Goal: Task Accomplishment & Management: Manage account settings

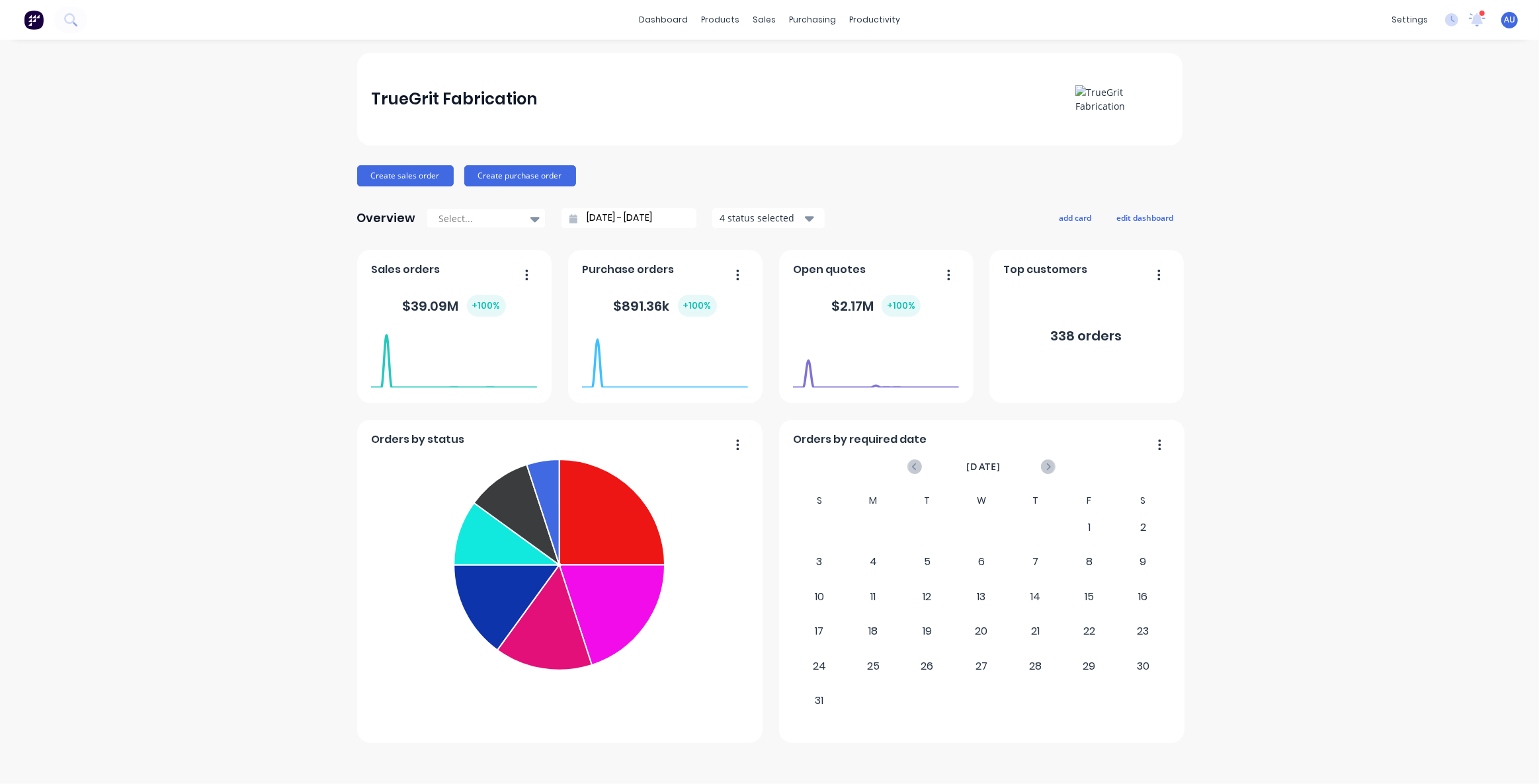
drag, startPoint x: 399, startPoint y: 96, endPoint x: 496, endPoint y: 98, distance: 97.0
click at [435, 95] on div "TrueGrit Fabrication" at bounding box center [454, 99] width 166 height 26
click at [502, 98] on div "TrueGrit Fabrication" at bounding box center [454, 99] width 166 height 26
click at [619, 162] on div "TrueGrit Fabrication Create sales order Create purchase order Overview Select..…" at bounding box center [770, 398] width 826 height 691
click at [1360, 336] on div "TrueGrit Fabrication Create sales order Create purchase order Overview Select..…" at bounding box center [770, 412] width 1539 height 718
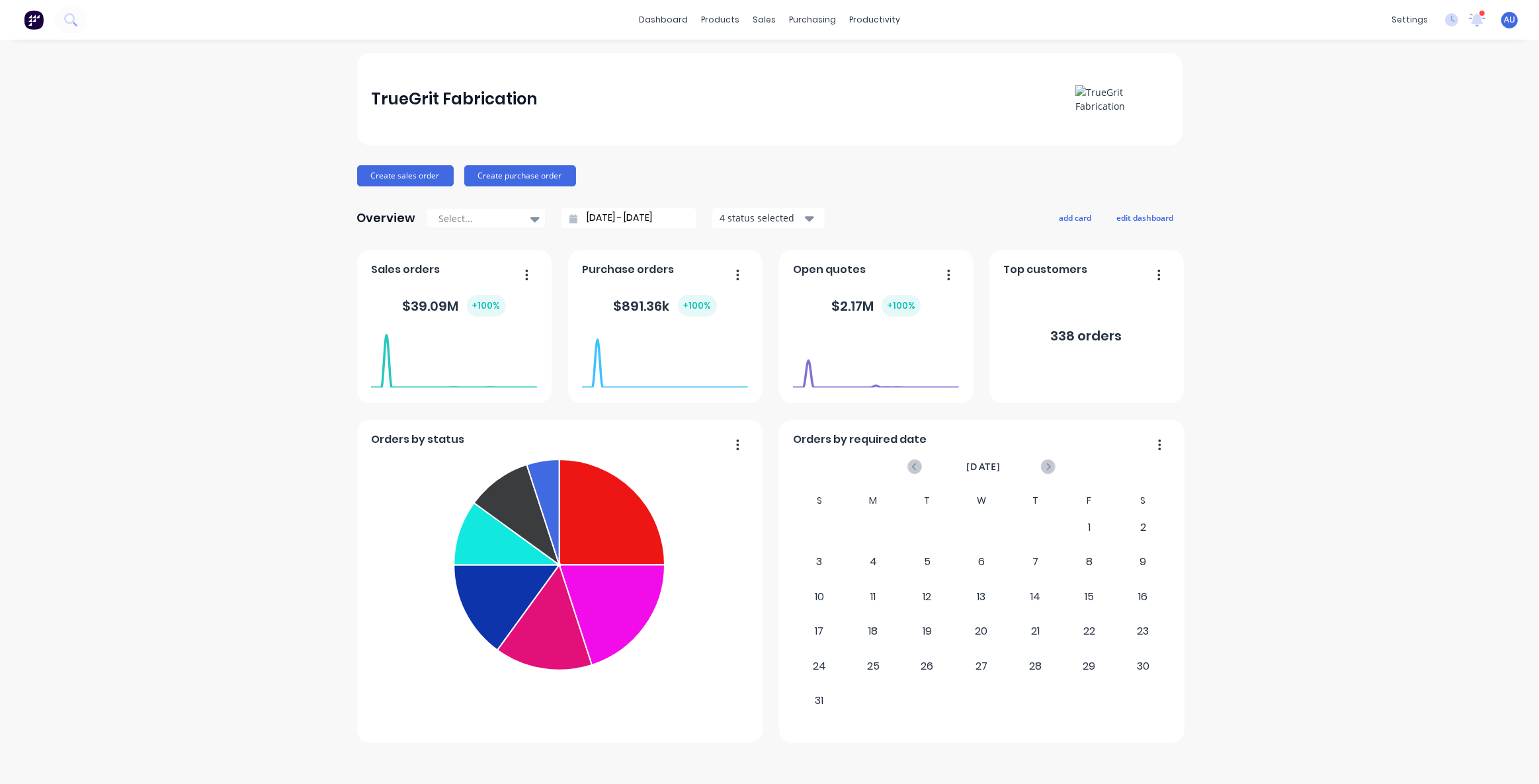
drag, startPoint x: 1379, startPoint y: 331, endPoint x: 1250, endPoint y: 300, distance: 132.7
click at [1380, 332] on div "TrueGrit Fabrication Create sales order Create purchase order Overview Select..…" at bounding box center [770, 412] width 1539 height 718
click at [885, 185] on div "TrueGrit Fabrication Create sales order Create purchase order Overview Select..…" at bounding box center [770, 398] width 826 height 691
click at [792, 60] on div "Sales Orders" at bounding box center [813, 64] width 54 height 12
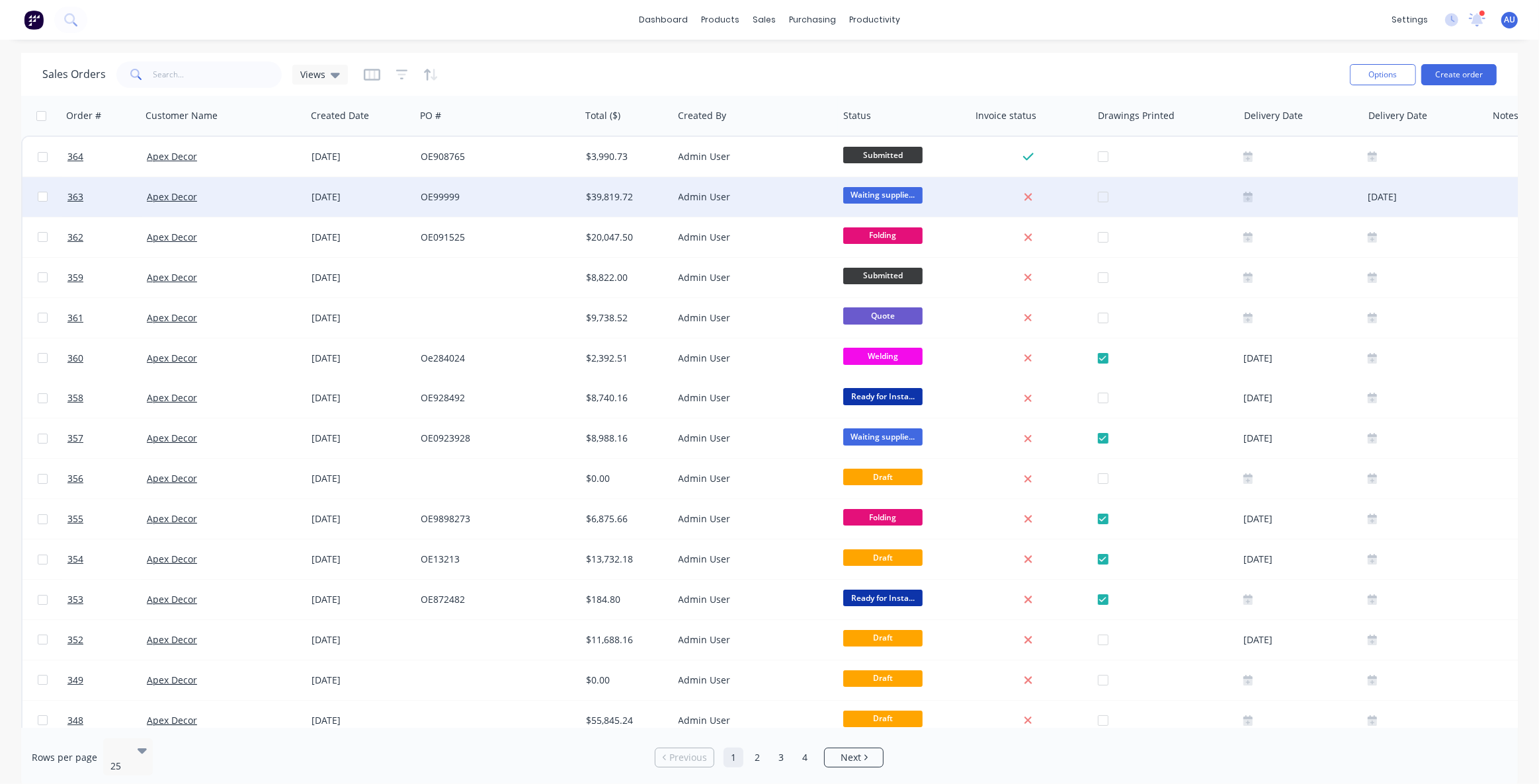
drag, startPoint x: 640, startPoint y: 66, endPoint x: 782, endPoint y: 209, distance: 201.5
click at [640, 66] on div "Sales Orders Views" at bounding box center [690, 74] width 1297 height 33
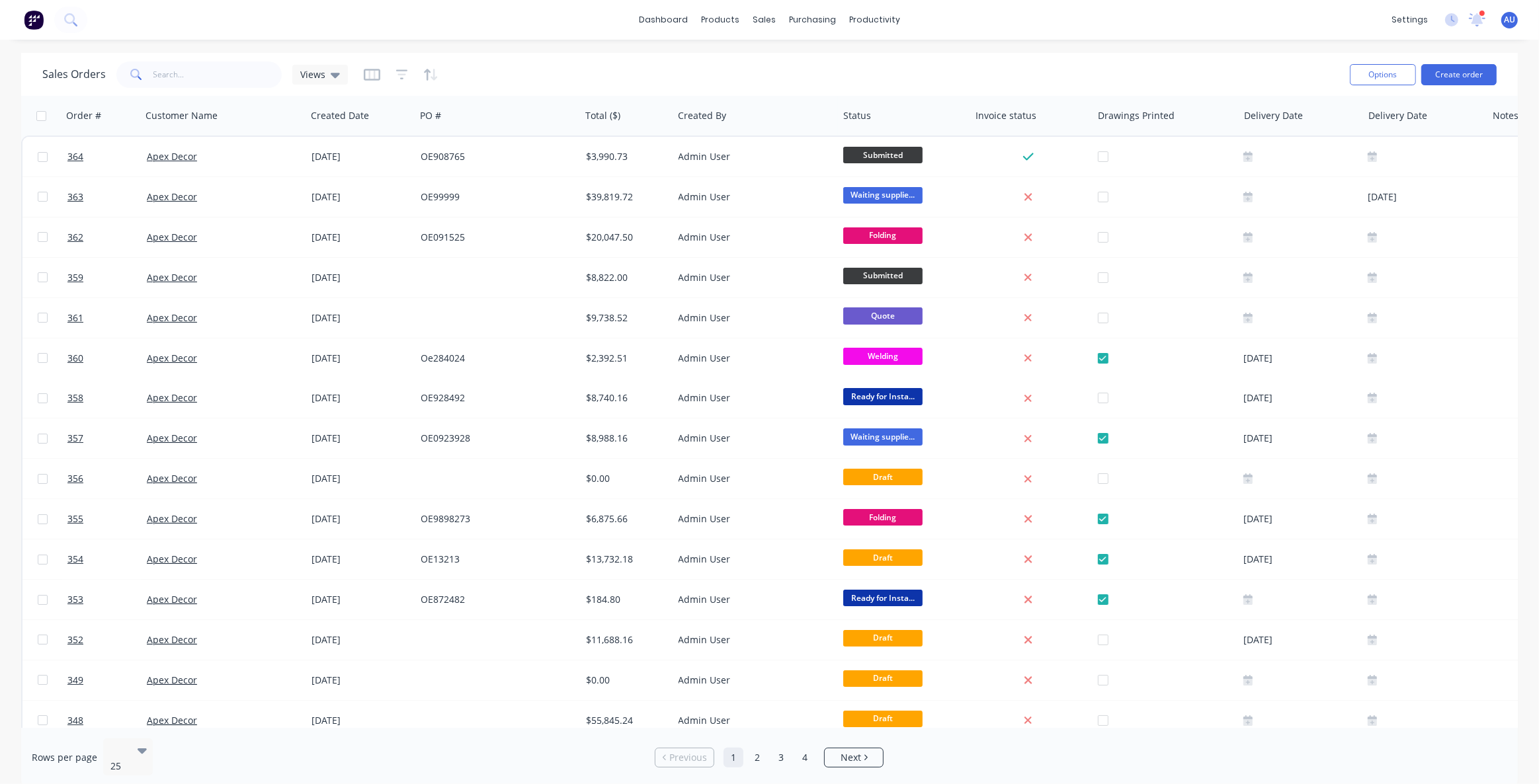
click at [525, 82] on div "Sales Orders Views" at bounding box center [690, 74] width 1297 height 33
click at [516, 74] on div "Sales Orders Views" at bounding box center [690, 74] width 1297 height 33
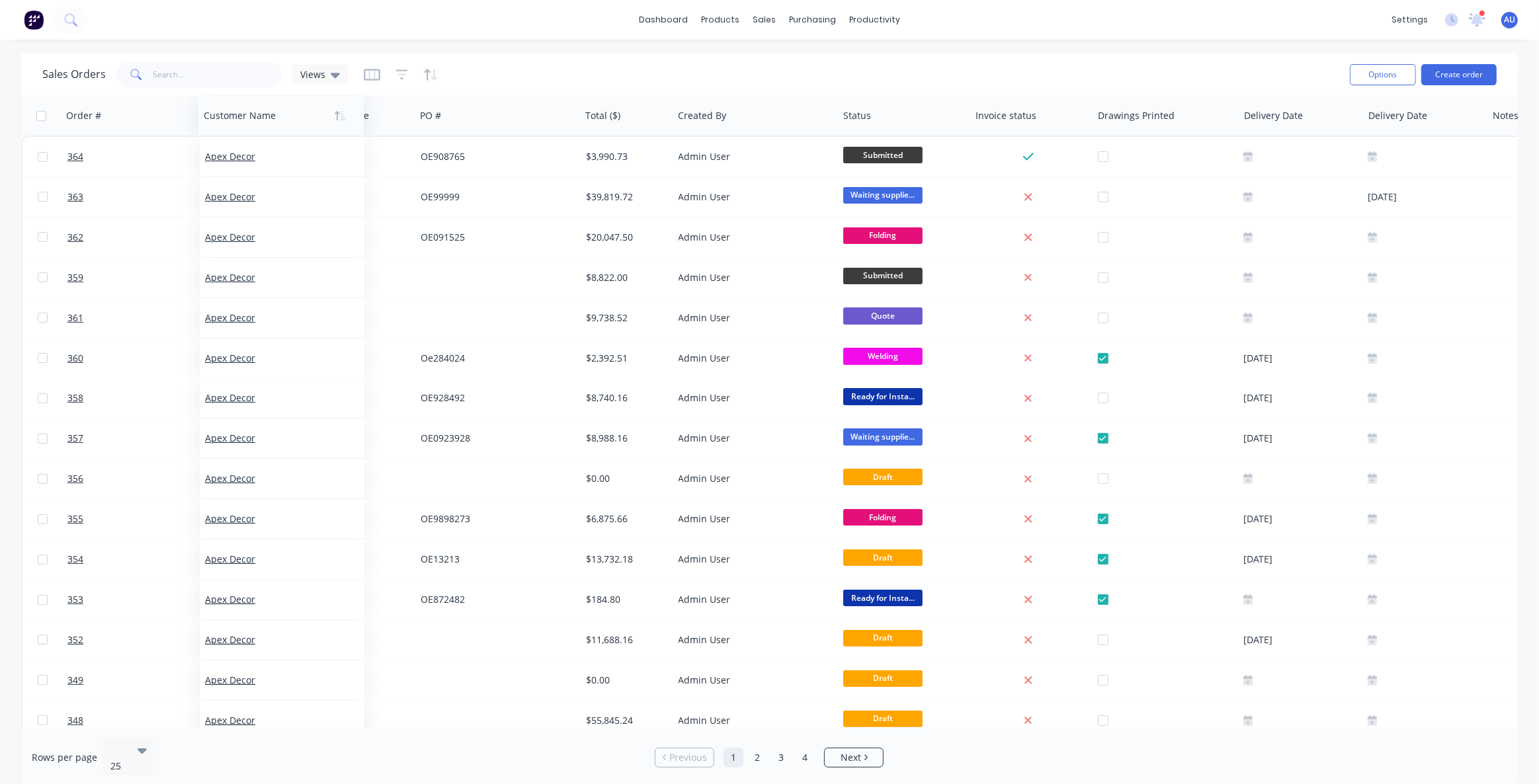
drag, startPoint x: 183, startPoint y: 115, endPoint x: 192, endPoint y: 114, distance: 9.1
click at [204, 114] on div at bounding box center [277, 116] width 147 height 26
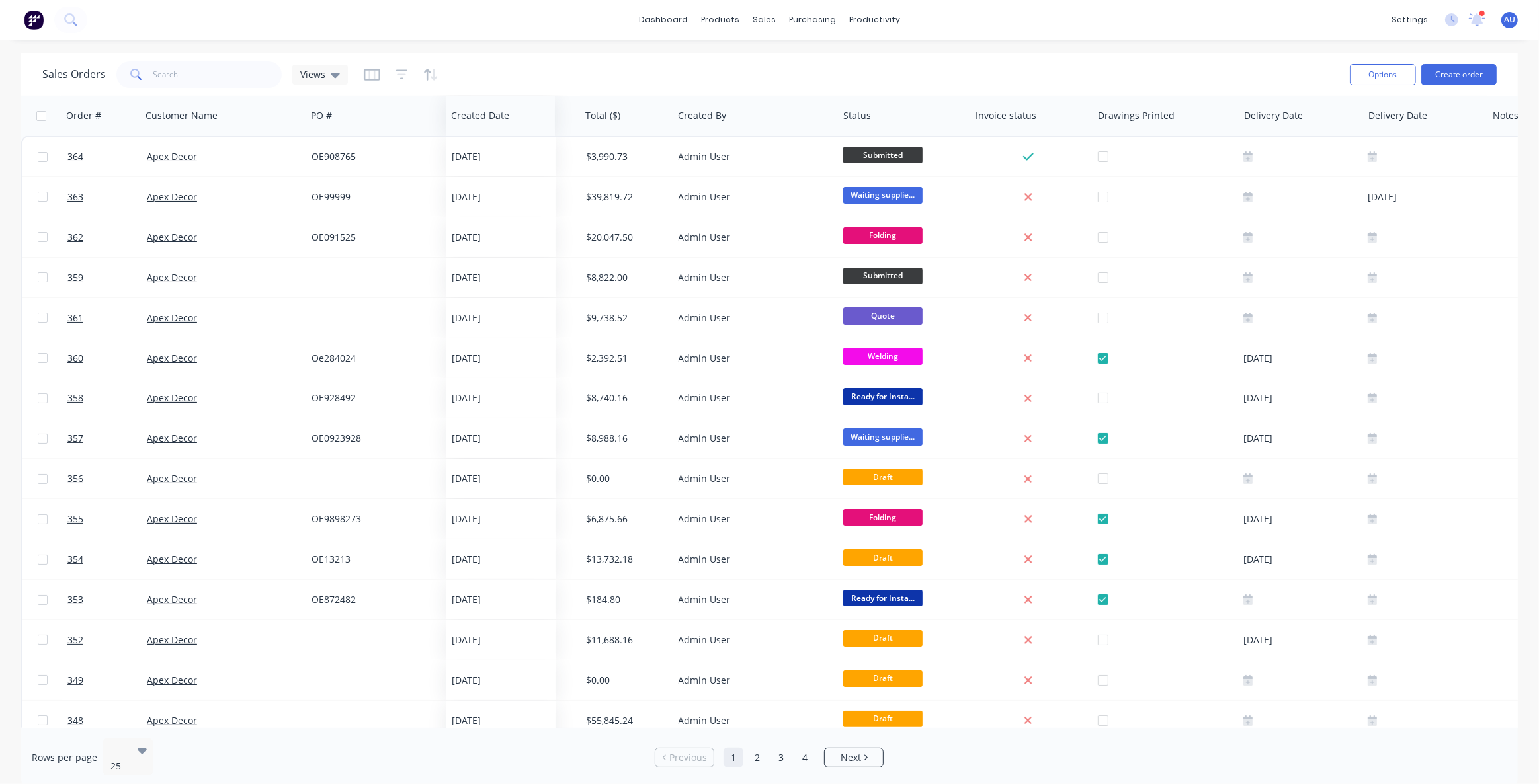
drag, startPoint x: 352, startPoint y: 119, endPoint x: 623, endPoint y: 44, distance: 281.2
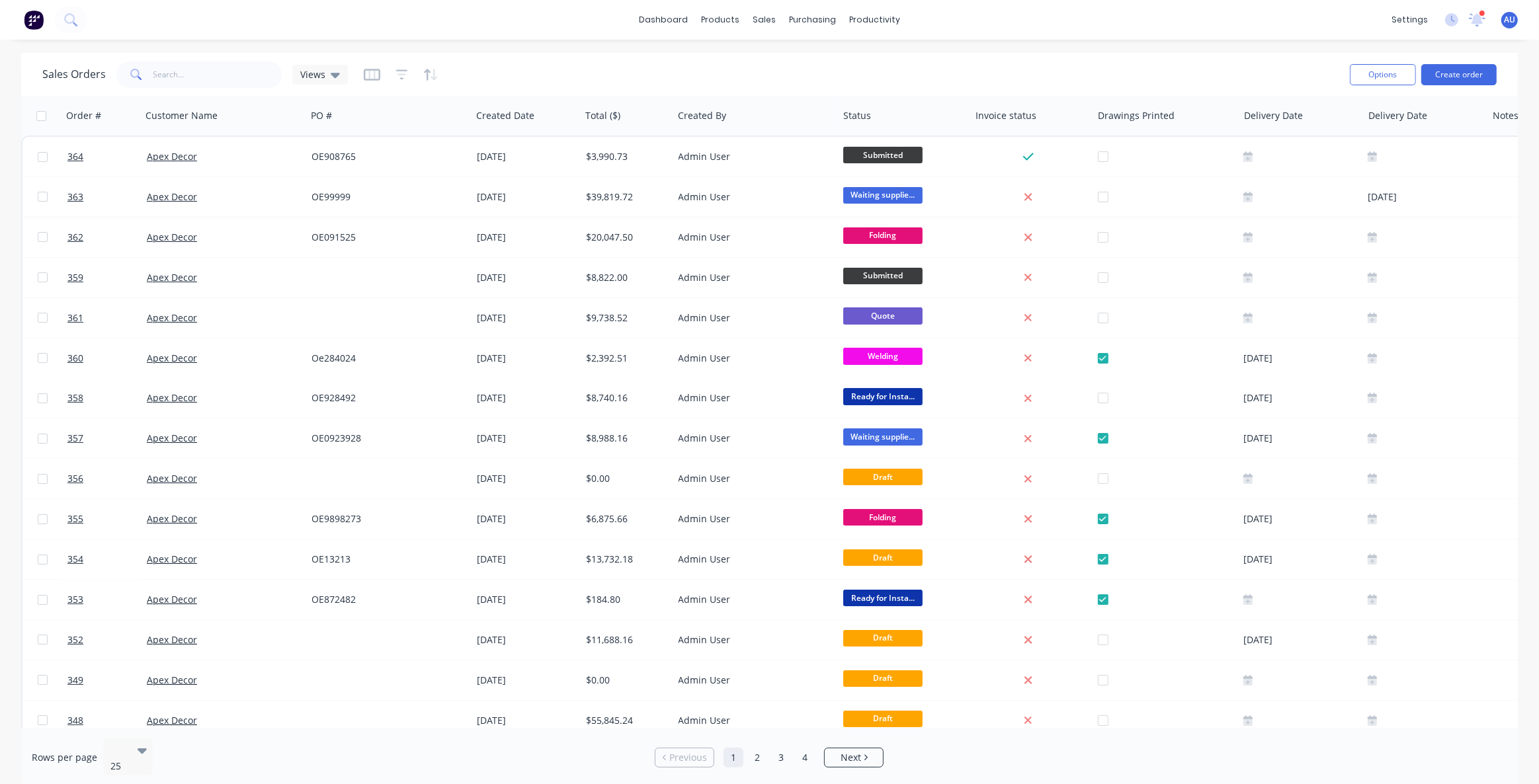
click at [635, 67] on div "Sales Orders Views" at bounding box center [690, 74] width 1297 height 33
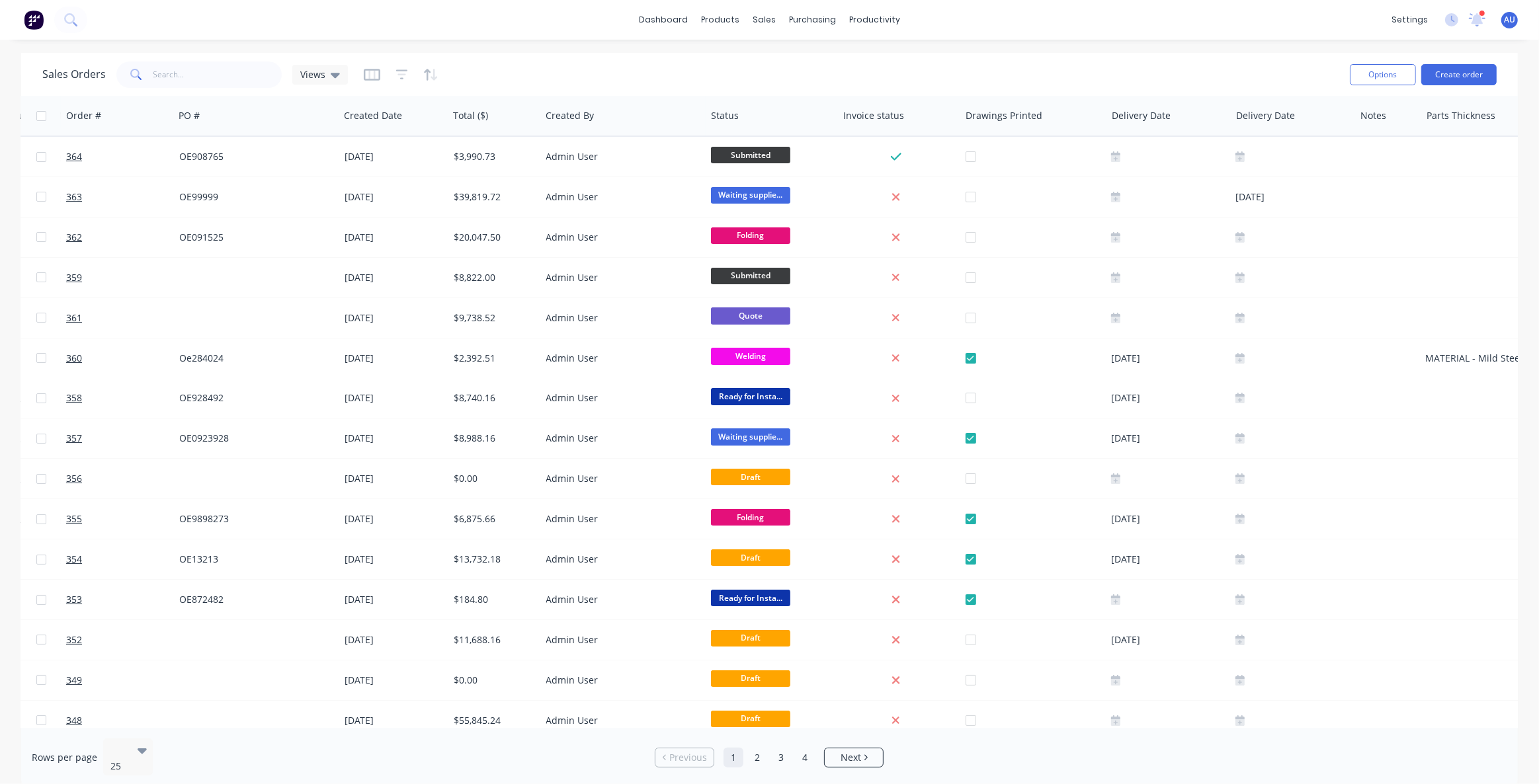
scroll to position [0, 181]
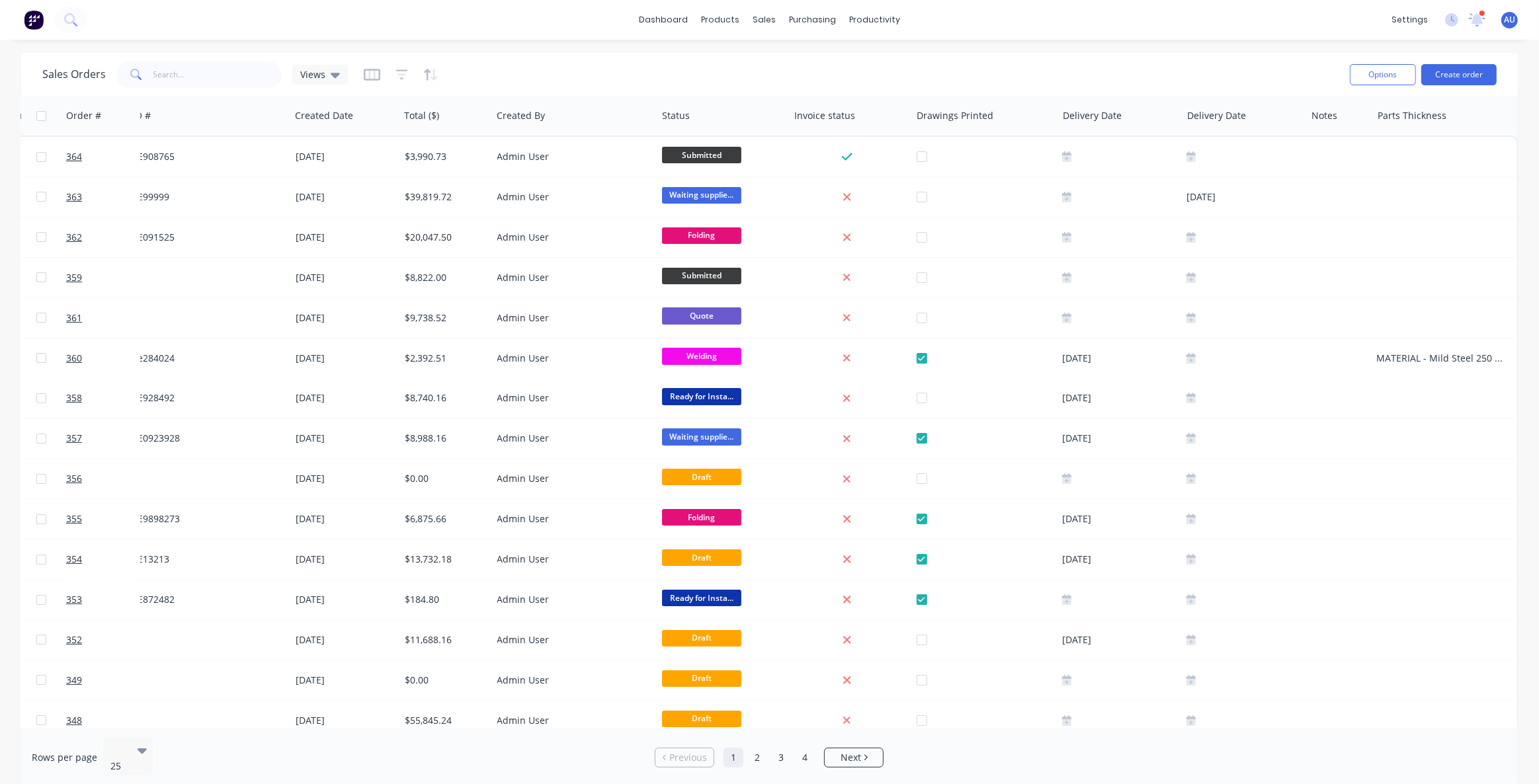
click at [1074, 69] on div "Sales Orders Views" at bounding box center [690, 74] width 1297 height 33
click at [966, 264] on button "Hide column" at bounding box center [966, 260] width 99 height 26
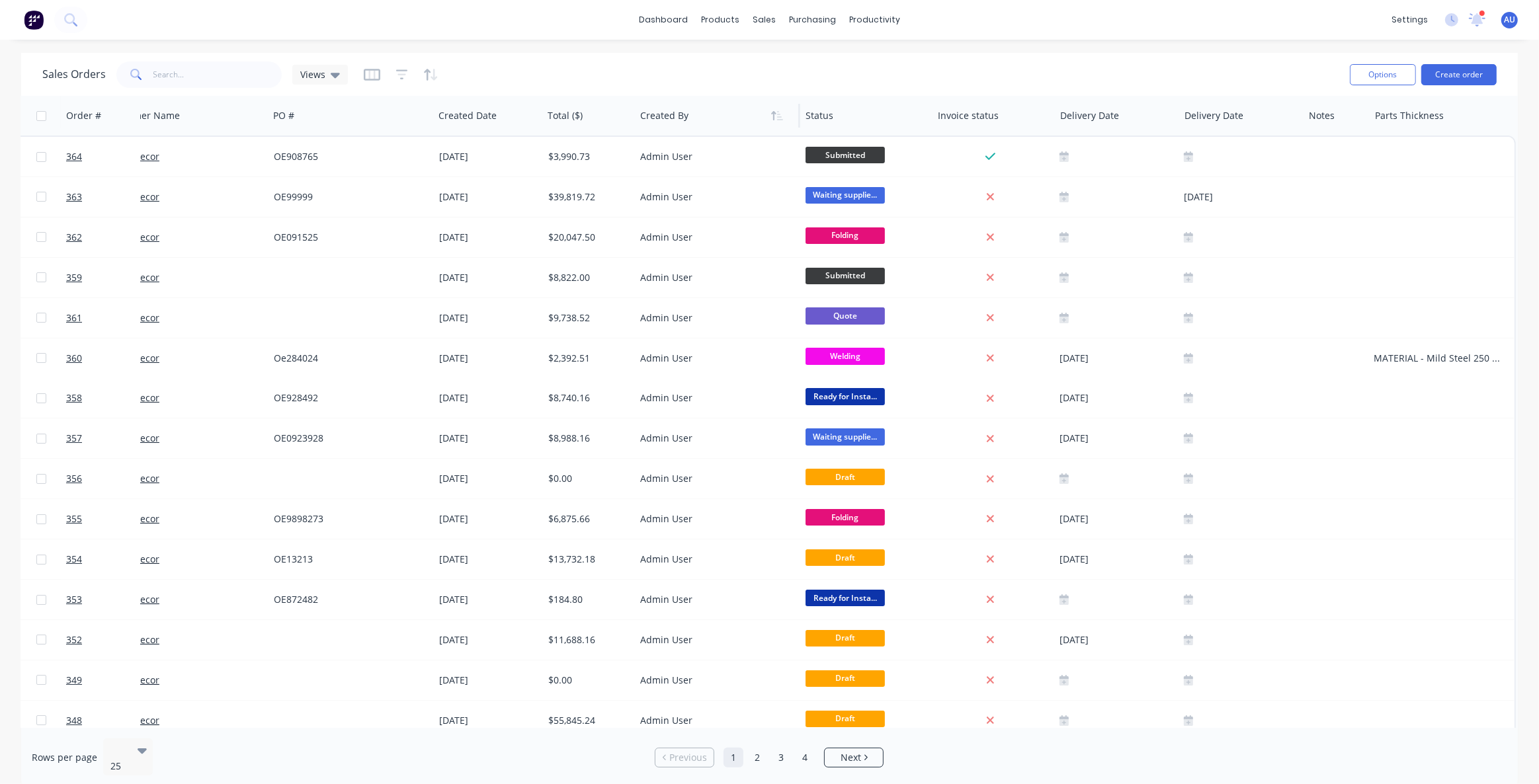
scroll to position [0, 37]
click at [693, 200] on button "Hide column" at bounding box center [689, 201] width 99 height 26
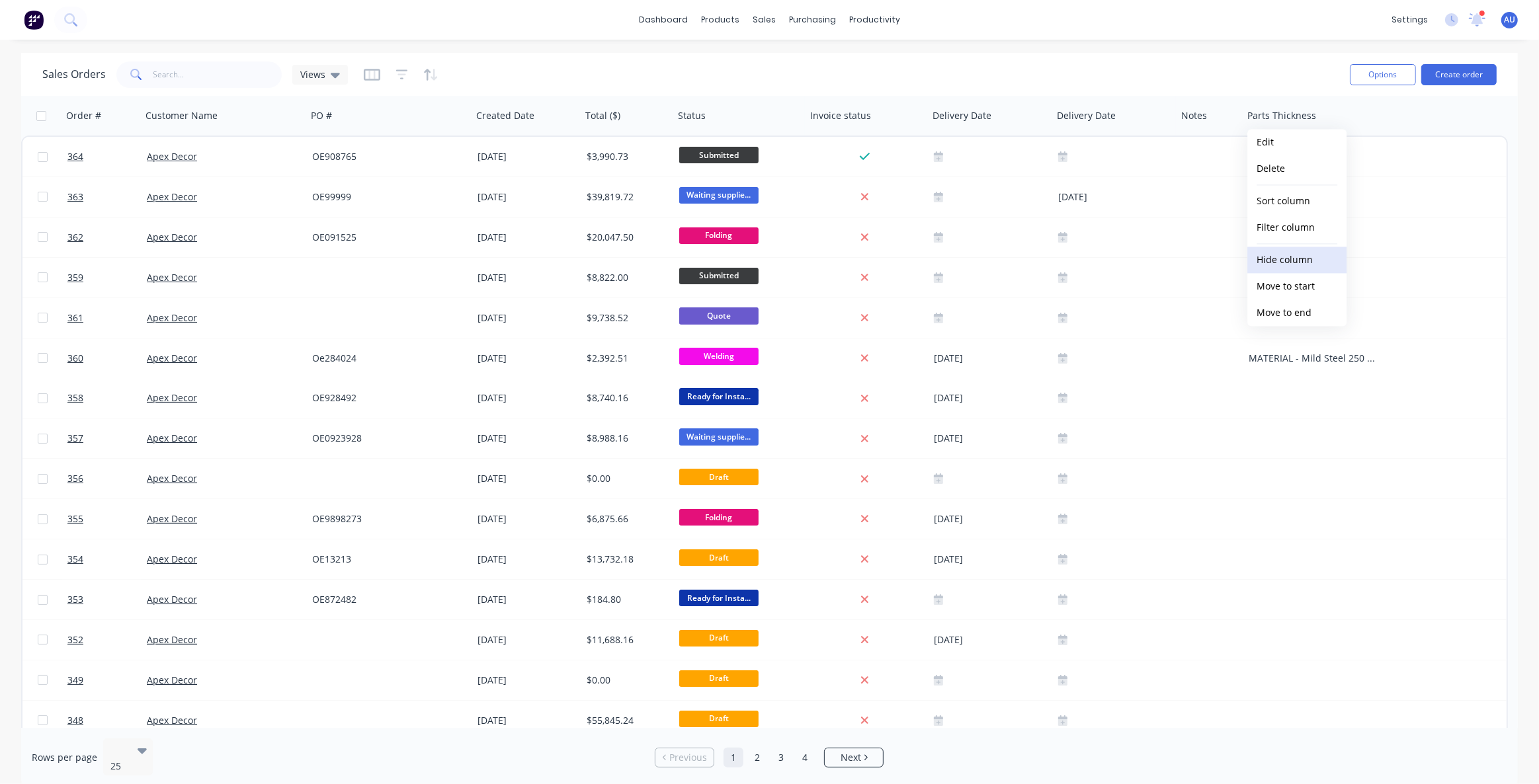
click at [1287, 256] on button "Hide column" at bounding box center [1297, 260] width 99 height 26
click at [372, 76] on icon "button" at bounding box center [371, 74] width 7 height 8
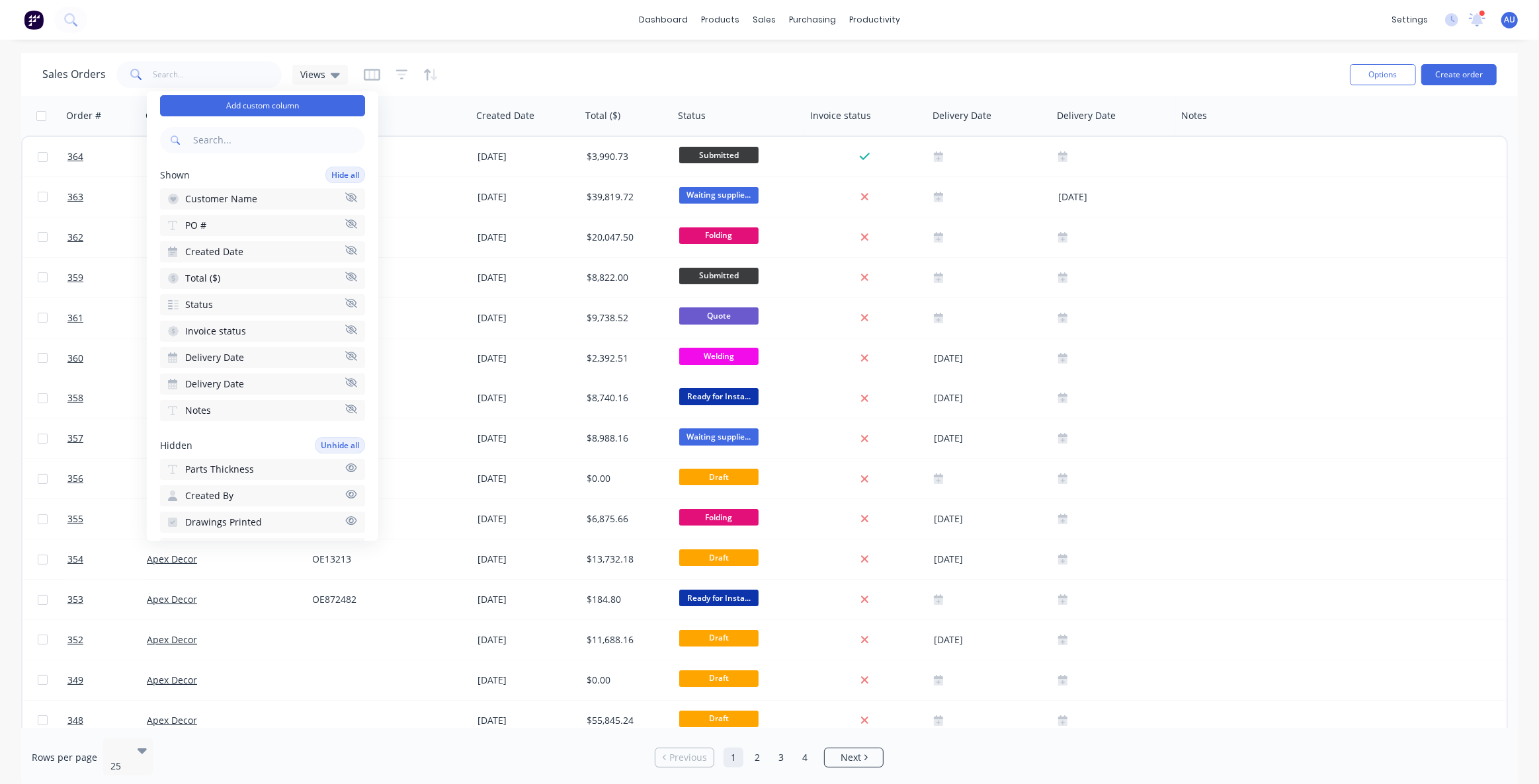
scroll to position [60, 0]
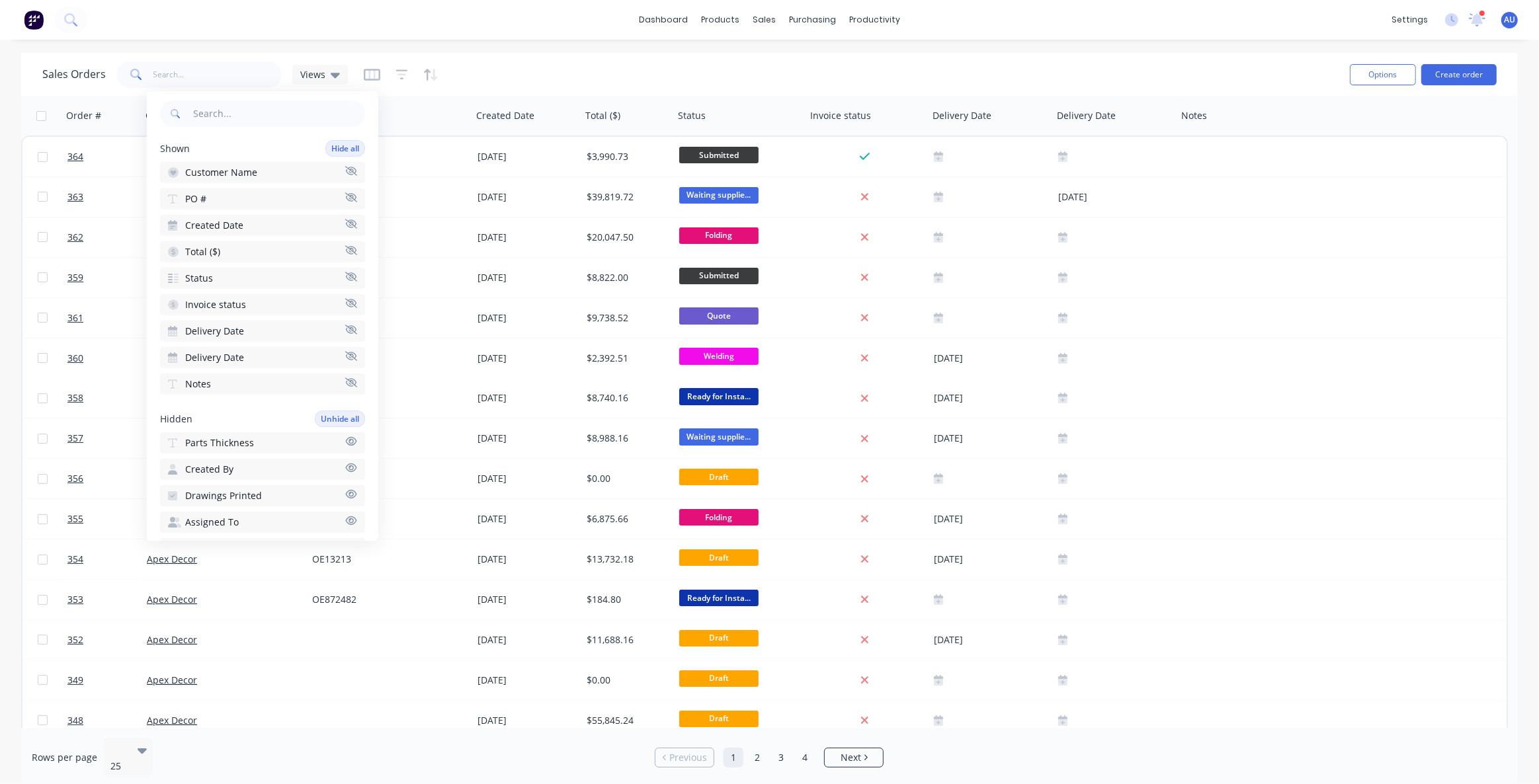
drag, startPoint x: 160, startPoint y: 150, endPoint x: 232, endPoint y: 206, distance: 91.2
click at [232, 206] on div "Shown Hide all Customer Name PO # Created Date Total ($) Status Invoice status …" at bounding box center [262, 267] width 205 height 254
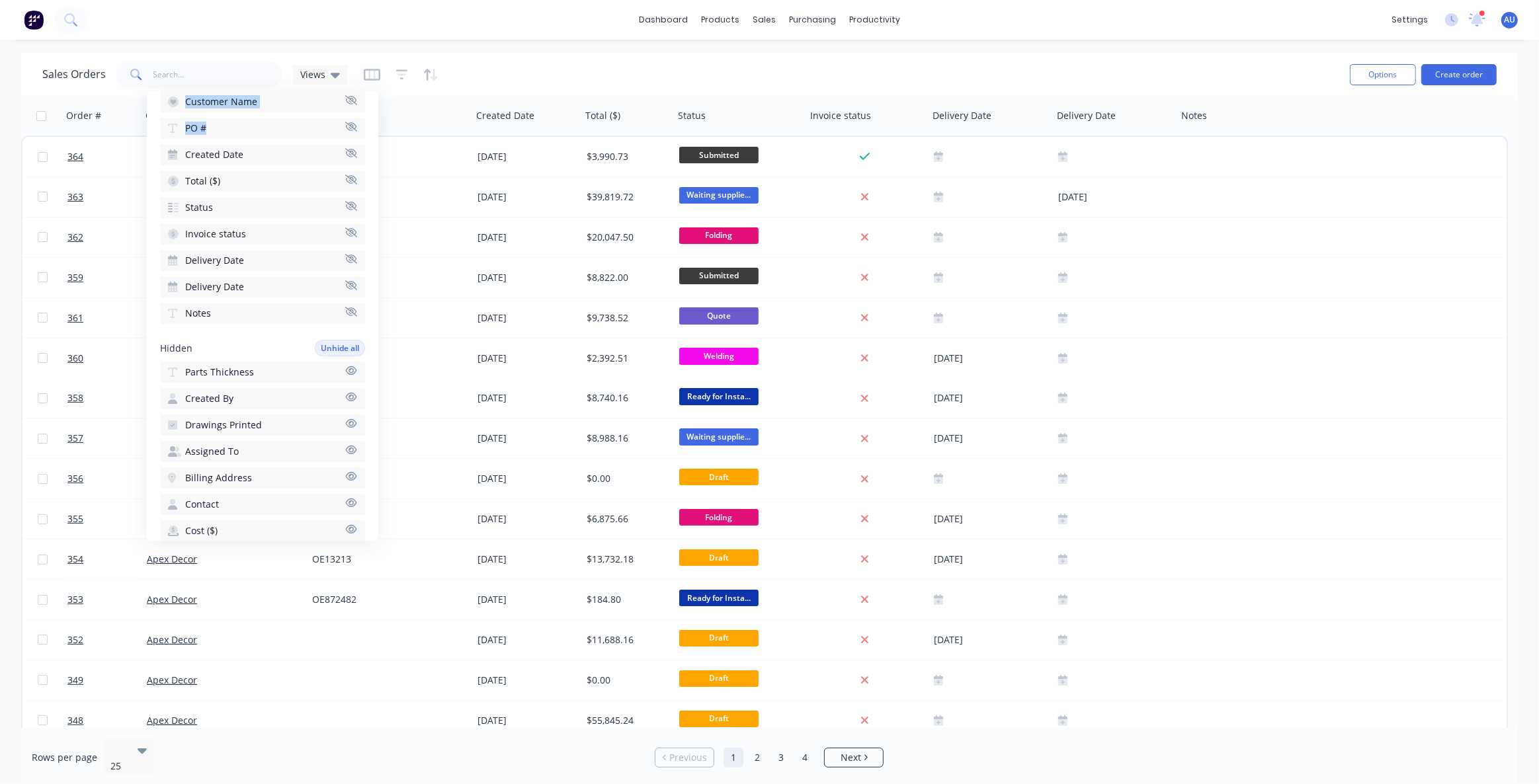
scroll to position [23, 0]
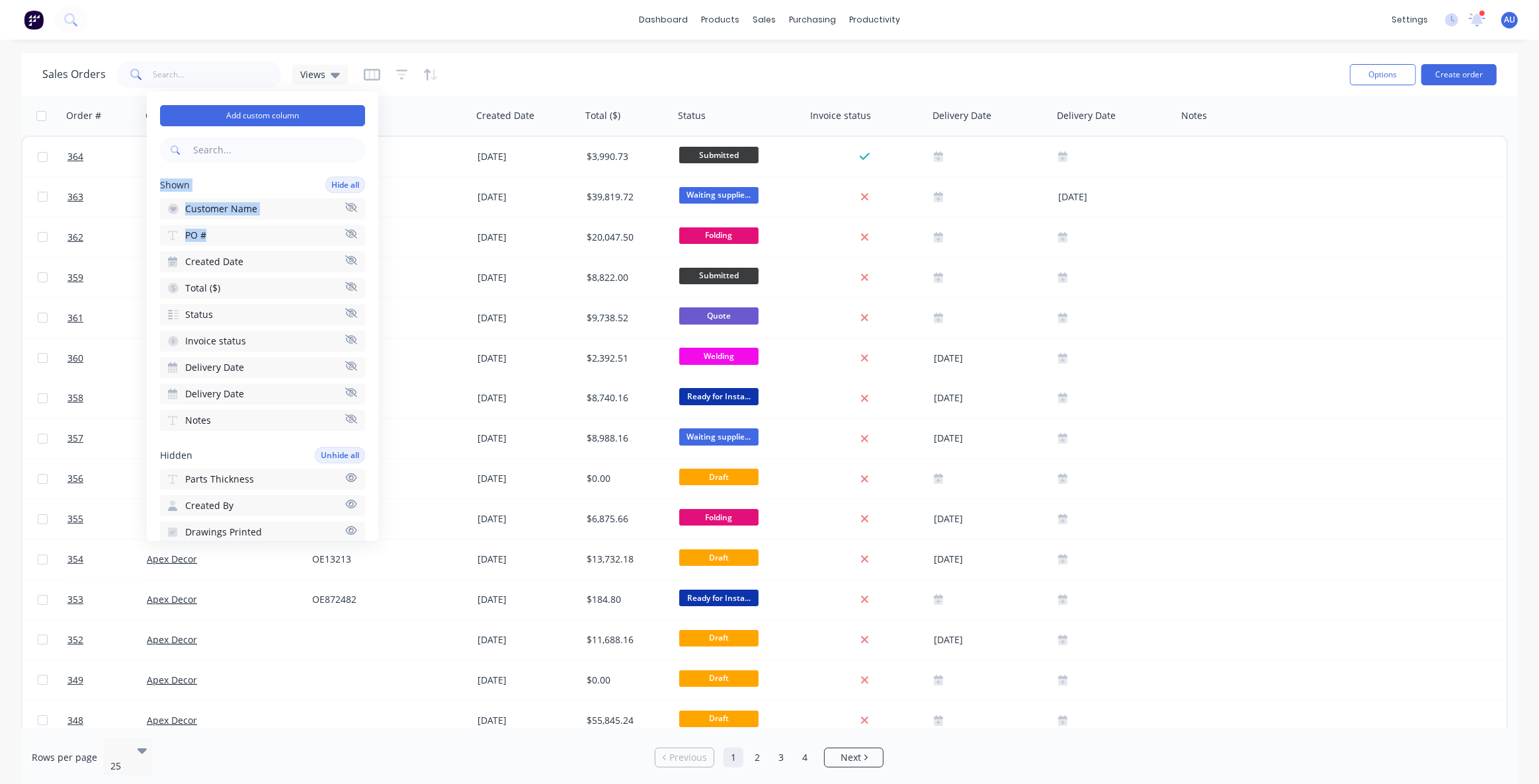
click at [243, 173] on div "Available columns Add custom column Shown Hide all Customer Name PO # Created D…" at bounding box center [263, 316] width 232 height 449
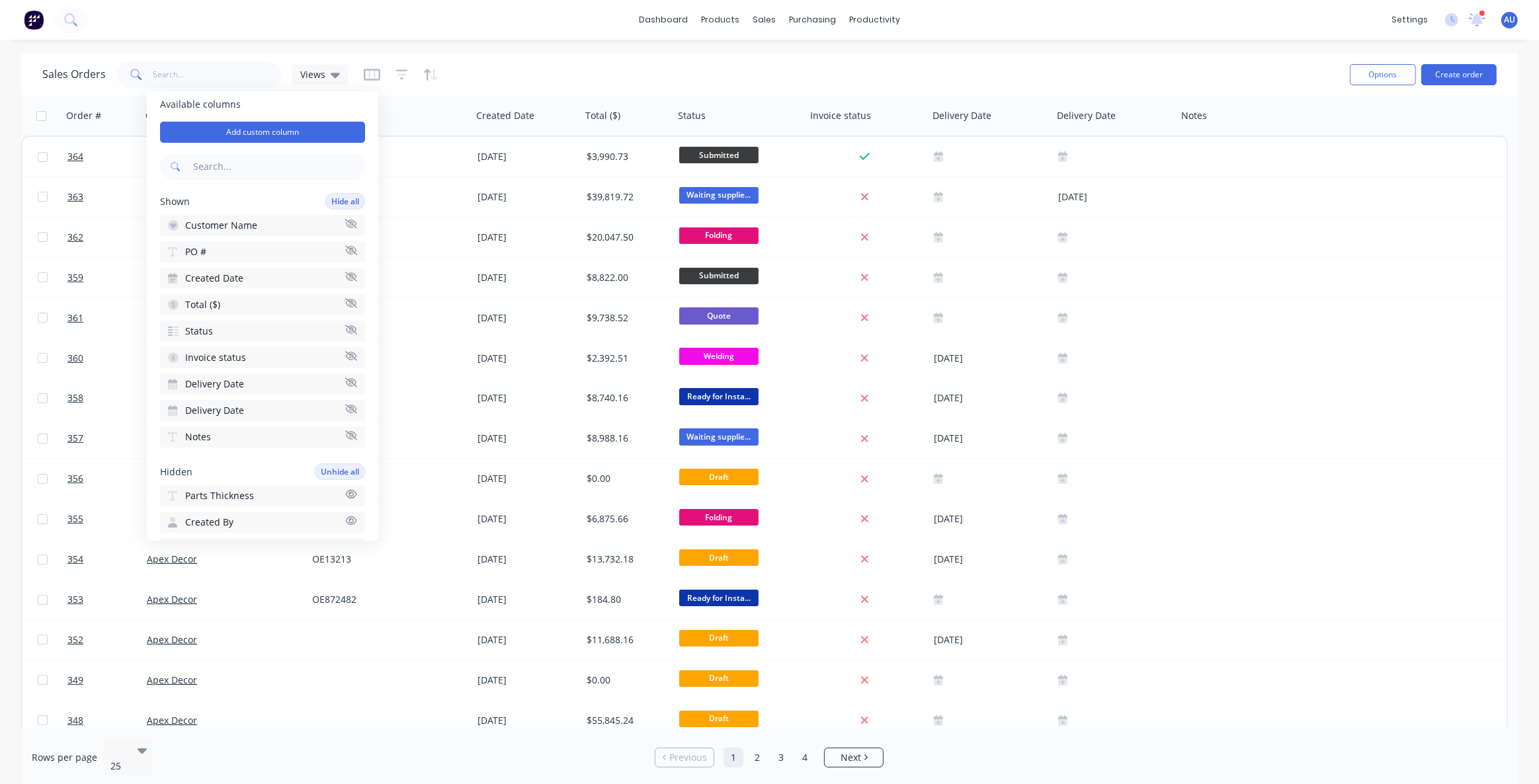
scroll to position [0, 0]
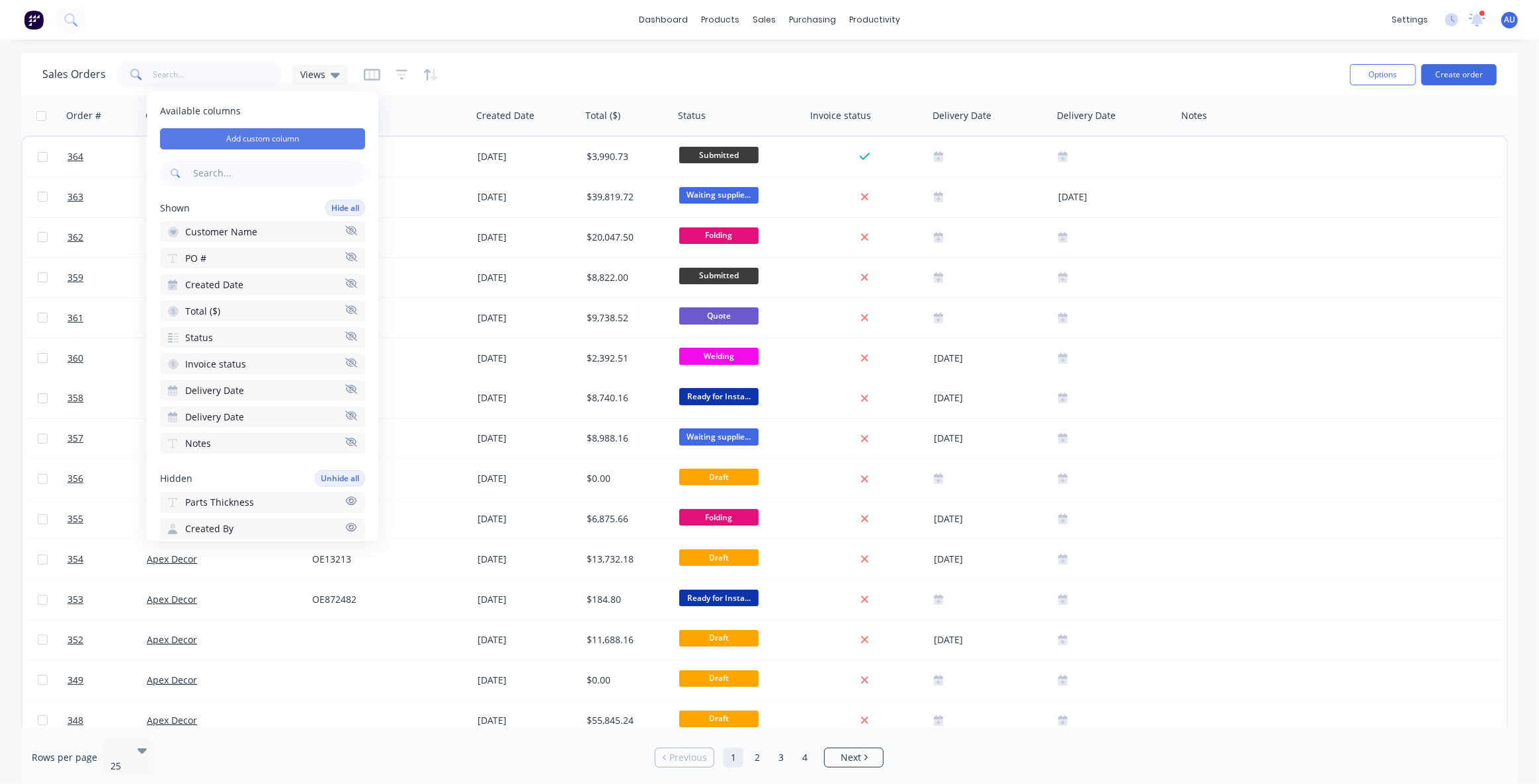
click at [248, 139] on button "Add custom column" at bounding box center [262, 138] width 205 height 21
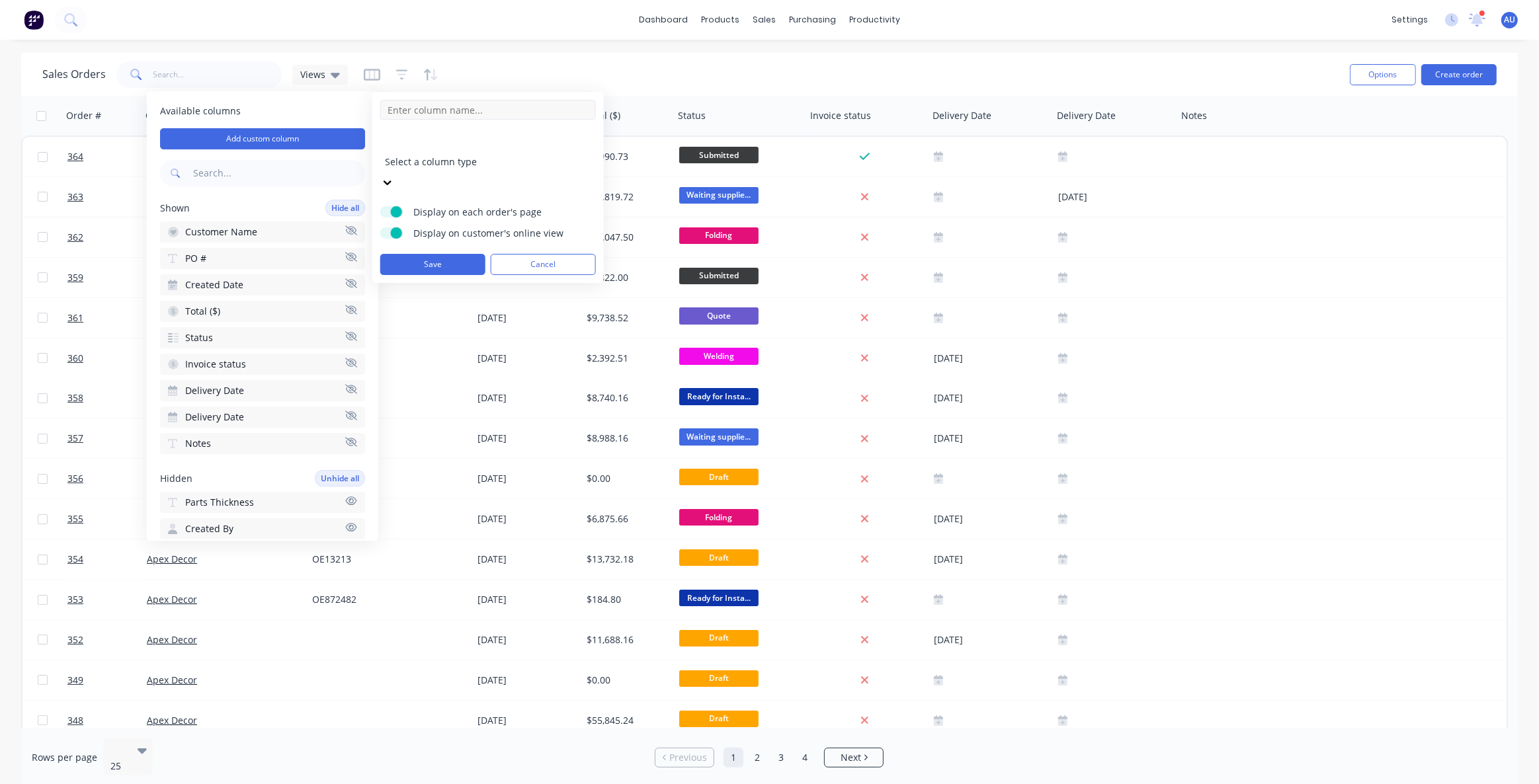
click at [424, 113] on input at bounding box center [488, 109] width 216 height 20
type input "Accessories"
click at [444, 144] on div at bounding box center [481, 144] width 191 height 17
click at [424, 270] on input at bounding box center [488, 279] width 216 height 20
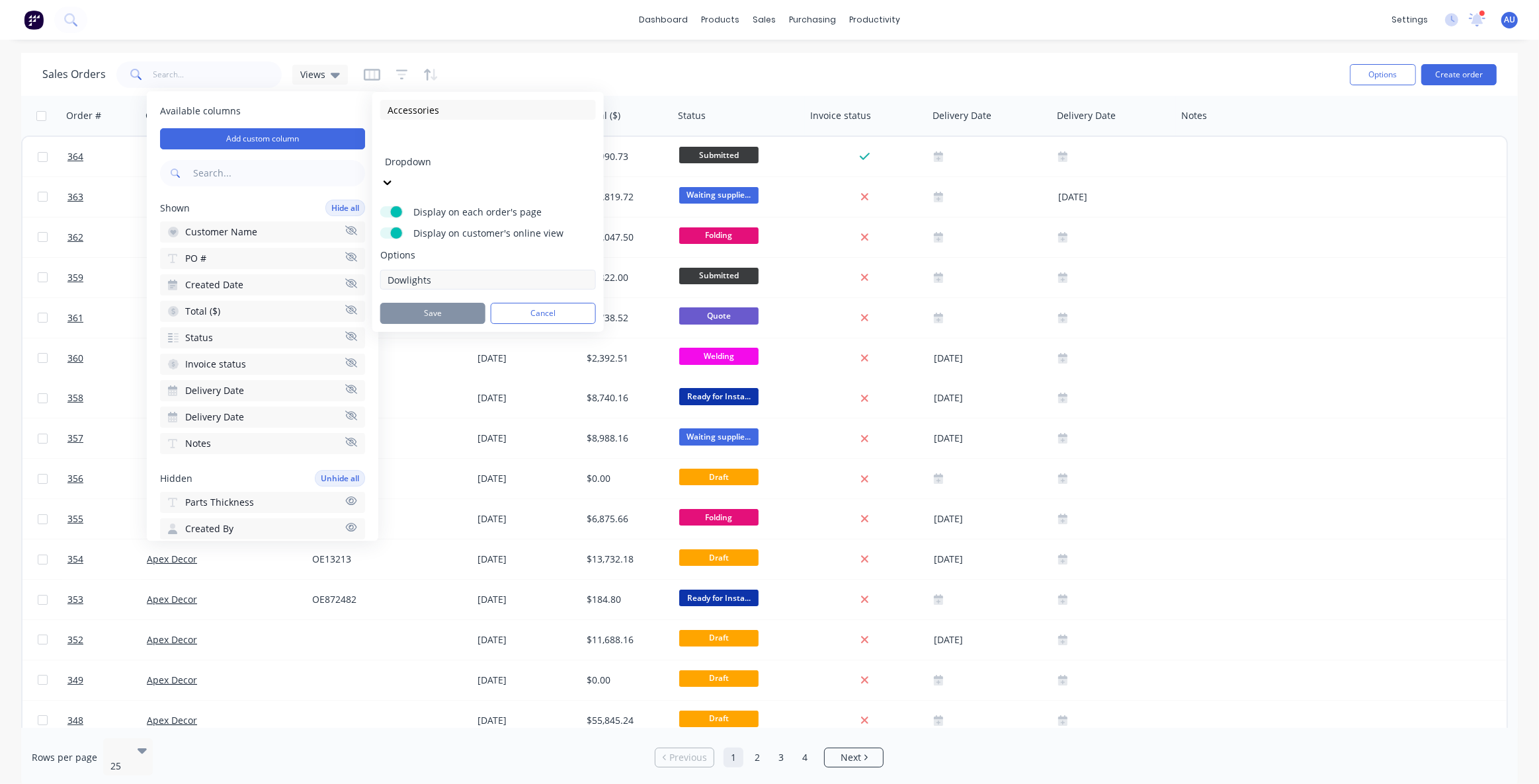
click at [406, 270] on input "Dowlights" at bounding box center [488, 279] width 216 height 20
type input "Downlights"
click at [417, 270] on input at bounding box center [488, 279] width 216 height 20
type input "Blinders"
click at [439, 385] on div at bounding box center [481, 393] width 191 height 17
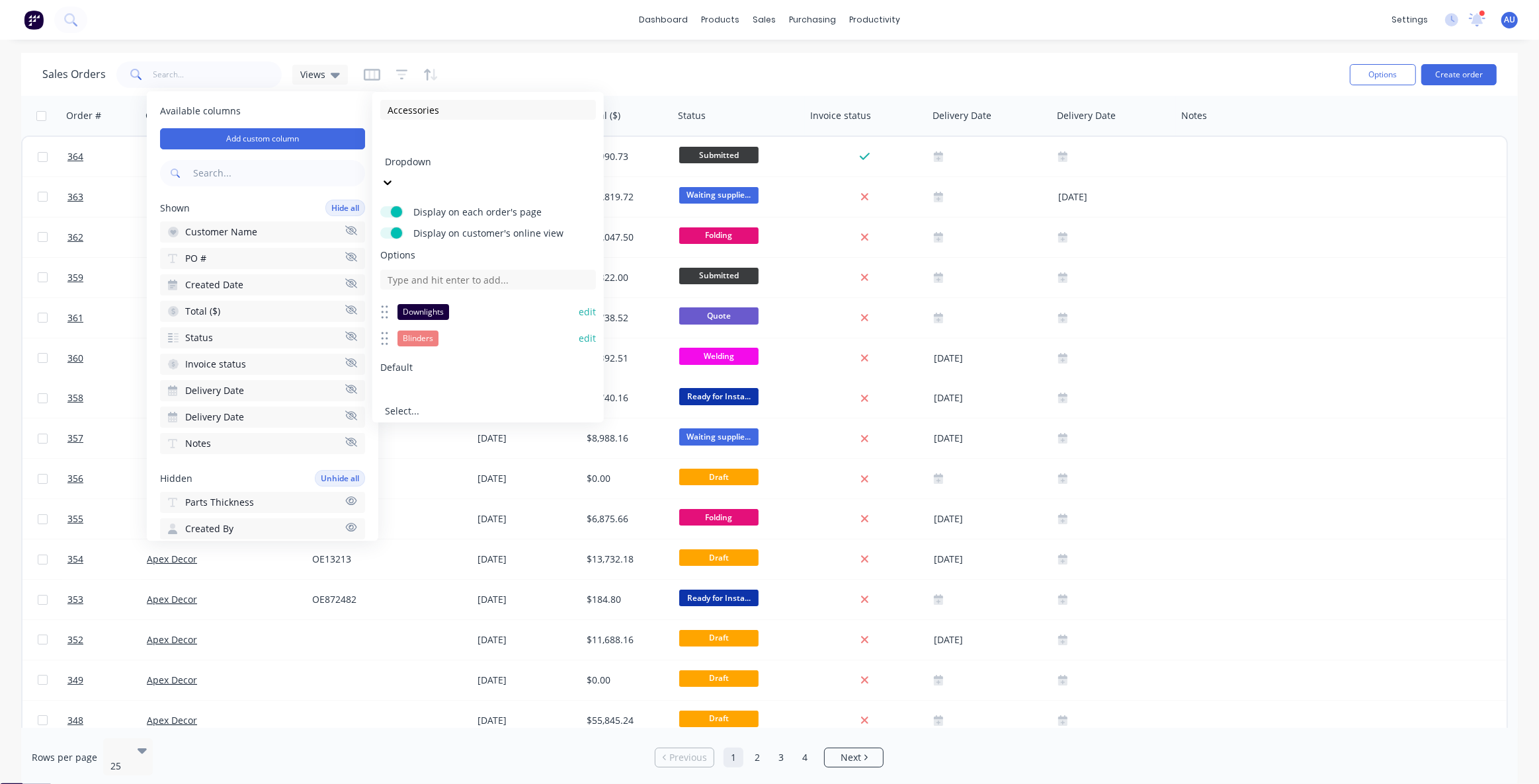
click at [449, 361] on span "Default" at bounding box center [488, 367] width 216 height 13
click at [435, 455] on button "Save" at bounding box center [433, 465] width 105 height 21
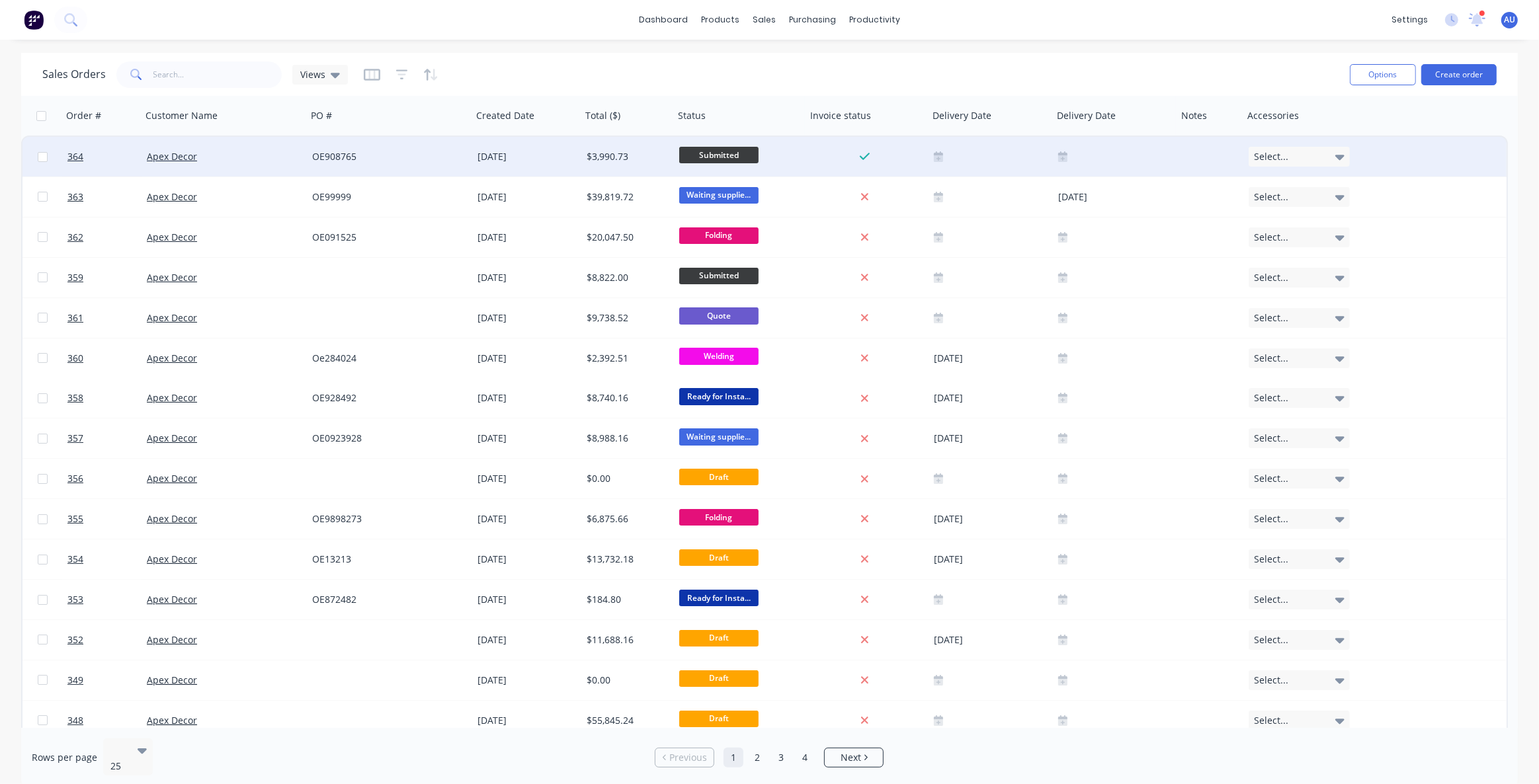
click at [1286, 160] on span "Select..." at bounding box center [1271, 157] width 35 height 13
click at [1283, 256] on div "Blinders" at bounding box center [1276, 254] width 41 height 19
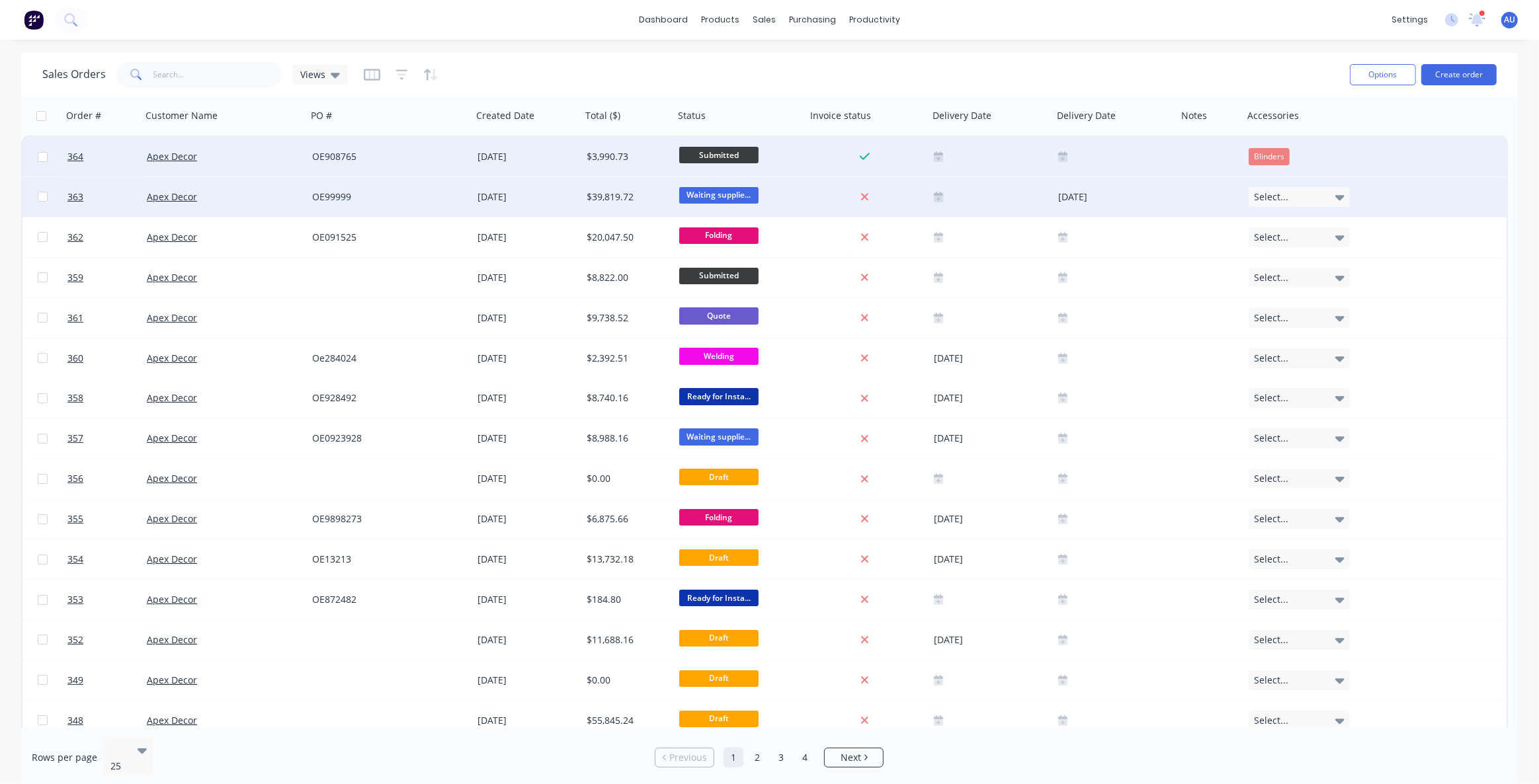
click at [1274, 202] on span "Select..." at bounding box center [1271, 197] width 35 height 13
click at [1279, 152] on div "Blinders" at bounding box center [1270, 156] width 41 height 17
click at [1279, 153] on div "Blinders" at bounding box center [1270, 156] width 41 height 17
click at [1287, 232] on div "Downlights" at bounding box center [1281, 227] width 51 height 19
click at [361, 73] on div "Sales Orders Views" at bounding box center [690, 74] width 1297 height 33
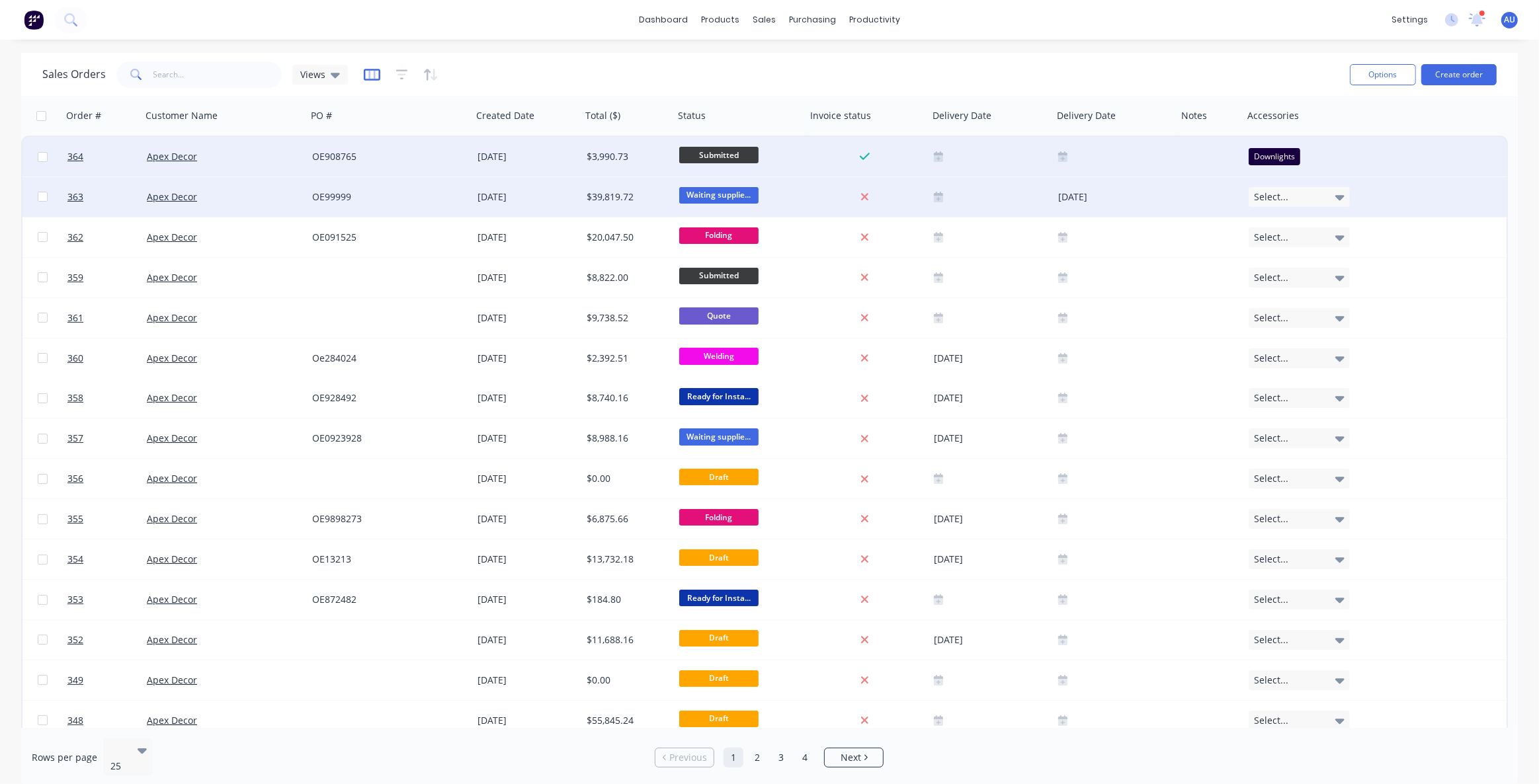
click at [364, 74] on icon "button" at bounding box center [372, 75] width 17 height 13
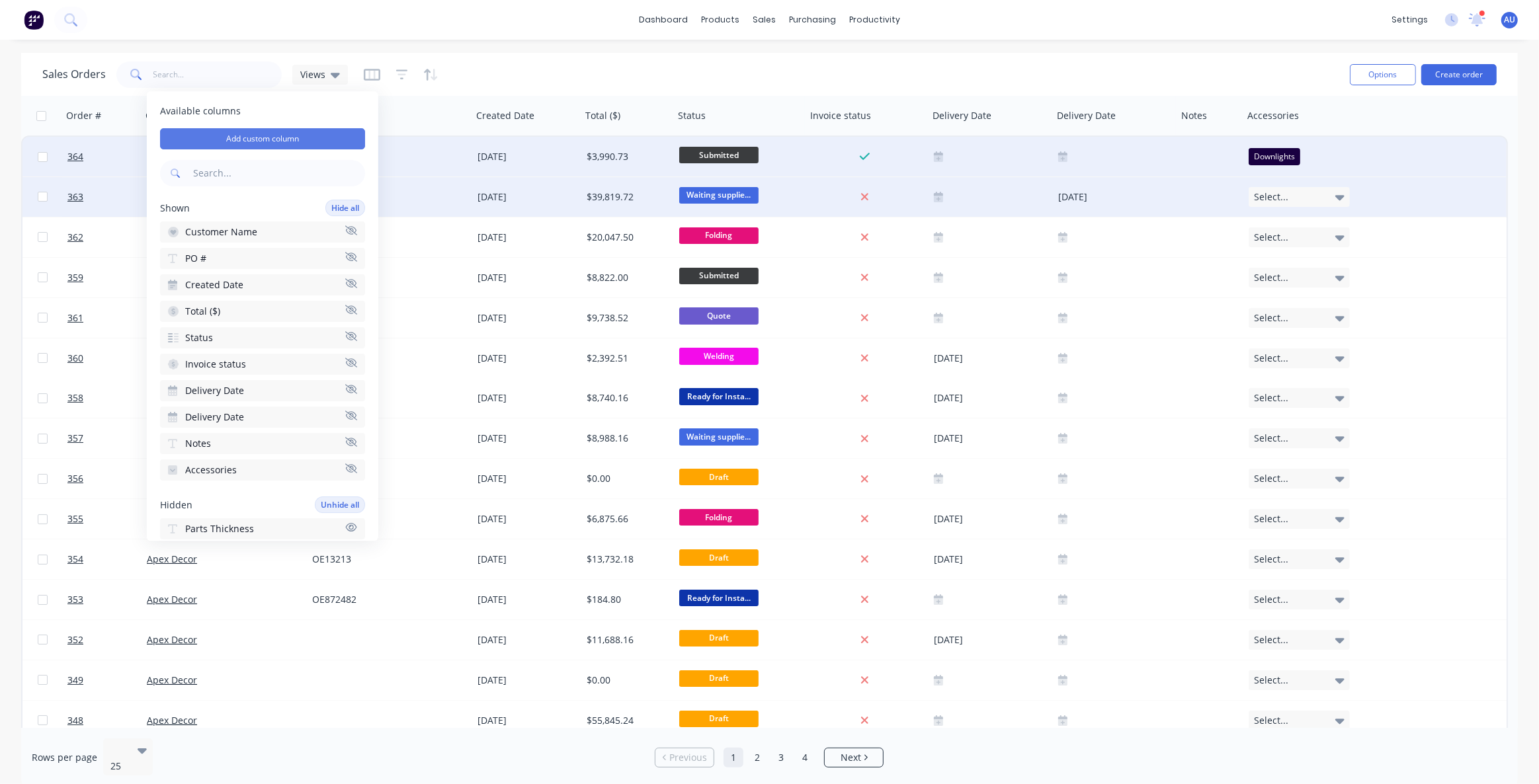
click at [286, 141] on button "Add custom column" at bounding box center [262, 138] width 205 height 21
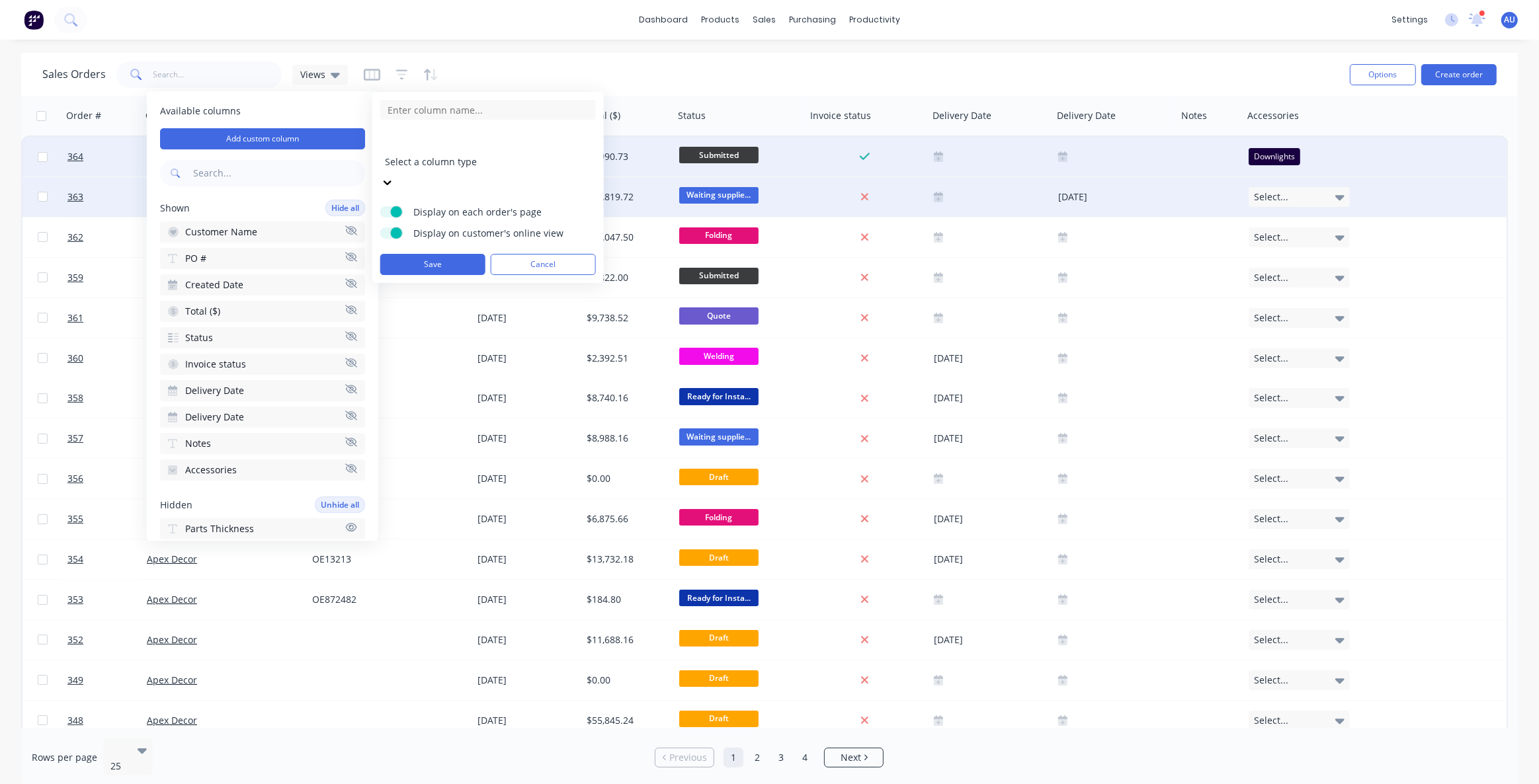
click at [449, 146] on div at bounding box center [481, 144] width 191 height 17
click at [425, 106] on input at bounding box center [488, 109] width 216 height 20
drag, startPoint x: 661, startPoint y: 59, endPoint x: 684, endPoint y: 67, distance: 24.4
click at [661, 59] on div "Sales Orders Views" at bounding box center [690, 74] width 1297 height 33
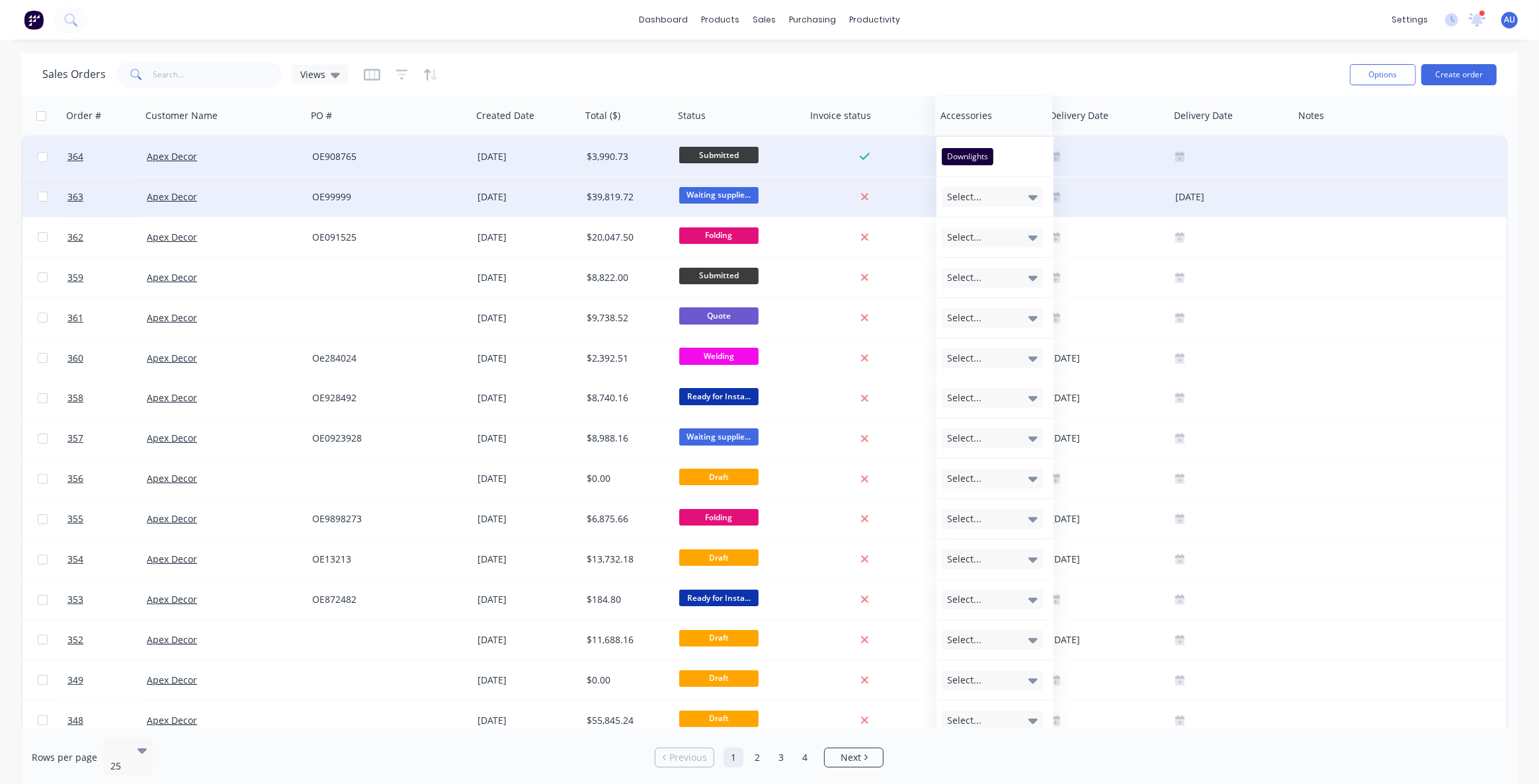
drag, startPoint x: 1263, startPoint y: 126, endPoint x: 958, endPoint y: 129, distance: 305.0
click at [958, 129] on div "Accessories" at bounding box center [993, 116] width 117 height 39
click at [1000, 62] on div "Sales Orders Views" at bounding box center [690, 74] width 1297 height 33
click at [647, 68] on div "Sales Orders Views" at bounding box center [690, 74] width 1297 height 33
click at [331, 78] on icon at bounding box center [336, 75] width 9 height 15
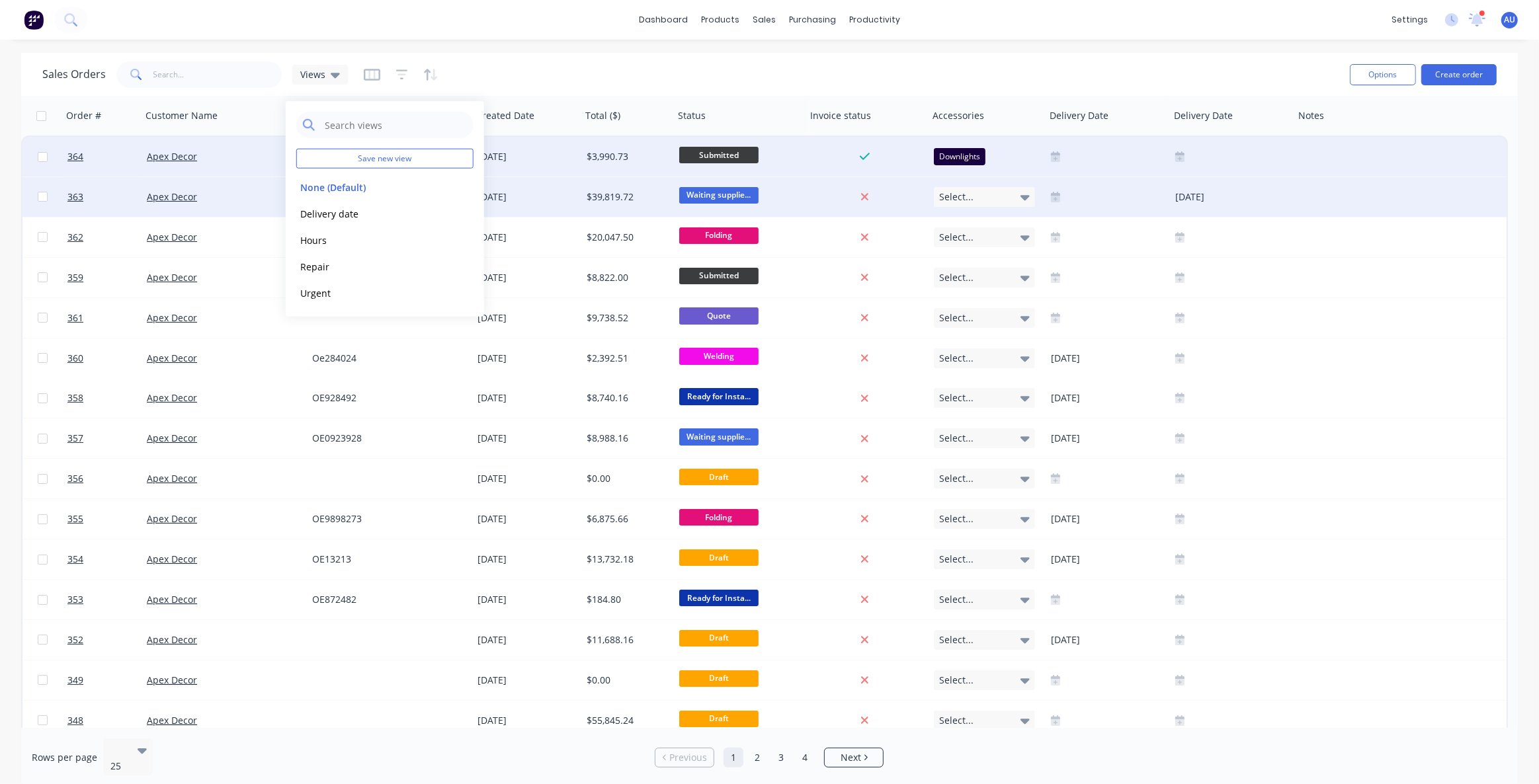
click at [631, 72] on div "Sales Orders Views" at bounding box center [690, 74] width 1297 height 33
click at [716, 68] on div "Sales Orders Views" at bounding box center [690, 74] width 1297 height 33
click at [690, 71] on div "Sales Orders Views" at bounding box center [690, 74] width 1297 height 33
click at [682, 66] on div "Sales Orders Views" at bounding box center [690, 74] width 1297 height 33
click at [616, 70] on div "Sales Orders Views" at bounding box center [690, 74] width 1297 height 33
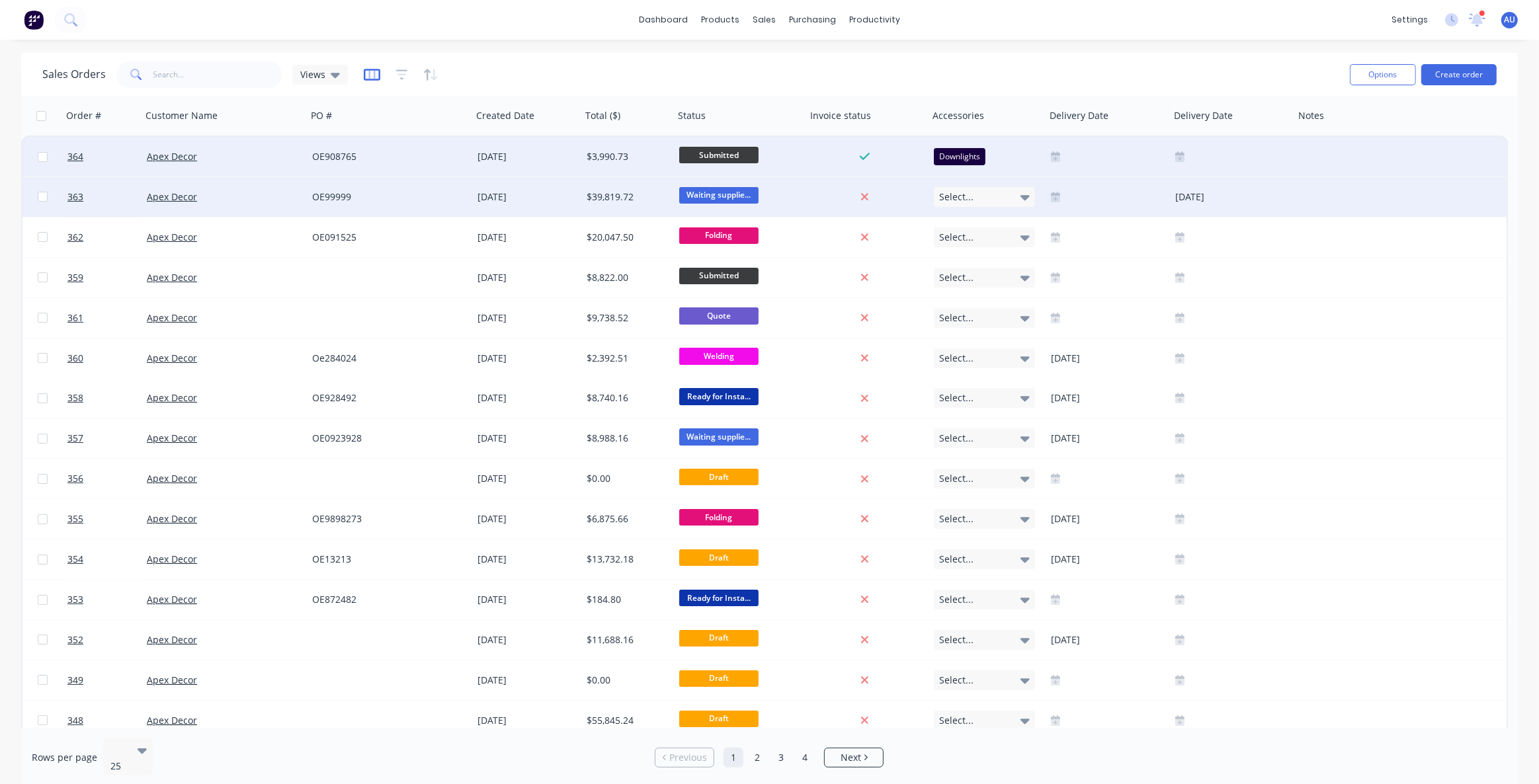
click at [374, 76] on icon "button" at bounding box center [372, 75] width 17 height 13
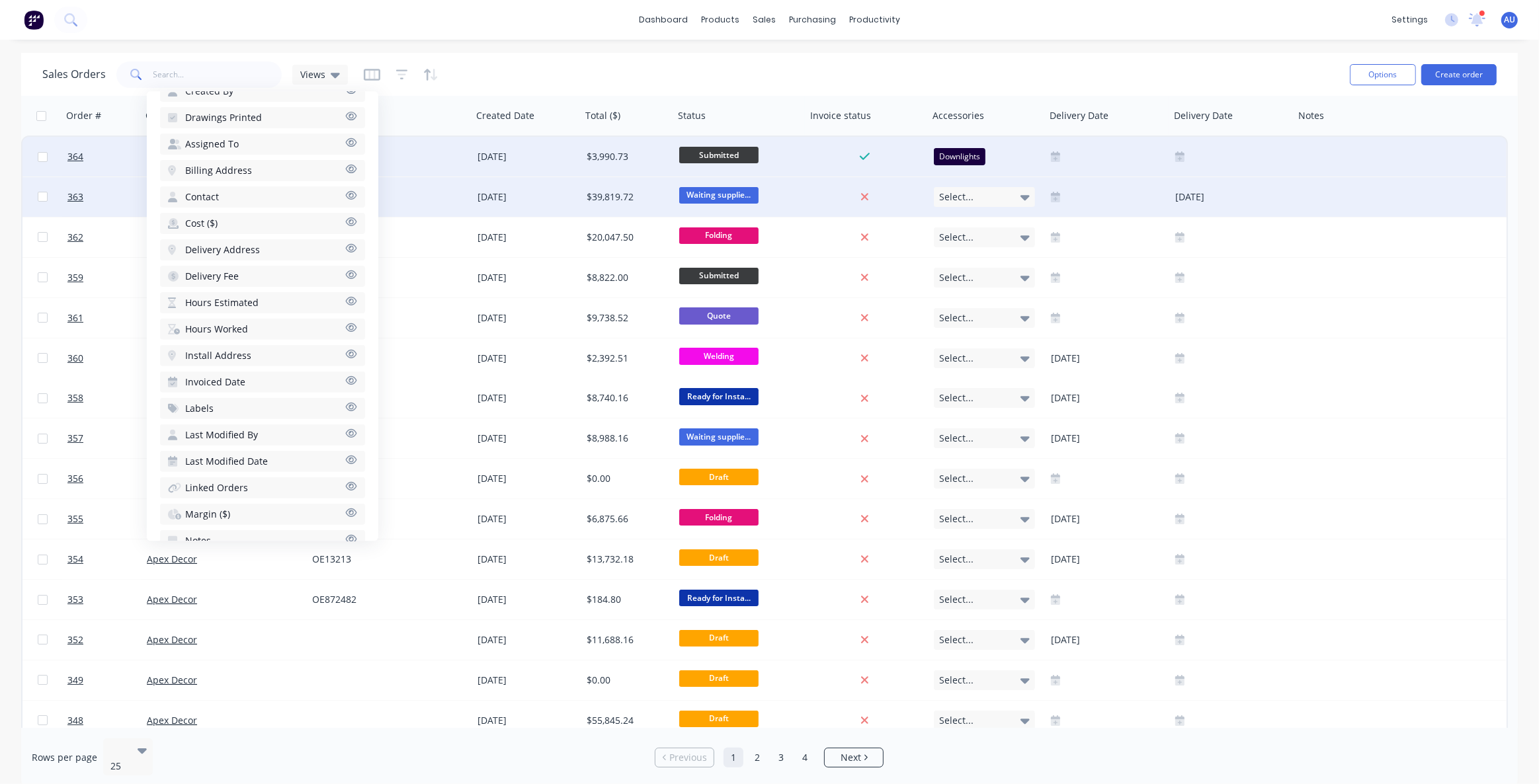
scroll to position [480, 0]
click at [223, 390] on button "Labels" at bounding box center [262, 392] width 205 height 21
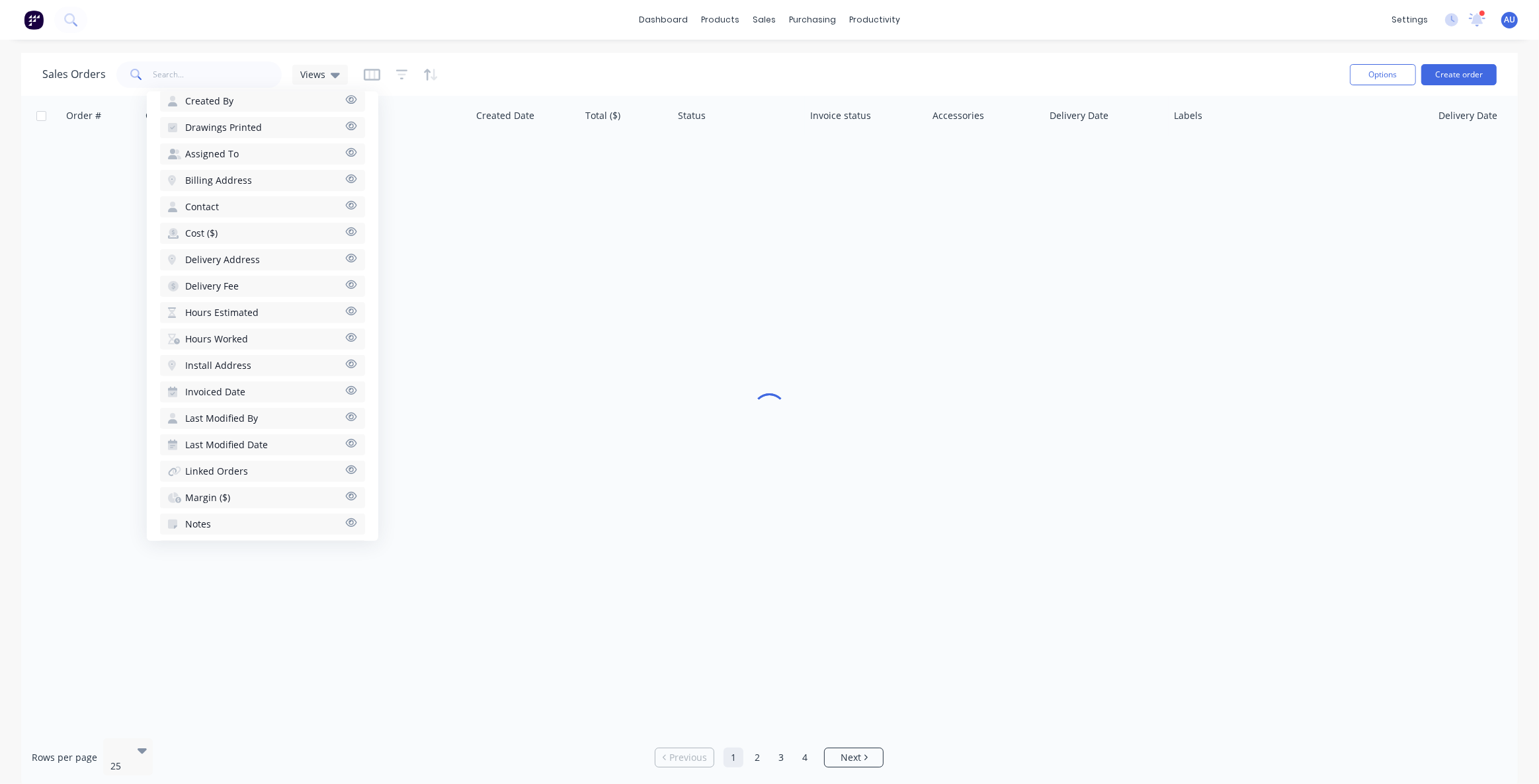
scroll to position [506, 0]
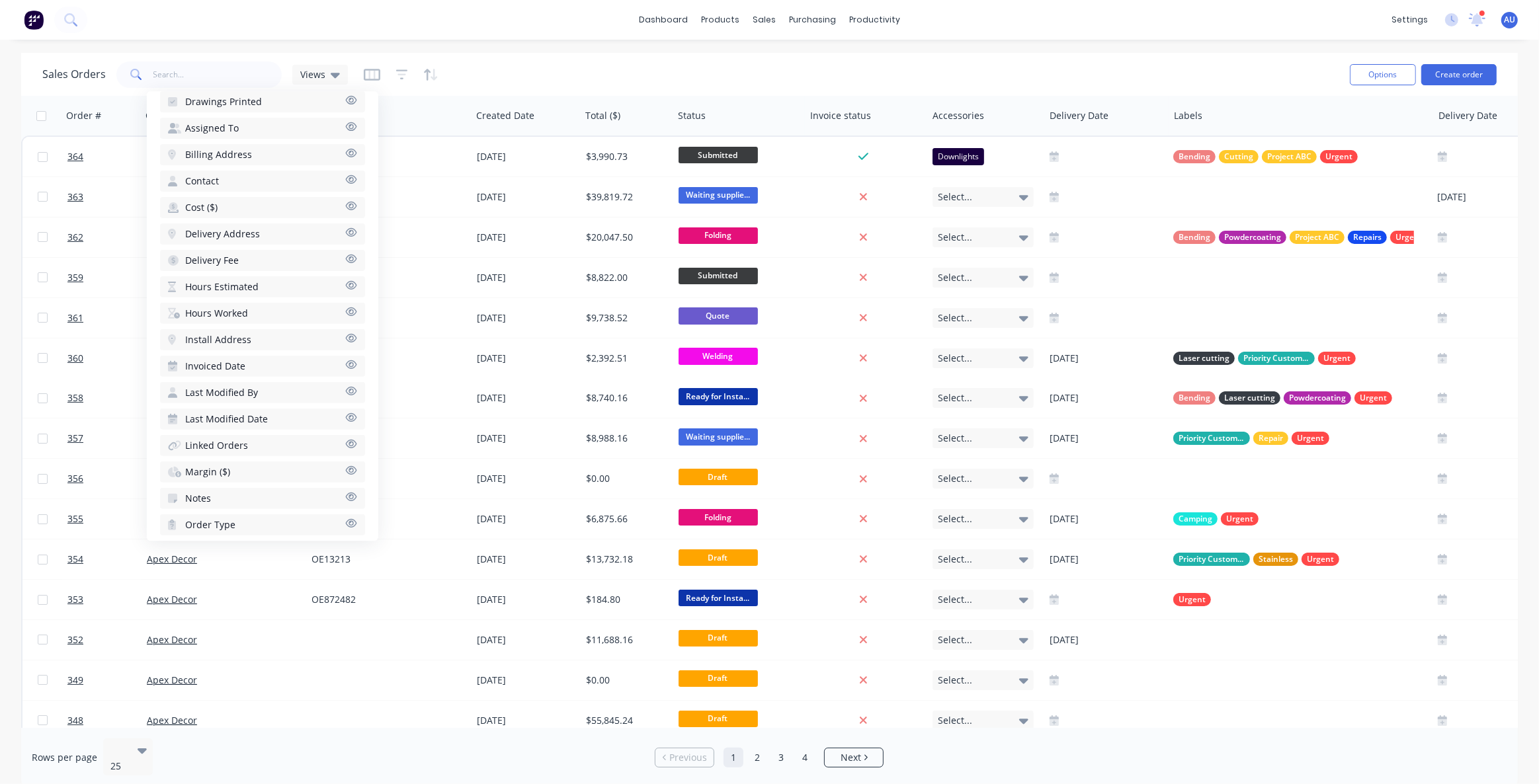
click at [736, 66] on div "Sales Orders Views" at bounding box center [690, 74] width 1297 height 33
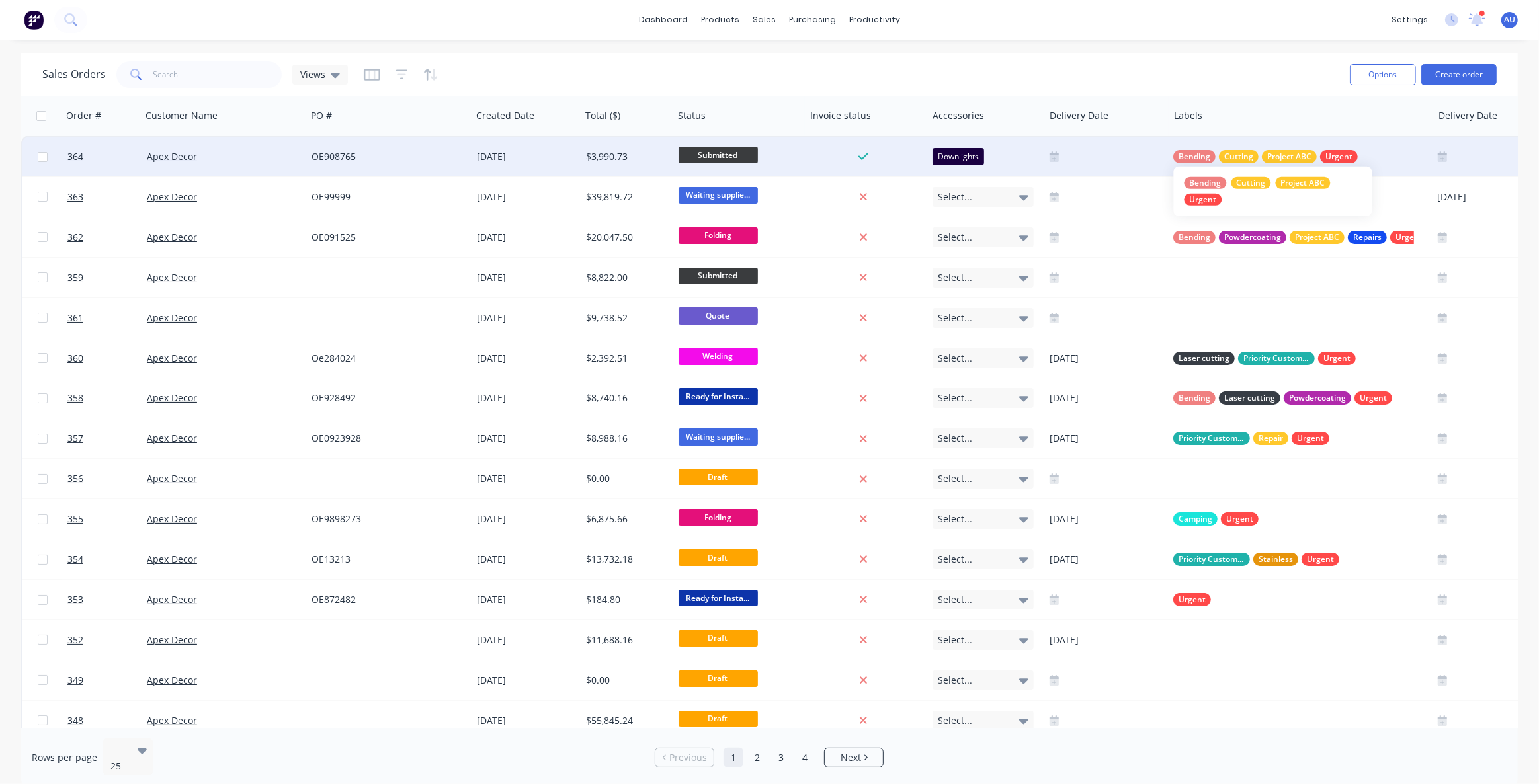
click at [1205, 156] on span "Bending" at bounding box center [1195, 157] width 32 height 13
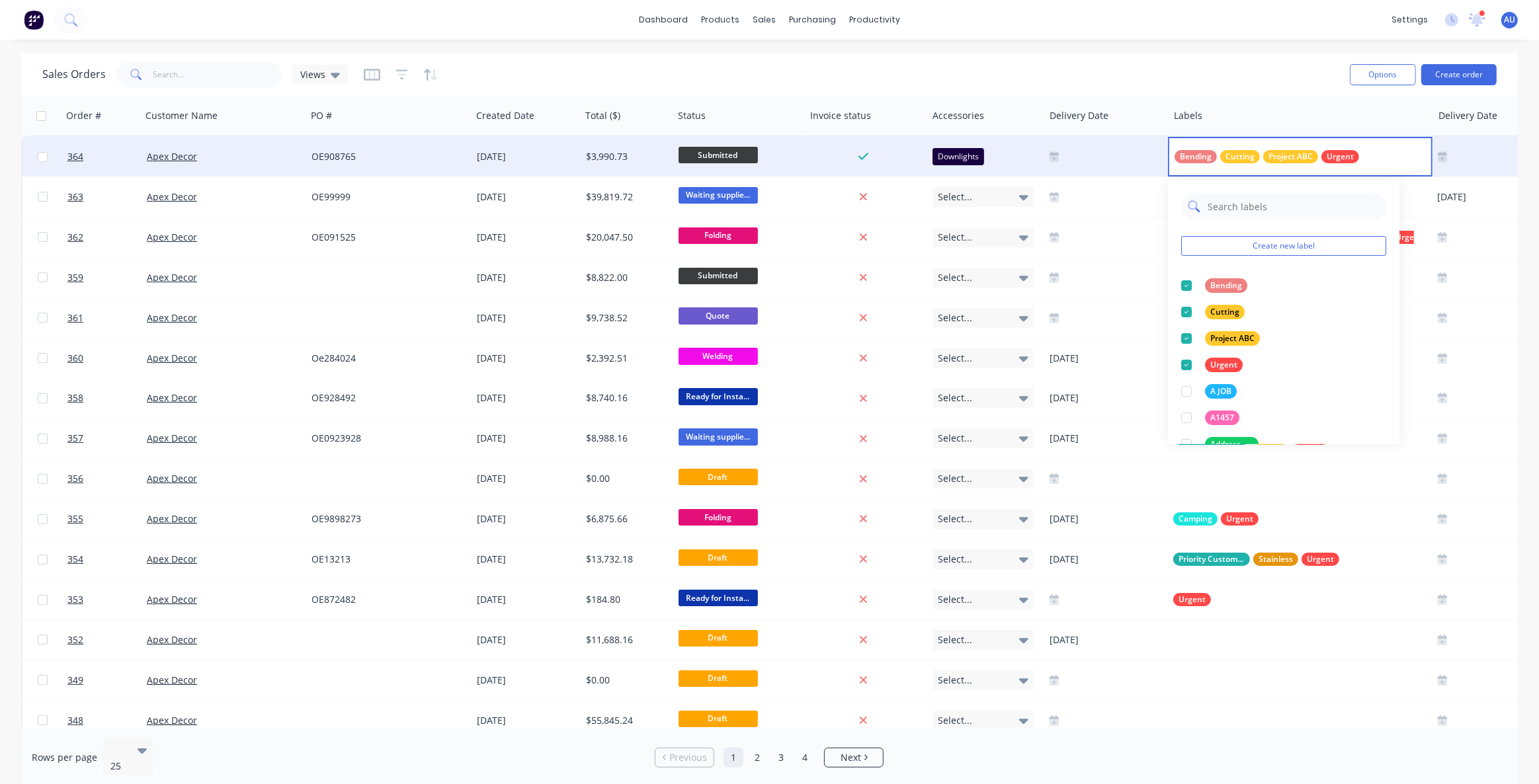
click at [1217, 208] on input "text" at bounding box center [1293, 207] width 173 height 26
type input "Site"
click at [1216, 209] on input "Site" at bounding box center [1293, 207] width 173 height 26
click at [1266, 248] on button "Create new label" at bounding box center [1284, 246] width 205 height 20
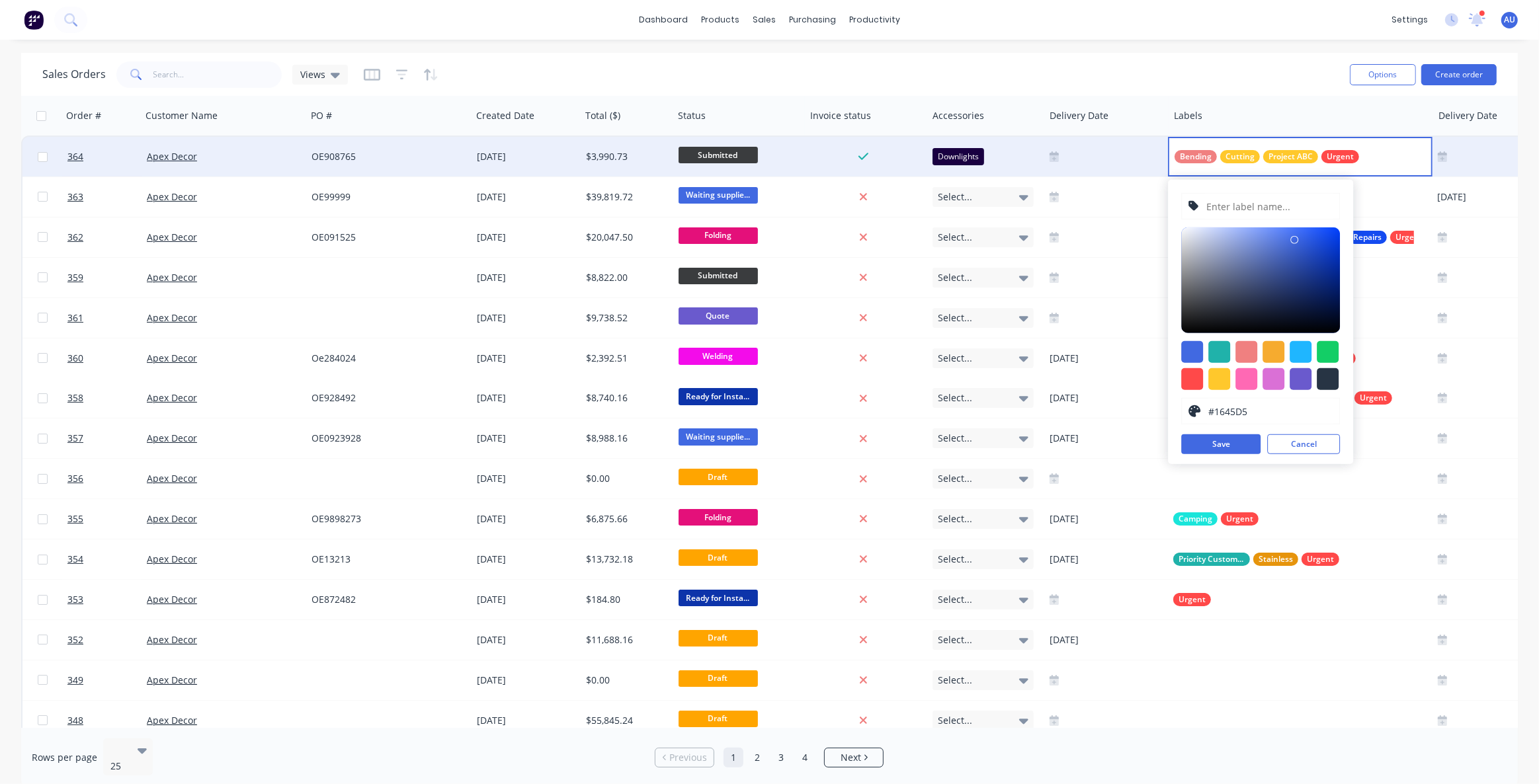
click at [1324, 245] on div at bounding box center [1261, 279] width 159 height 106
click at [1326, 240] on div at bounding box center [1261, 279] width 159 height 106
click at [1263, 212] on input "text" at bounding box center [1270, 206] width 128 height 25
click at [1272, 381] on div at bounding box center [1273, 378] width 22 height 21
type input "#DA70D6"
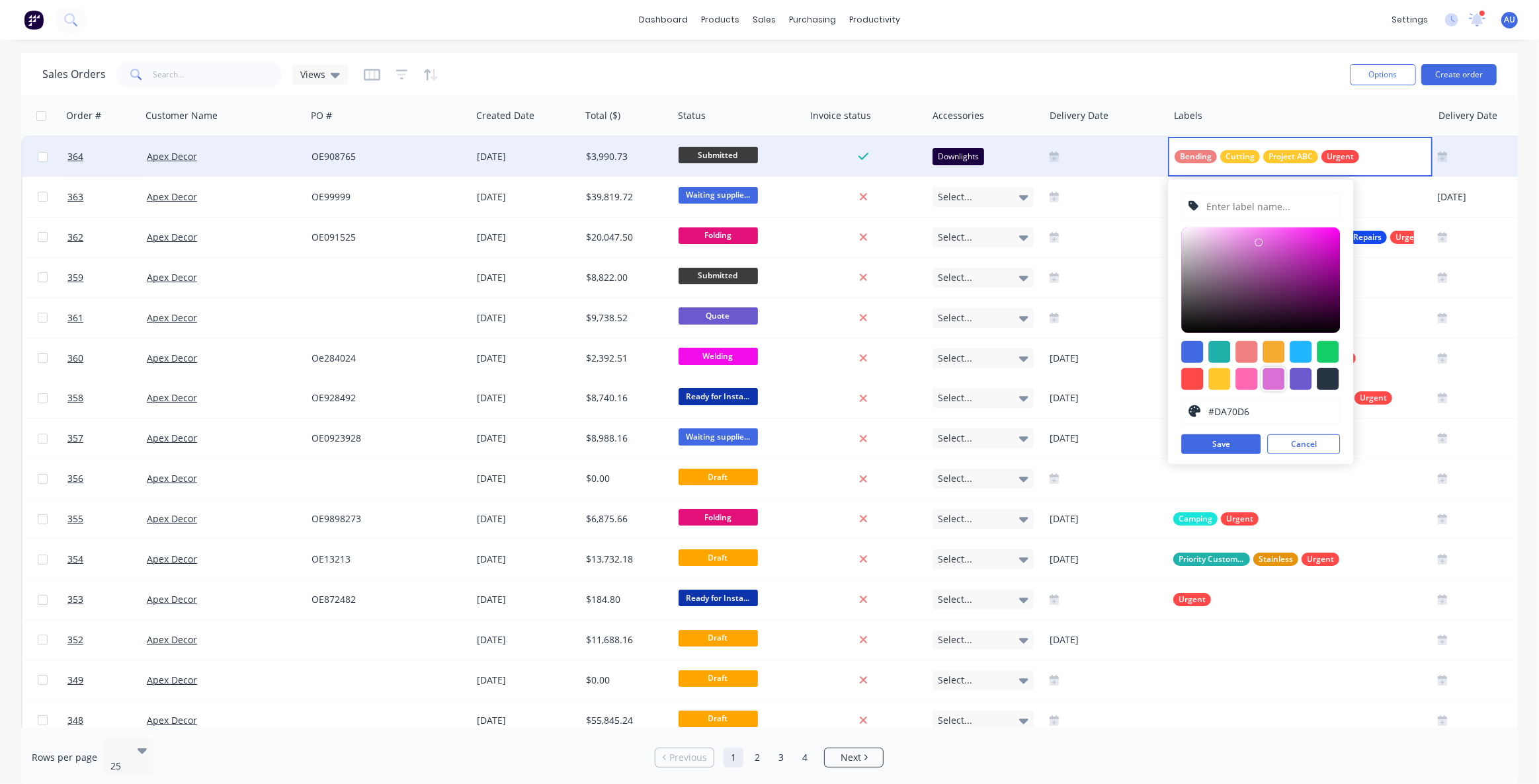
click at [1234, 201] on input "text" at bounding box center [1270, 206] width 128 height 25
type input "Site Visit"
click at [1211, 449] on button "Save" at bounding box center [1221, 444] width 79 height 20
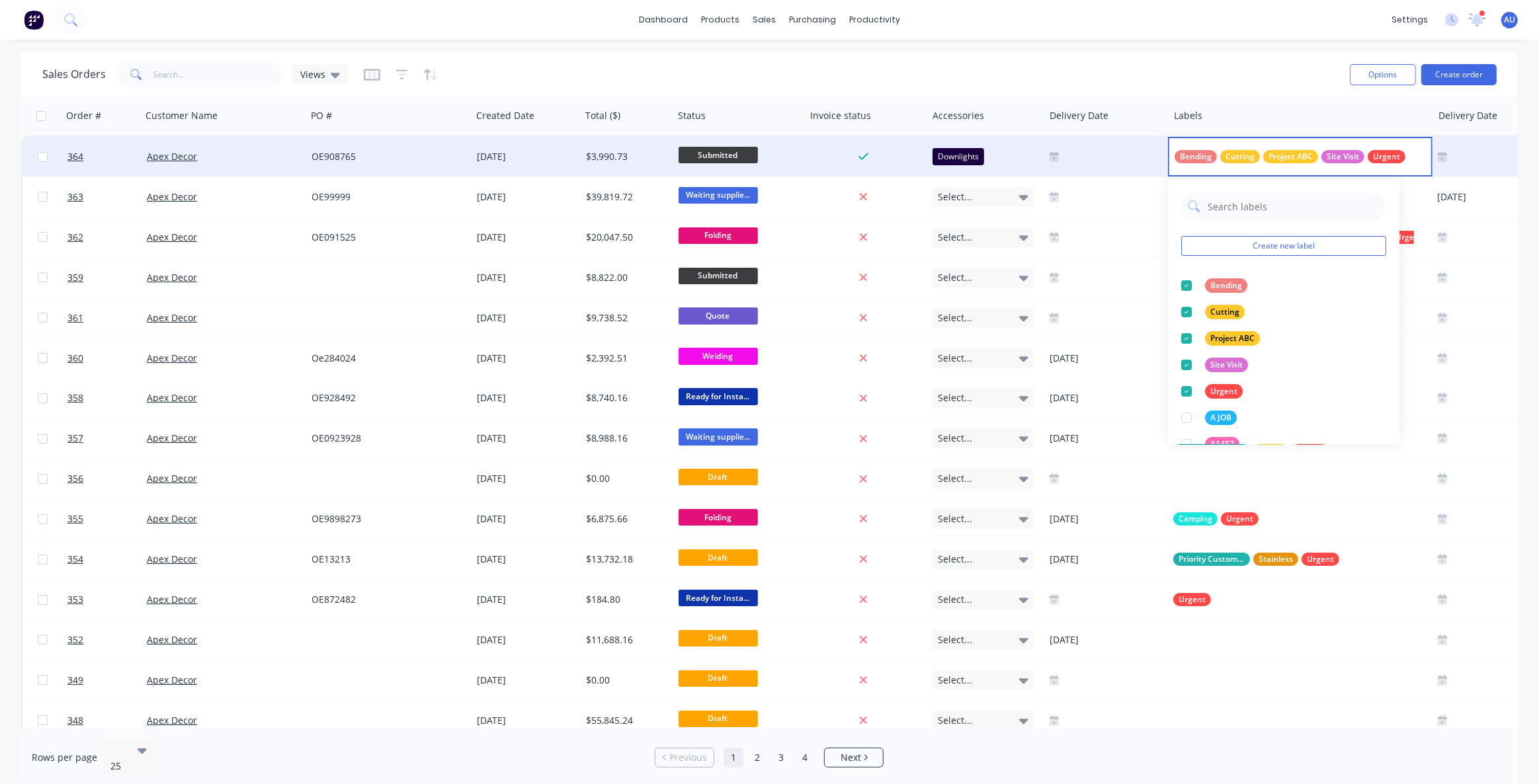
drag, startPoint x: 1114, startPoint y: 51, endPoint x: 1125, endPoint y: 73, distance: 24.6
click at [1115, 51] on div "dashboard products sales purchasing productivity dashboard products Product Cat…" at bounding box center [770, 392] width 1539 height 784
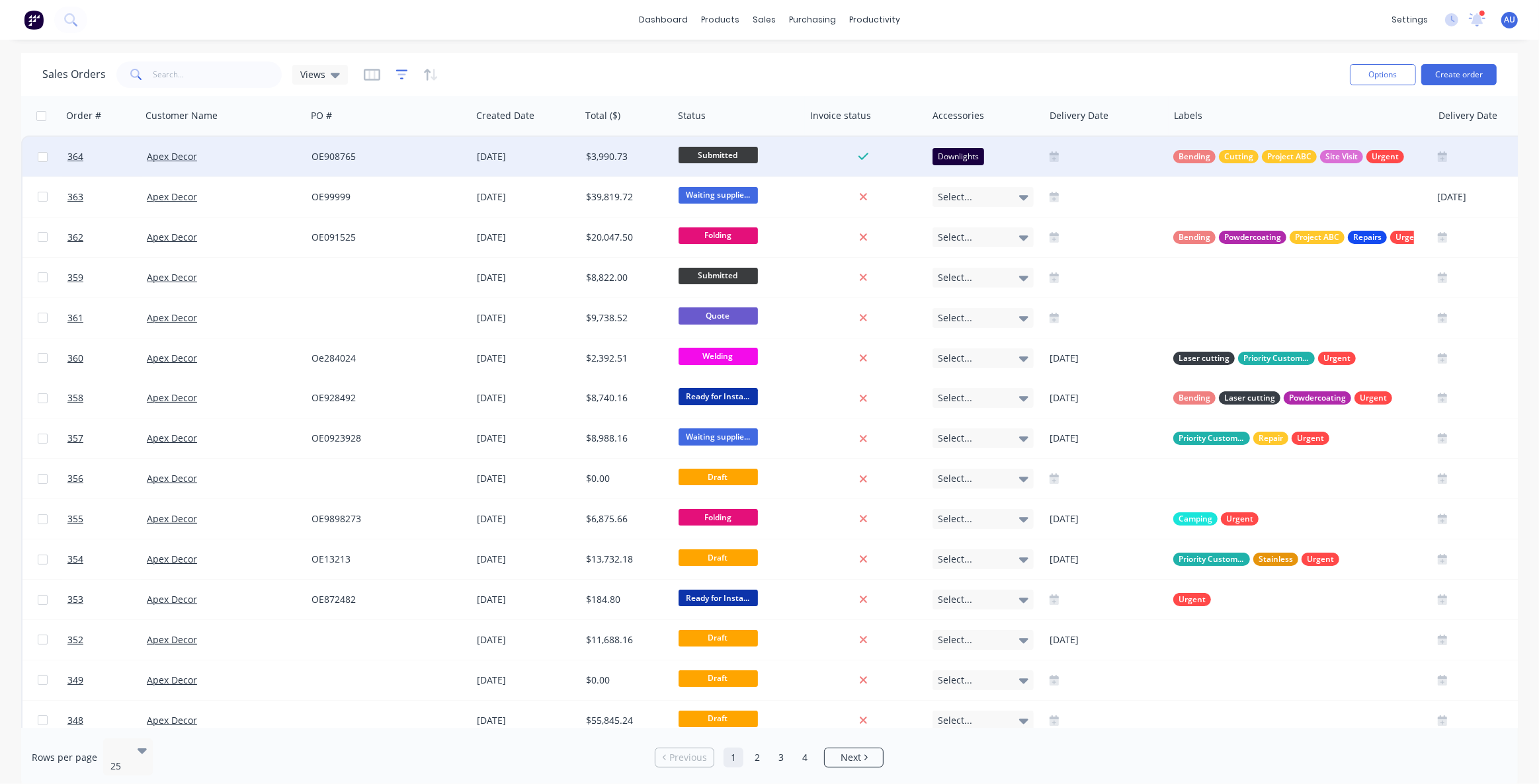
click at [402, 74] on icon "button" at bounding box center [401, 75] width 8 height 2
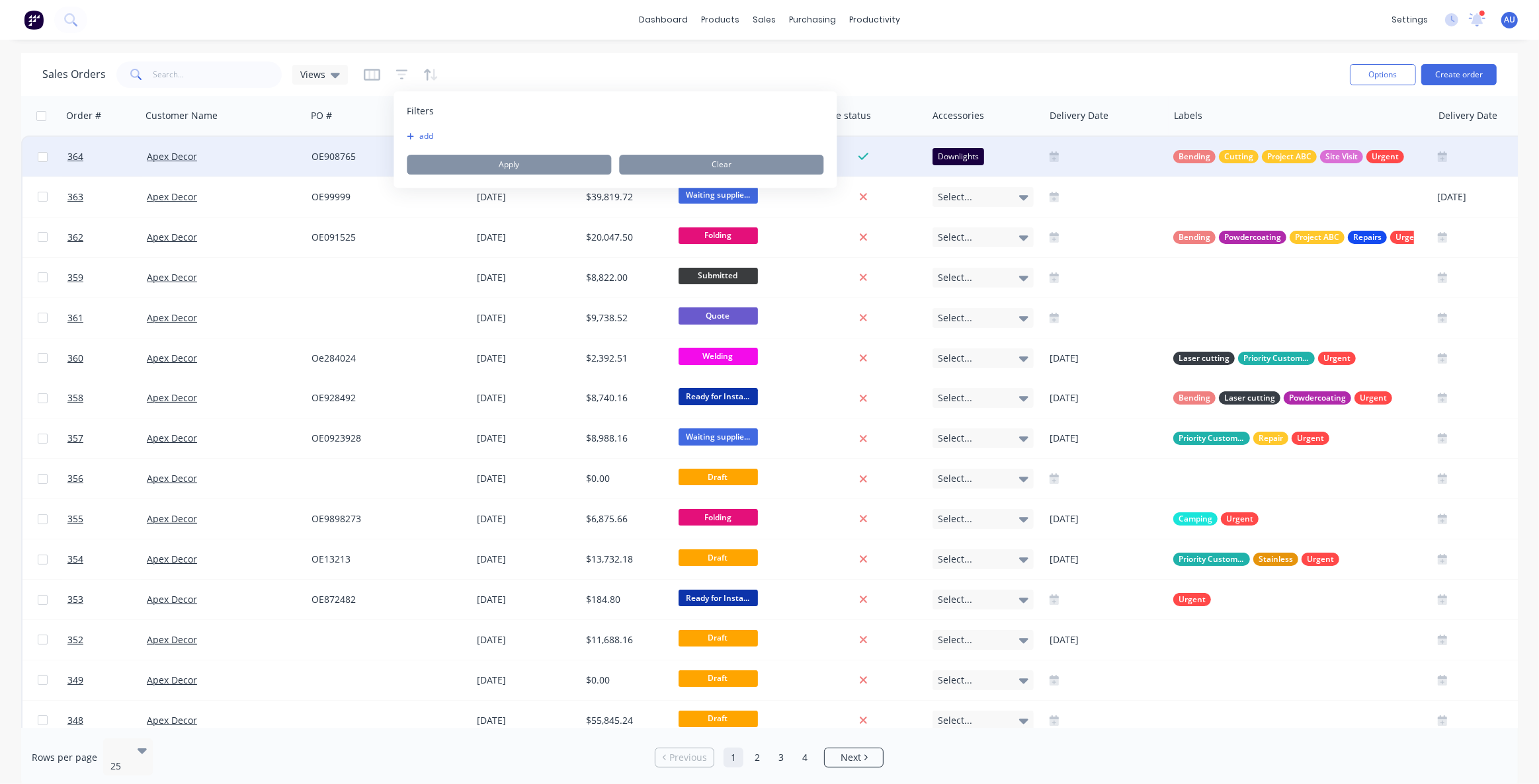
click at [436, 136] on button "add" at bounding box center [423, 135] width 33 height 10
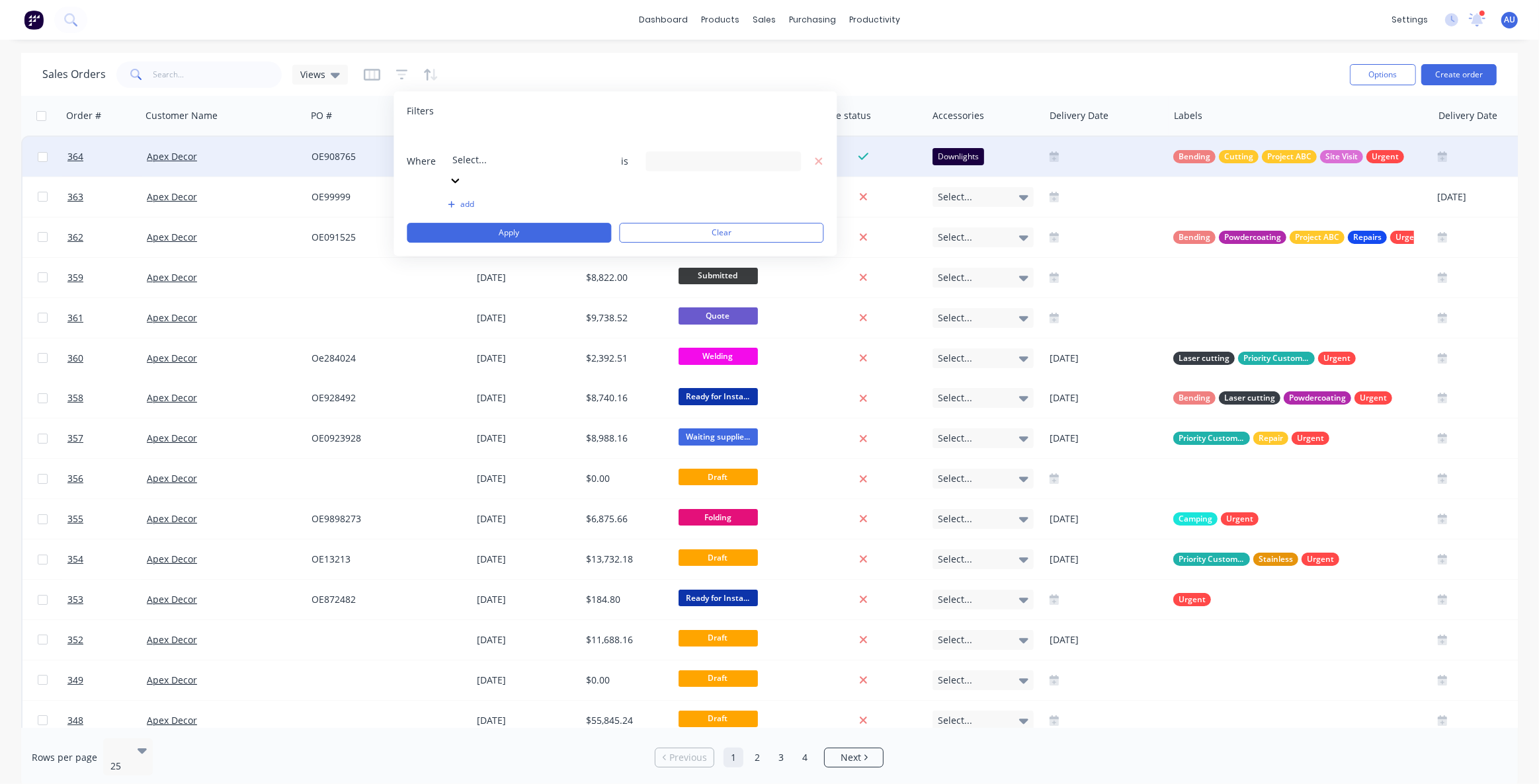
click at [496, 145] on div at bounding box center [548, 142] width 191 height 17
click at [686, 154] on div "114 Labels selected" at bounding box center [712, 161] width 120 height 14
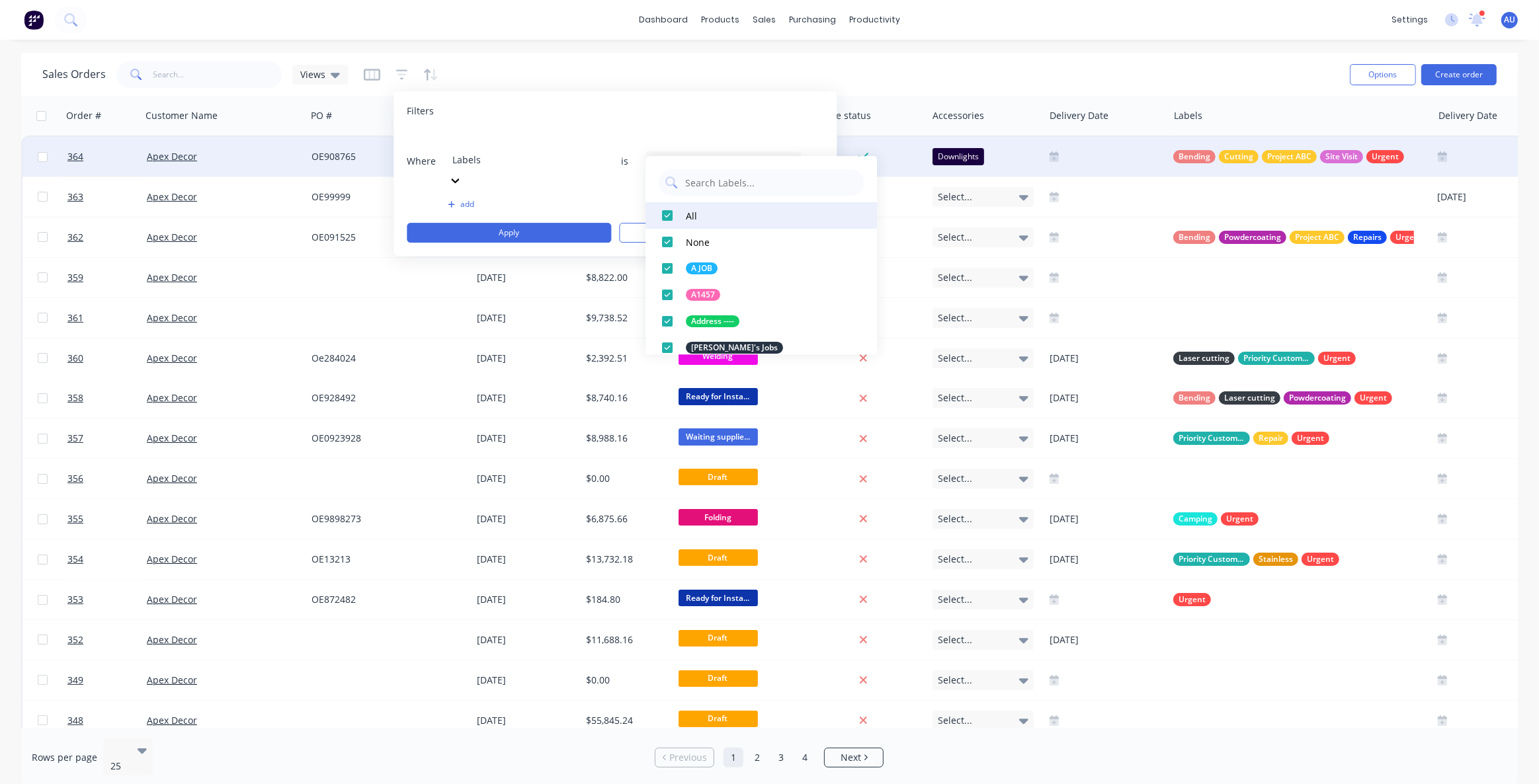
click at [669, 216] on div at bounding box center [668, 216] width 26 height 26
click at [718, 176] on input "text" at bounding box center [770, 182] width 173 height 26
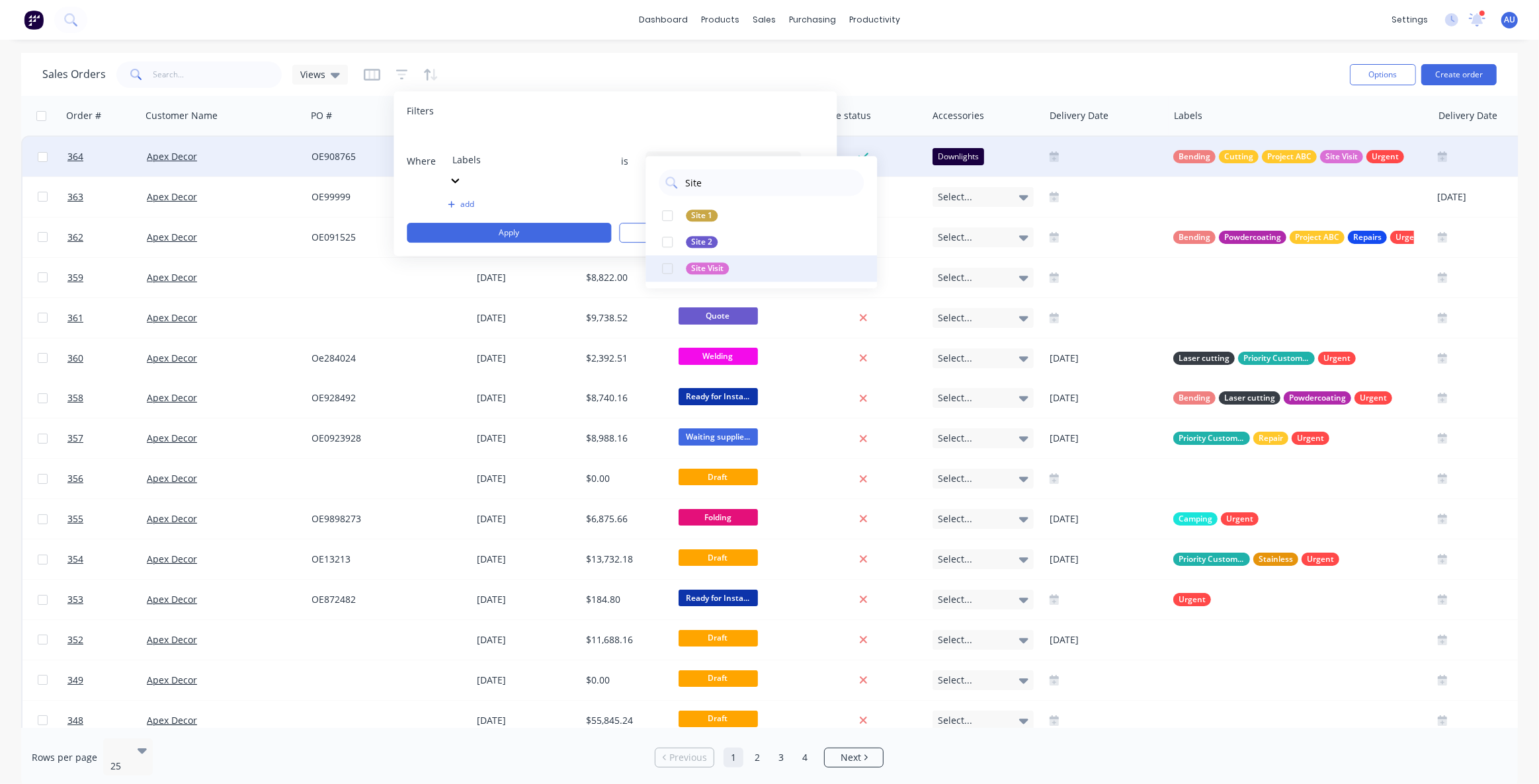
type input "Site"
click at [672, 270] on div at bounding box center [668, 268] width 26 height 26
click at [477, 222] on button "Apply" at bounding box center [509, 232] width 205 height 20
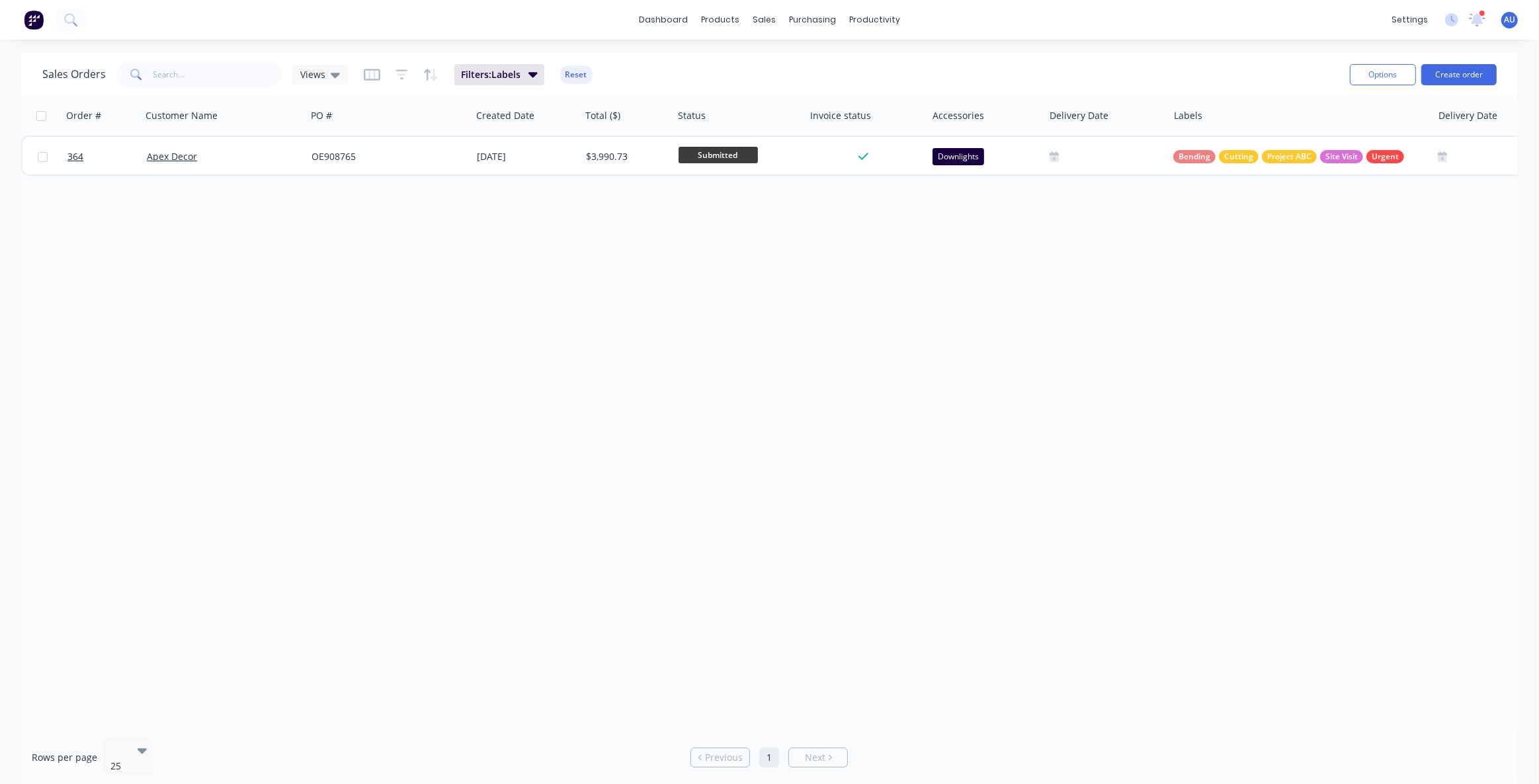
drag, startPoint x: 624, startPoint y: 460, endPoint x: 627, endPoint y: 449, distance: 11.4
click at [623, 459] on div "Order # Customer Name PO # Created Date Total ($) Status Invoice status Accesso…" at bounding box center [770, 412] width 1497 height 632
click at [321, 74] on span "Views" at bounding box center [312, 74] width 25 height 14
click at [347, 165] on button "Save new view" at bounding box center [385, 158] width 178 height 20
click at [585, 131] on input "text" at bounding box center [599, 128] width 163 height 25
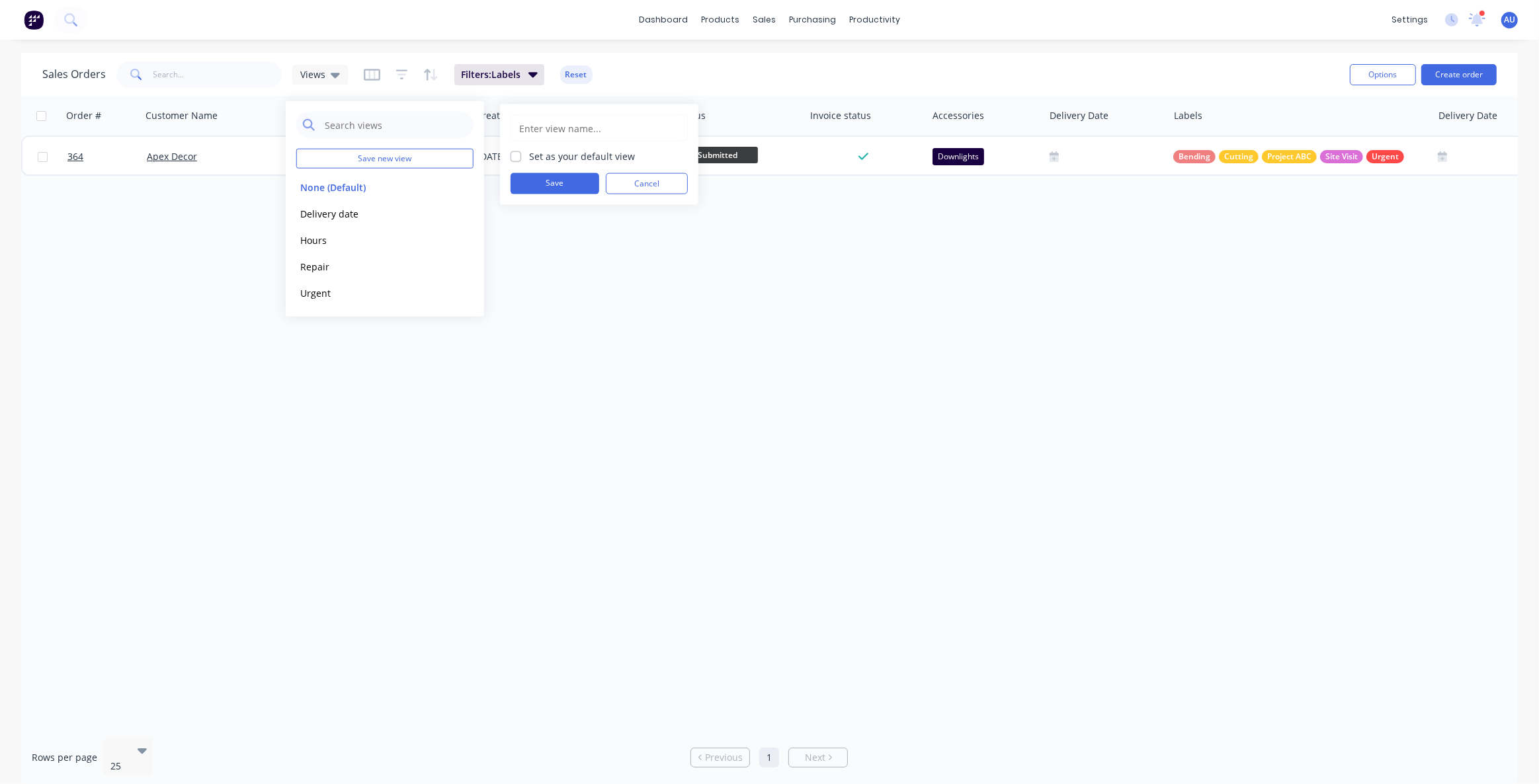
type input "S"
type input "Job Site Visit"
click at [557, 195] on div "Job Site Visit Set as your default view Save Cancel" at bounding box center [599, 155] width 198 height 101
click at [555, 185] on button "Save" at bounding box center [554, 183] width 89 height 21
click at [479, 433] on div "Order # Customer Name PO # Created Date Total ($) Status Invoice status Accesso…" at bounding box center [770, 412] width 1497 height 632
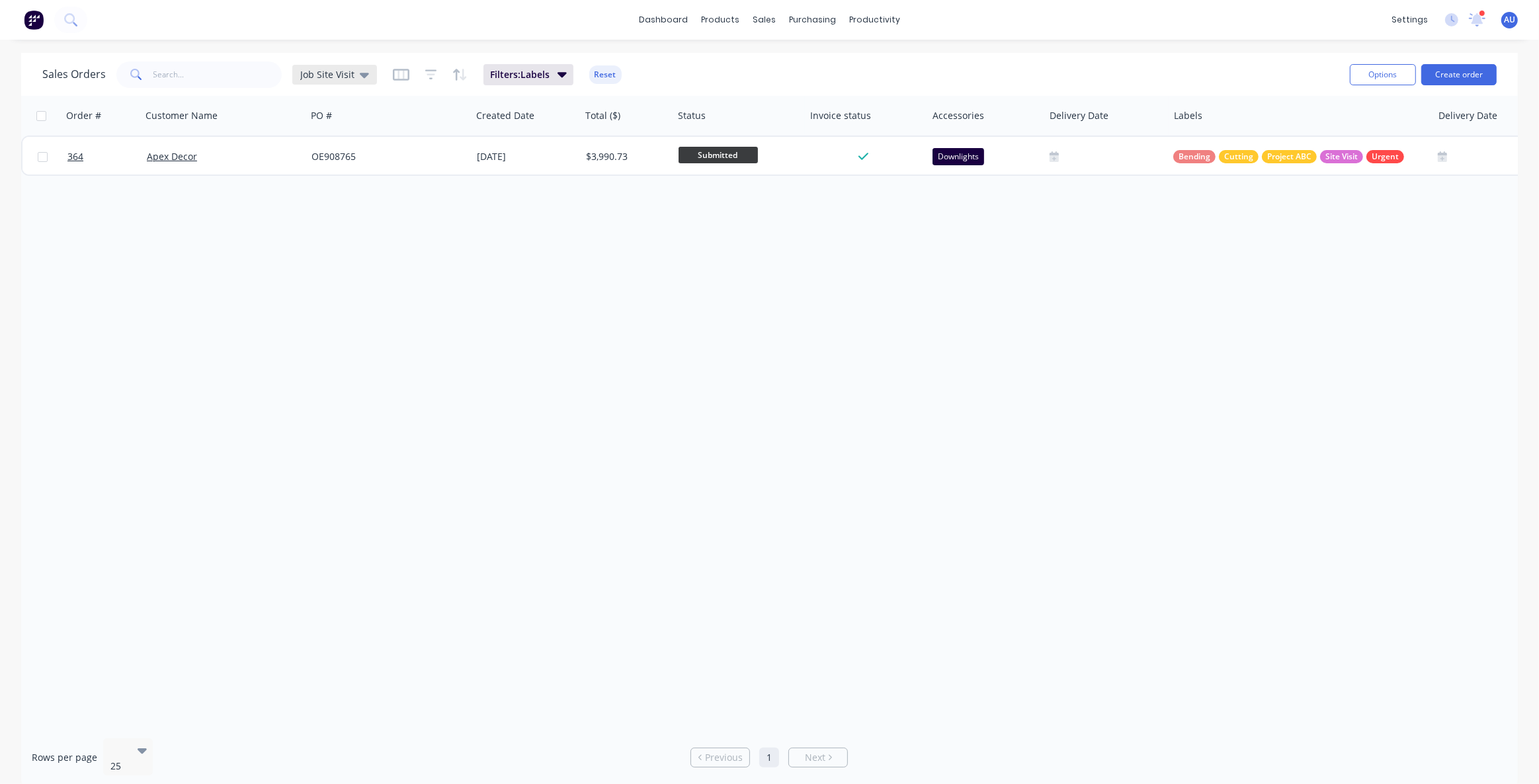
click at [347, 83] on div "Job Site Visit" at bounding box center [335, 74] width 85 height 20
click at [324, 189] on button "None (Default)" at bounding box center [371, 187] width 151 height 15
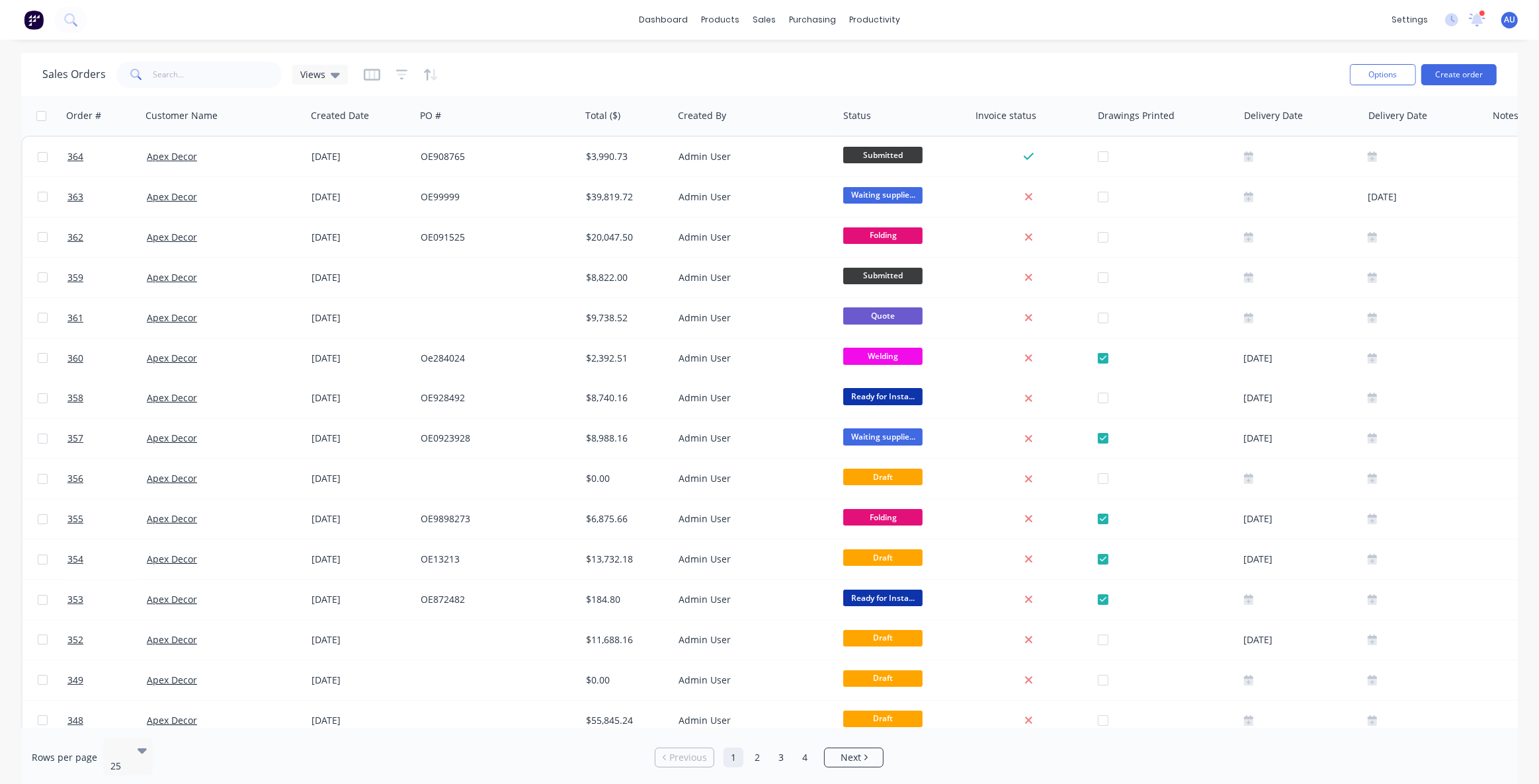
click at [516, 74] on div "Sales Orders Views" at bounding box center [690, 74] width 1297 height 33
click at [514, 74] on div "Sales Orders Views" at bounding box center [690, 74] width 1297 height 33
click at [326, 85] on div "Sales Orders Views" at bounding box center [194, 75] width 306 height 26
click at [316, 72] on span "Views" at bounding box center [312, 74] width 25 height 14
click at [326, 320] on button "Job Site Visit" at bounding box center [371, 319] width 151 height 15
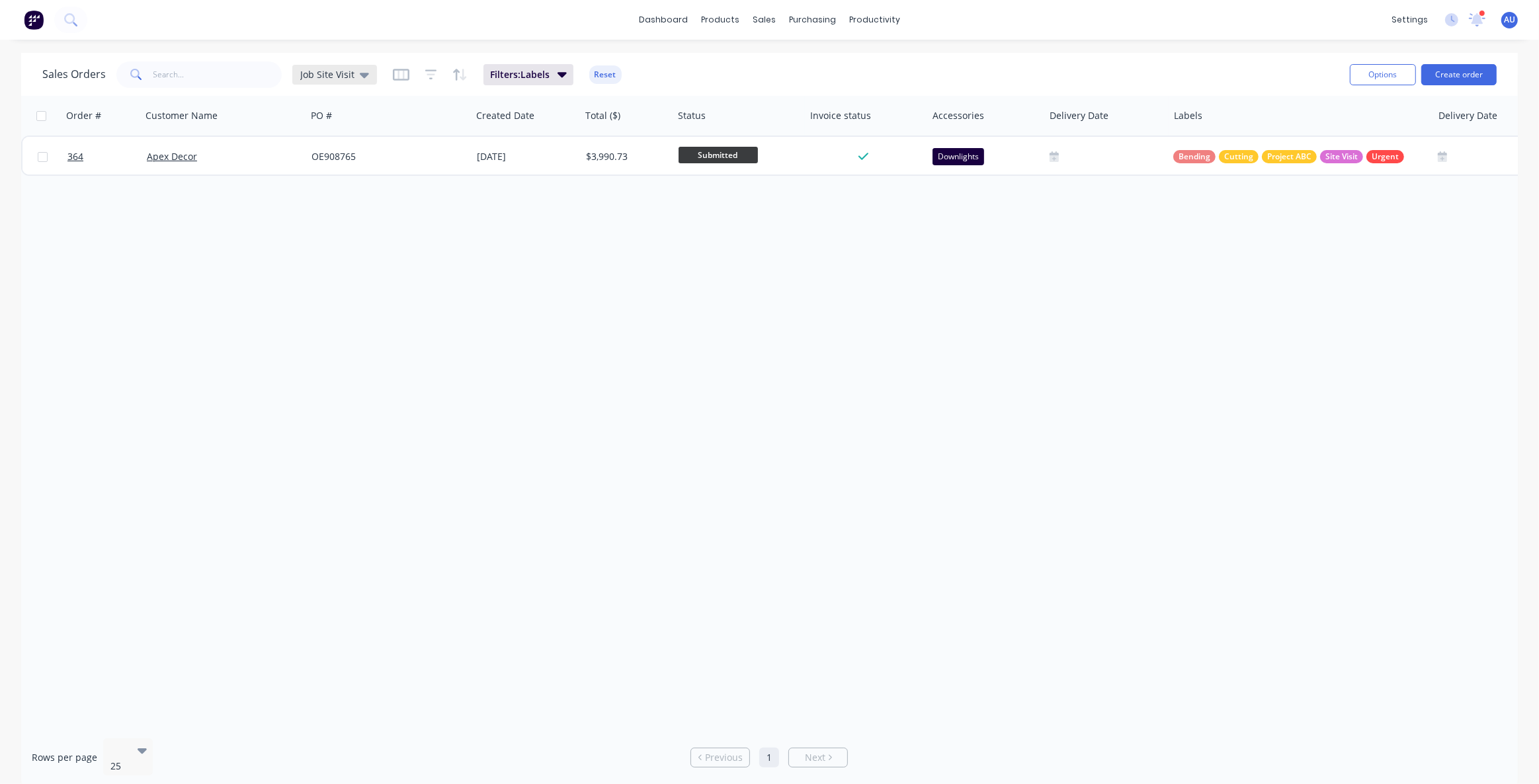
click at [315, 69] on span "Job Site Visit" at bounding box center [327, 74] width 54 height 14
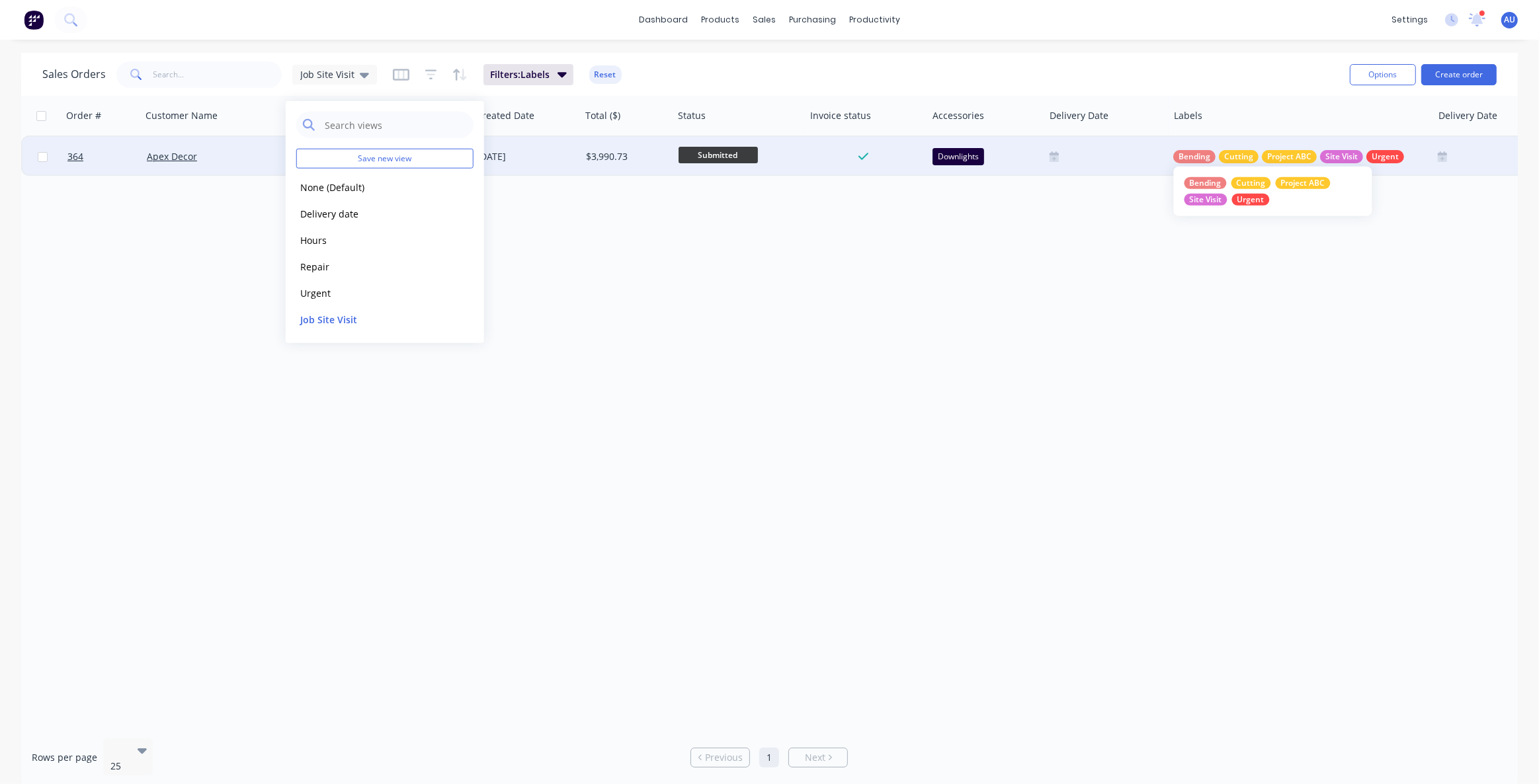
click at [1292, 153] on span "Project ABC" at bounding box center [1289, 157] width 44 height 13
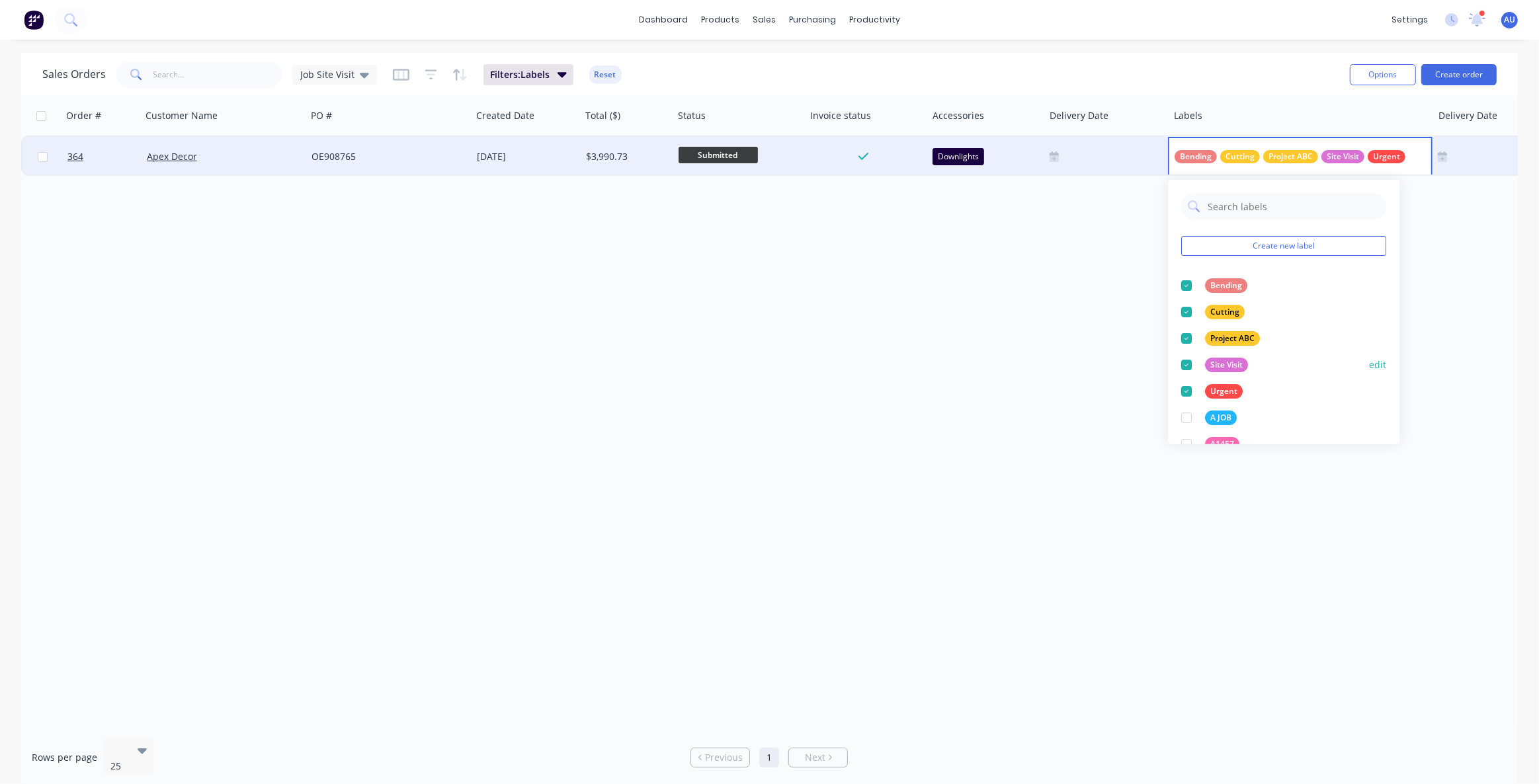
click at [1187, 363] on div at bounding box center [1187, 364] width 26 height 26
click at [1236, 211] on input "text" at bounding box center [1293, 207] width 173 height 26
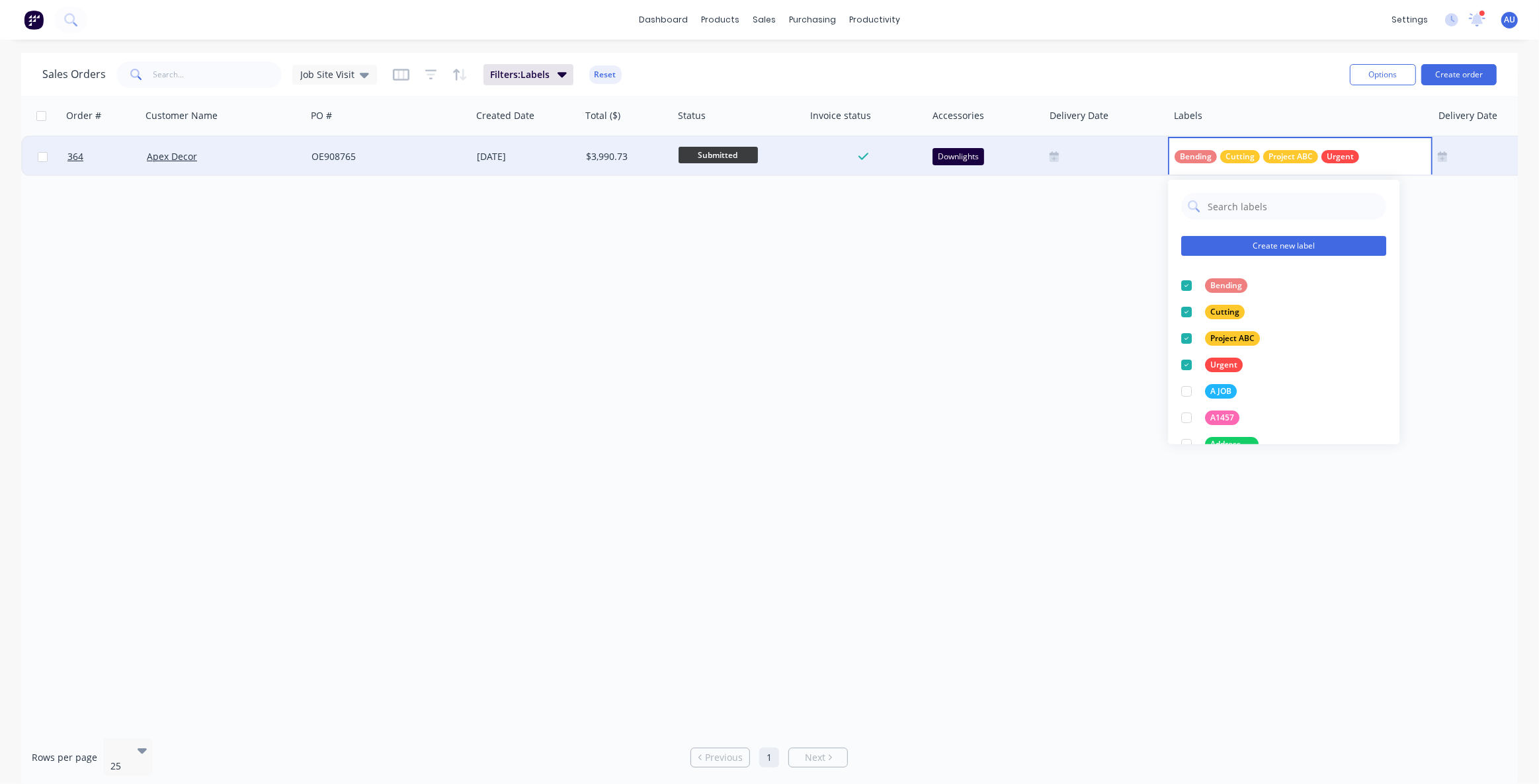
click at [1257, 246] on button "Create new label" at bounding box center [1284, 246] width 205 height 20
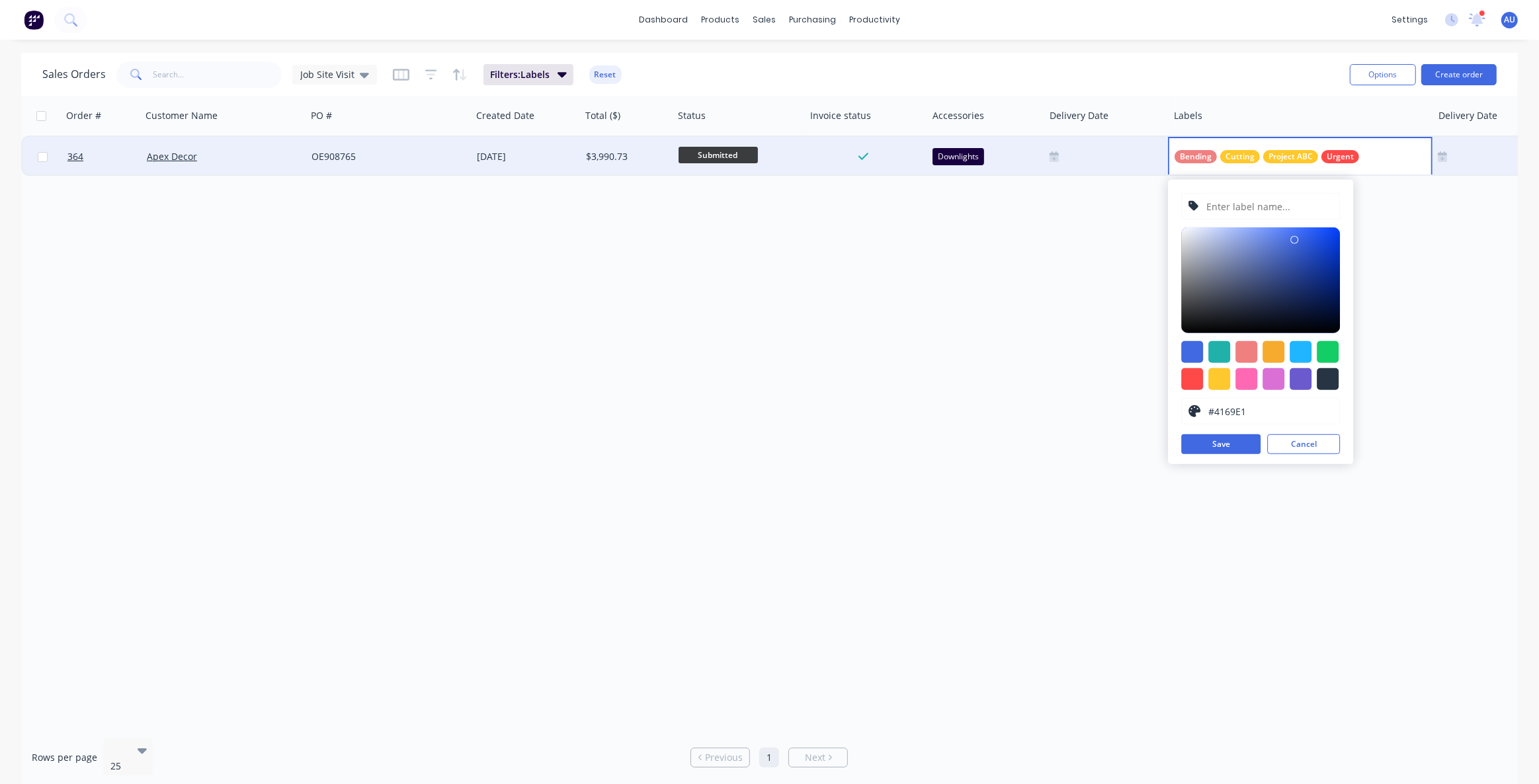
click at [1236, 201] on input "text" at bounding box center [1270, 206] width 128 height 25
type input "P"
click at [1233, 209] on input "Pergol A" at bounding box center [1270, 206] width 128 height 25
drag, startPoint x: 1251, startPoint y: 205, endPoint x: 1253, endPoint y: 232, distance: 27.1
click at [1252, 205] on input "Pergola A" at bounding box center [1270, 206] width 128 height 25
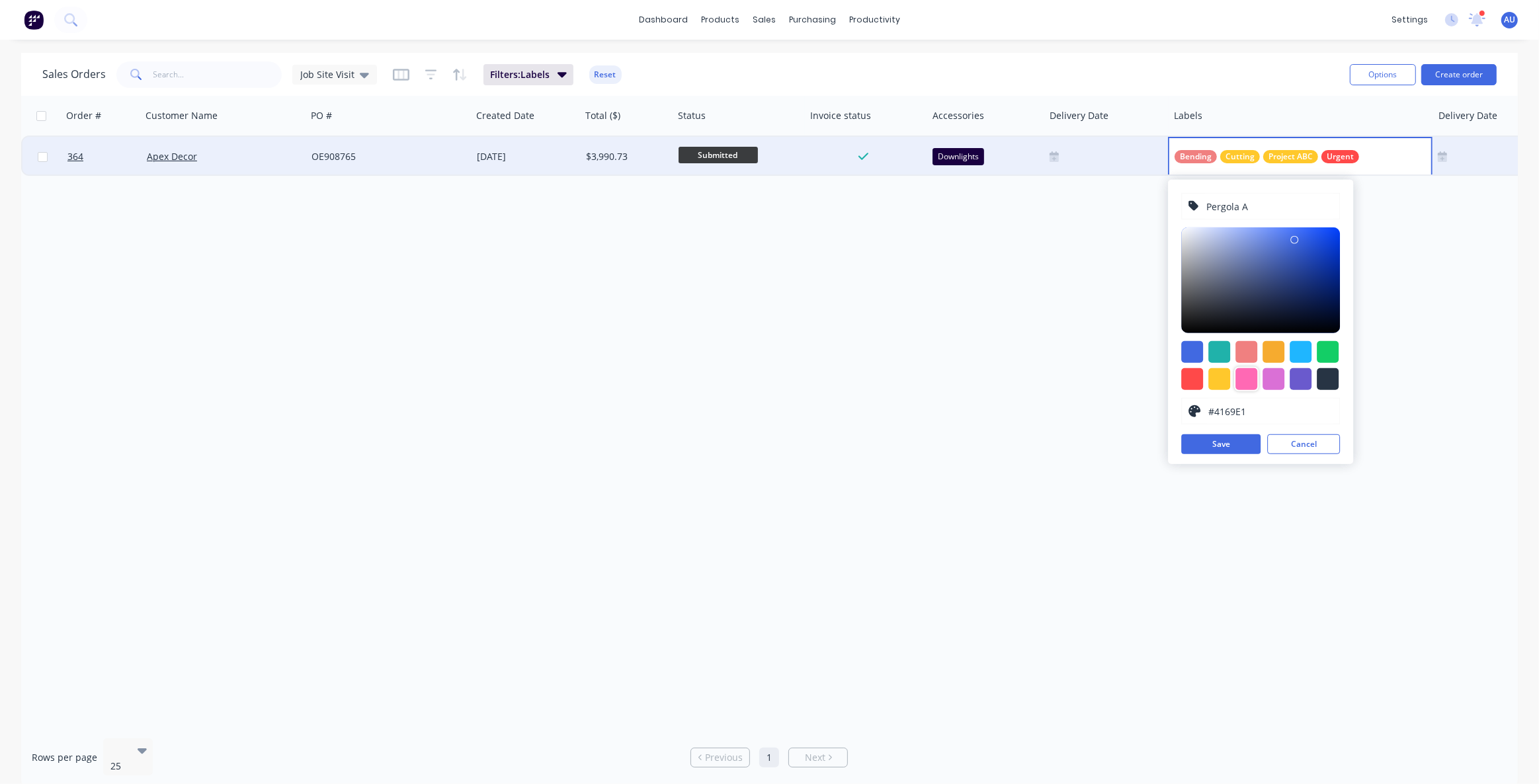
type input "Pergola A"
click at [1253, 377] on div at bounding box center [1246, 378] width 22 height 21
click at [1221, 351] on div at bounding box center [1219, 351] width 22 height 21
type input "#1AE8DD"
click at [1322, 236] on div at bounding box center [1261, 279] width 159 height 106
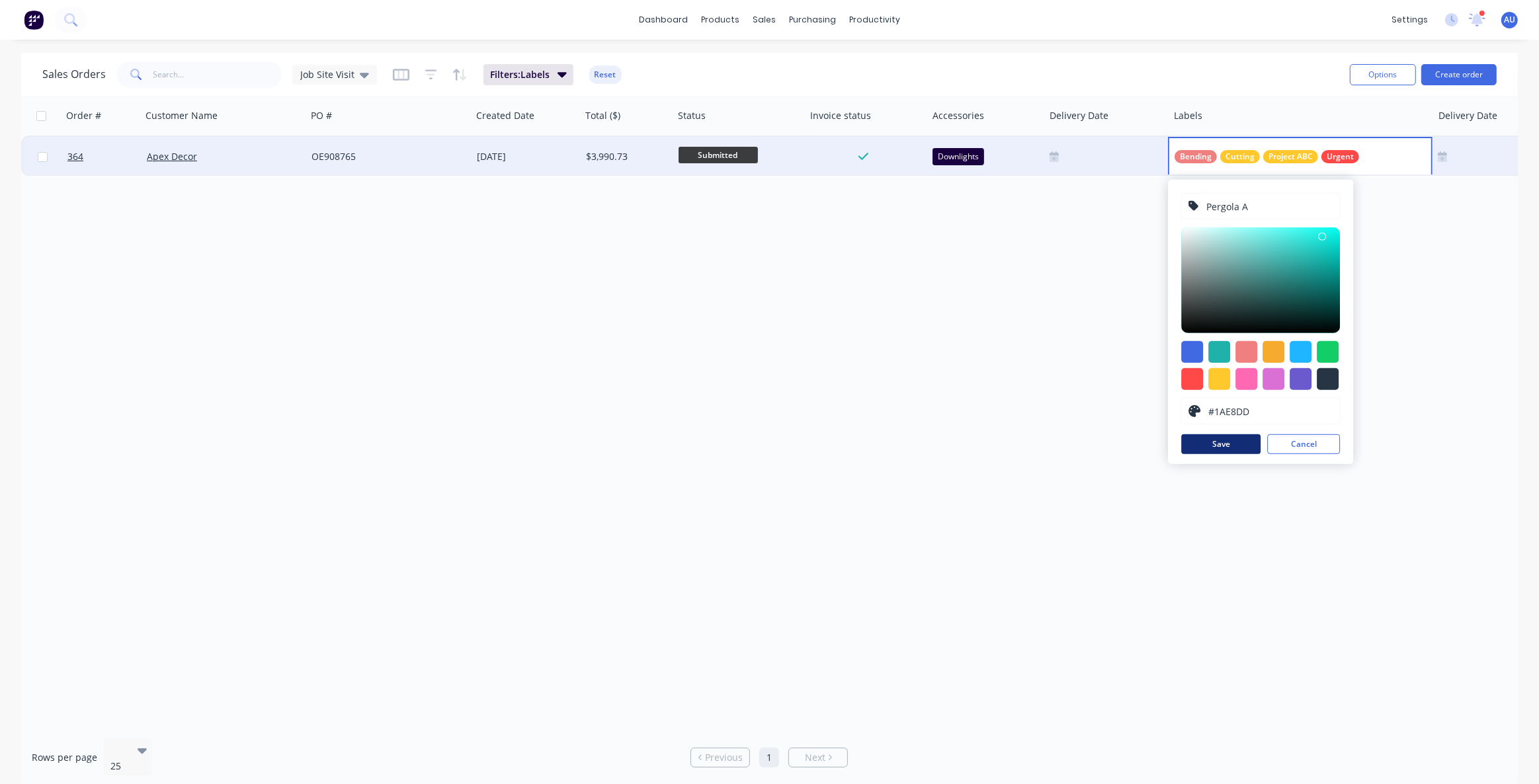
click at [1231, 440] on button "Save" at bounding box center [1221, 444] width 79 height 20
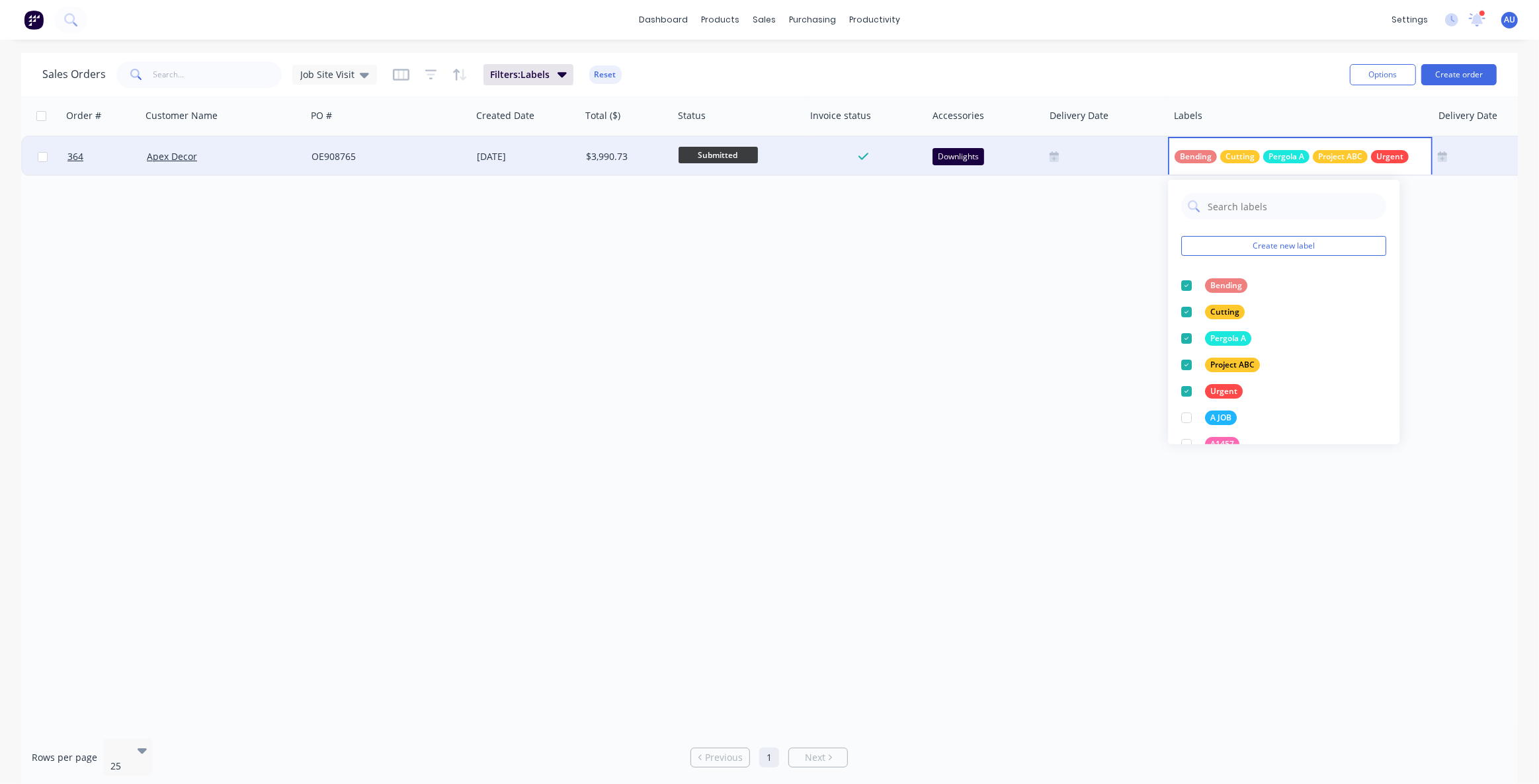
click at [820, 365] on div "Order # Customer Name PO # Created Date Total ($) Status Invoice status Accesso…" at bounding box center [770, 412] width 1497 height 632
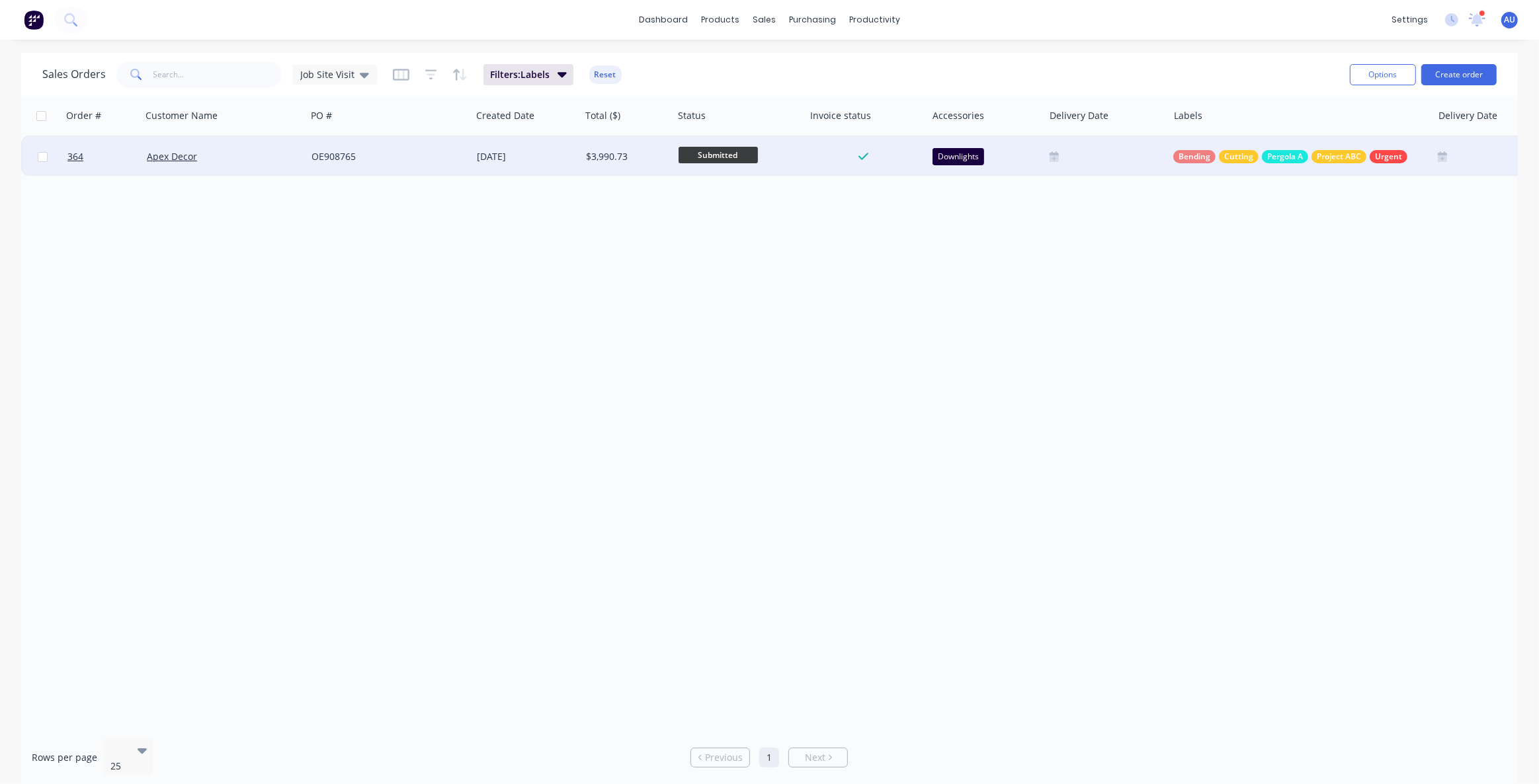
click at [1131, 361] on div "Order # Customer Name PO # Created Date Total ($) Status Invoice status Accesso…" at bounding box center [770, 412] width 1497 height 632
click at [607, 70] on button "Reset" at bounding box center [605, 75] width 33 height 19
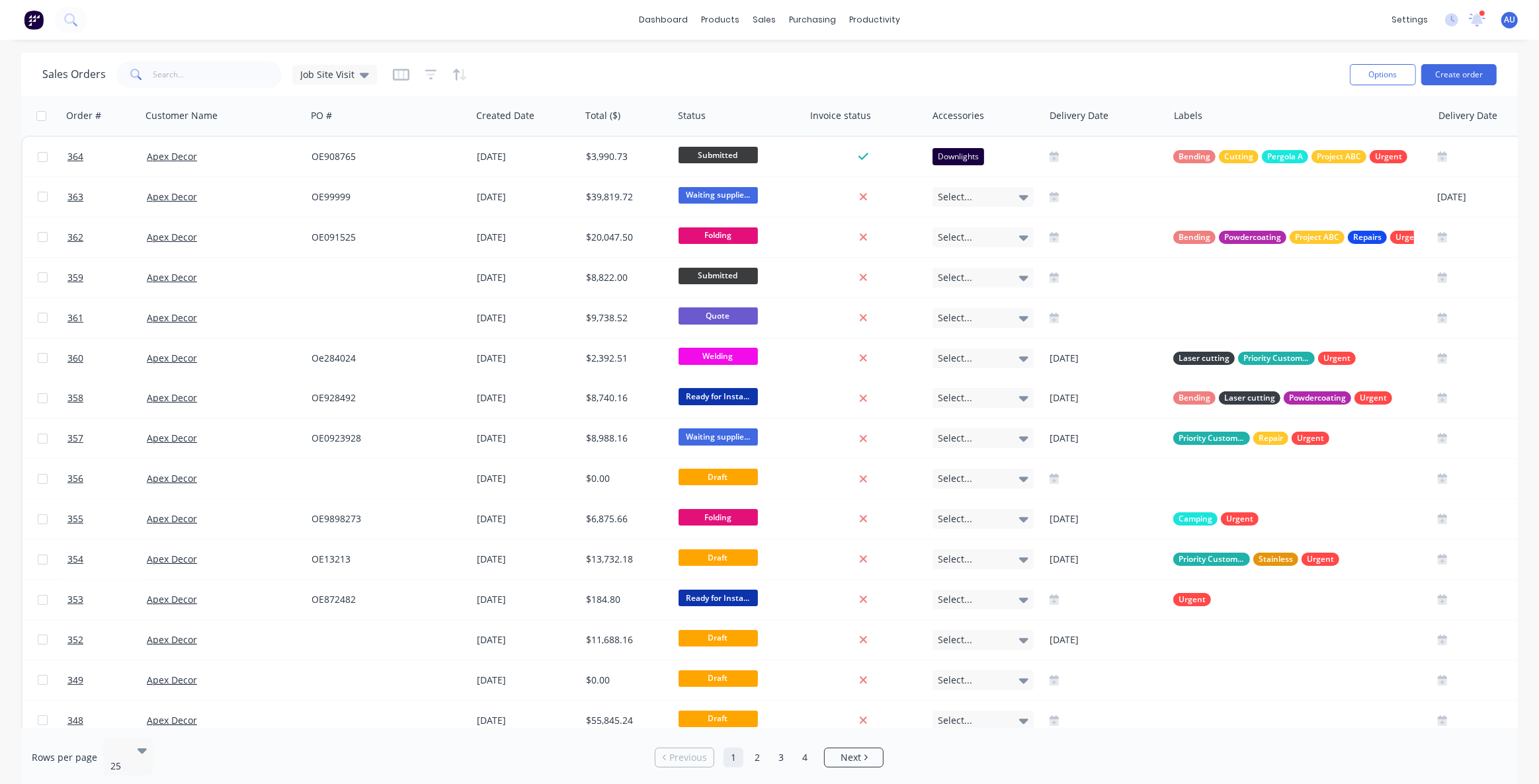
click at [684, 71] on div "Sales Orders Job Site Visit" at bounding box center [690, 74] width 1297 height 33
click at [680, 71] on div "Sales Orders Job Site Visit" at bounding box center [690, 74] width 1297 height 33
drag, startPoint x: 1166, startPoint y: 124, endPoint x: 1078, endPoint y: 121, distance: 88.1
click at [1138, 125] on div "Delivery Date" at bounding box center [1106, 116] width 124 height 39
click at [1033, 80] on div "Sales Orders Job Site Visit" at bounding box center [690, 74] width 1297 height 33
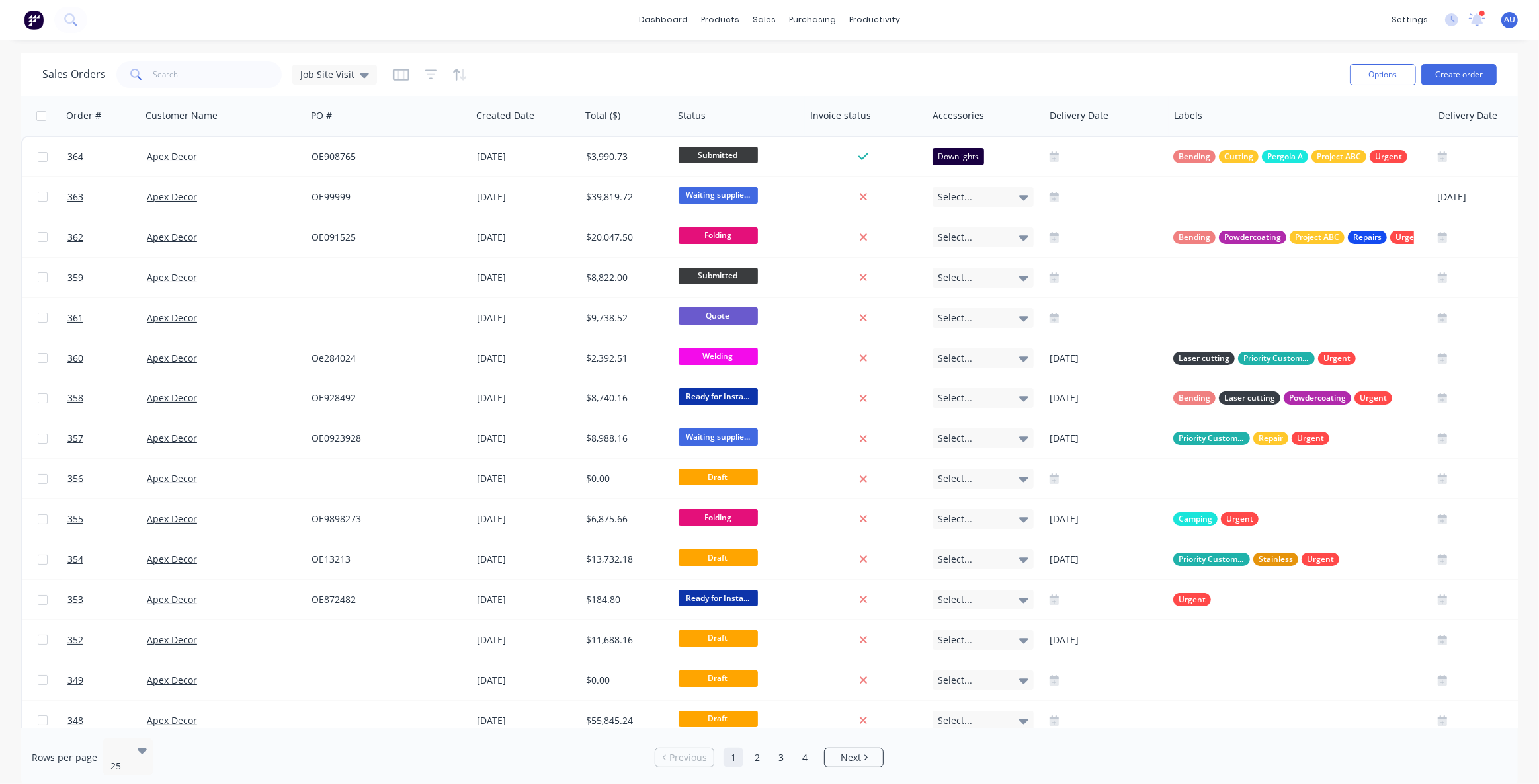
click at [1007, 75] on div "Sales Orders Job Site Visit" at bounding box center [690, 74] width 1297 height 33
click at [1007, 73] on div "Sales Orders Job Site Visit" at bounding box center [690, 74] width 1297 height 33
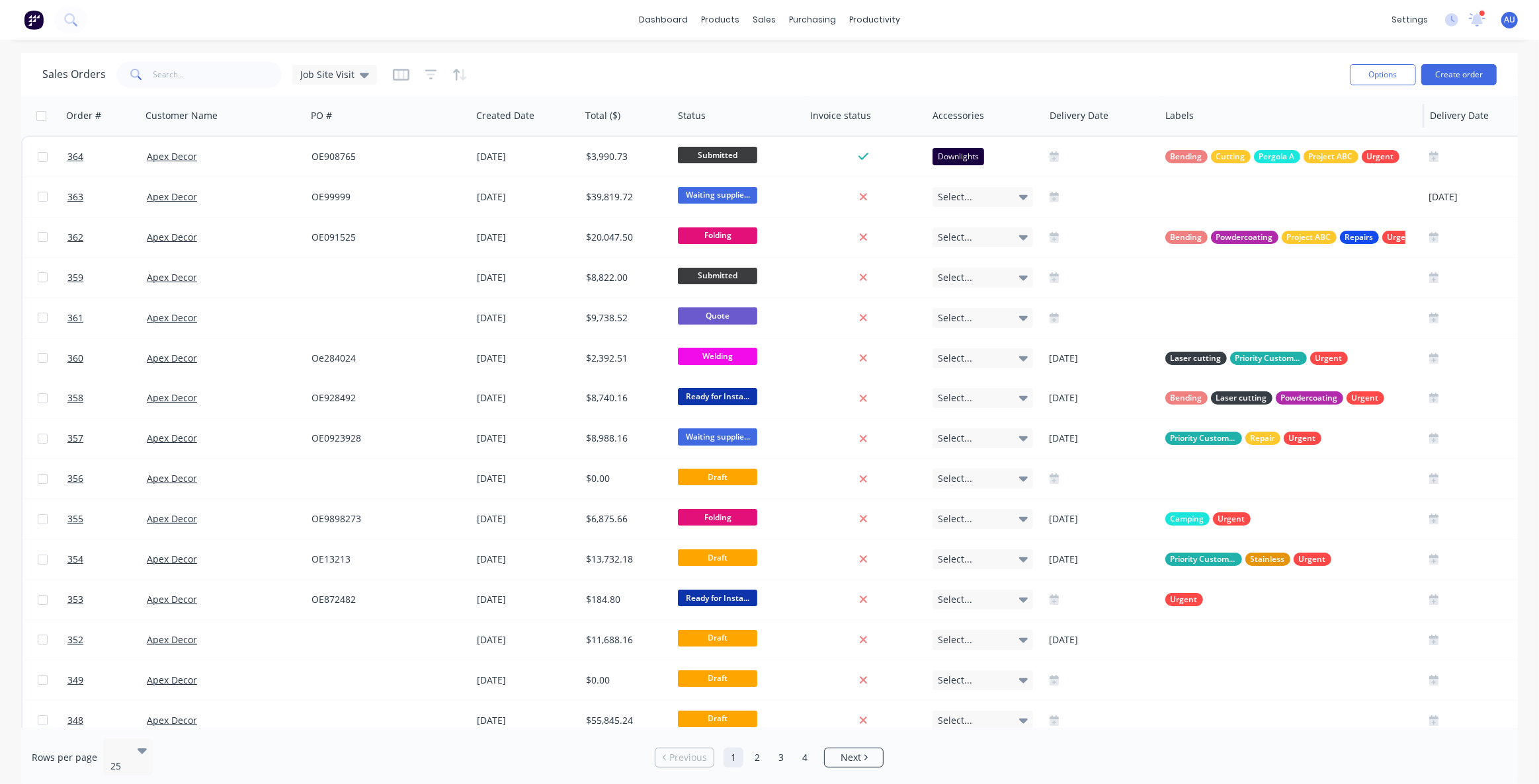
drag, startPoint x: 1166, startPoint y: 119, endPoint x: 1206, endPoint y: 119, distance: 40.0
click at [1144, 118] on div "Delivery Date" at bounding box center [1102, 116] width 116 height 39
drag, startPoint x: 1422, startPoint y: 125, endPoint x: 501, endPoint y: 74, distance: 922.4
click at [1327, 125] on div "Labels" at bounding box center [1259, 116] width 199 height 39
click at [399, 72] on icon "button" at bounding box center [400, 74] width 7 height 8
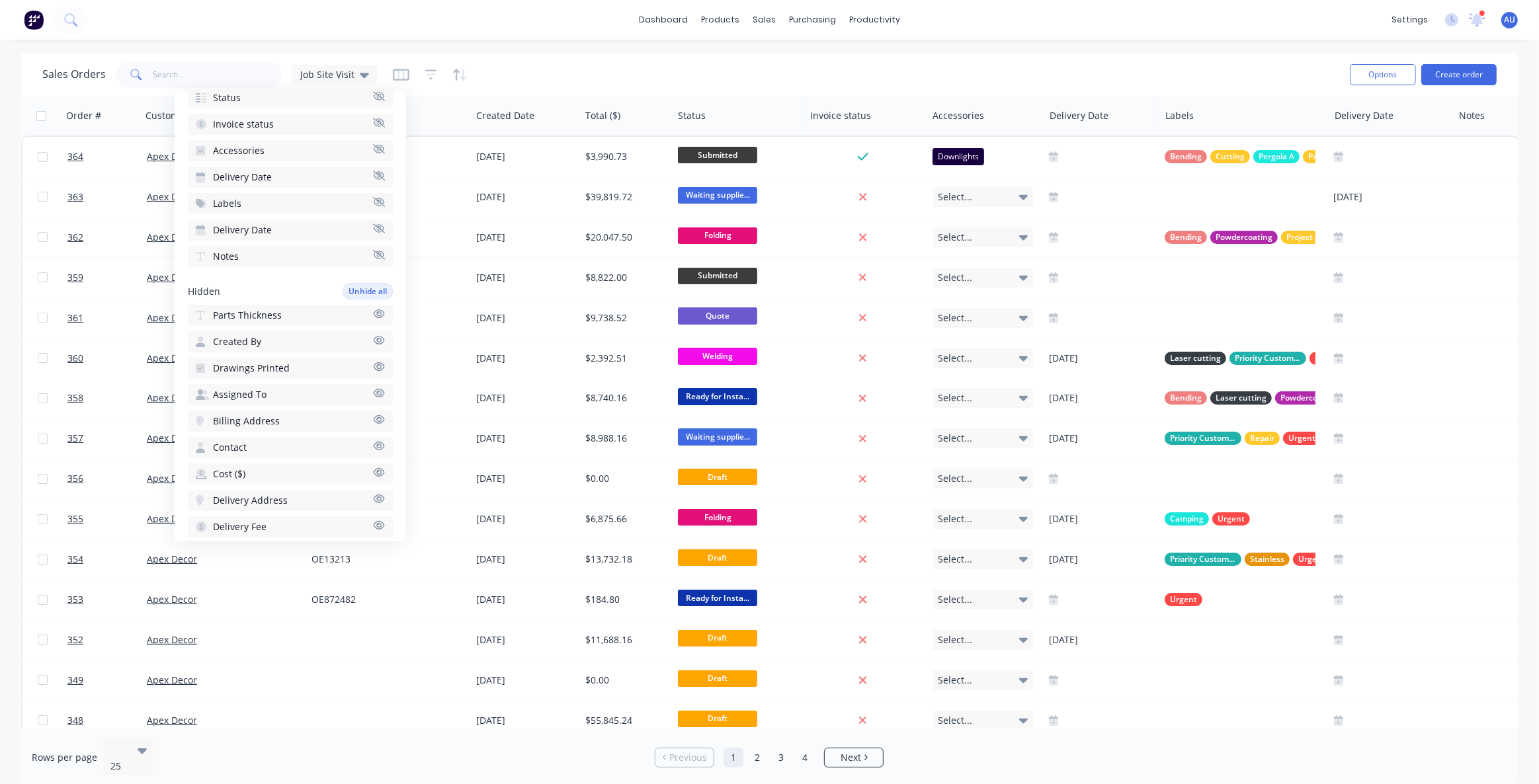
scroll to position [120, 0]
click at [373, 318] on icon "button" at bounding box center [379, 322] width 12 height 10
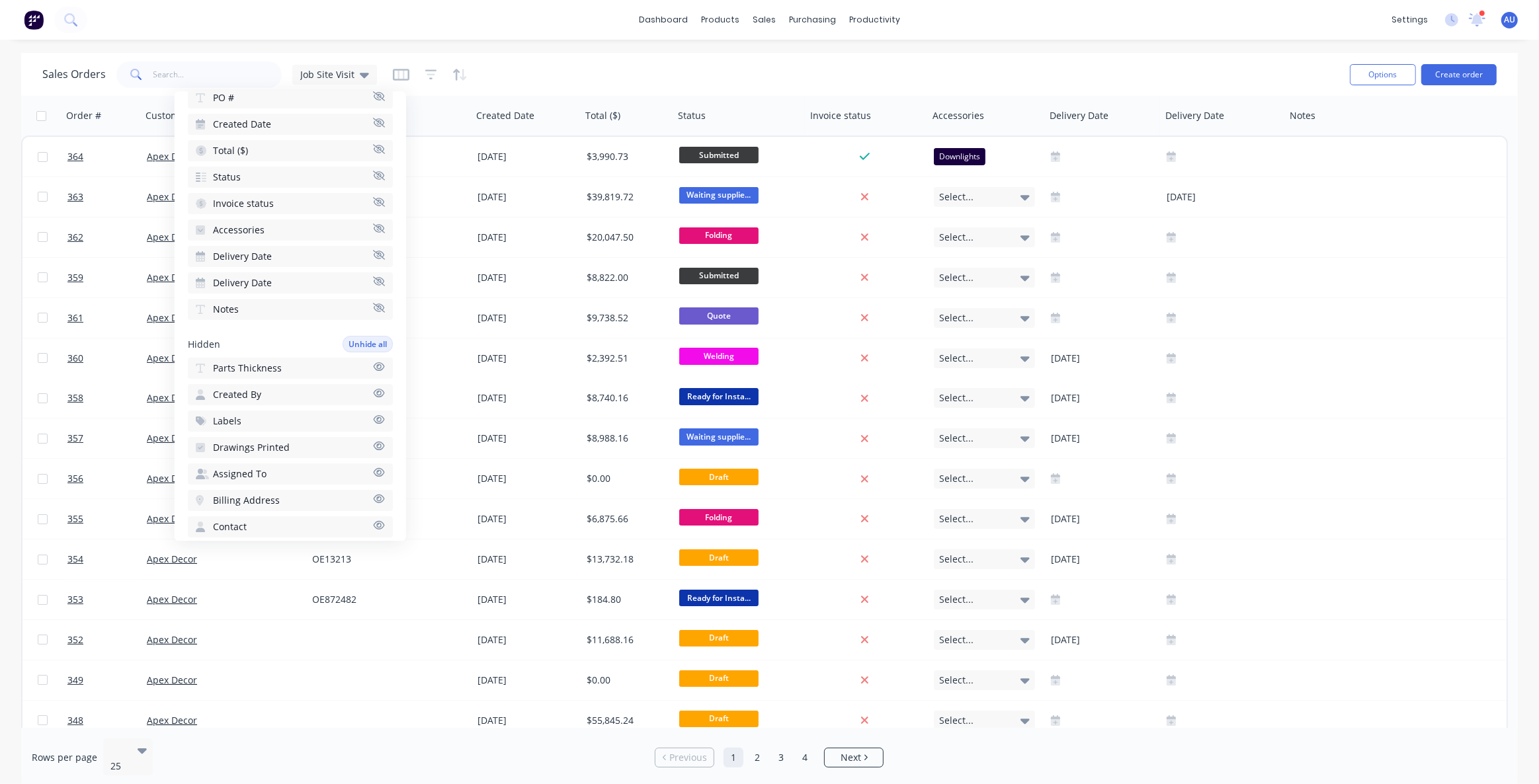
scroll to position [179, 0]
click at [272, 349] on span "Parts Thickness" at bounding box center [248, 349] width 69 height 13
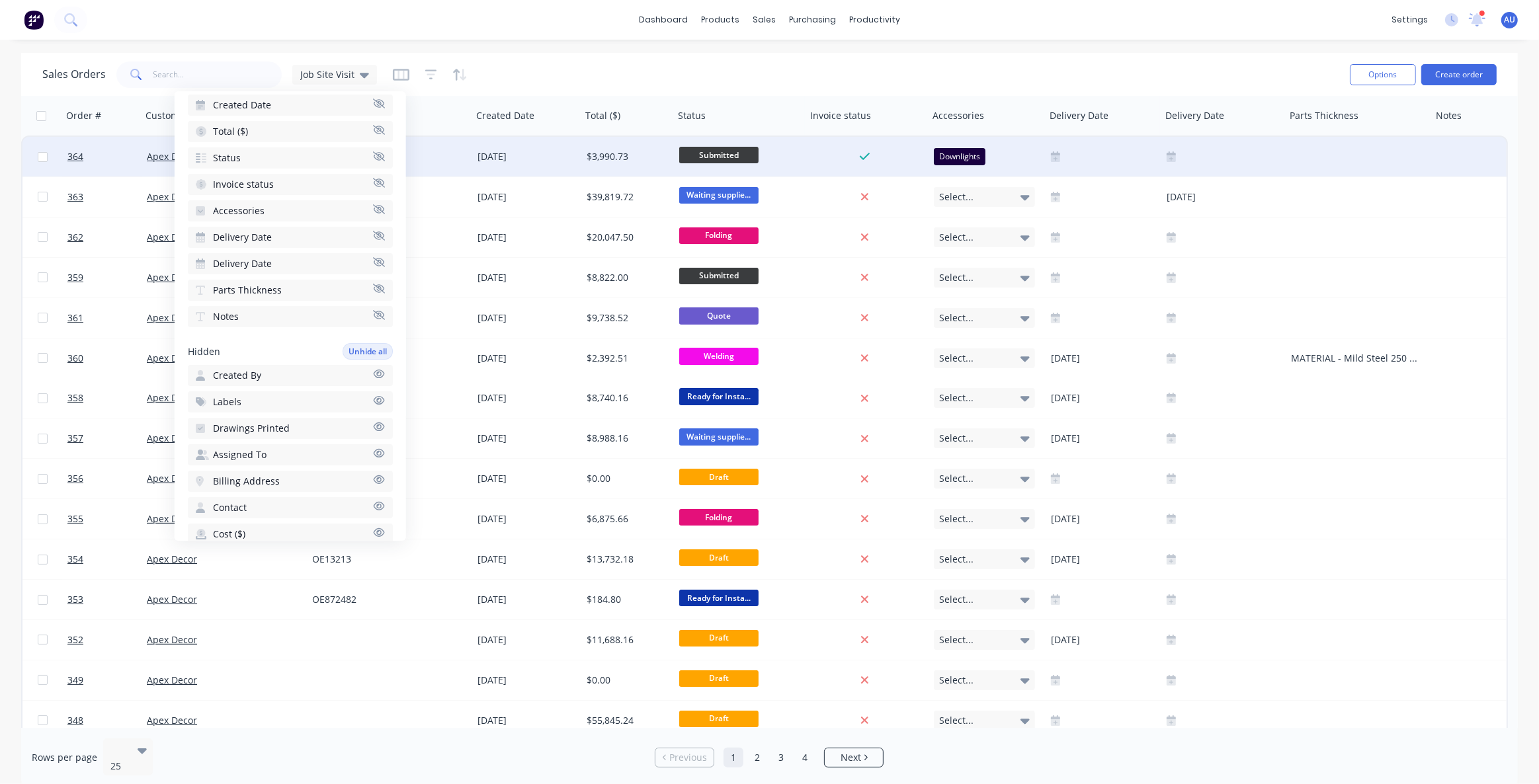
click at [1474, 164] on div at bounding box center [1465, 156] width 66 height 39
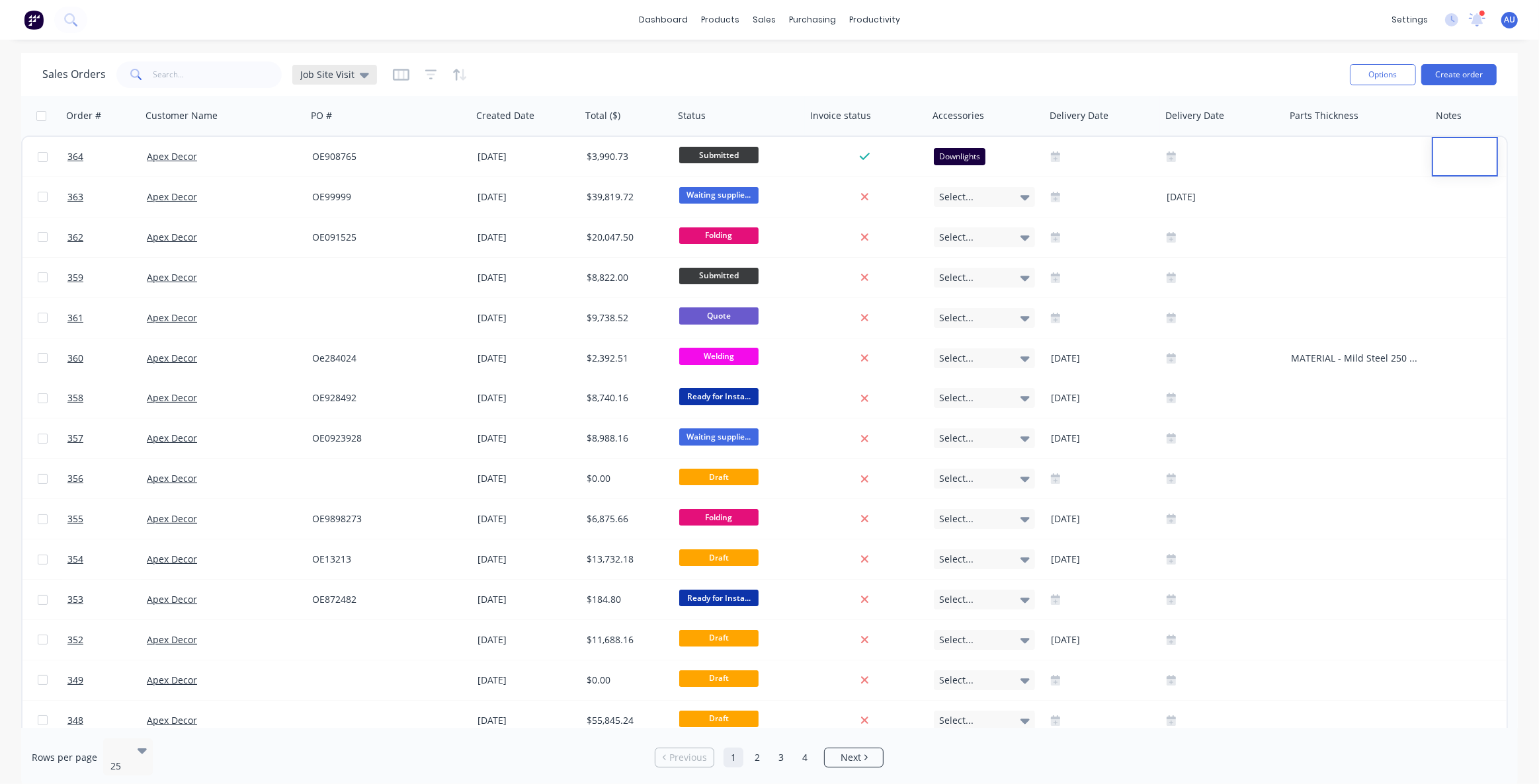
click at [309, 78] on span "Job Site Visit" at bounding box center [327, 74] width 54 height 14
drag, startPoint x: 390, startPoint y: 69, endPoint x: 376, endPoint y: 91, distance: 26.1
click at [393, 69] on icon "button" at bounding box center [401, 75] width 17 height 12
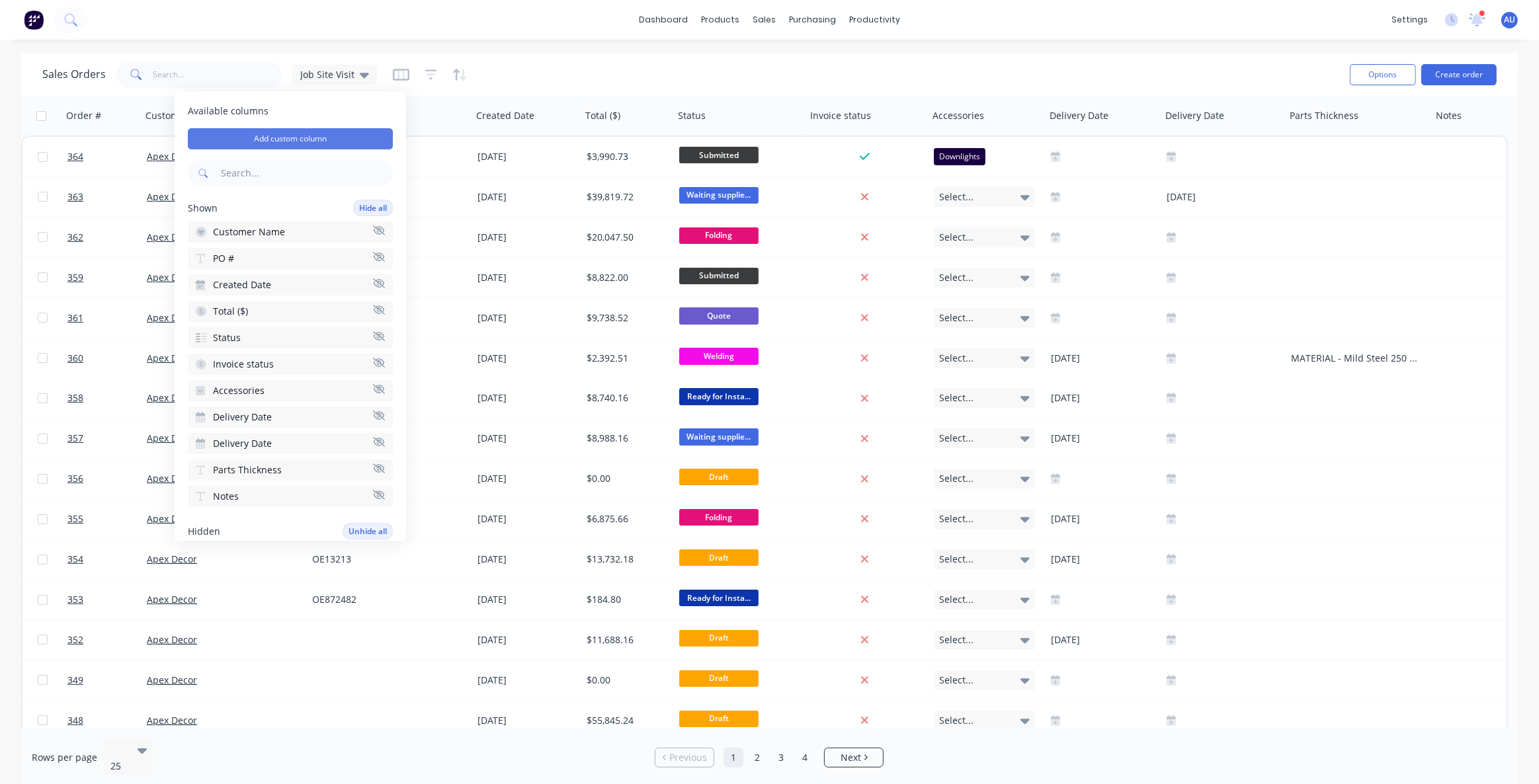
click at [297, 136] on button "Add custom column" at bounding box center [290, 138] width 205 height 21
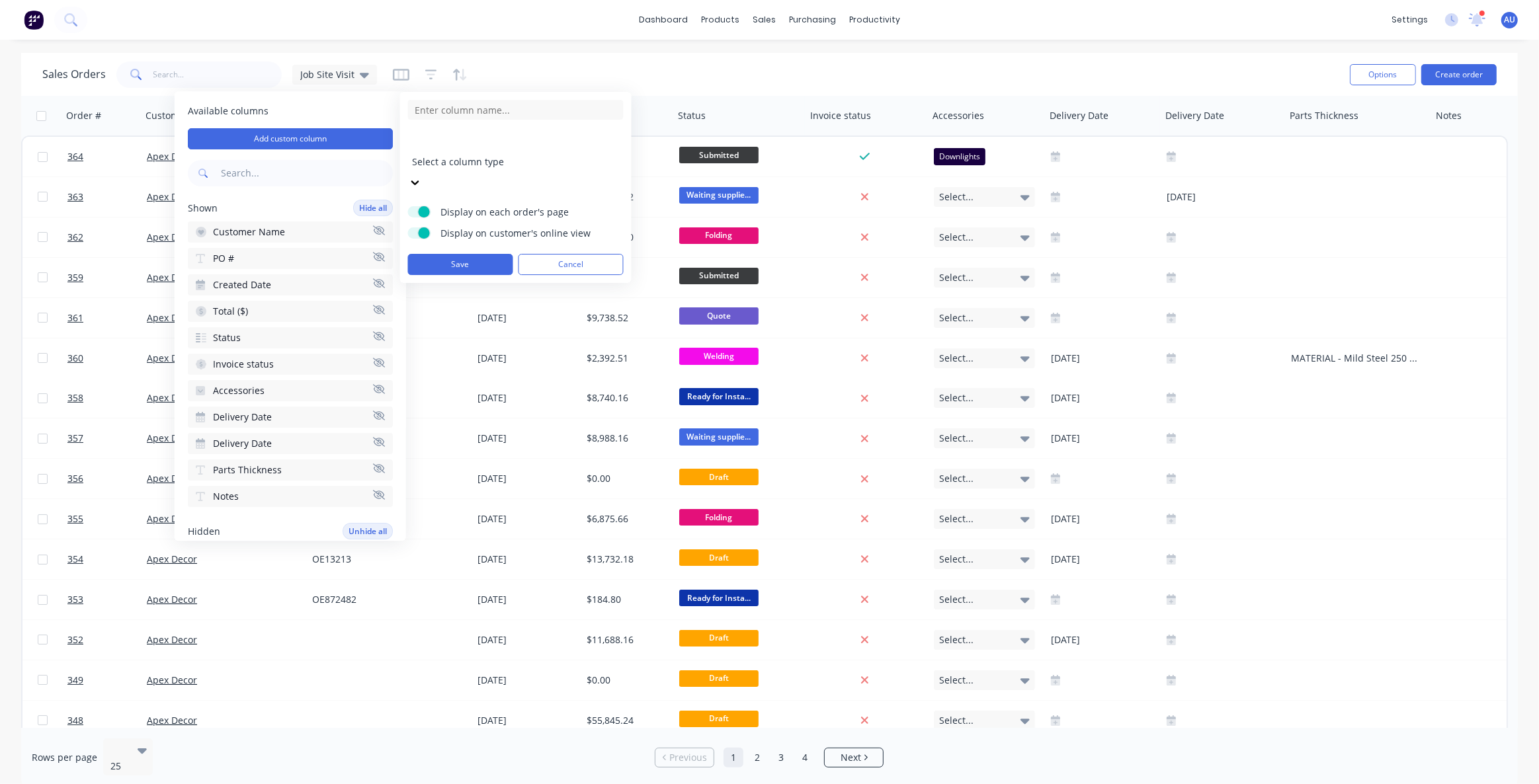
drag, startPoint x: 462, startPoint y: 109, endPoint x: 463, endPoint y: 122, distance: 13.0
click at [462, 109] on input at bounding box center [516, 109] width 216 height 20
click at [433, 141] on div at bounding box center [508, 144] width 191 height 17
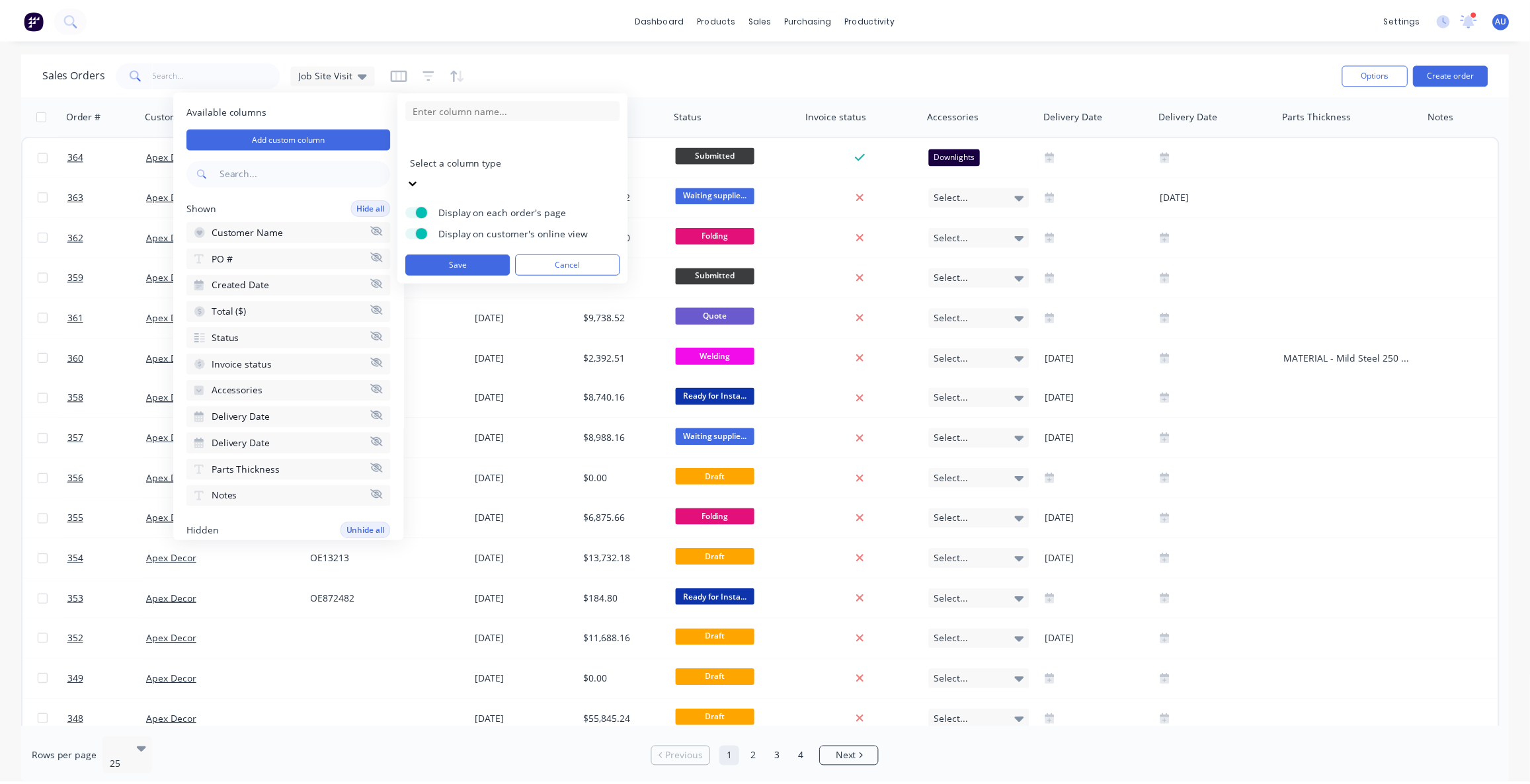
scroll to position [0, 0]
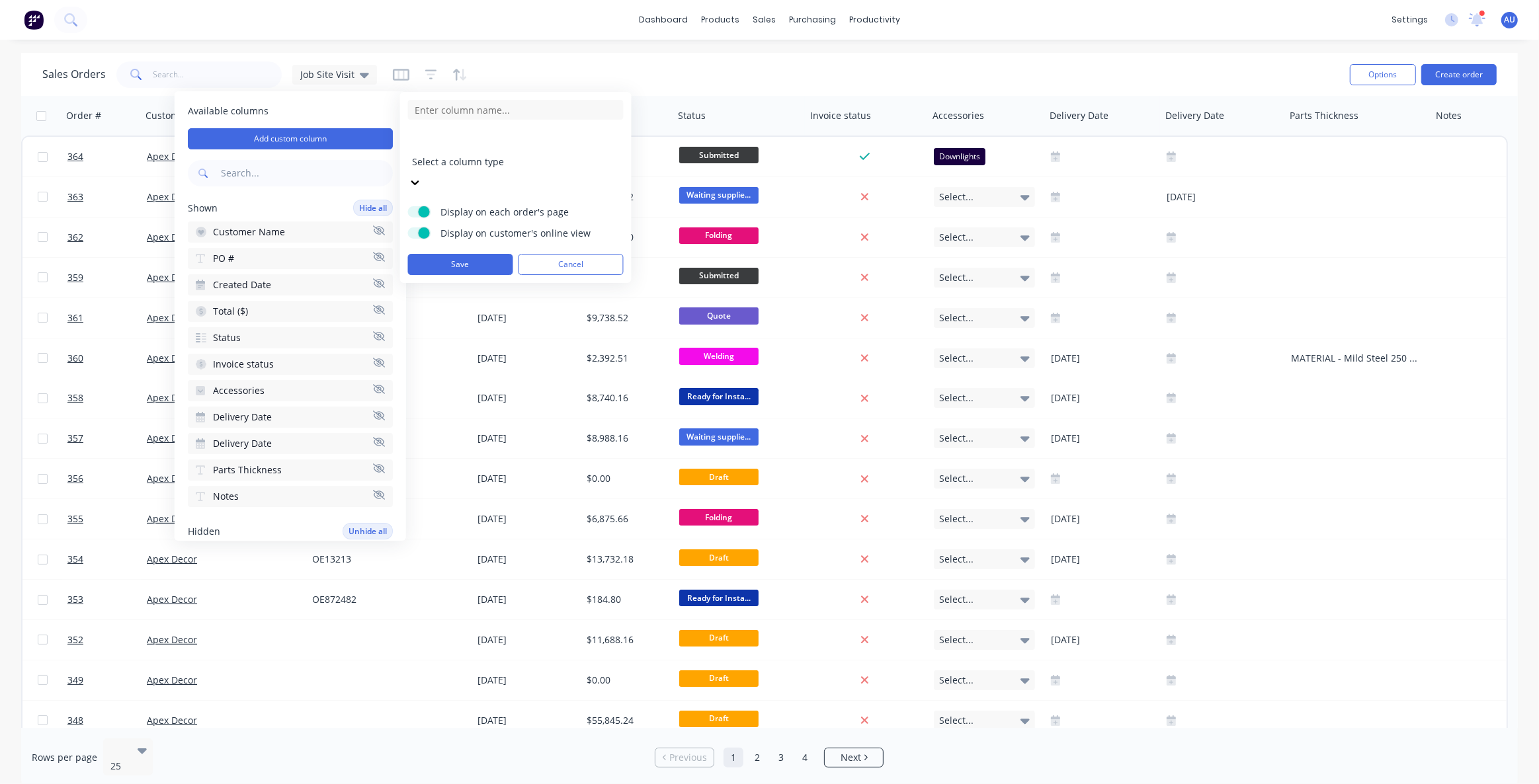
click at [705, 66] on div "Sales Orders Job Site Visit" at bounding box center [690, 74] width 1297 height 33
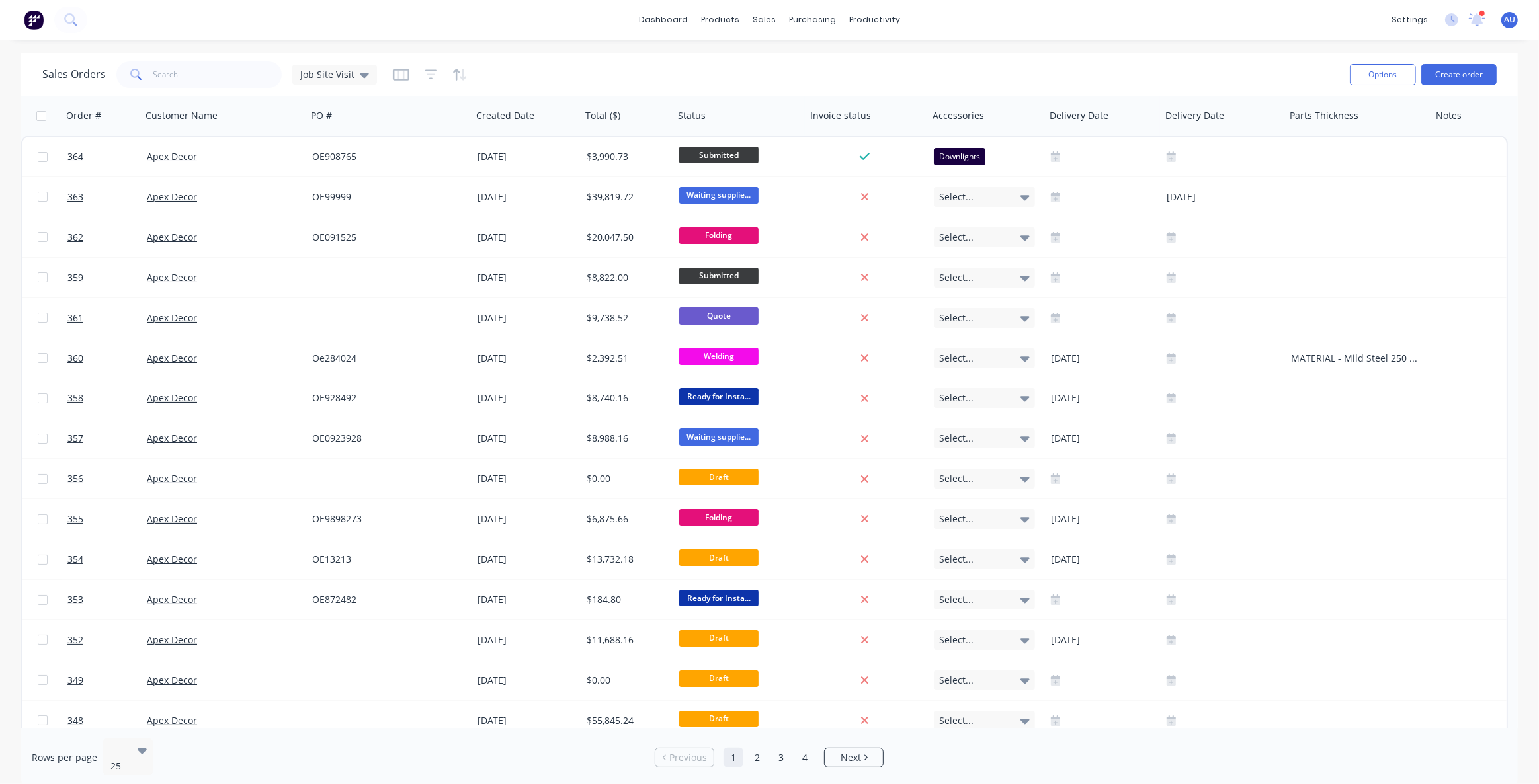
click at [705, 64] on div "Sales Orders Job Site Visit" at bounding box center [690, 74] width 1297 height 33
click at [708, 64] on div "Sales Orders Job Site Visit" at bounding box center [690, 74] width 1297 height 33
click at [723, 69] on div "Sales Orders Job Site Visit" at bounding box center [690, 74] width 1297 height 33
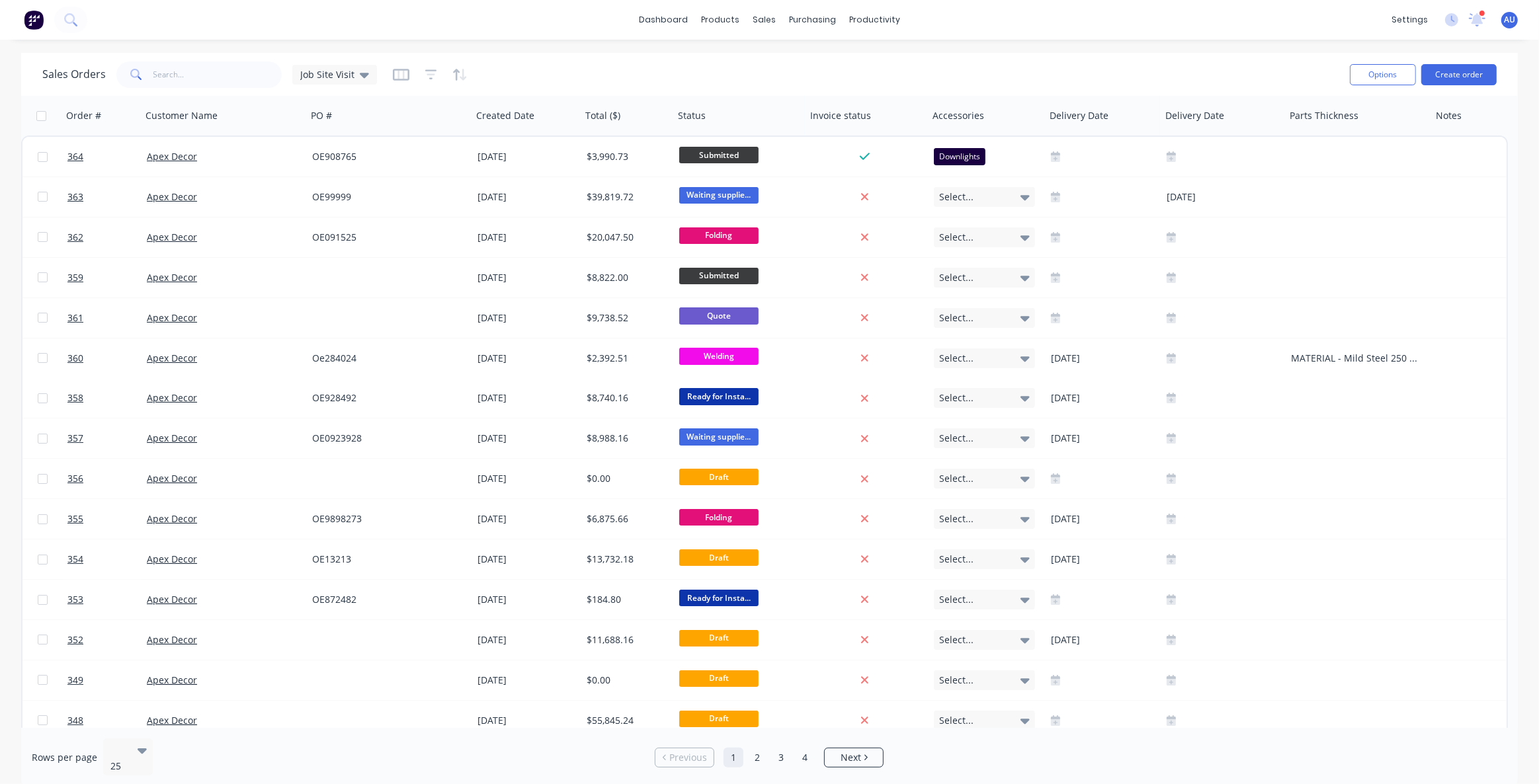
click at [682, 70] on div "Sales Orders Job Site Visit" at bounding box center [690, 74] width 1297 height 33
click at [698, 73] on div "Sales Orders Job Site Visit" at bounding box center [690, 74] width 1297 height 33
click at [666, 21] on link "dashboard" at bounding box center [663, 20] width 63 height 20
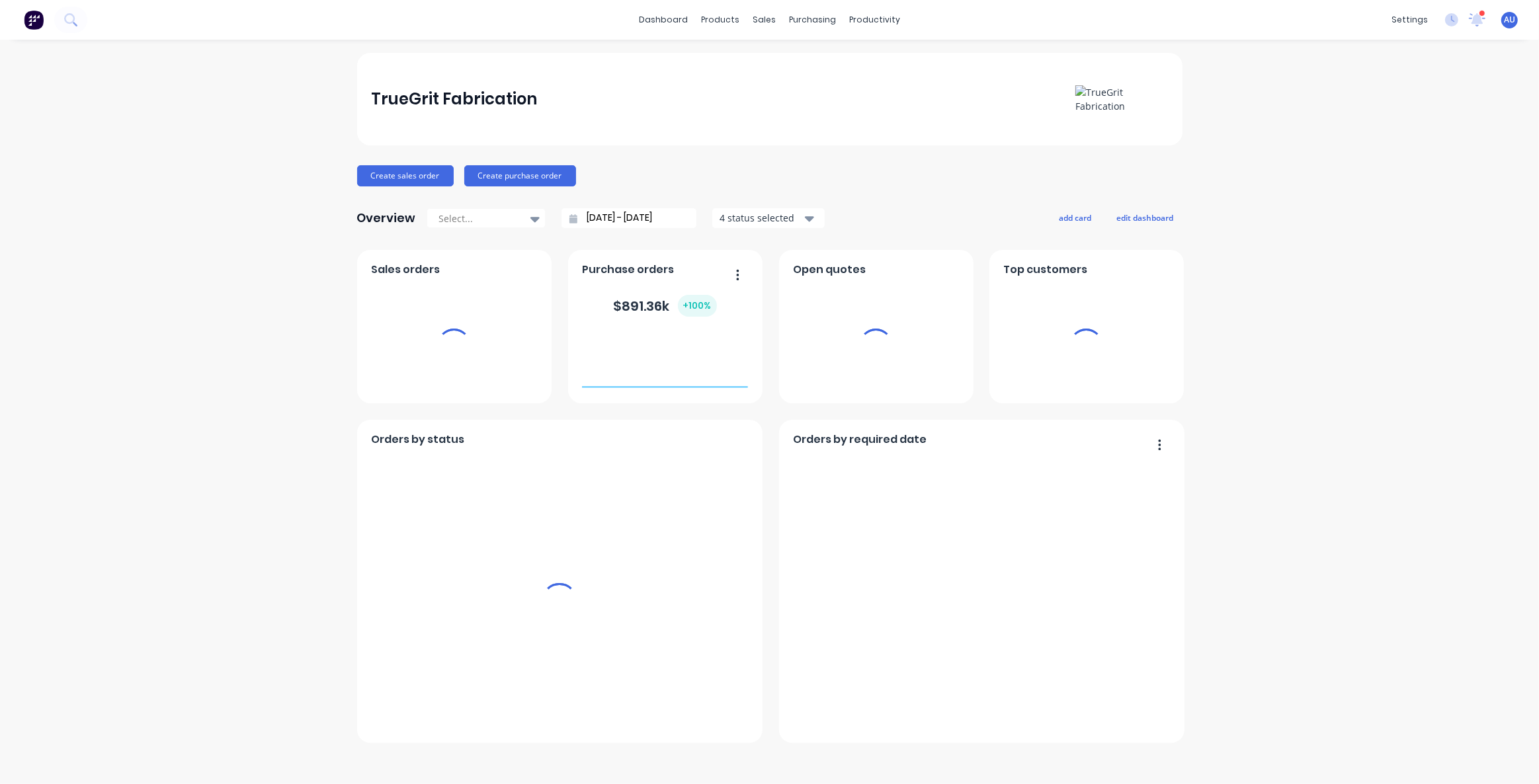
click at [999, 187] on div "TrueGrit Fabrication Create sales order Create purchase order Overview Select..…" at bounding box center [770, 398] width 826 height 691
click at [318, 184] on div "TrueGrit Fabrication Create sales order Create purchase order Overview Select..…" at bounding box center [770, 412] width 1539 height 718
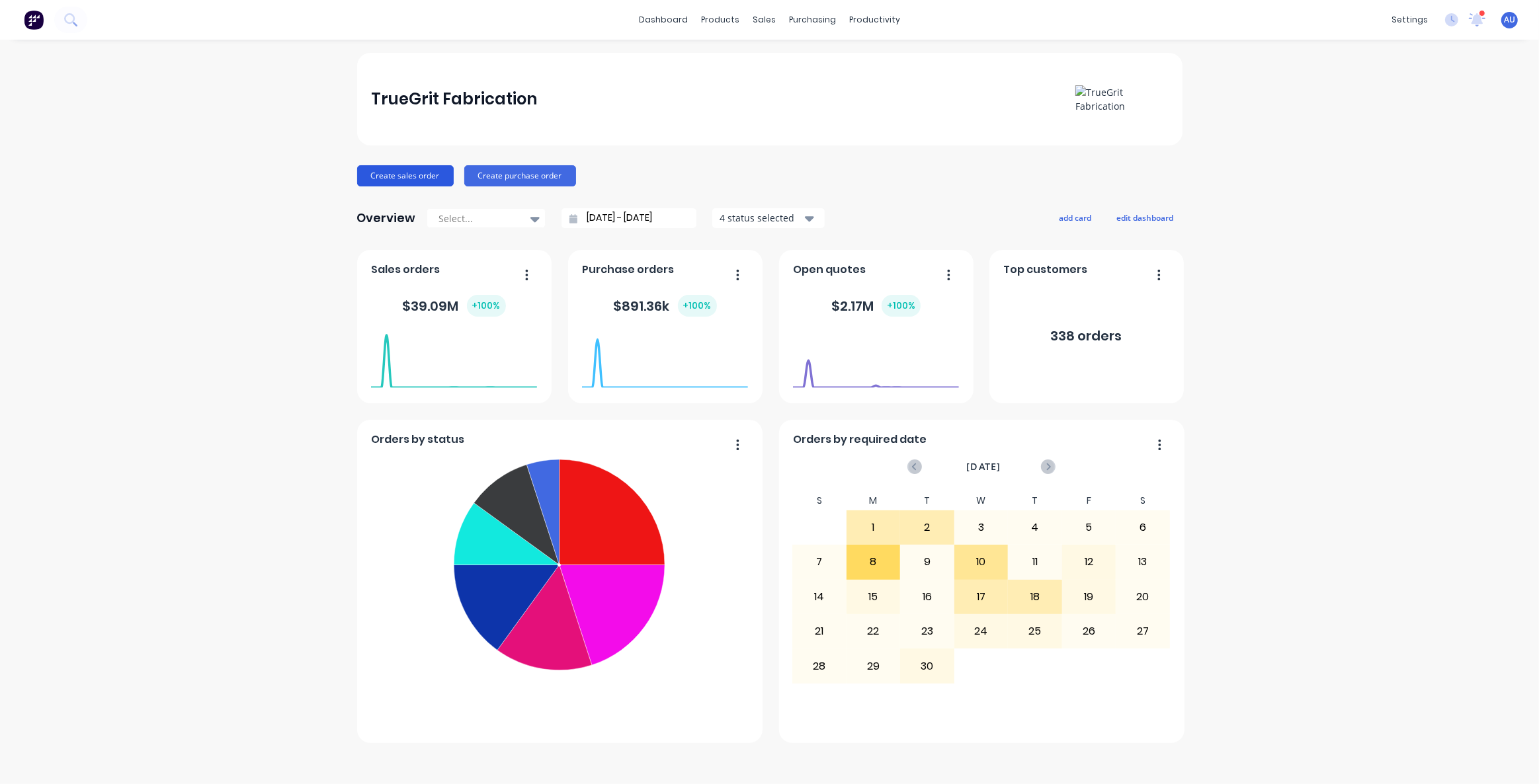
click at [420, 178] on button "Create sales order" at bounding box center [405, 176] width 96 height 21
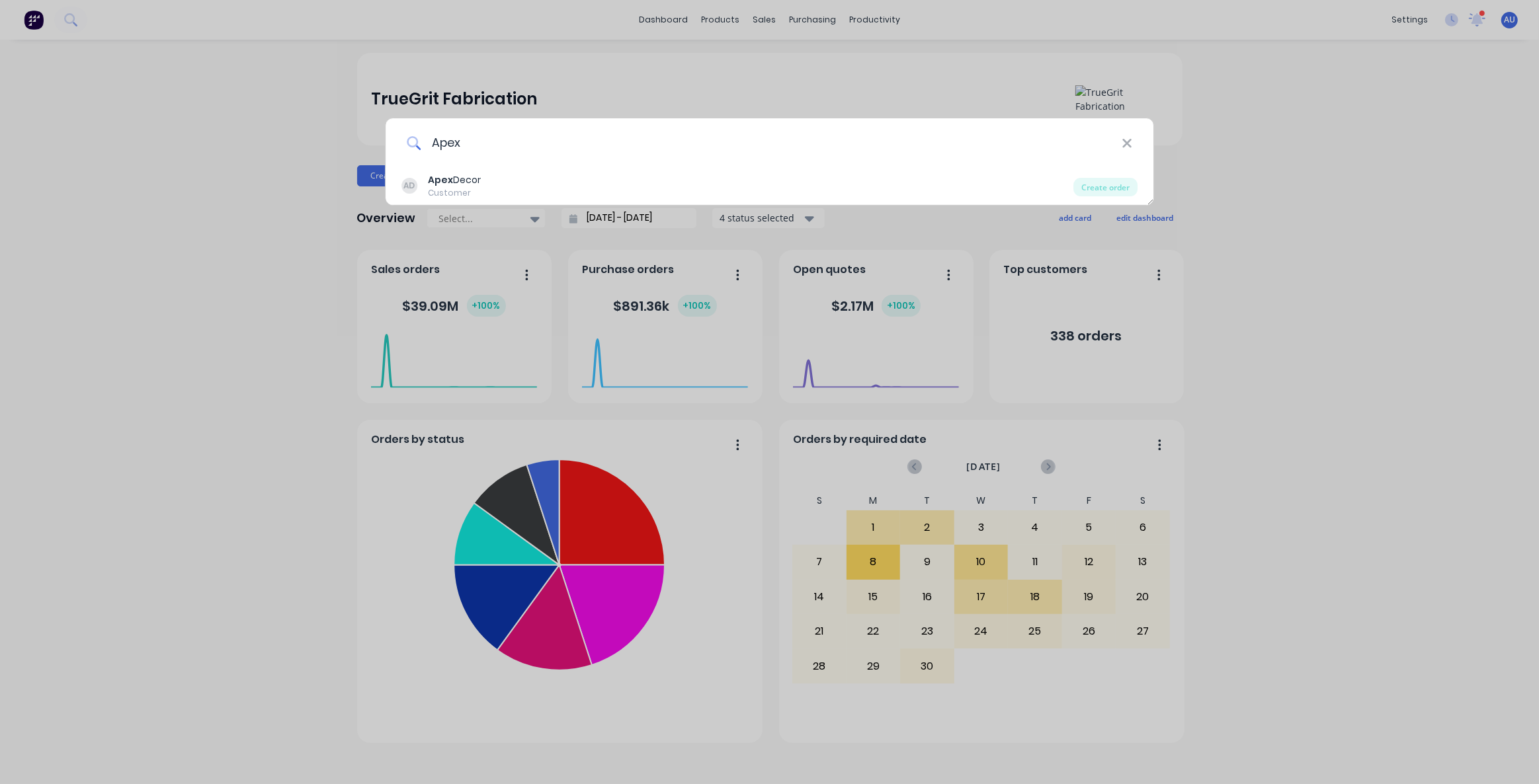
click at [481, 139] on input "Apex" at bounding box center [771, 143] width 701 height 50
click at [476, 141] on input "Apex" at bounding box center [771, 143] width 701 height 50
click at [463, 135] on input "Apex" at bounding box center [771, 143] width 701 height 50
click at [481, 142] on input "Apex" at bounding box center [771, 143] width 701 height 50
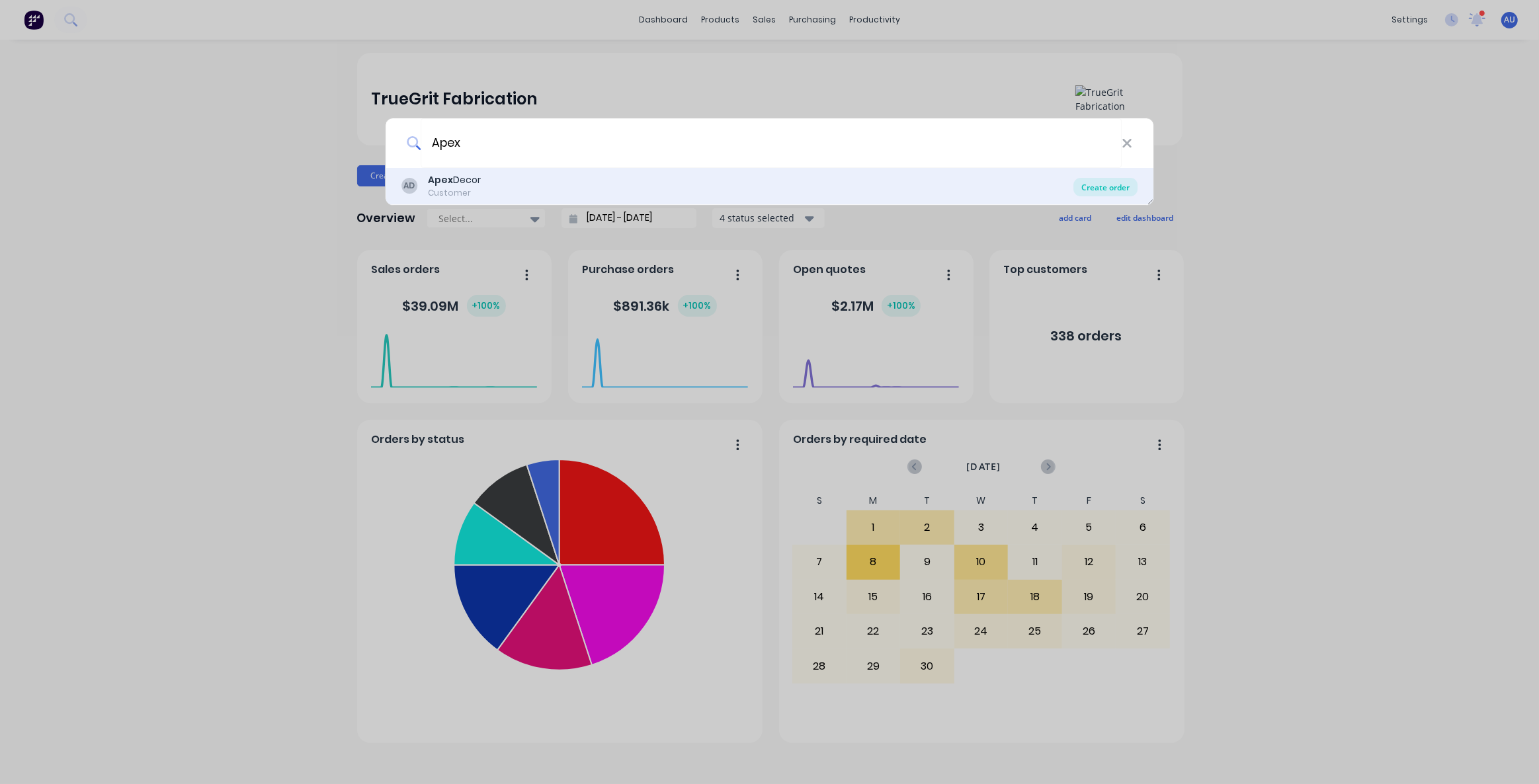
type input "Apex"
click at [1121, 189] on div "Create order" at bounding box center [1105, 187] width 65 height 19
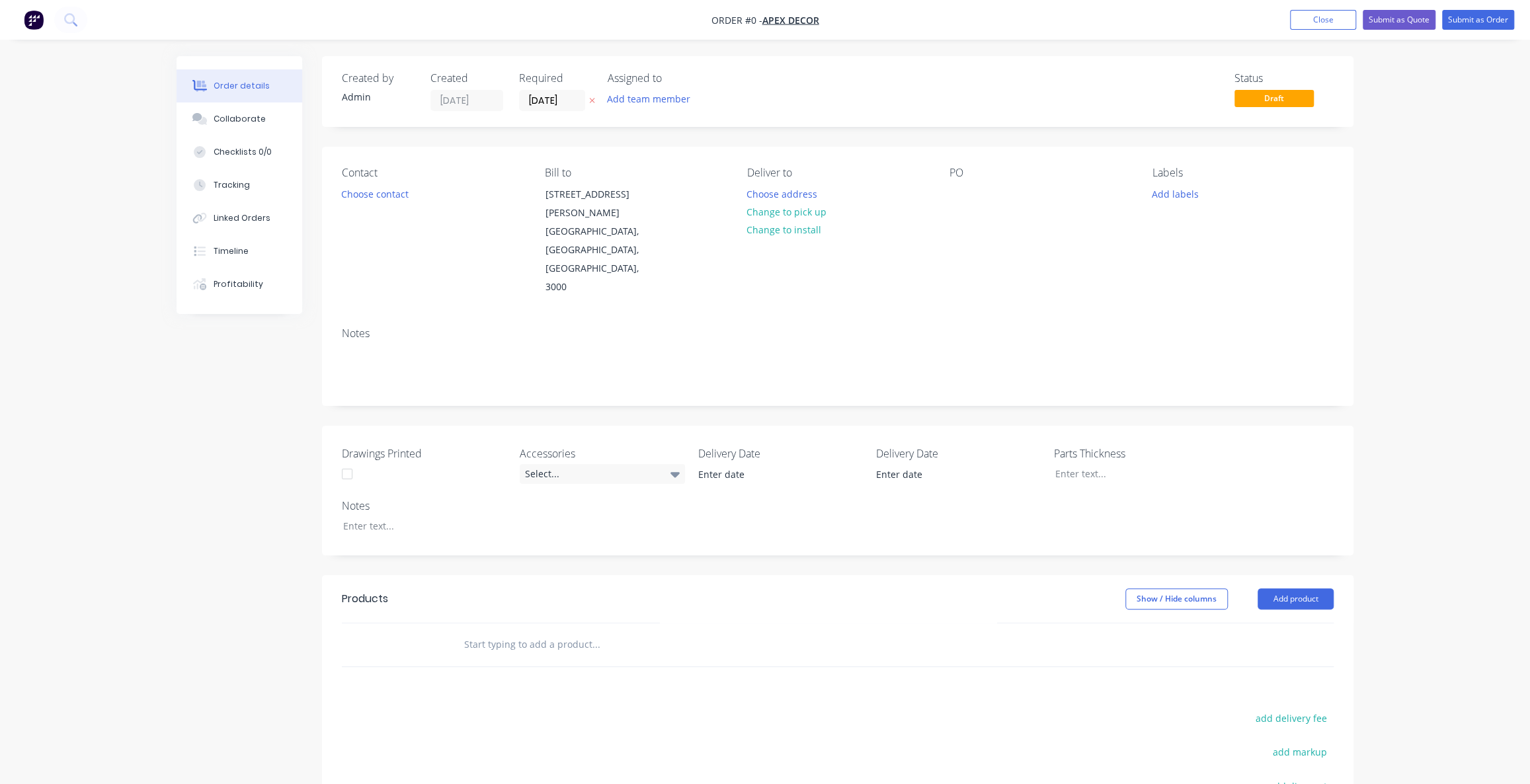
drag, startPoint x: 212, startPoint y: 444, endPoint x: 213, endPoint y: 437, distance: 7.1
click at [212, 444] on div "Created by Admin Created [DATE] Required [DATE] Assigned to Add team member Sta…" at bounding box center [765, 530] width 1177 height 948
drag, startPoint x: 344, startPoint y: 76, endPoint x: 375, endPoint y: 76, distance: 31.0
click at [350, 76] on div "Created by" at bounding box center [379, 78] width 73 height 12
drag, startPoint x: 372, startPoint y: 99, endPoint x: 355, endPoint y: 98, distance: 17.0
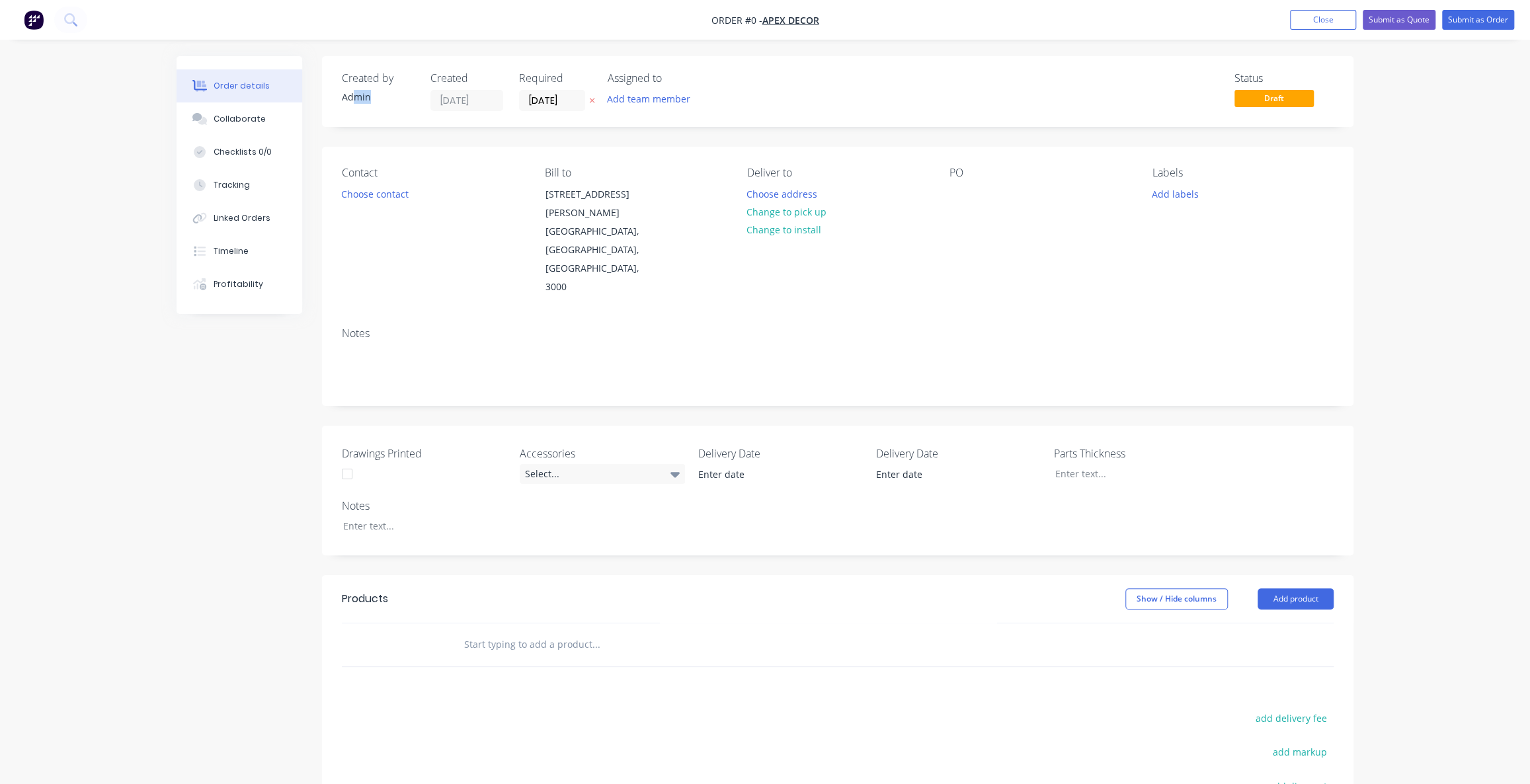
click at [355, 98] on div "Admin" at bounding box center [379, 96] width 73 height 14
click at [351, 97] on div "Admin" at bounding box center [379, 96] width 73 height 14
click at [353, 97] on div "Admin" at bounding box center [379, 96] width 73 height 14
click at [372, 107] on div "Created by Admin" at bounding box center [379, 92] width 73 height 39
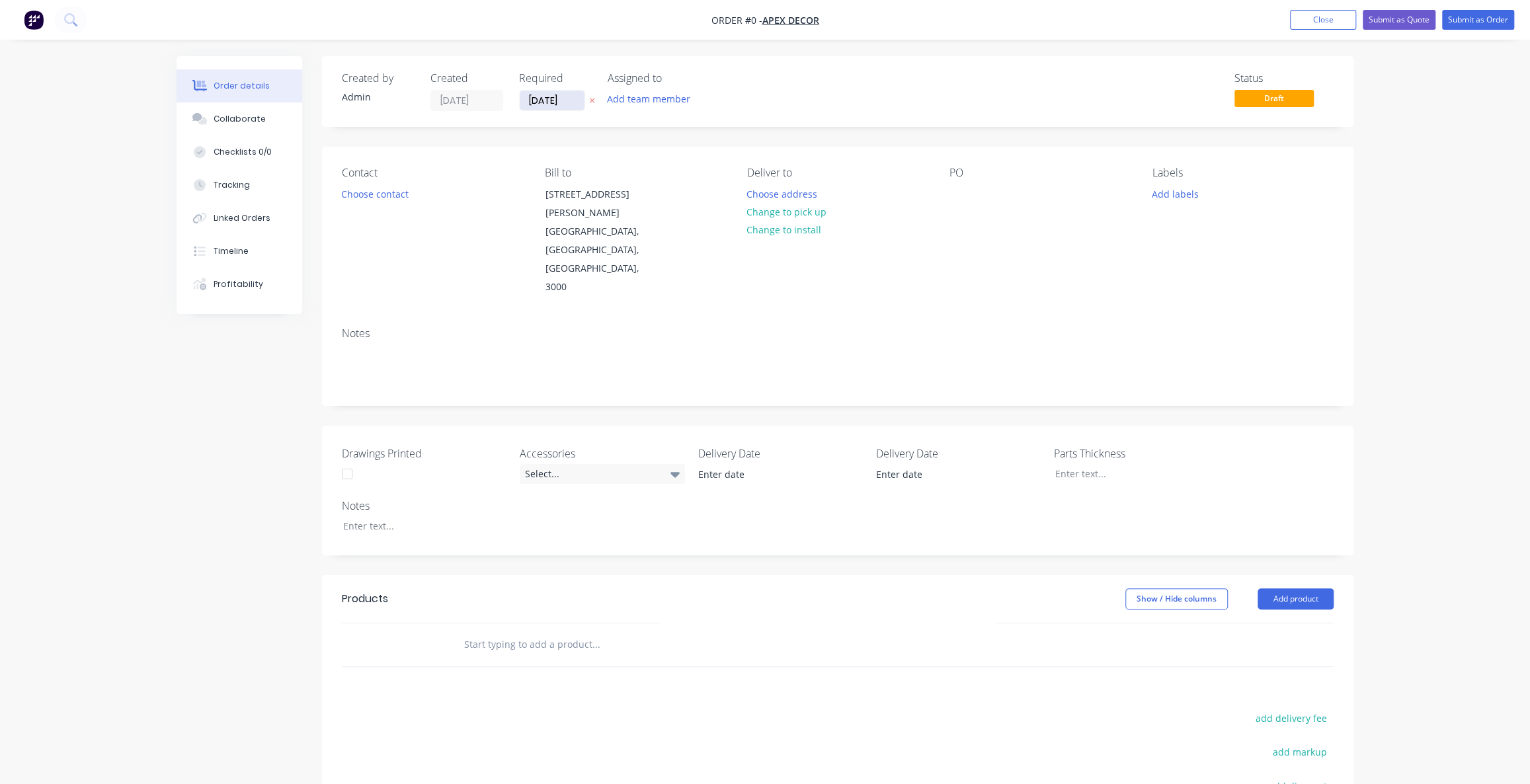
click at [545, 100] on input "[DATE]" at bounding box center [551, 100] width 64 height 20
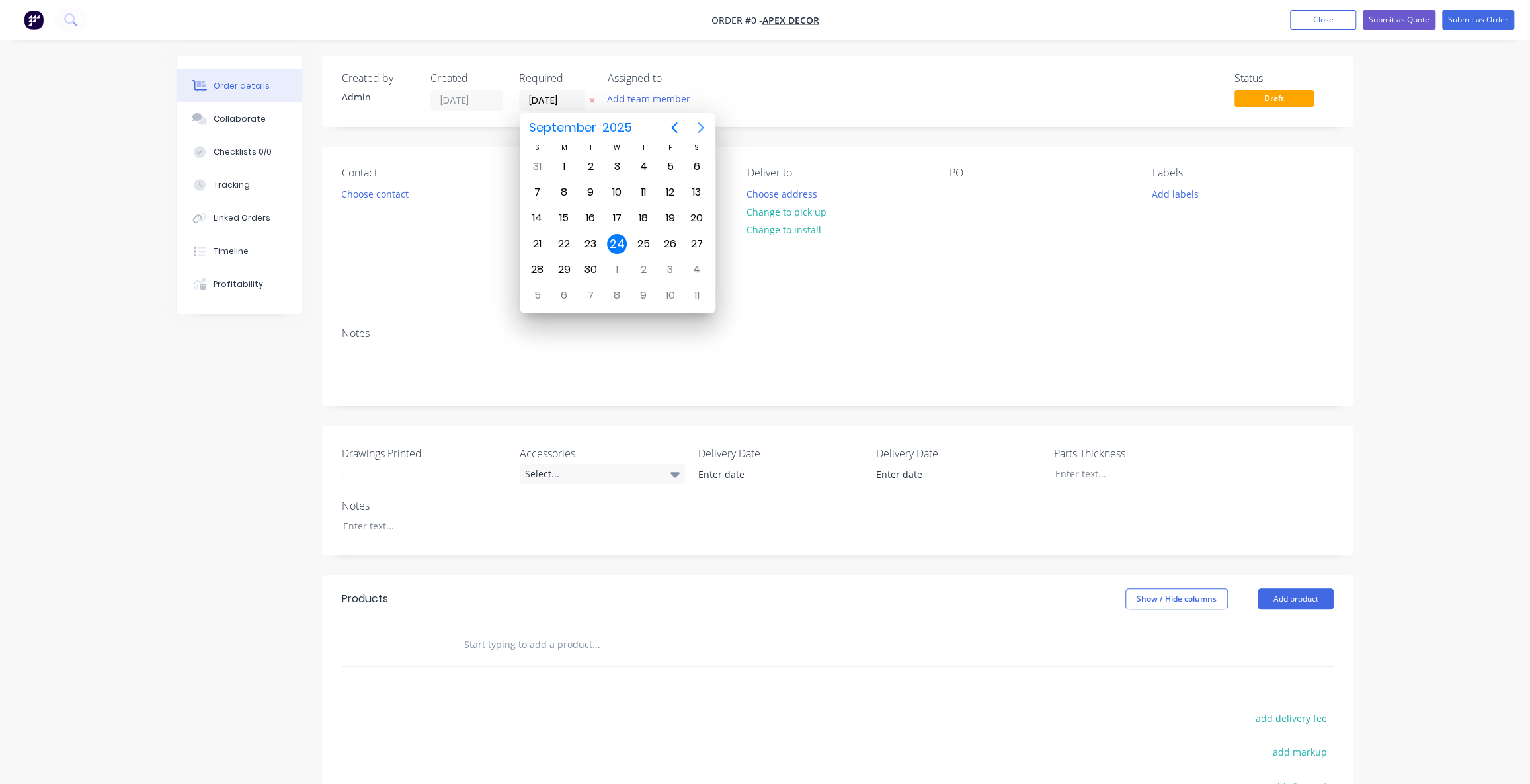
click at [695, 123] on icon "Next page" at bounding box center [700, 127] width 16 height 16
click at [640, 264] on div "30" at bounding box center [643, 269] width 20 height 20
type input "[DATE]"
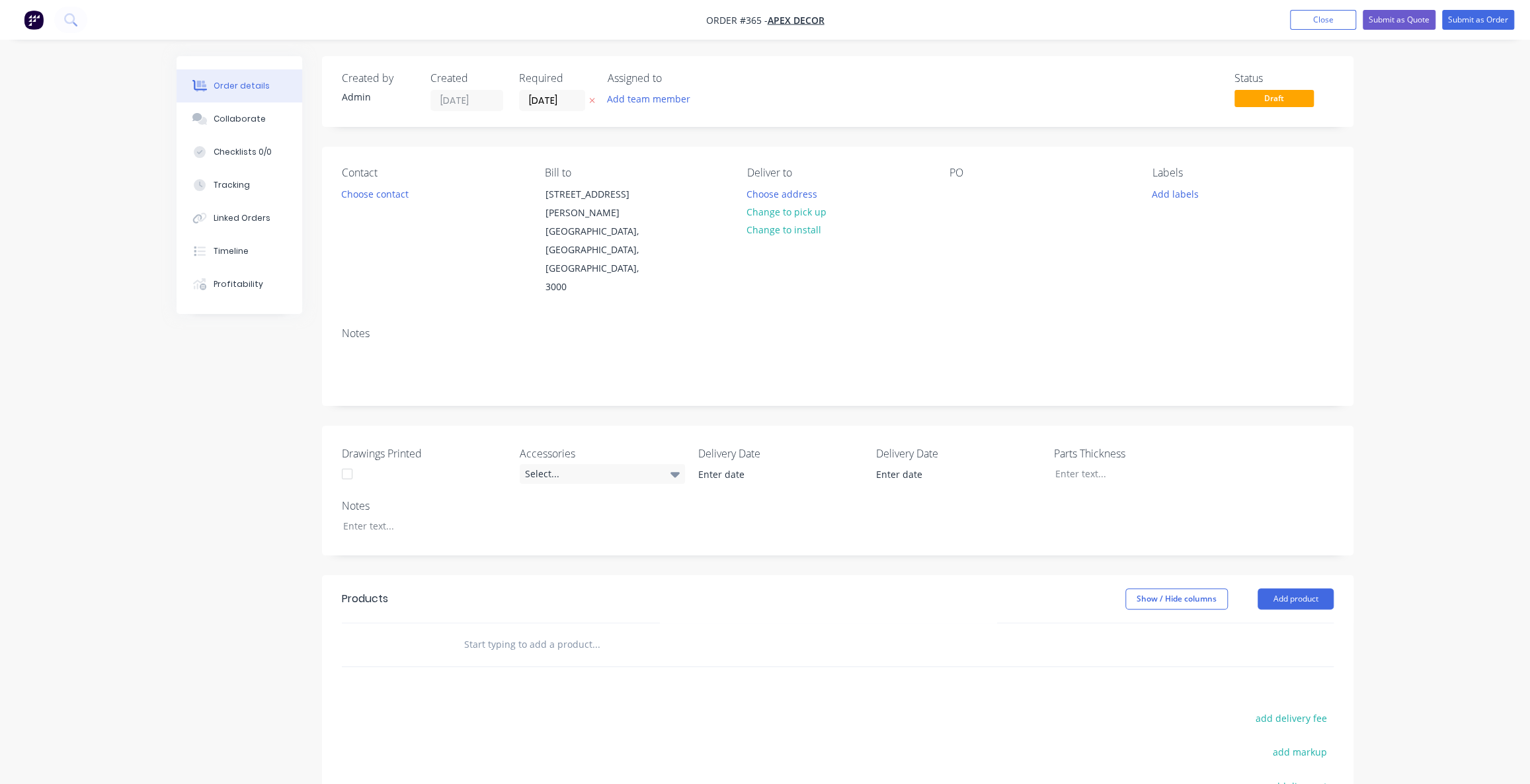
click at [205, 469] on div "Created by Admin Created [DATE] Required [DATE] Assigned to Add team member Sta…" at bounding box center [765, 530] width 1177 height 948
click at [204, 468] on div "Created by Admin Created [DATE] Required [DATE] Assigned to Add team member Sta…" at bounding box center [765, 530] width 1177 height 948
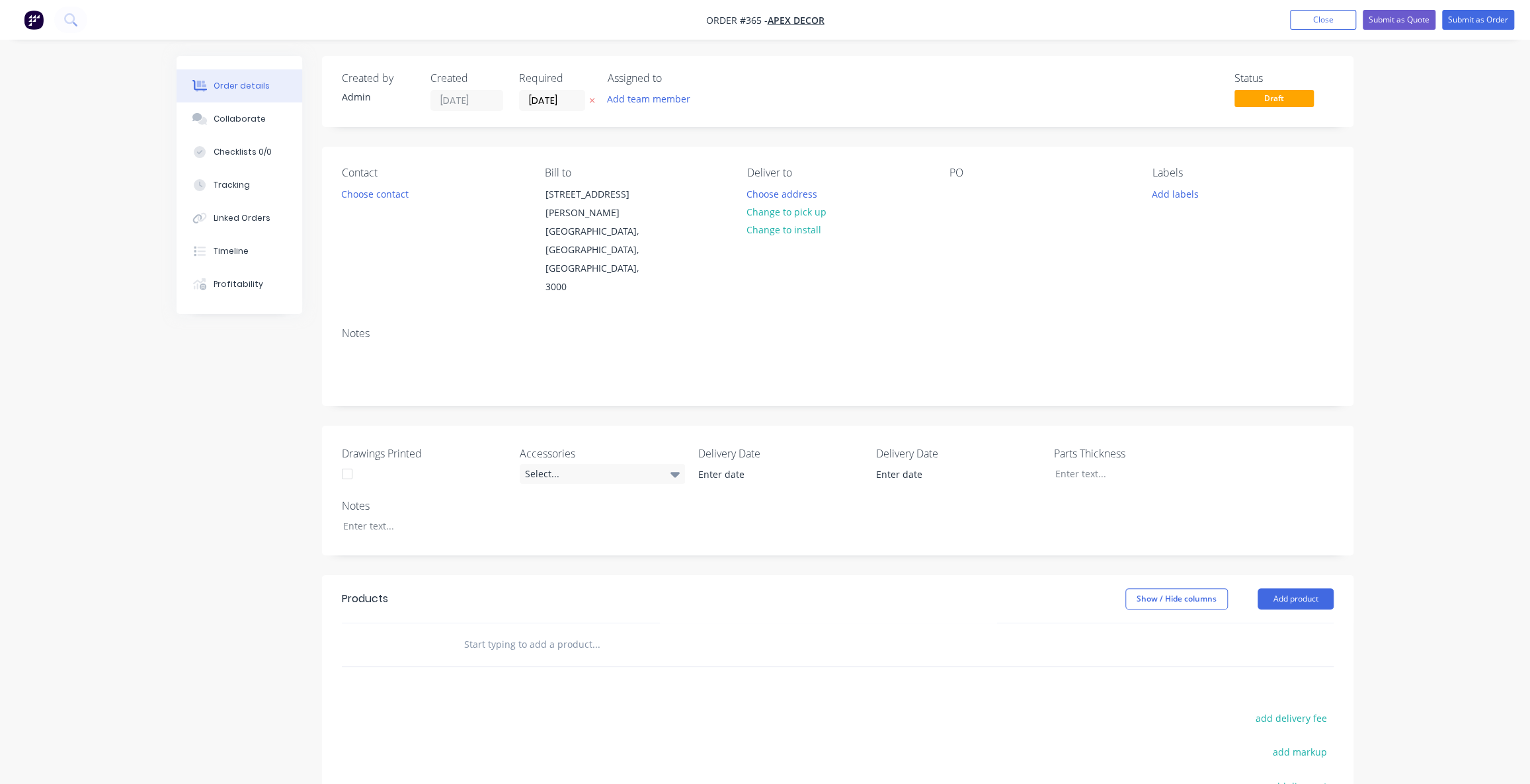
click at [204, 468] on div "Created by Admin Created [DATE] Required [DATE] Assigned to Add team member Sta…" at bounding box center [765, 530] width 1177 height 948
click at [58, 384] on div "Order details Collaborate Checklists 0/0 Tracking Linked Orders Timeline Profit…" at bounding box center [765, 502] width 1530 height 1005
click at [98, 402] on div "Order details Collaborate Checklists 0/0 Tracking Linked Orders Timeline Profit…" at bounding box center [765, 502] width 1530 height 1005
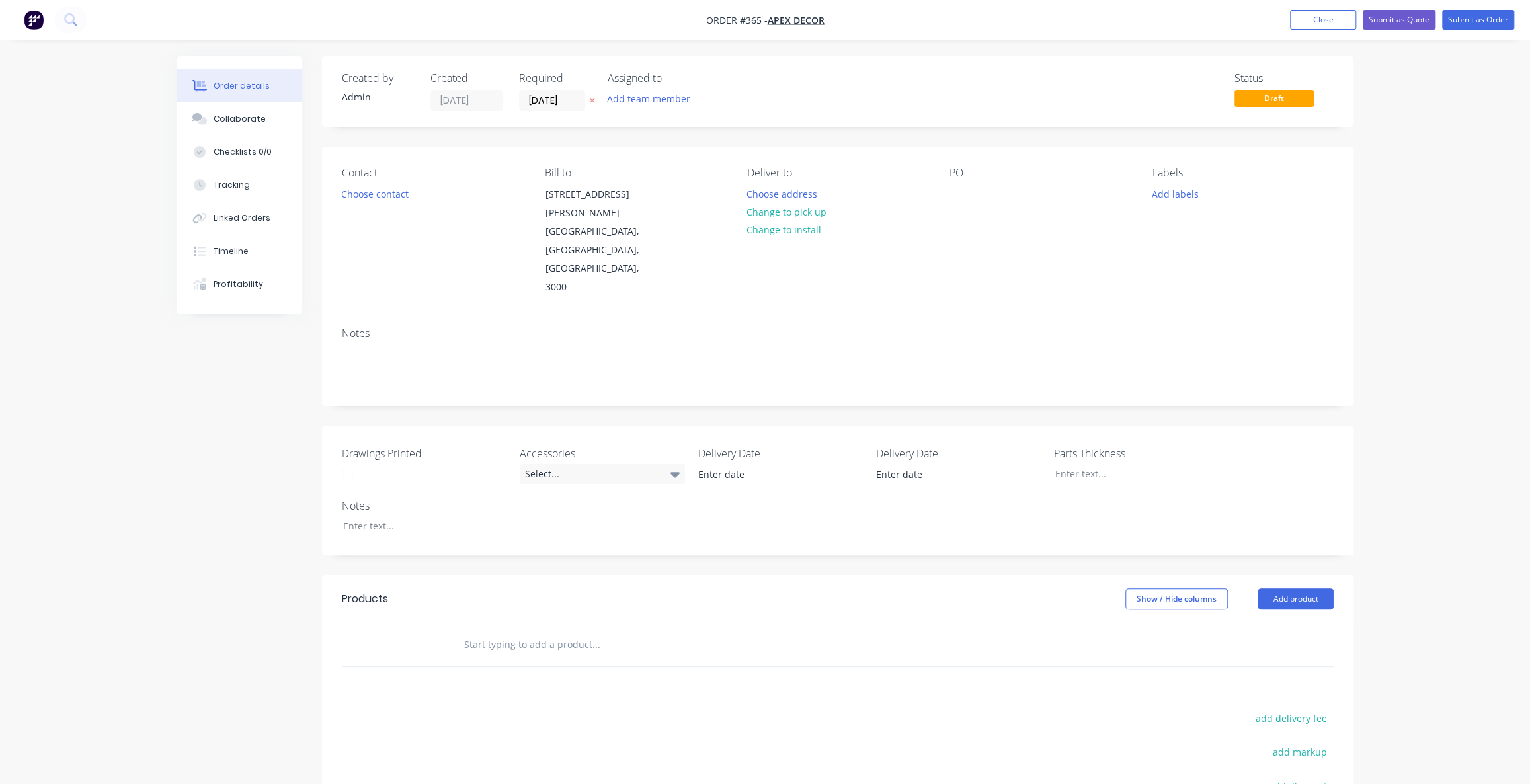
click at [98, 402] on div "Order details Collaborate Checklists 0/0 Tracking Linked Orders Timeline Profit…" at bounding box center [765, 502] width 1530 height 1005
click at [130, 435] on div "Order details Collaborate Checklists 0/0 Tracking Linked Orders Timeline Profit…" at bounding box center [765, 502] width 1530 height 1005
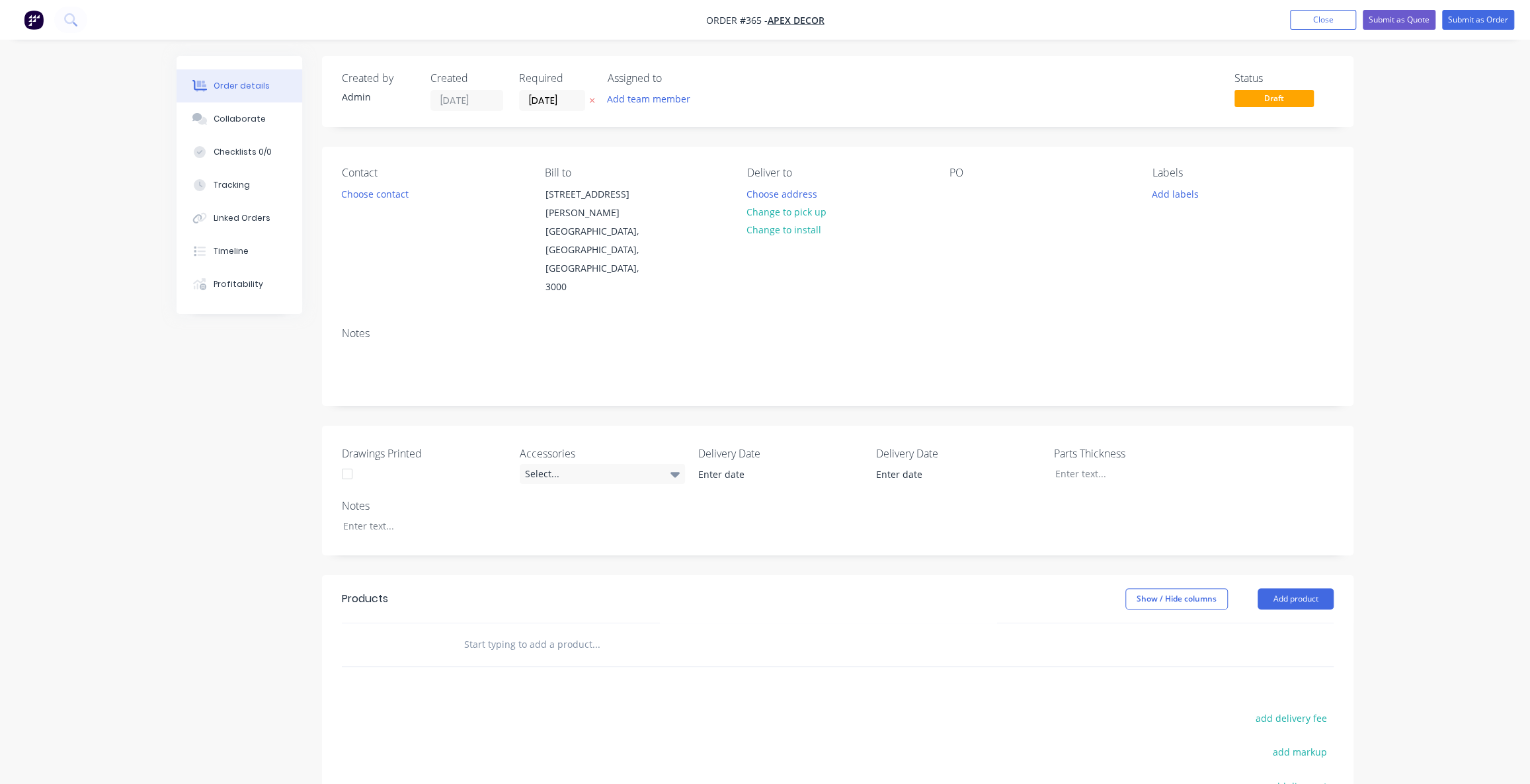
click at [750, 71] on div "Created by Admin Created [DATE] Required [DATE] Assigned to Add team member Sta…" at bounding box center [838, 92] width 1032 height 71
click at [659, 77] on div "Assigned to" at bounding box center [674, 78] width 133 height 12
click at [659, 101] on button "Add team member" at bounding box center [649, 98] width 97 height 18
click at [627, 172] on div at bounding box center [629, 173] width 26 height 26
click at [175, 469] on div "Order details Collaborate Checklists 0/0 Tracking Linked Orders Timeline Profit…" at bounding box center [765, 530] width 1204 height 948
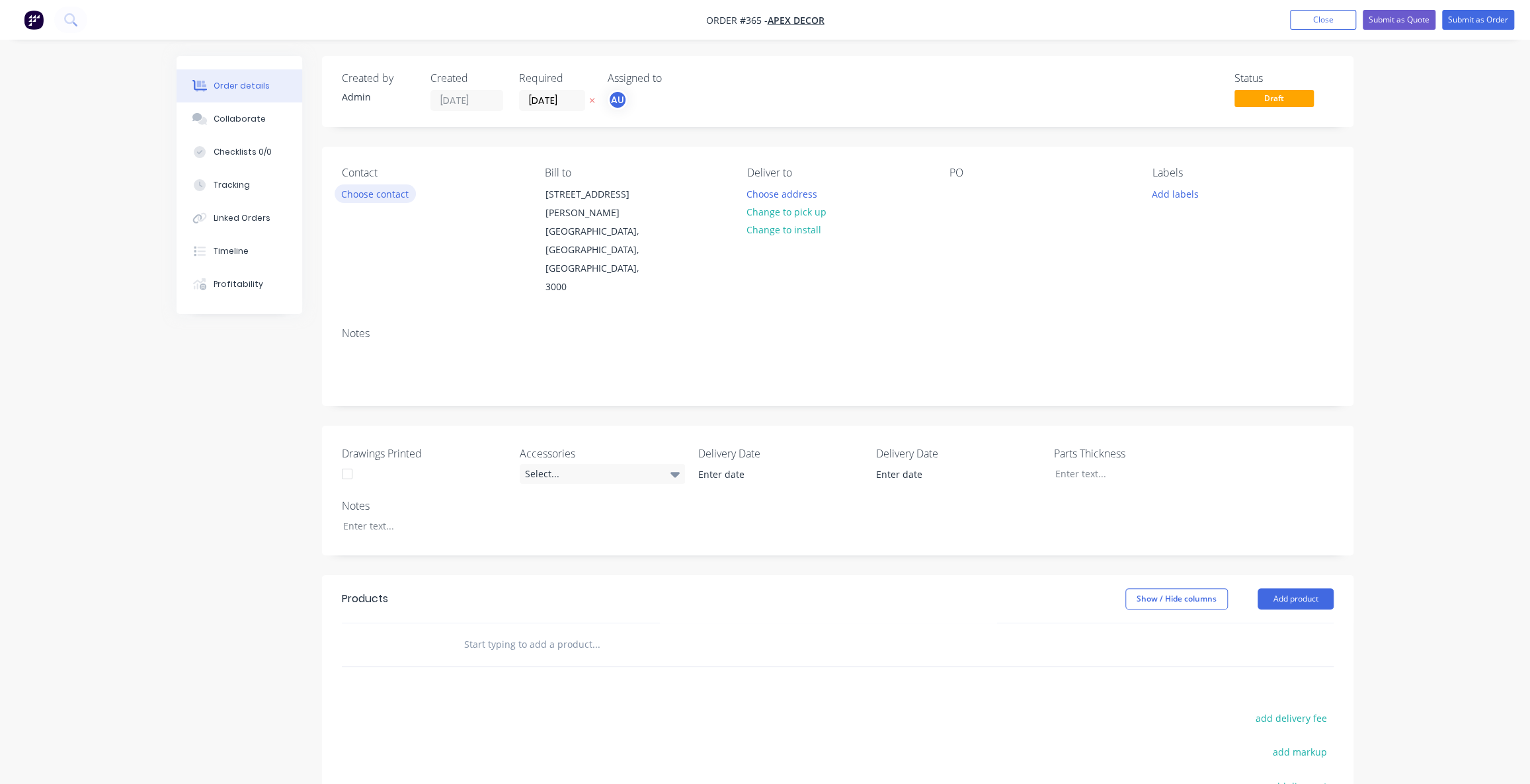
click at [393, 195] on button "Choose contact" at bounding box center [375, 192] width 81 height 18
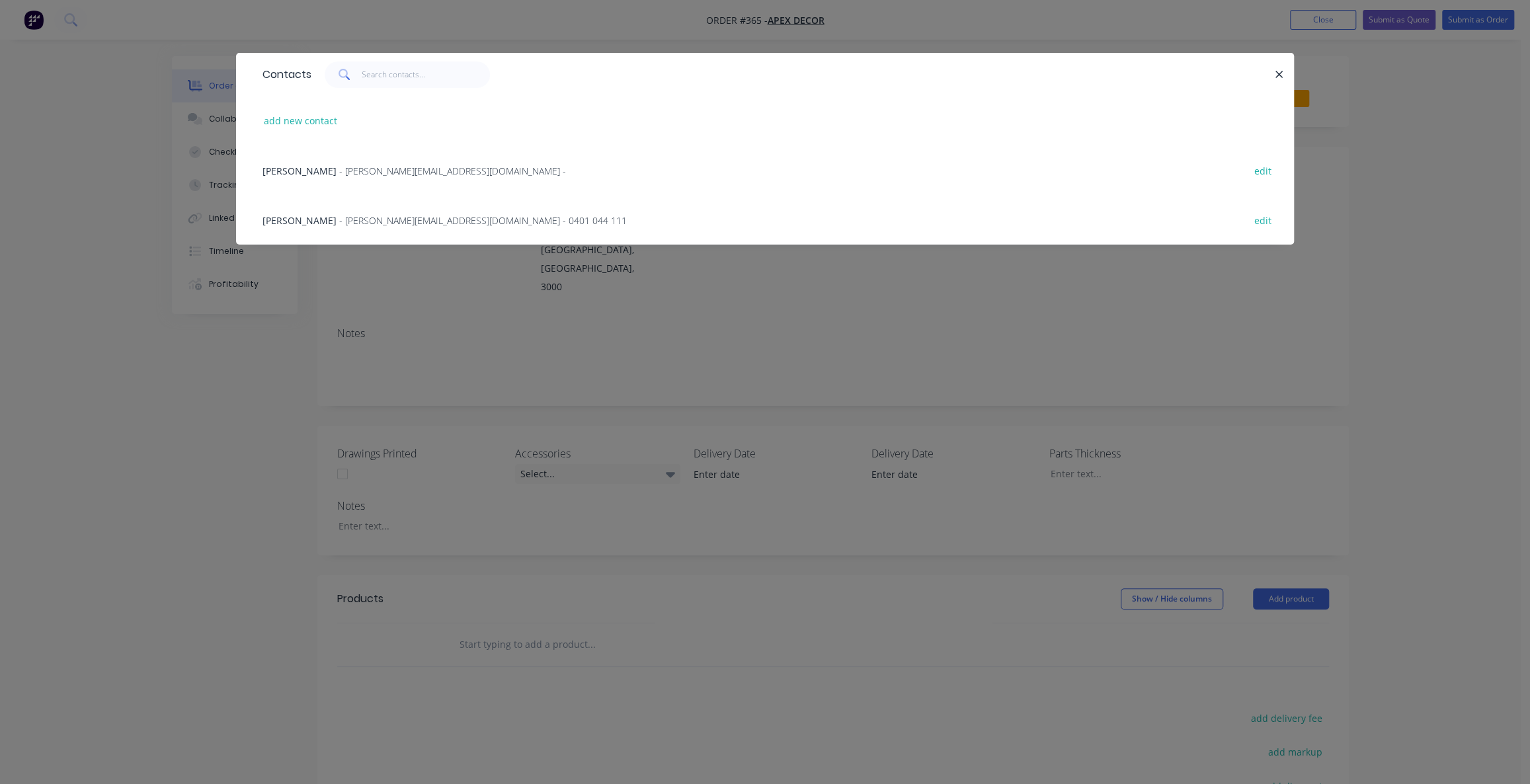
click at [339, 171] on span "- [PERSON_NAME][EMAIL_ADDRESS][DOMAIN_NAME] -" at bounding box center [452, 170] width 227 height 12
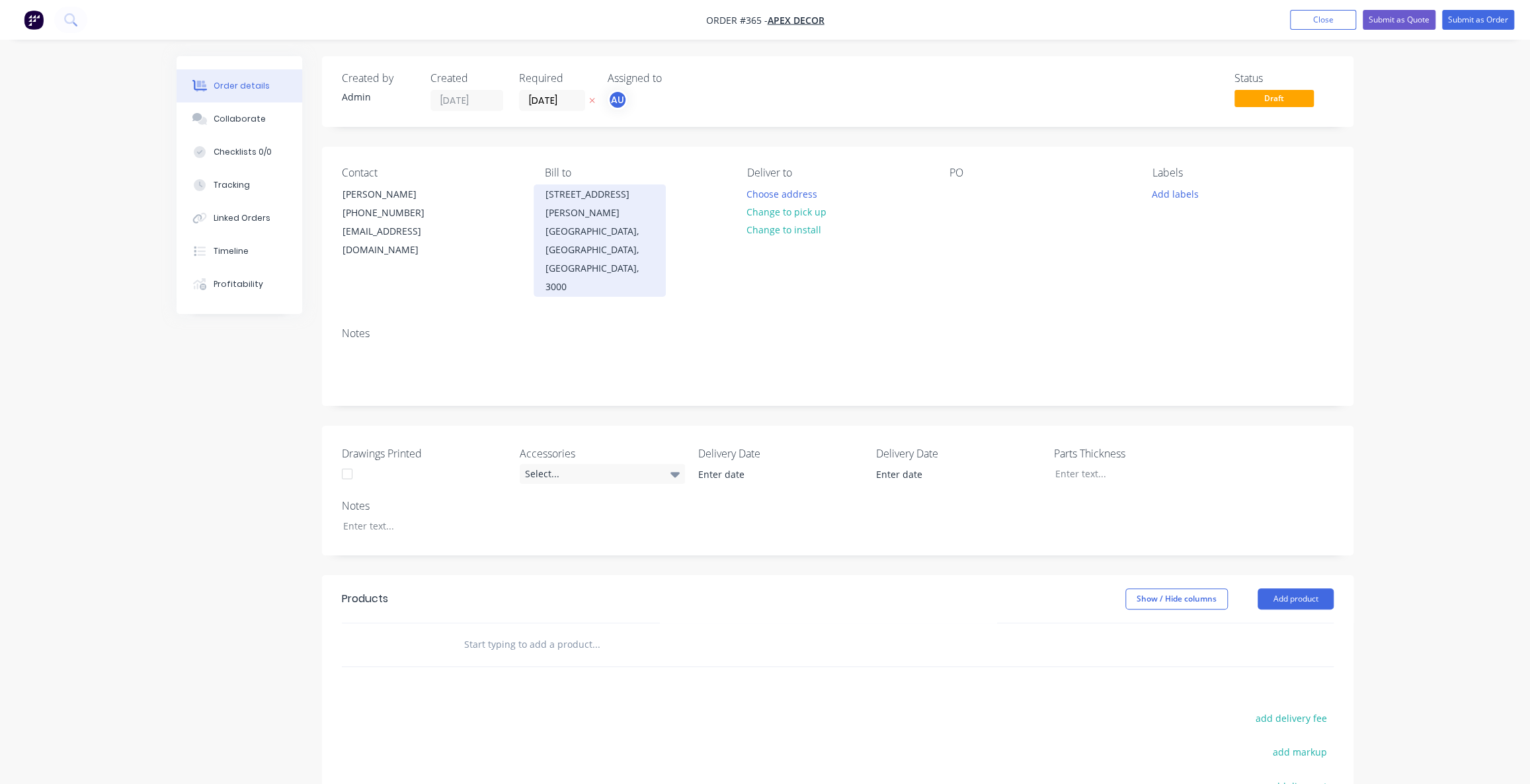
click at [570, 198] on div "[STREET_ADDRESS][PERSON_NAME]" at bounding box center [599, 204] width 109 height 37
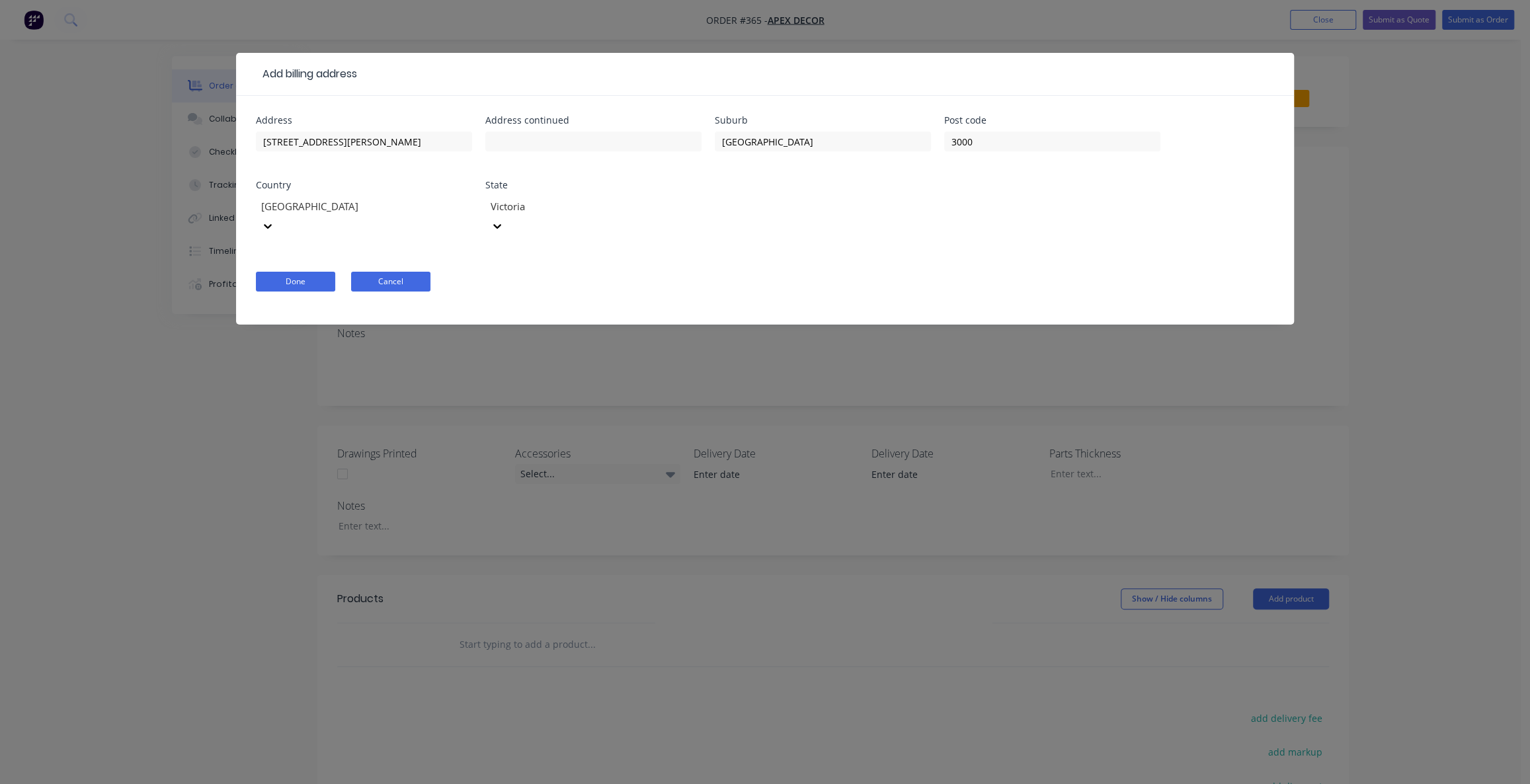
click at [355, 272] on button "Cancel" at bounding box center [391, 281] width 79 height 20
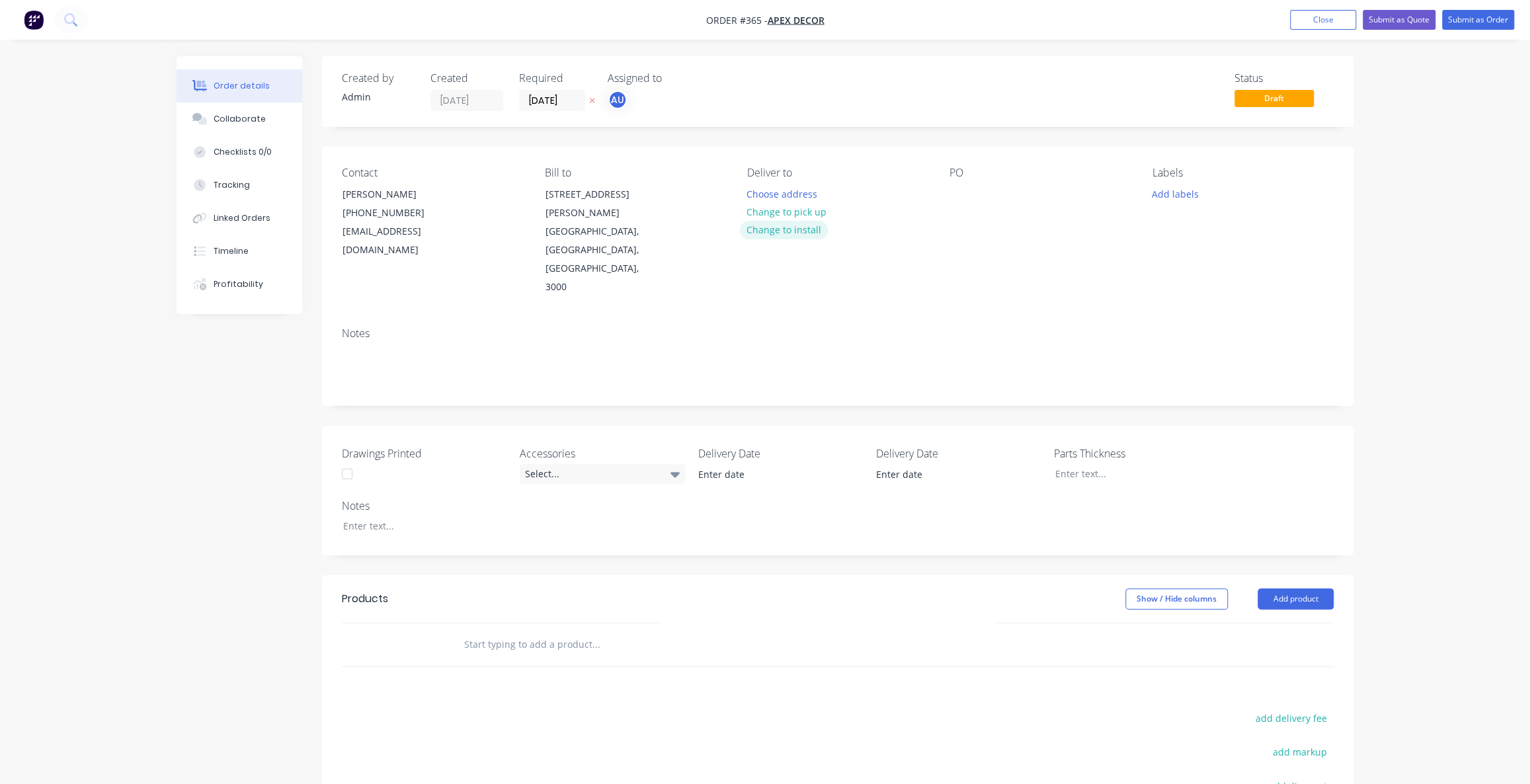
click at [774, 231] on button "Change to install" at bounding box center [784, 229] width 89 height 18
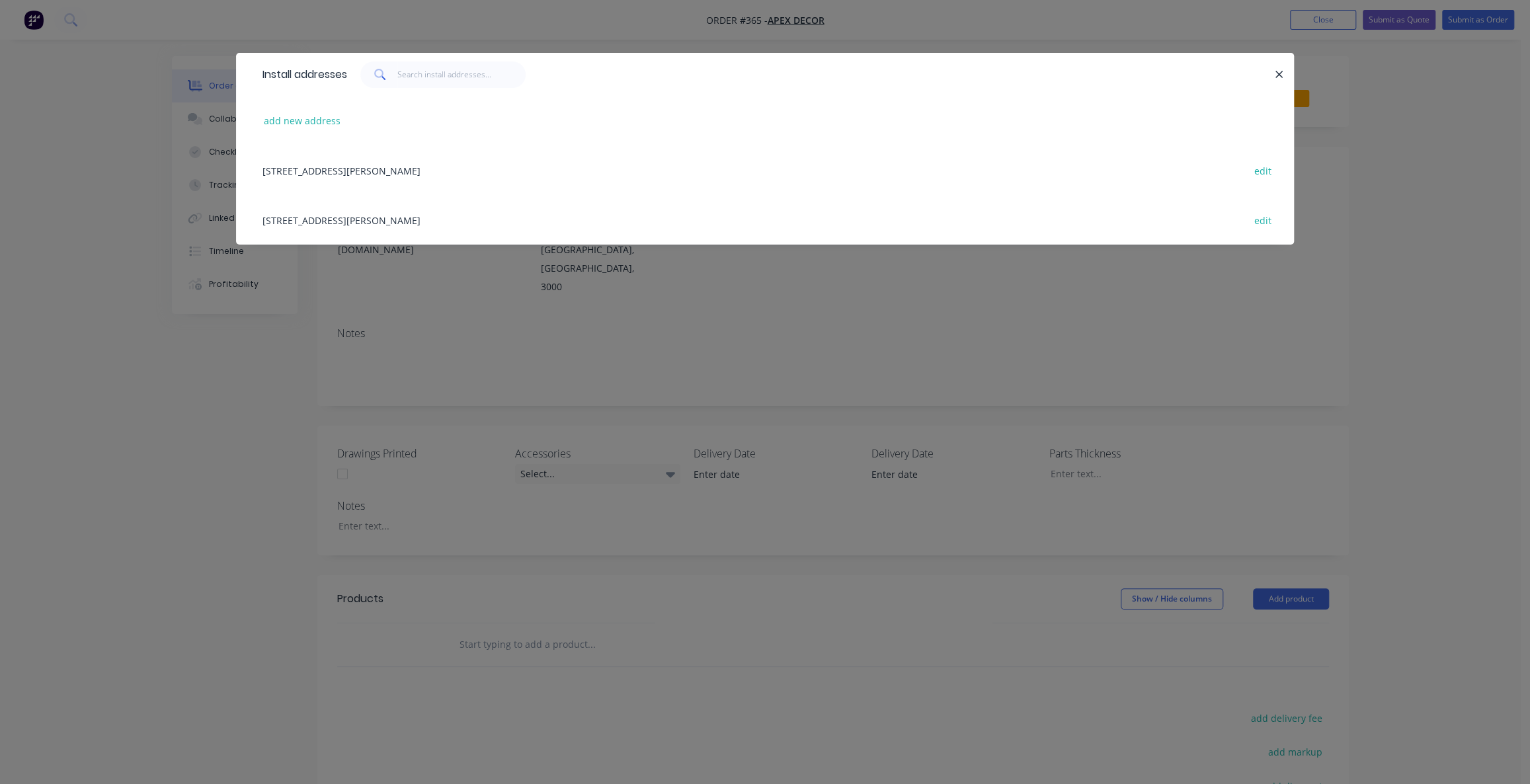
click at [383, 169] on div "[STREET_ADDRESS][PERSON_NAME] edit" at bounding box center [765, 170] width 1019 height 50
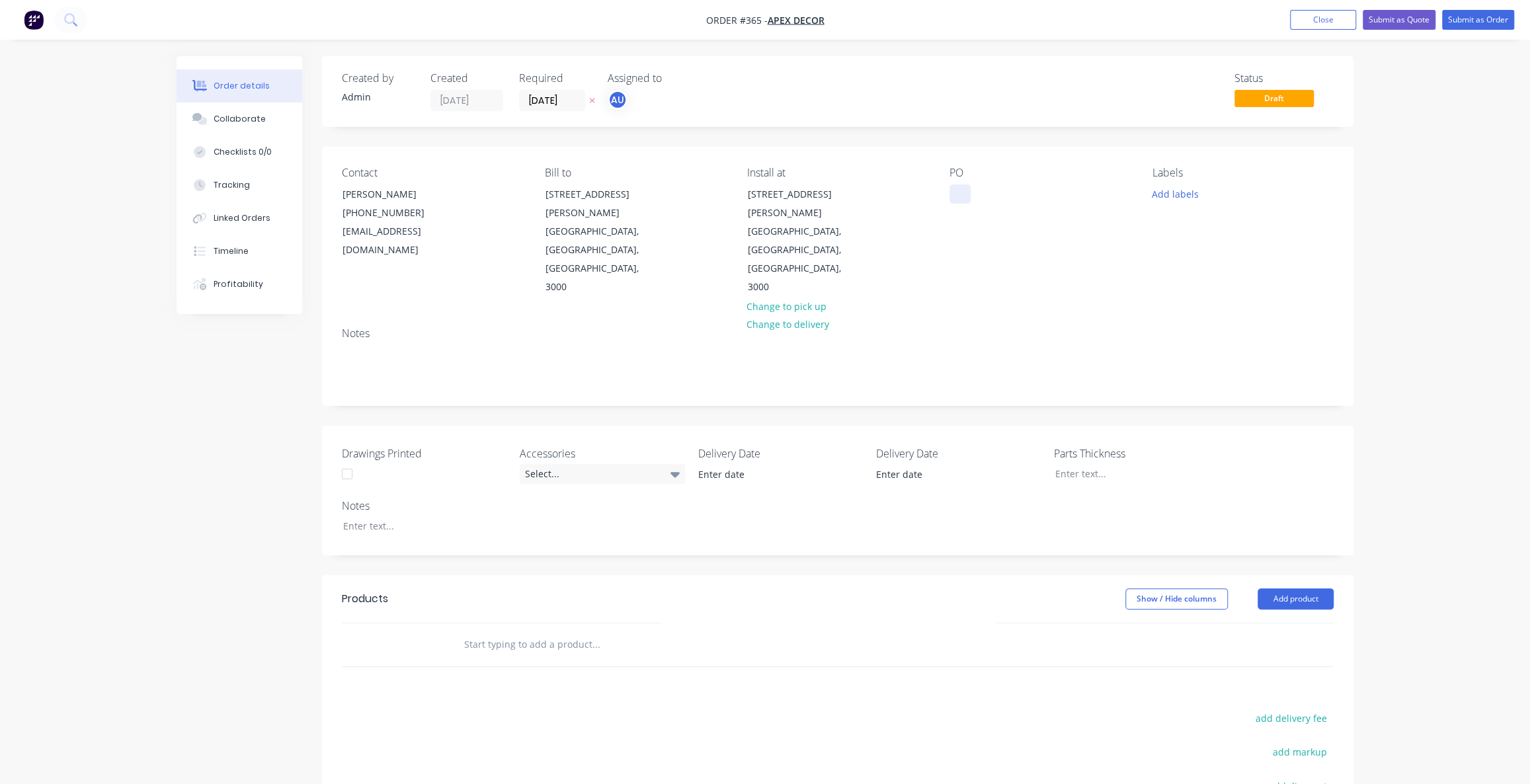
click at [962, 187] on div at bounding box center [960, 193] width 21 height 20
click at [1473, 378] on div "Order details Collaborate Checklists 0/0 Tracking Linked Orders Timeline Profit…" at bounding box center [765, 502] width 1530 height 1005
click at [1176, 176] on div "Labels" at bounding box center [1243, 172] width 181 height 12
click at [1188, 201] on button "Add labels" at bounding box center [1175, 192] width 61 height 18
click at [1211, 227] on input "text" at bounding box center [1262, 233] width 138 height 26
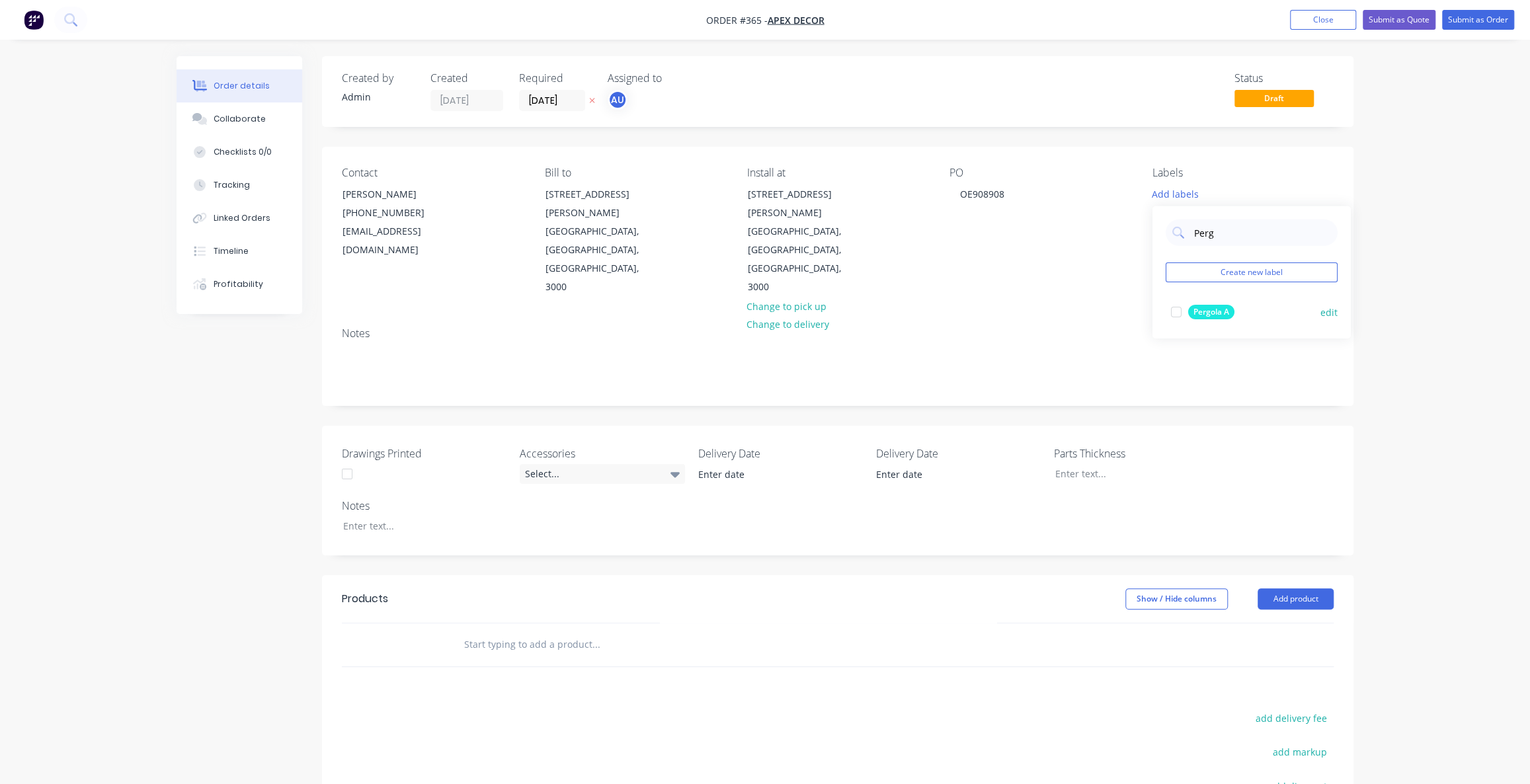
click at [1176, 312] on div at bounding box center [1177, 312] width 26 height 26
click at [1229, 227] on input "Perg" at bounding box center [1262, 226] width 138 height 26
type input "P"
type input "Site"
click at [1179, 354] on div at bounding box center [1177, 358] width 26 height 26
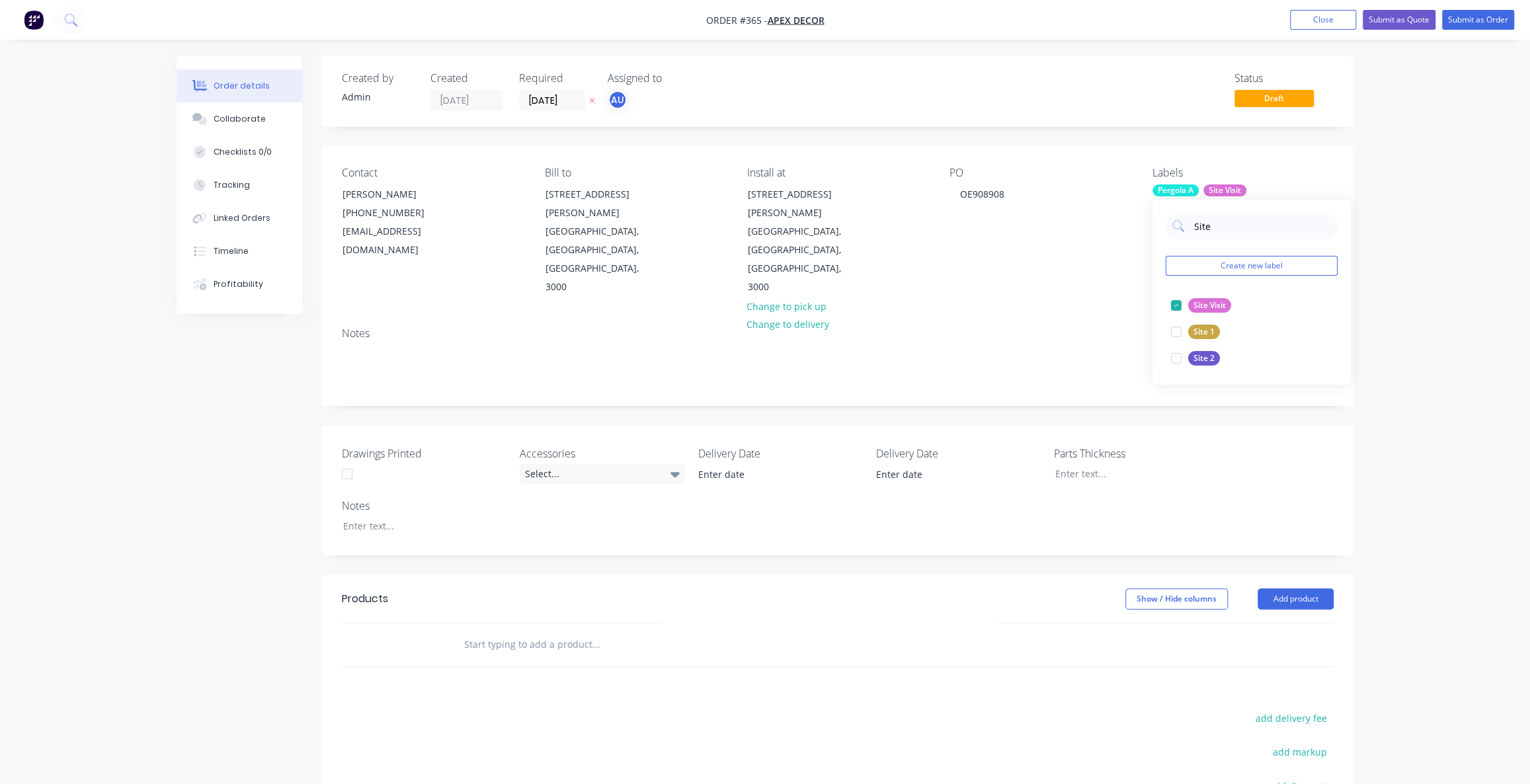
click at [1430, 354] on div "Order details Collaborate Checklists 0/0 Tracking Linked Orders Timeline Profit…" at bounding box center [765, 502] width 1530 height 1005
click at [1464, 535] on div "Order details Collaborate Checklists 0/0 Tracking Linked Orders Timeline Profit…" at bounding box center [765, 502] width 1530 height 1005
click at [1436, 456] on div "Order details Collaborate Checklists 0/0 Tracking Linked Orders Timeline Profit…" at bounding box center [765, 502] width 1530 height 1005
click at [1432, 449] on div "Order details Collaborate Checklists 0/0 Tracking Linked Orders Timeline Profit…" at bounding box center [765, 502] width 1530 height 1005
click at [1418, 381] on div "Order details Collaborate Checklists 0/0 Tracking Linked Orders Timeline Profit…" at bounding box center [765, 502] width 1530 height 1005
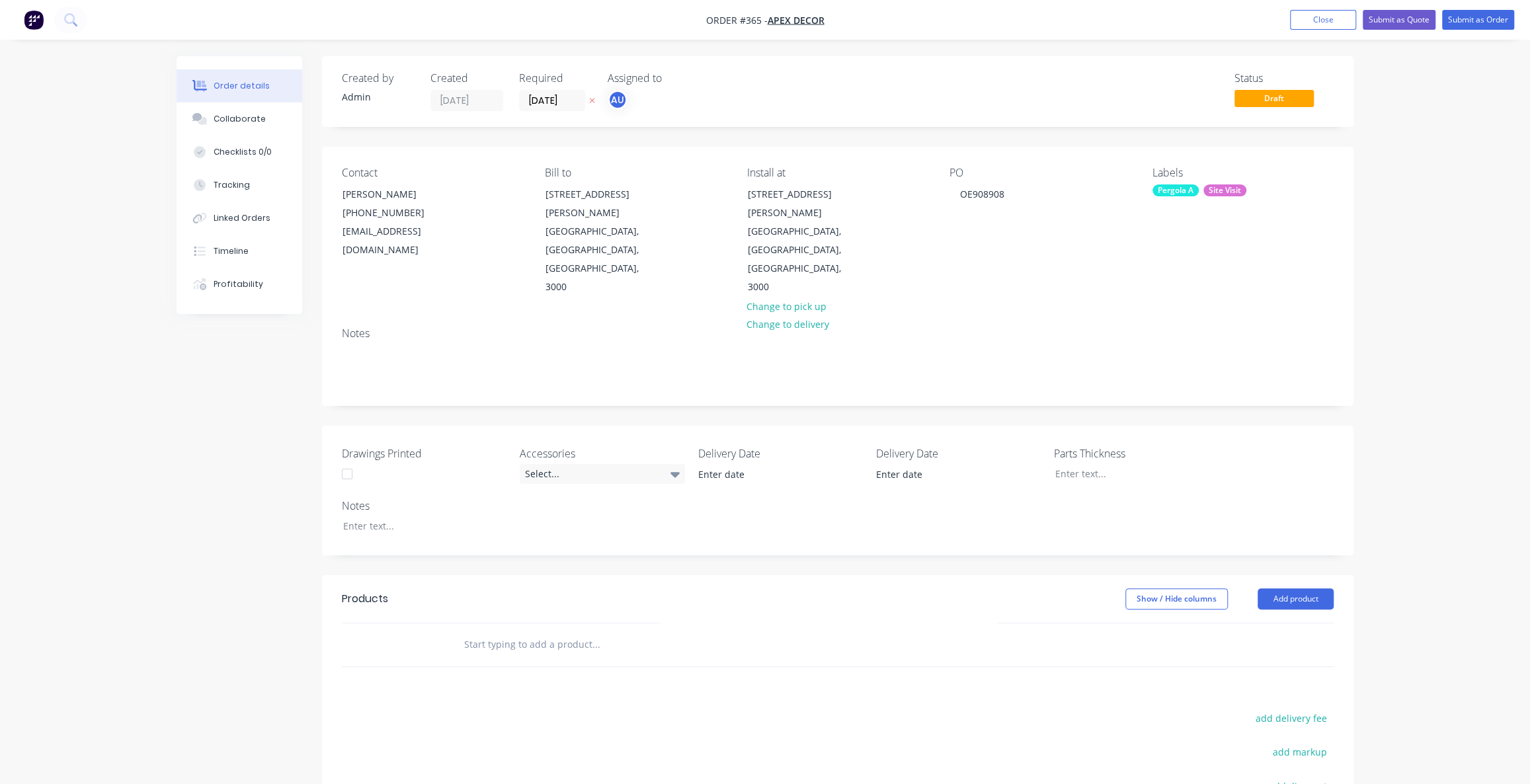
click at [1248, 191] on div "Pergola A Site Visit" at bounding box center [1243, 190] width 181 height 12
click at [1512, 371] on div "Order details Collaborate Checklists 0/0 Tracking Linked Orders Timeline Profit…" at bounding box center [765, 502] width 1530 height 1005
click at [1247, 189] on div "Pergola A Site Visit" at bounding box center [1243, 190] width 181 height 12
click at [1201, 225] on input "Site" at bounding box center [1262, 226] width 138 height 26
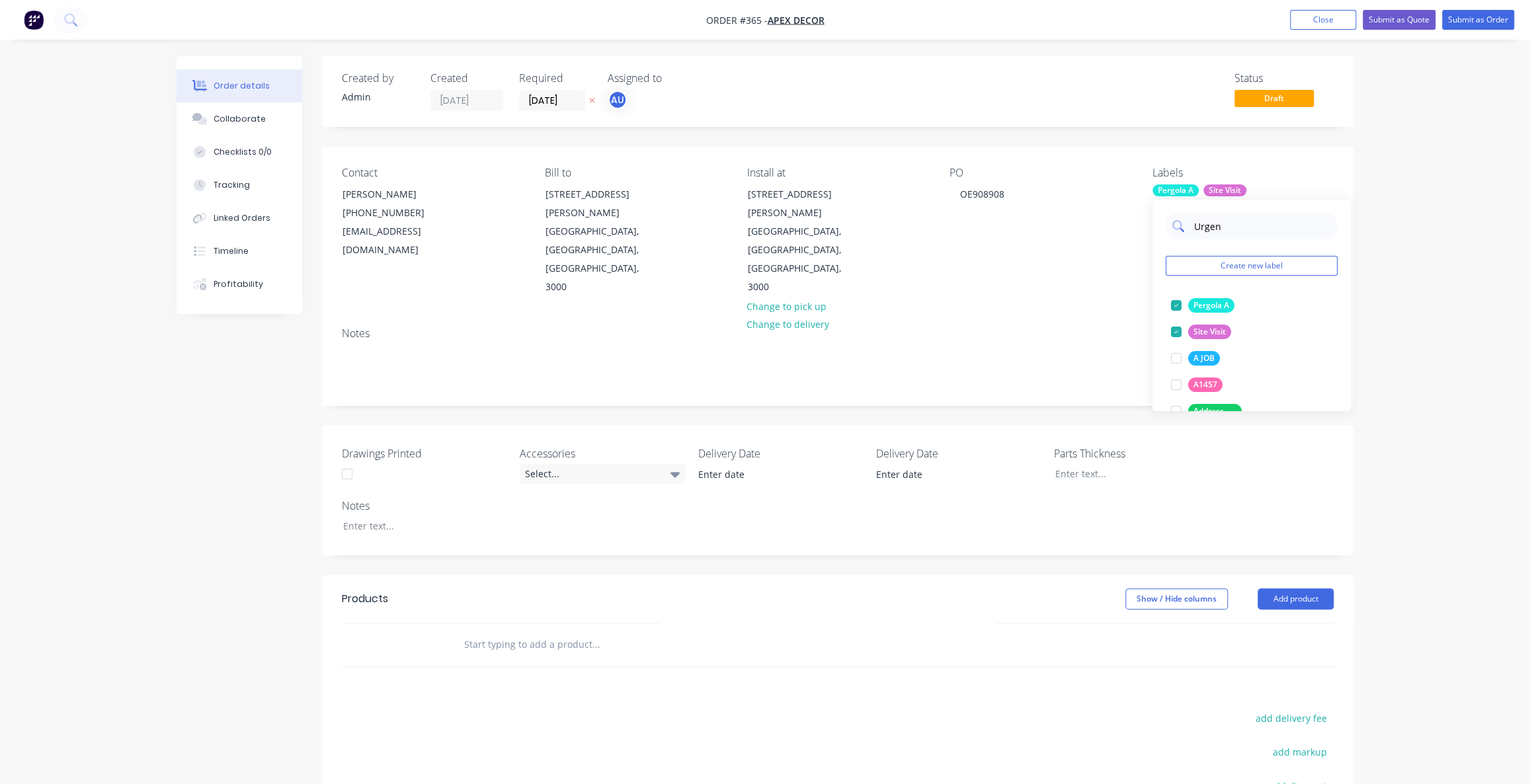
type input "Urgent"
click at [1174, 307] on div at bounding box center [1177, 306] width 26 height 26
click at [1215, 227] on input "Urgent" at bounding box center [1262, 226] width 138 height 26
type input "Pri"
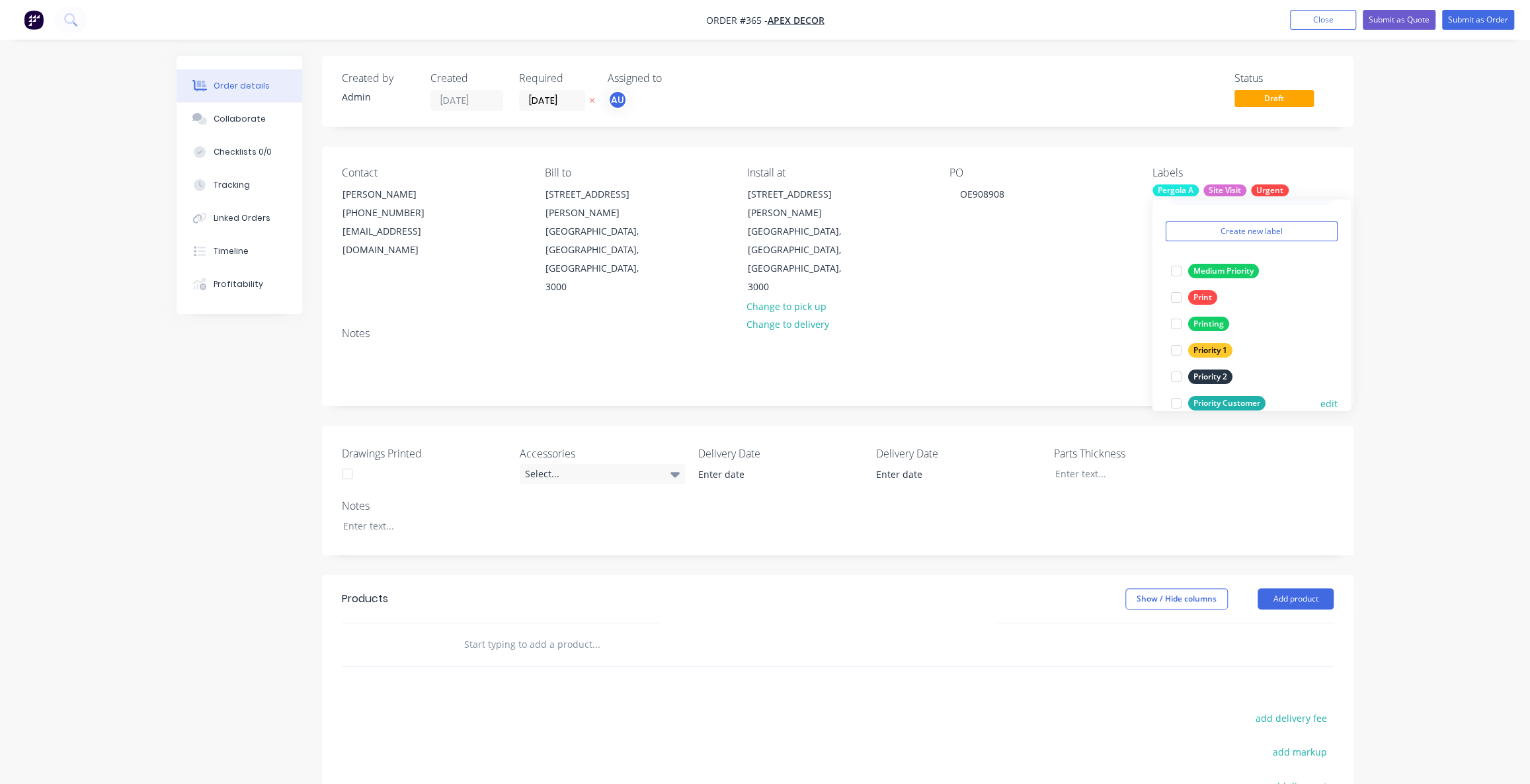
scroll to position [53, 0]
click at [1174, 383] on div at bounding box center [1177, 385] width 26 height 26
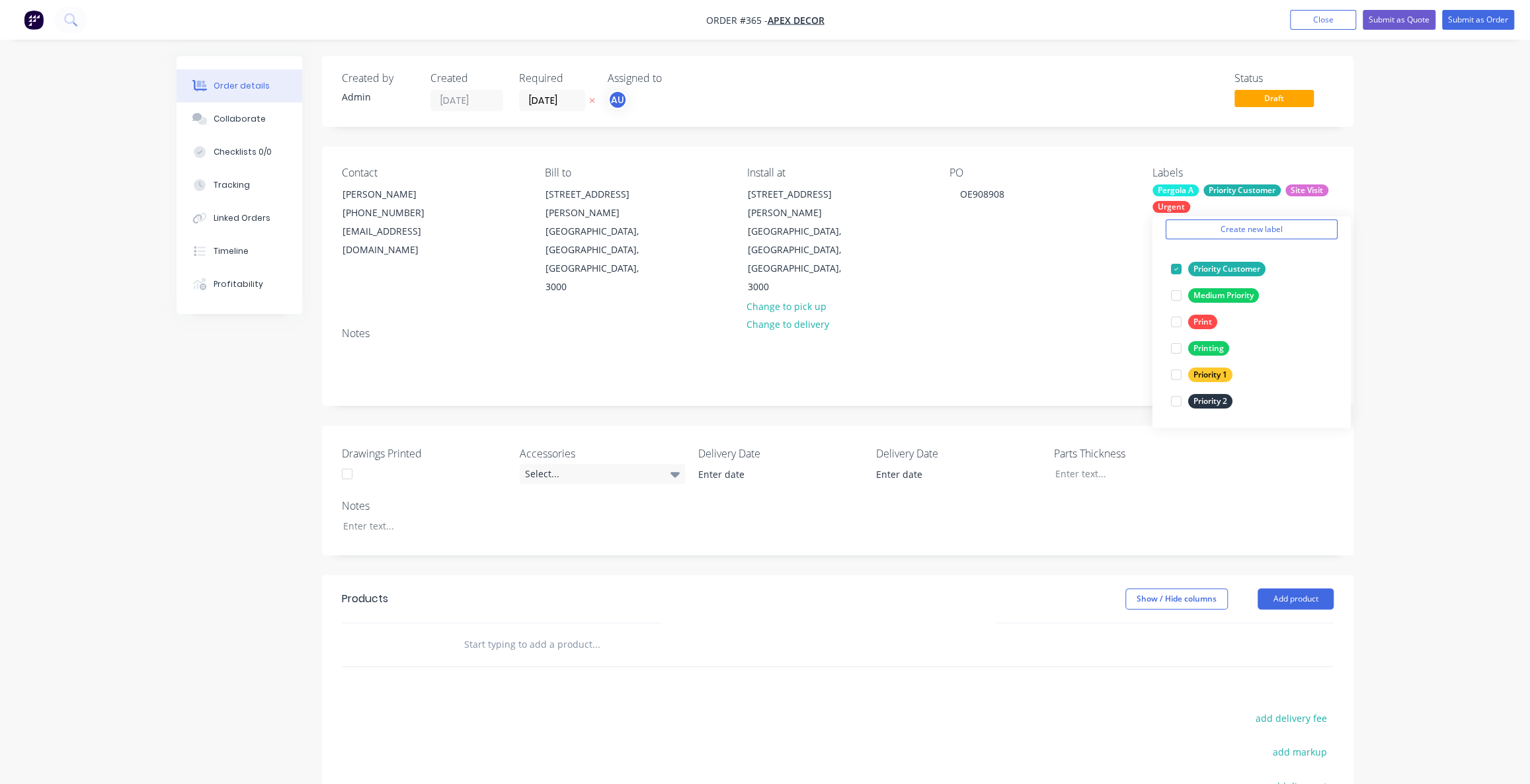
click at [1428, 405] on div "Order details Collaborate Checklists 0/0 Tracking Linked Orders Timeline Profit…" at bounding box center [765, 502] width 1530 height 1005
click at [1483, 383] on div "Order details Collaborate Checklists 0/0 Tracking Linked Orders Timeline Profit…" at bounding box center [765, 502] width 1530 height 1005
click at [171, 410] on div "Order details Collaborate Checklists 0/0 Tracking Linked Orders Timeline Profit…" at bounding box center [765, 530] width 1204 height 948
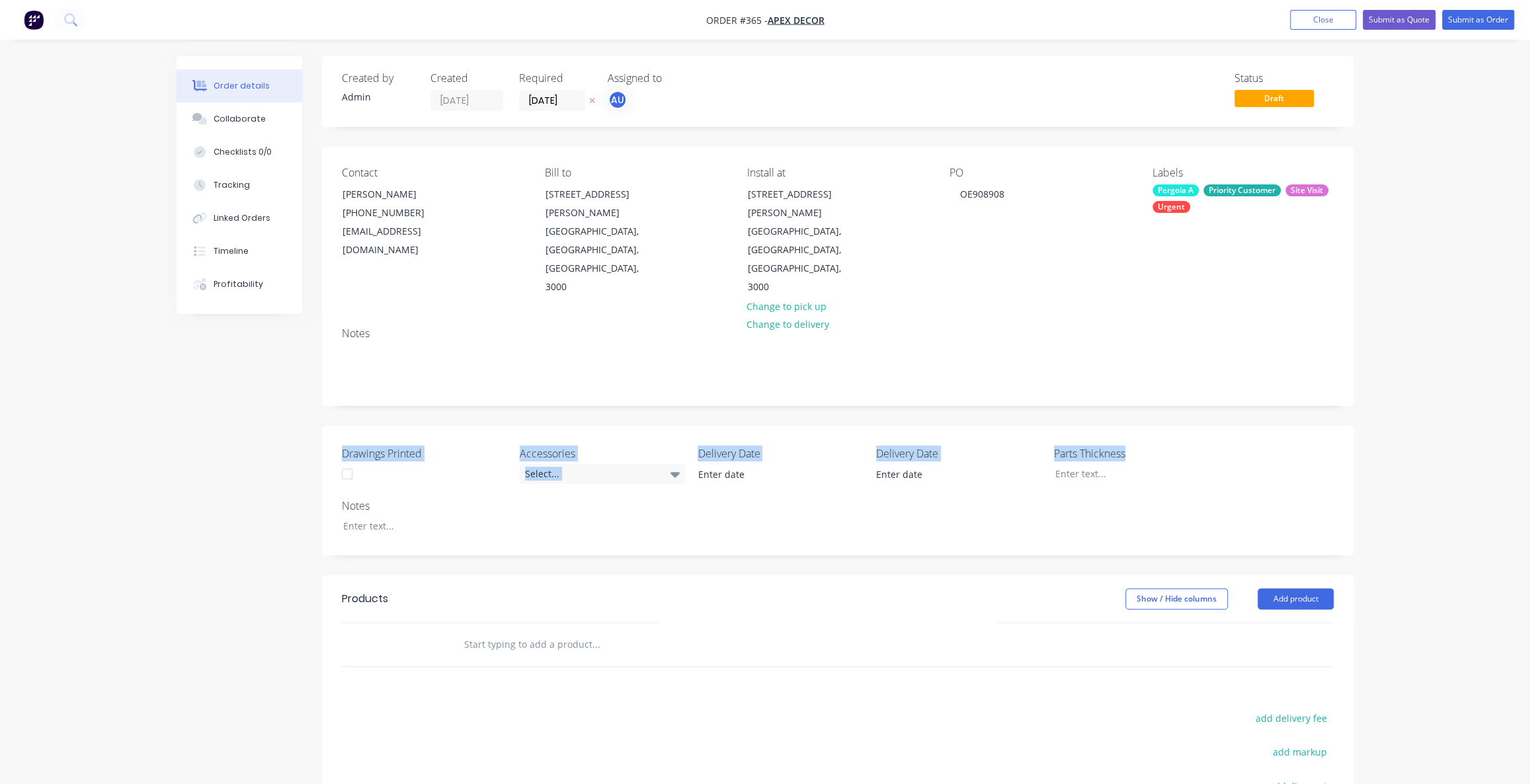
drag, startPoint x: 295, startPoint y: 363, endPoint x: 1111, endPoint y: 471, distance: 823.1
click at [1084, 471] on div "Created by Admin Created [DATE] Required [DATE] Assigned to AU Status Draft Con…" at bounding box center [765, 530] width 1177 height 948
click at [722, 454] on div "Drawings Printed Accessories Select... Delivery Date Delivery Date Parts Thickn…" at bounding box center [838, 491] width 1032 height 130
click at [542, 483] on div "Drawings Printed Accessories Select... Delivery Date Delivery Date Parts Thickn…" at bounding box center [838, 491] width 1032 height 130
click at [552, 453] on div "Drawings Printed Accessories Select... Delivery Date Delivery Date Parts Thickn…" at bounding box center [838, 491] width 1032 height 130
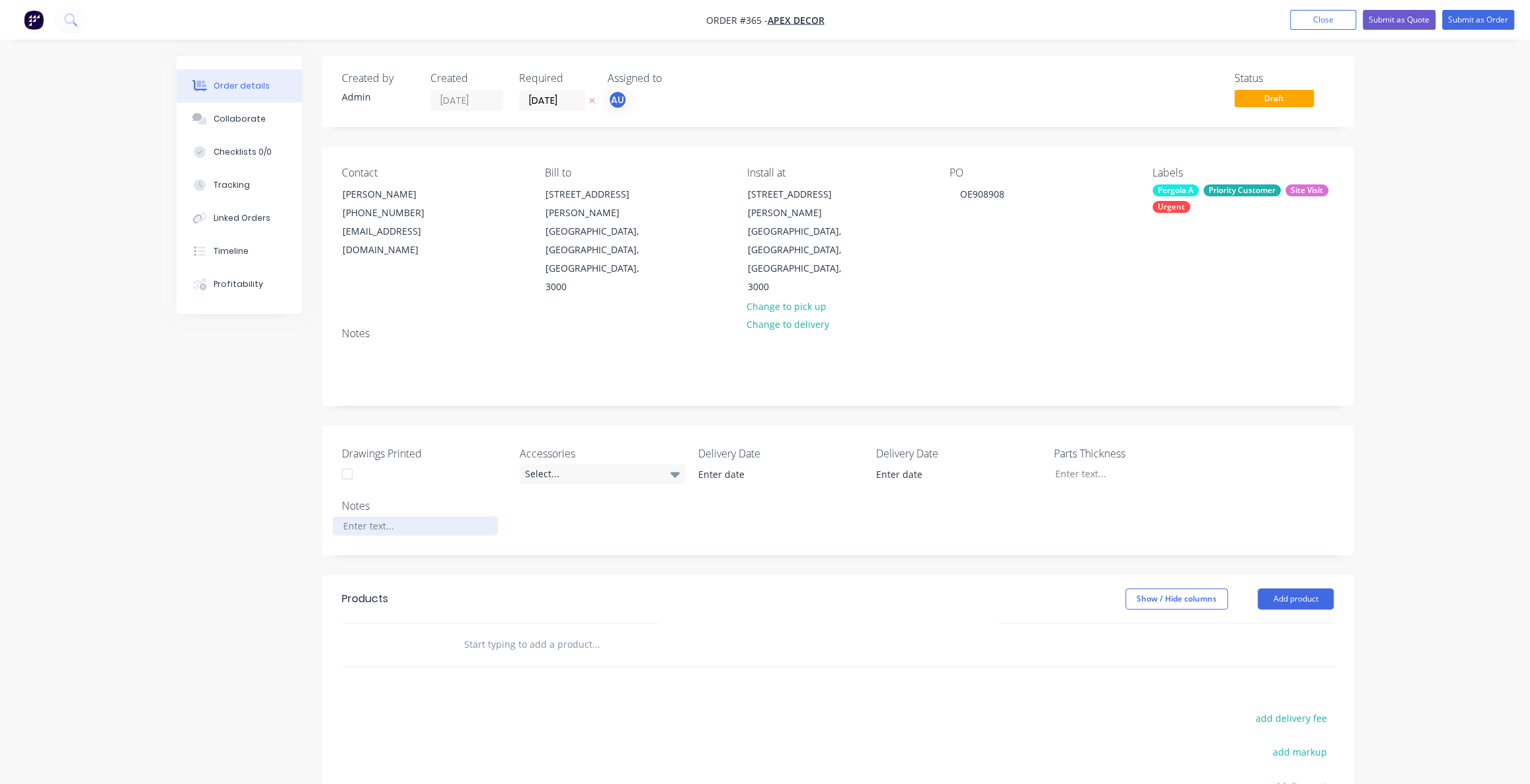
click at [497, 517] on div at bounding box center [420, 526] width 175 height 20
click at [546, 449] on div "Drawings Printed Accessories Select... Delivery Date Delivery Date Parts Thickn…" at bounding box center [838, 491] width 1032 height 130
click at [551, 464] on div "Select..." at bounding box center [602, 474] width 165 height 20
click at [562, 474] on div "Downlights" at bounding box center [555, 472] width 51 height 17
click at [736, 464] on input at bounding box center [771, 474] width 164 height 20
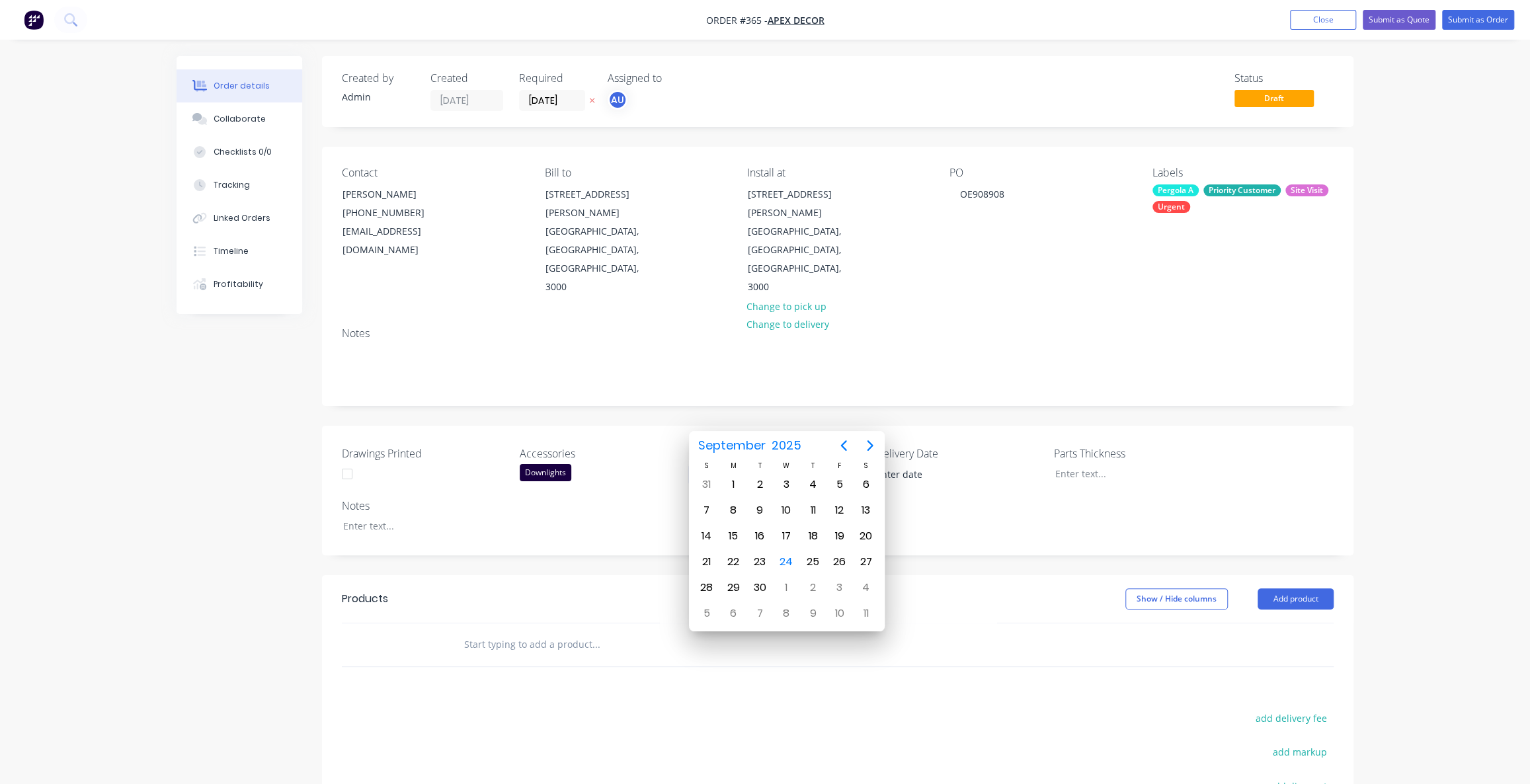
click at [1053, 453] on div "Drawings Printed Accessories Downlights Delivery Date Delivery Date Parts Thick…" at bounding box center [838, 491] width 1032 height 130
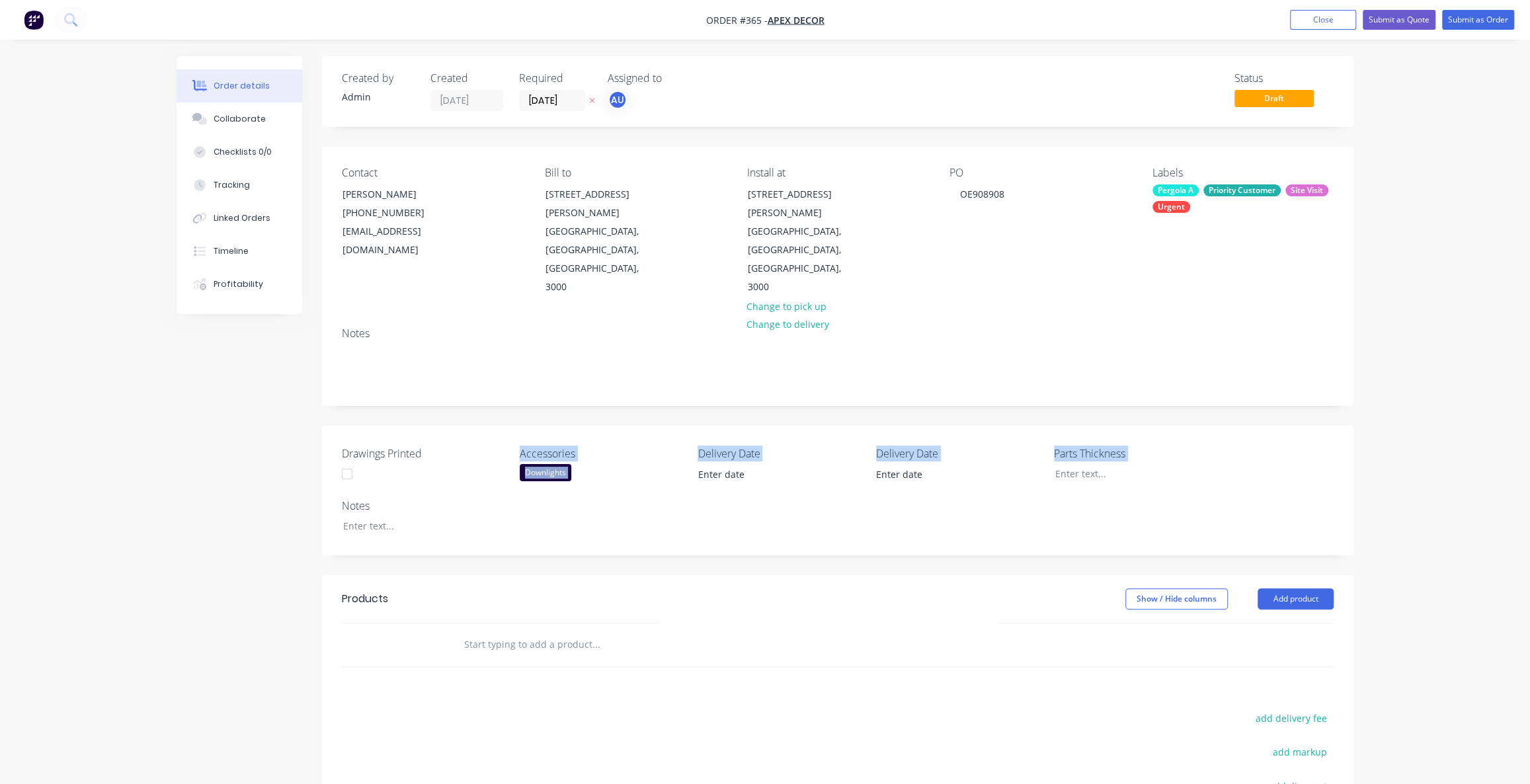
drag, startPoint x: 1257, startPoint y: 473, endPoint x: 364, endPoint y: 406, distance: 895.5
click at [364, 426] on div "Drawings Printed Accessories Downlights Delivery Date Delivery Date Parts Thick…" at bounding box center [838, 491] width 1032 height 130
click at [528, 469] on div "Drawings Printed Accessories Downlights Delivery Date Delivery Date Parts Thick…" at bounding box center [838, 491] width 1032 height 130
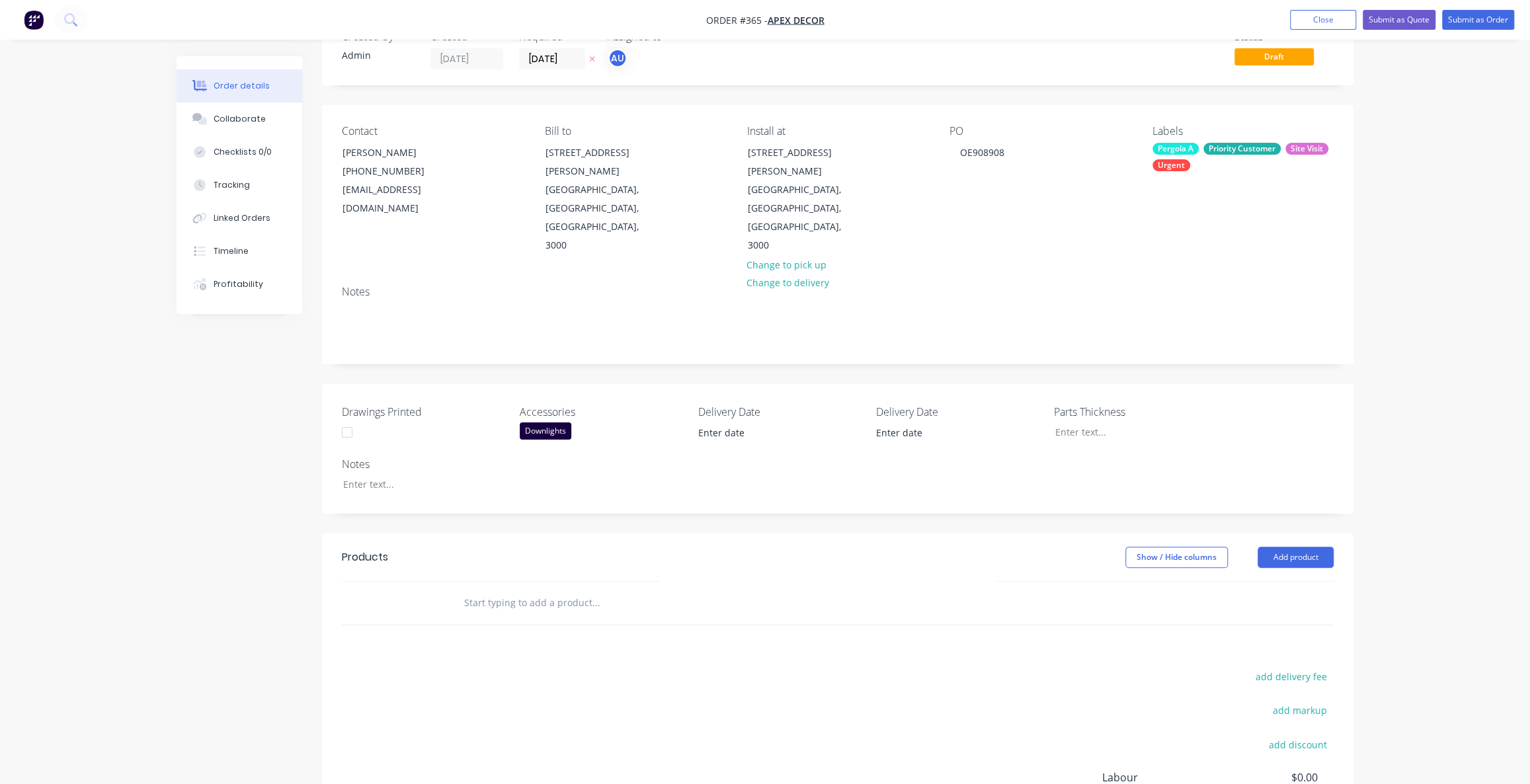
scroll to position [60, 0]
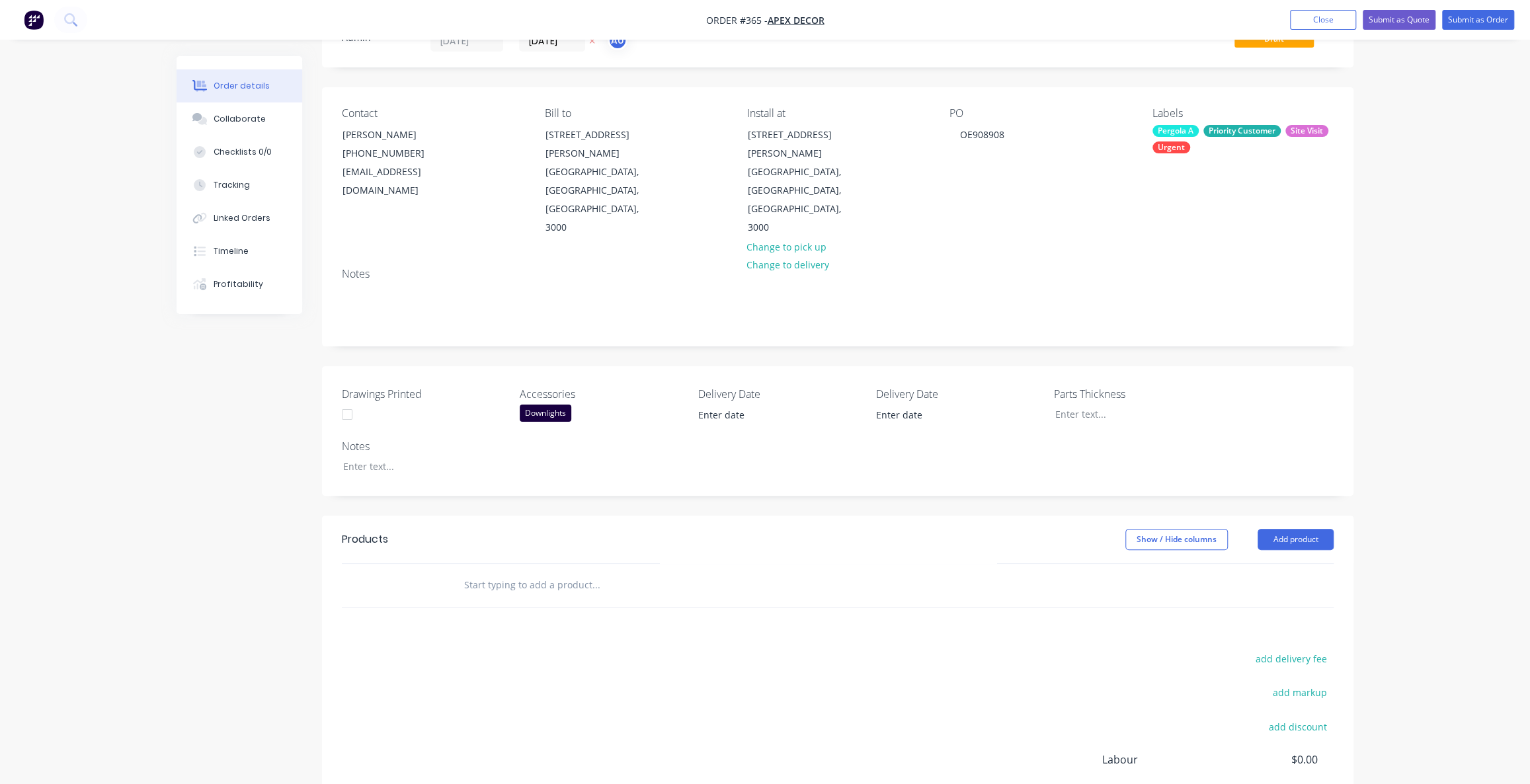
click at [548, 398] on div "Drawings Printed Accessories Downlights Delivery Date Delivery Date Parts Thick…" at bounding box center [838, 431] width 1032 height 130
click at [232, 394] on div "Created by Admin Created [DATE] Required [DATE] Assigned to AU Status Draft Con…" at bounding box center [765, 470] width 1177 height 948
click at [370, 457] on div at bounding box center [415, 466] width 165 height 20
click at [221, 455] on div "Created by Admin Created [DATE] Required [DATE] Assigned to AU Status Draft Con…" at bounding box center [765, 470] width 1177 height 948
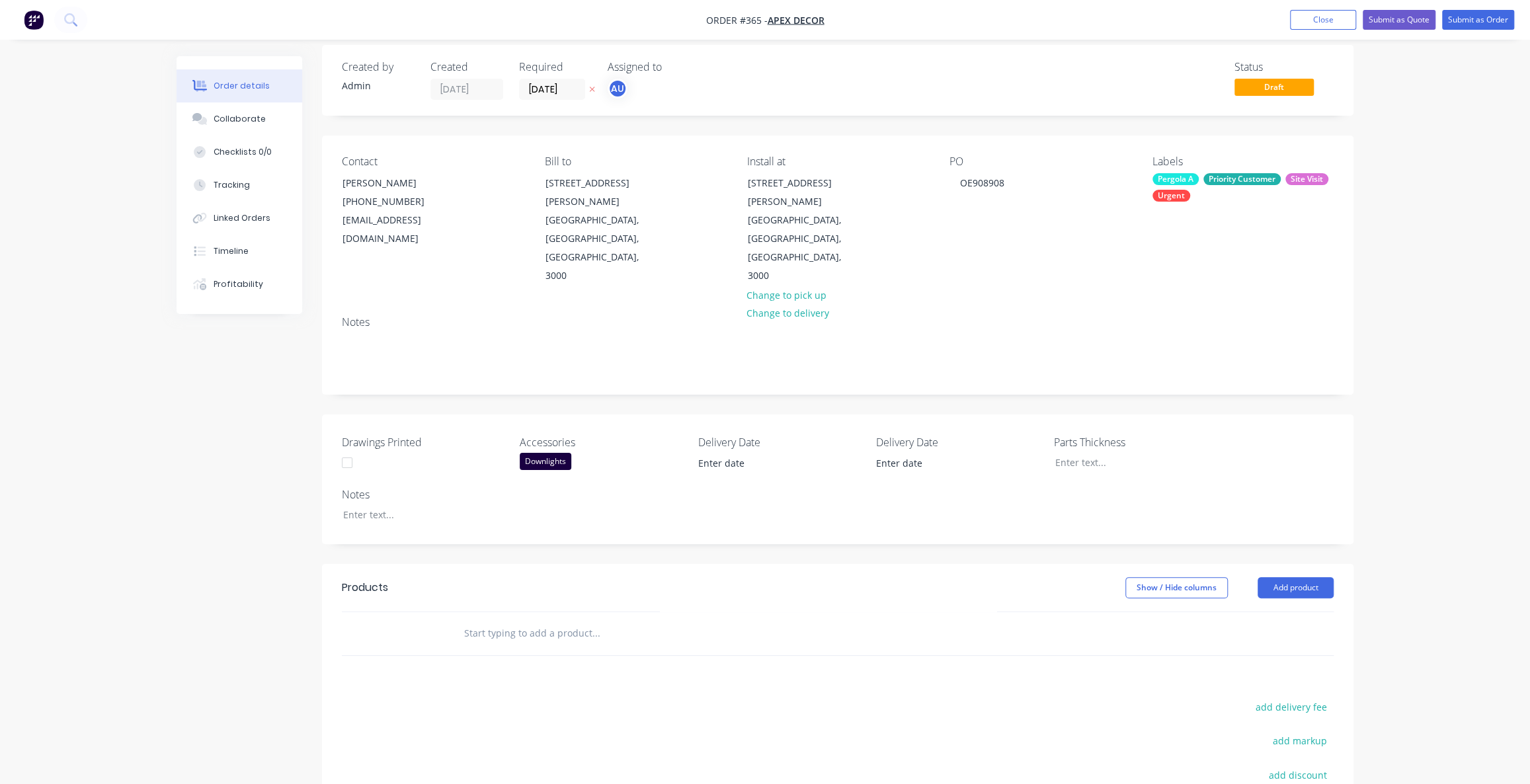
scroll to position [0, 0]
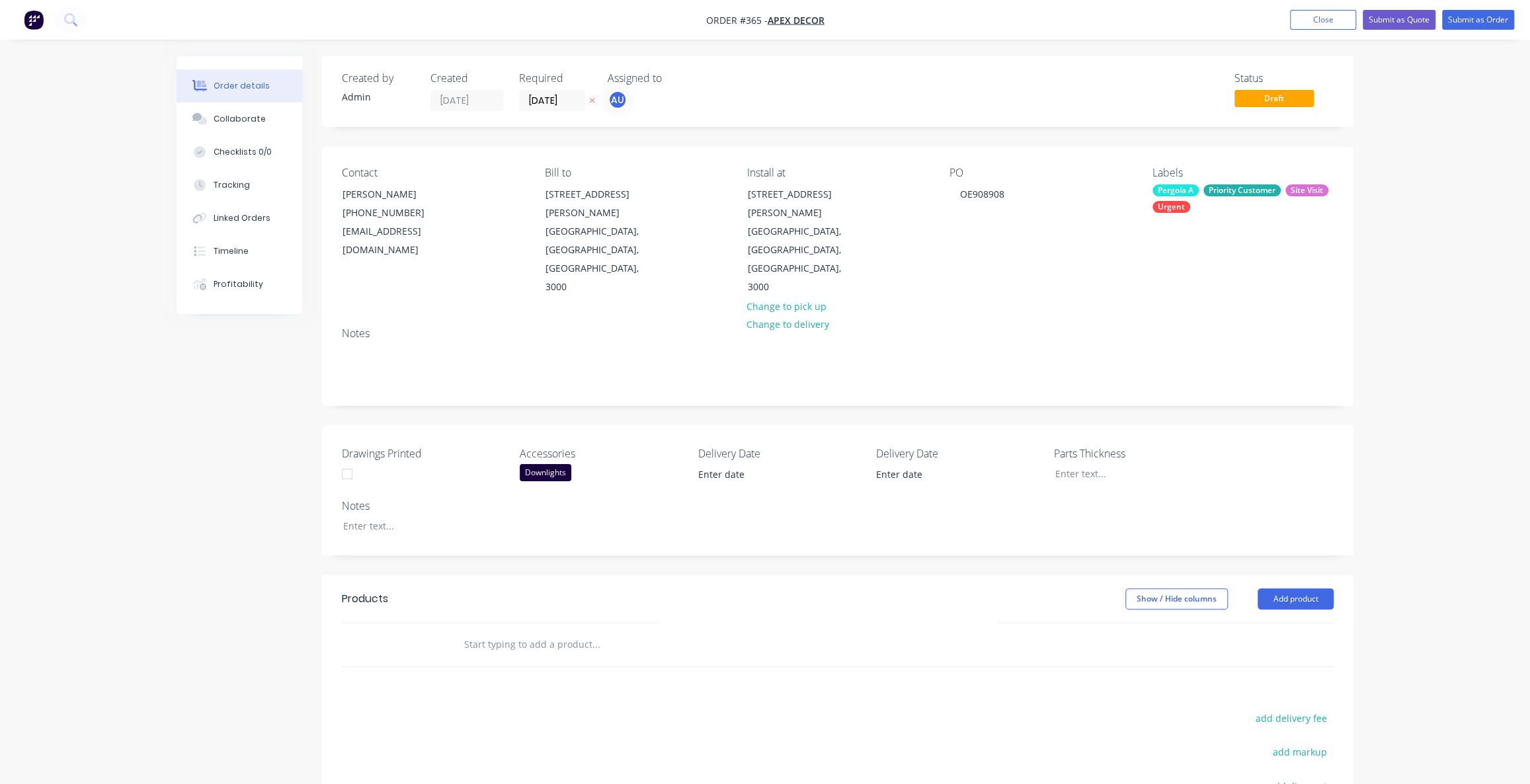
click at [183, 481] on div "Created by Admin Created [DATE] Required [DATE] Assigned to AU Status Draft Con…" at bounding box center [765, 530] width 1177 height 948
click at [829, 498] on div "Drawings Printed Accessories Downlights Delivery Date Delivery Date Parts Thick…" at bounding box center [838, 491] width 1032 height 130
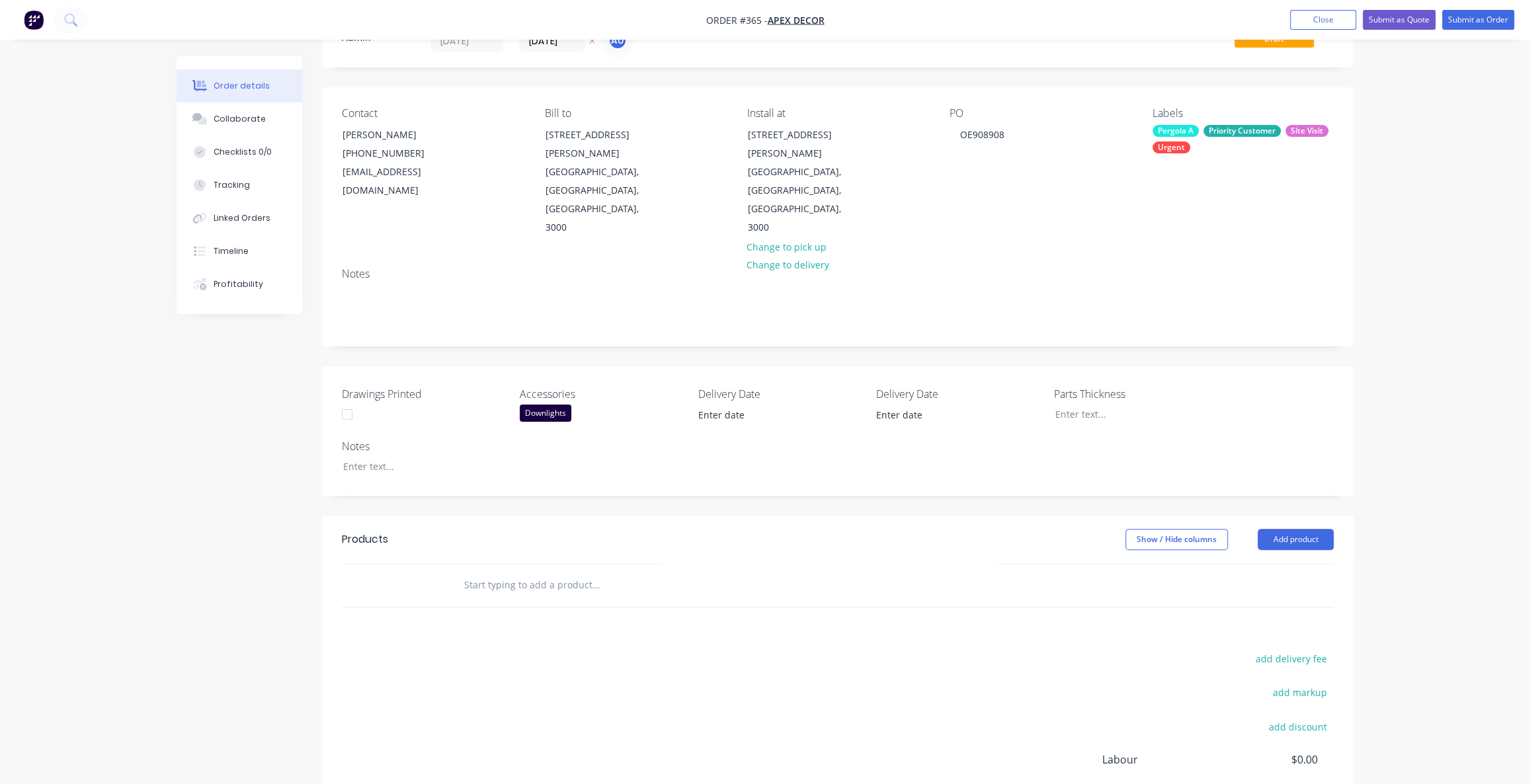
click at [773, 516] on header "Products Show / Hide columns Add product" at bounding box center [838, 539] width 1032 height 48
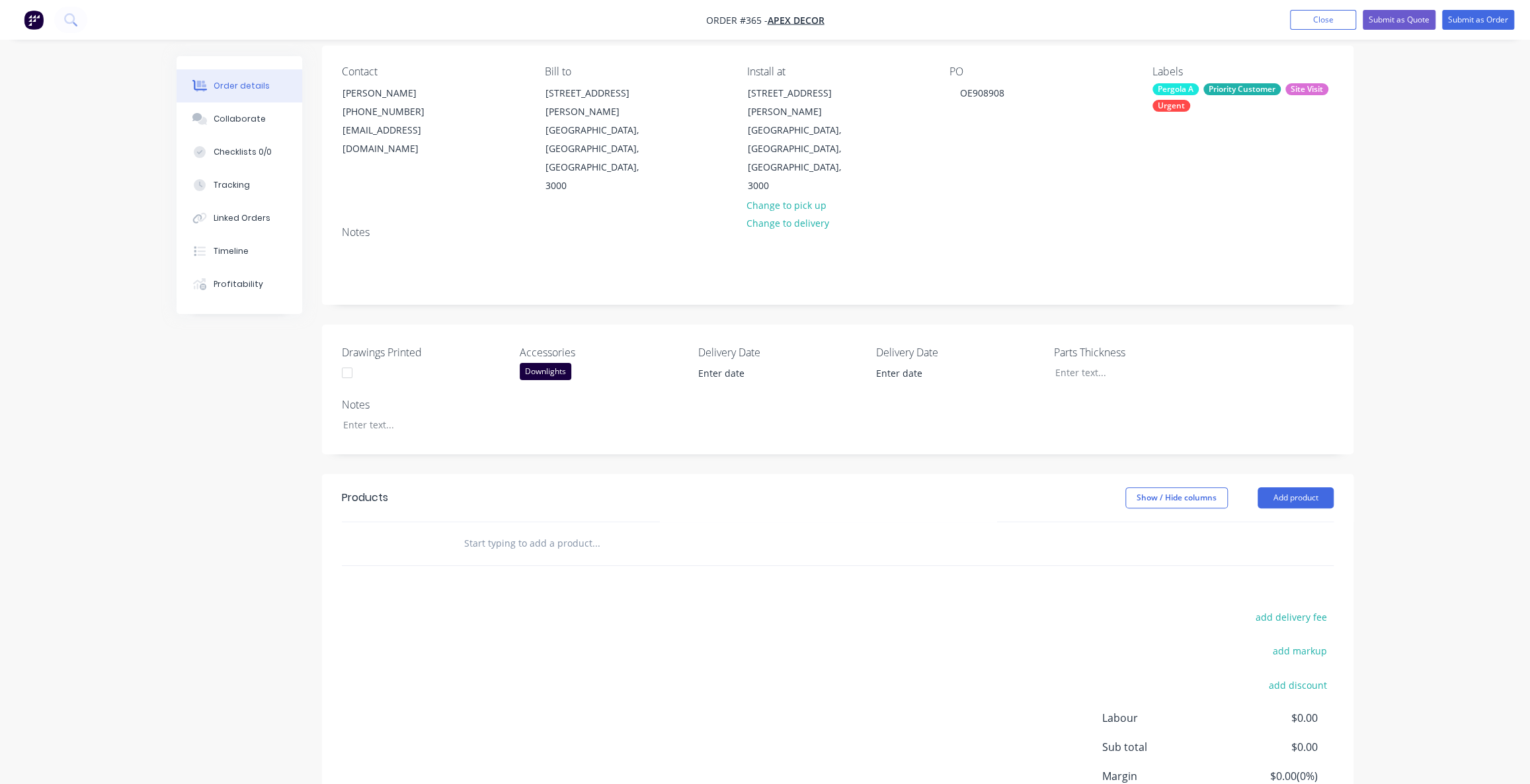
scroll to position [120, 0]
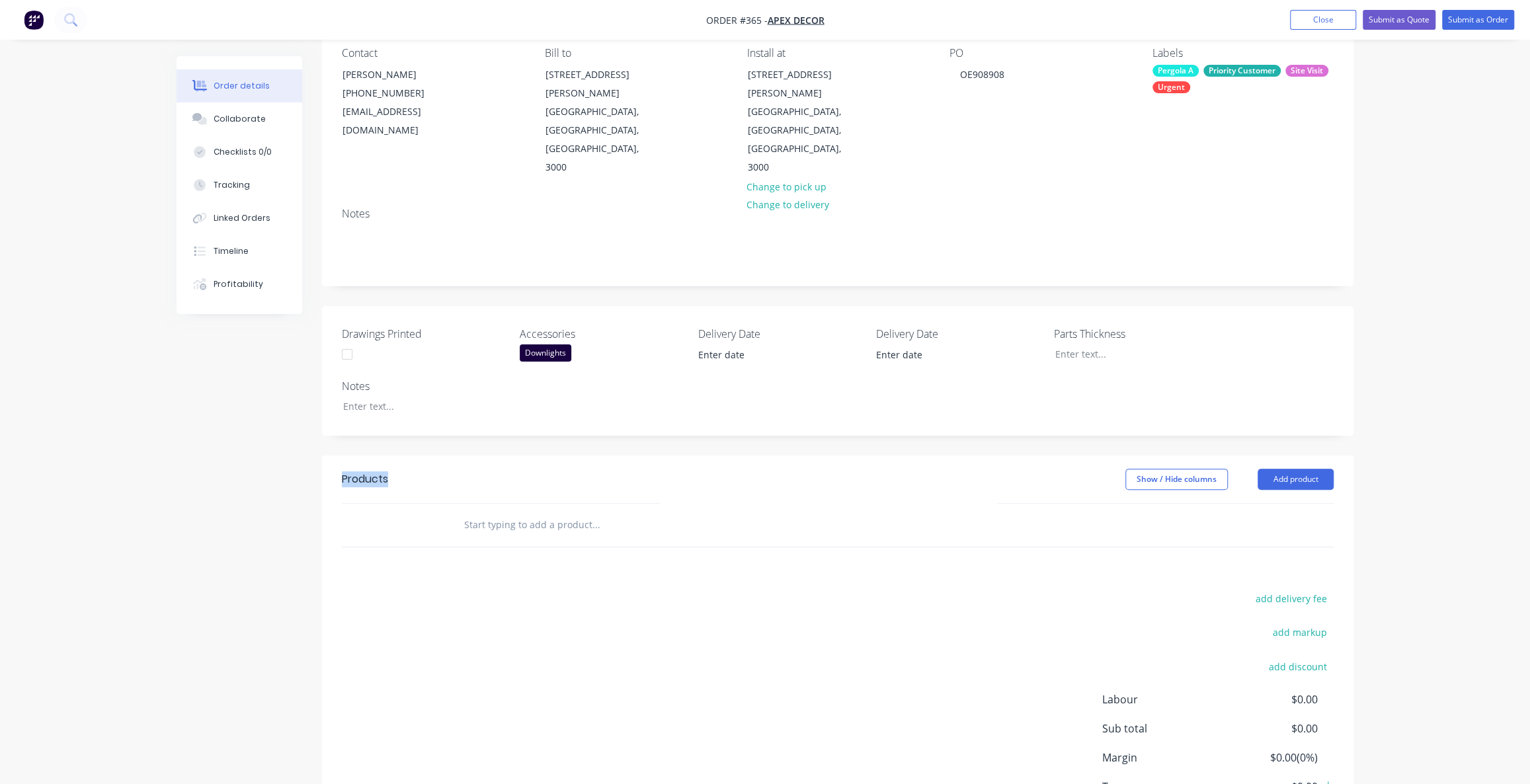
drag, startPoint x: 392, startPoint y: 424, endPoint x: 268, endPoint y: 431, distance: 124.2
click at [318, 424] on div "Created by Admin Created [DATE] Required [DATE] Assigned to AU Status Draft Con…" at bounding box center [765, 410] width 1177 height 948
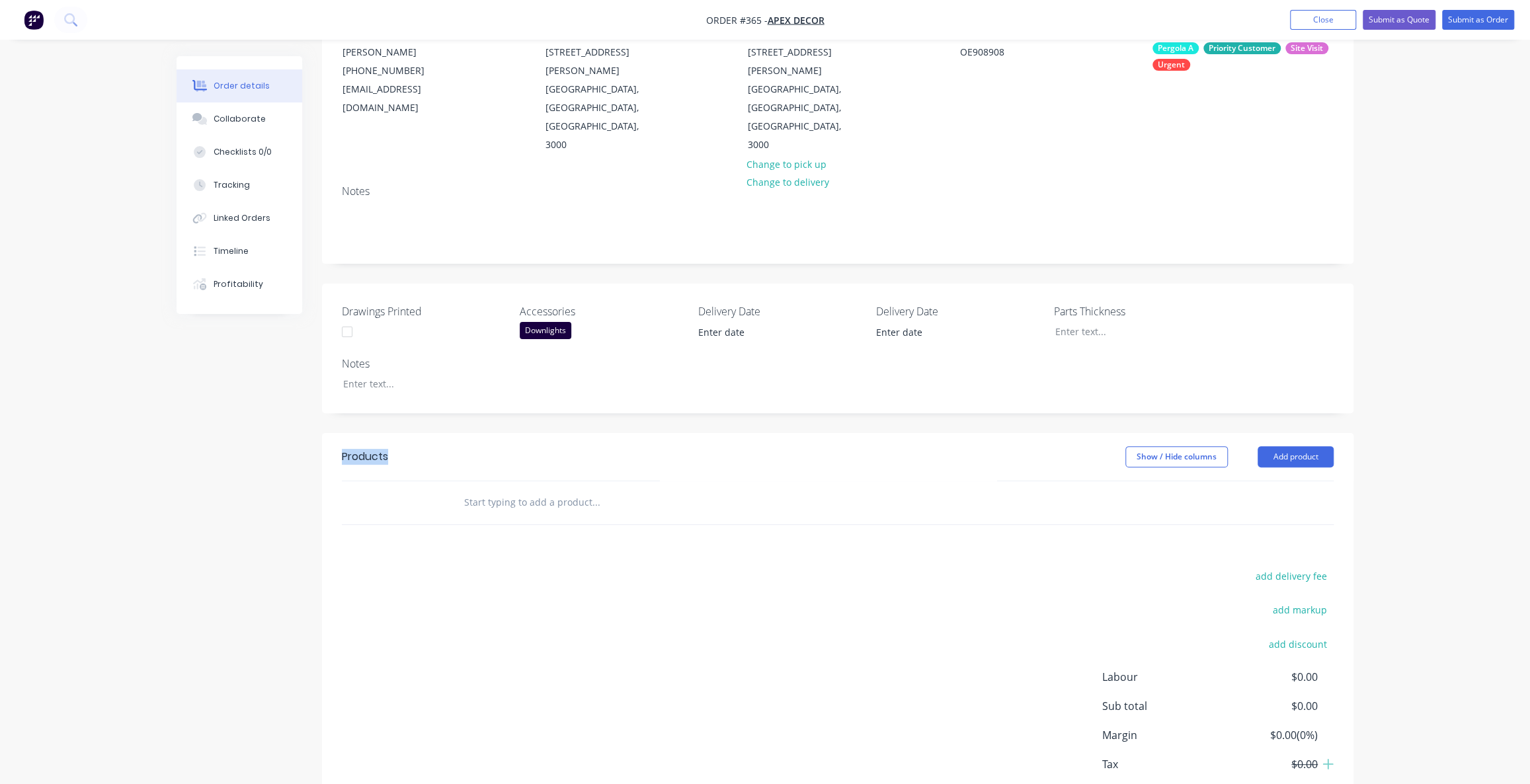
scroll to position [164, 0]
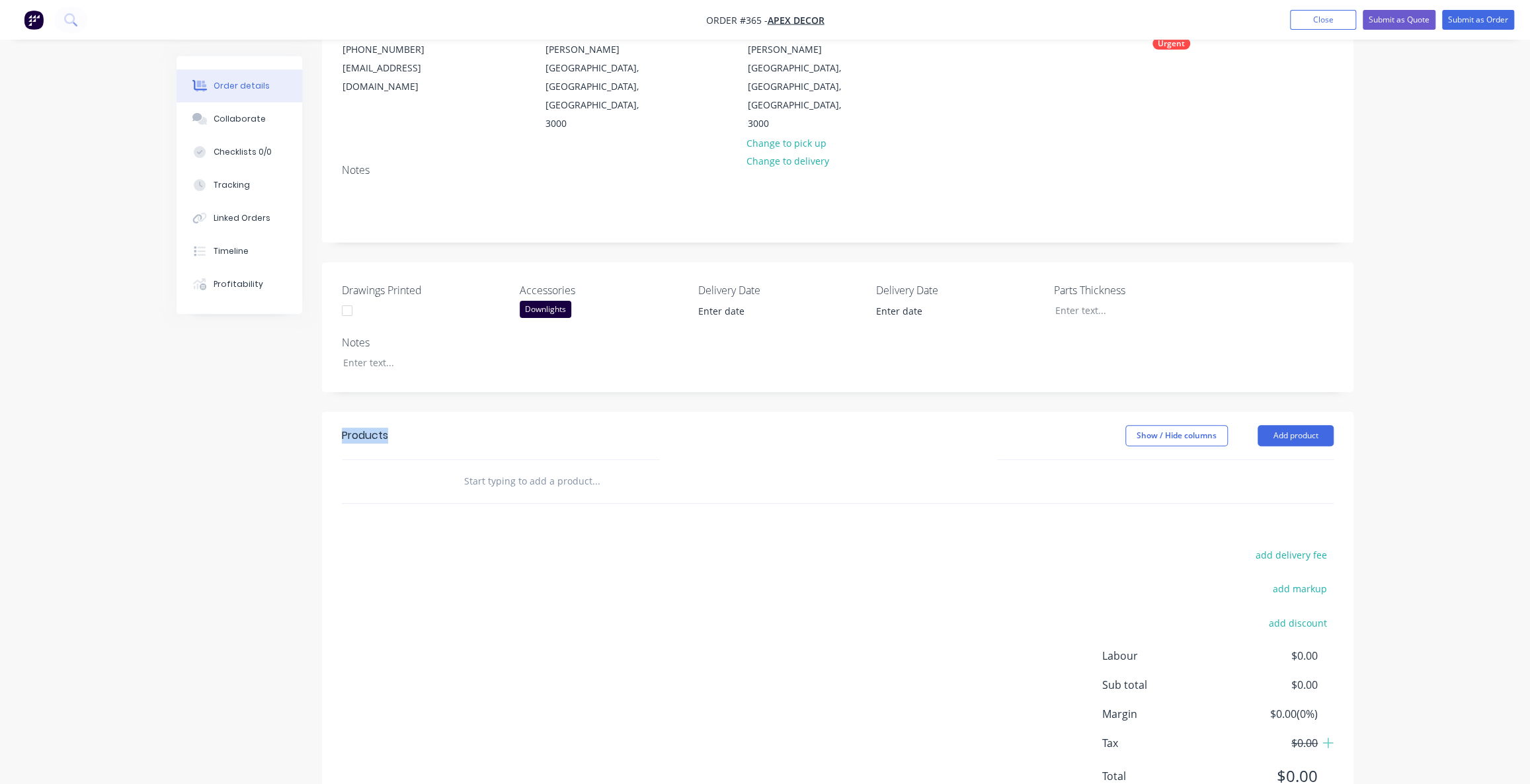
click at [379, 428] on div "Products" at bounding box center [365, 435] width 47 height 16
click at [493, 546] on div "add delivery fee add markup add discount Labour $0.00 Sub total $0.00 Margin $0…" at bounding box center [837, 673] width 992 height 255
drag, startPoint x: 577, startPoint y: 555, endPoint x: 565, endPoint y: 525, distance: 32.3
click at [580, 561] on div "add delivery fee add markup add discount Labour $0.00 Sub total $0.00 Margin $0…" at bounding box center [837, 673] width 992 height 255
click at [502, 468] on input "text" at bounding box center [595, 481] width 265 height 26
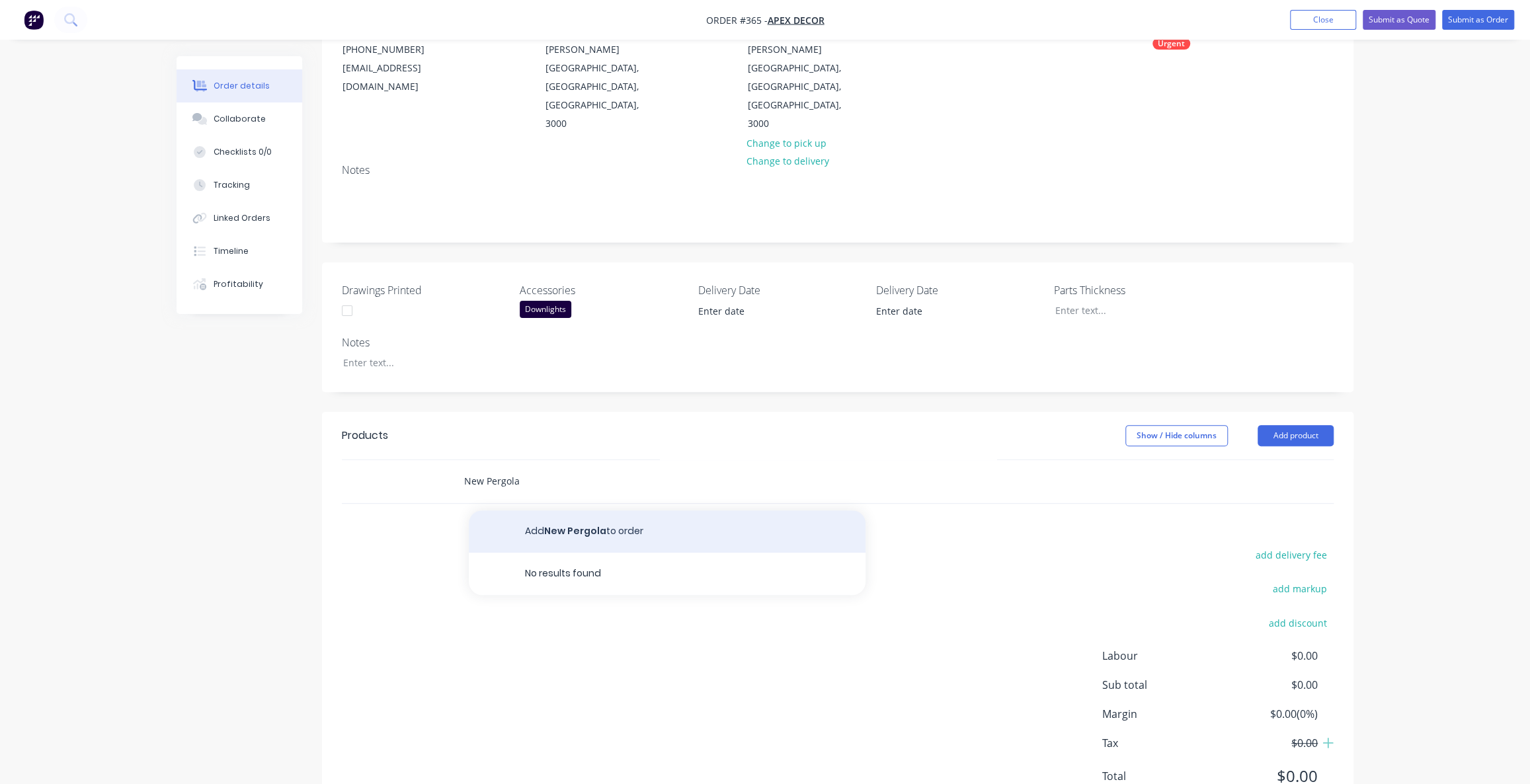
type input "New Pergola"
click at [565, 510] on button "Add New Pergola to order" at bounding box center [667, 531] width 397 height 42
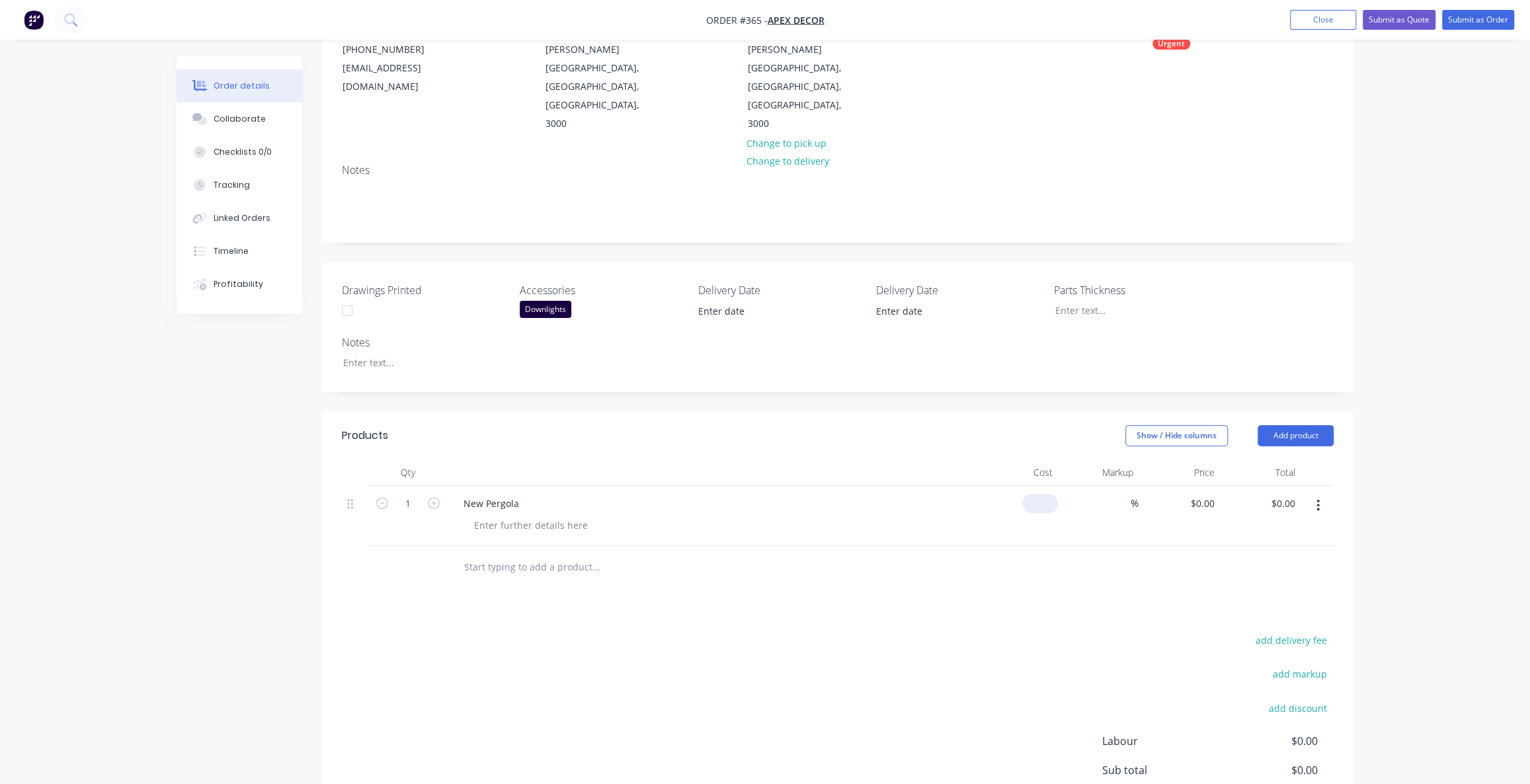
click at [1054, 494] on input at bounding box center [1042, 504] width 31 height 20
type input "$10,000.00"
type input "50"
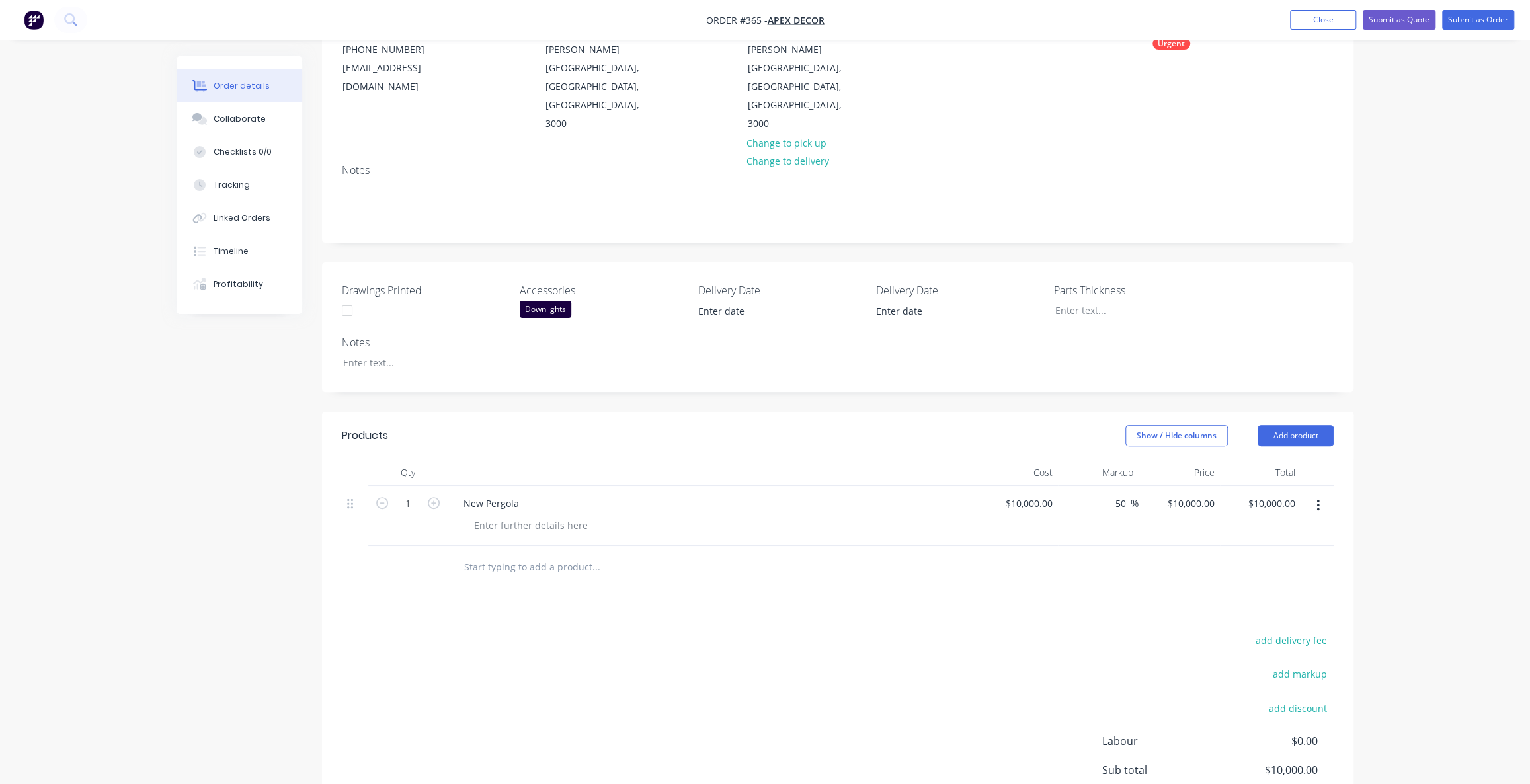
type input "15000"
type input "$15,000.00"
click at [1432, 487] on div "Order details Collaborate Checklists 0/0 Tracking Linked Orders Timeline Profit…" at bounding box center [765, 381] width 1530 height 1090
click at [1409, 480] on div "Order details Collaborate Checklists 0/0 Tracking Linked Orders Timeline Profit…" at bounding box center [765, 381] width 1530 height 1090
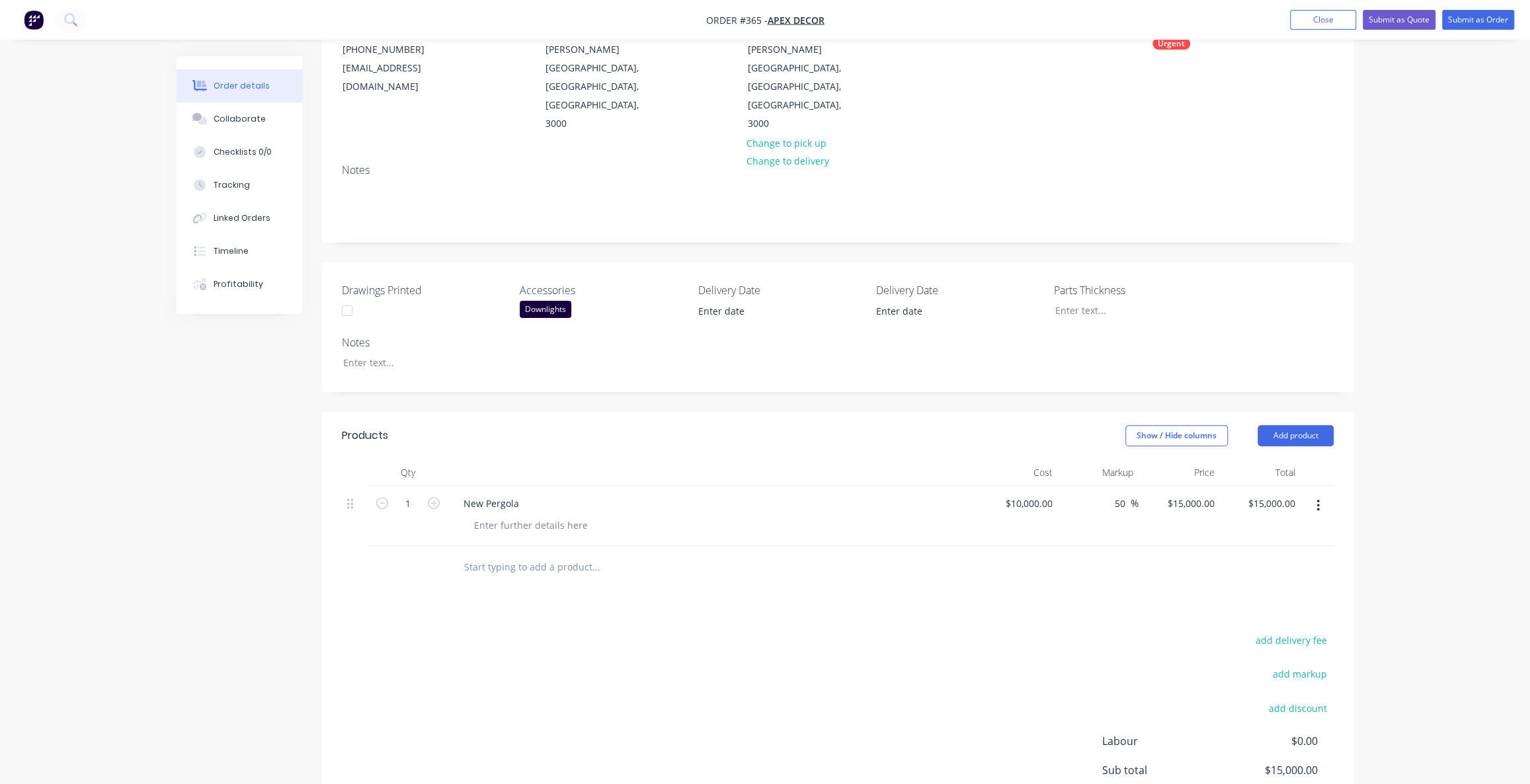
click at [1323, 494] on button "button" at bounding box center [1318, 506] width 31 height 23
click at [1238, 610] on div "Delete" at bounding box center [1270, 620] width 102 height 20
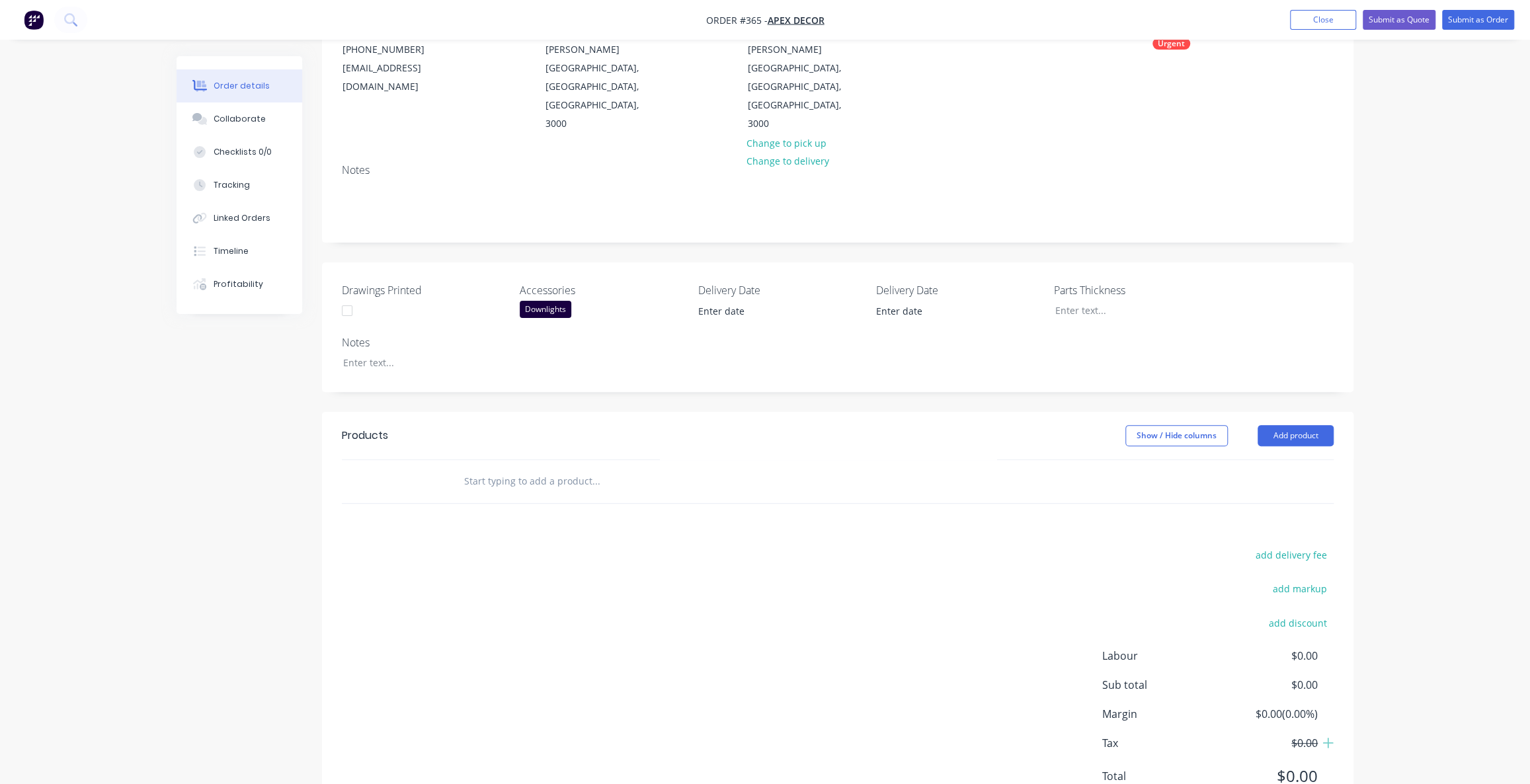
drag, startPoint x: 599, startPoint y: 575, endPoint x: 632, endPoint y: 573, distance: 33.1
click at [606, 579] on div "add delivery fee add markup add discount Labour $0.00 Sub total $0.00 Margin $0…" at bounding box center [837, 673] width 992 height 255
click at [1378, 394] on div "Order details Collaborate Checklists 0/0 Tracking Linked Orders Timeline Profit…" at bounding box center [765, 338] width 1530 height 1005
click at [1279, 425] on button "Add product" at bounding box center [1295, 435] width 76 height 21
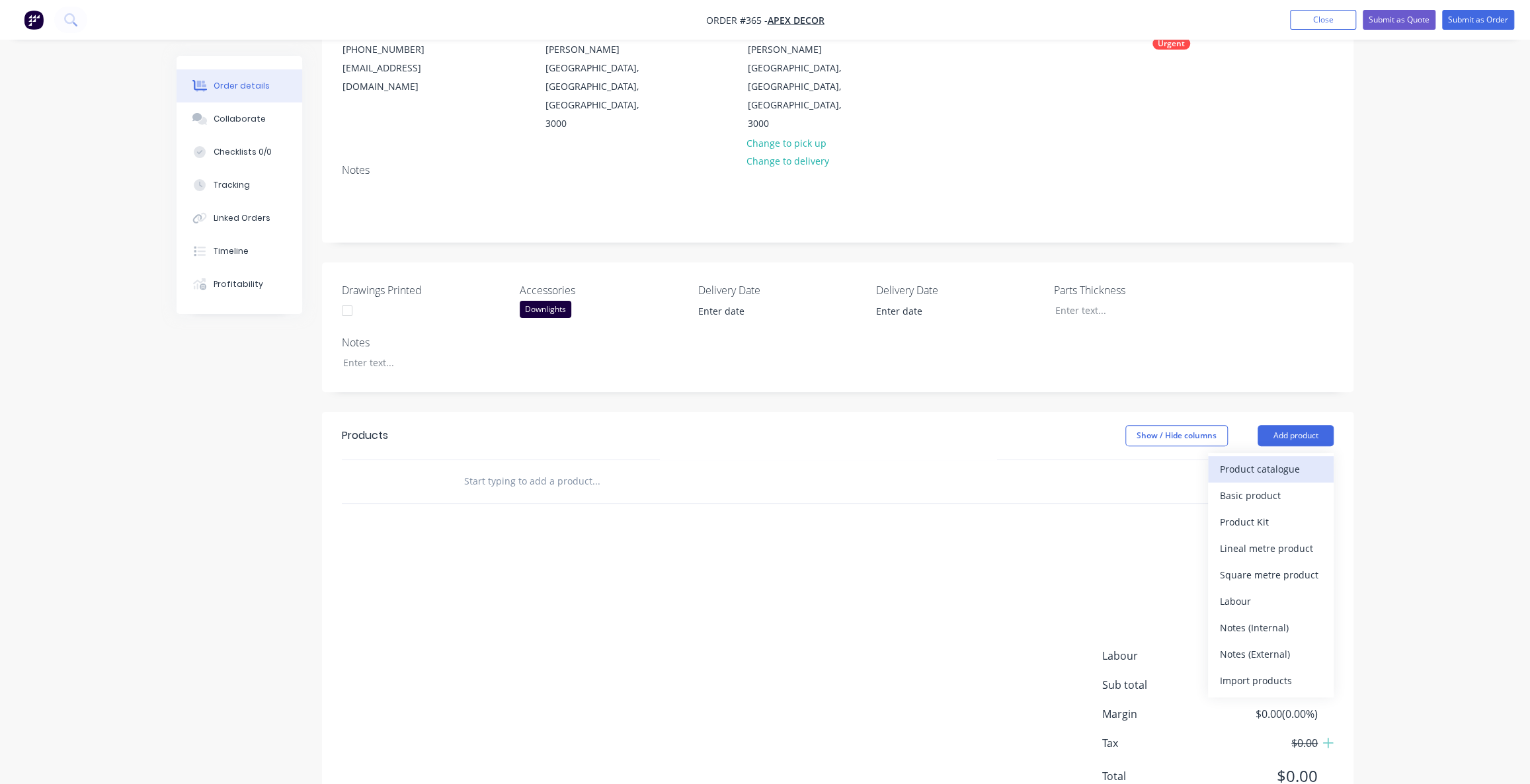
click at [1266, 460] on div "Product catalogue" at bounding box center [1270, 469] width 102 height 20
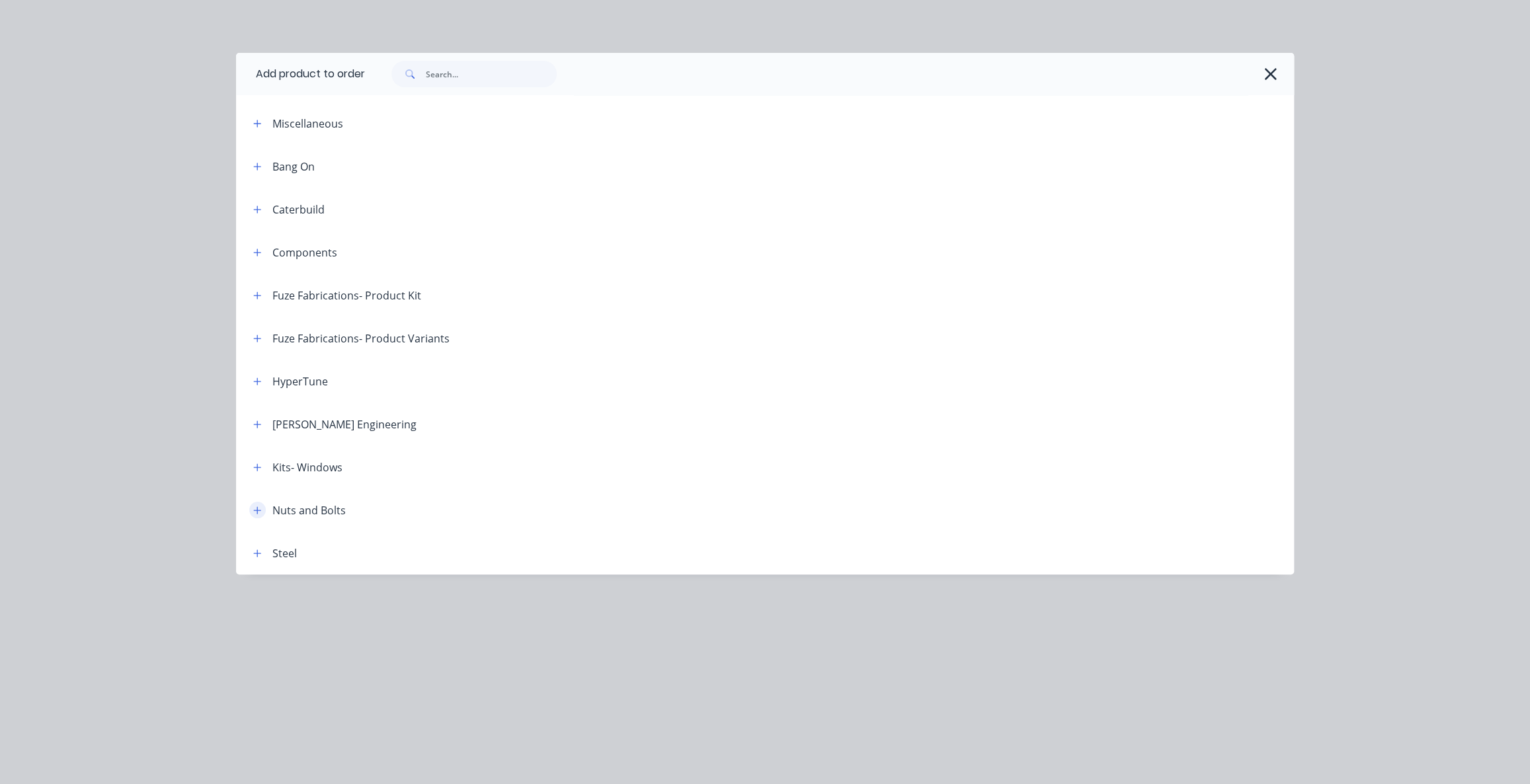
click at [257, 509] on icon "button" at bounding box center [258, 510] width 7 height 7
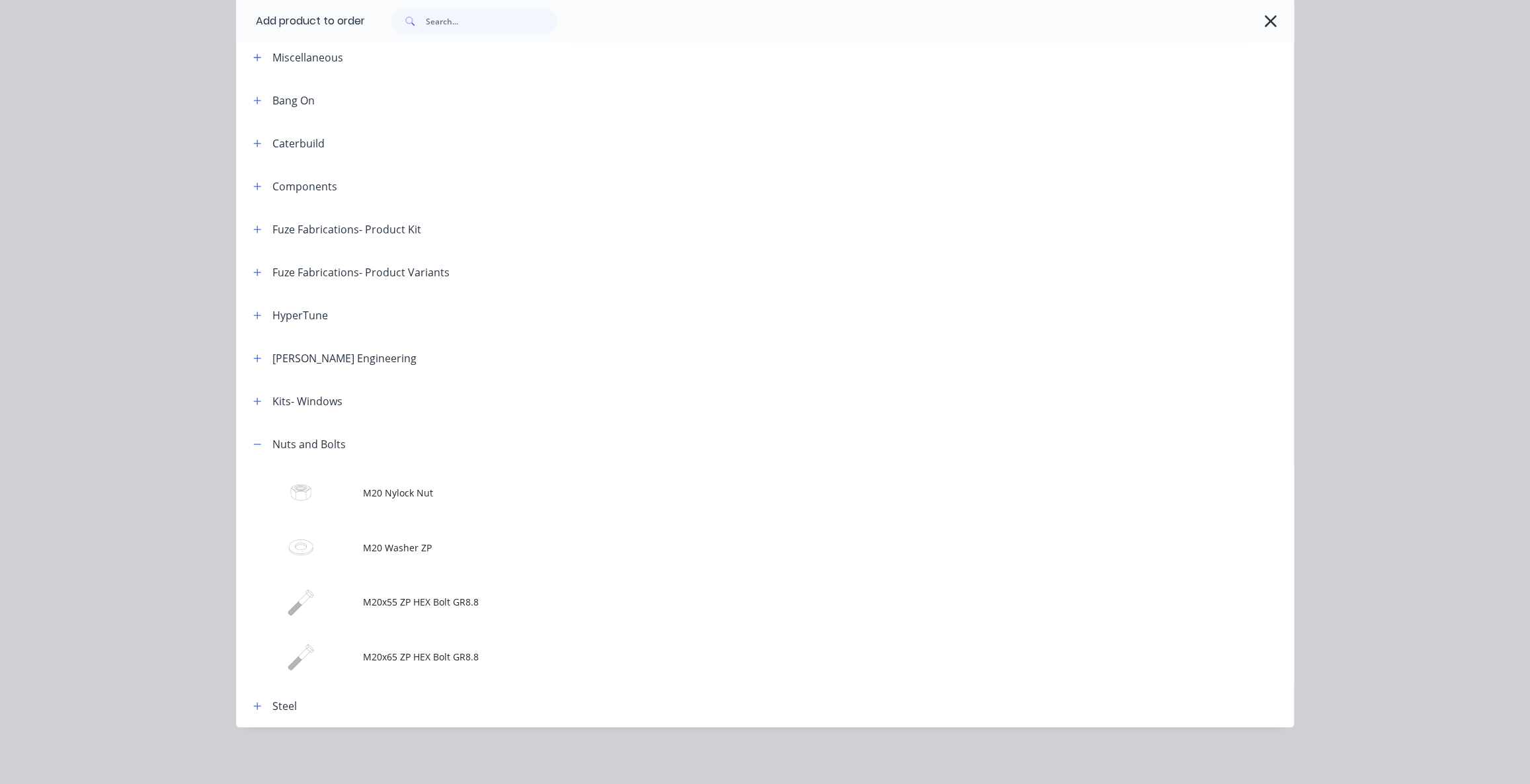
scroll to position [66, 0]
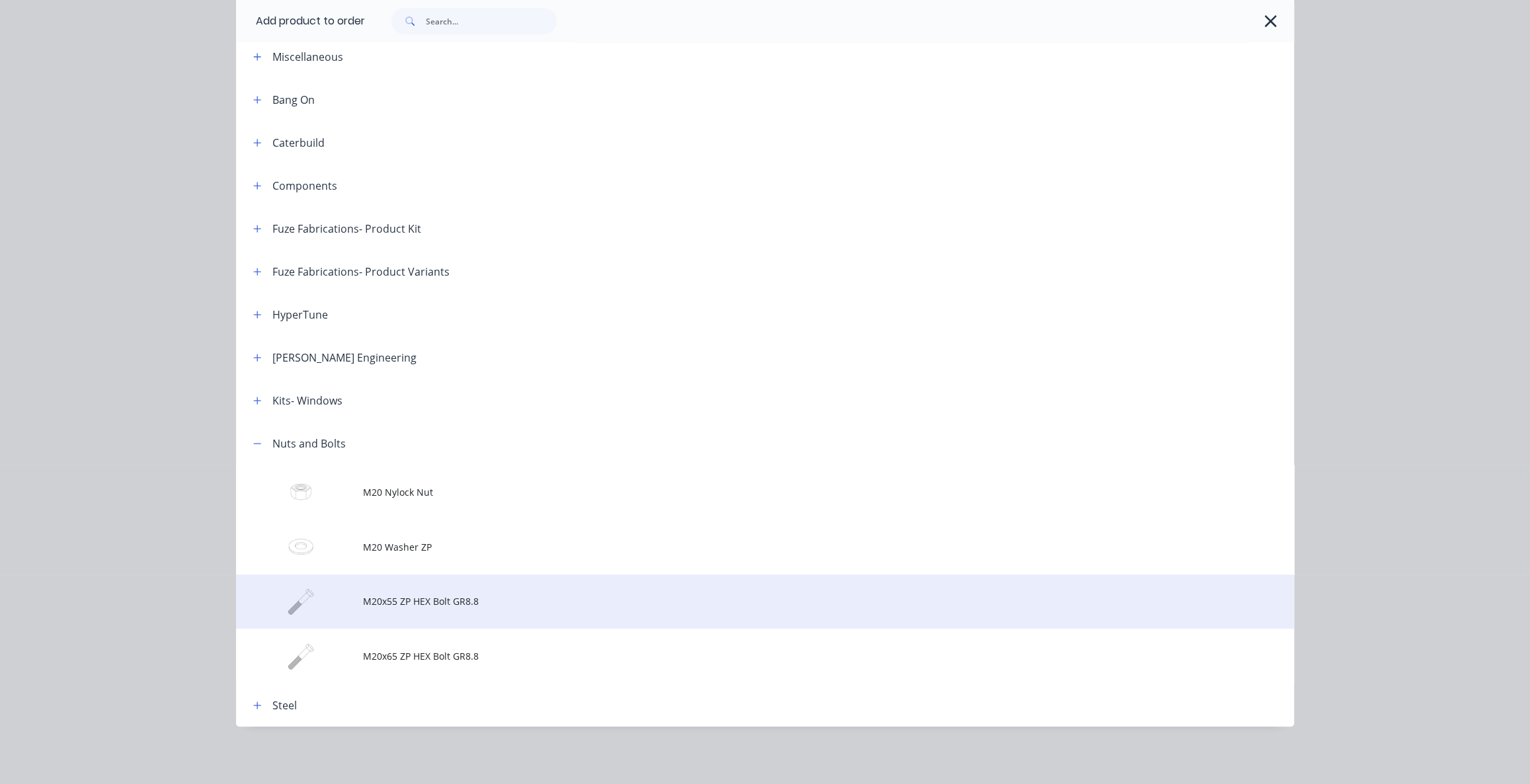
click at [343, 593] on td at bounding box center [300, 602] width 127 height 55
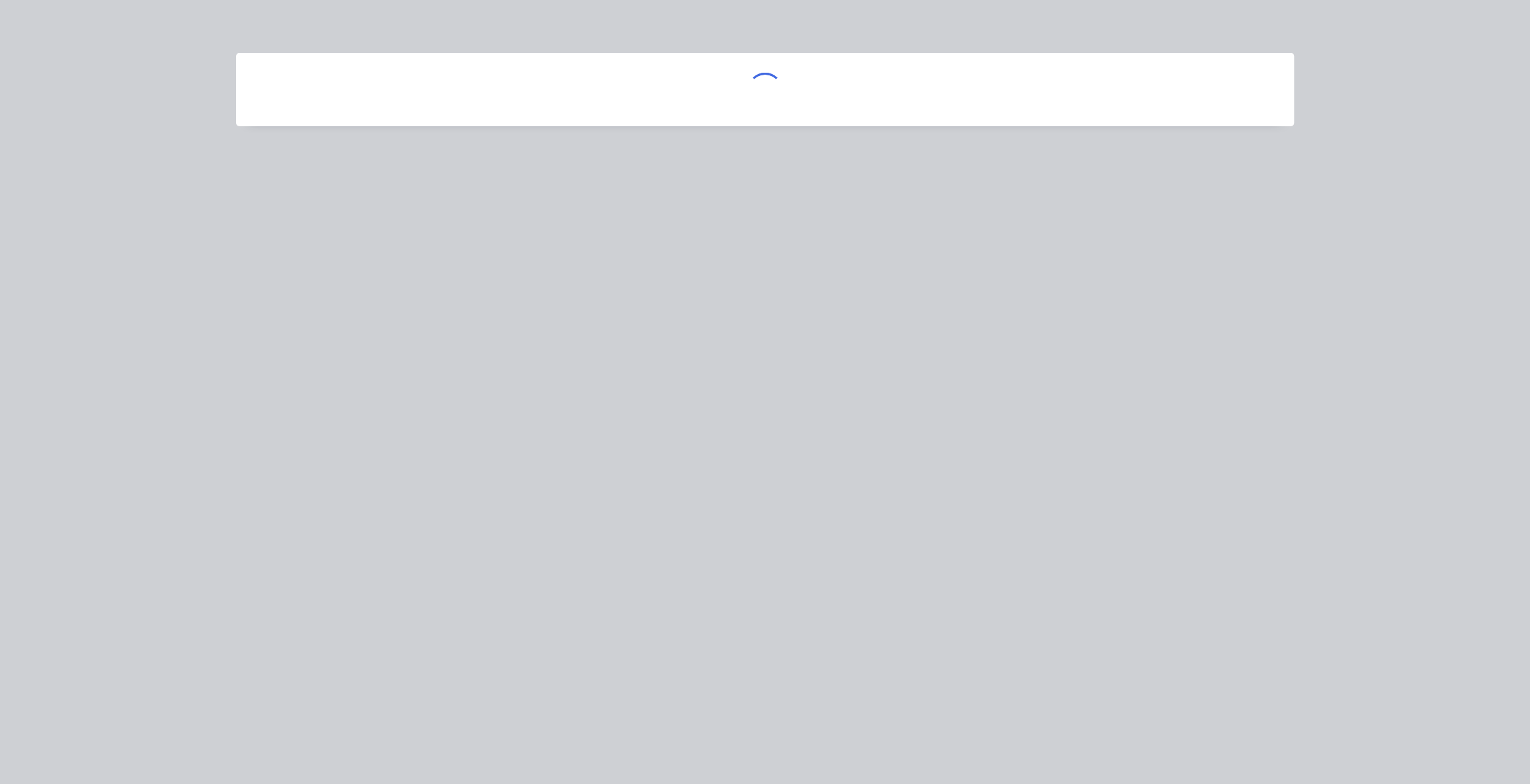
scroll to position [0, 0]
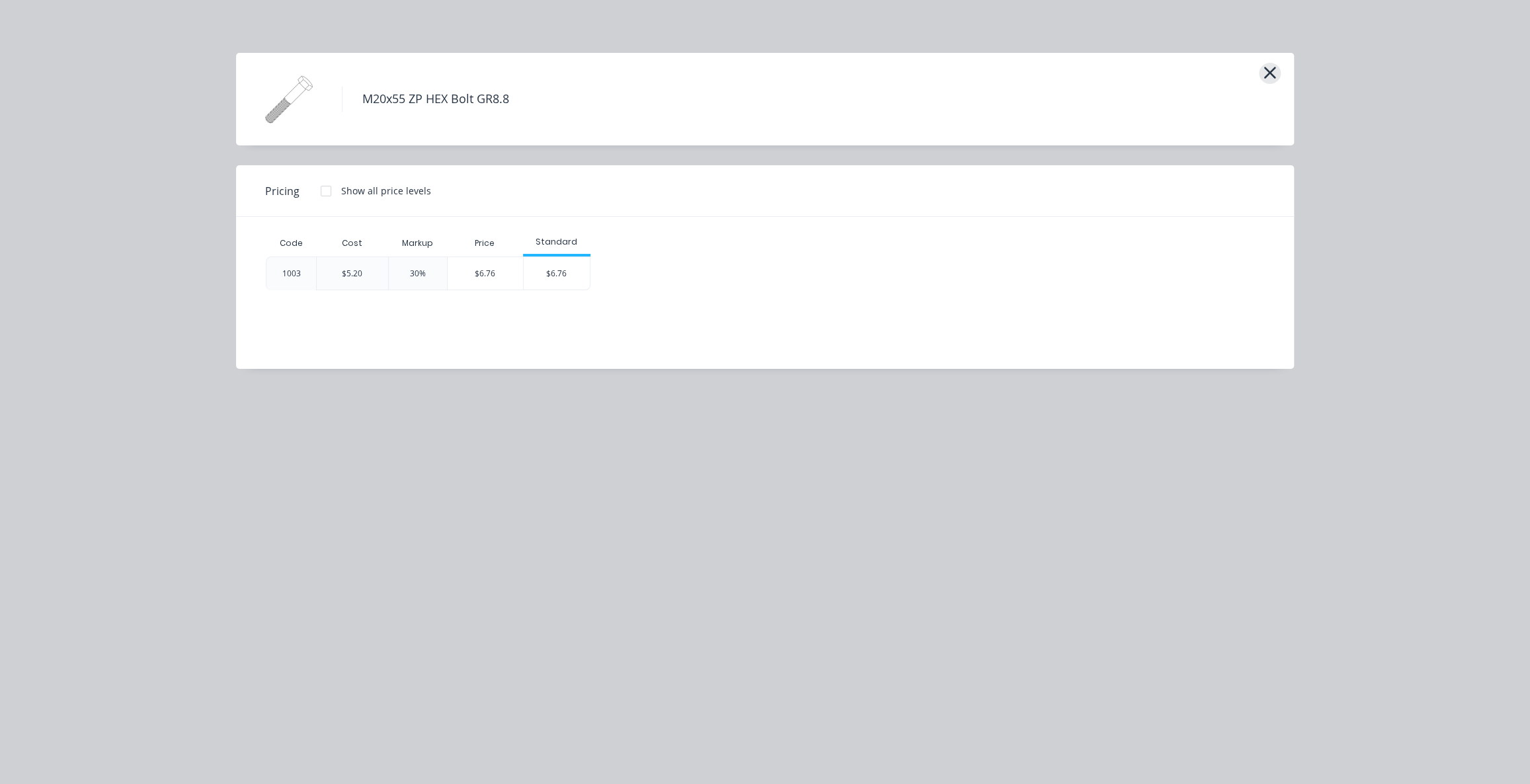
click at [1265, 68] on icon "button" at bounding box center [1270, 72] width 12 height 12
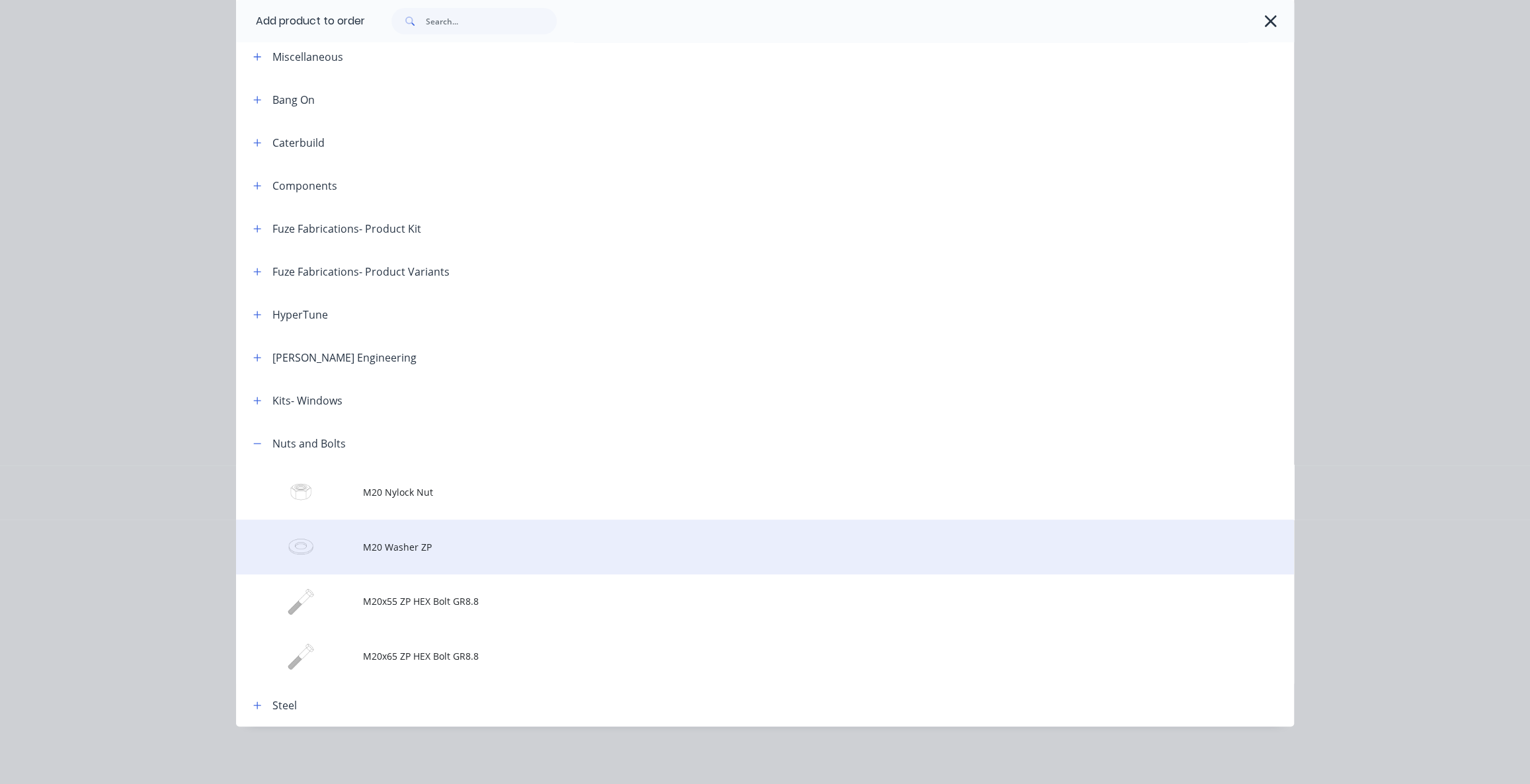
click at [370, 555] on td "M20 Washer ZP" at bounding box center [828, 547] width 931 height 55
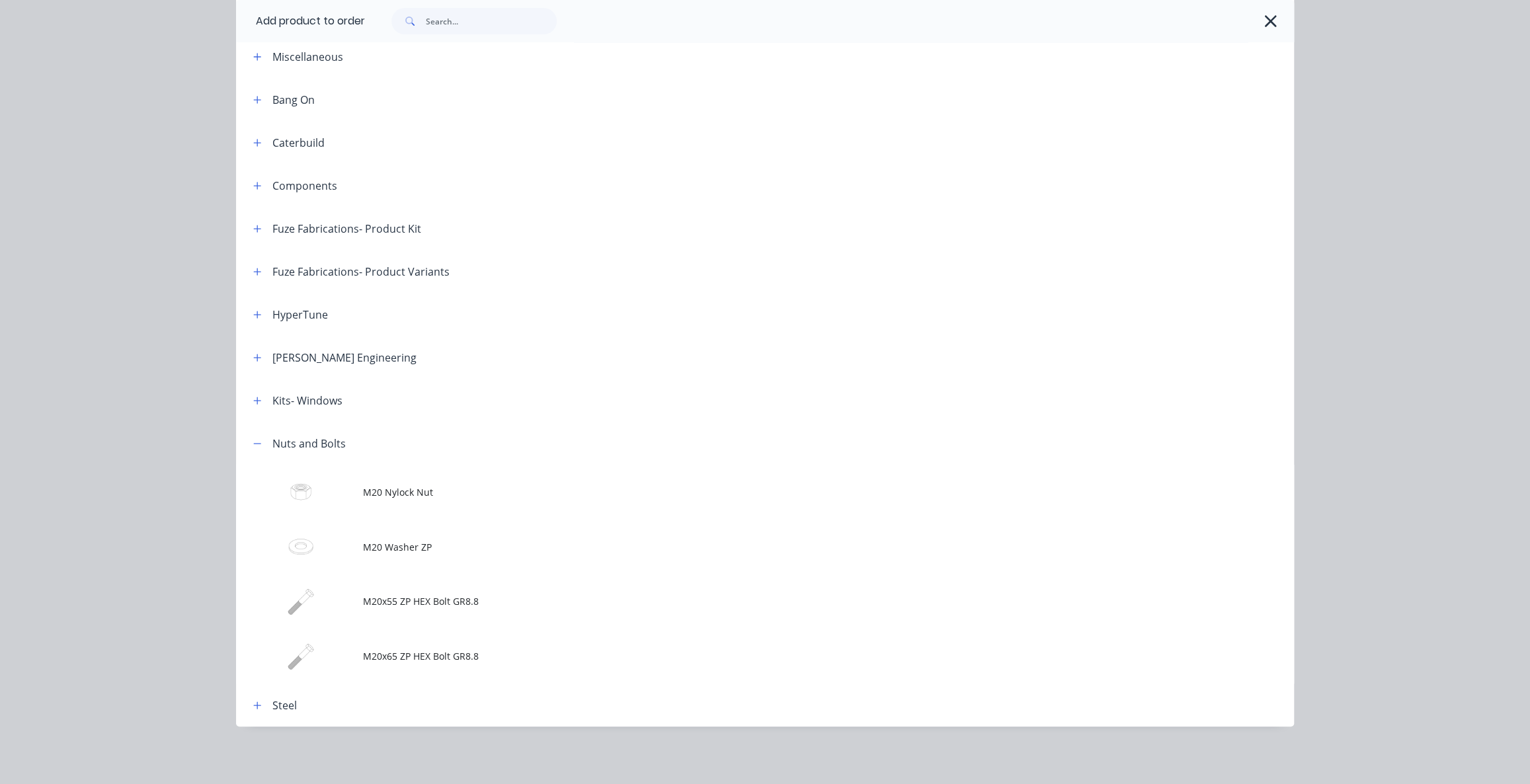
scroll to position [0, 0]
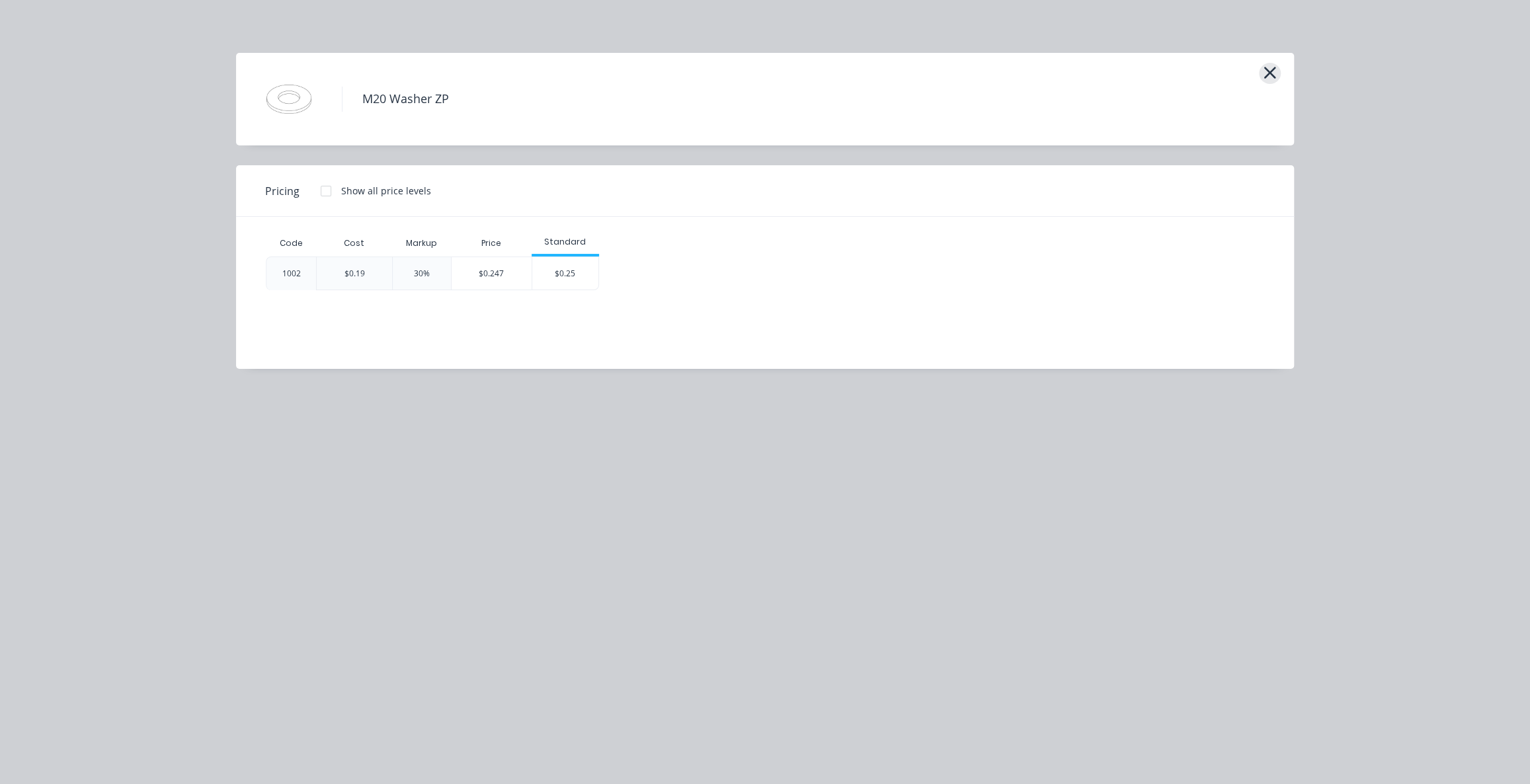
click at [1263, 76] on icon "button" at bounding box center [1269, 73] width 14 height 19
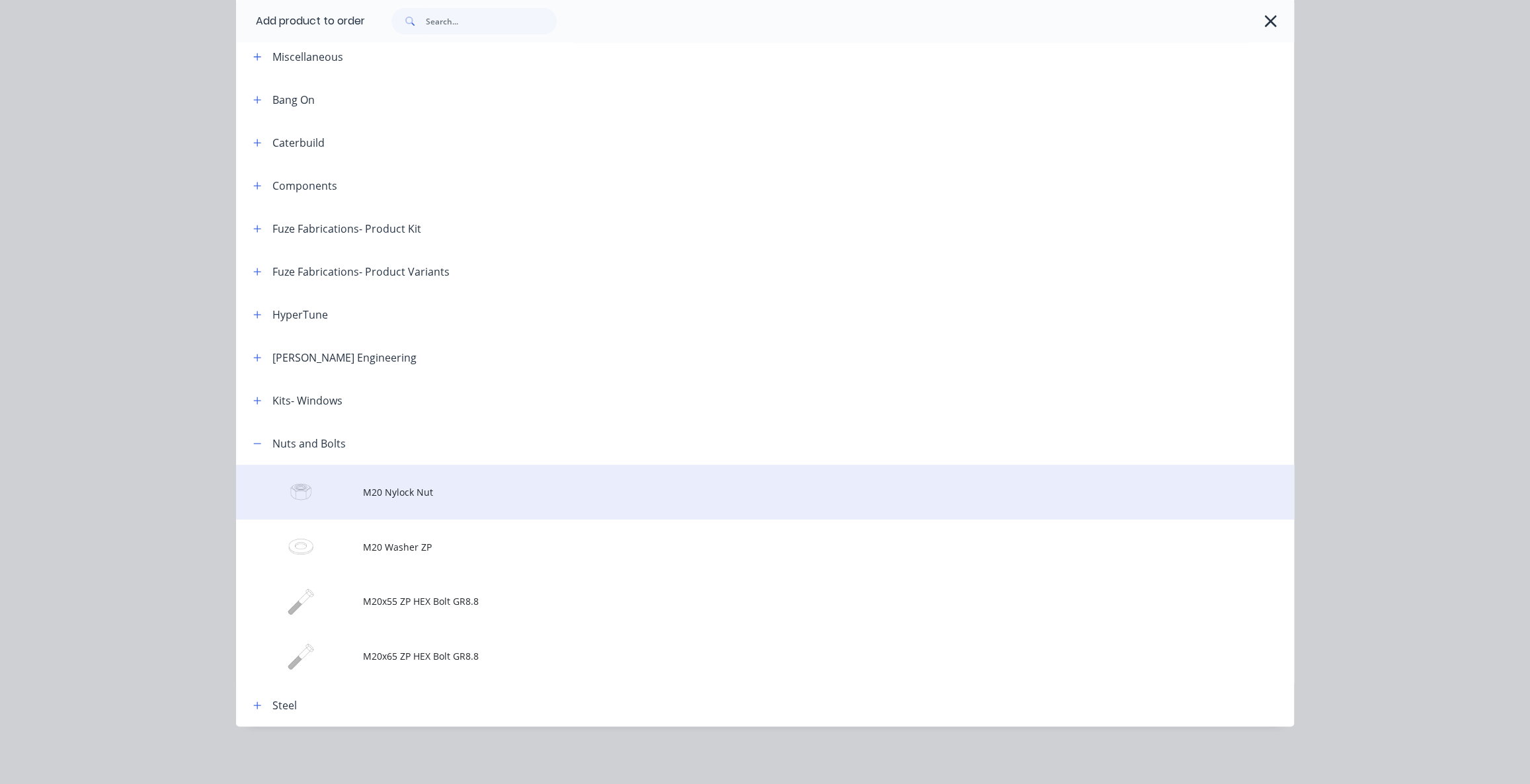
click at [436, 496] on span "M20 Nylock Nut" at bounding box center [735, 492] width 745 height 14
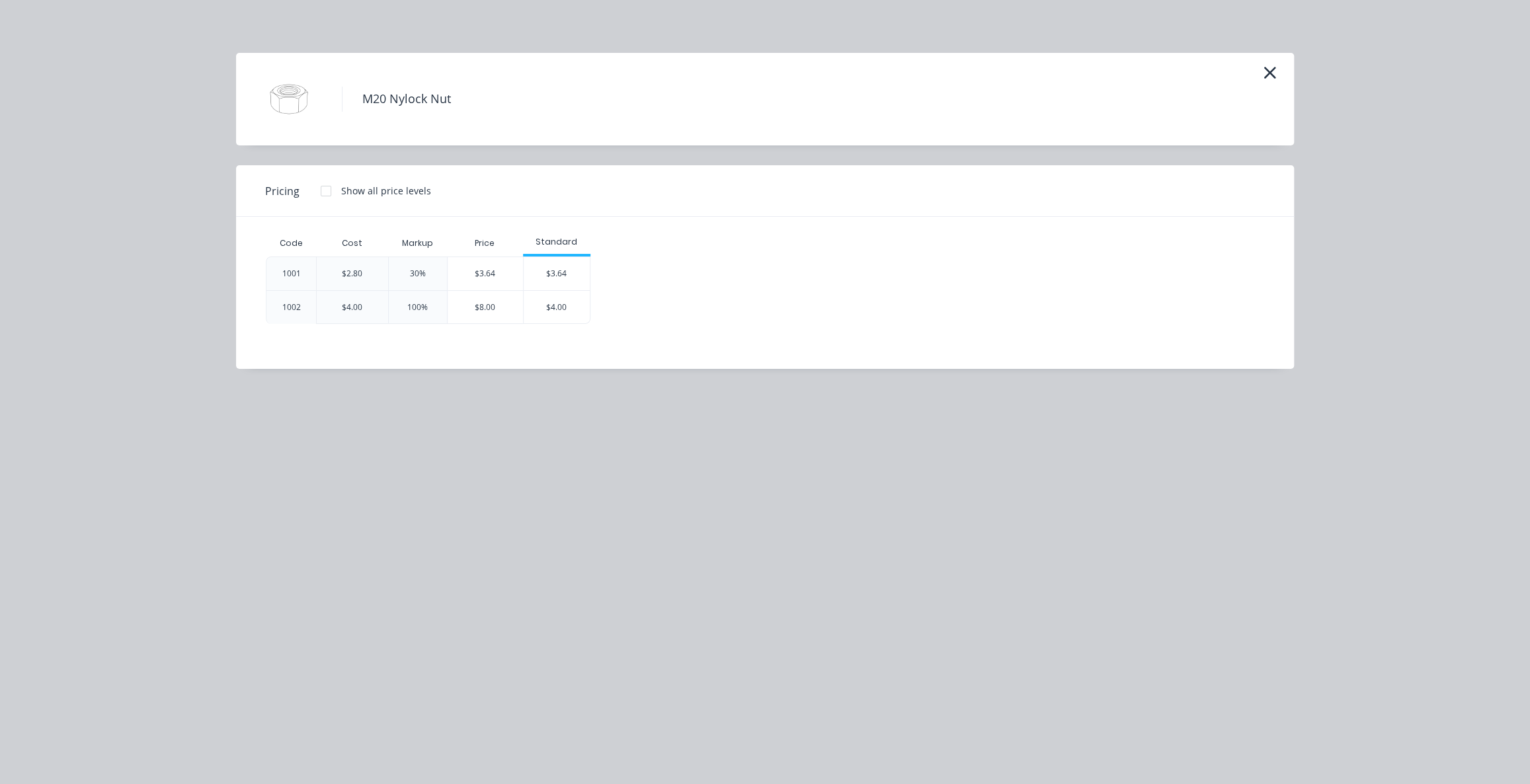
drag, startPoint x: 302, startPoint y: 273, endPoint x: 293, endPoint y: 271, distance: 9.2
click at [293, 271] on div "1001" at bounding box center [292, 273] width 39 height 33
drag, startPoint x: 372, startPoint y: 272, endPoint x: 356, endPoint y: 273, distance: 16.0
click at [357, 271] on div "$2.80" at bounding box center [351, 274] width 72 height 34
click at [487, 274] on div "$3.64" at bounding box center [485, 273] width 76 height 33
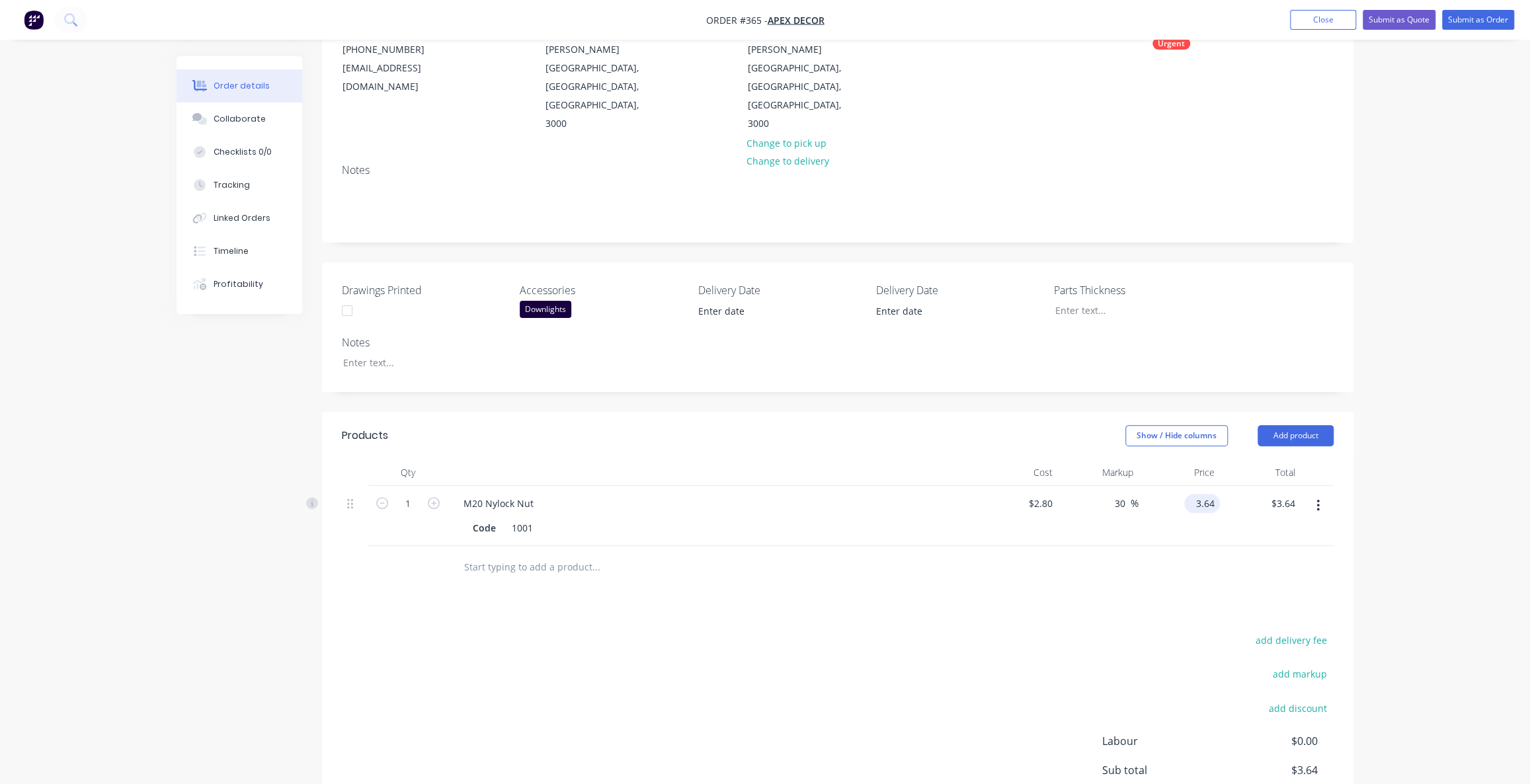
click at [1202, 494] on input "3.64" at bounding box center [1205, 504] width 31 height 20
type input "4"
type input "42.86"
type input "$4.00"
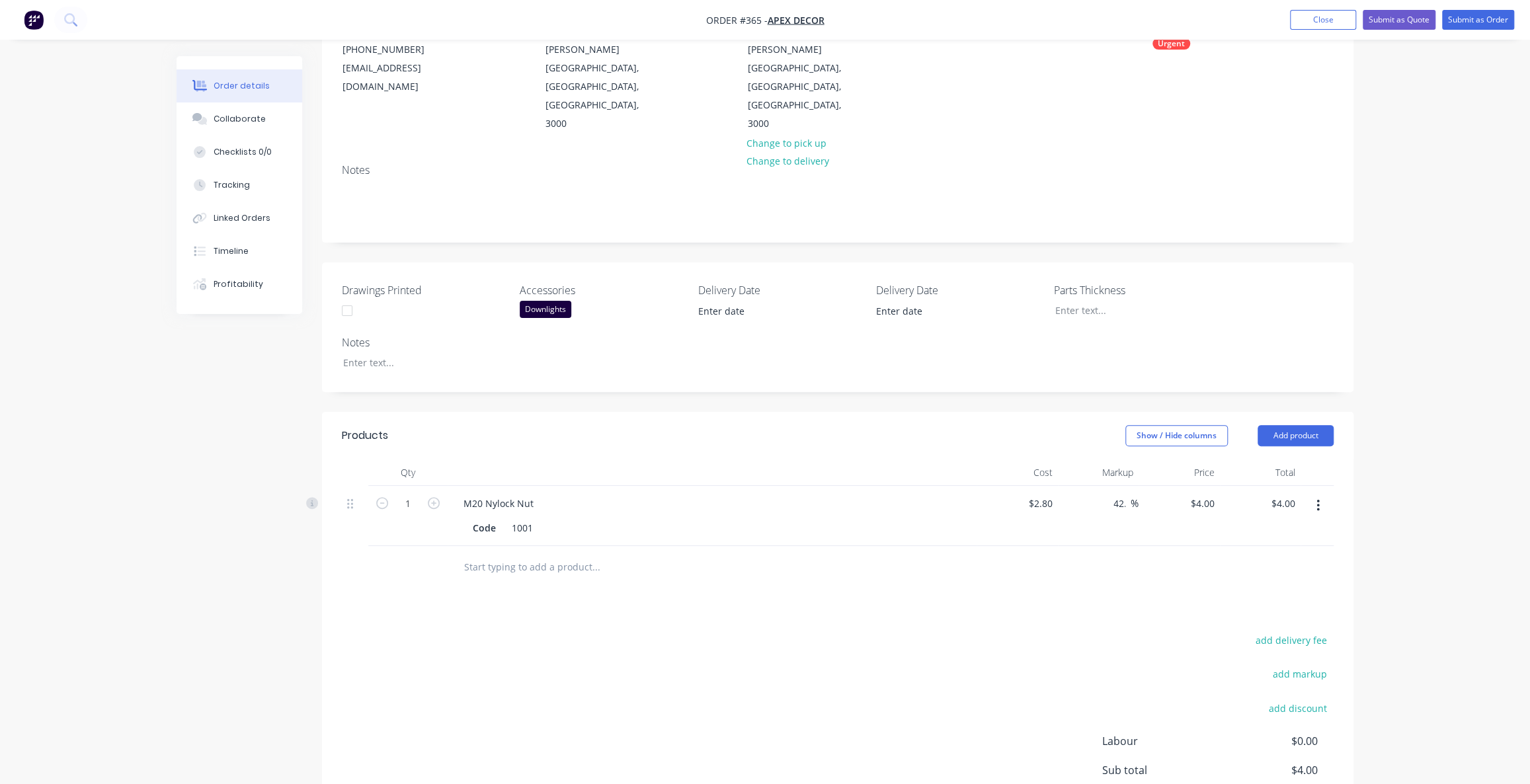
click at [1468, 452] on div "Order details Collaborate Checklists 0/0 Tracking Linked Orders Timeline Profit…" at bounding box center [765, 381] width 1530 height 1090
click at [1448, 439] on div "Order details Collaborate Checklists 0/0 Tracking Linked Orders Timeline Profit…" at bounding box center [765, 381] width 1530 height 1090
click at [1437, 445] on div "Order details Collaborate Checklists 0/0 Tracking Linked Orders Timeline Profit…" at bounding box center [765, 381] width 1530 height 1090
click at [1318, 425] on button "Add product" at bounding box center [1295, 435] width 76 height 21
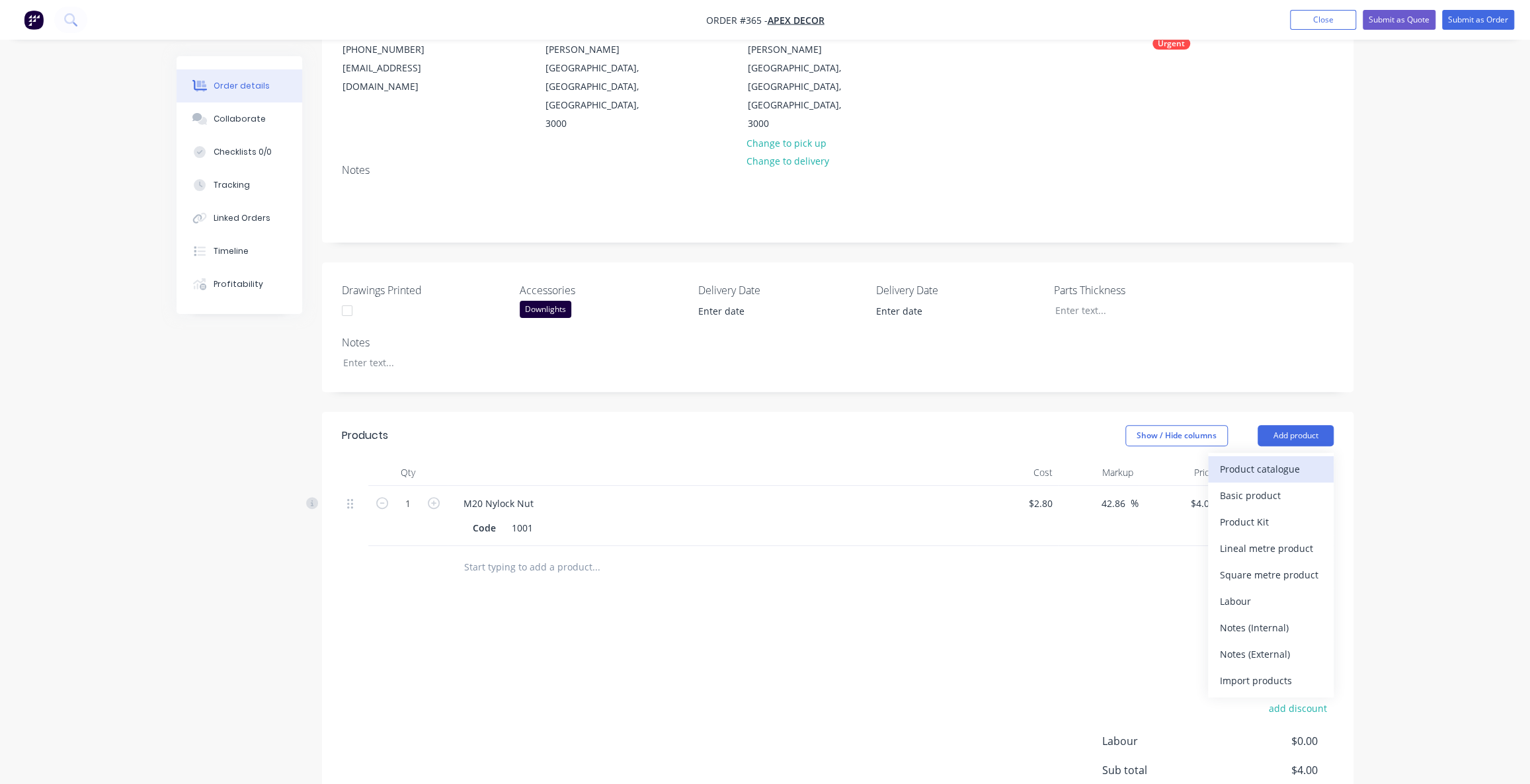
click at [1319, 460] on div "Product catalogue" at bounding box center [1270, 469] width 102 height 20
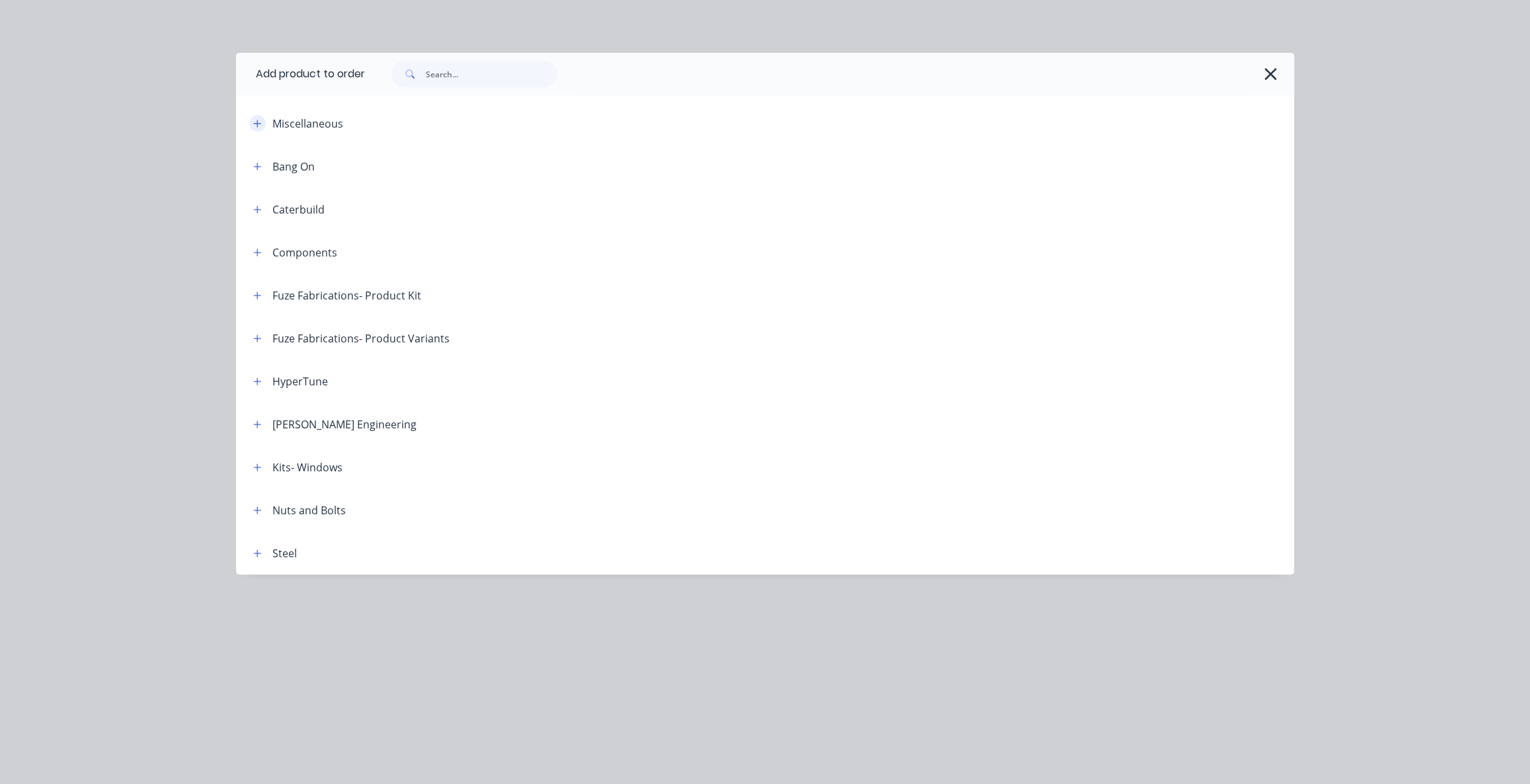
click at [259, 124] on icon "button" at bounding box center [257, 123] width 7 height 9
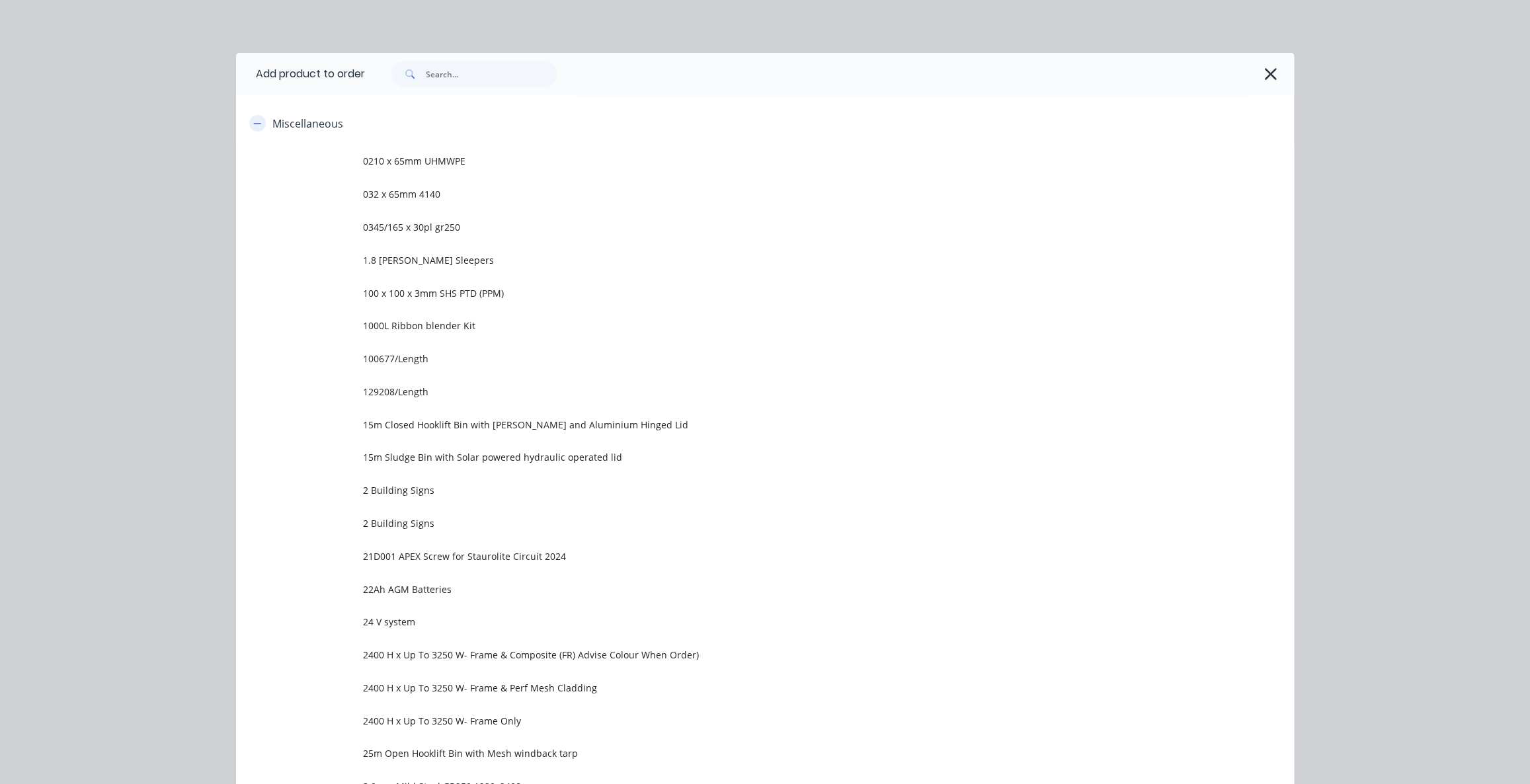
click at [259, 124] on button "button" at bounding box center [258, 123] width 17 height 17
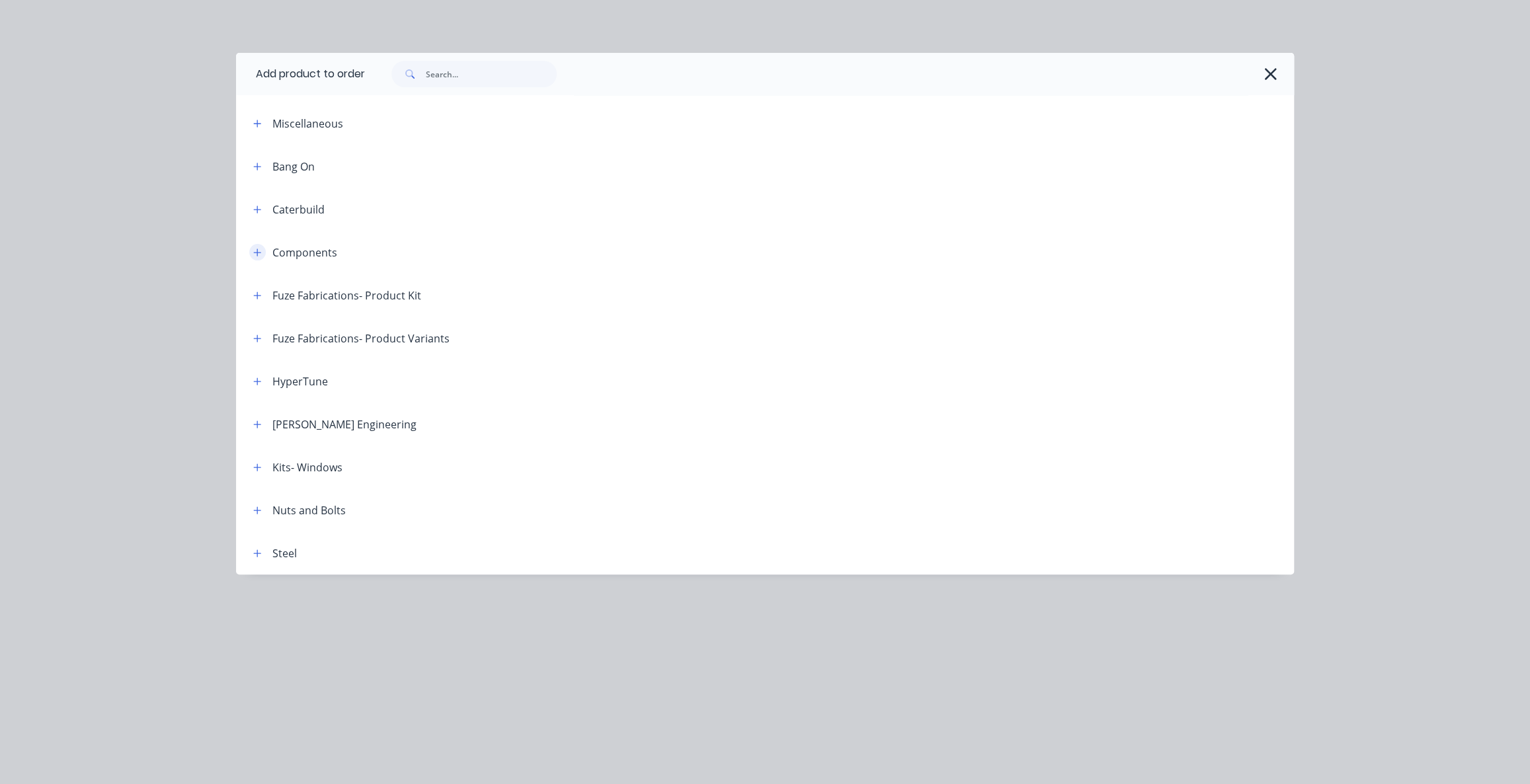
click at [256, 257] on button "button" at bounding box center [258, 252] width 17 height 17
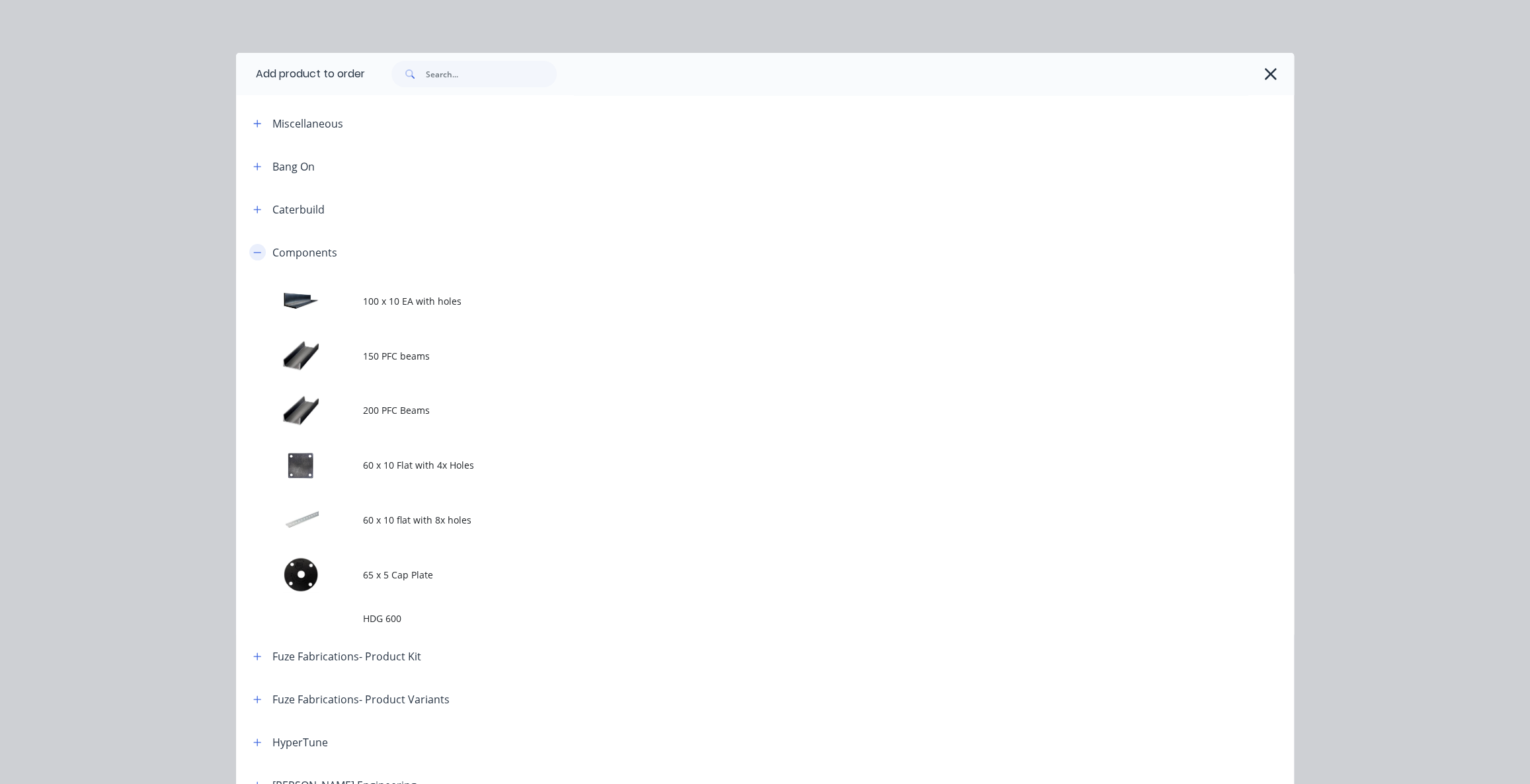
click at [254, 250] on icon "button" at bounding box center [257, 252] width 7 height 9
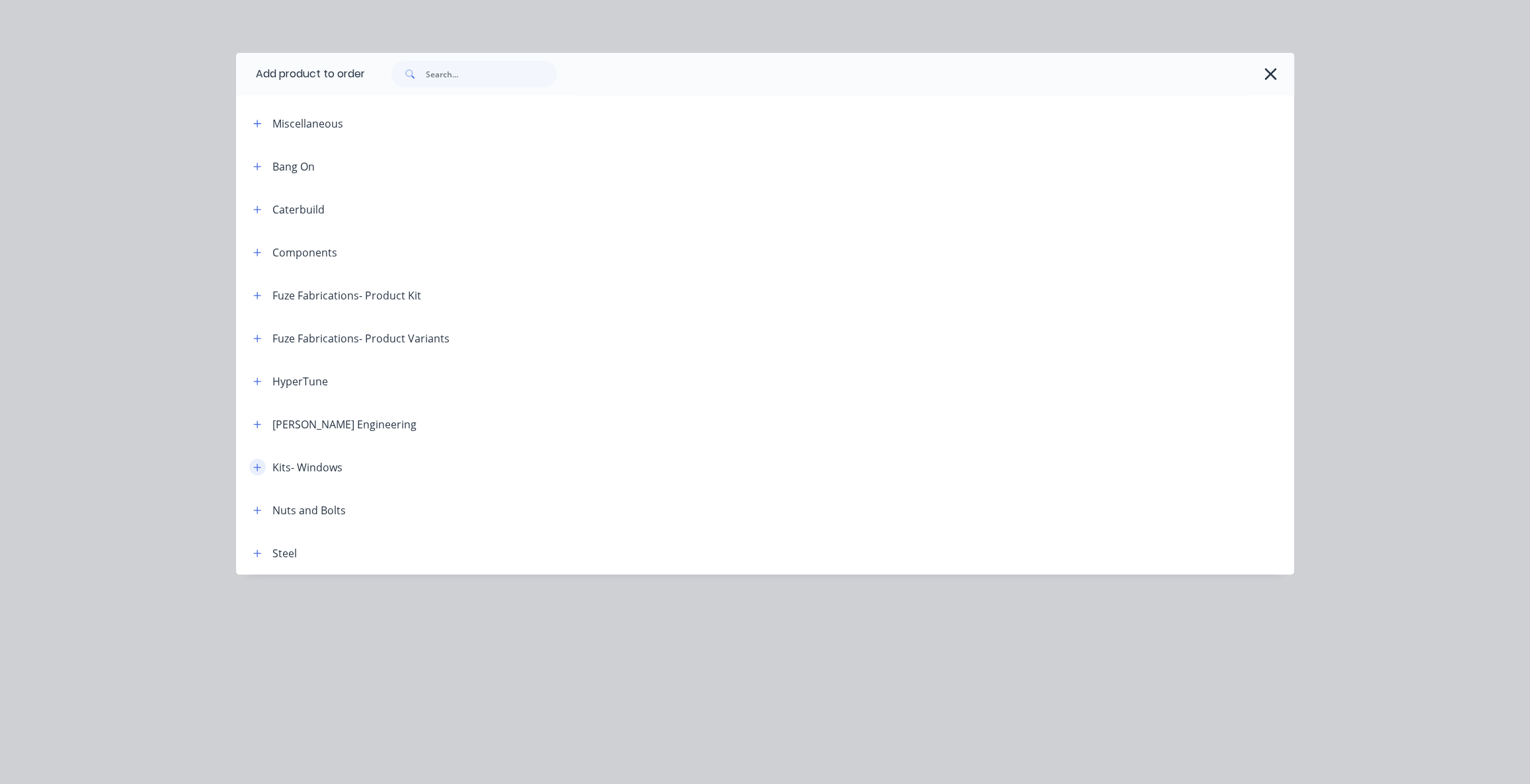
click at [258, 463] on icon "button" at bounding box center [257, 467] width 7 height 9
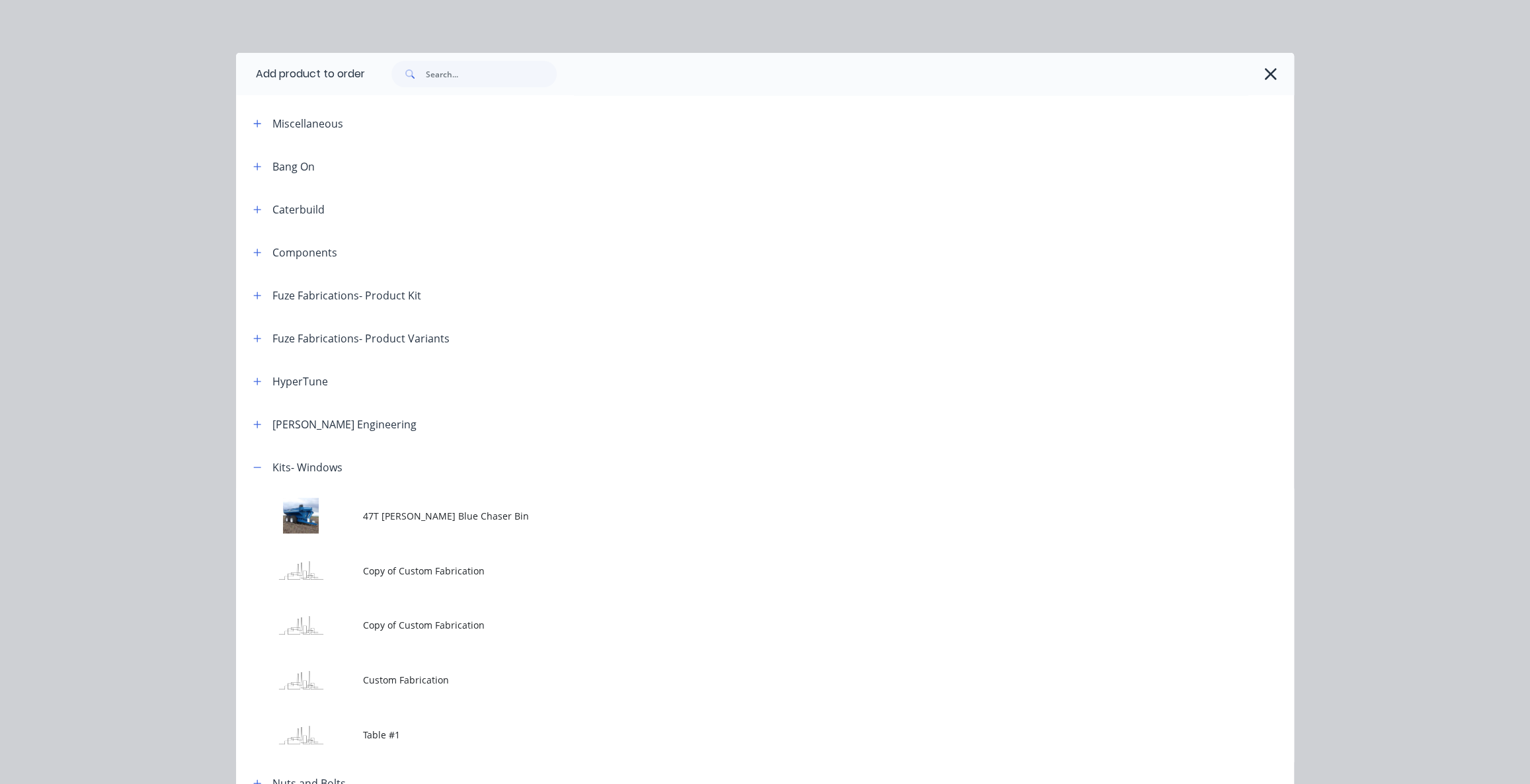
scroll to position [120, 0]
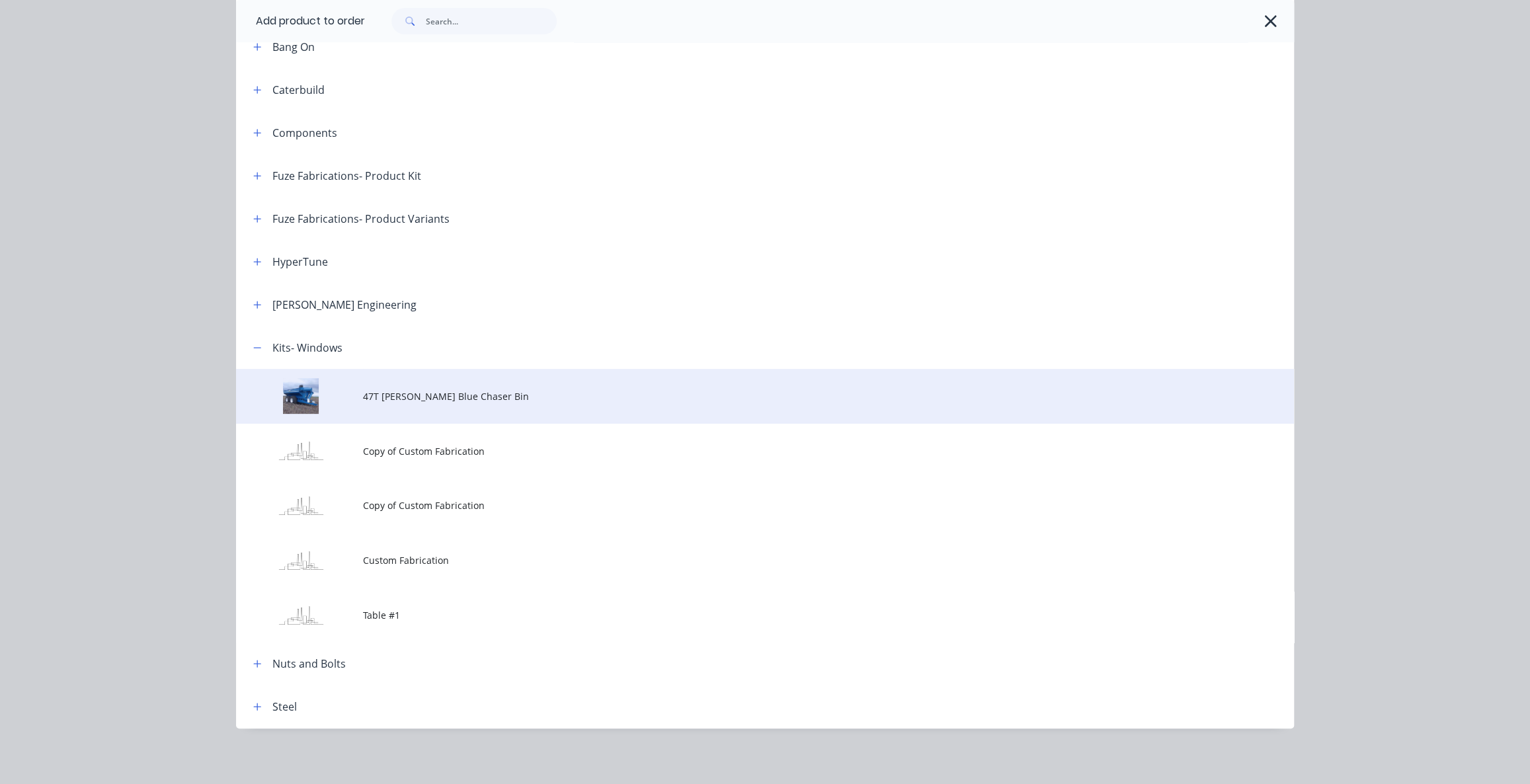
click at [457, 406] on td "47T [PERSON_NAME] Blue Chaser Bin" at bounding box center [828, 396] width 931 height 55
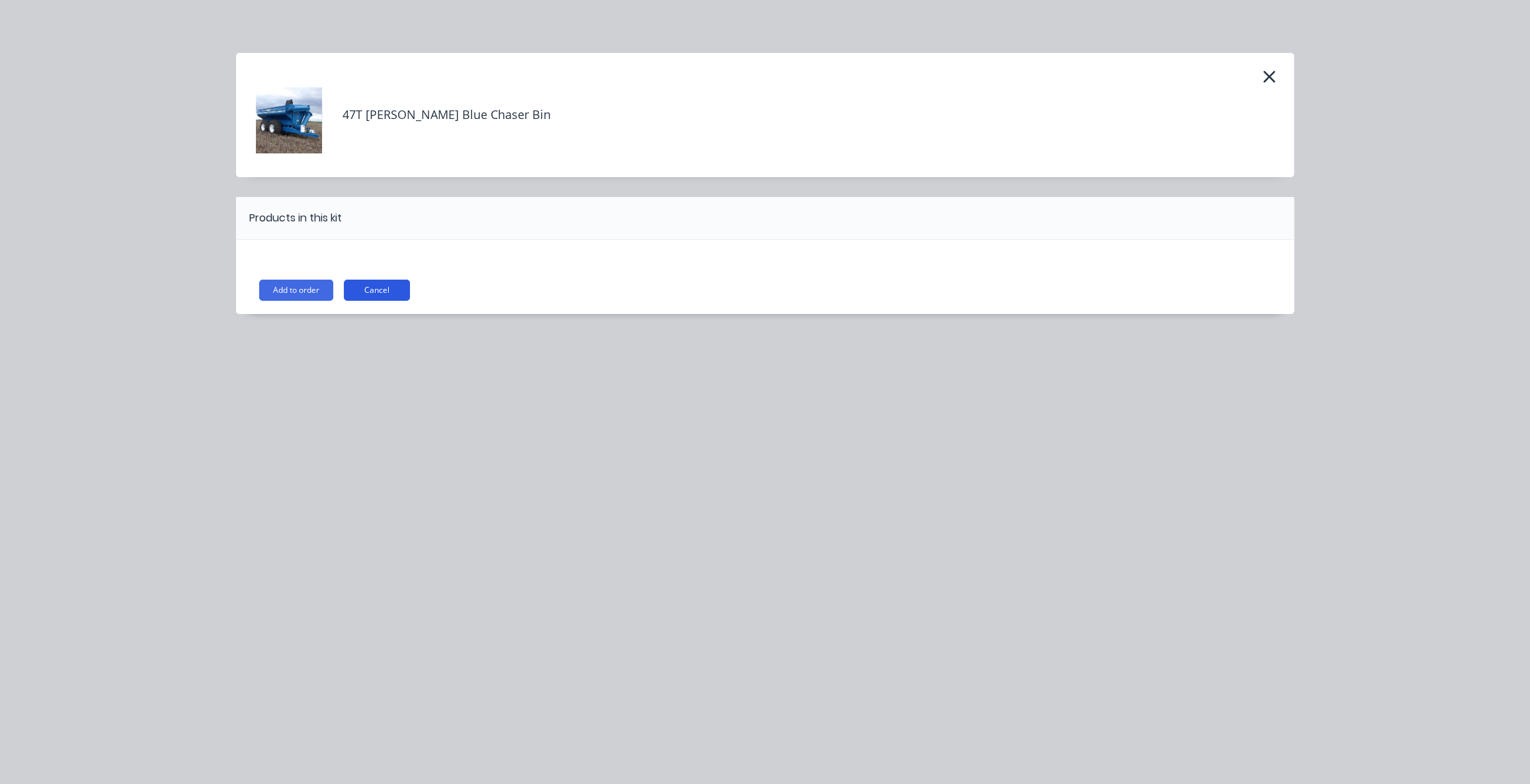
click at [397, 292] on button "Cancel" at bounding box center [377, 290] width 66 height 21
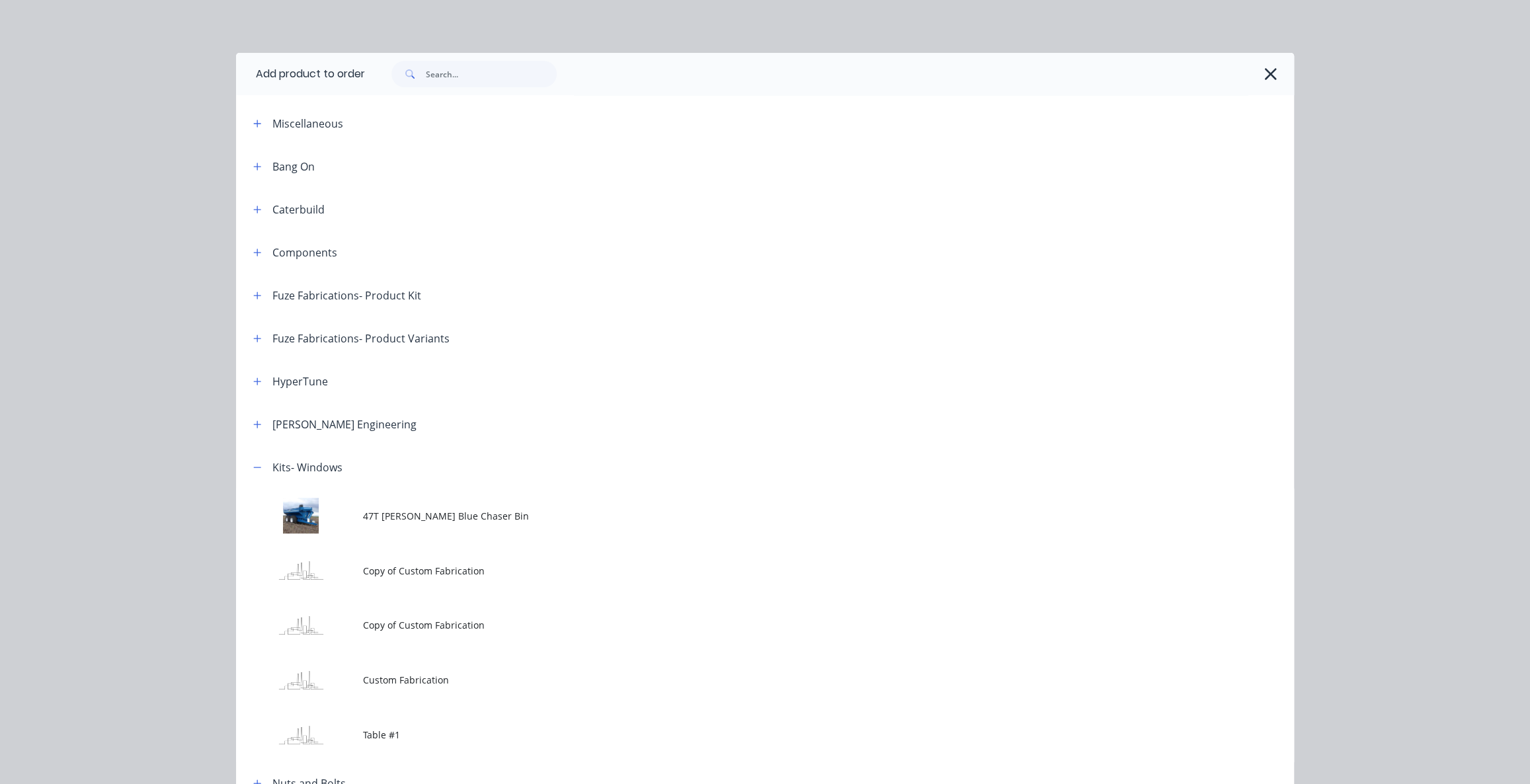
scroll to position [121, 0]
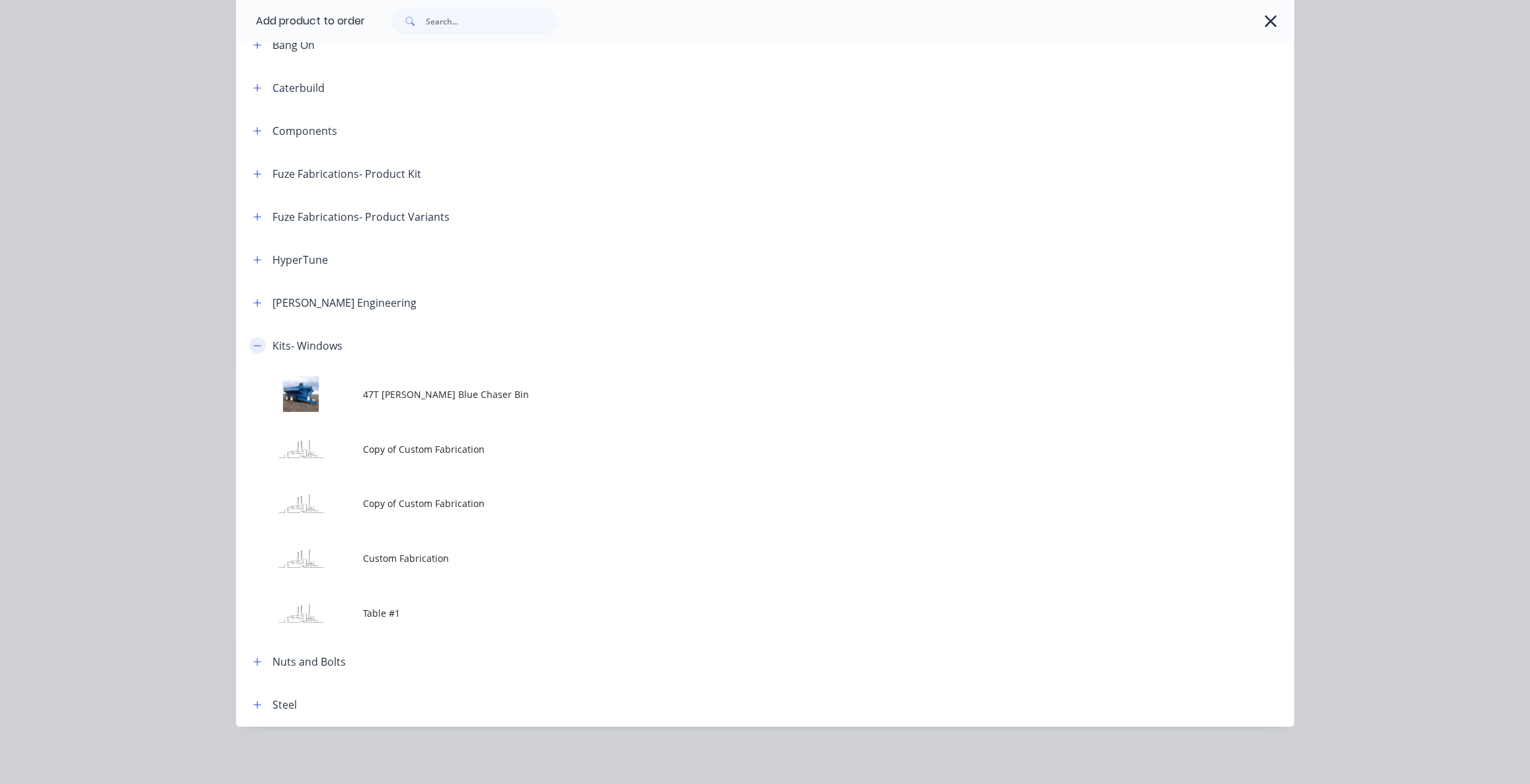
click at [255, 345] on icon "button" at bounding box center [257, 346] width 7 height 9
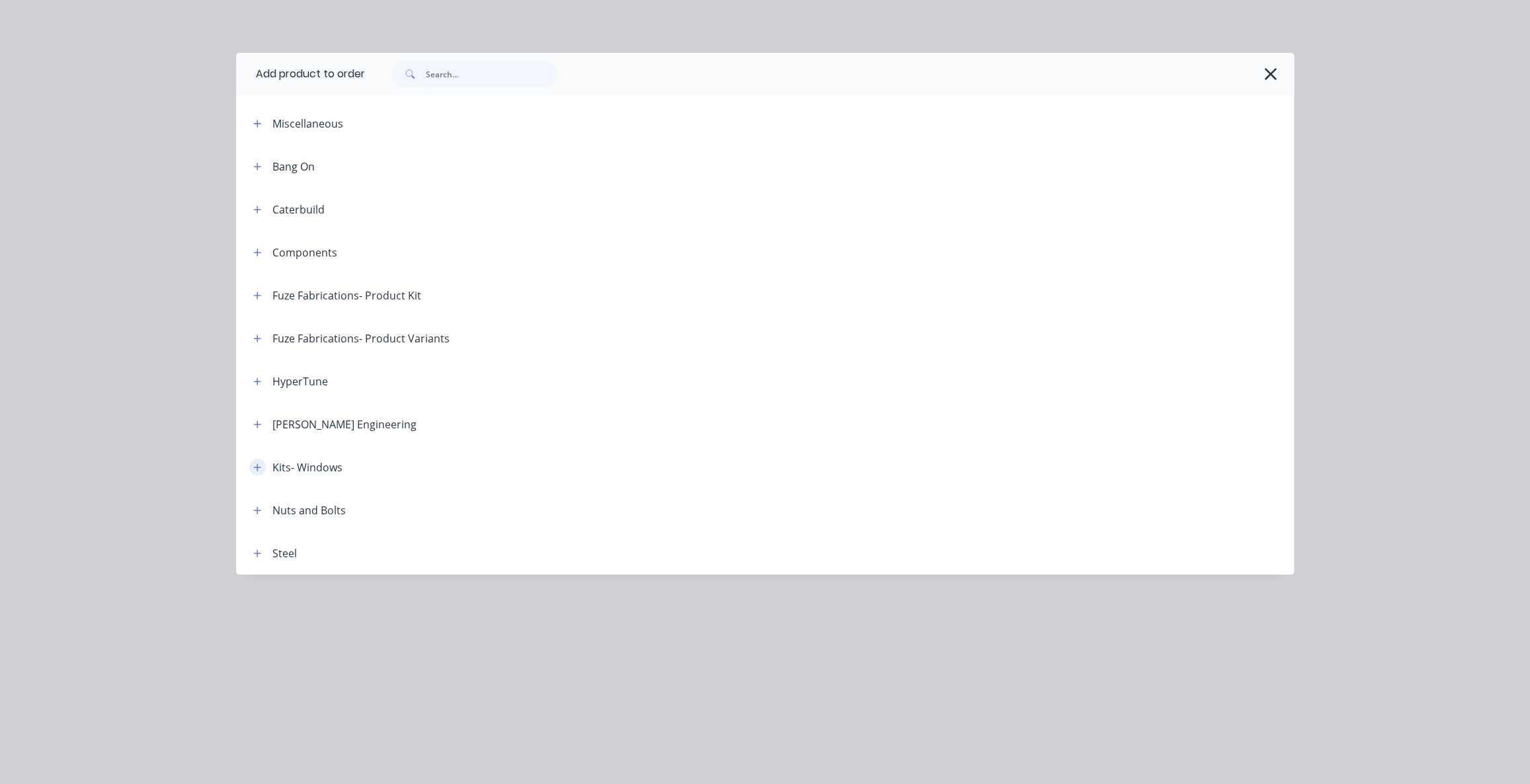
scroll to position [0, 0]
click at [261, 555] on icon "button" at bounding box center [257, 553] width 7 height 9
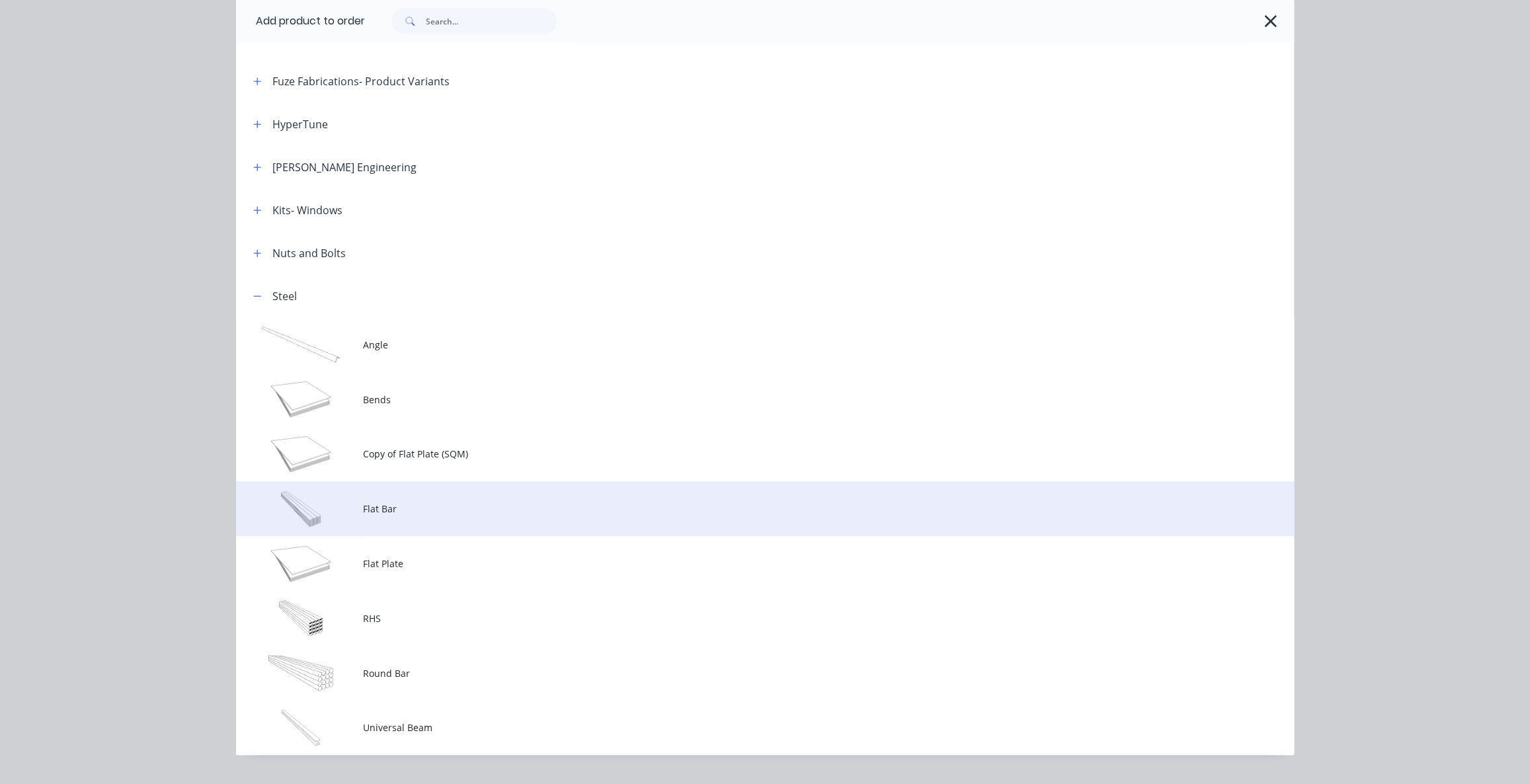
scroll to position [286, 0]
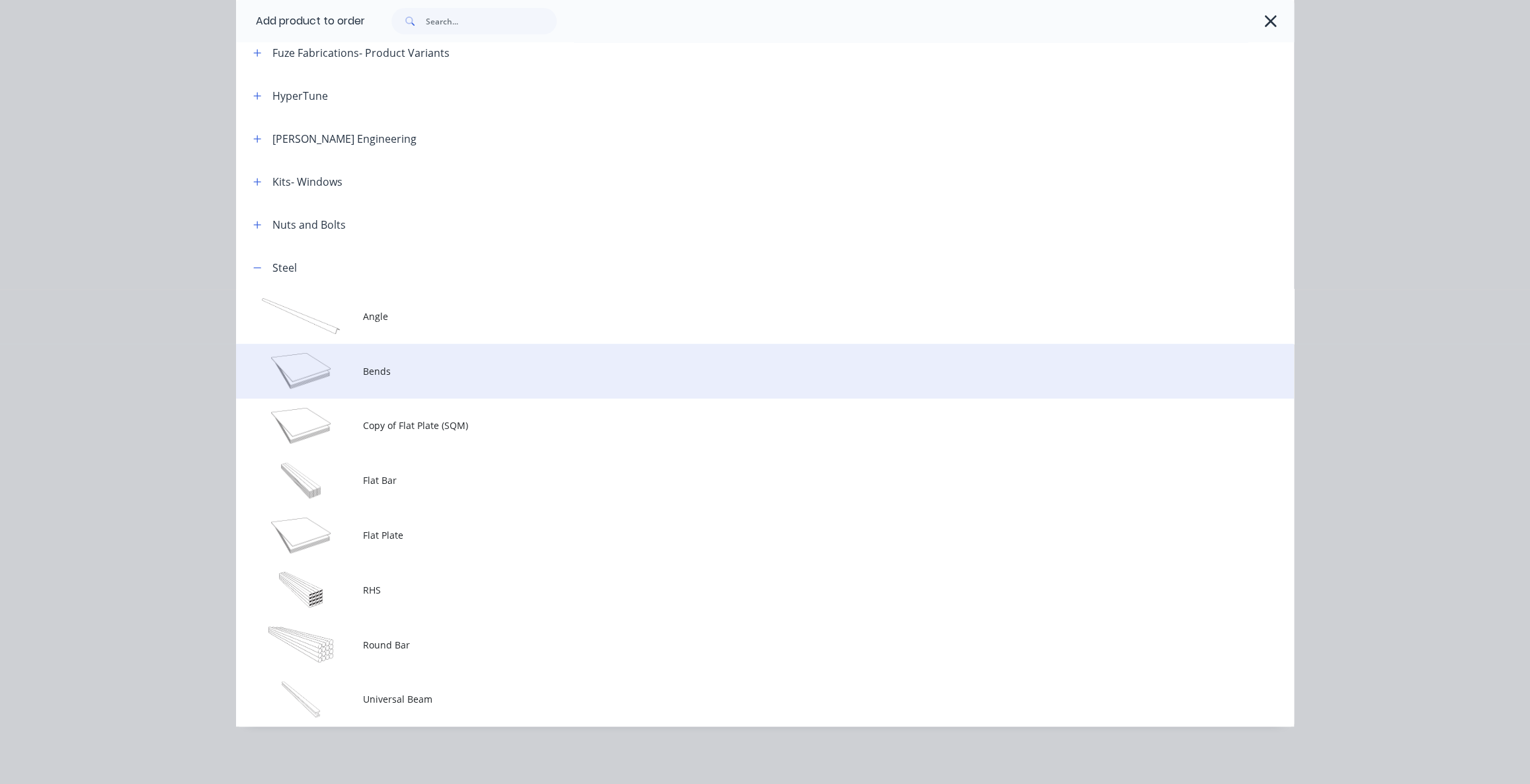
click at [379, 372] on span "Bends" at bounding box center [735, 371] width 745 height 14
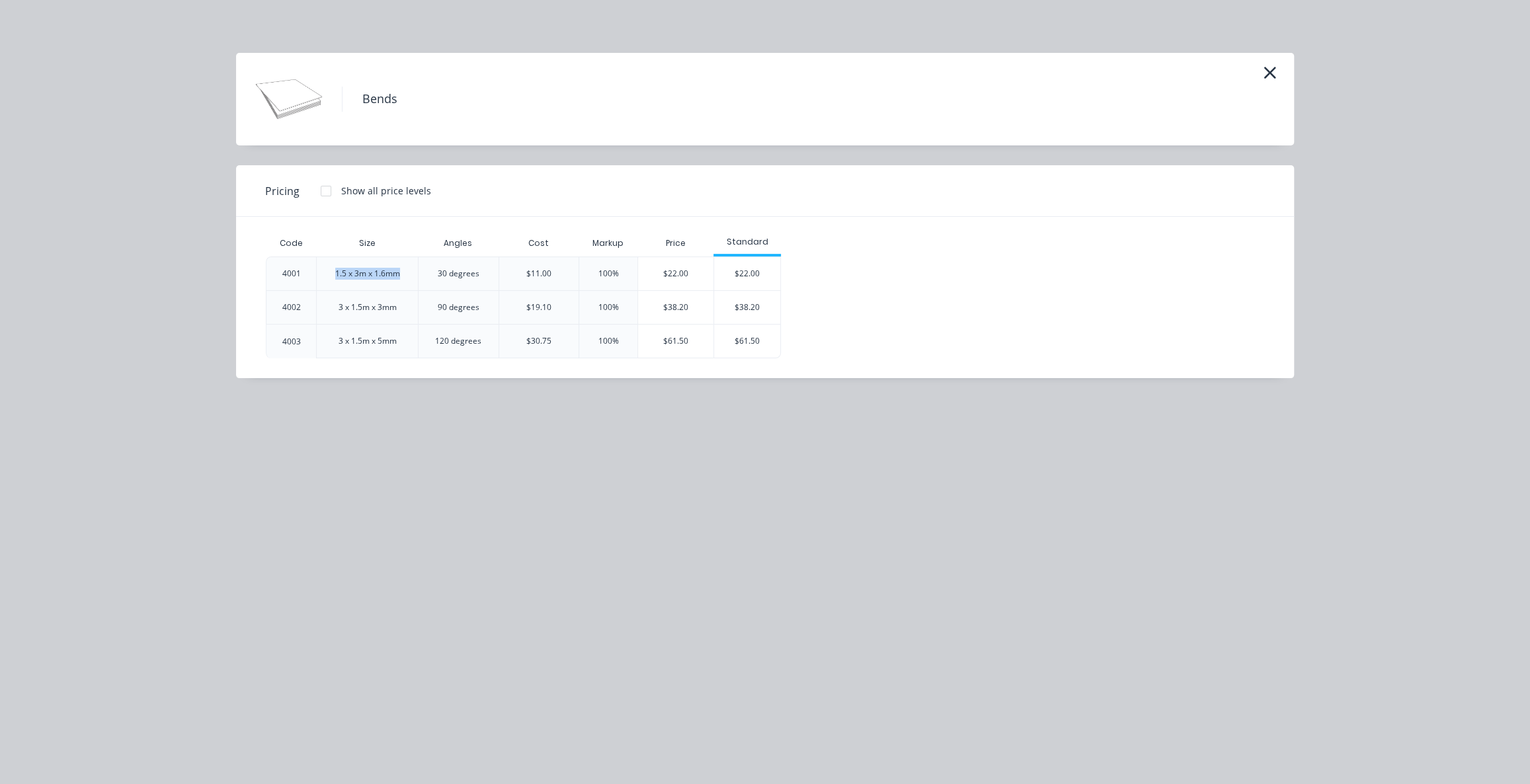
drag, startPoint x: 336, startPoint y: 271, endPoint x: 412, endPoint y: 273, distance: 76.0
click at [412, 273] on div "1.5 x 3m x 1.6mm" at bounding box center [366, 274] width 102 height 34
click at [1266, 67] on icon "button" at bounding box center [1269, 73] width 14 height 19
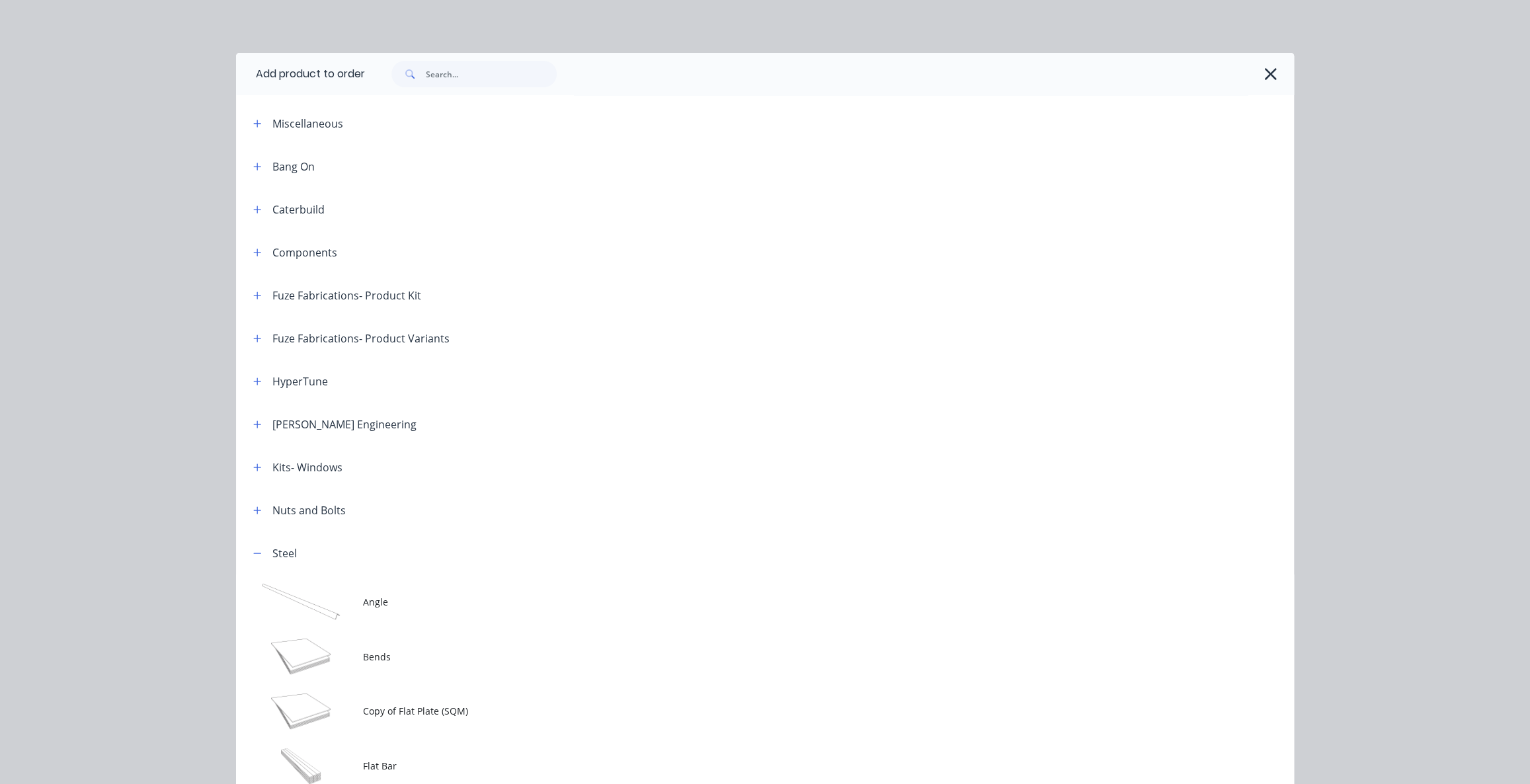
scroll to position [286, 0]
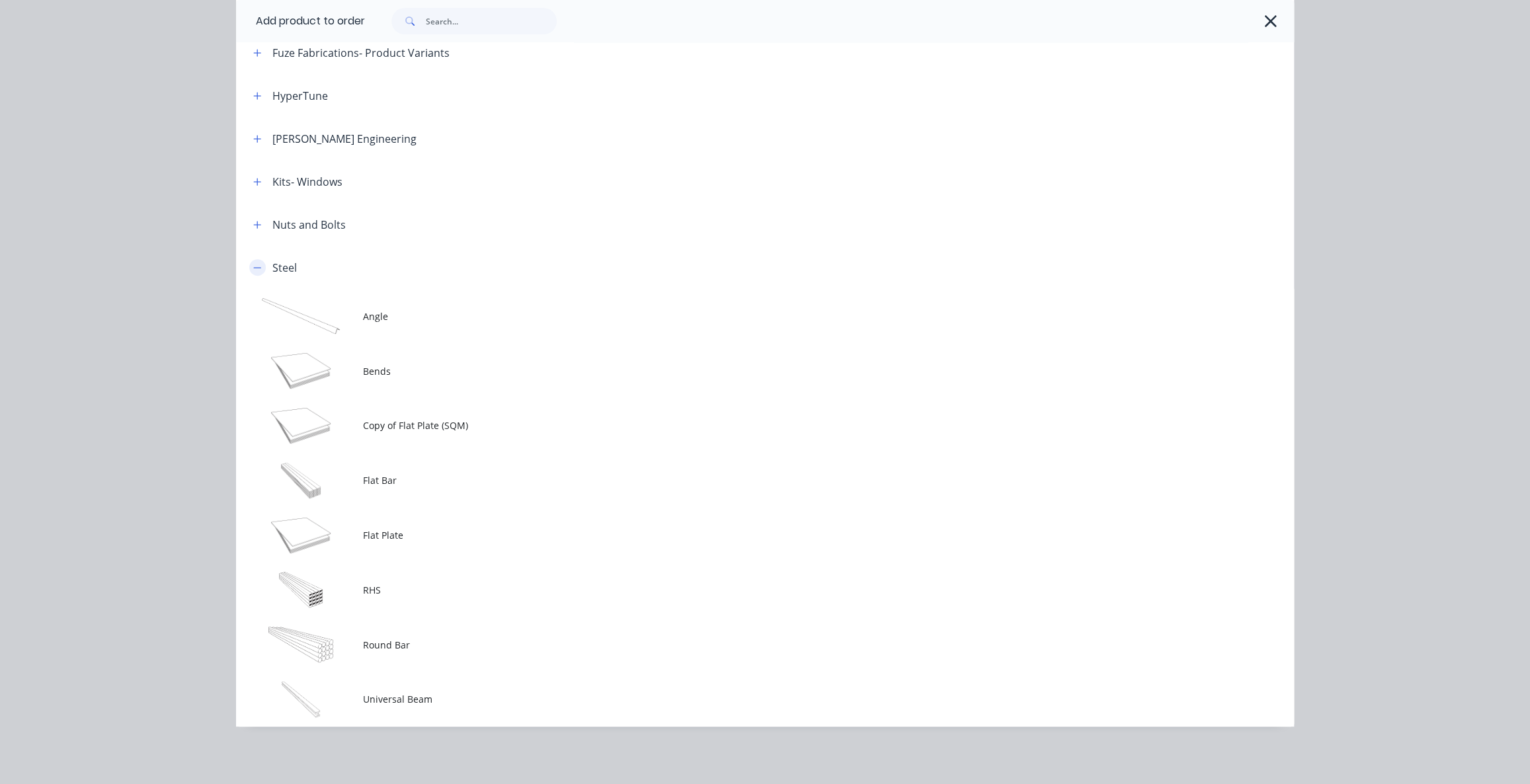
click at [253, 270] on icon "button" at bounding box center [257, 268] width 7 height 9
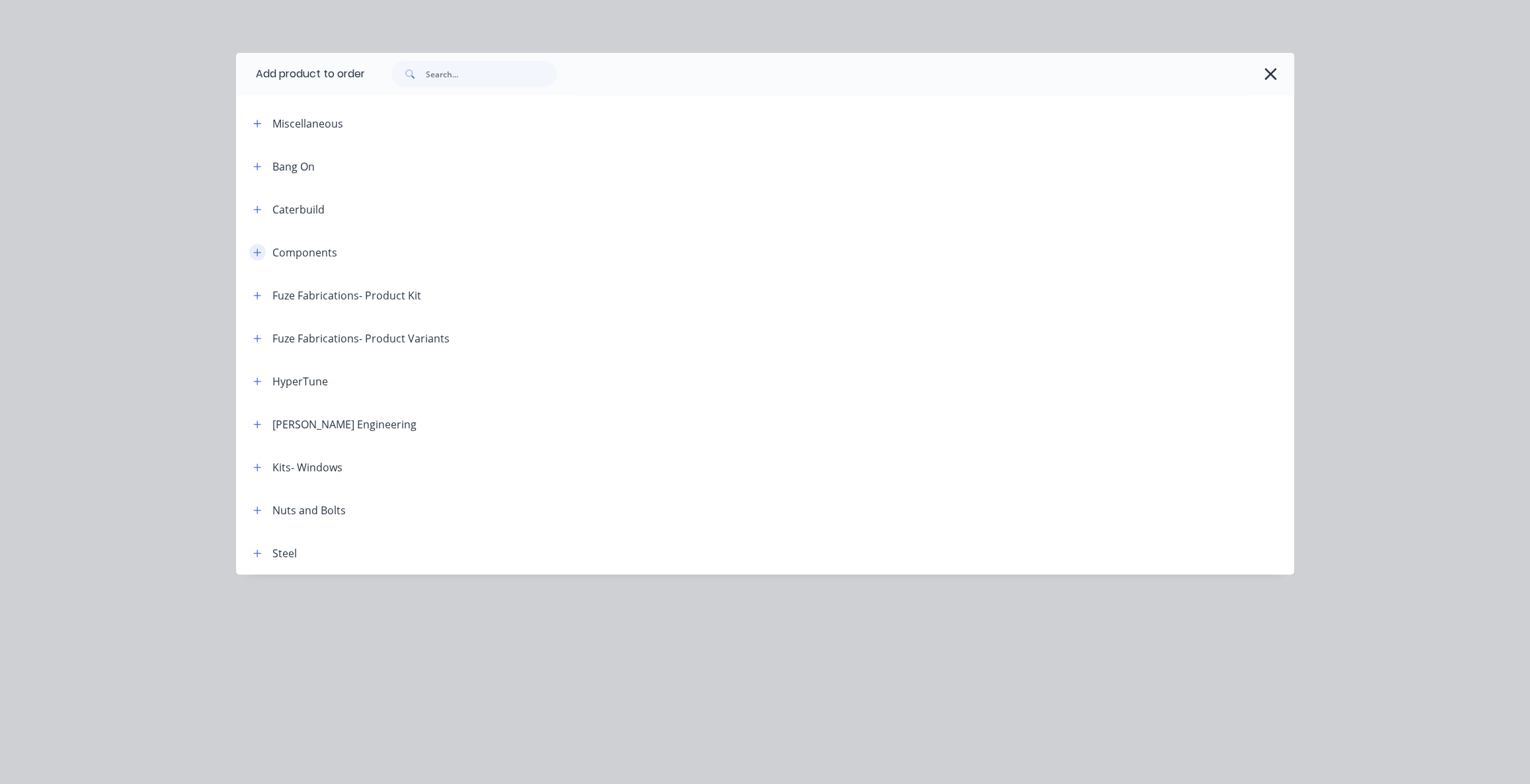
scroll to position [0, 0]
click at [258, 126] on icon "button" at bounding box center [257, 123] width 7 height 9
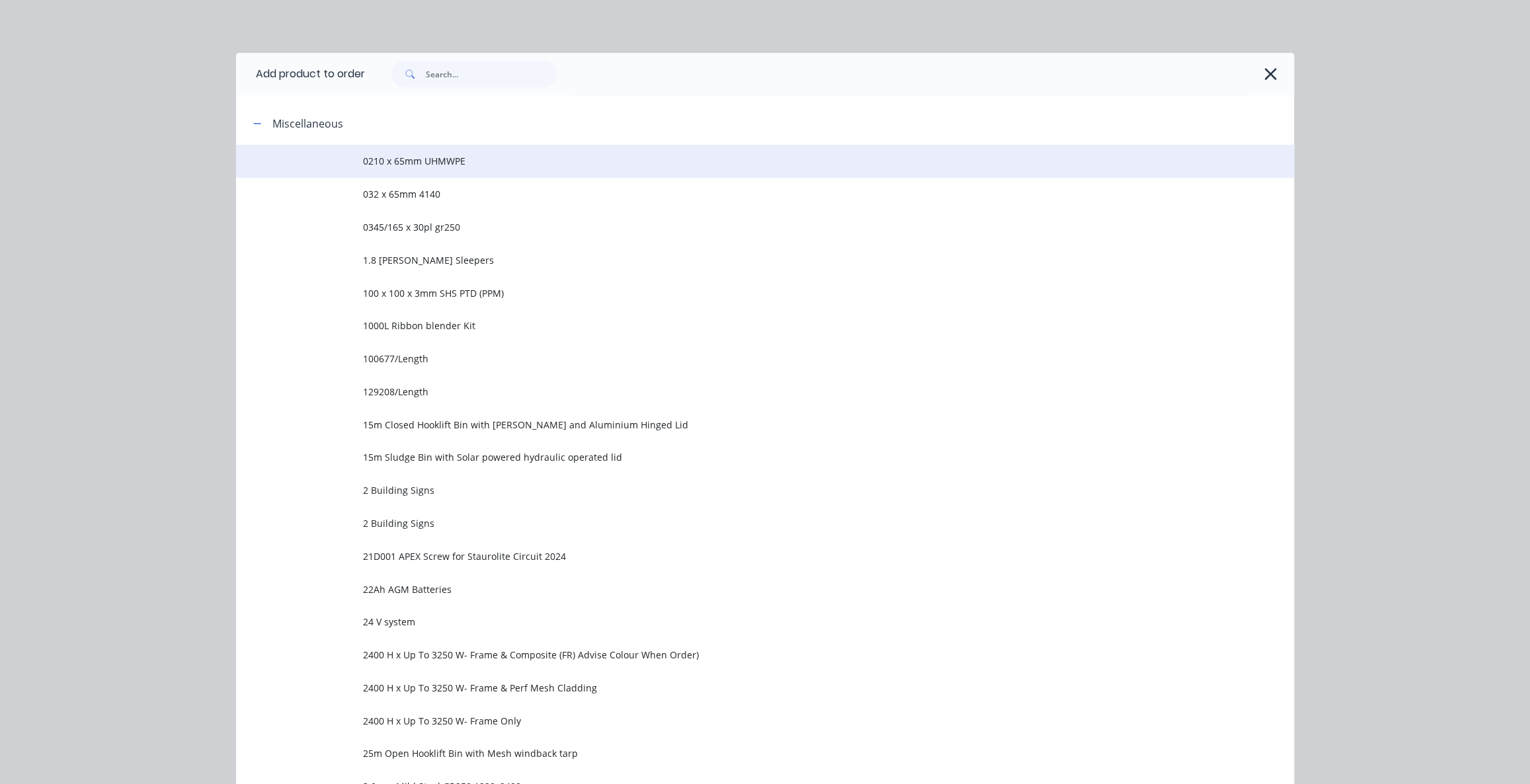
scroll to position [103, 0]
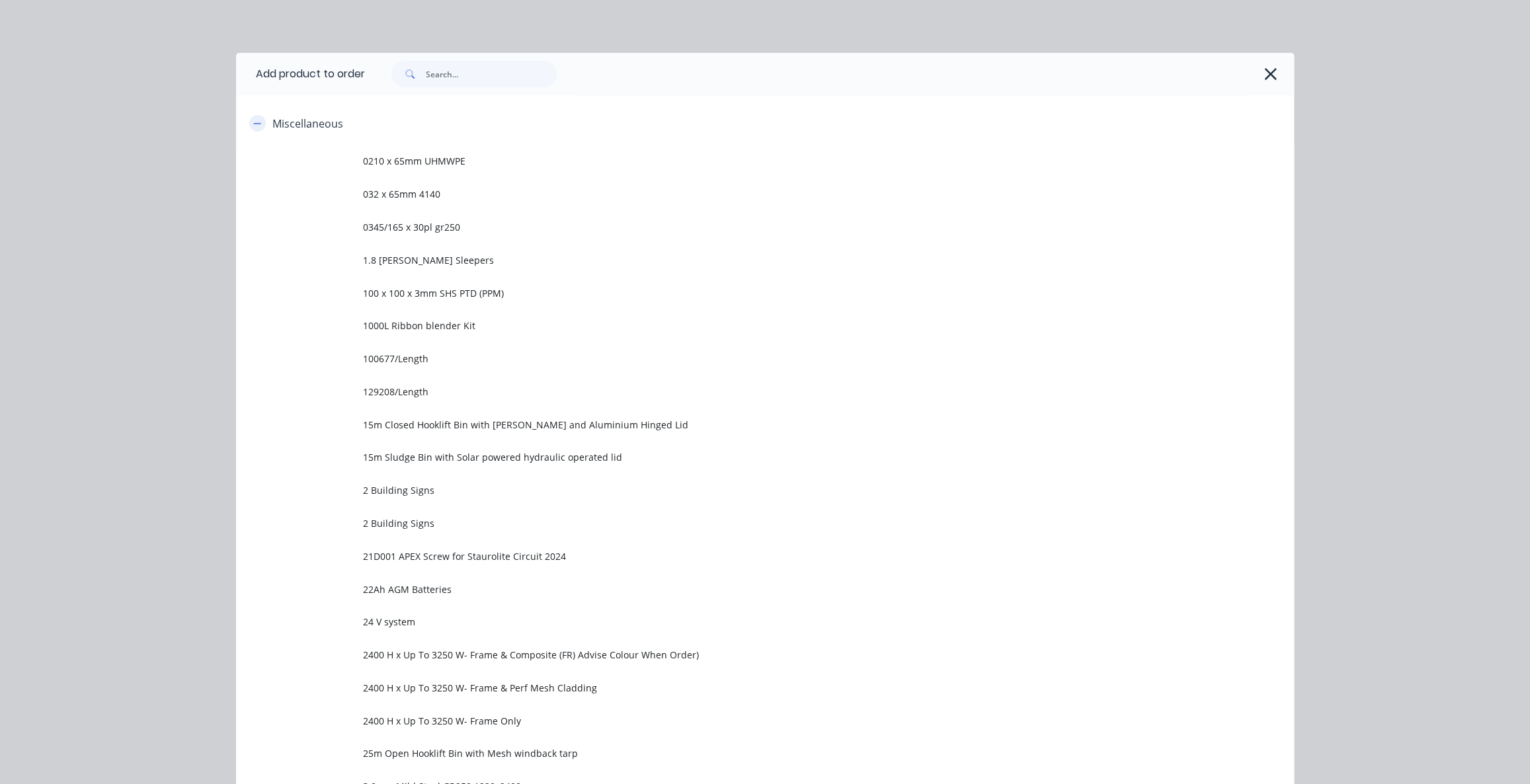
click at [253, 125] on icon "button" at bounding box center [257, 123] width 7 height 9
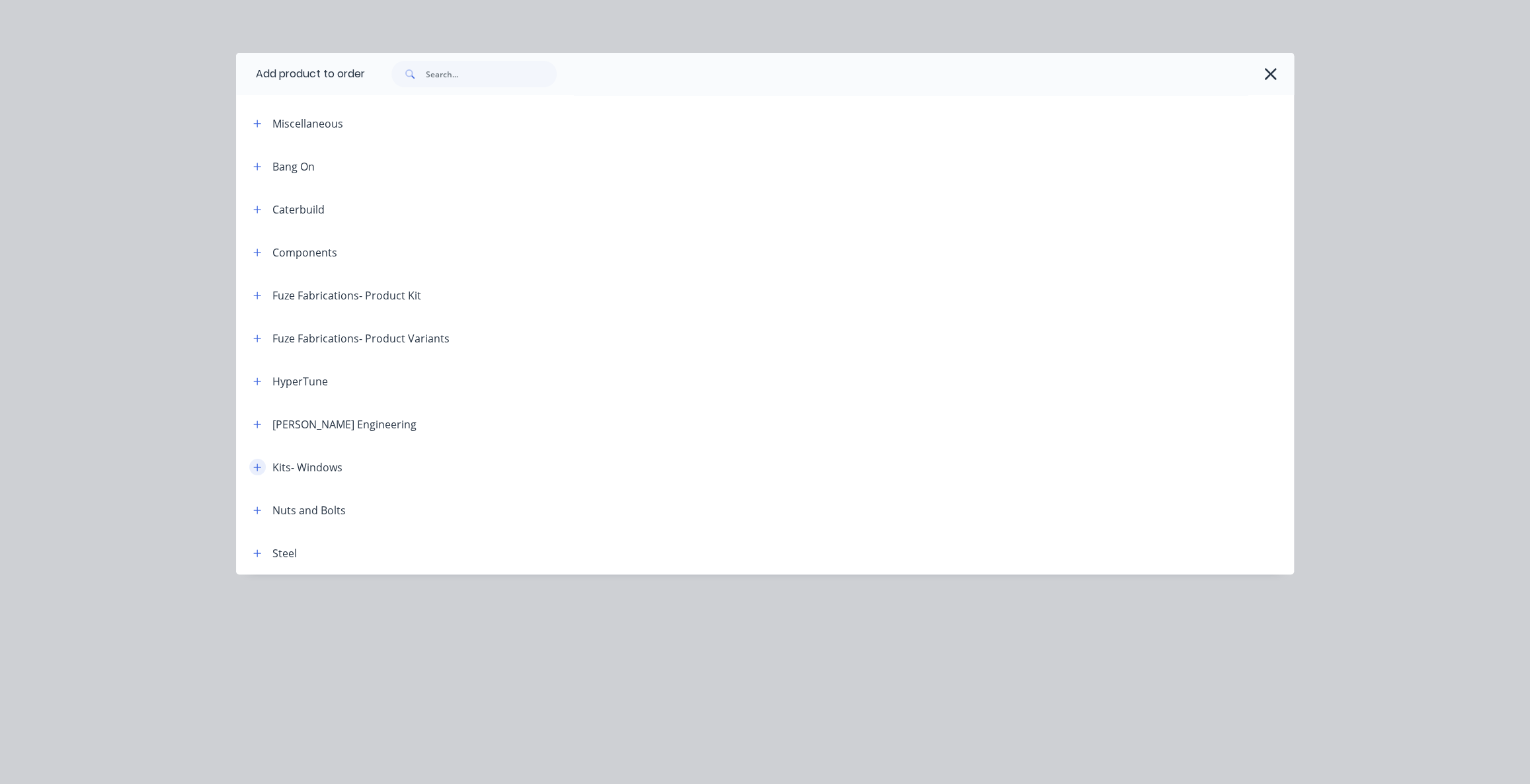
click at [257, 463] on icon "button" at bounding box center [257, 467] width 7 height 9
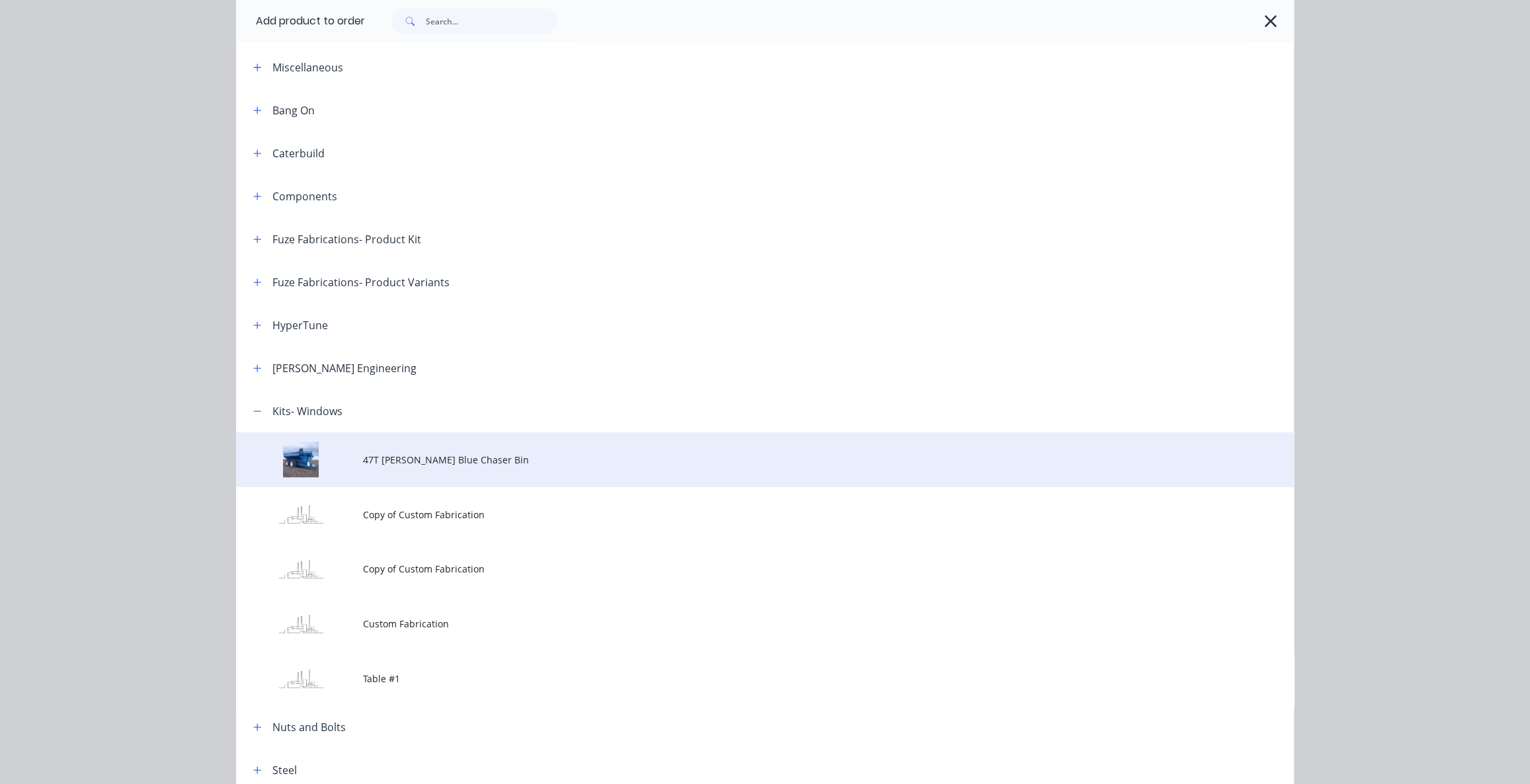
scroll to position [120, 0]
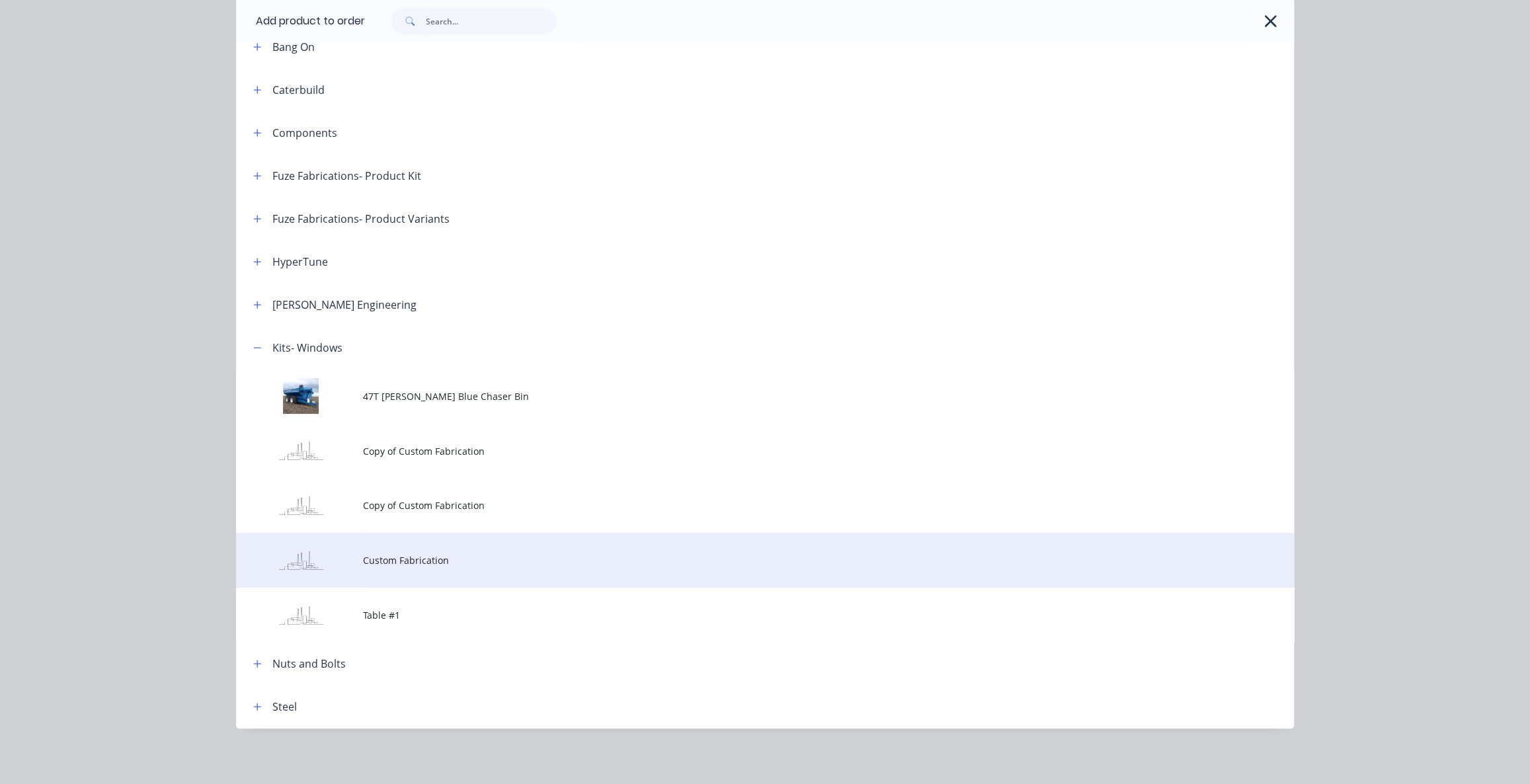
click at [417, 569] on td "Custom Fabrication" at bounding box center [828, 560] width 931 height 55
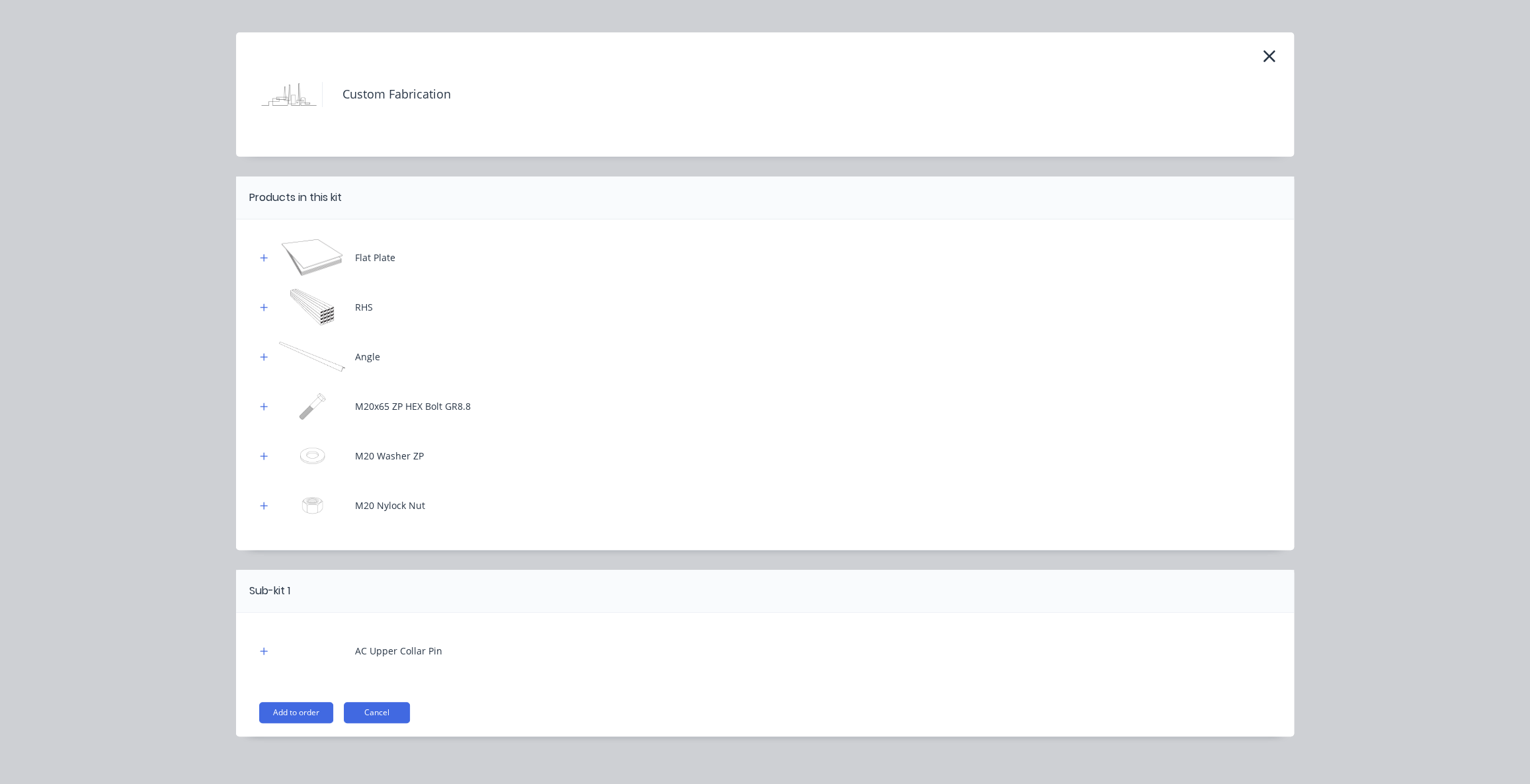
scroll to position [31, 0]
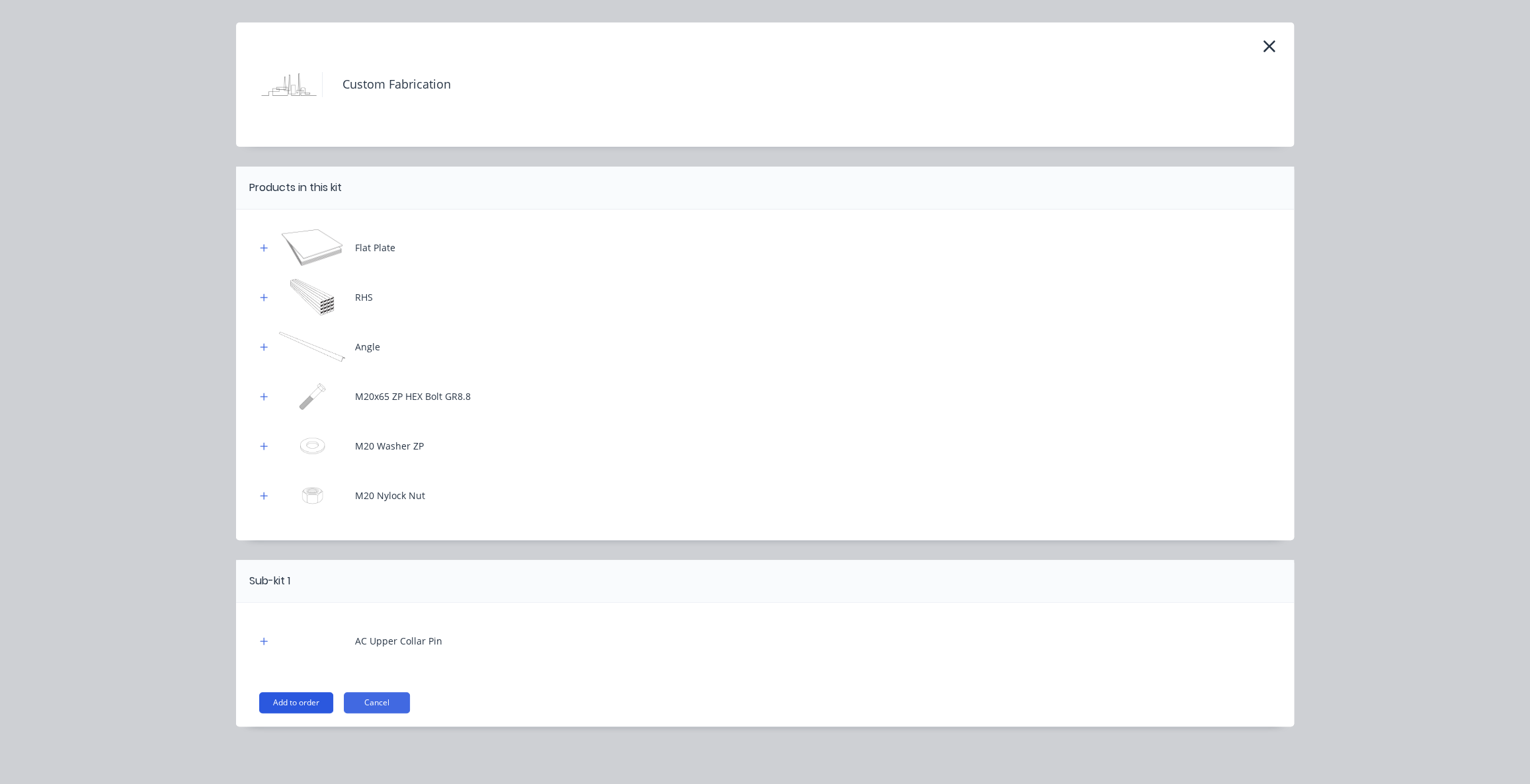
click at [291, 702] on button "Add to order" at bounding box center [295, 703] width 74 height 21
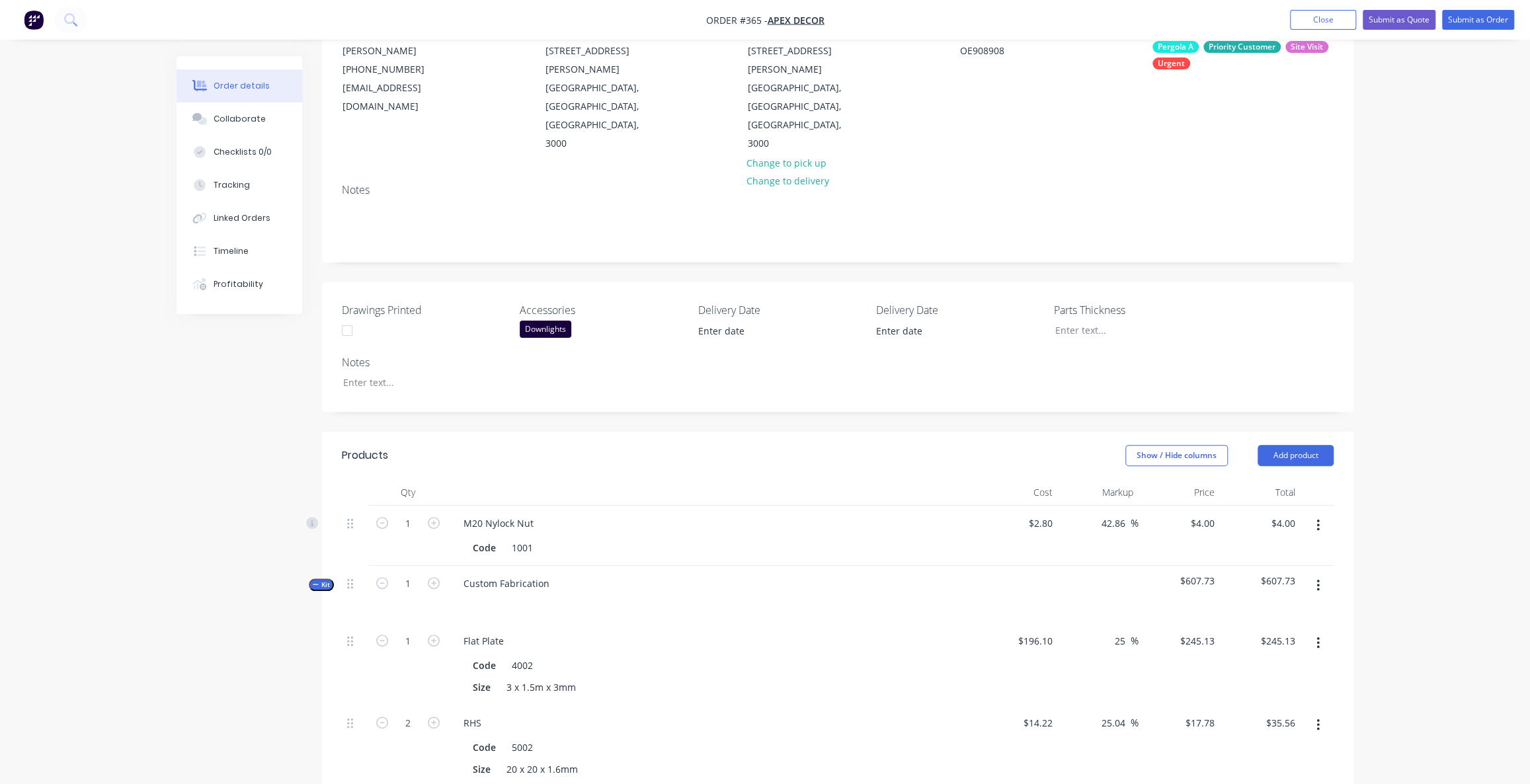
scroll to position [240, 0]
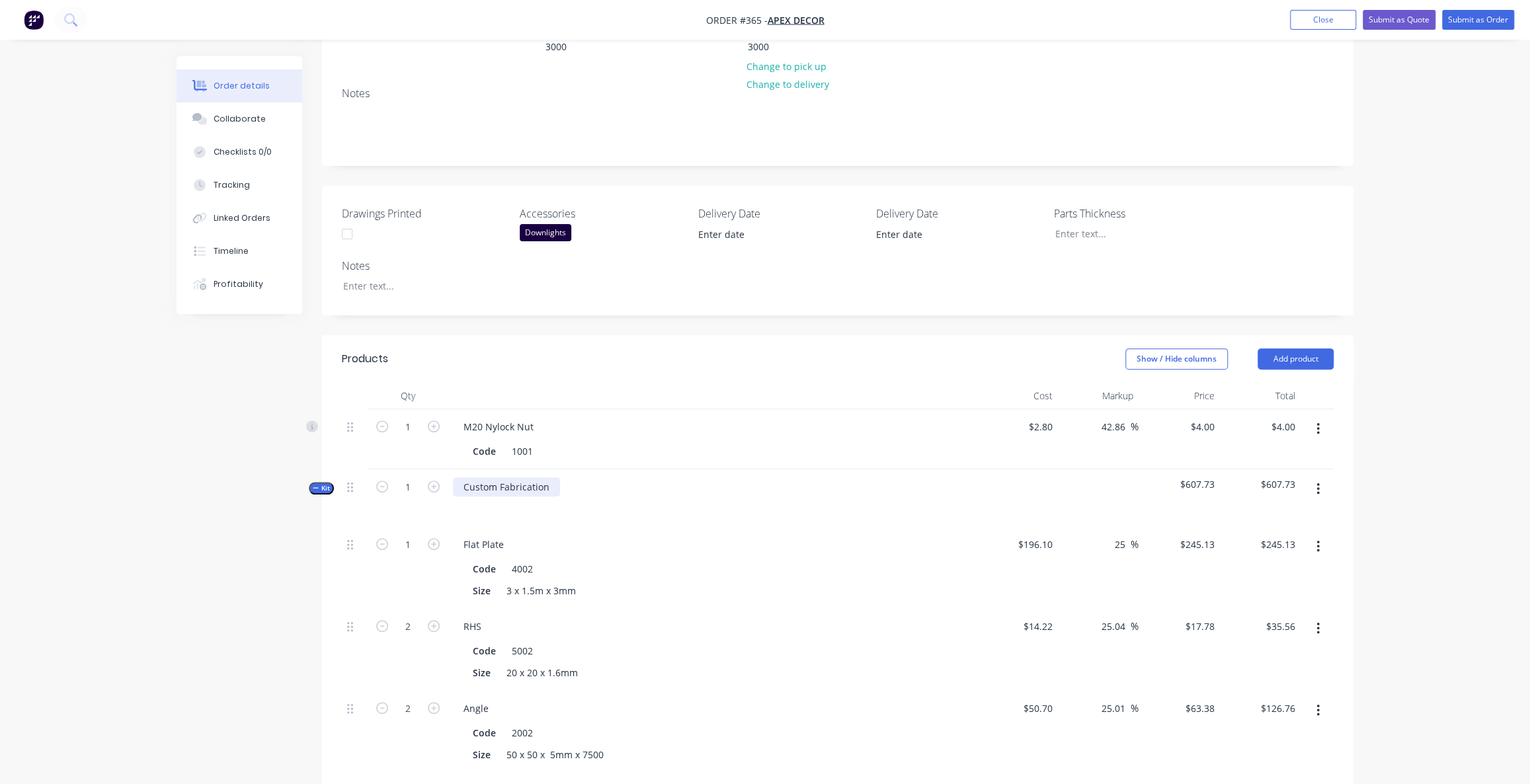
click at [530, 478] on div "Custom Fabrication" at bounding box center [507, 487] width 107 height 20
click at [549, 478] on div "Custom Fabrication" at bounding box center [507, 487] width 107 height 20
drag, startPoint x: 551, startPoint y: 432, endPoint x: 460, endPoint y: 432, distance: 91.0
click at [461, 478] on div "Custom Fabrication" at bounding box center [507, 487] width 107 height 20
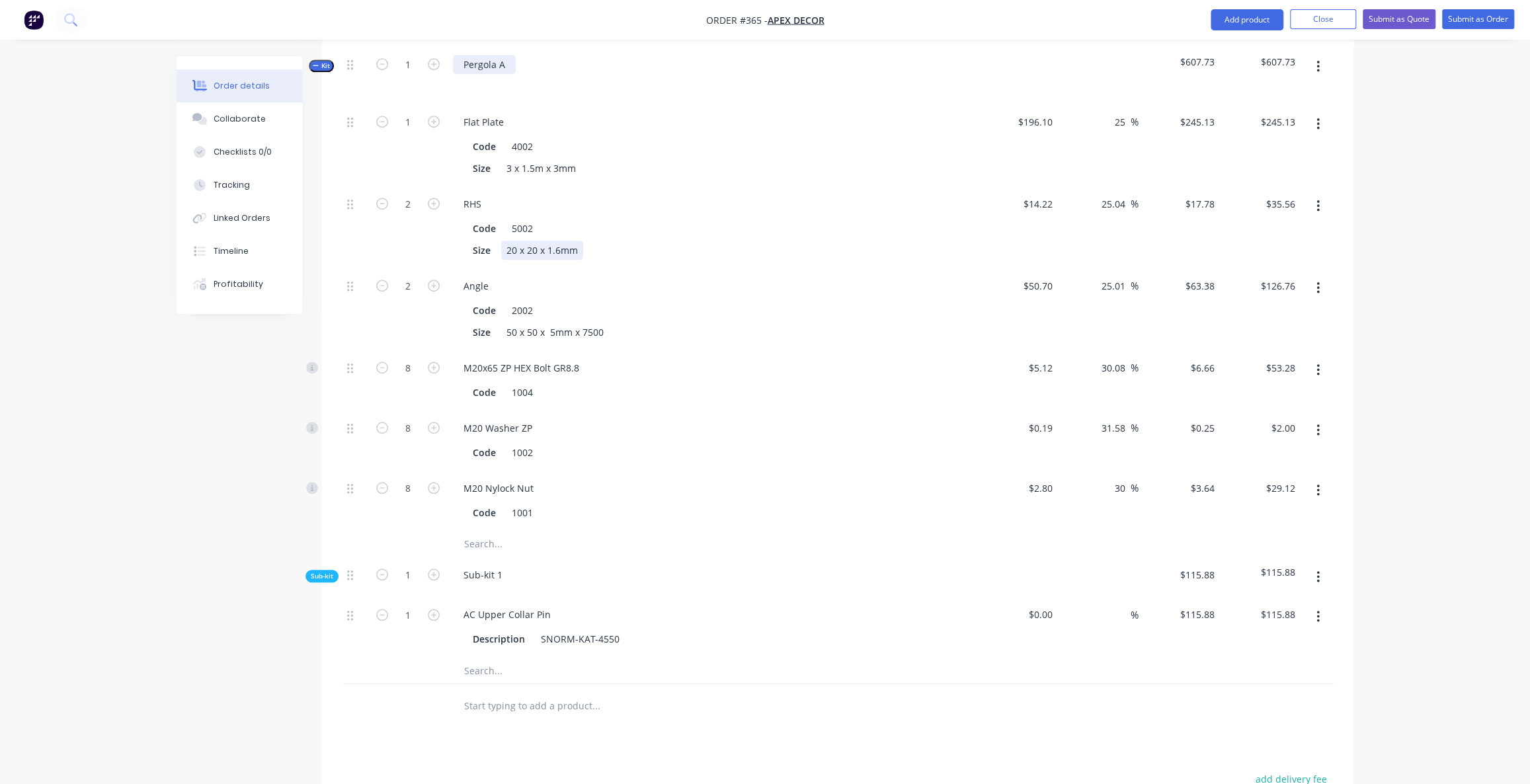
scroll to position [720, 0]
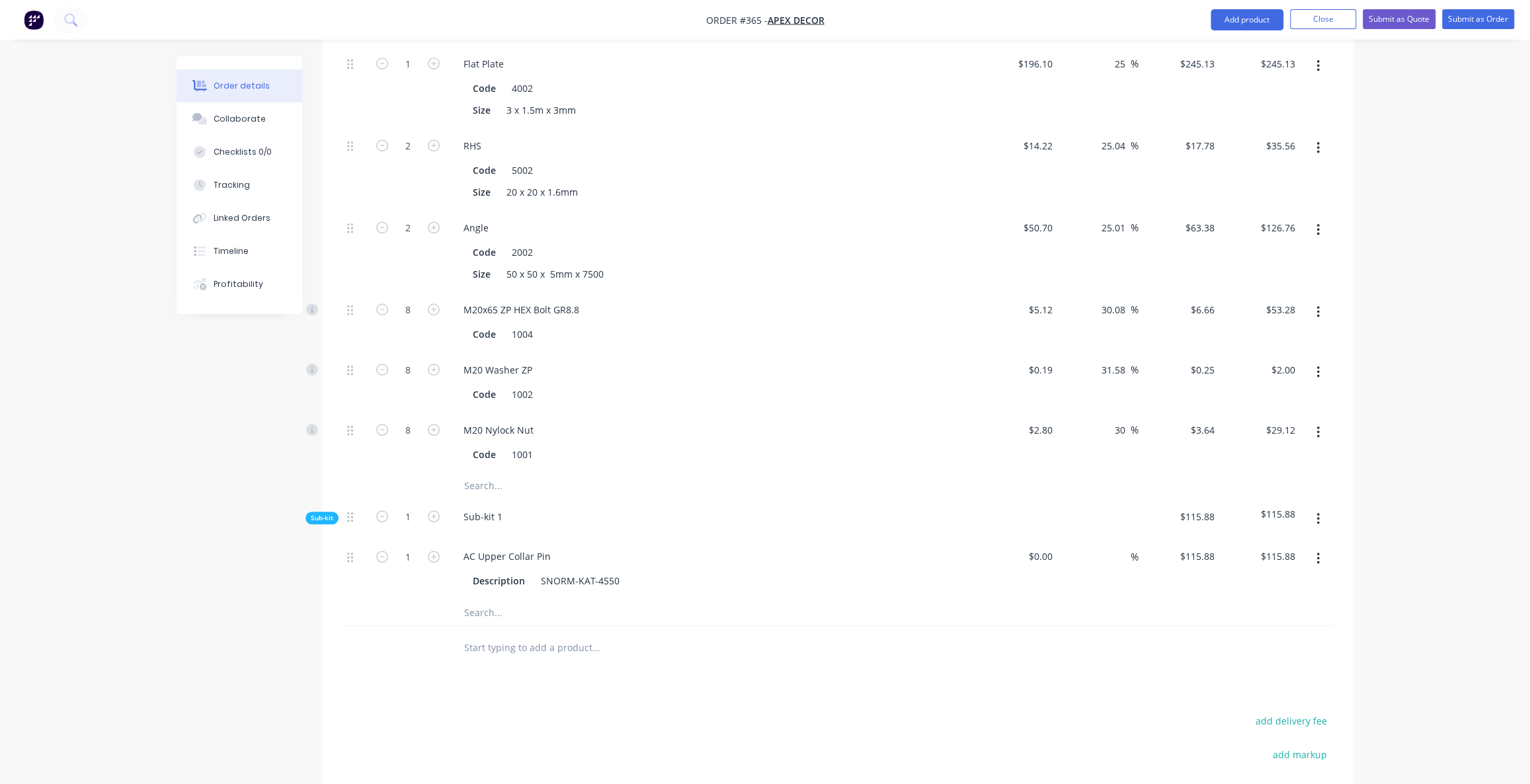
click at [324, 513] on span "Sub-kit" at bounding box center [322, 518] width 22 height 10
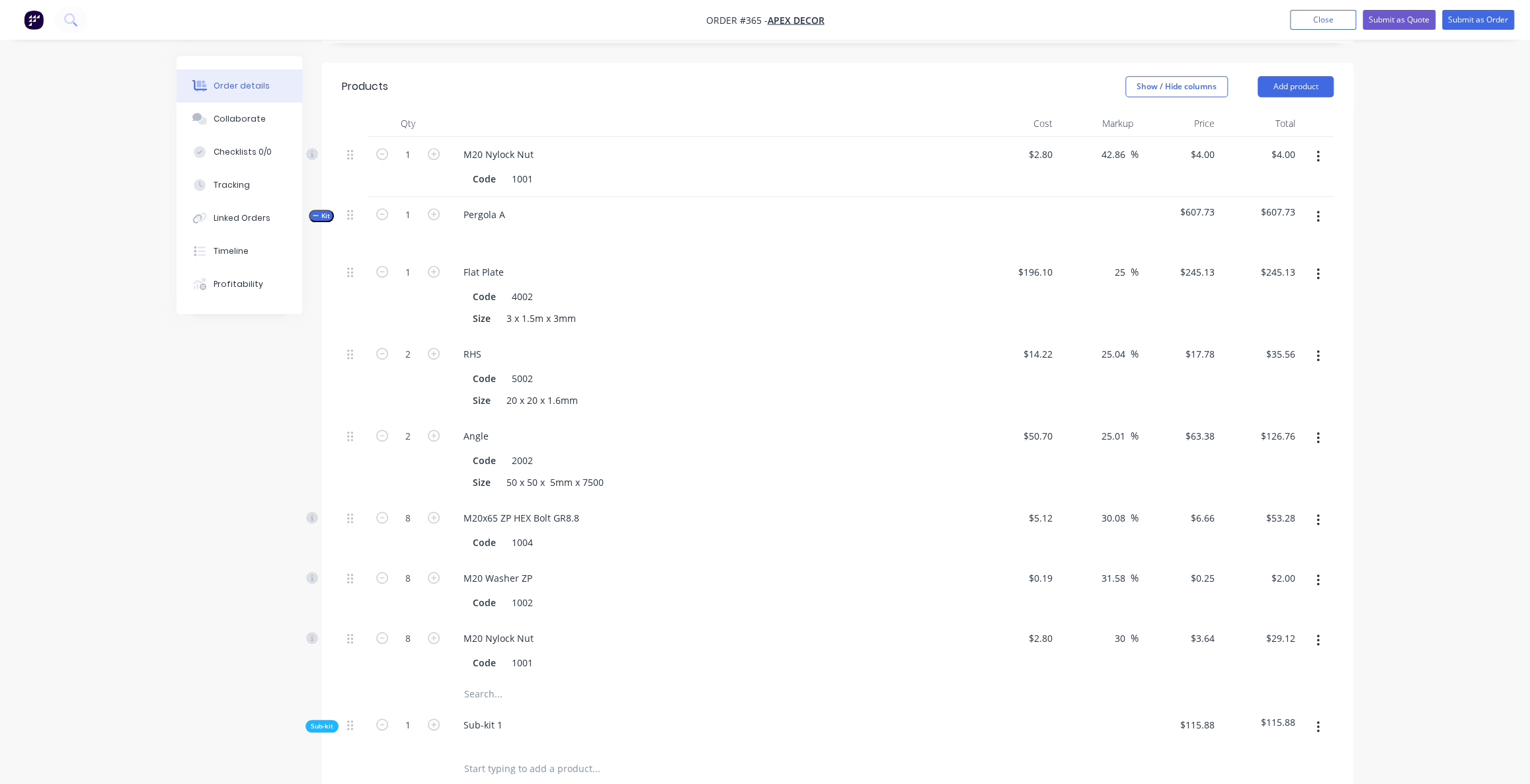
scroll to position [421, 0]
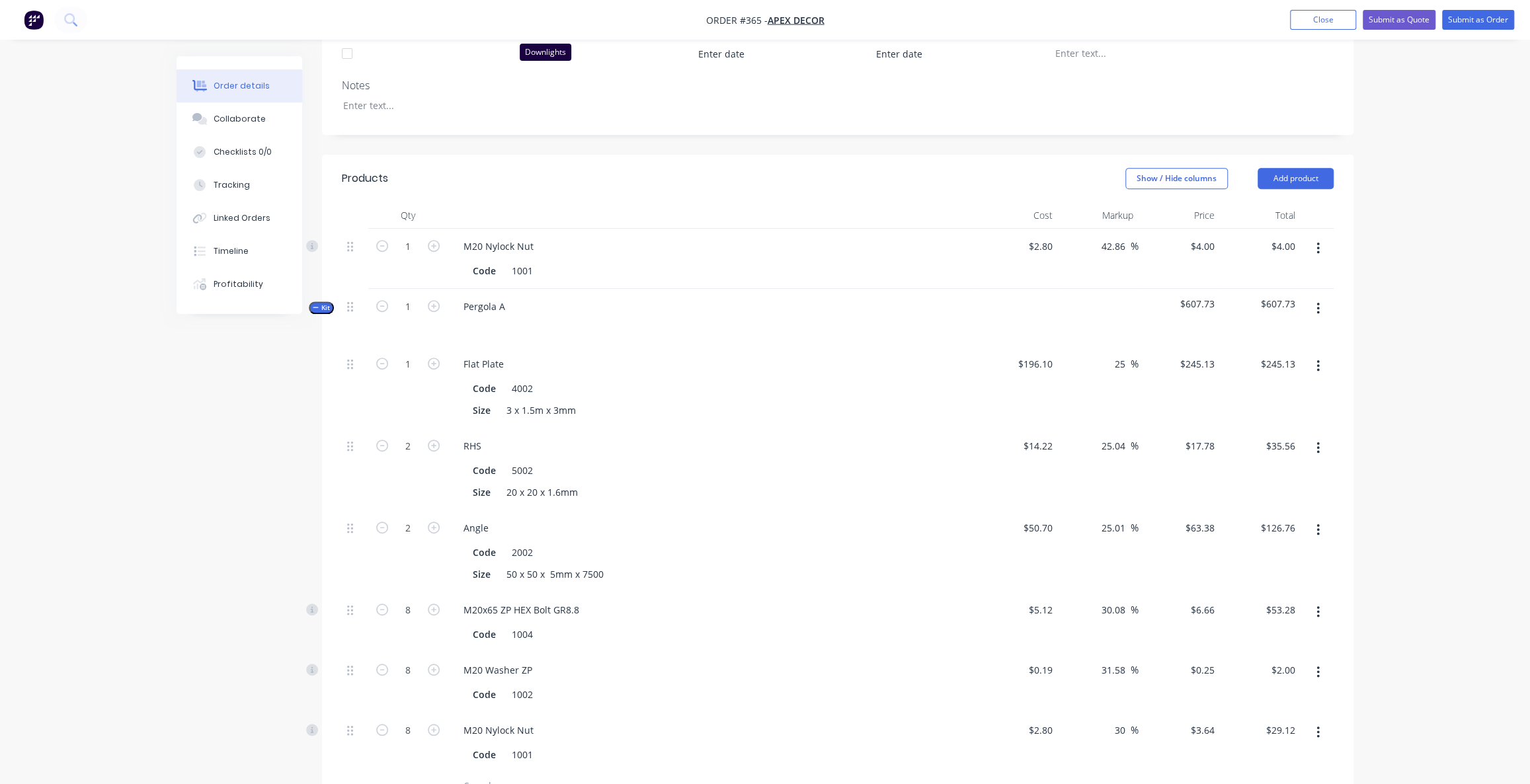
click at [1320, 302] on icon "button" at bounding box center [1319, 309] width 4 height 15
click at [1276, 334] on div "Add product to kit" at bounding box center [1270, 343] width 102 height 20
click at [1254, 492] on div "Labour" at bounding box center [1270, 502] width 102 height 20
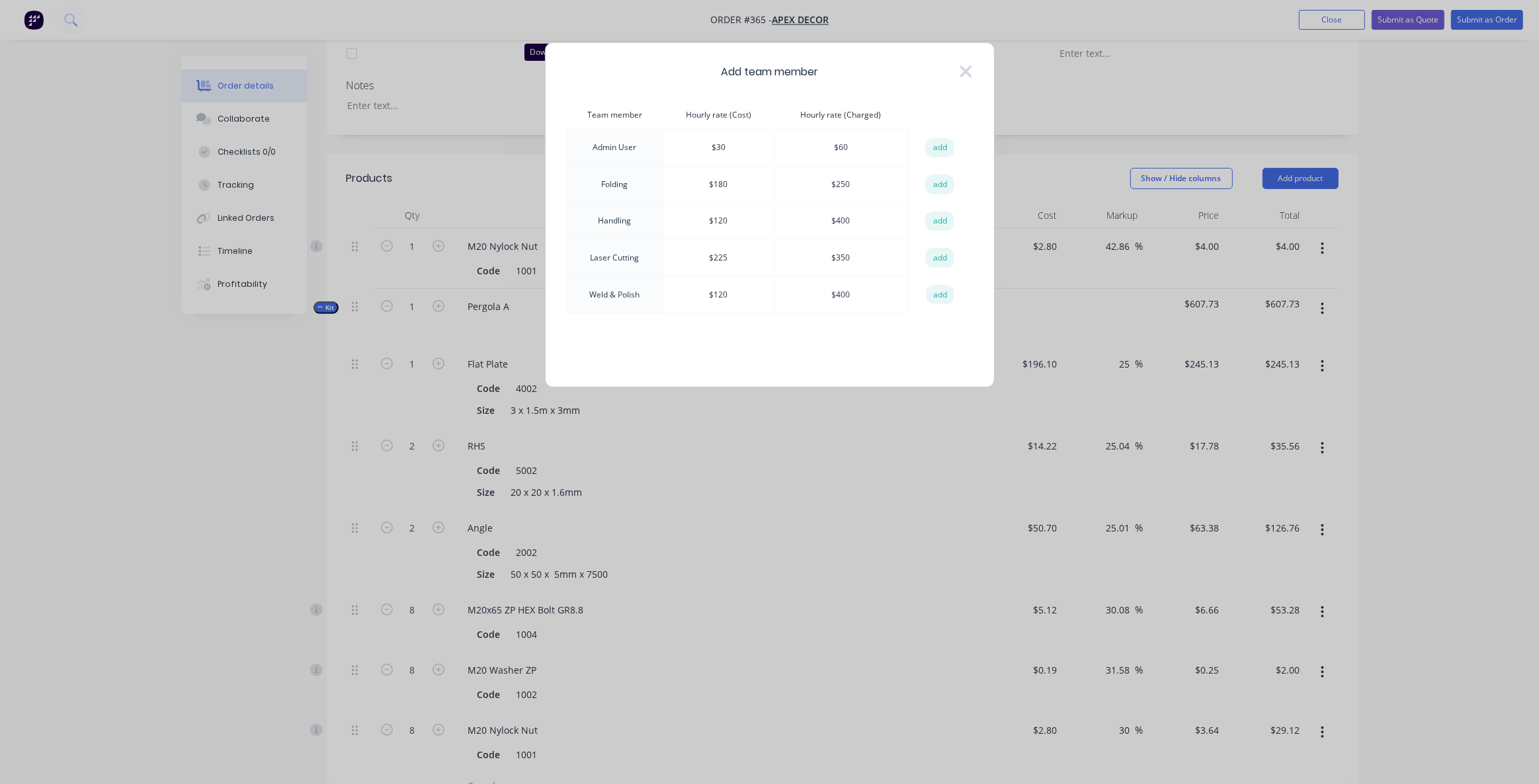
drag, startPoint x: 602, startPoint y: 186, endPoint x: 621, endPoint y: 193, distance: 20.2
click at [610, 188] on td "Folding" at bounding box center [614, 185] width 96 height 37
click at [615, 214] on td "Handling" at bounding box center [614, 221] width 96 height 37
drag, startPoint x: 626, startPoint y: 186, endPoint x: 596, endPoint y: 181, distance: 30.4
click at [597, 181] on td "Folding" at bounding box center [614, 185] width 96 height 37
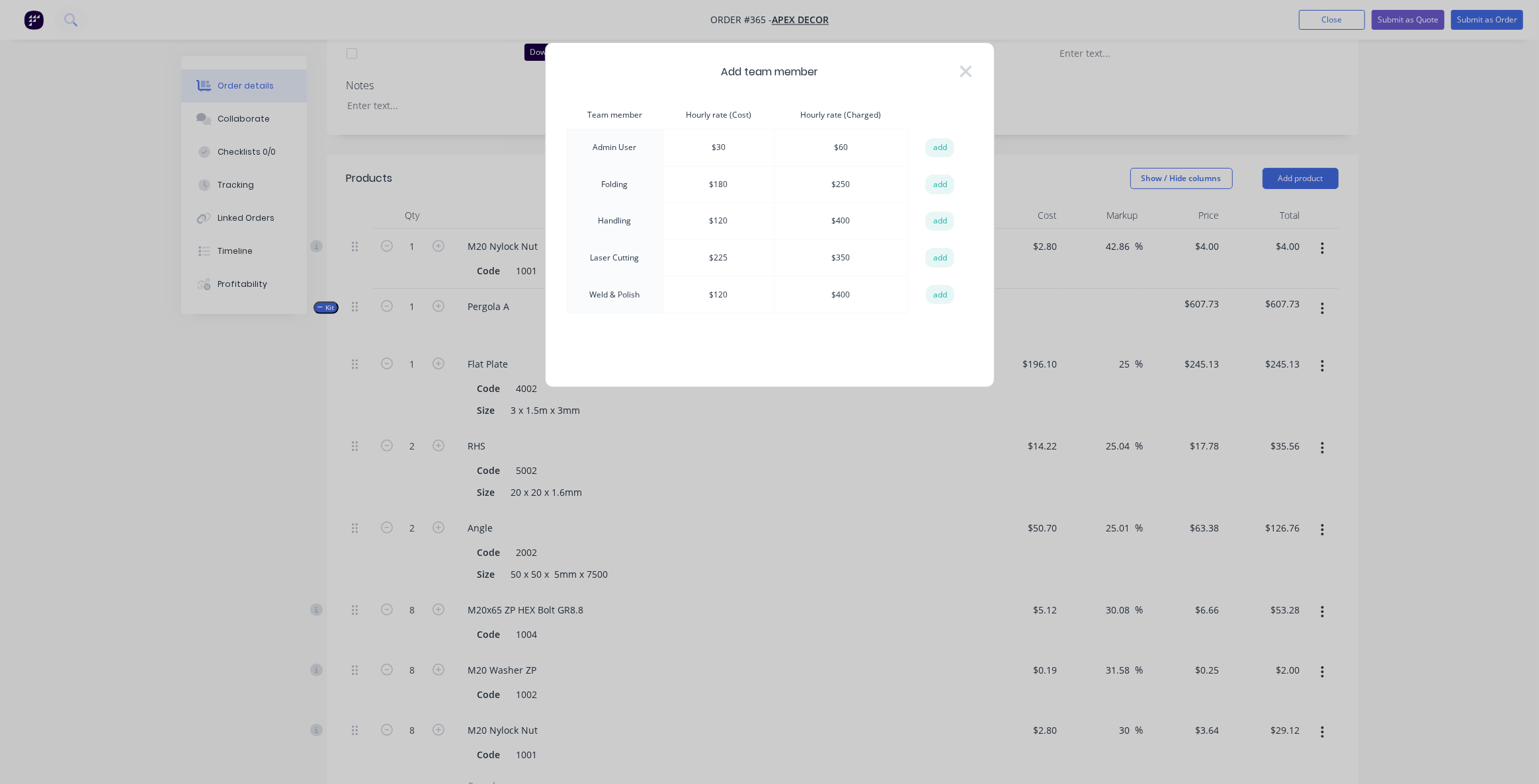
click at [616, 222] on td "Handling" at bounding box center [614, 221] width 96 height 37
click at [614, 223] on td "Handling" at bounding box center [614, 221] width 96 height 37
click at [621, 259] on td "Laser Cutting" at bounding box center [614, 258] width 96 height 37
click at [627, 293] on td "Weld & Polish" at bounding box center [614, 295] width 96 height 37
drag, startPoint x: 601, startPoint y: 292, endPoint x: 641, endPoint y: 301, distance: 41.0
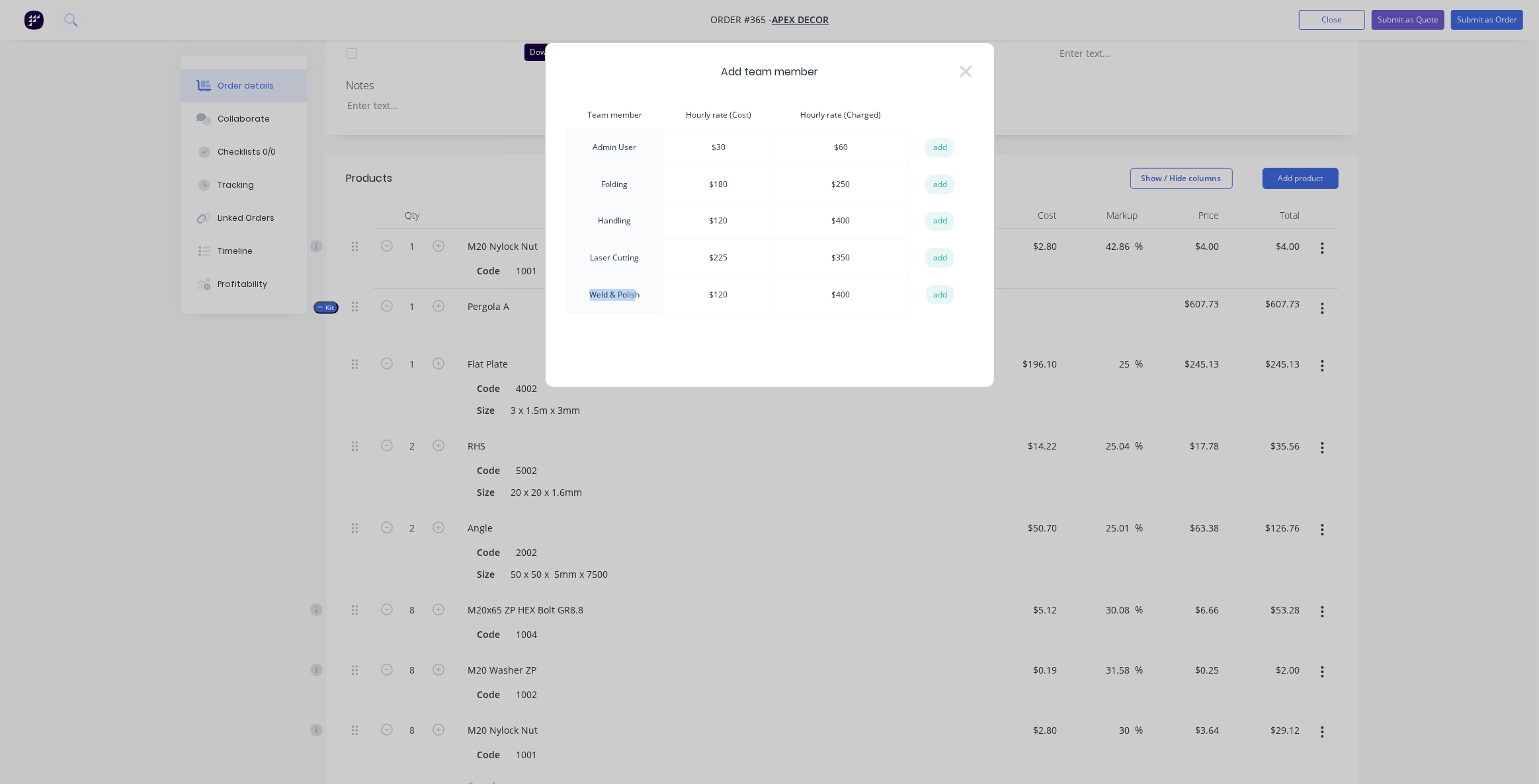
click at [640, 301] on td "Weld & Polish" at bounding box center [614, 295] width 96 height 37
click at [936, 147] on button "add" at bounding box center [940, 148] width 29 height 20
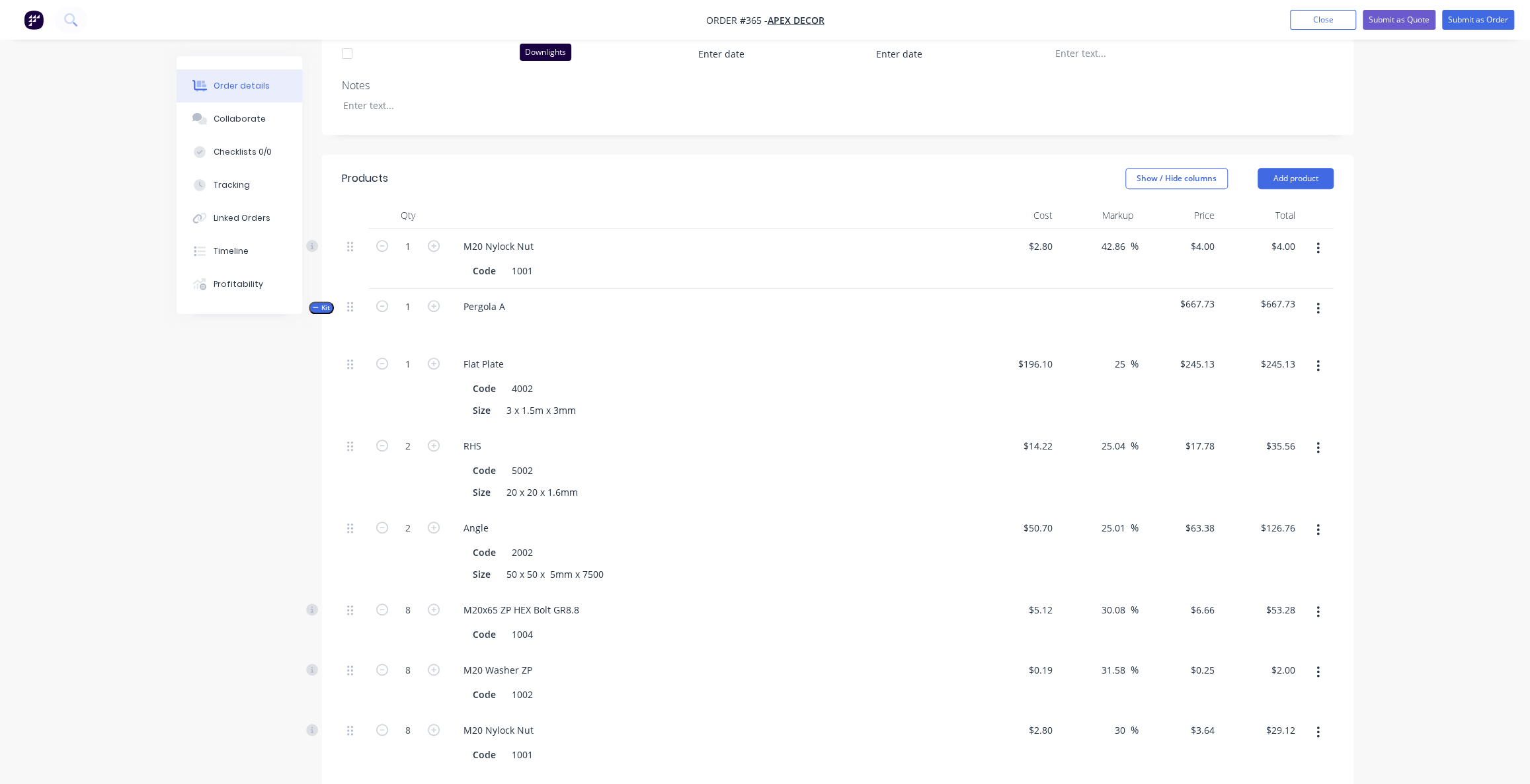
click at [264, 403] on div "Created by Admin Created [DATE] Required [DATE] Assigned to AU Status Draft Con…" at bounding box center [765, 456] width 1177 height 1641
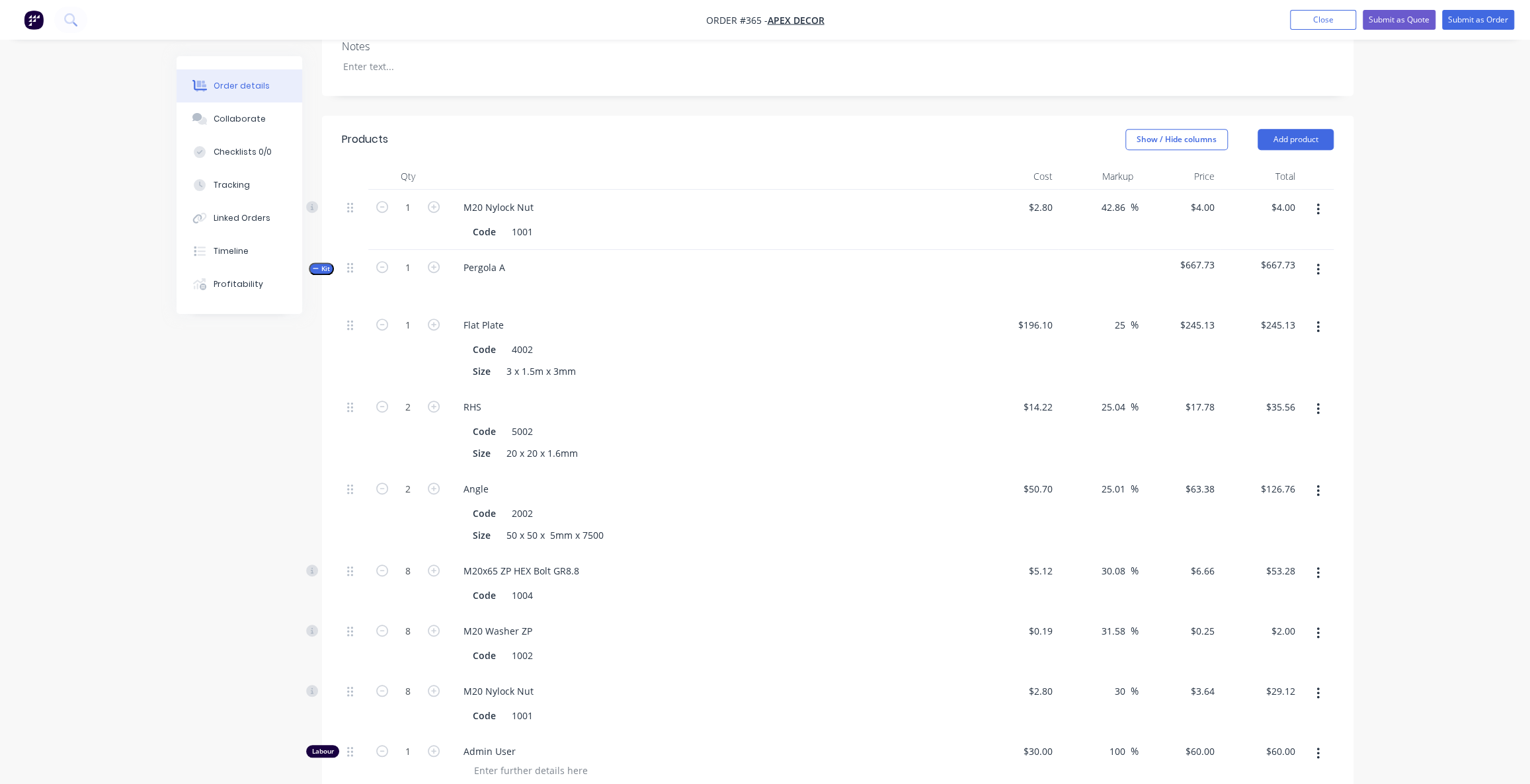
scroll to position [480, 0]
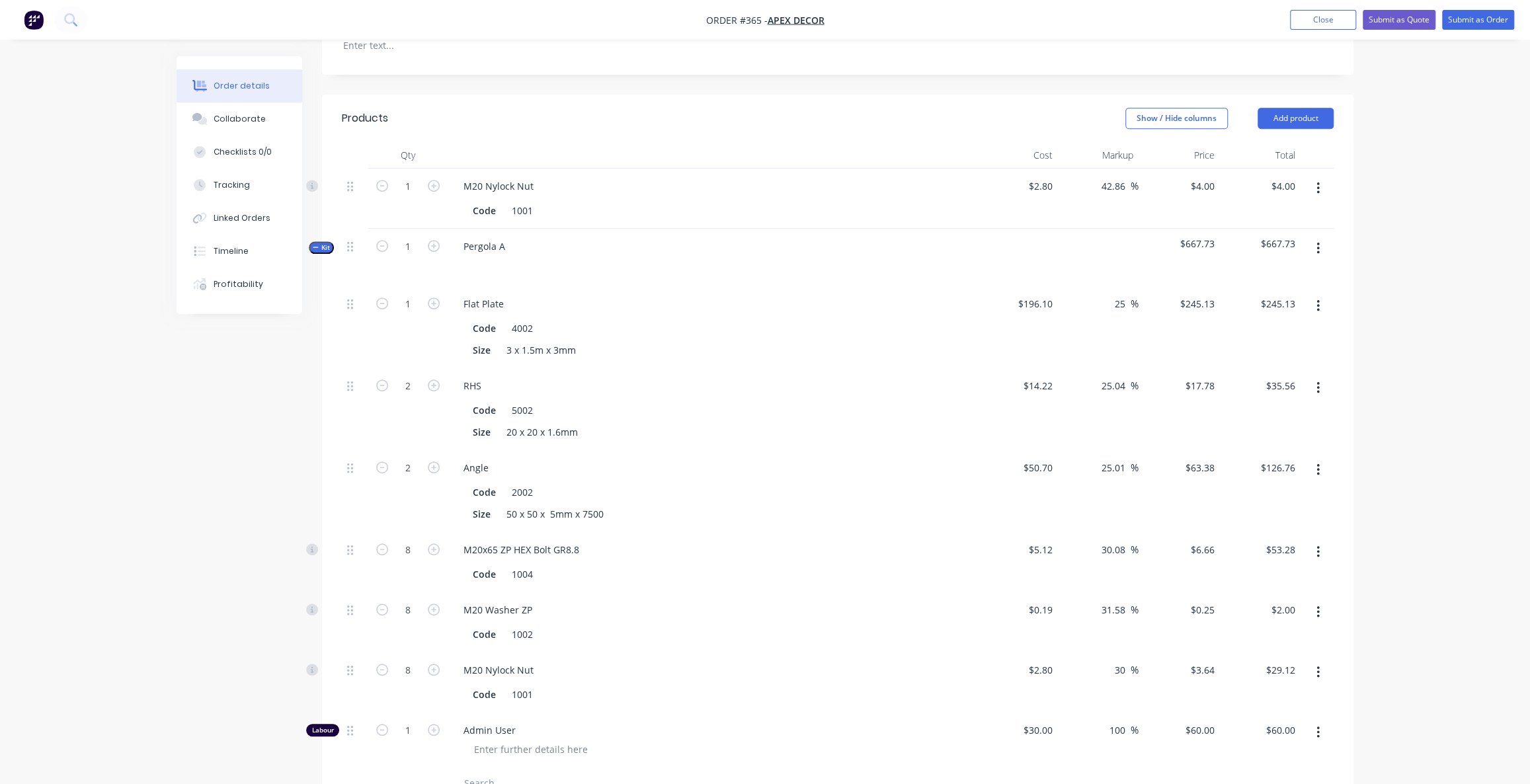
click at [322, 243] on span "Kit" at bounding box center [322, 248] width 17 height 10
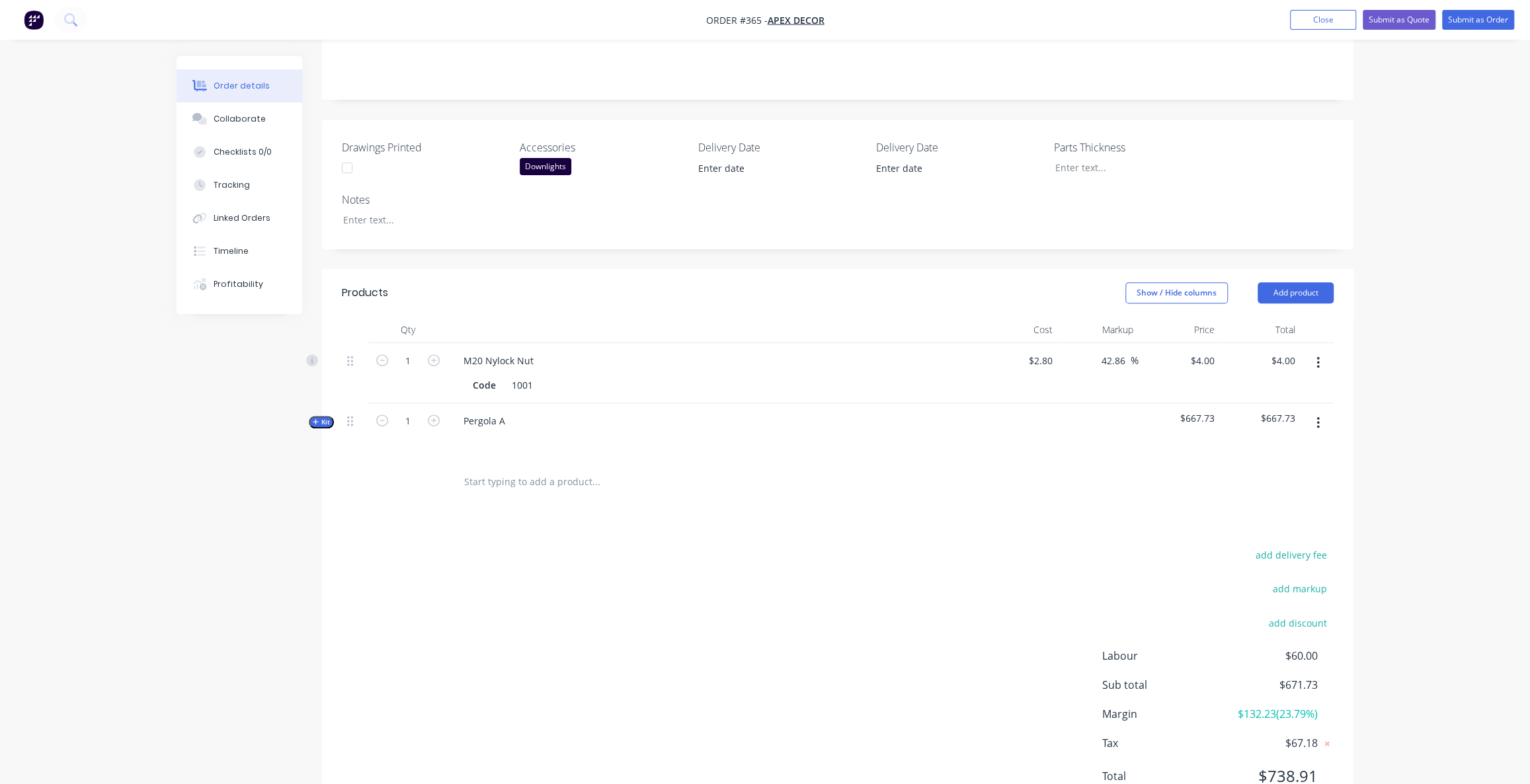
click at [1451, 369] on div "Order details Collaborate Checklists 0/0 Tracking Linked Orders Timeline Profit…" at bounding box center [765, 267] width 1530 height 1147
click at [1287, 282] on button "Add product" at bounding box center [1295, 292] width 76 height 21
click at [1294, 317] on div "Product catalogue" at bounding box center [1270, 326] width 102 height 20
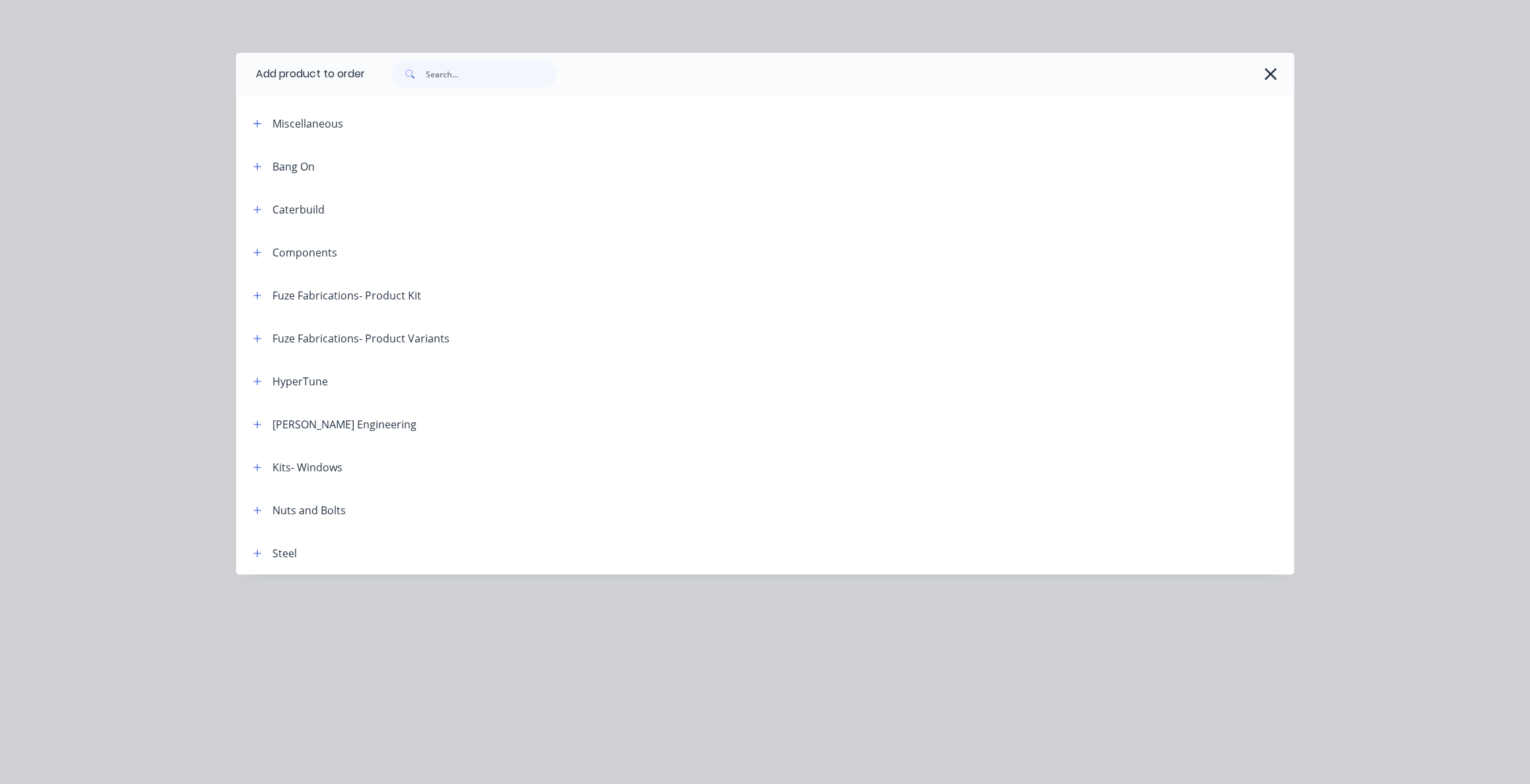
click at [1256, 72] on div at bounding box center [823, 74] width 916 height 26
click at [1265, 76] on icon "button" at bounding box center [1270, 74] width 14 height 19
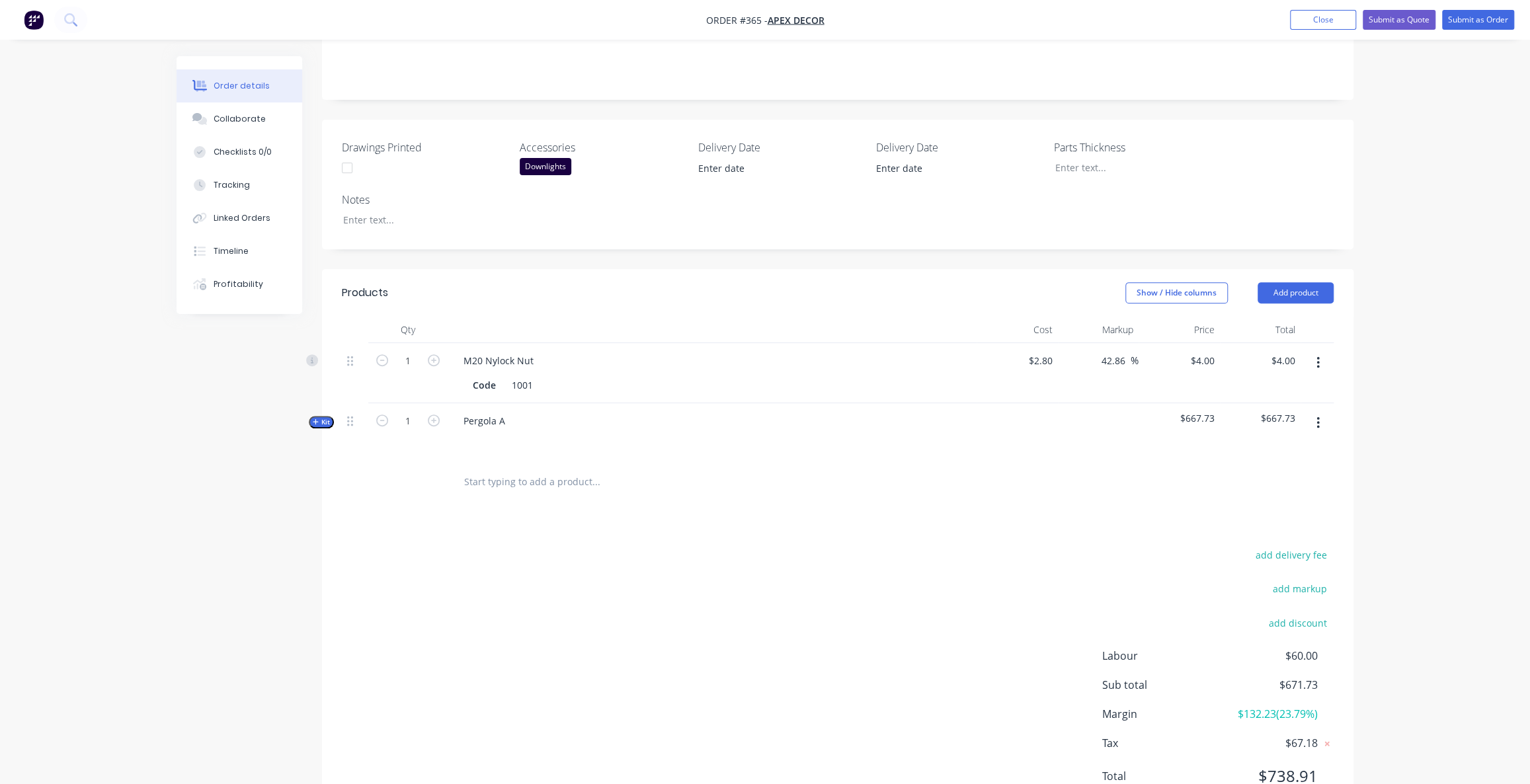
click at [313, 419] on icon "button" at bounding box center [316, 421] width 6 height 7
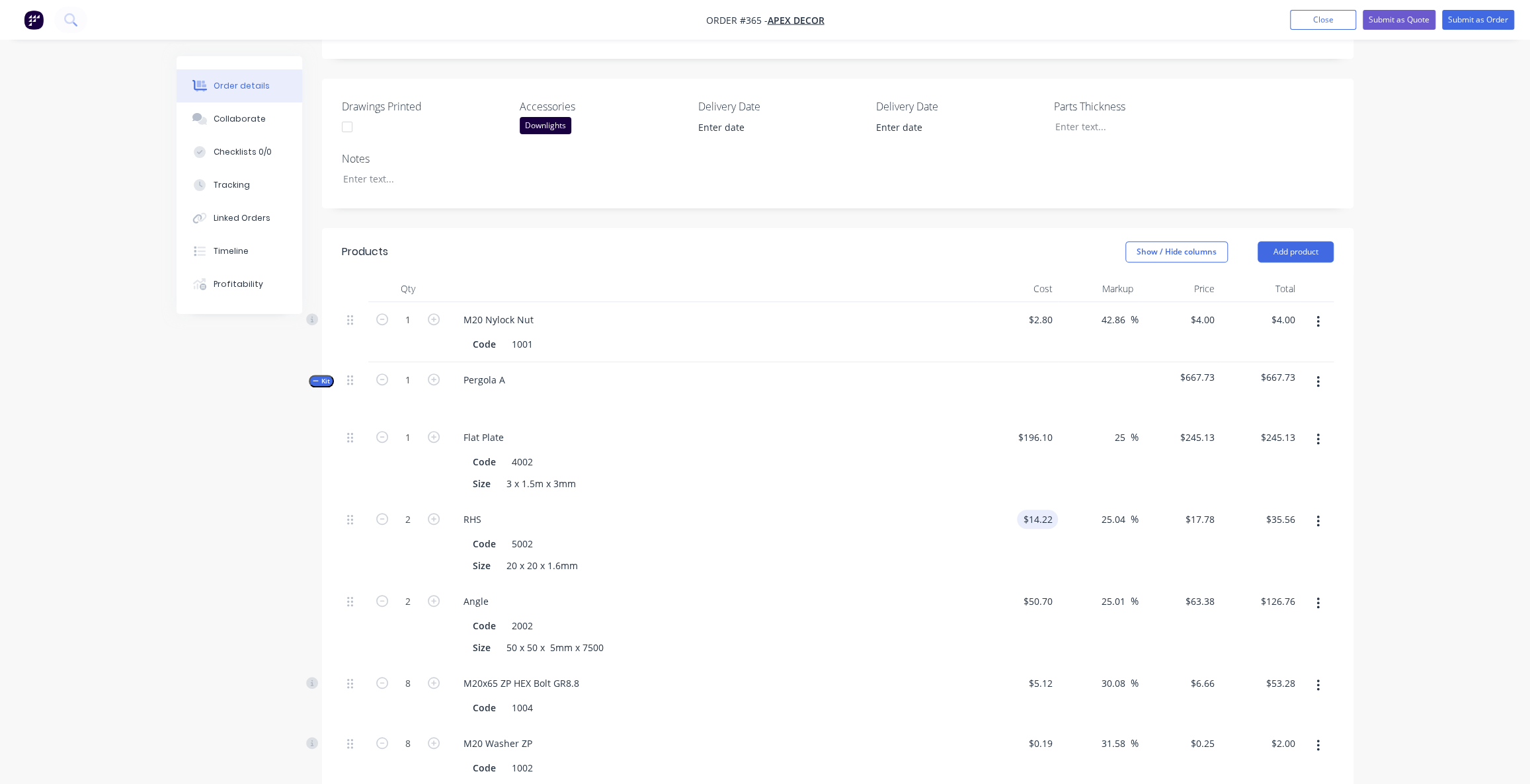
scroll to position [366, 0]
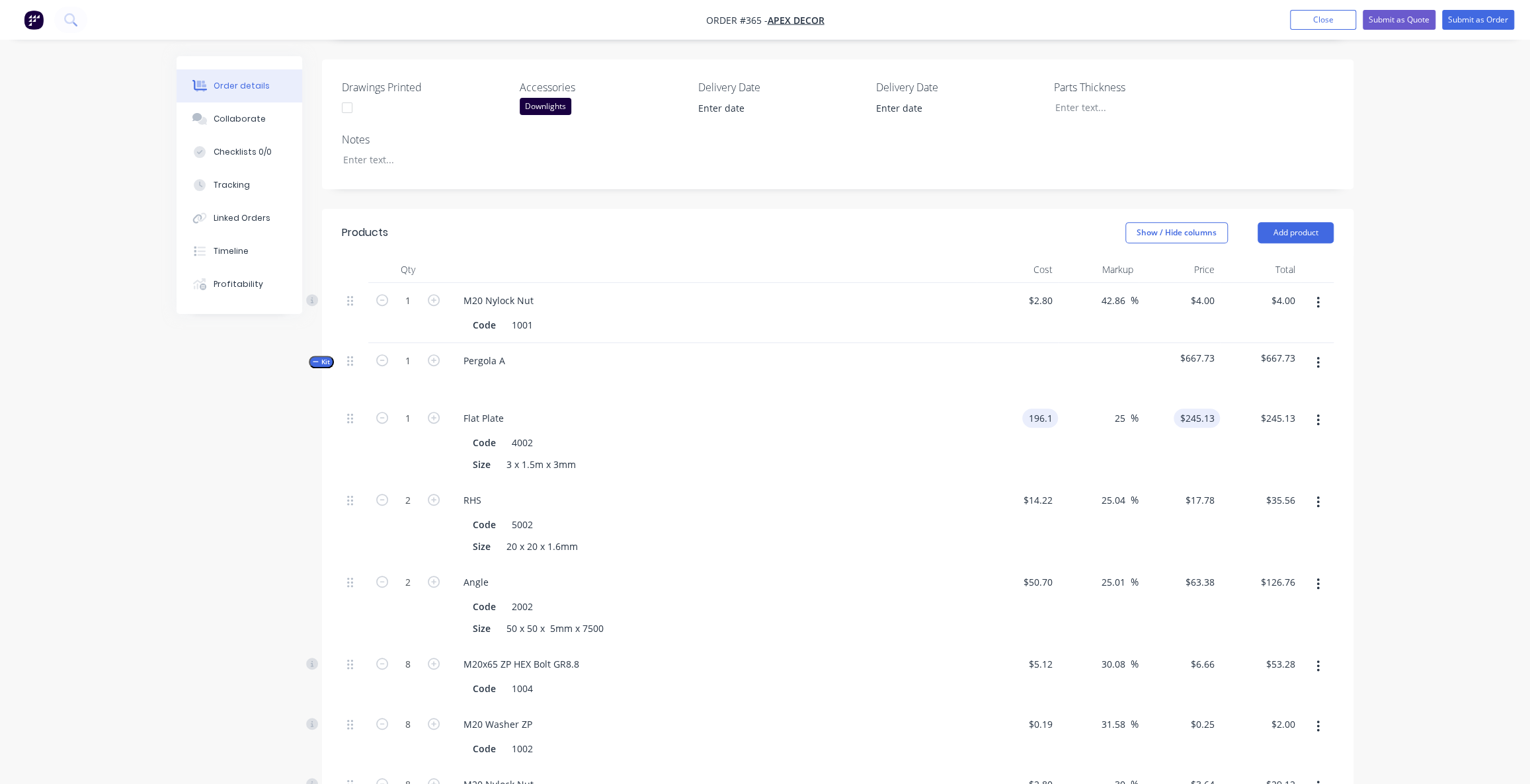
click at [1207, 408] on input "$245.13" at bounding box center [1200, 418] width 41 height 20
type input "$196.10"
type input "245.13"
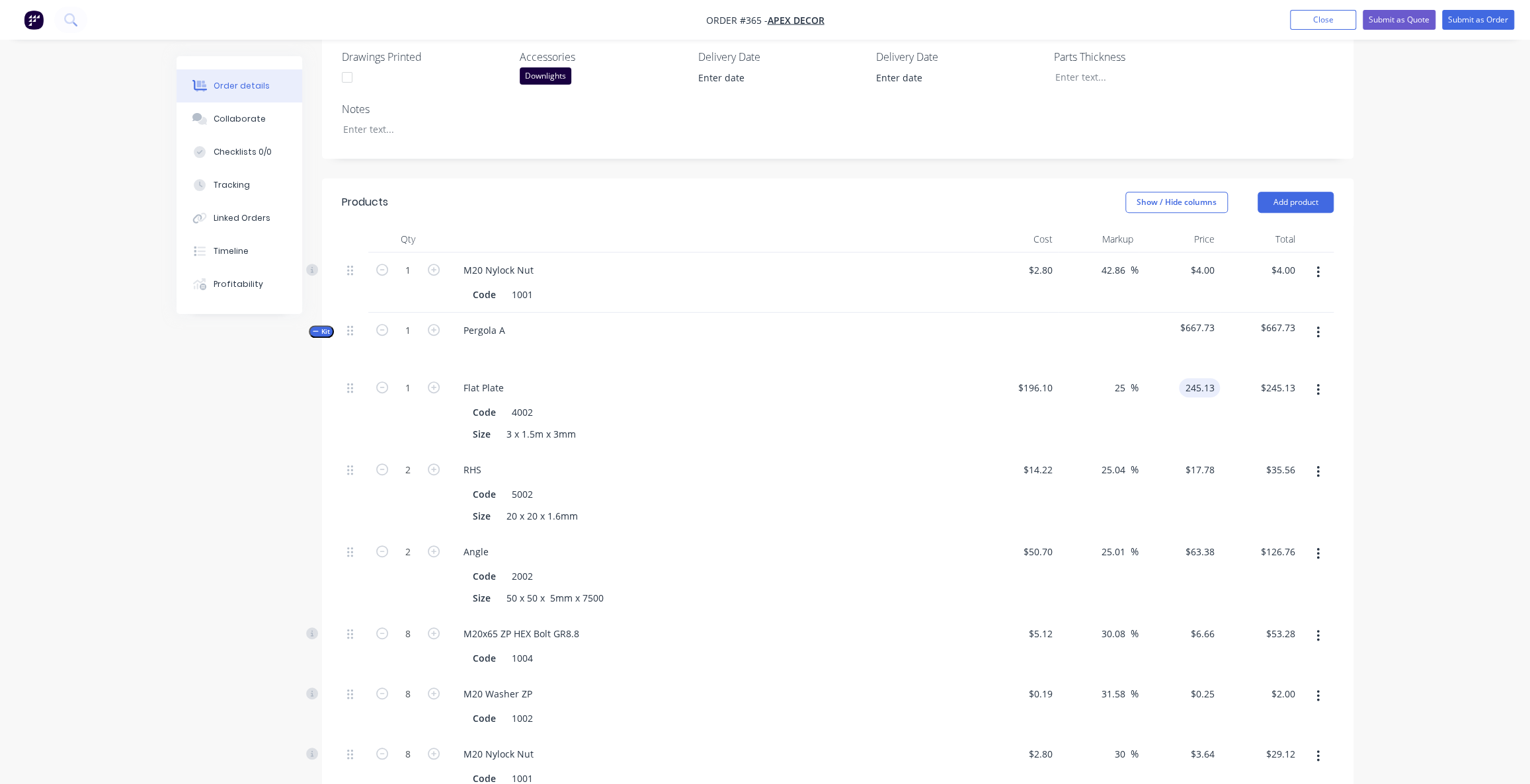
scroll to position [426, 0]
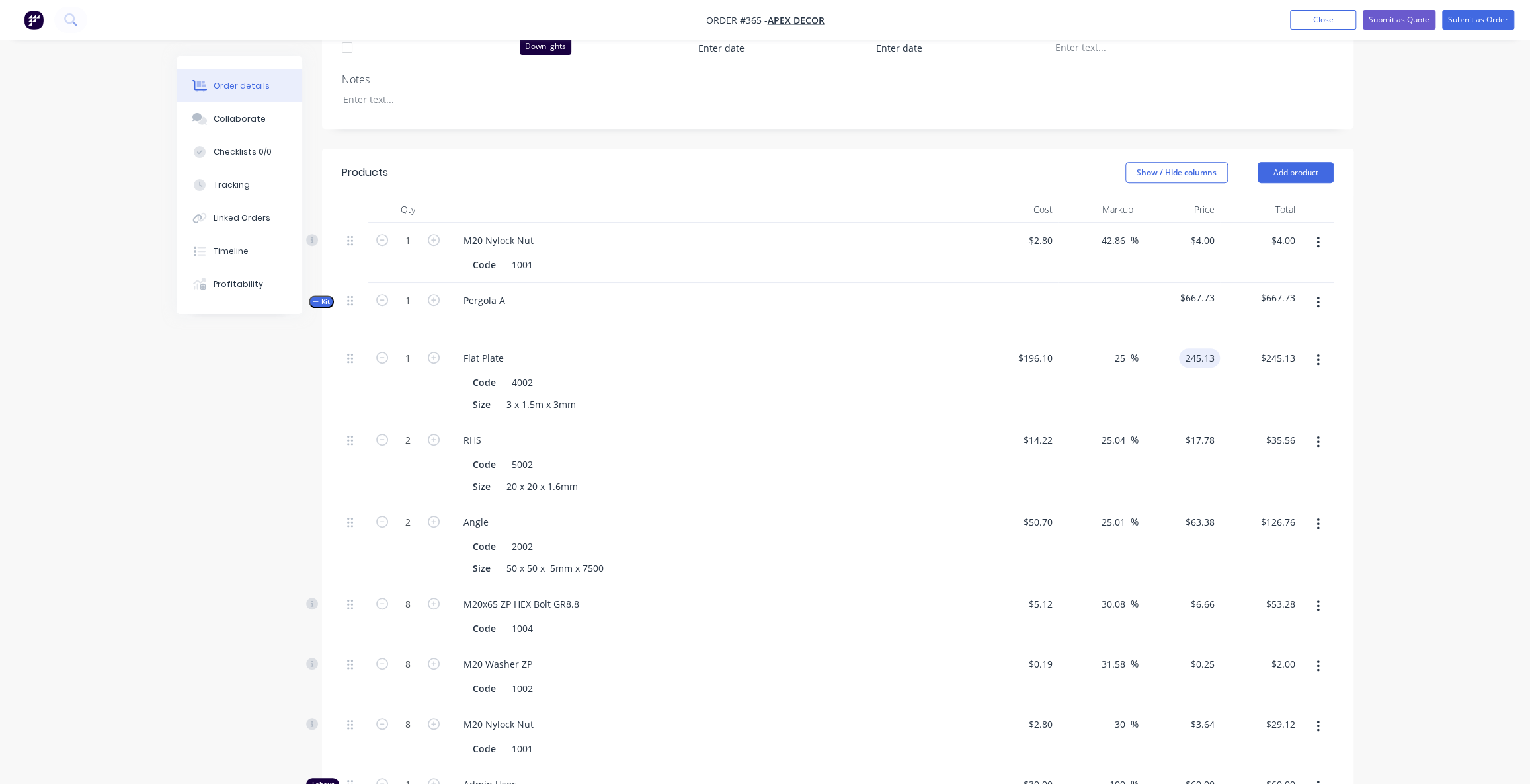
click at [318, 297] on span "Kit" at bounding box center [322, 302] width 17 height 10
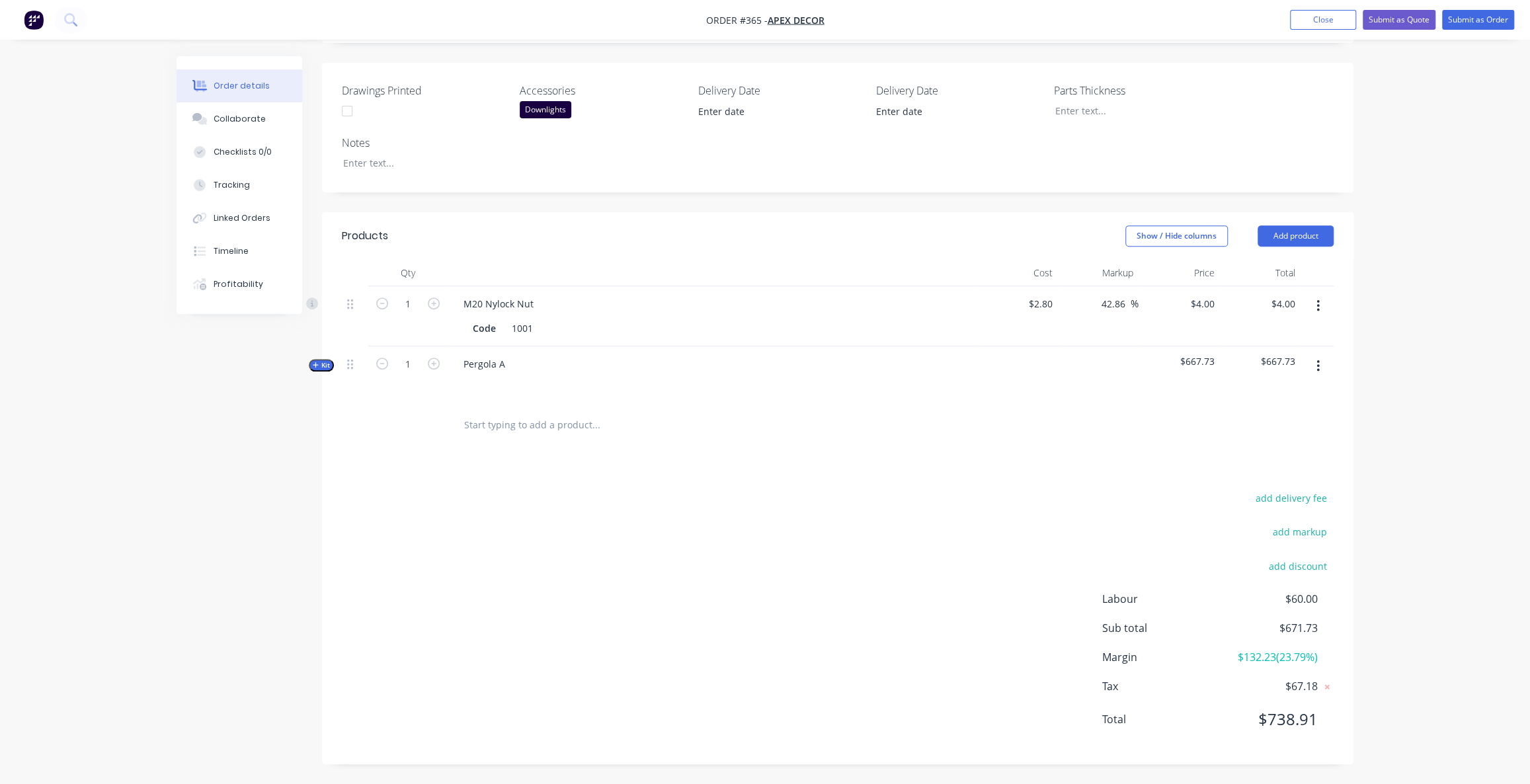
scroll to position [306, 0]
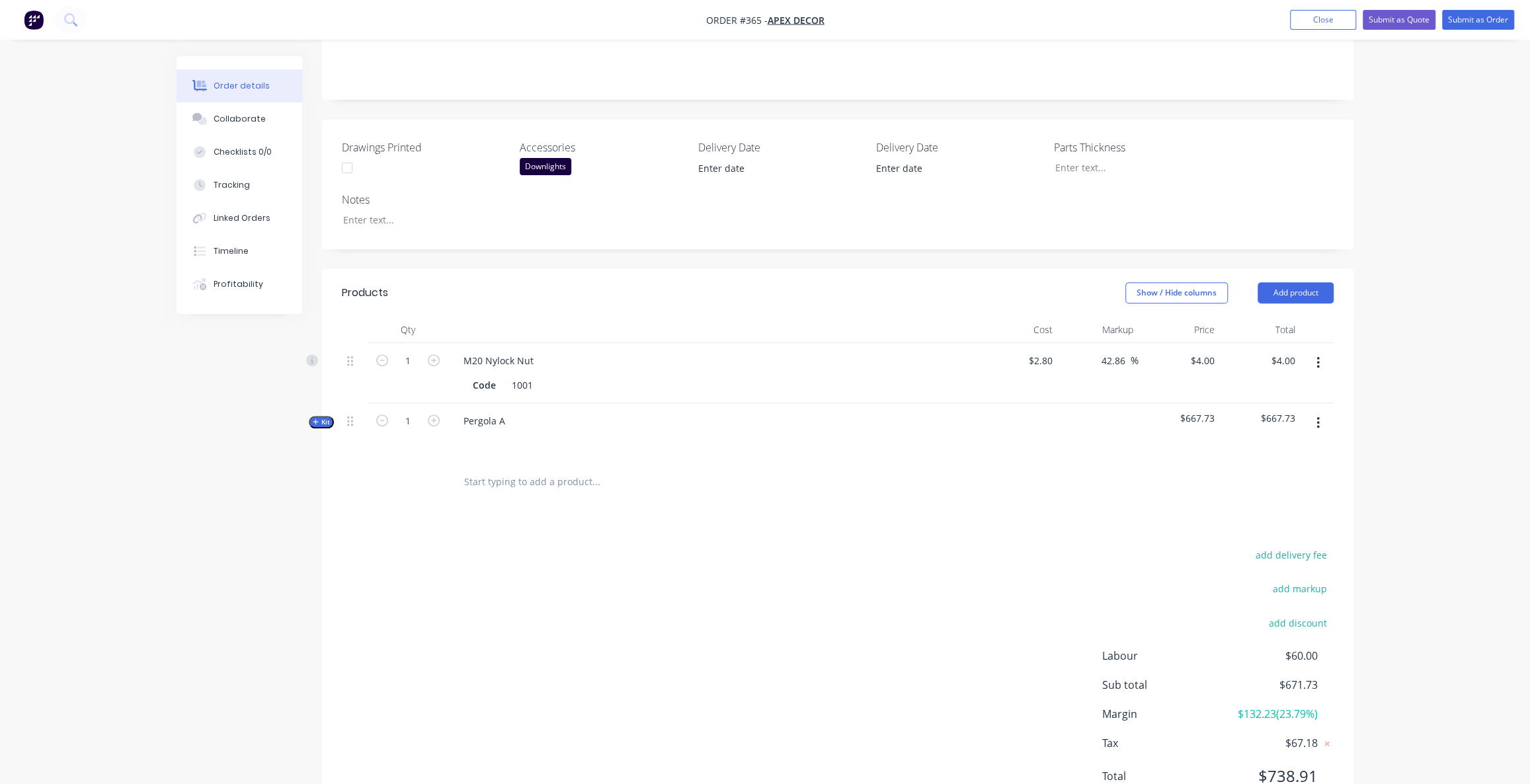
click at [281, 494] on div "Created by Admin Created [DATE] Required [DATE] Assigned to AU Status Draft Con…" at bounding box center [765, 295] width 1177 height 1090
click at [285, 473] on div "Created by Admin Created [DATE] Required [DATE] Assigned to AU Status Draft Con…" at bounding box center [765, 295] width 1177 height 1090
click at [328, 372] on div "Qty Cost Markup Price Total 1 M20 Nylock Nut Code 1001 $2.80 $2.80 42.86 42.86 …" at bounding box center [838, 410] width 1032 height 187
click at [331, 372] on div "Qty Cost Markup Price Total 1 M20 Nylock Nut Code 1001 $2.80 $2.80 42.86 42.86 …" at bounding box center [838, 410] width 1032 height 187
click at [326, 417] on span "Kit" at bounding box center [322, 421] width 17 height 10
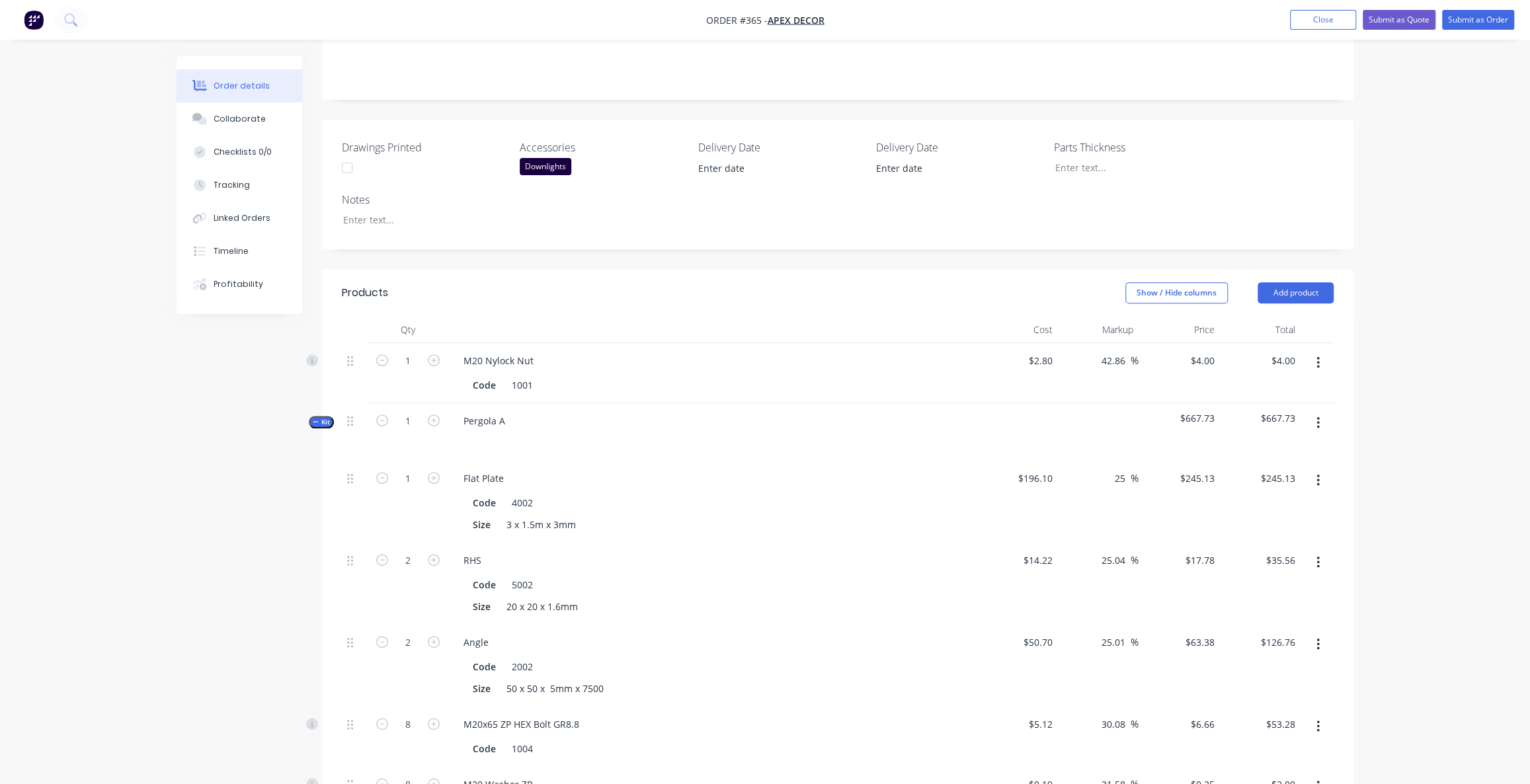
click at [326, 417] on span "Kit" at bounding box center [322, 421] width 17 height 10
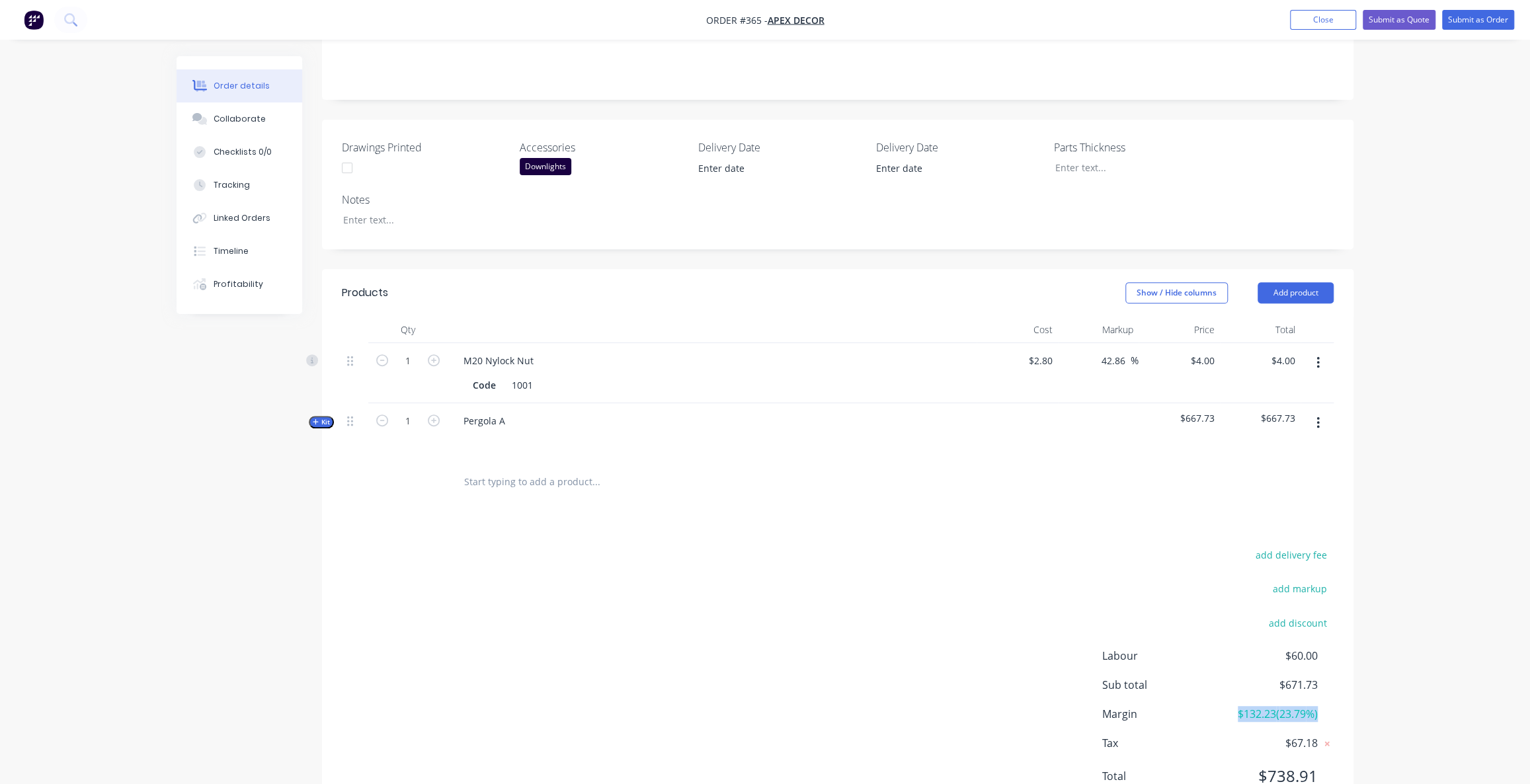
drag, startPoint x: 1236, startPoint y: 660, endPoint x: 1334, endPoint y: 659, distance: 98.0
click at [1332, 706] on div "Margin $132.23 ( 23.79 %)" at bounding box center [1218, 714] width 232 height 16
click at [1409, 645] on div "Order details Collaborate Checklists 0/0 Tracking Linked Orders Timeline Profit…" at bounding box center [765, 267] width 1530 height 1147
drag, startPoint x: 1287, startPoint y: 597, endPoint x: 1295, endPoint y: 595, distance: 8.2
click at [1295, 648] on span "$60.00" at bounding box center [1268, 655] width 98 height 16
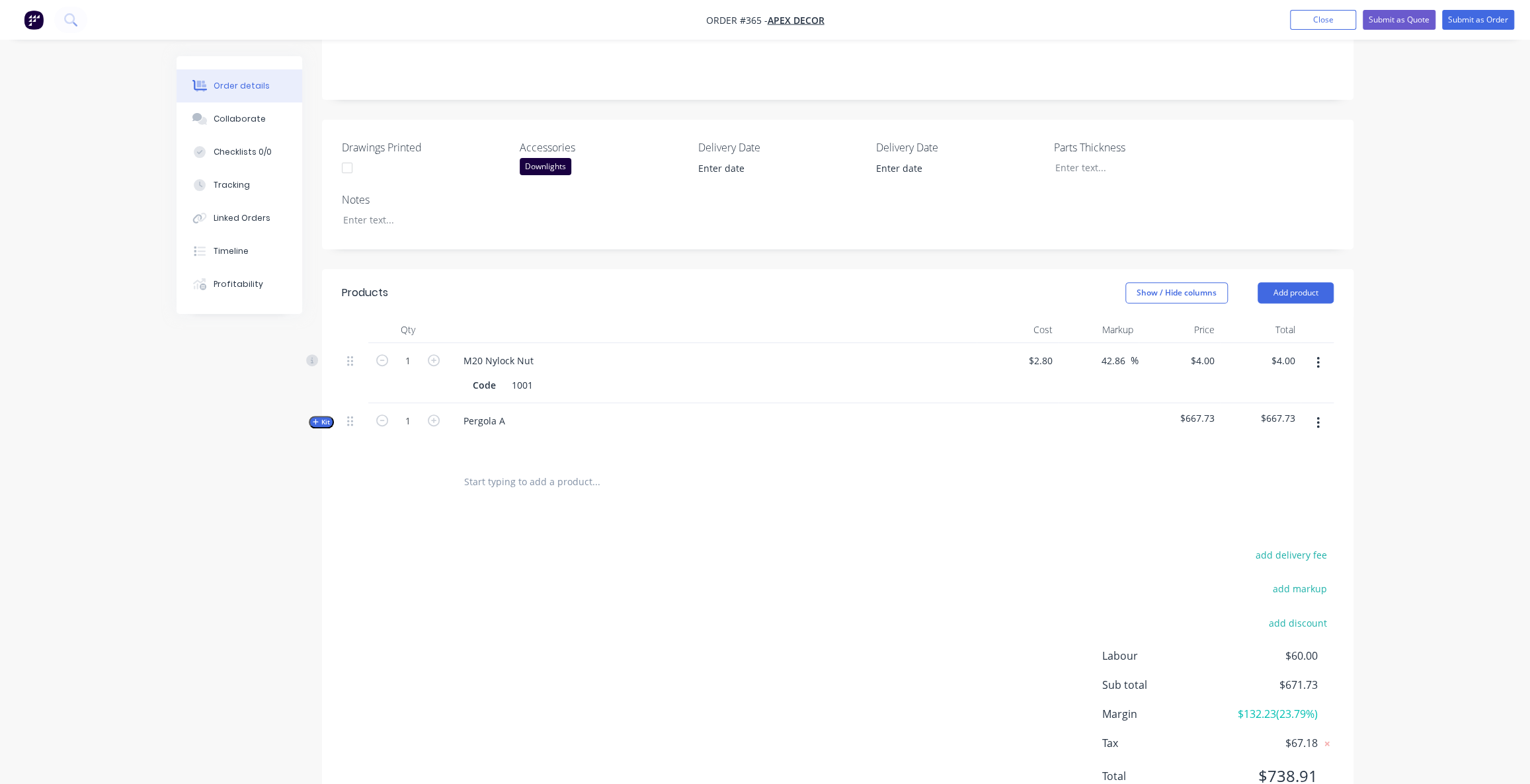
click at [1310, 648] on span "$60.00" at bounding box center [1268, 655] width 98 height 16
drag, startPoint x: 1320, startPoint y: 600, endPoint x: 1265, endPoint y: 594, distance: 55.3
click at [1265, 648] on div "Labour $60.00" at bounding box center [1218, 655] width 232 height 16
click at [1413, 582] on div "Order details Collaborate Checklists 0/0 Tracking Linked Orders Timeline Profit…" at bounding box center [765, 267] width 1530 height 1147
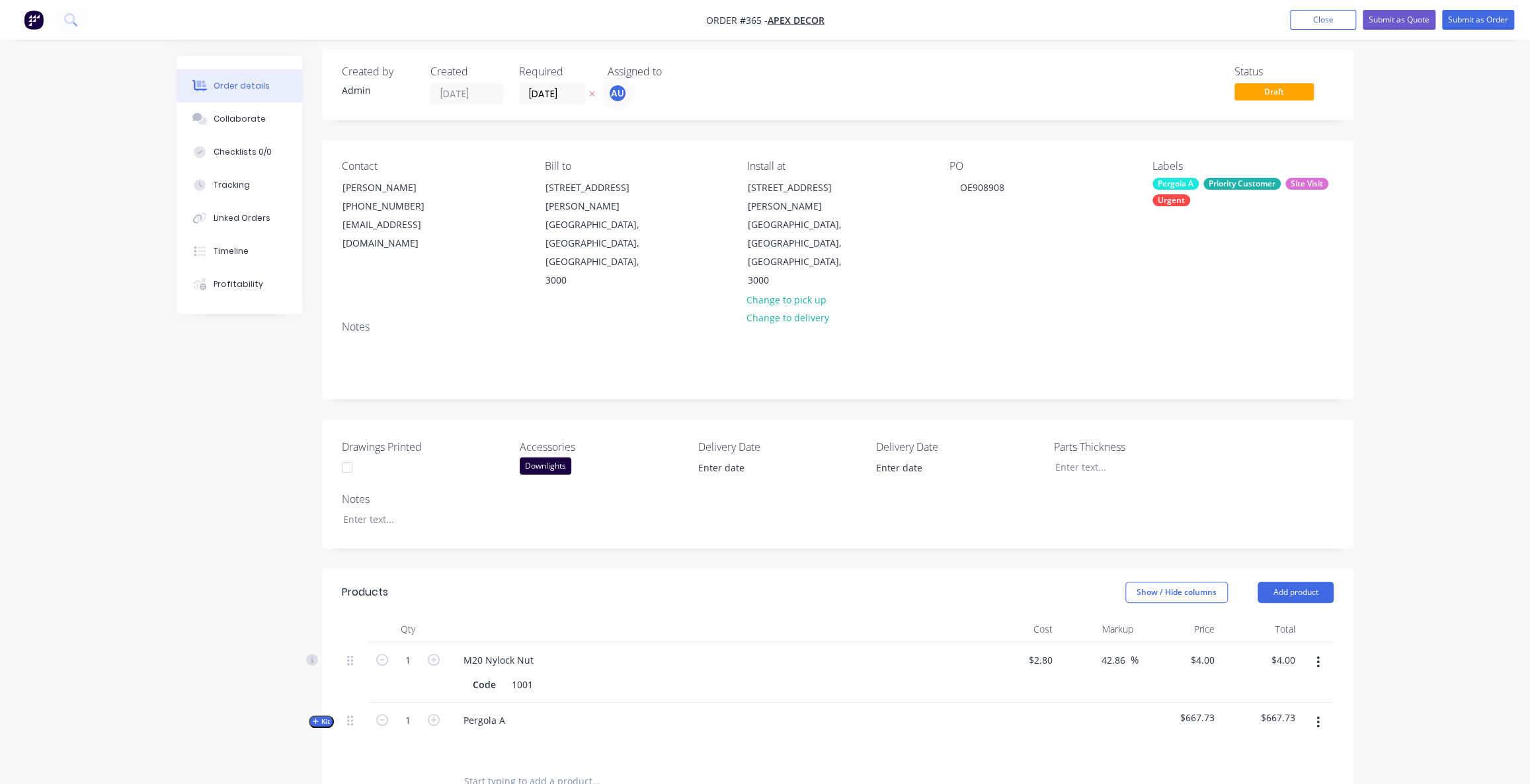
scroll to position [6, 0]
click at [1437, 499] on div "Order details Collaborate Checklists 0/0 Tracking Linked Orders Timeline Profit…" at bounding box center [765, 568] width 1530 height 1147
click at [1399, 21] on button "Submit as Quote" at bounding box center [1399, 20] width 73 height 20
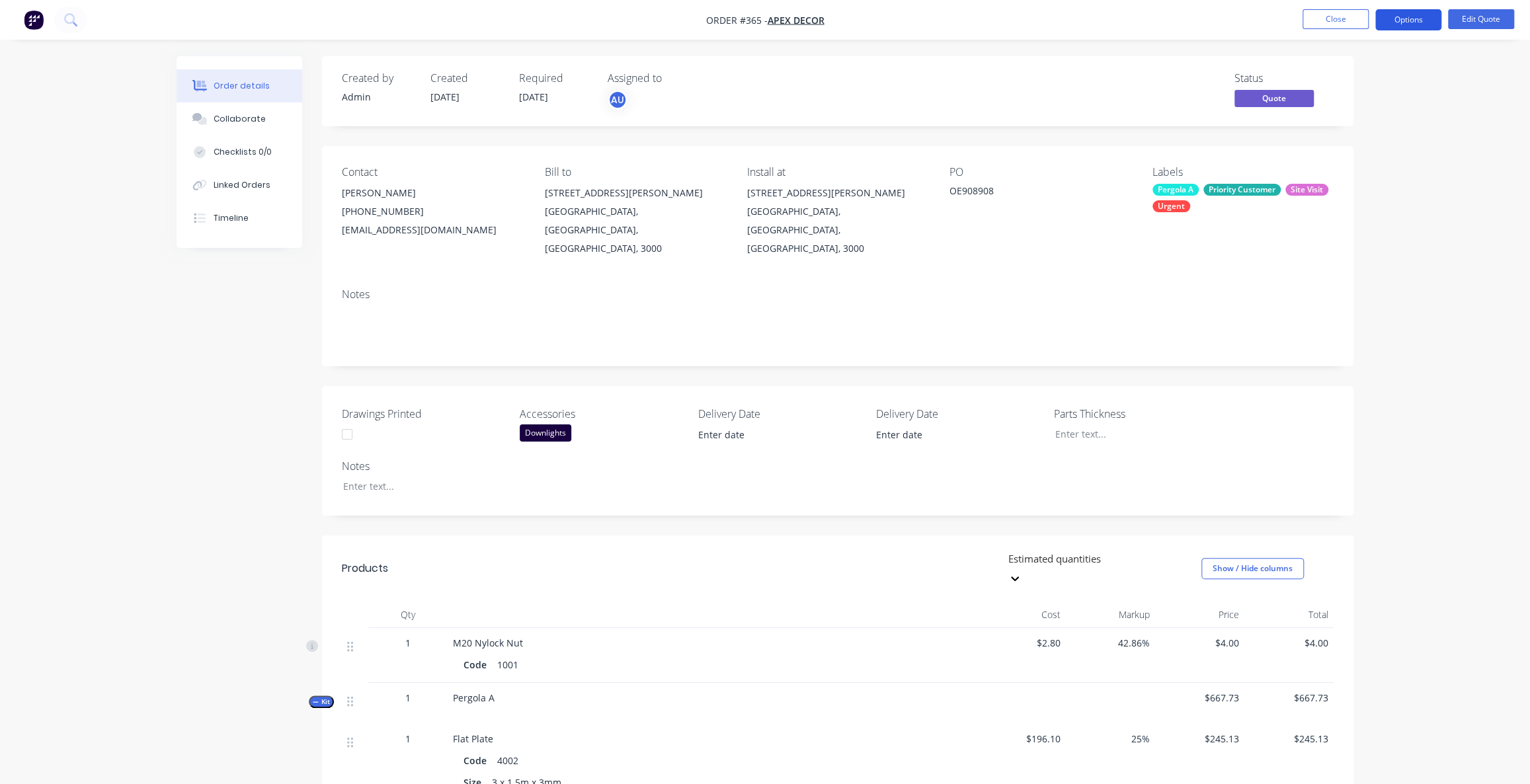
click at [1408, 18] on button "Options" at bounding box center [1408, 20] width 66 height 21
click at [1349, 78] on div "Quote" at bounding box center [1368, 80] width 122 height 20
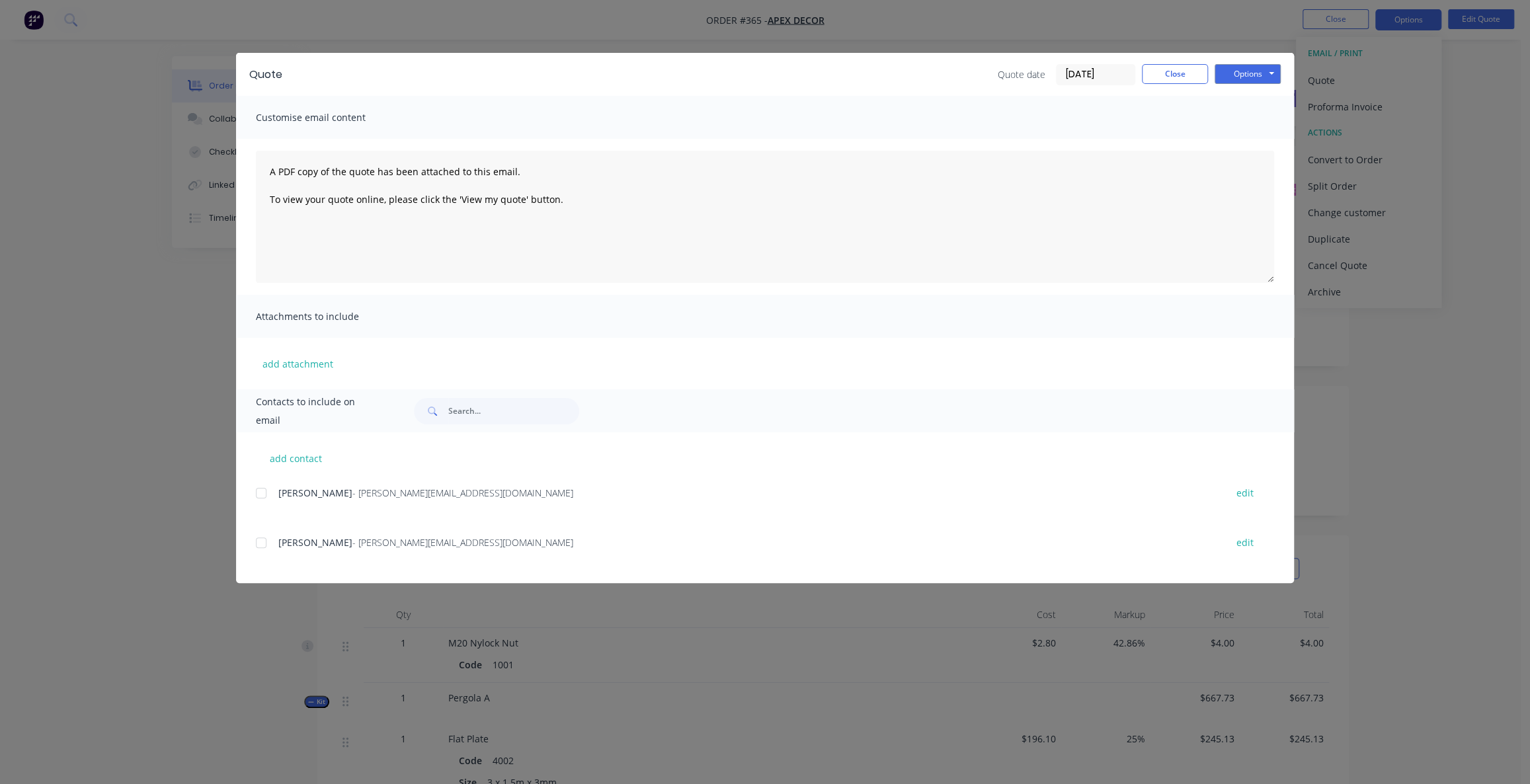
click at [263, 490] on div at bounding box center [261, 493] width 26 height 26
click at [1270, 67] on button "Options" at bounding box center [1248, 74] width 66 height 20
click at [1272, 120] on button "Print" at bounding box center [1257, 119] width 85 height 21
click at [1161, 77] on button "Close" at bounding box center [1175, 74] width 66 height 20
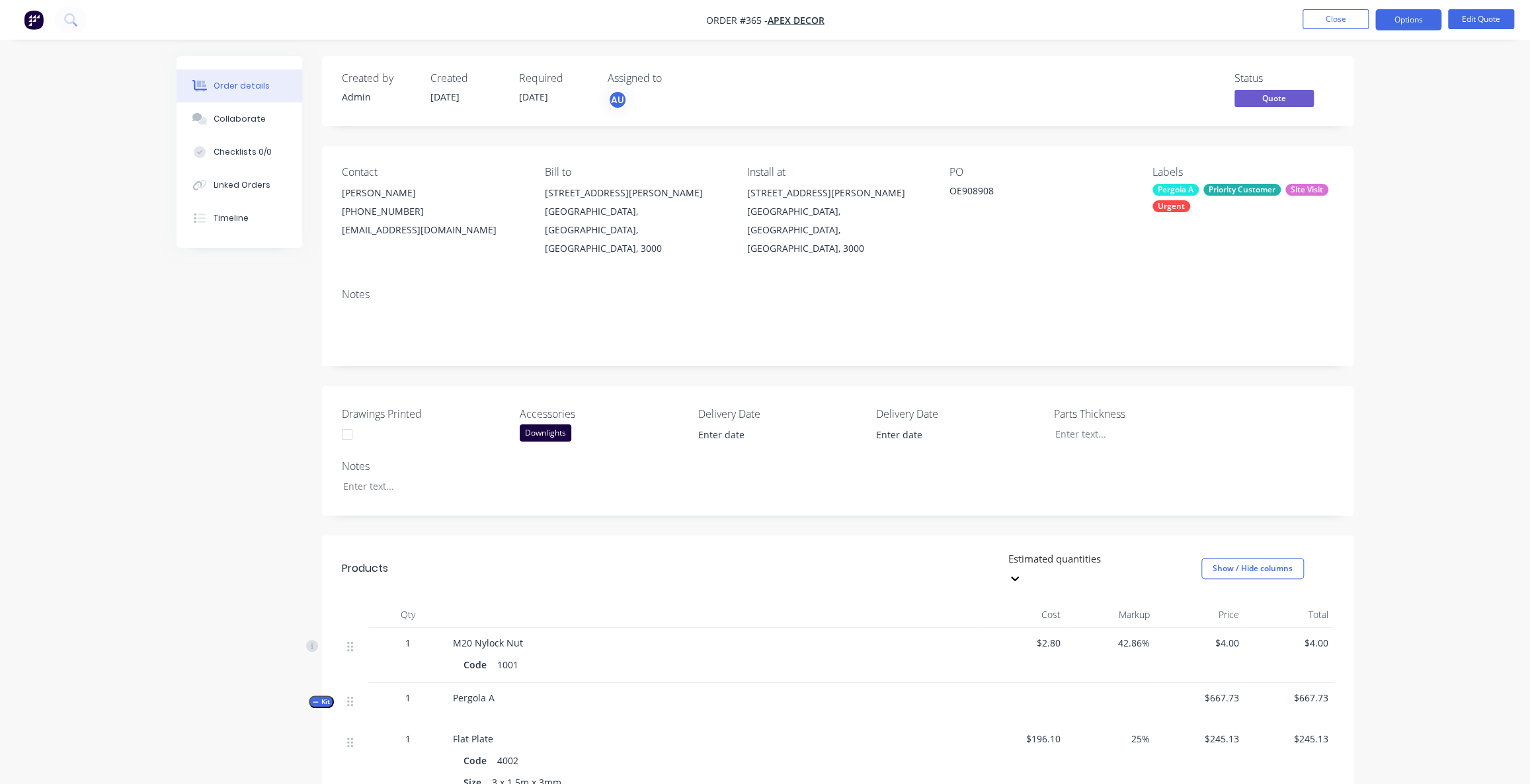
click at [1478, 440] on div "Order details Collaborate Checklists 0/0 Linked Orders Timeline Order details C…" at bounding box center [765, 738] width 1530 height 1477
click at [239, 326] on div "Created by Admin Created [DATE] Required [DATE] Assigned to AU Status Quote Con…" at bounding box center [765, 766] width 1177 height 1421
click at [236, 332] on div "Created by Admin Created [DATE] Required [DATE] Assigned to AU Status Quote Con…" at bounding box center [765, 766] width 1177 height 1421
click at [162, 267] on div "Order details Collaborate Checklists 0/0 Linked Orders Timeline Order details C…" at bounding box center [765, 738] width 1530 height 1477
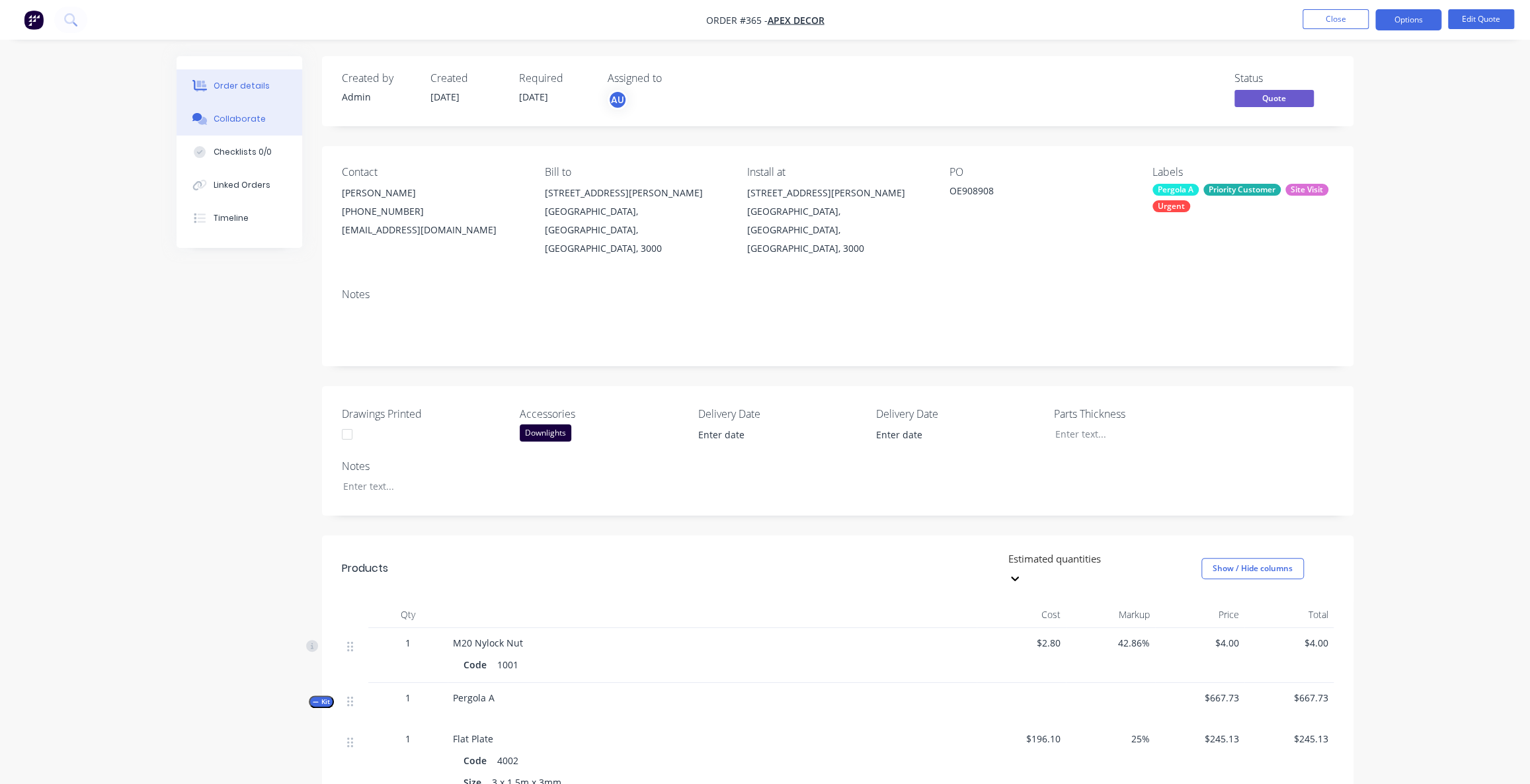
click at [238, 125] on button "Collaborate" at bounding box center [239, 119] width 125 height 33
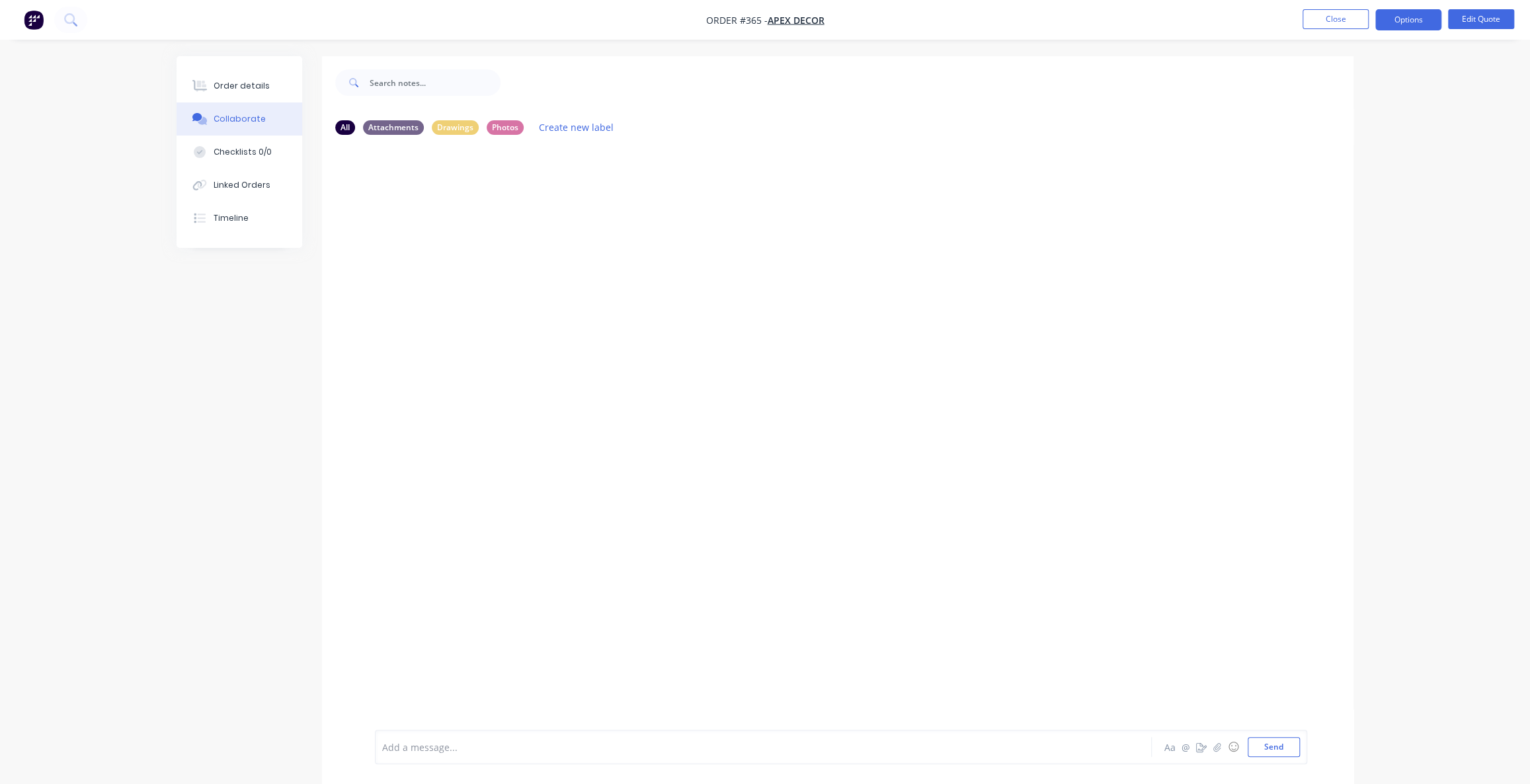
click at [501, 759] on div "Add a message... Aa @ ☺ Send" at bounding box center [841, 747] width 933 height 35
click at [498, 757] on div "Add a message... Aa @ ☺ Send" at bounding box center [841, 747] width 933 height 35
click at [1221, 748] on icon "button" at bounding box center [1217, 748] width 7 height 9
click at [471, 740] on div at bounding box center [727, 747] width 688 height 14
click at [458, 744] on div at bounding box center [727, 747] width 688 height 14
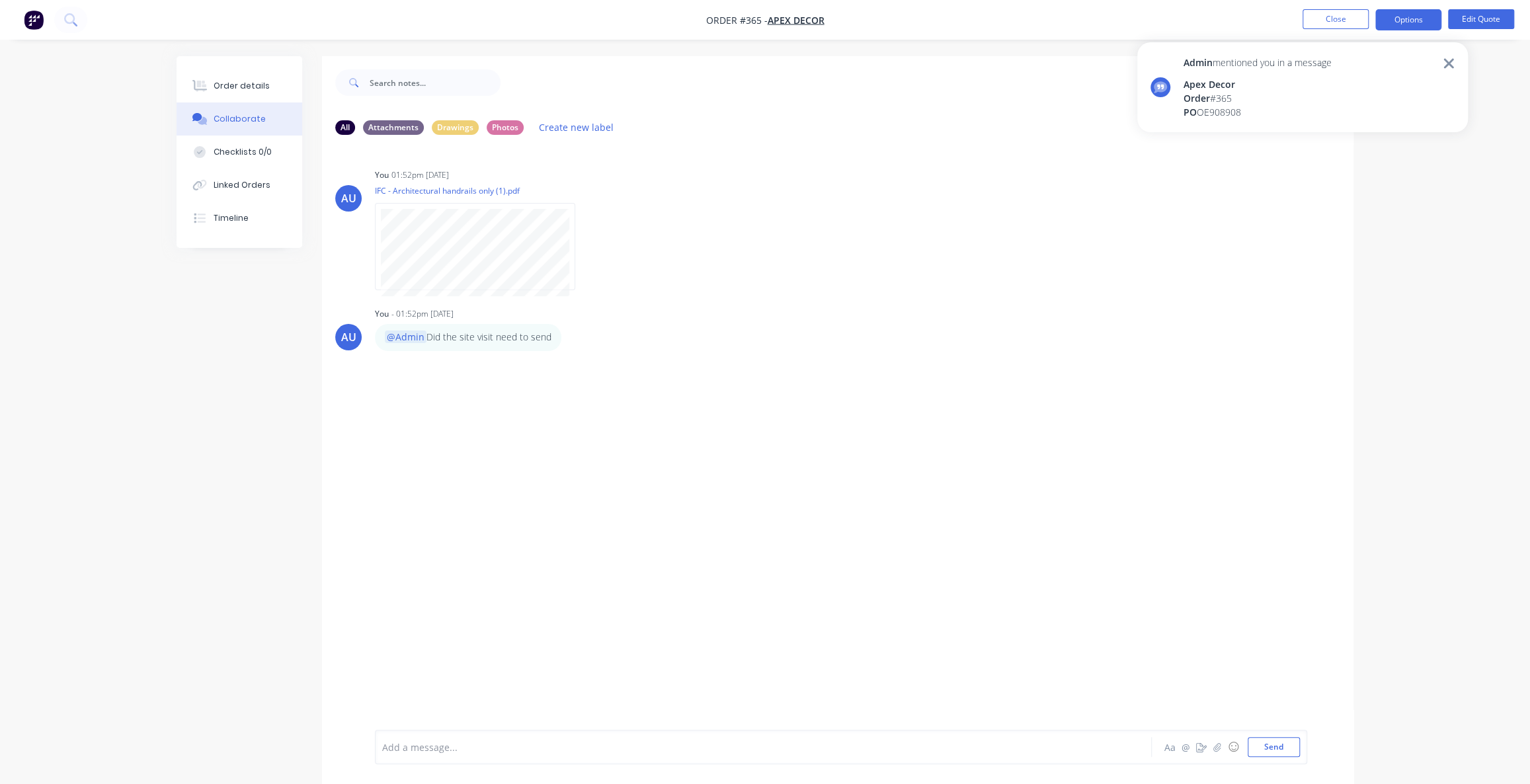
click at [1450, 60] on icon at bounding box center [1449, 63] width 12 height 16
click at [507, 125] on div "Photos" at bounding box center [506, 127] width 37 height 15
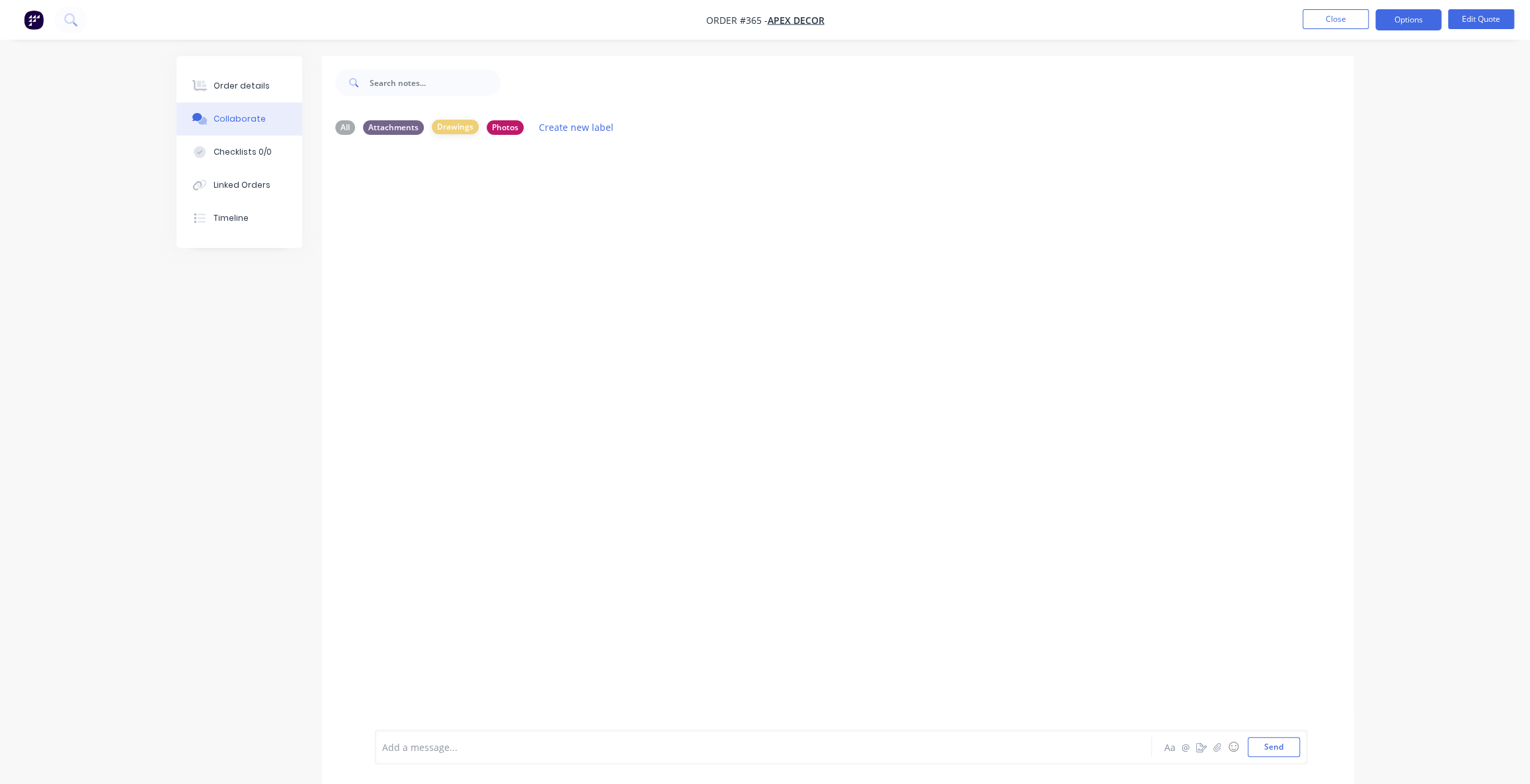
click at [465, 128] on div "Drawings" at bounding box center [455, 127] width 47 height 15
click at [412, 130] on div "Attachments" at bounding box center [393, 127] width 61 height 15
click at [345, 133] on div "All" at bounding box center [345, 127] width 20 height 15
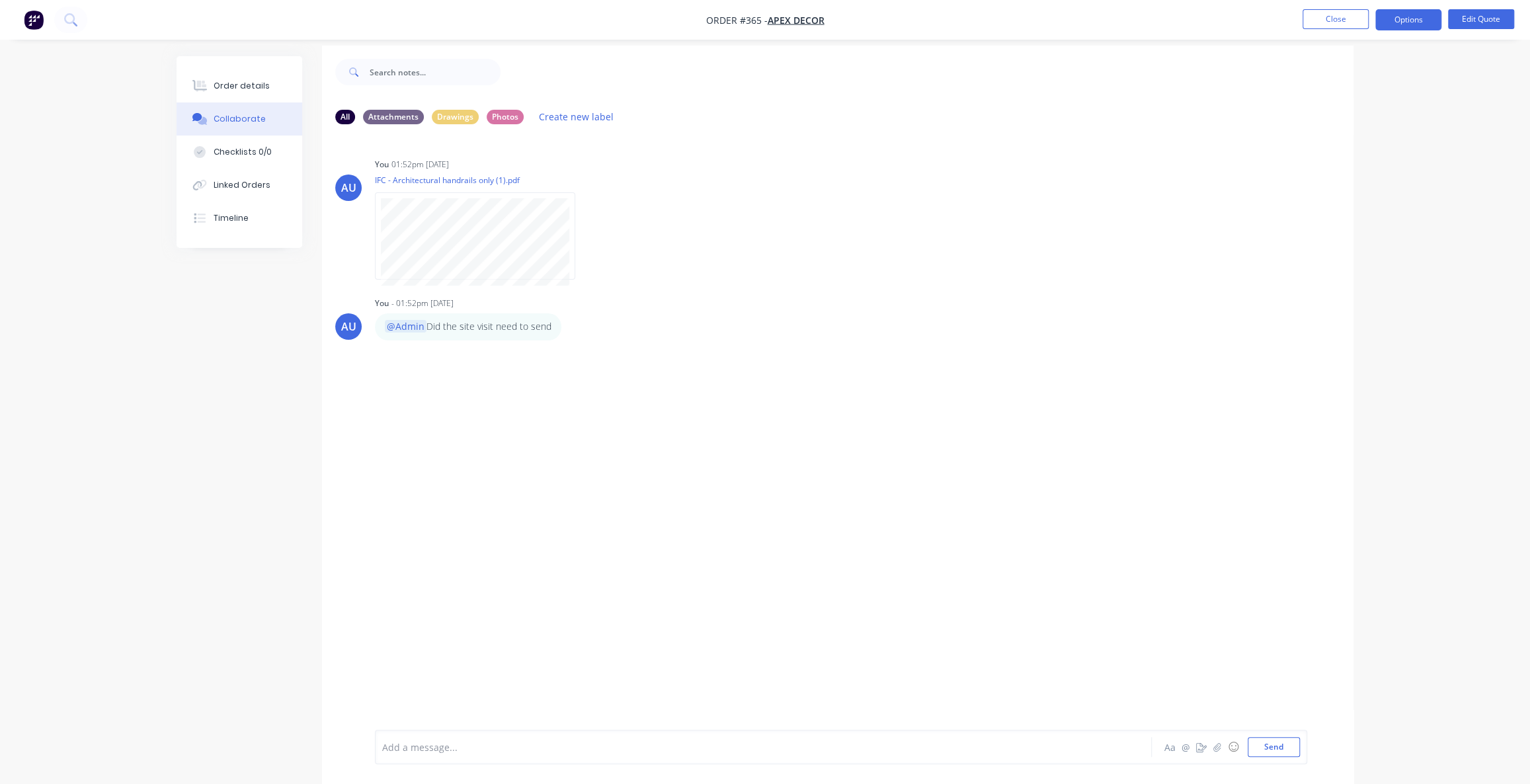
scroll to position [20, 0]
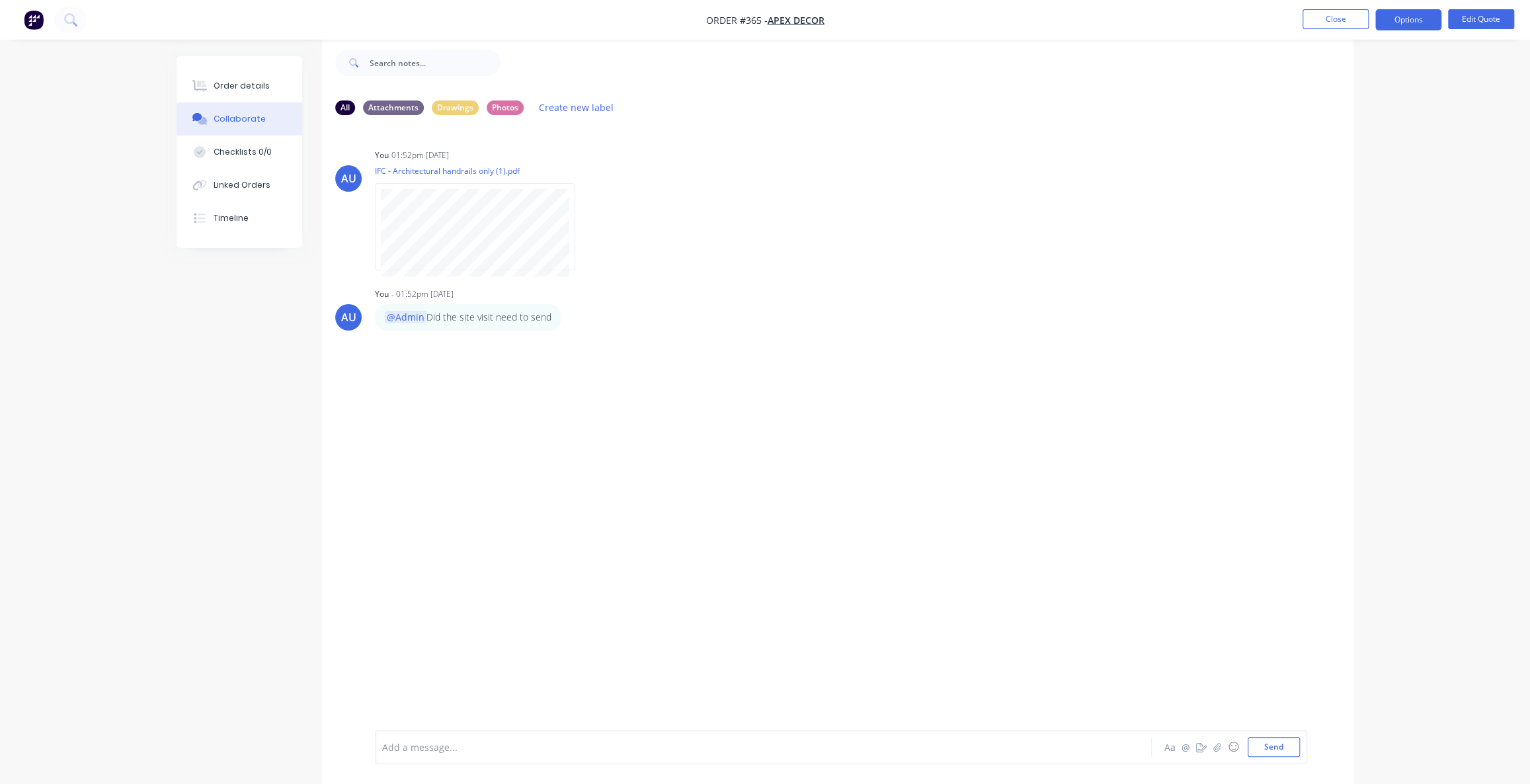
drag, startPoint x: 781, startPoint y: 406, endPoint x: 794, endPoint y: 415, distance: 15.8
click at [782, 406] on div "AU You 01:52pm [DATE] IFC - Architectural handrails only (1).pdf Labels Downloa…" at bounding box center [838, 417] width 1032 height 584
click at [1199, 748] on icon "button" at bounding box center [1201, 748] width 10 height 9
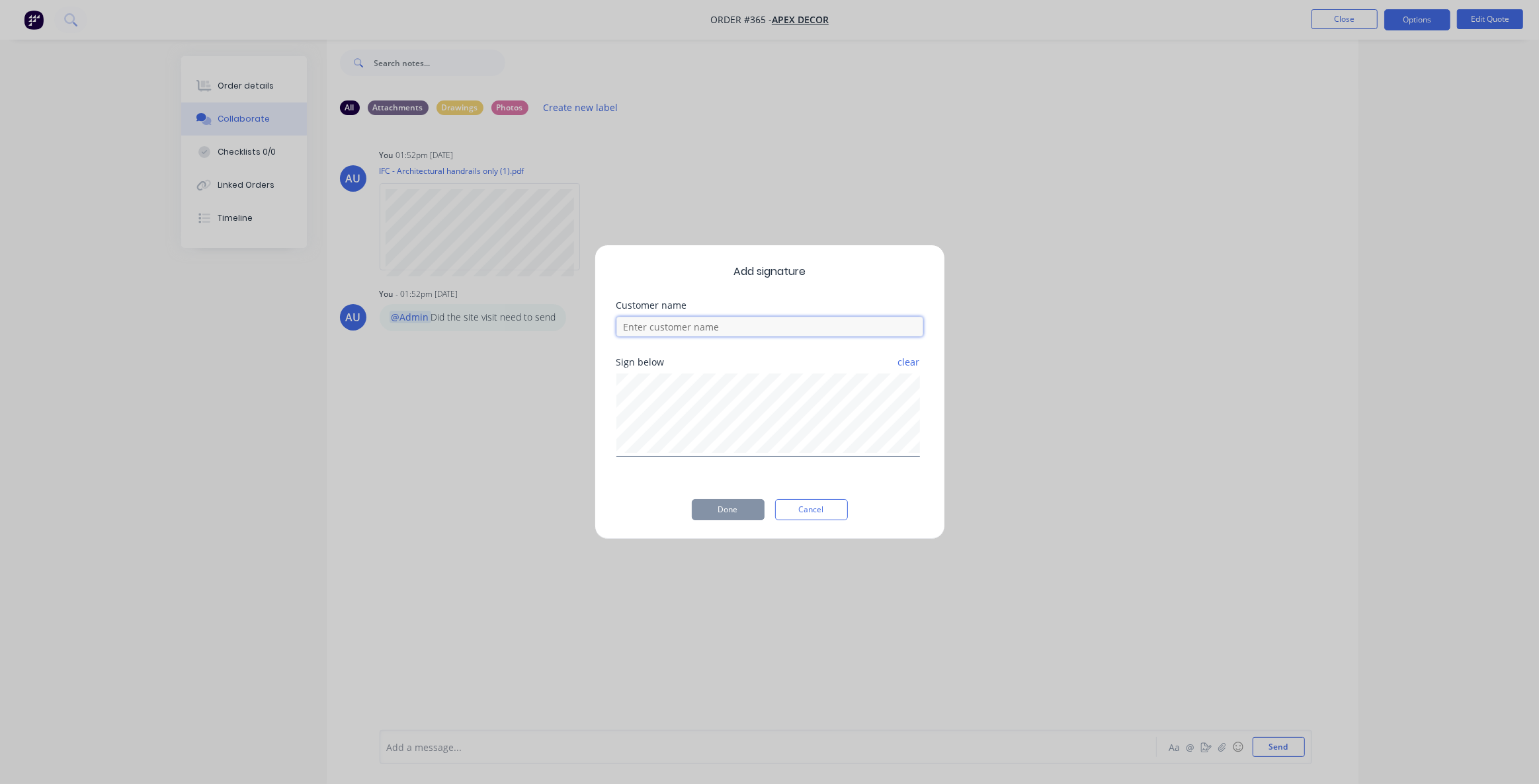
click at [668, 335] on input at bounding box center [770, 326] width 307 height 20
type input "Customer"
click at [742, 512] on button "Done" at bounding box center [728, 509] width 73 height 21
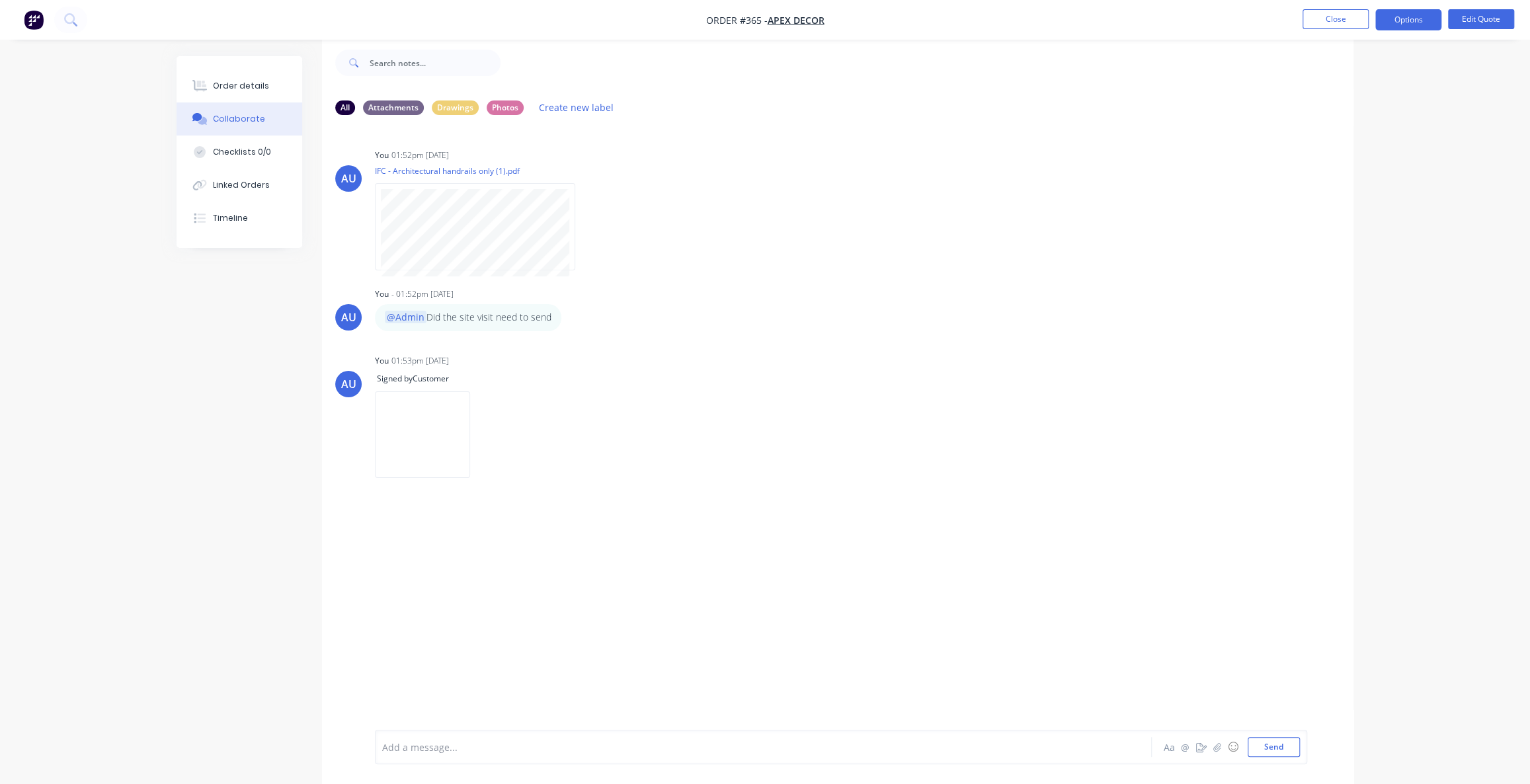
click at [1482, 123] on div "Order details Collaborate Checklists 0/0 Linked Orders Timeline Order details C…" at bounding box center [765, 382] width 1530 height 804
click at [250, 90] on div "Order details" at bounding box center [242, 86] width 56 height 12
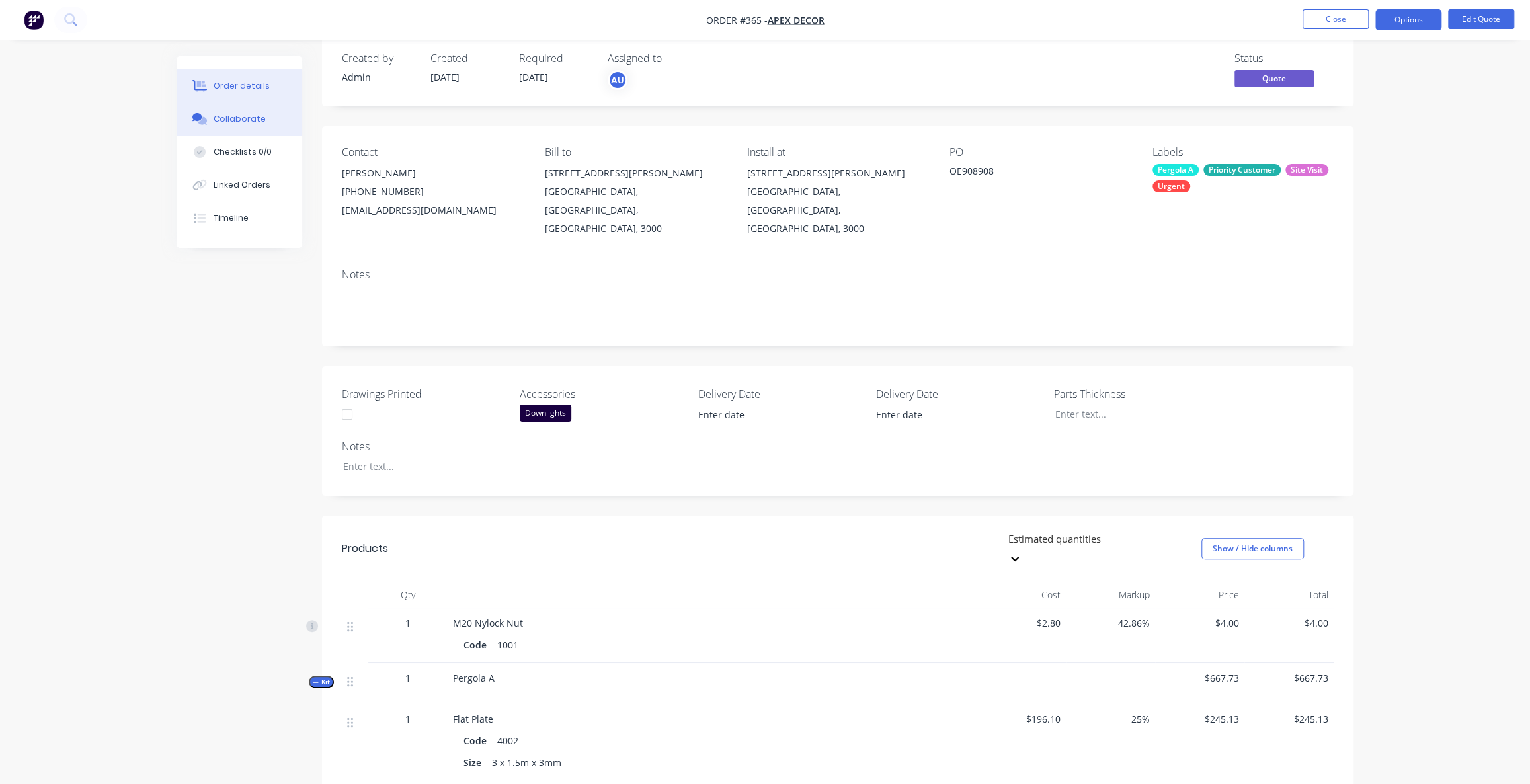
click at [259, 121] on div "Collaborate" at bounding box center [240, 119] width 52 height 12
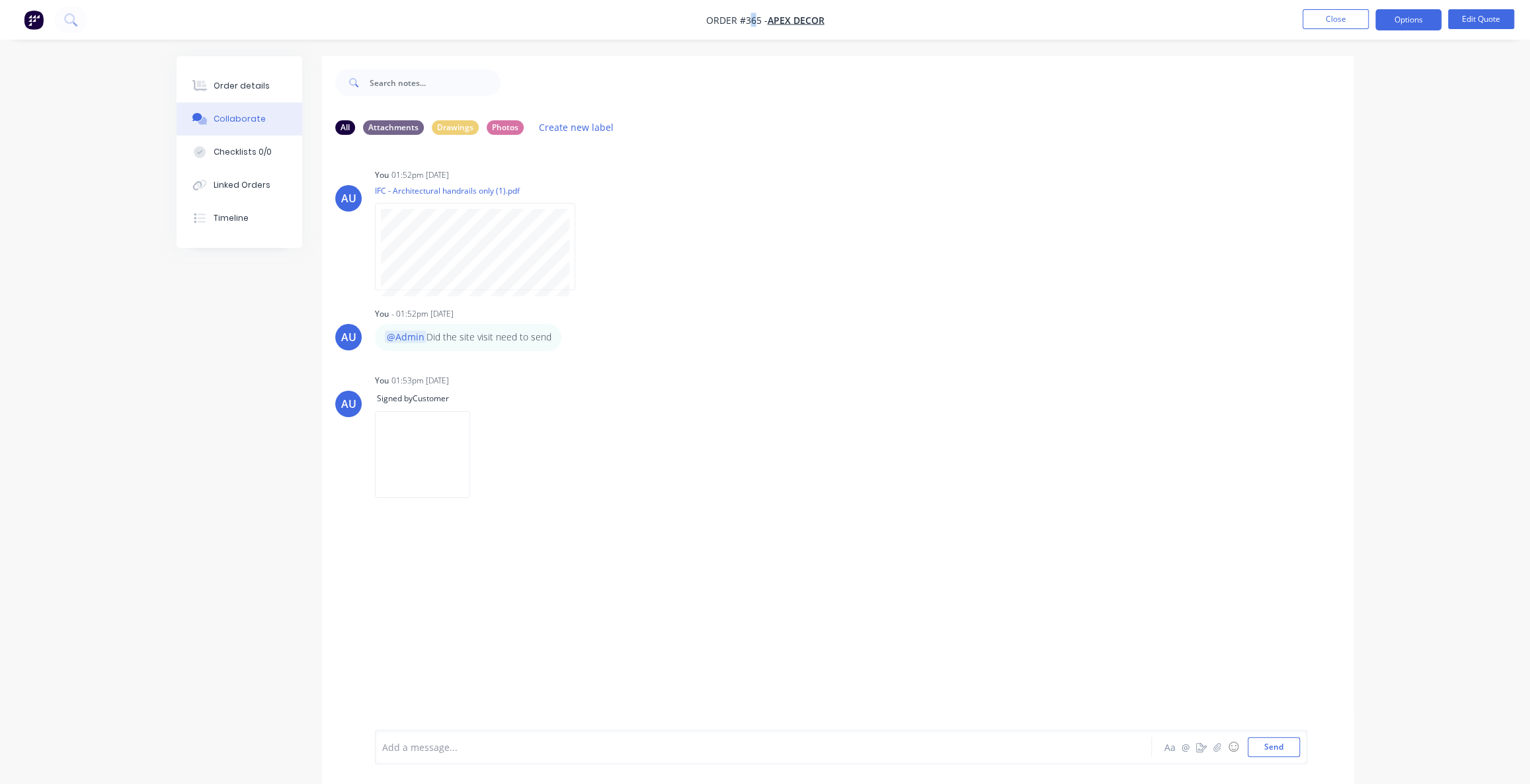
drag, startPoint x: 752, startPoint y: 20, endPoint x: 739, endPoint y: 21, distance: 13.0
click at [739, 21] on span "Order #365 -" at bounding box center [737, 20] width 62 height 12
click at [469, 128] on div "Drawings" at bounding box center [455, 127] width 47 height 15
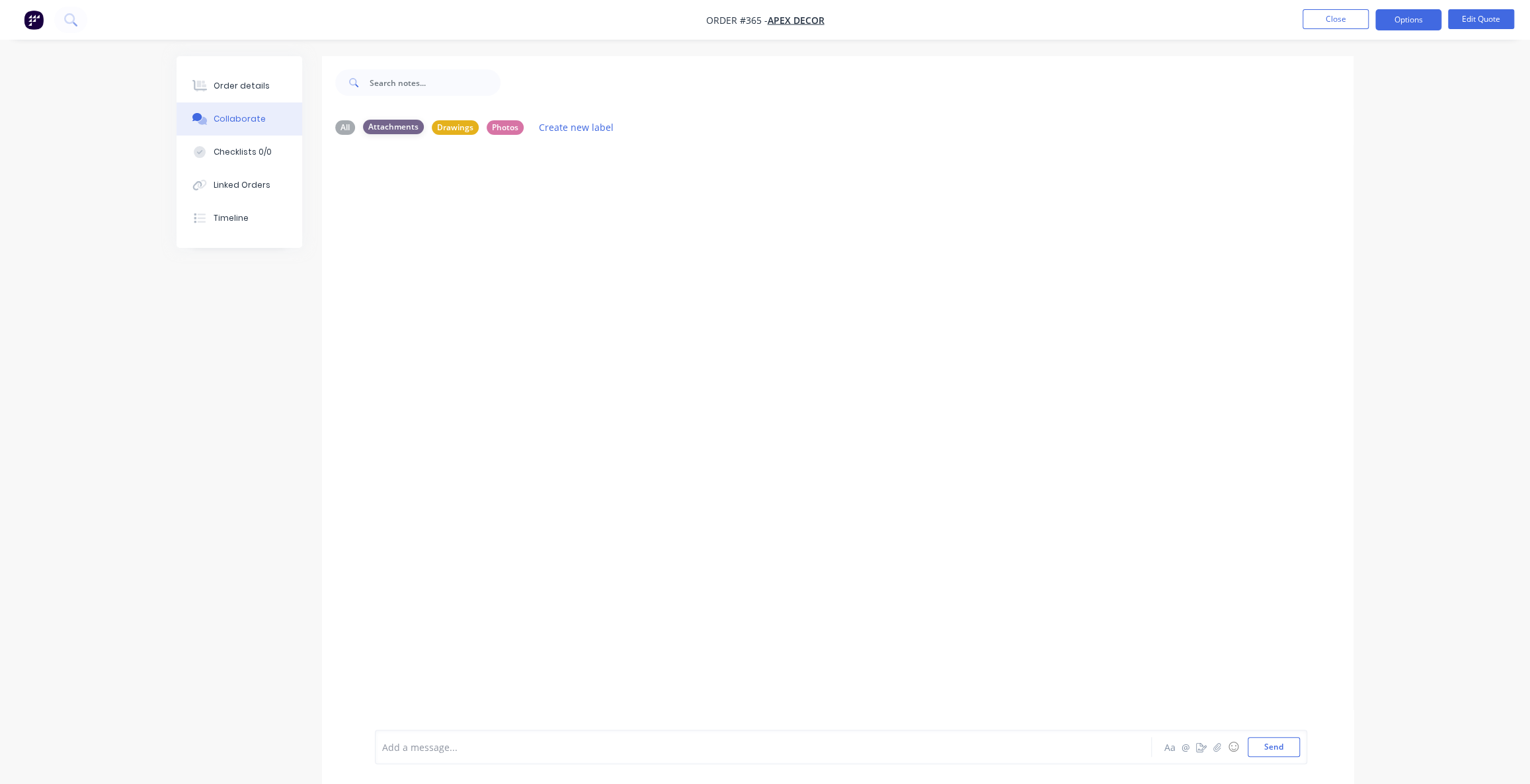
click at [379, 128] on div "Attachments" at bounding box center [393, 127] width 61 height 15
click at [502, 126] on div "Photos" at bounding box center [506, 127] width 37 height 15
click at [351, 125] on div "All" at bounding box center [345, 127] width 20 height 15
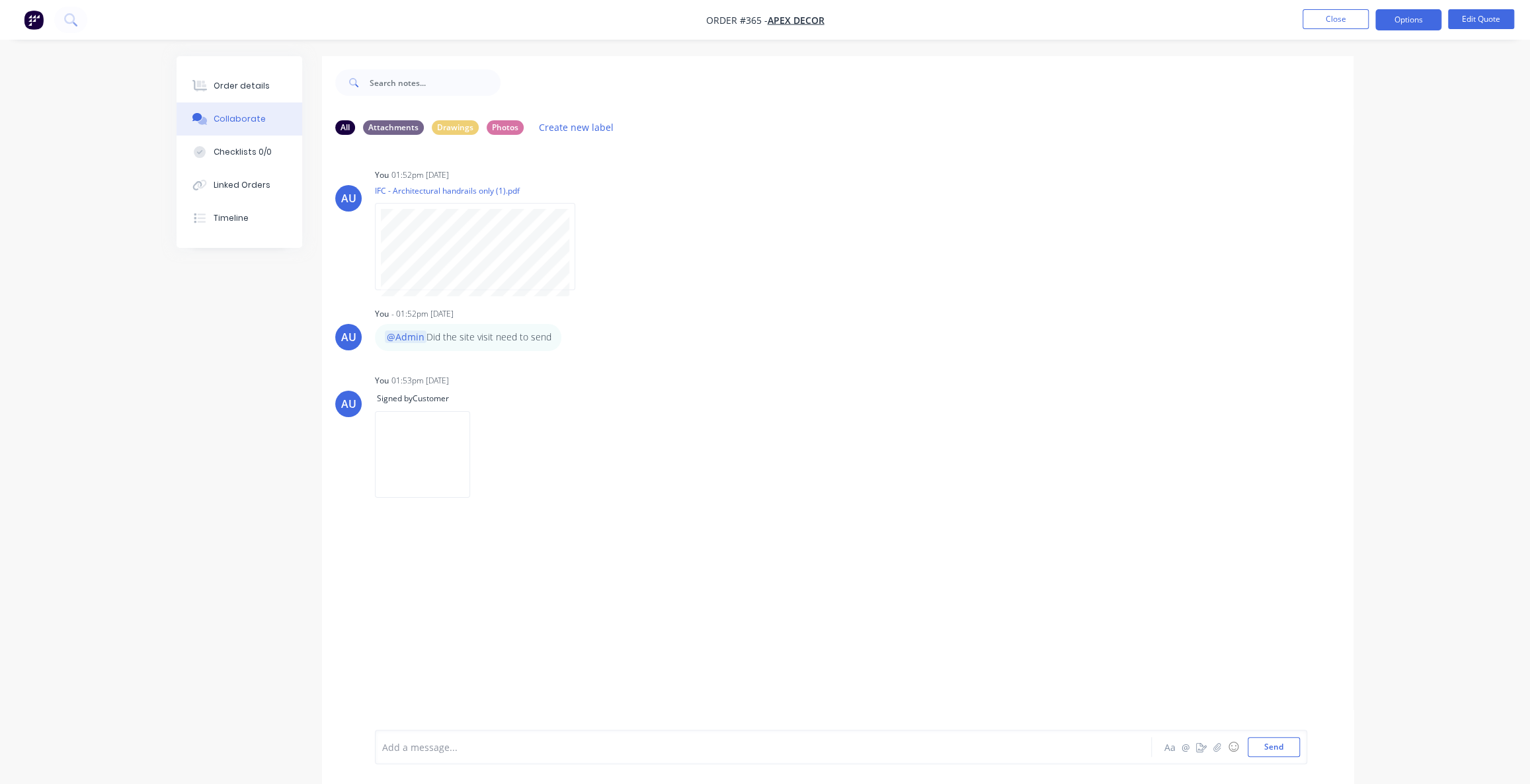
click at [1455, 203] on div "Order details Collaborate Checklists 0/0 Linked Orders Timeline Order details C…" at bounding box center [765, 402] width 1530 height 804
click at [1457, 198] on div "Order details Collaborate Checklists 0/0 Linked Orders Timeline Order details C…" at bounding box center [765, 402] width 1530 height 804
click at [1446, 200] on div "Order details Collaborate Checklists 0/0 Linked Orders Timeline Order details C…" at bounding box center [765, 402] width 1530 height 804
click at [1447, 200] on div "Order details Collaborate Checklists 0/0 Linked Orders Timeline Order details C…" at bounding box center [765, 402] width 1530 height 804
click at [1451, 198] on div "Order details Collaborate Checklists 0/0 Linked Orders Timeline Order details C…" at bounding box center [765, 402] width 1530 height 804
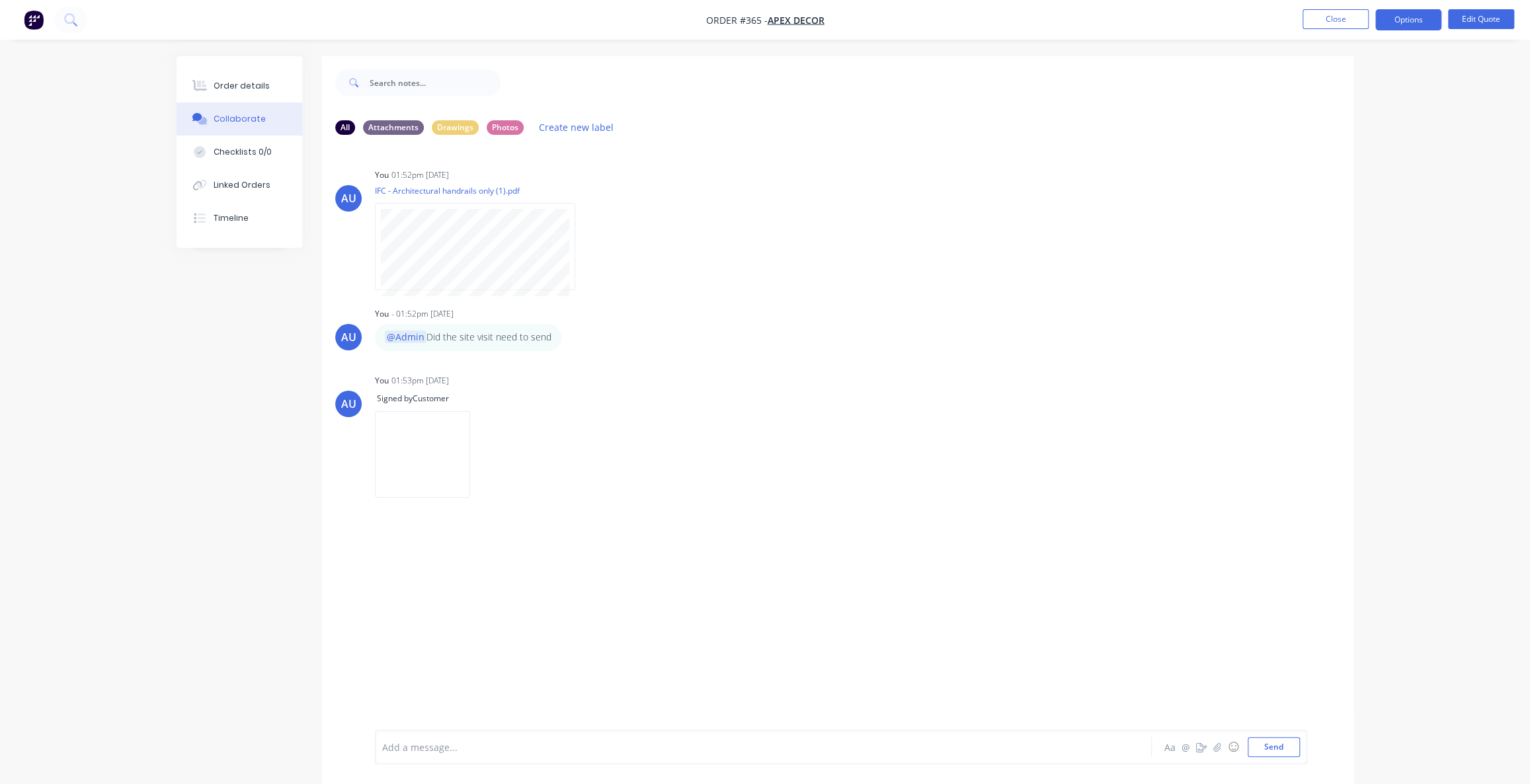
click at [1445, 182] on div "Order details Collaborate Checklists 0/0 Linked Orders Timeline Order details C…" at bounding box center [765, 402] width 1530 height 804
click at [1431, 136] on div "Order details Collaborate Checklists 0/0 Linked Orders Timeline Order details C…" at bounding box center [765, 402] width 1530 height 804
click at [236, 80] on div "Order details" at bounding box center [242, 86] width 56 height 12
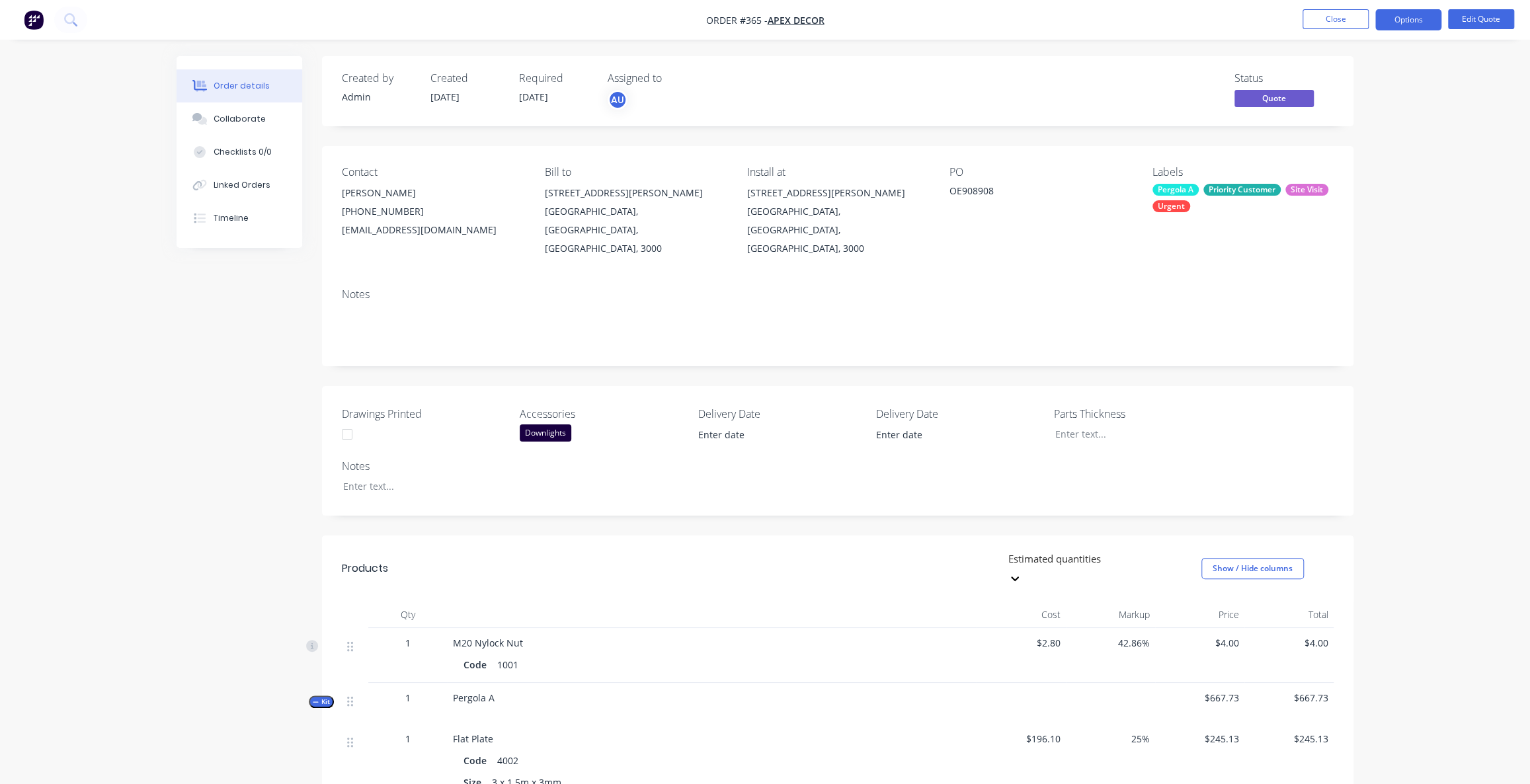
click at [1431, 80] on div "Order details Collaborate Checklists 0/0 Linked Orders Timeline Order details C…" at bounding box center [765, 738] width 1530 height 1477
click at [1420, 21] on button "Options" at bounding box center [1408, 20] width 66 height 21
click at [1351, 158] on div "Convert to Order" at bounding box center [1368, 160] width 122 height 20
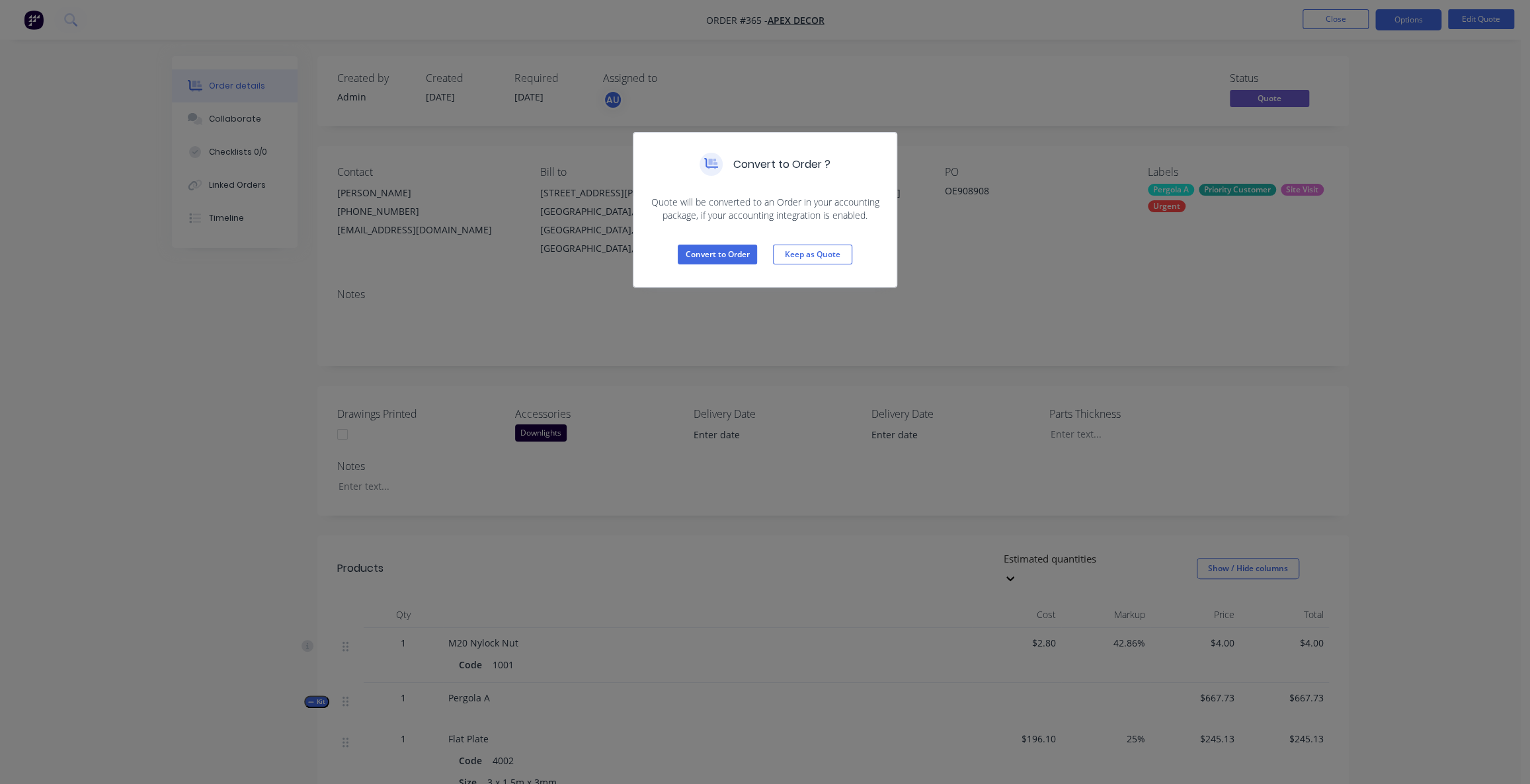
drag, startPoint x: 745, startPoint y: 204, endPoint x: 772, endPoint y: 206, distance: 27.1
click at [747, 204] on span "Quote will be converted to an Order in your accounting package, if your account…" at bounding box center [765, 208] width 232 height 26
click at [776, 207] on span "Quote will be converted to an Order in your accounting package, if your account…" at bounding box center [765, 208] width 232 height 26
click at [769, 219] on span "Quote will be converted to an Order in your accounting package, if your account…" at bounding box center [765, 208] width 232 height 26
drag, startPoint x: 765, startPoint y: 221, endPoint x: 772, endPoint y: 216, distance: 8.6
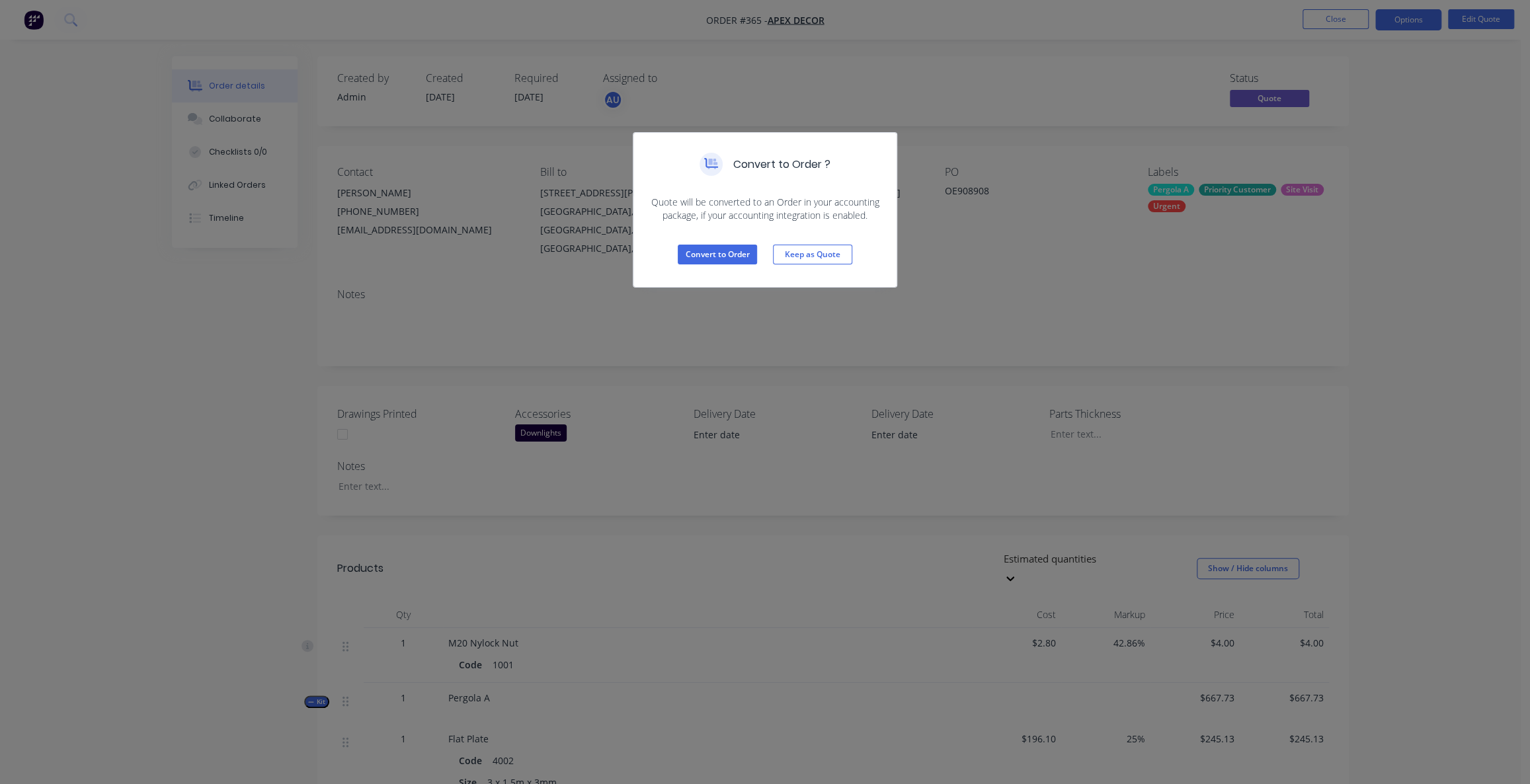
click at [772, 216] on span "Quote will be converted to an Order in your accounting package, if your account…" at bounding box center [765, 208] width 232 height 26
click at [689, 207] on span "Quote will be converted to an Order in your accounting package, if your account…" at bounding box center [765, 208] width 232 height 26
click at [727, 255] on button "Convert to Order" at bounding box center [717, 254] width 79 height 20
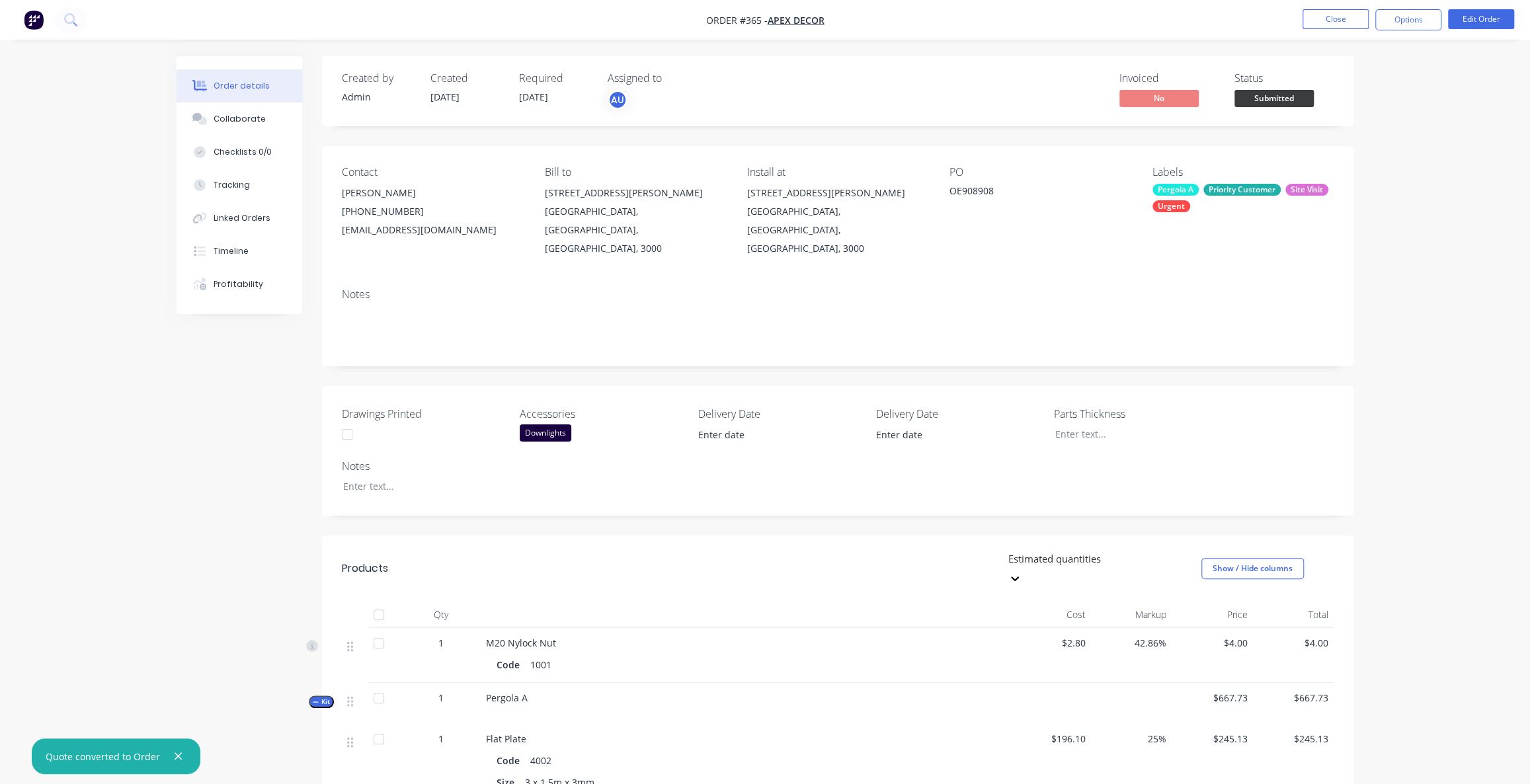
drag, startPoint x: 1129, startPoint y: 81, endPoint x: 1172, endPoint y: 85, distance: 43.2
click at [1154, 82] on div "Invoiced" at bounding box center [1169, 78] width 99 height 12
click at [1475, 141] on div "Order details Collaborate Checklists 0/0 Tracking Linked Orders Timeline Profit…" at bounding box center [765, 738] width 1530 height 1477
click at [1401, 27] on button "Options" at bounding box center [1408, 20] width 66 height 21
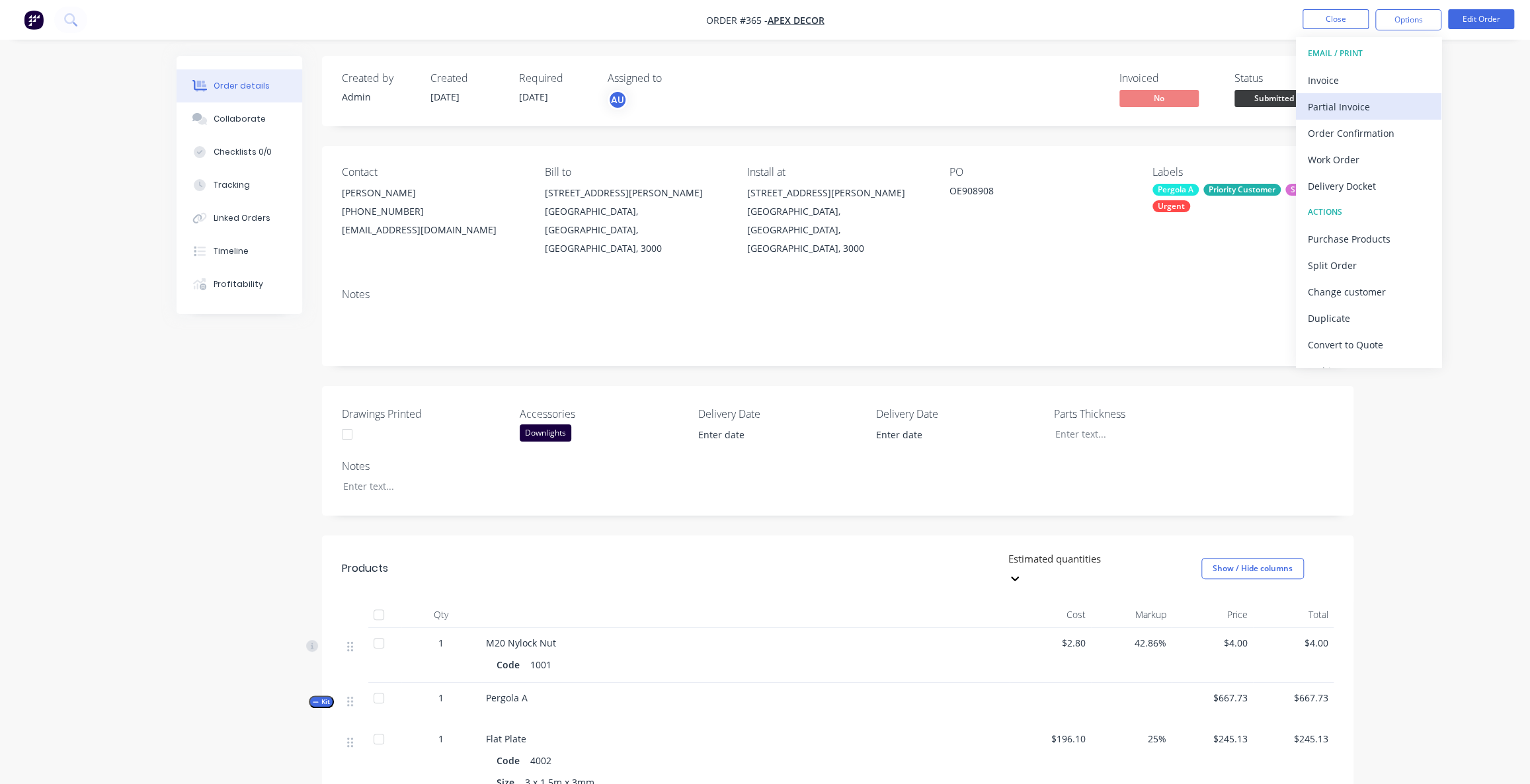
click at [1334, 107] on div "Partial Invoice" at bounding box center [1368, 107] width 122 height 20
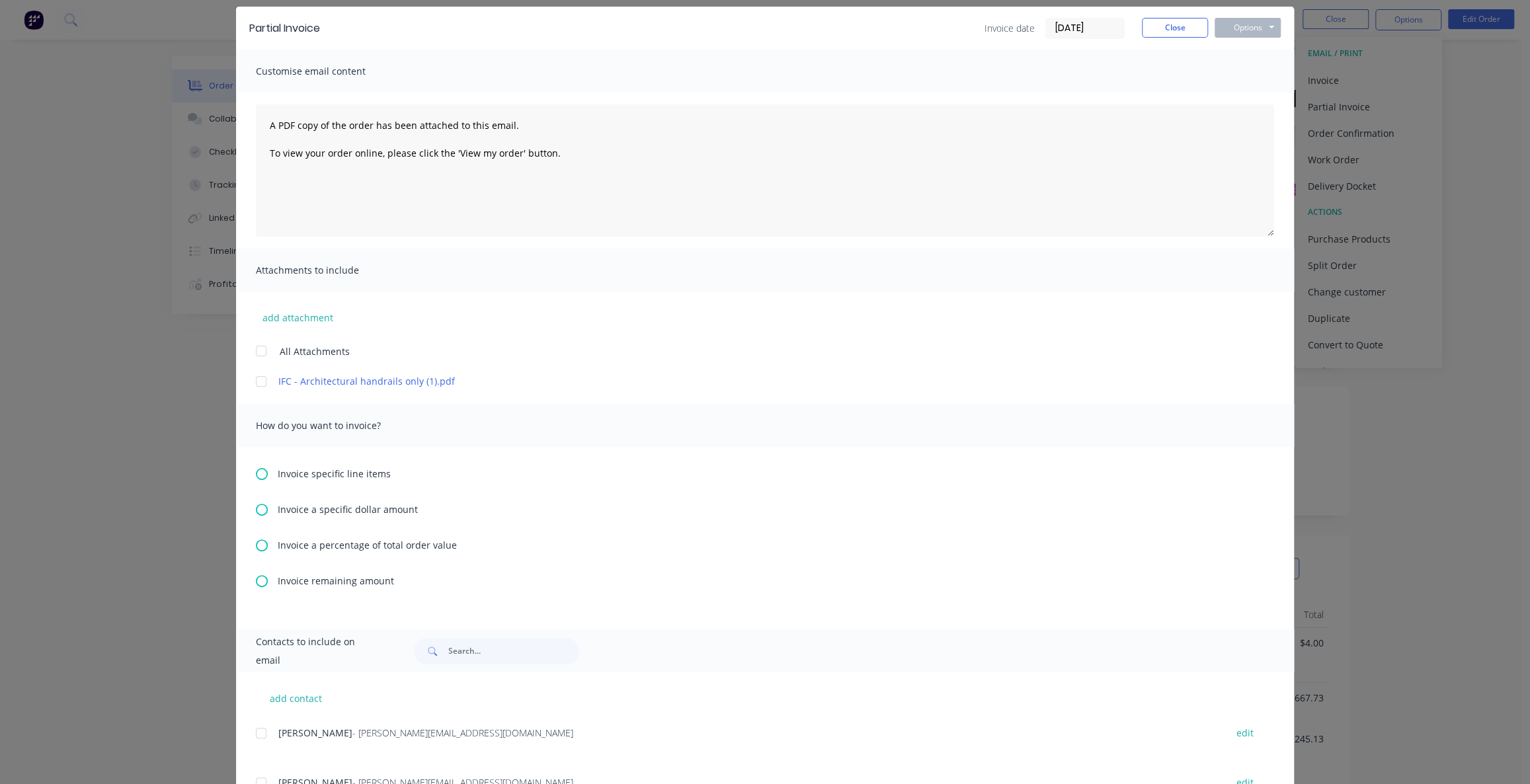
scroll to position [103, 0]
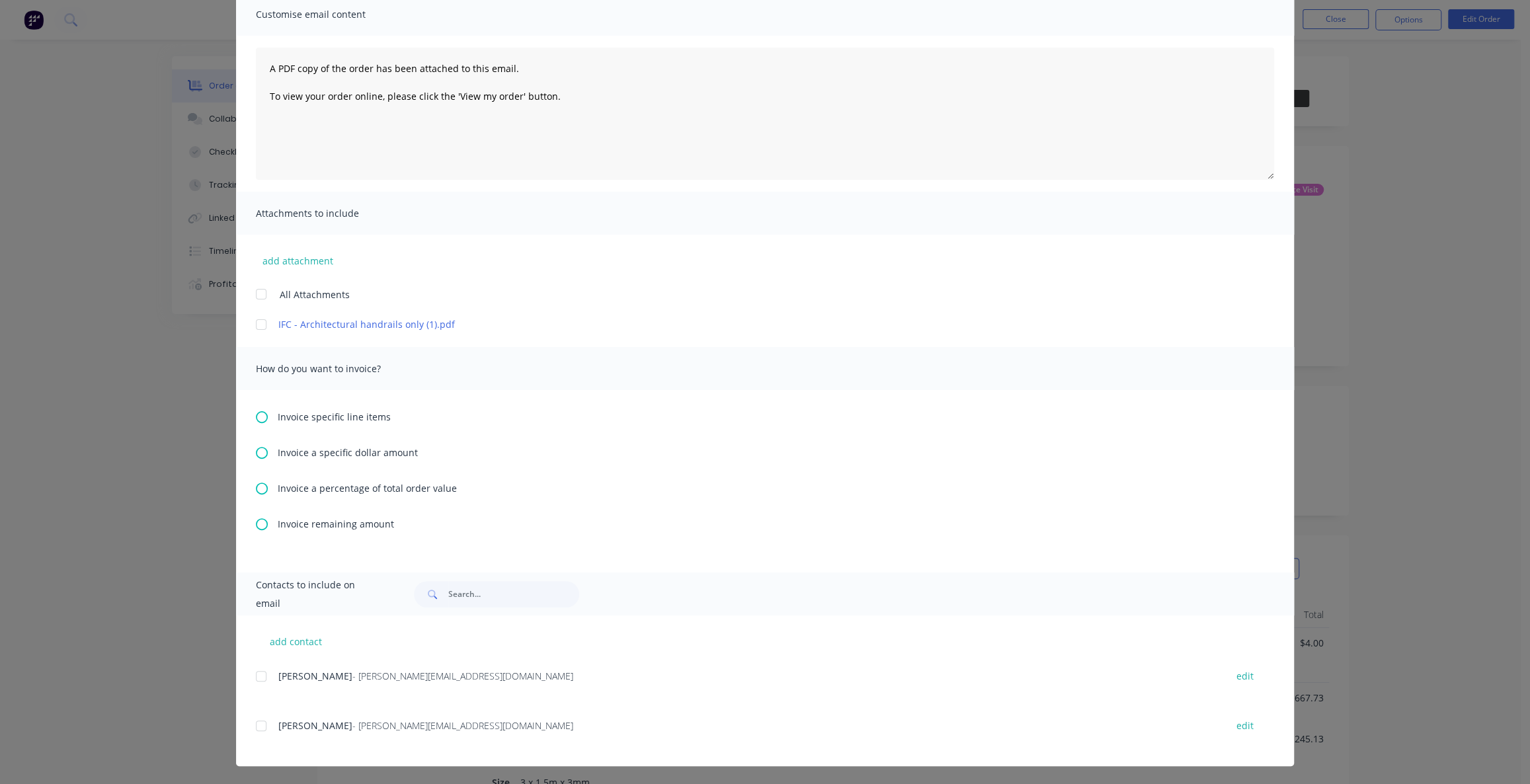
click at [259, 492] on icon at bounding box center [262, 488] width 12 height 12
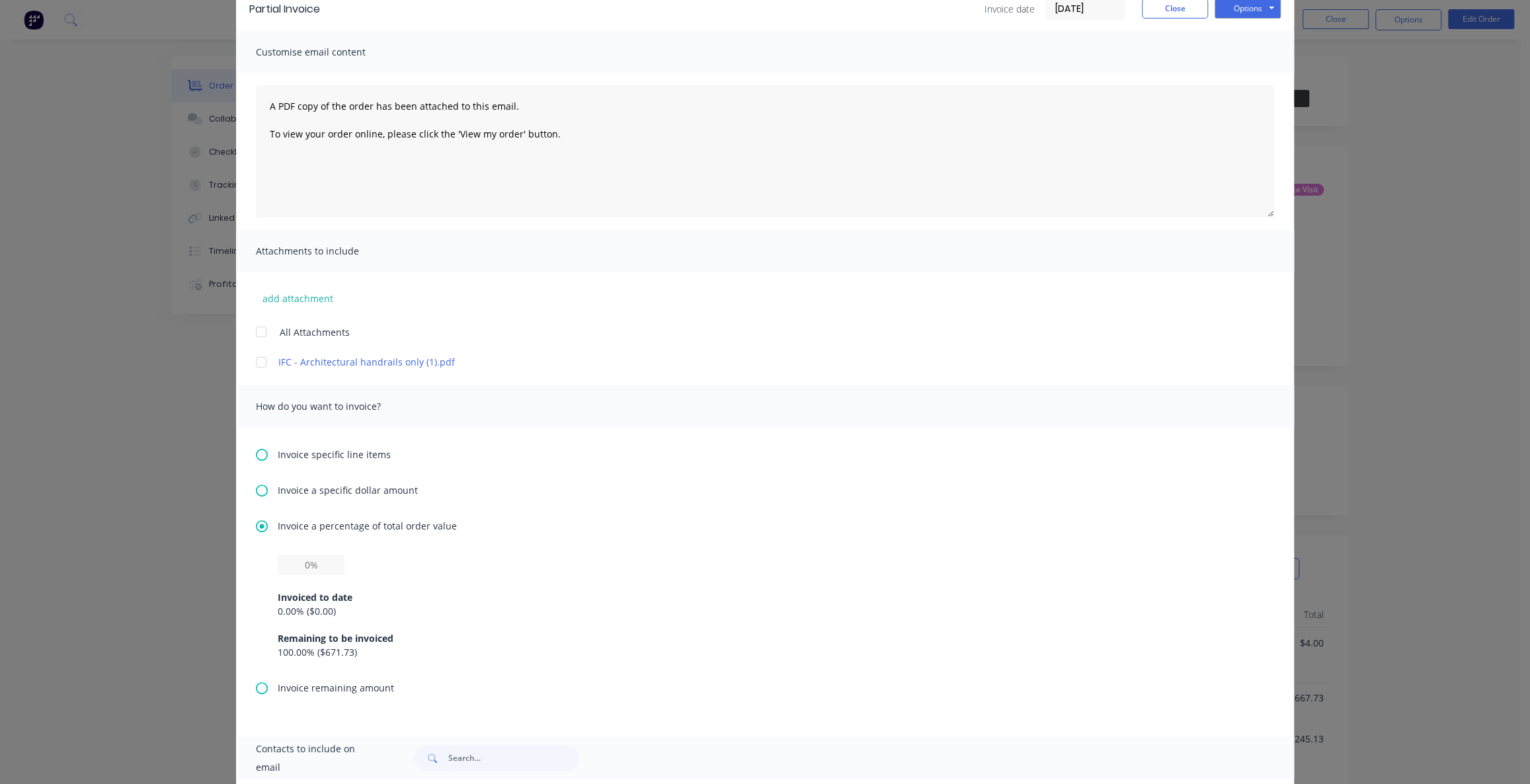
scroll to position [120, 0]
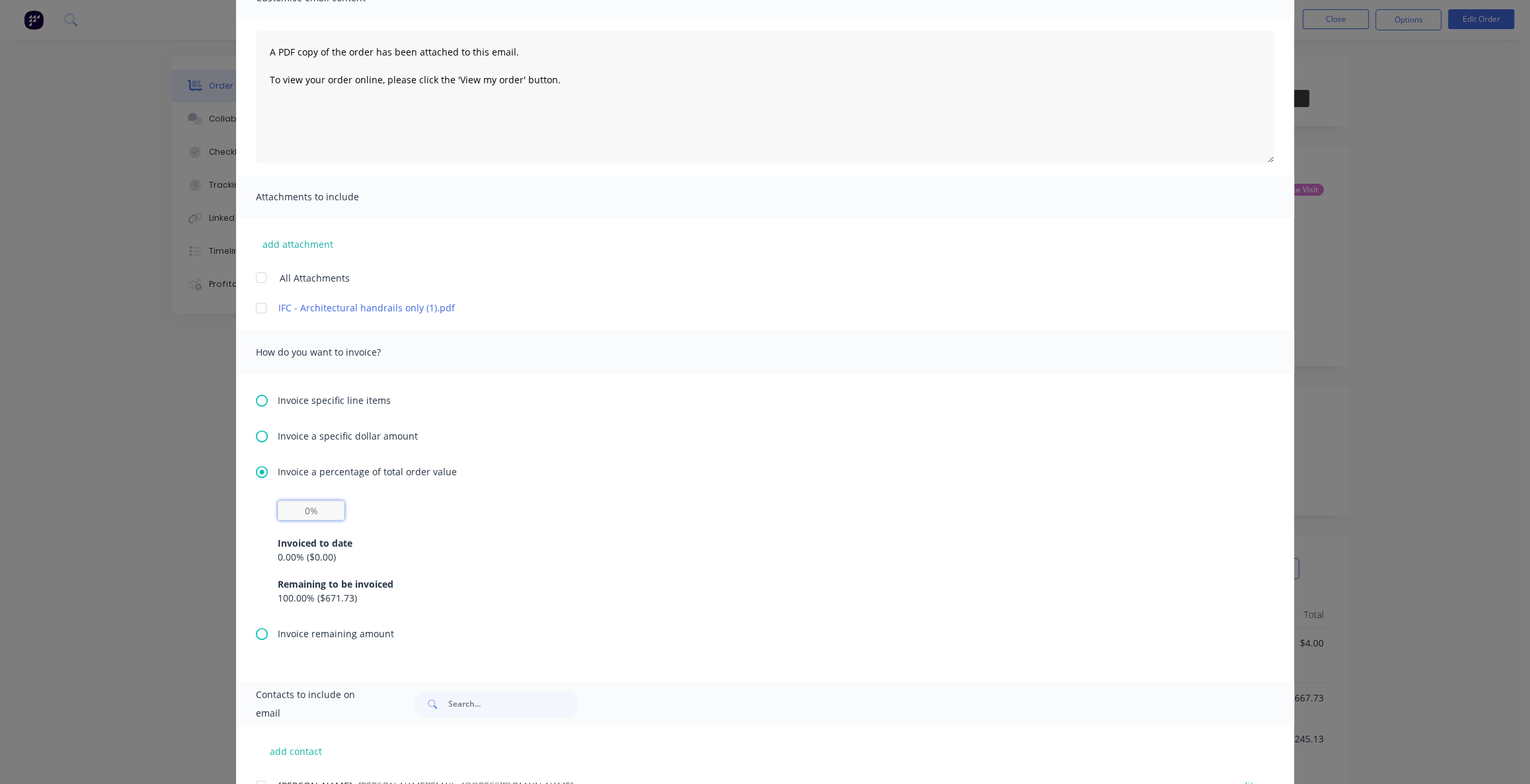
drag, startPoint x: 314, startPoint y: 513, endPoint x: 328, endPoint y: 516, distance: 14.3
click at [314, 513] on input "text" at bounding box center [310, 510] width 66 height 20
type input "50%"
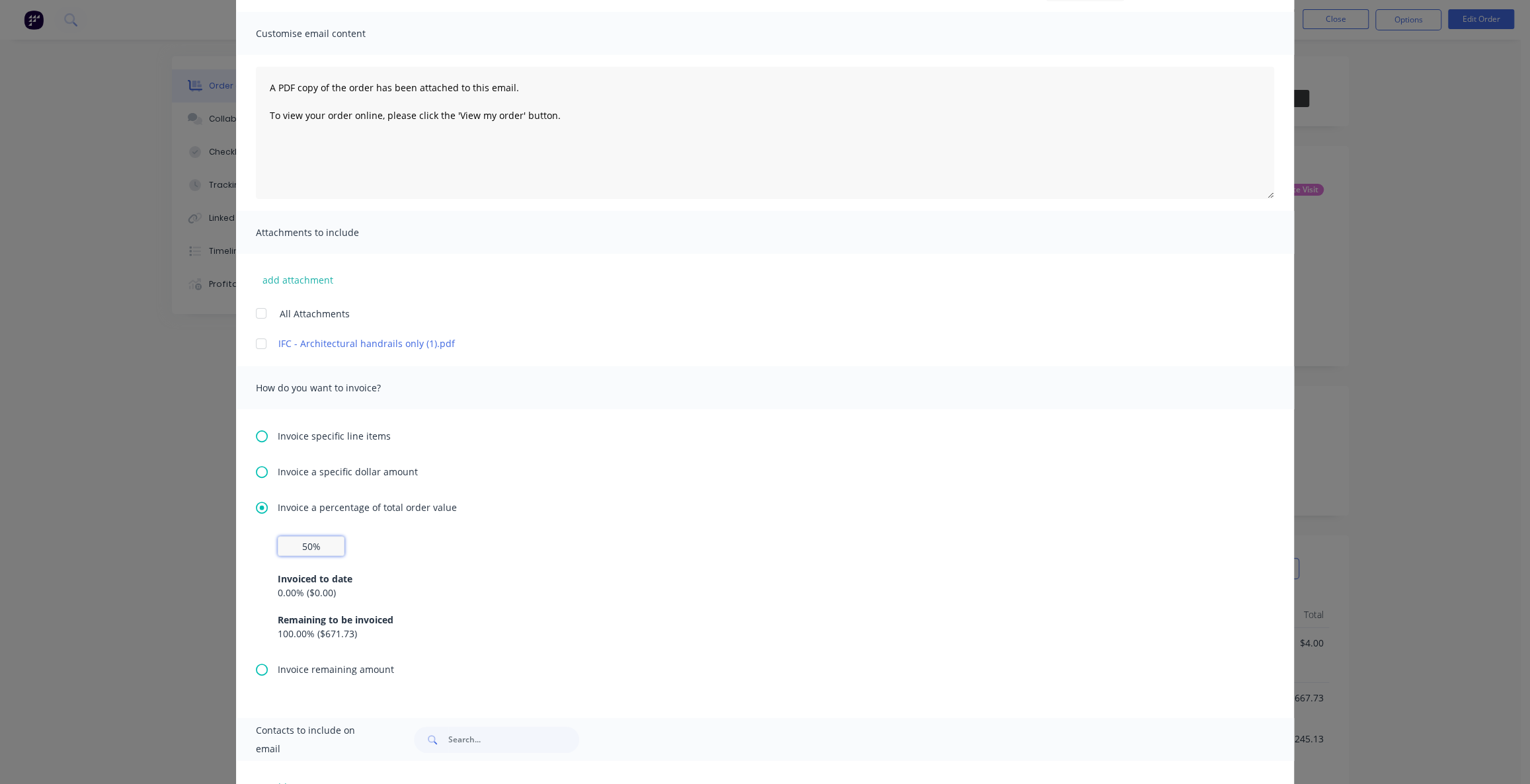
scroll to position [0, 0]
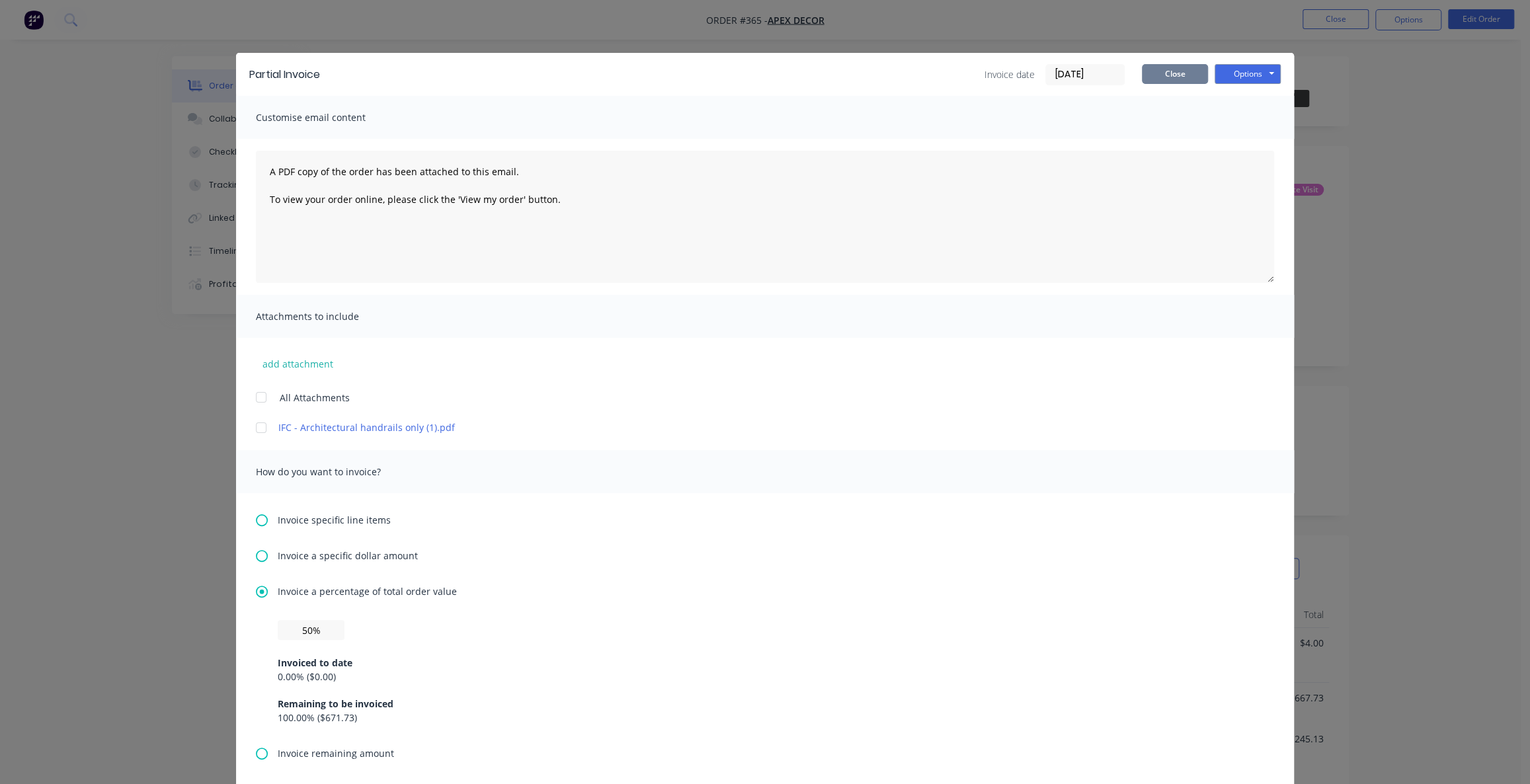
click at [1173, 73] on button "Close" at bounding box center [1175, 74] width 66 height 20
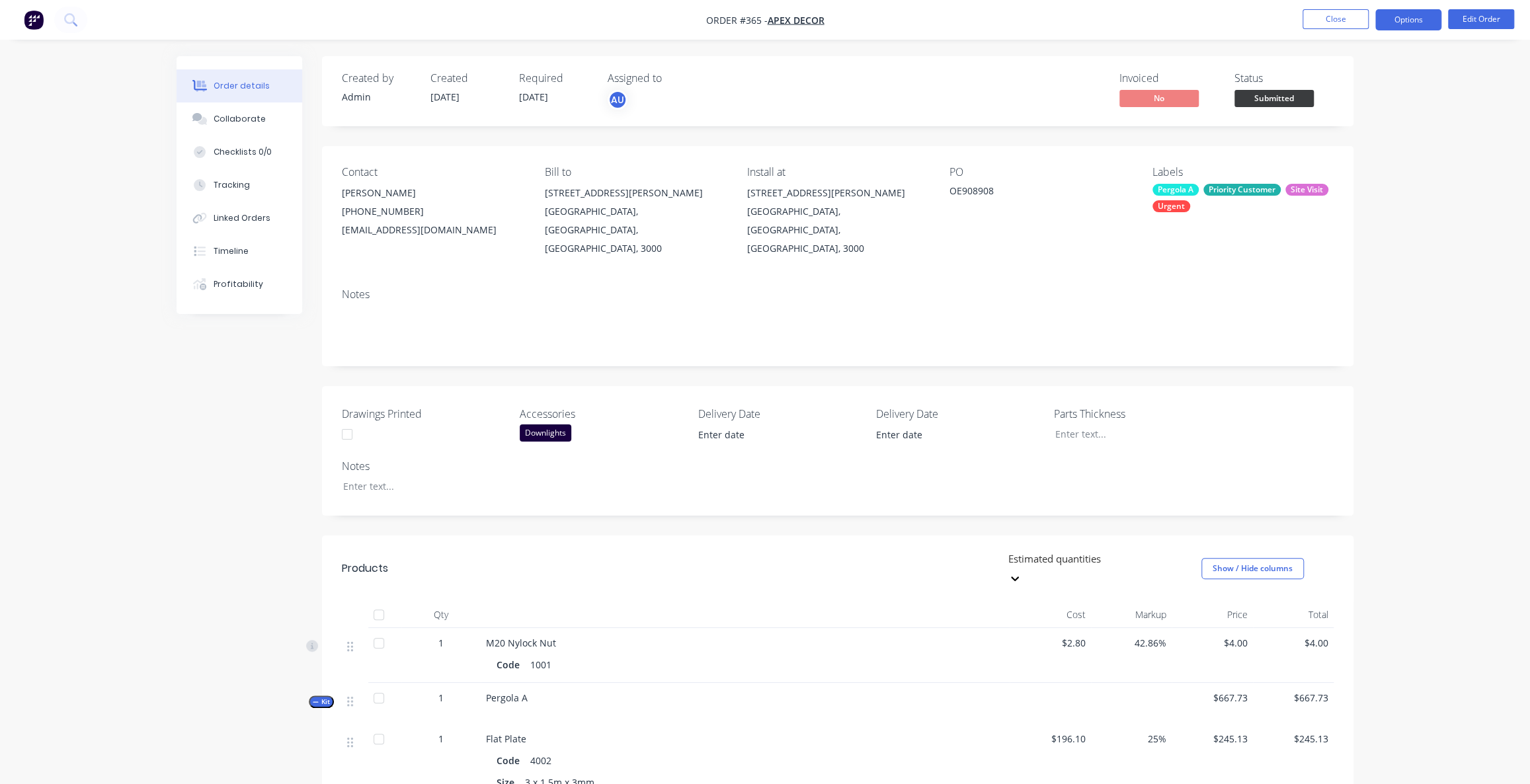
click at [1394, 16] on button "Options" at bounding box center [1408, 20] width 66 height 21
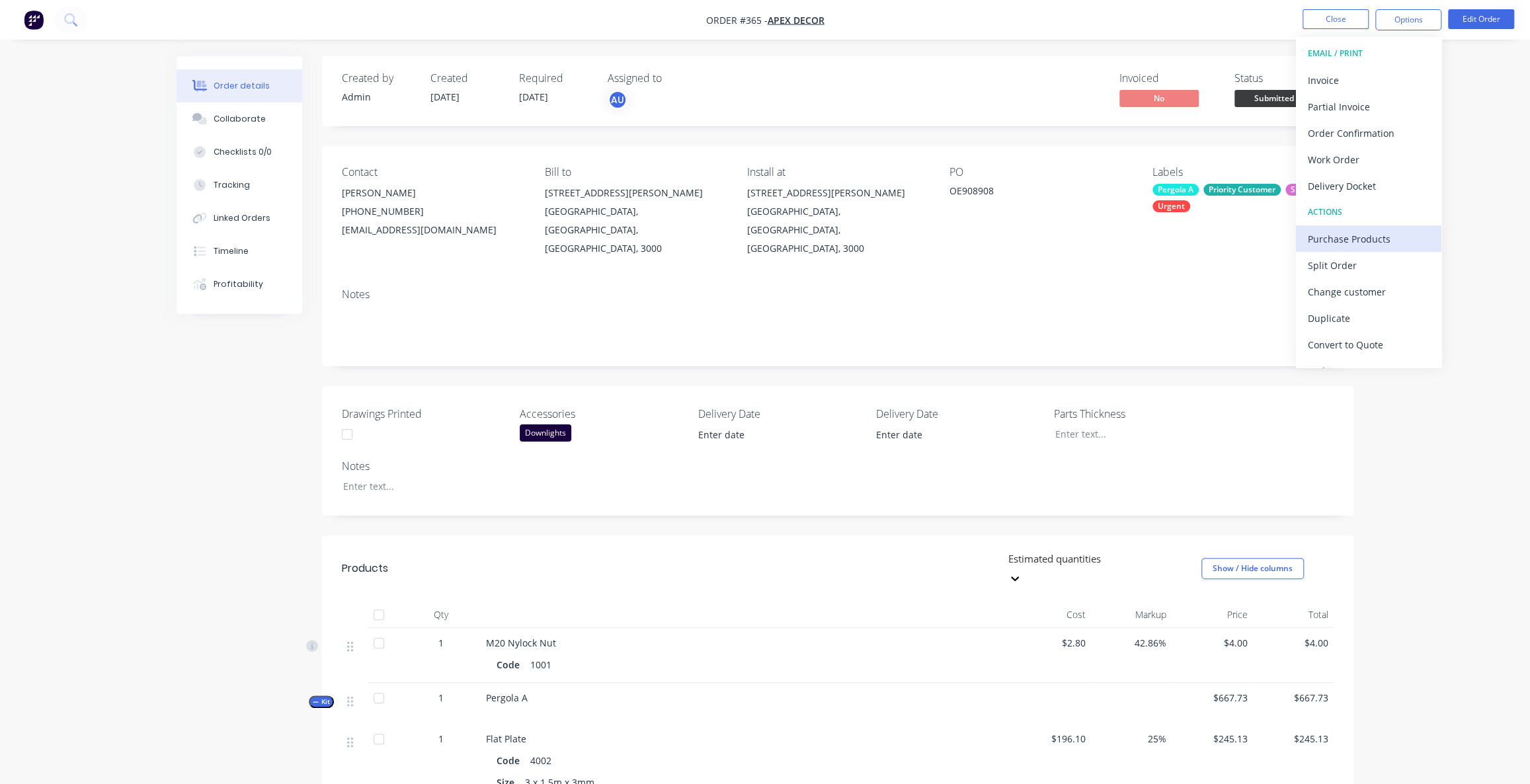
click at [1341, 236] on div "Purchase Products" at bounding box center [1368, 239] width 122 height 20
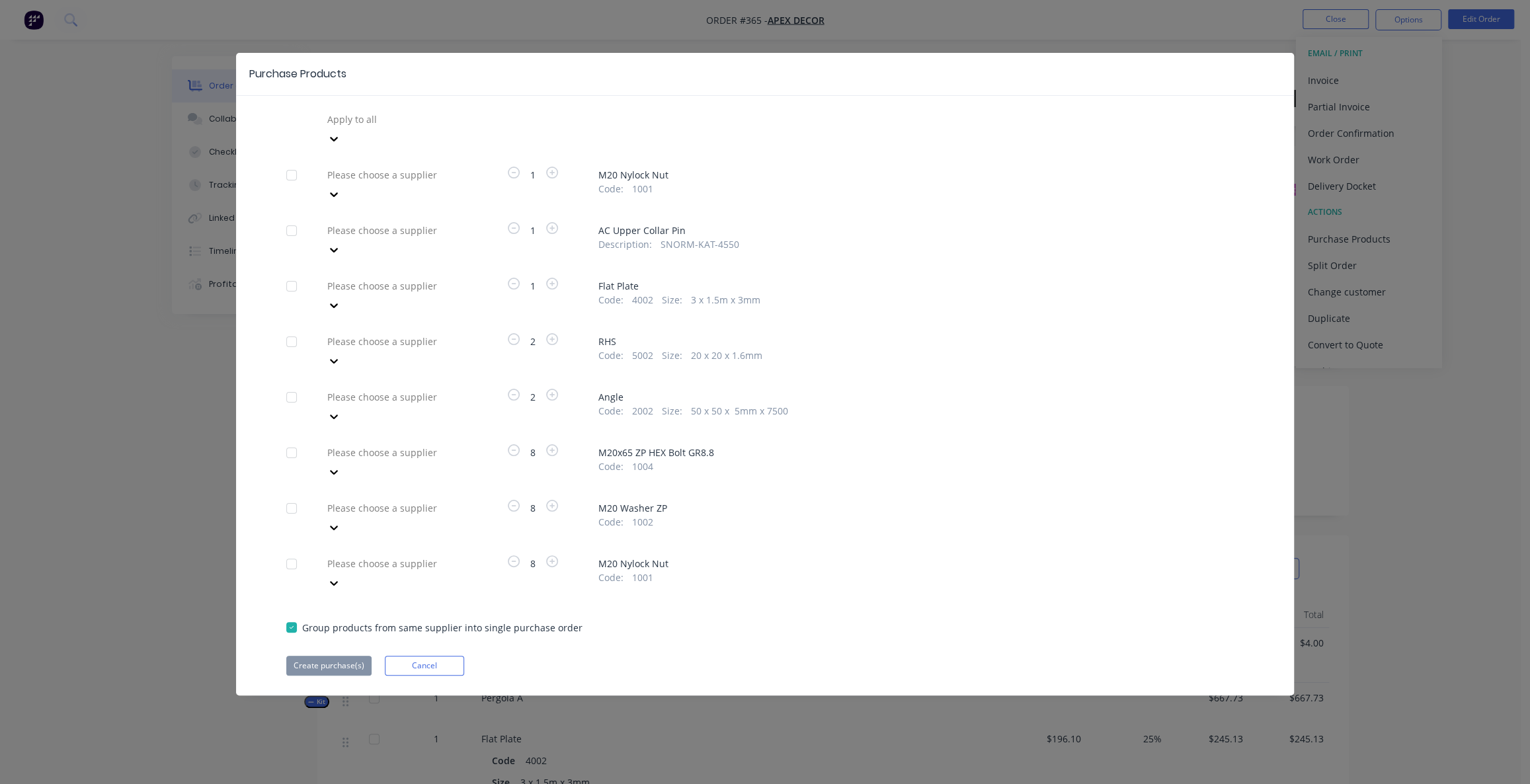
click at [378, 222] on div at bounding box center [422, 231] width 191 height 17
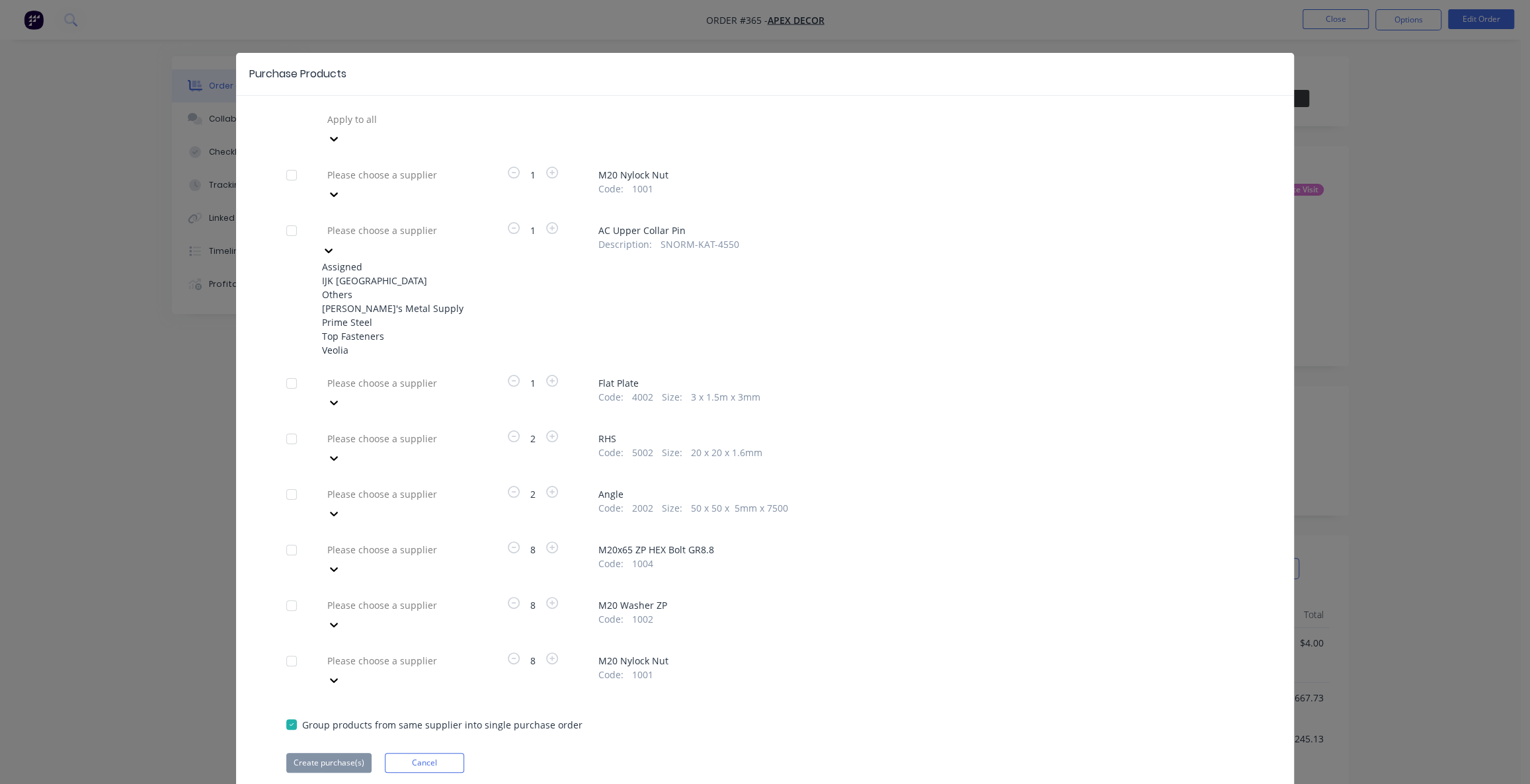
click at [397, 304] on div "[PERSON_NAME]'s Metal Supply" at bounding box center [395, 308] width 146 height 14
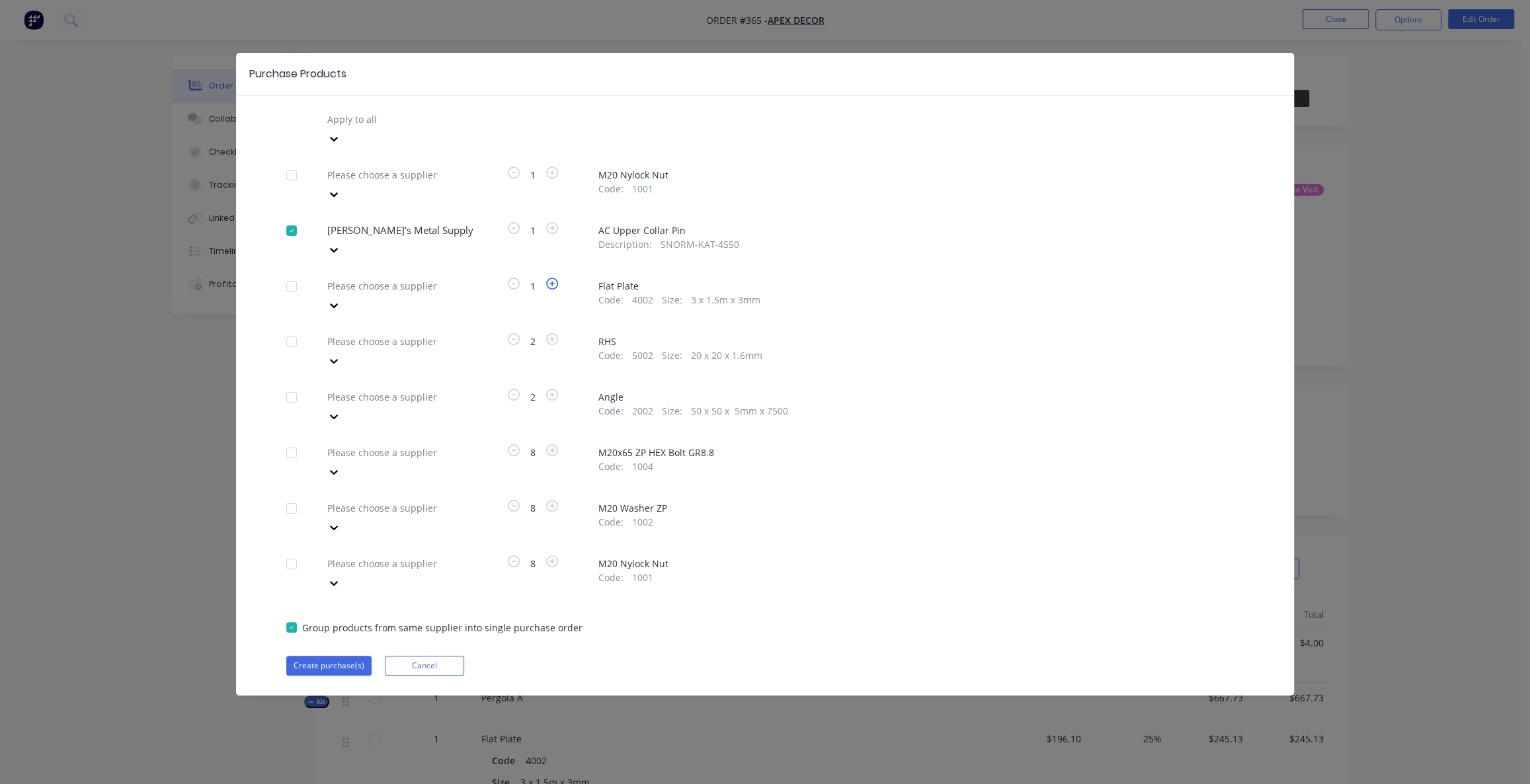
click at [548, 278] on icon "button" at bounding box center [551, 283] width 12 height 12
click at [514, 278] on icon "button" at bounding box center [513, 283] width 12 height 12
click at [424, 334] on div at bounding box center [422, 342] width 191 height 17
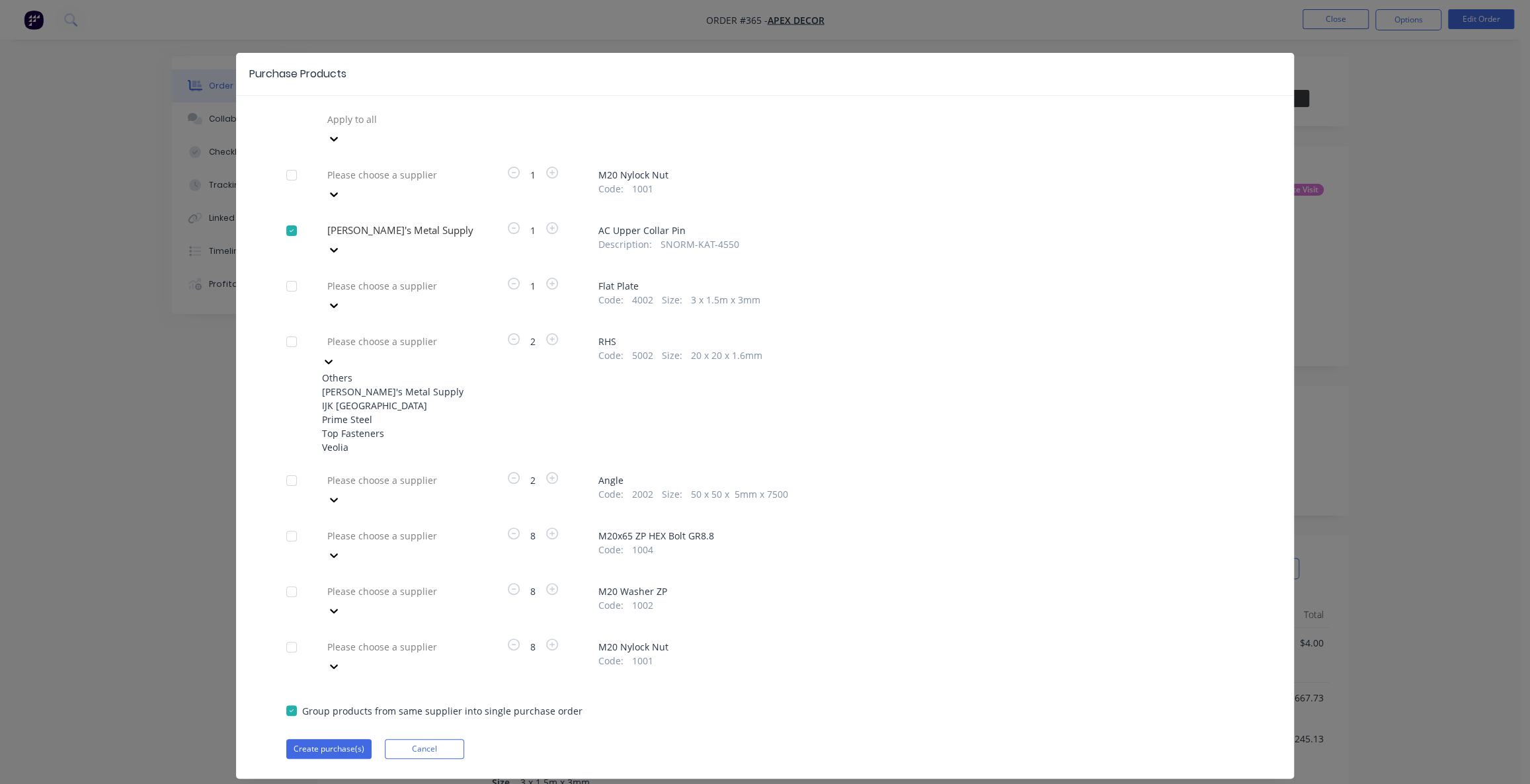
click at [423, 412] on div "Prime Steel" at bounding box center [395, 419] width 146 height 14
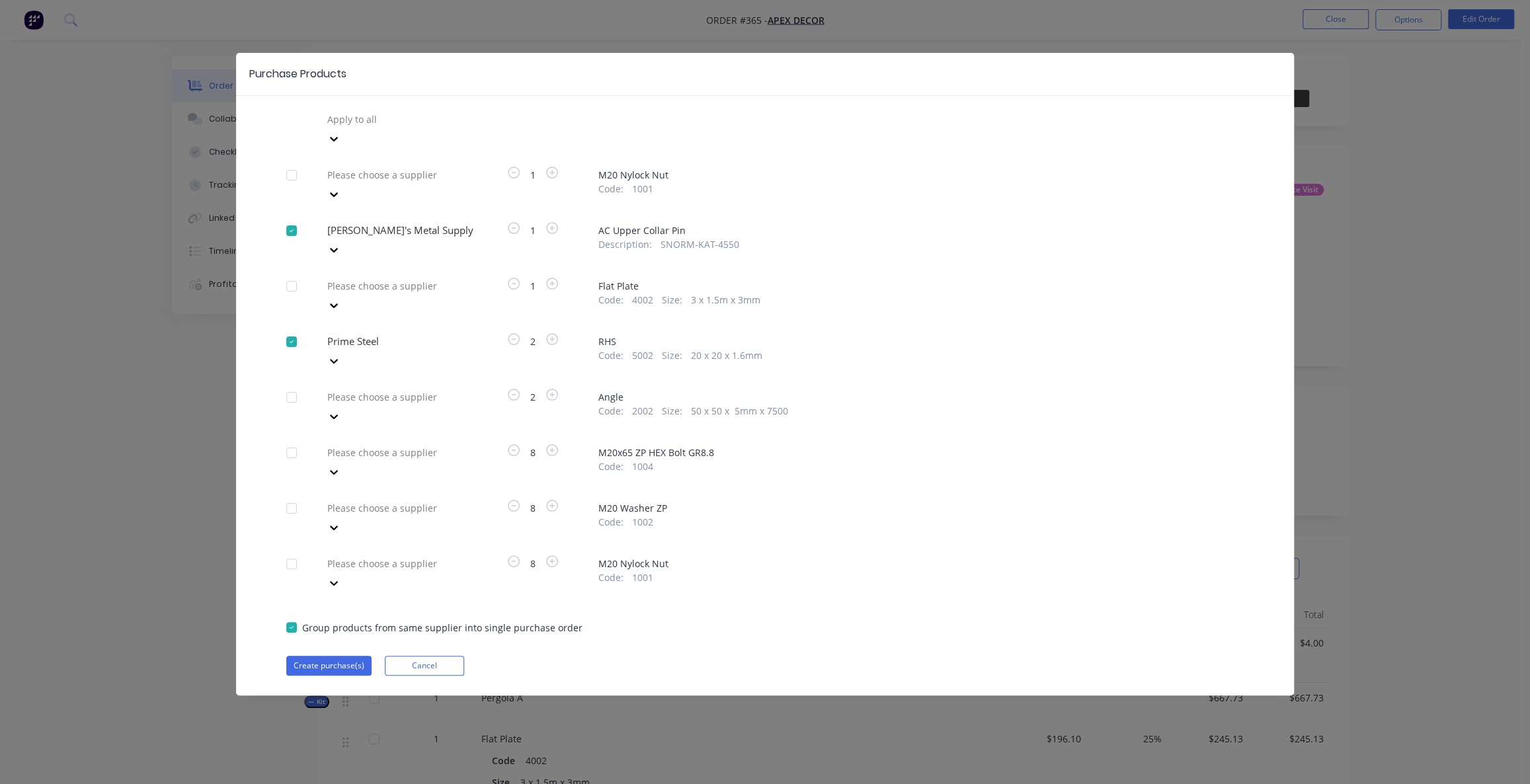
click at [383, 389] on div at bounding box center [422, 397] width 191 height 17
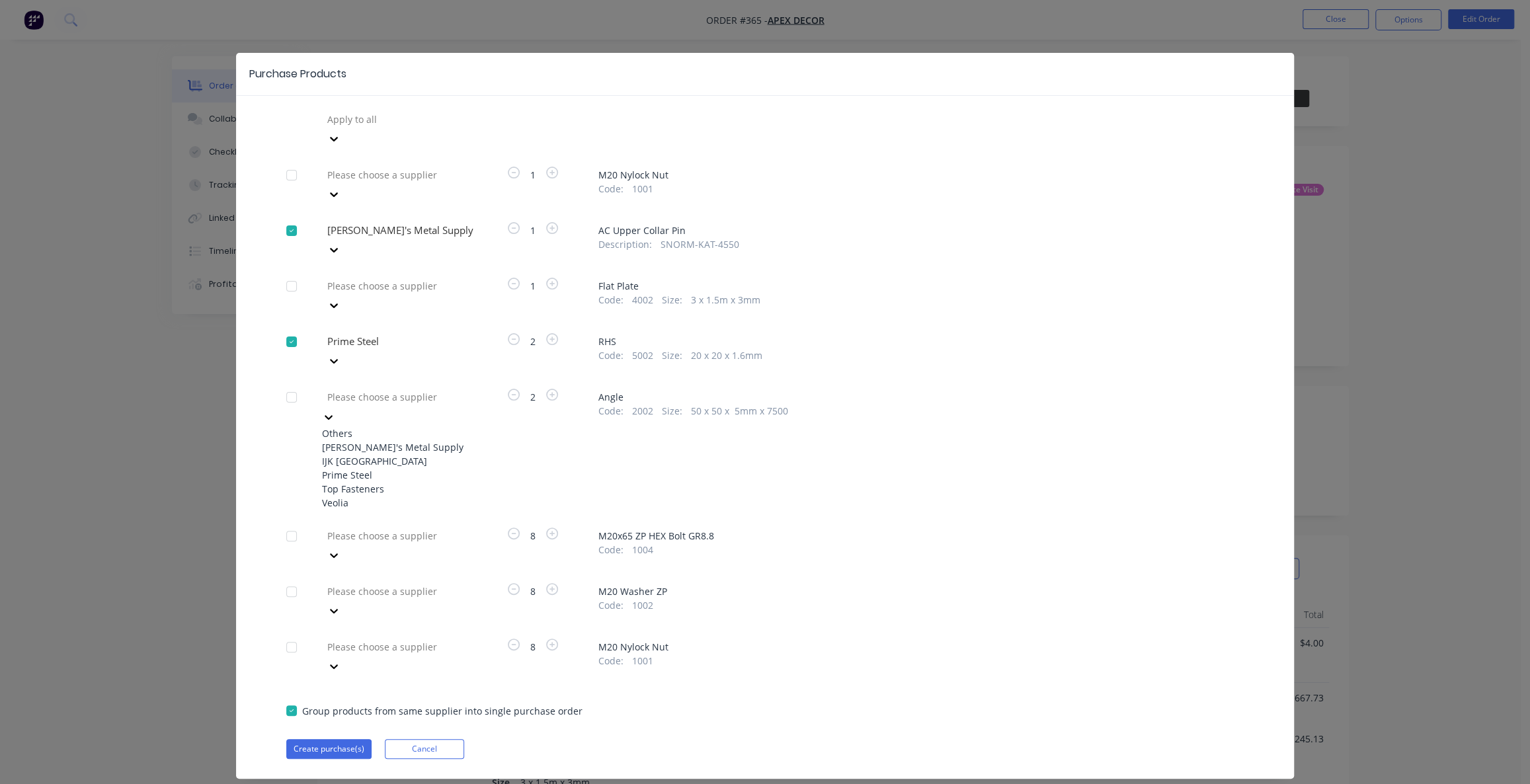
click at [393, 468] on div "Prime Steel" at bounding box center [395, 475] width 146 height 14
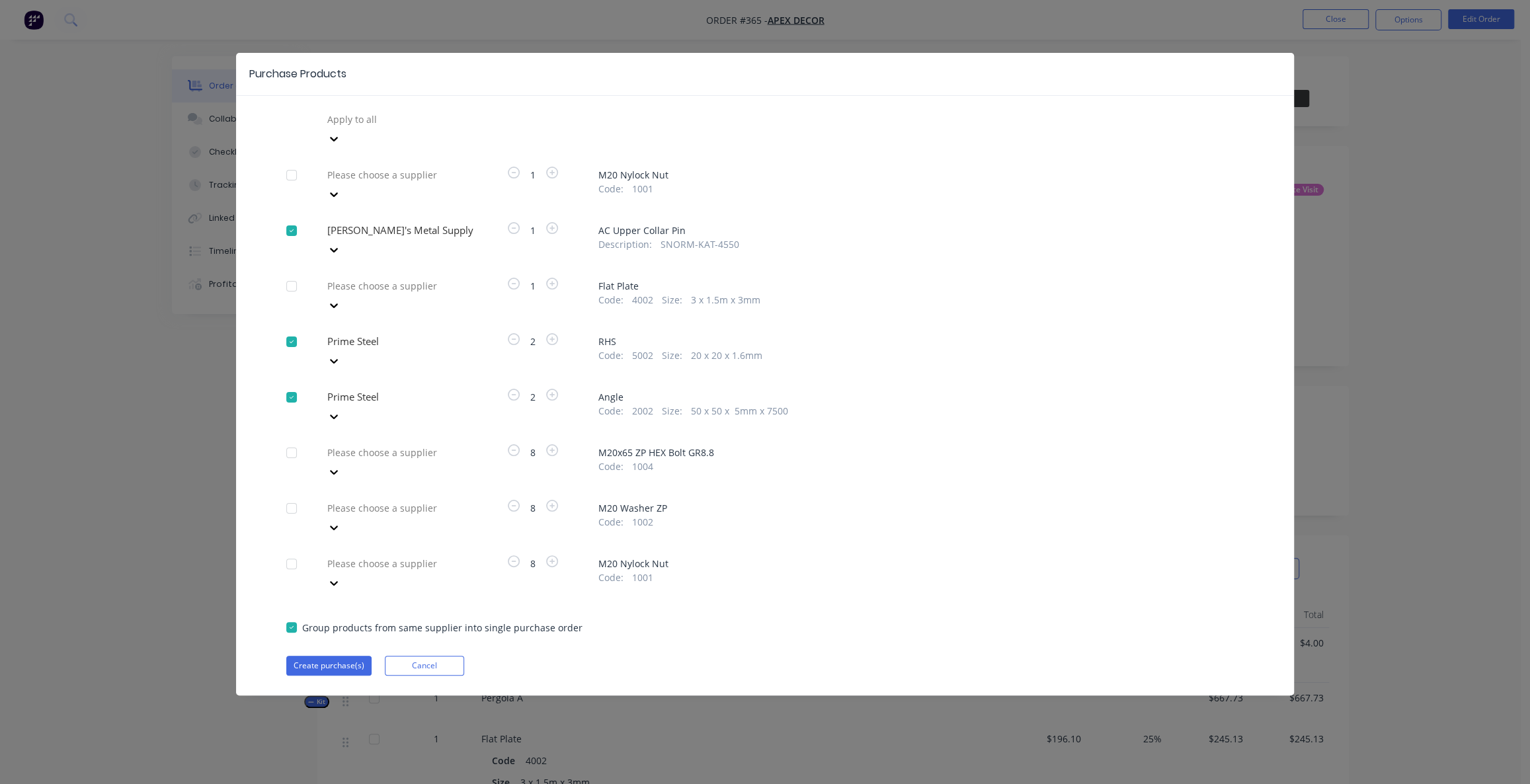
click at [381, 500] on div at bounding box center [422, 508] width 191 height 17
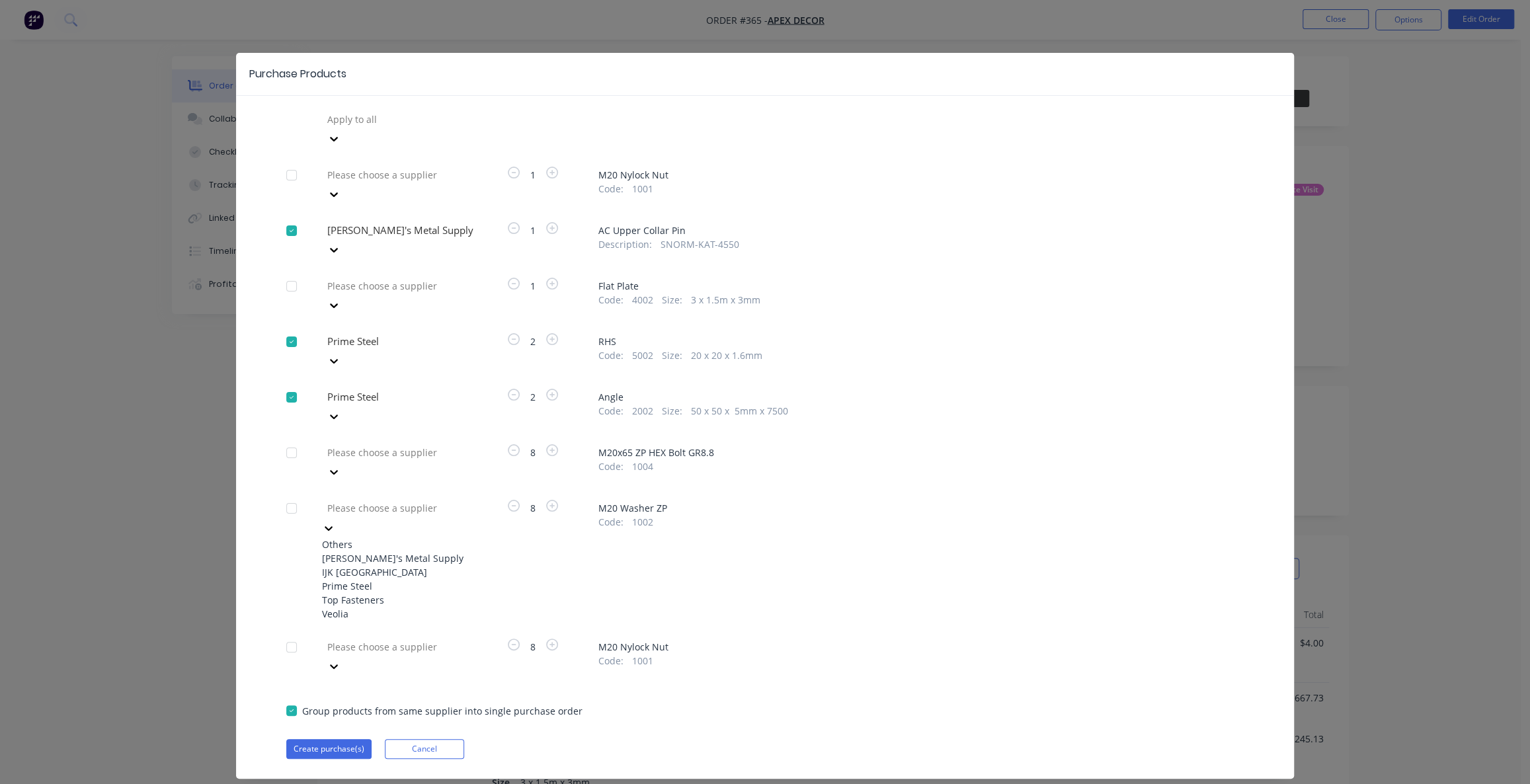
click at [368, 607] on div "Veolia" at bounding box center [395, 614] width 146 height 14
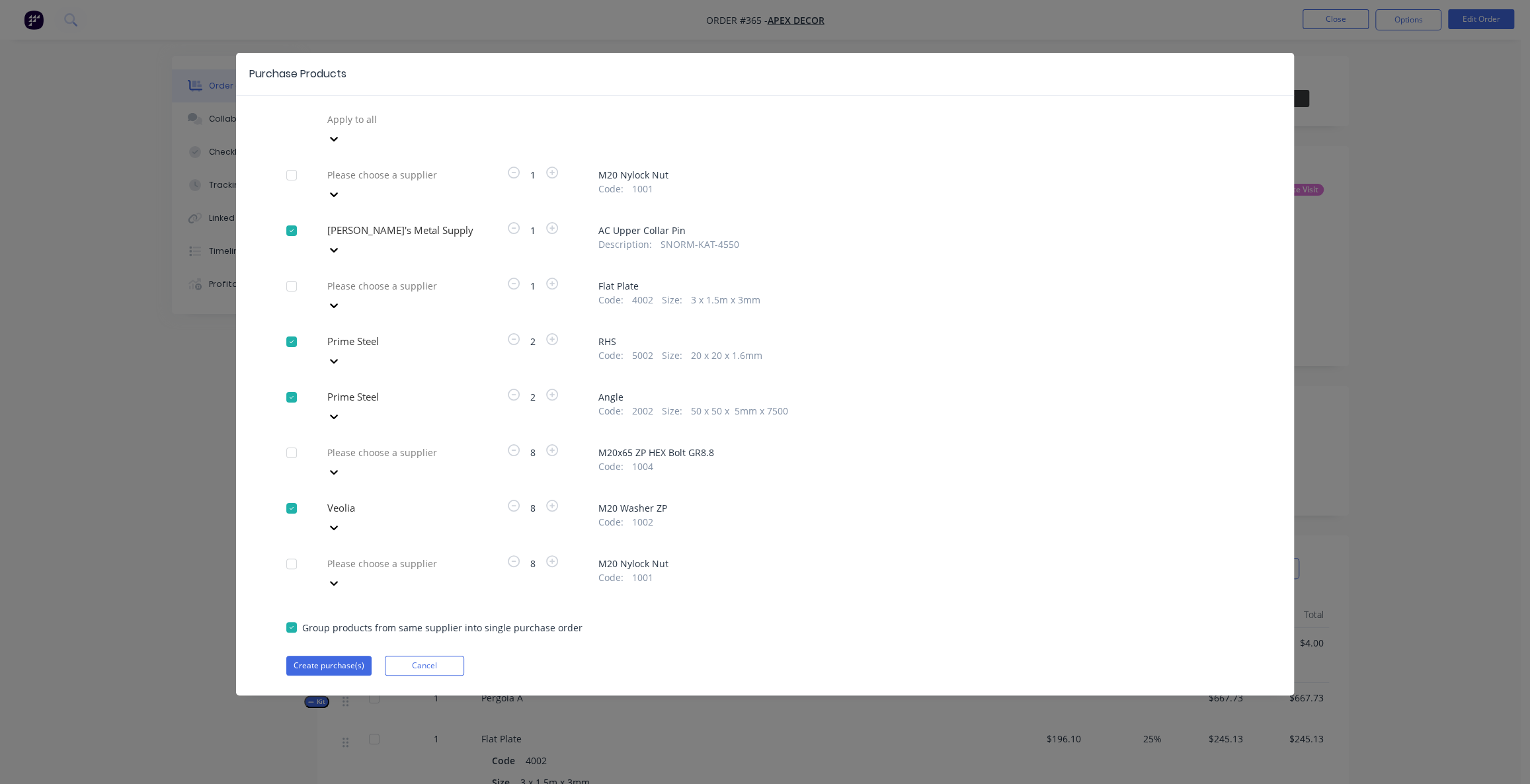
click at [358, 555] on div at bounding box center [422, 563] width 191 height 17
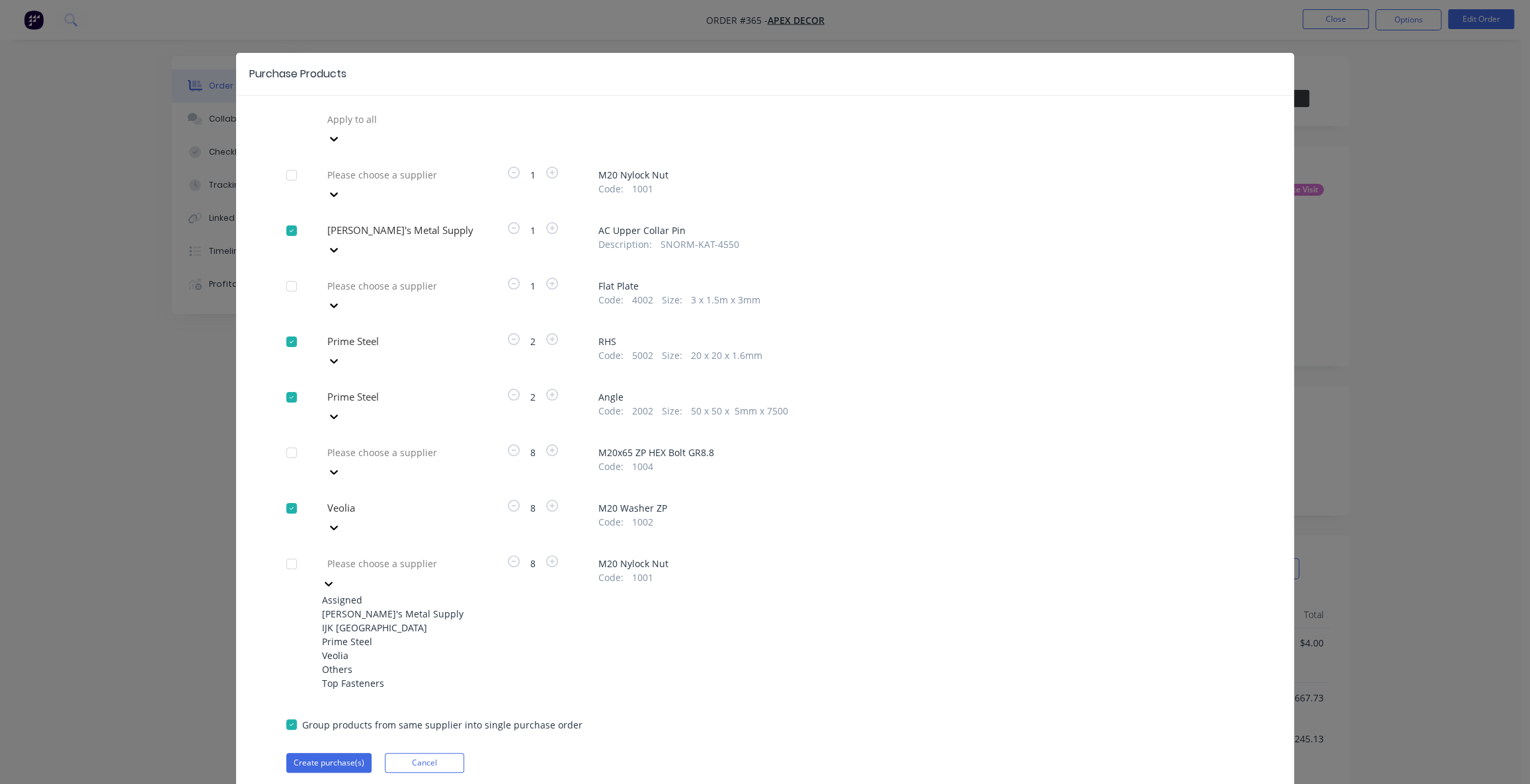
click at [350, 649] on div "Veolia" at bounding box center [395, 655] width 146 height 14
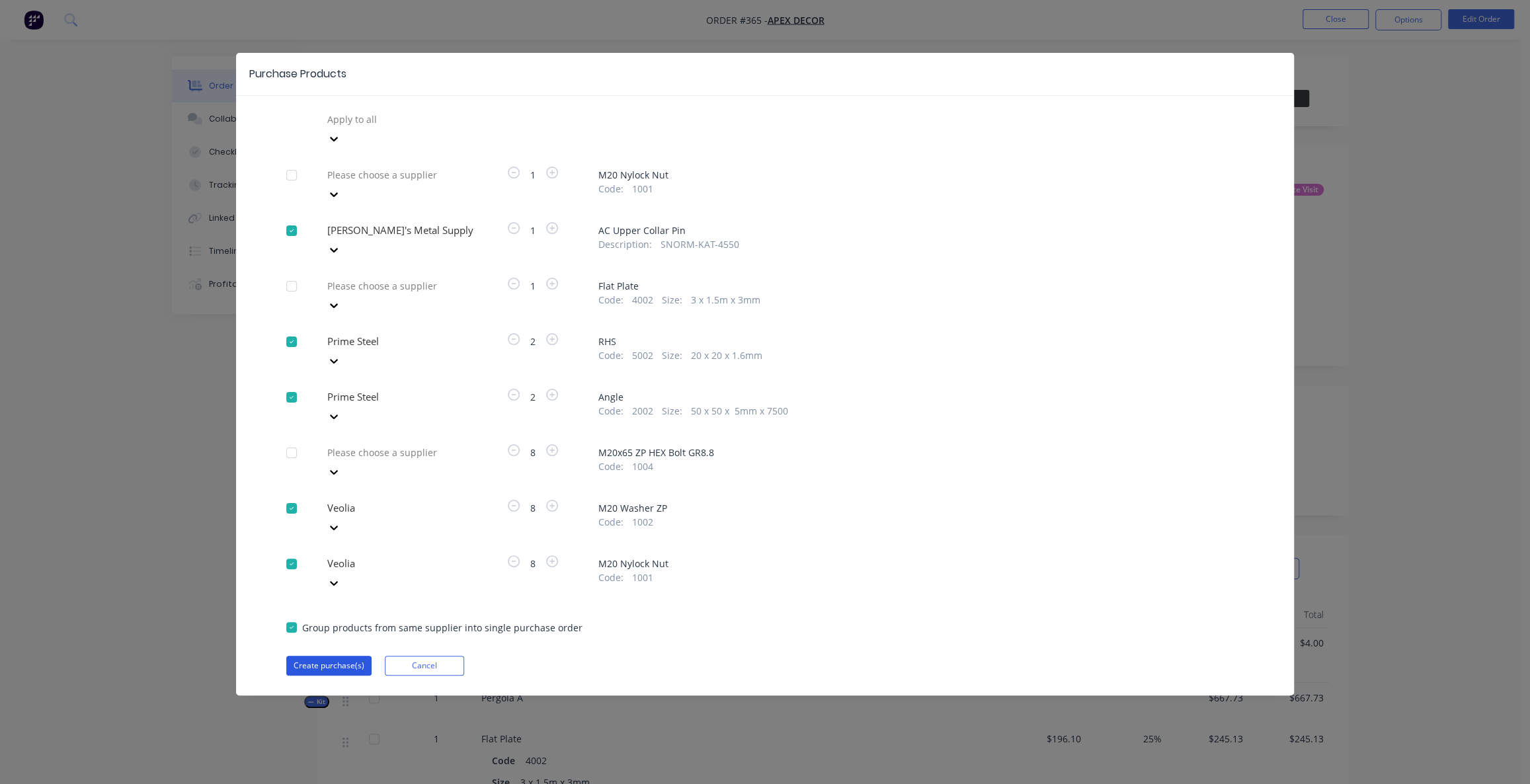
click at [354, 656] on button "Create purchase(s)" at bounding box center [328, 665] width 85 height 20
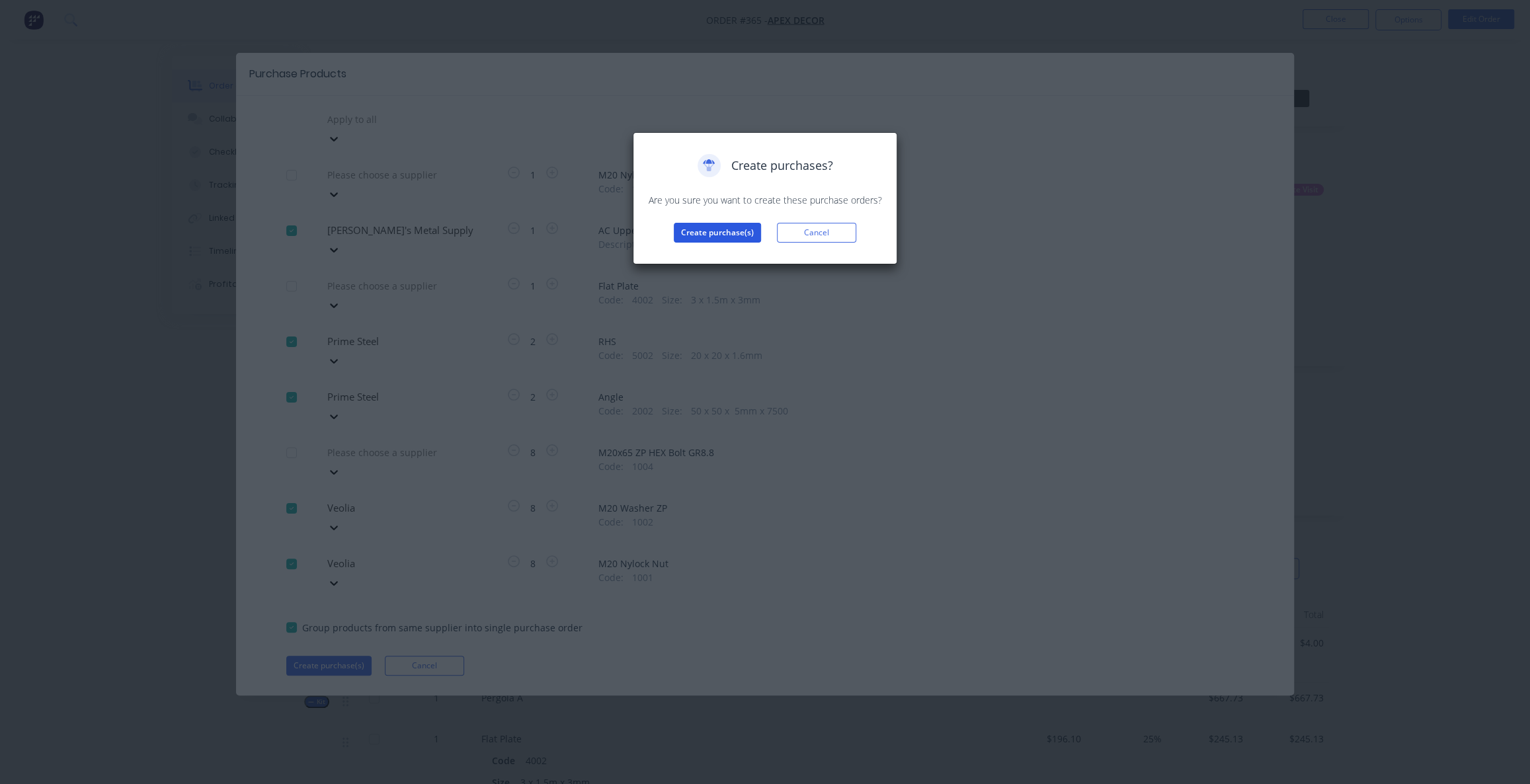
click at [718, 230] on button "Create purchase(s)" at bounding box center [717, 232] width 87 height 20
click at [724, 250] on button "View purchase(s)" at bounding box center [717, 253] width 79 height 20
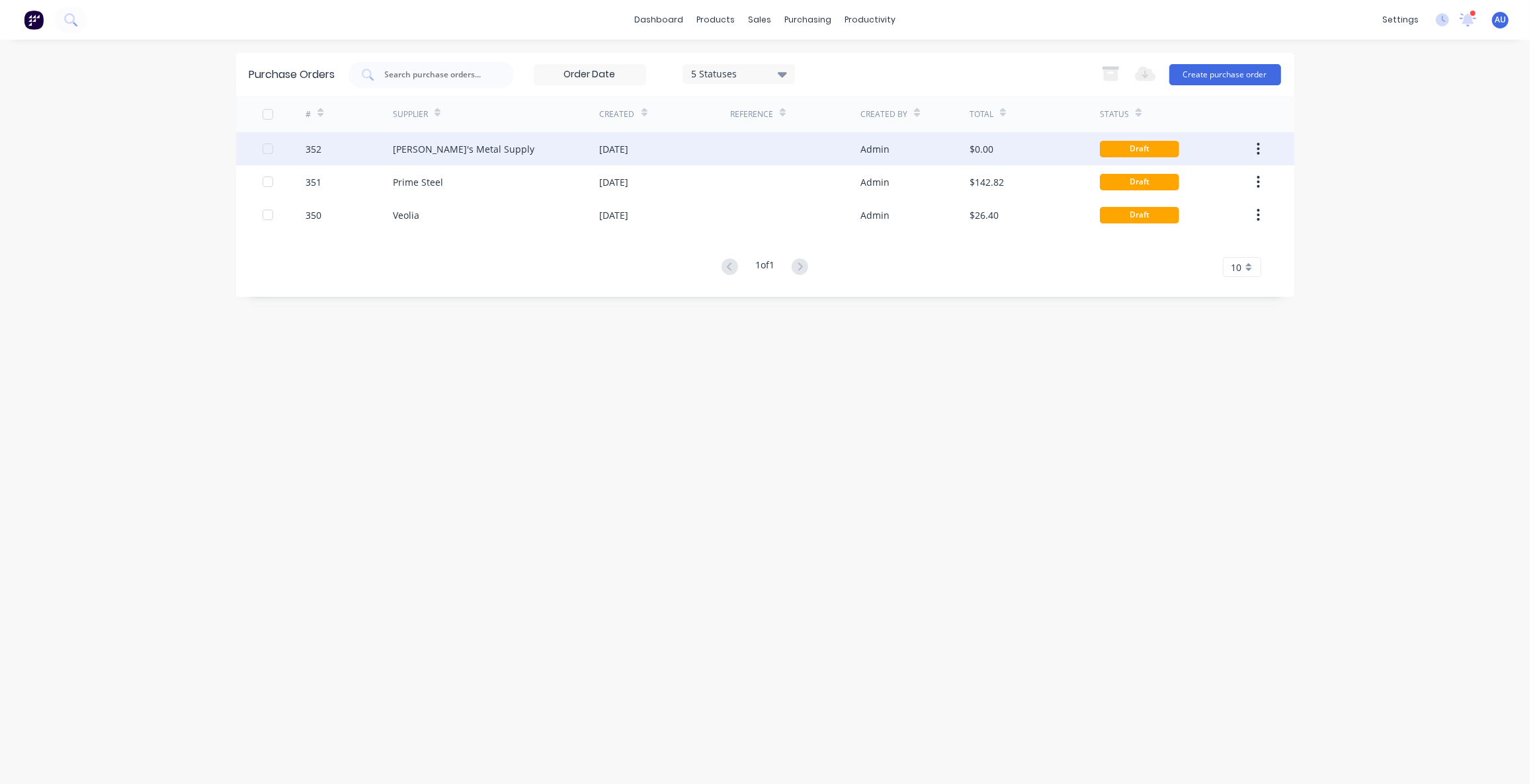
click at [348, 151] on div "352" at bounding box center [349, 149] width 87 height 33
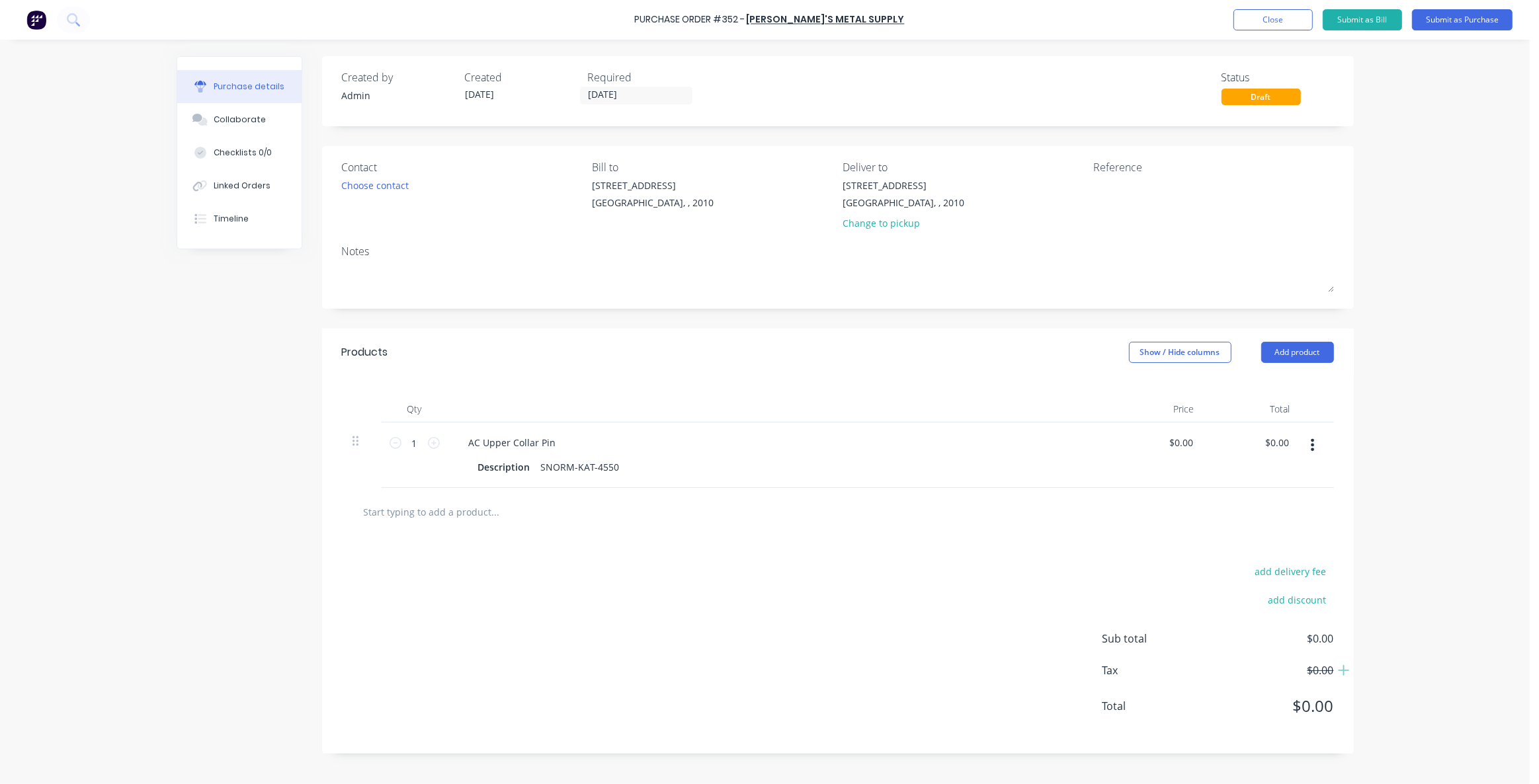
click at [1373, 107] on div "Purchase Order #352 - [PERSON_NAME]'s Metal Supply Add product Close Submit as …" at bounding box center [765, 392] width 1531 height 784
click at [1372, 20] on button "Submit as Bill" at bounding box center [1362, 20] width 79 height 21
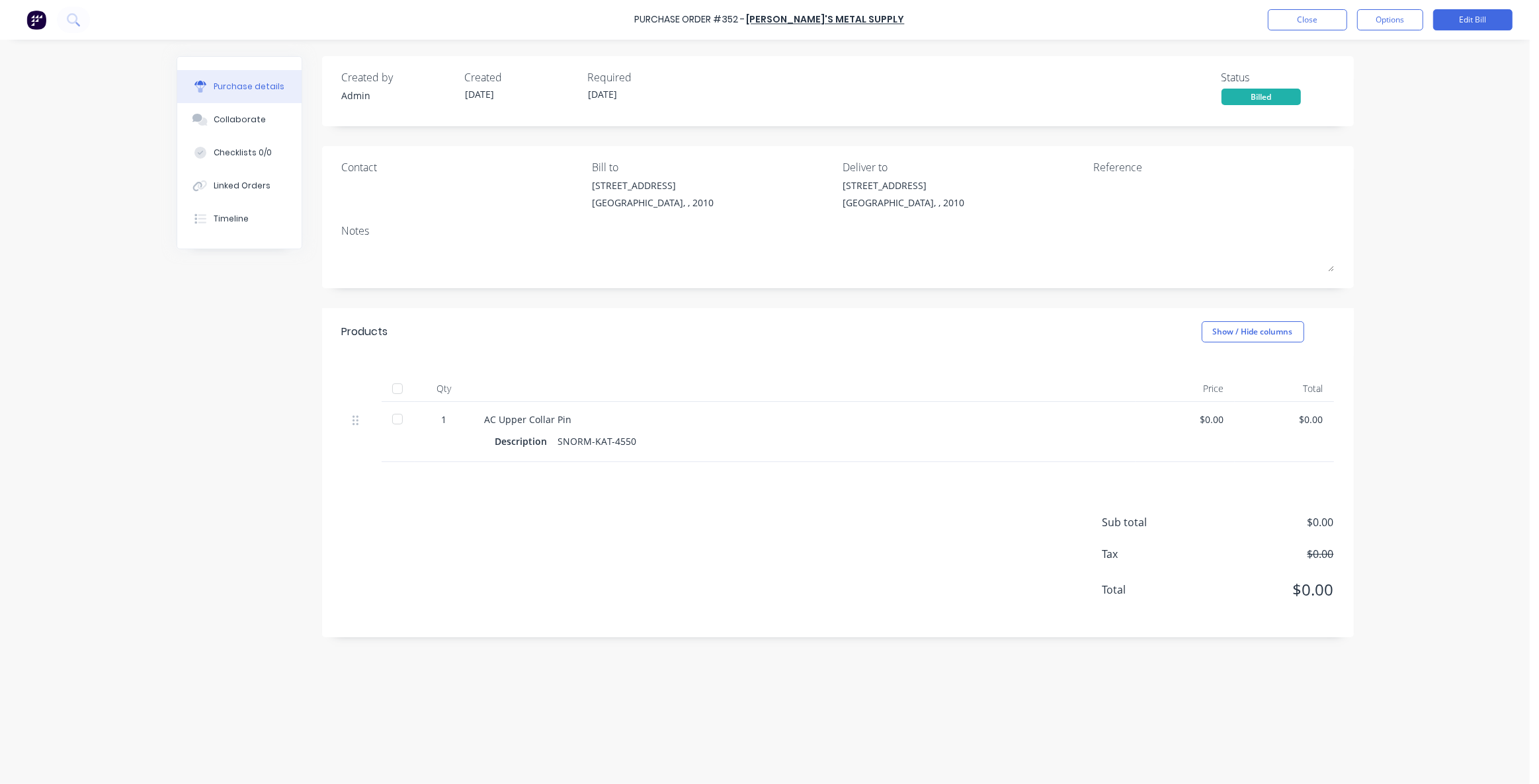
click at [1380, 115] on div "Purchase Order #352 - [PERSON_NAME]'s Metal Supply Close Options Edit Bill Purc…" at bounding box center [765, 392] width 1531 height 784
click at [1381, 104] on div "Purchase Order #352 - [PERSON_NAME]'s Metal Supply Close Options Edit Bill Purc…" at bounding box center [765, 392] width 1531 height 784
click at [1393, 22] on button "Options" at bounding box center [1390, 20] width 66 height 21
click at [1462, 175] on div "Purchase Order #352 - [PERSON_NAME]'s Metal Supply Close Options Print / Email …" at bounding box center [765, 392] width 1531 height 784
click at [1322, 22] on button "Close" at bounding box center [1307, 20] width 79 height 21
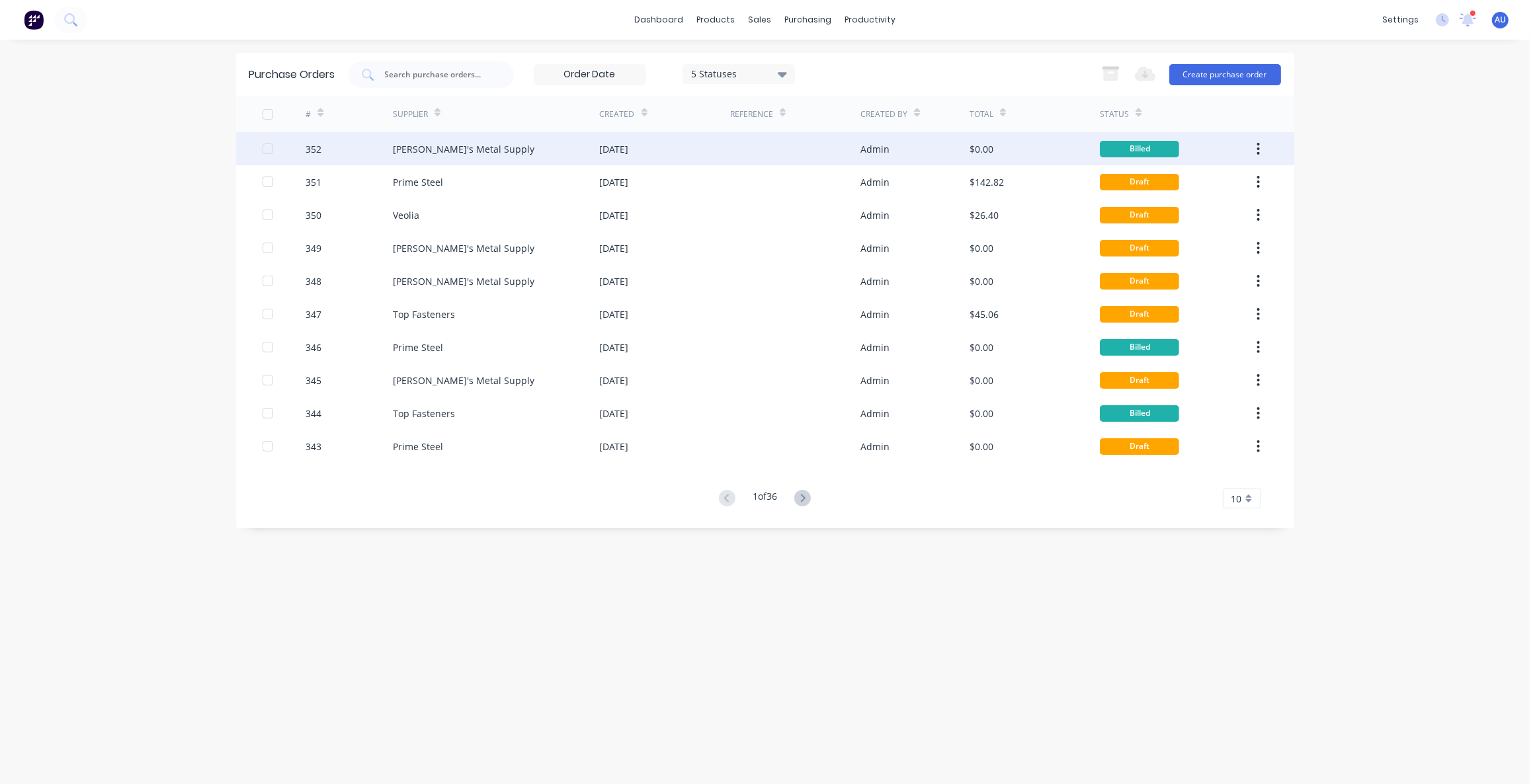
click at [311, 145] on div "352" at bounding box center [313, 149] width 16 height 14
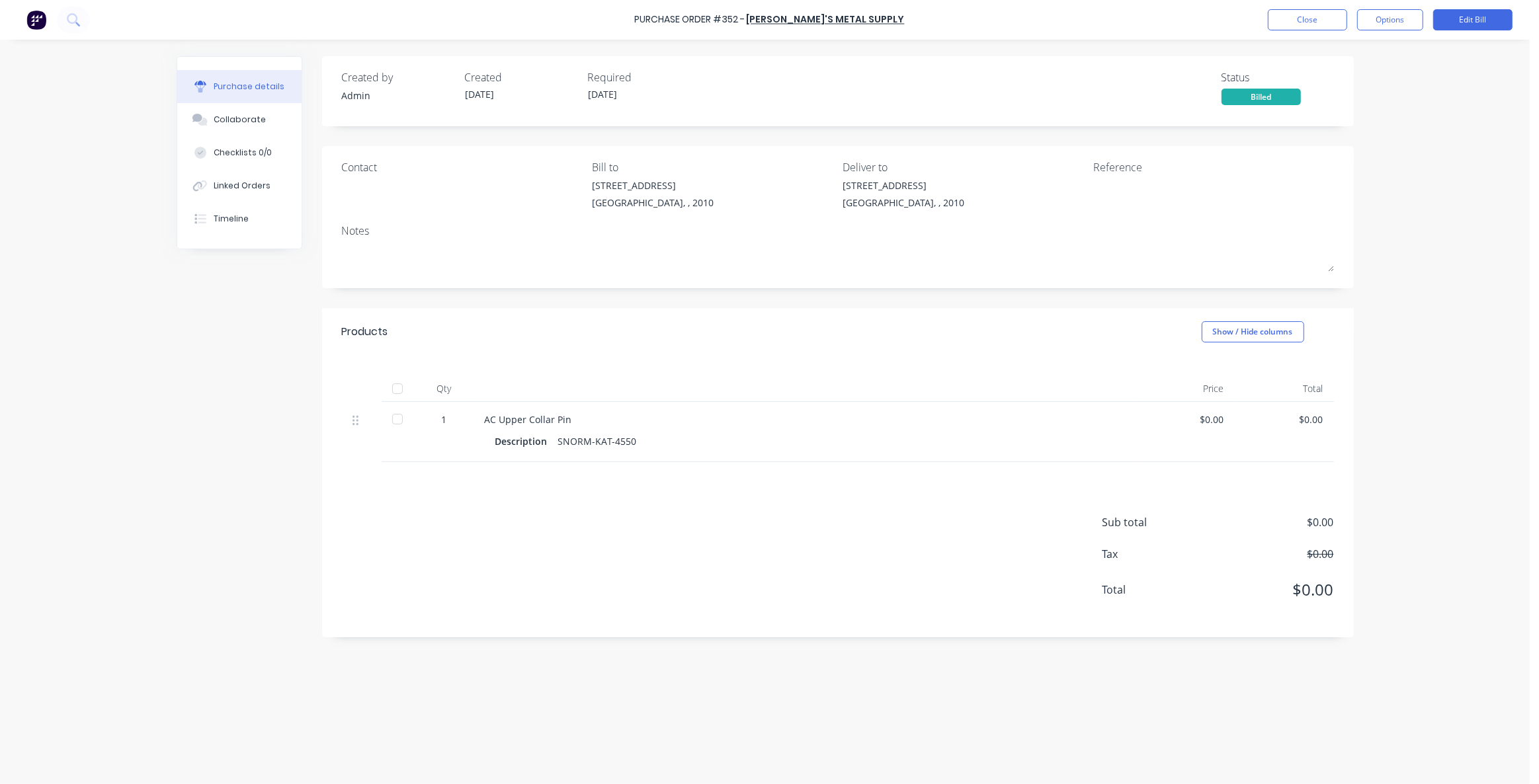
drag, startPoint x: 123, startPoint y: 392, endPoint x: 147, endPoint y: 406, distance: 27.8
click at [124, 392] on div "Purchase Order #352 - [PERSON_NAME]'s Metal Supply Close Options Edit Bill Purc…" at bounding box center [765, 392] width 1531 height 784
click at [178, 498] on div "Created by Admin Created [DATE] Required [DATE] Status Billed Contact Bill to […" at bounding box center [765, 408] width 1177 height 705
click at [179, 493] on div "Created by Admin Created [DATE] Required [DATE] Status Billed Contact Bill to […" at bounding box center [765, 408] width 1177 height 705
click at [193, 459] on div "Created by Admin Created [DATE] Required [DATE] Status Billed Contact Bill to […" at bounding box center [765, 408] width 1177 height 705
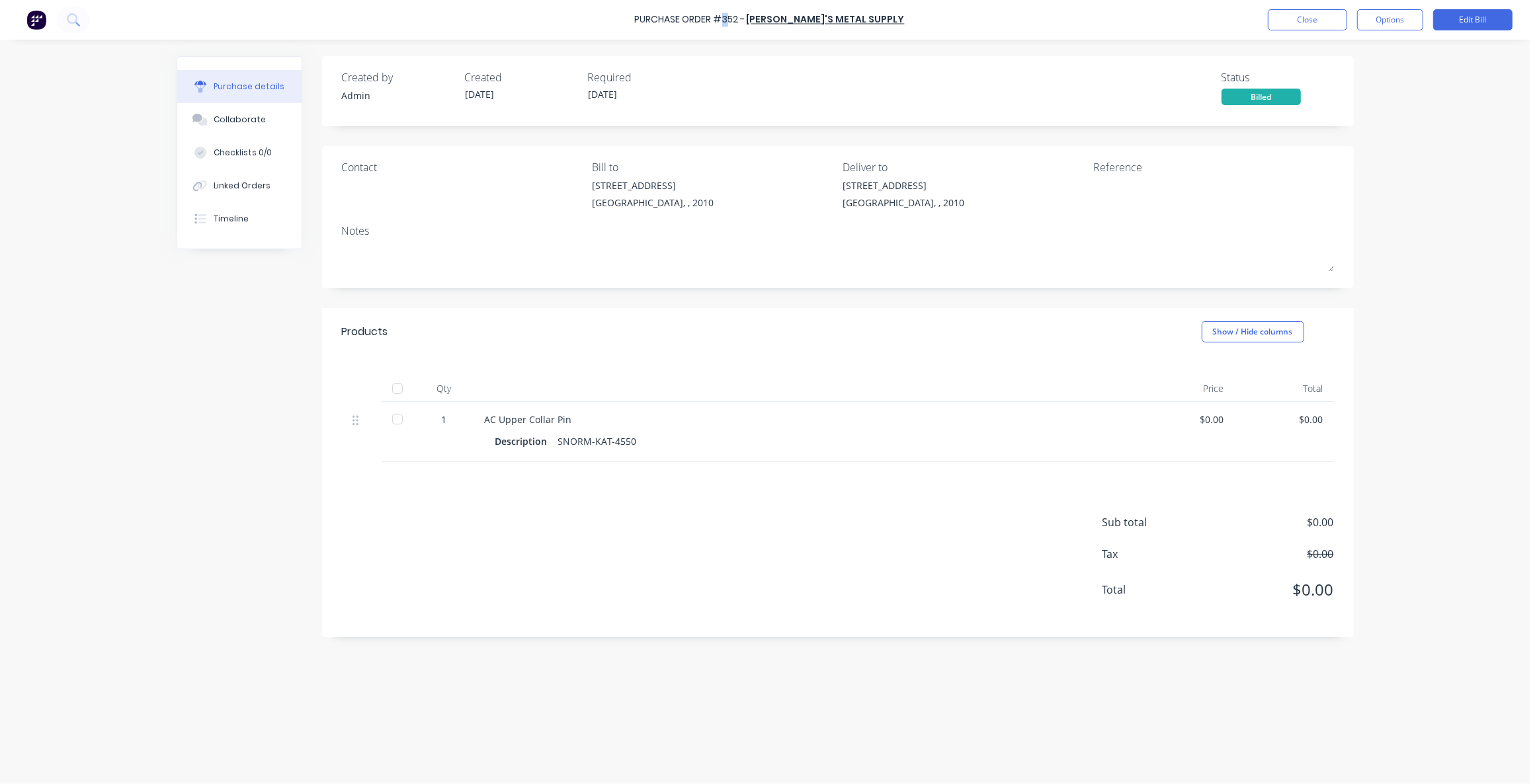
drag, startPoint x: 750, startPoint y: 16, endPoint x: 758, endPoint y: 17, distance: 8.1
click at [745, 17] on div "Purchase Order #352 -" at bounding box center [690, 20] width 110 height 14
drag, startPoint x: 766, startPoint y: 20, endPoint x: 745, endPoint y: 22, distance: 21.1
click at [745, 20] on div "Purchase Order #352 -" at bounding box center [690, 20] width 110 height 14
click at [729, 23] on div "Purchase Order #352 -" at bounding box center [690, 20] width 110 height 14
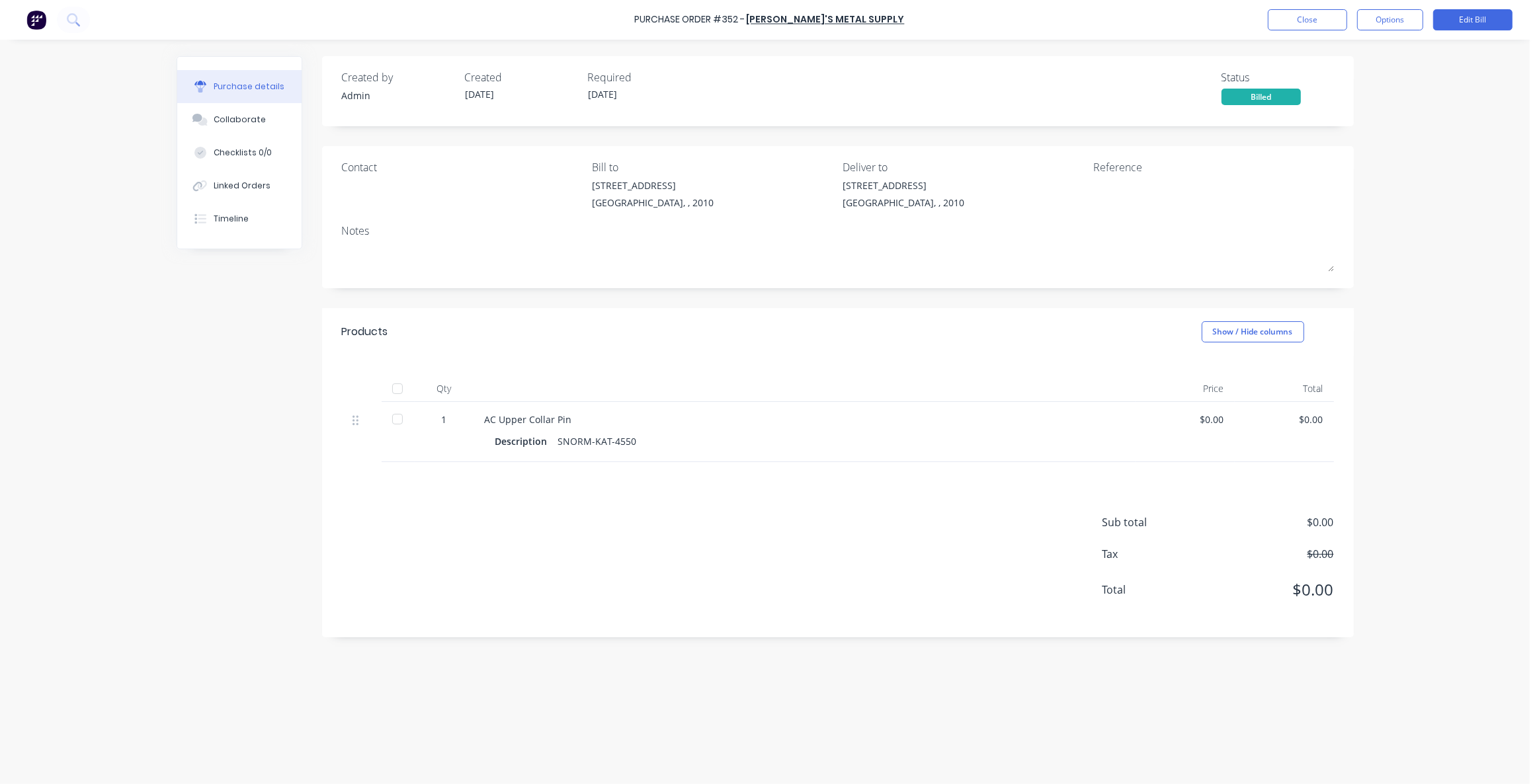
drag, startPoint x: 160, startPoint y: 381, endPoint x: 162, endPoint y: 375, distance: 6.3
click at [161, 378] on div "Purchase Order #352 - [PERSON_NAME]'s Metal Supply Close Options Edit Bill Purc…" at bounding box center [765, 392] width 1531 height 784
click at [227, 187] on div "Linked Orders" at bounding box center [242, 185] width 57 height 12
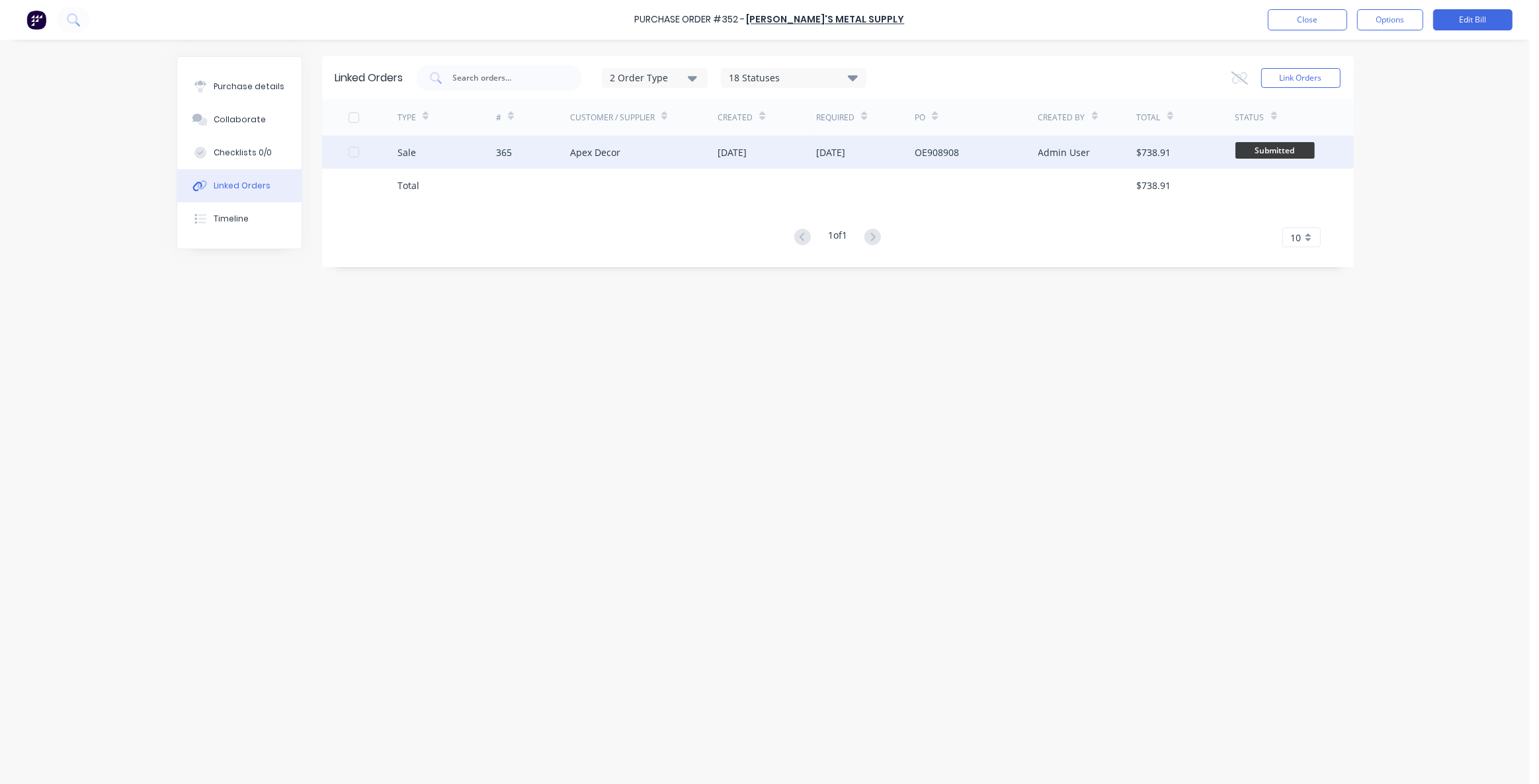
click at [496, 153] on div "365" at bounding box center [504, 152] width 16 height 14
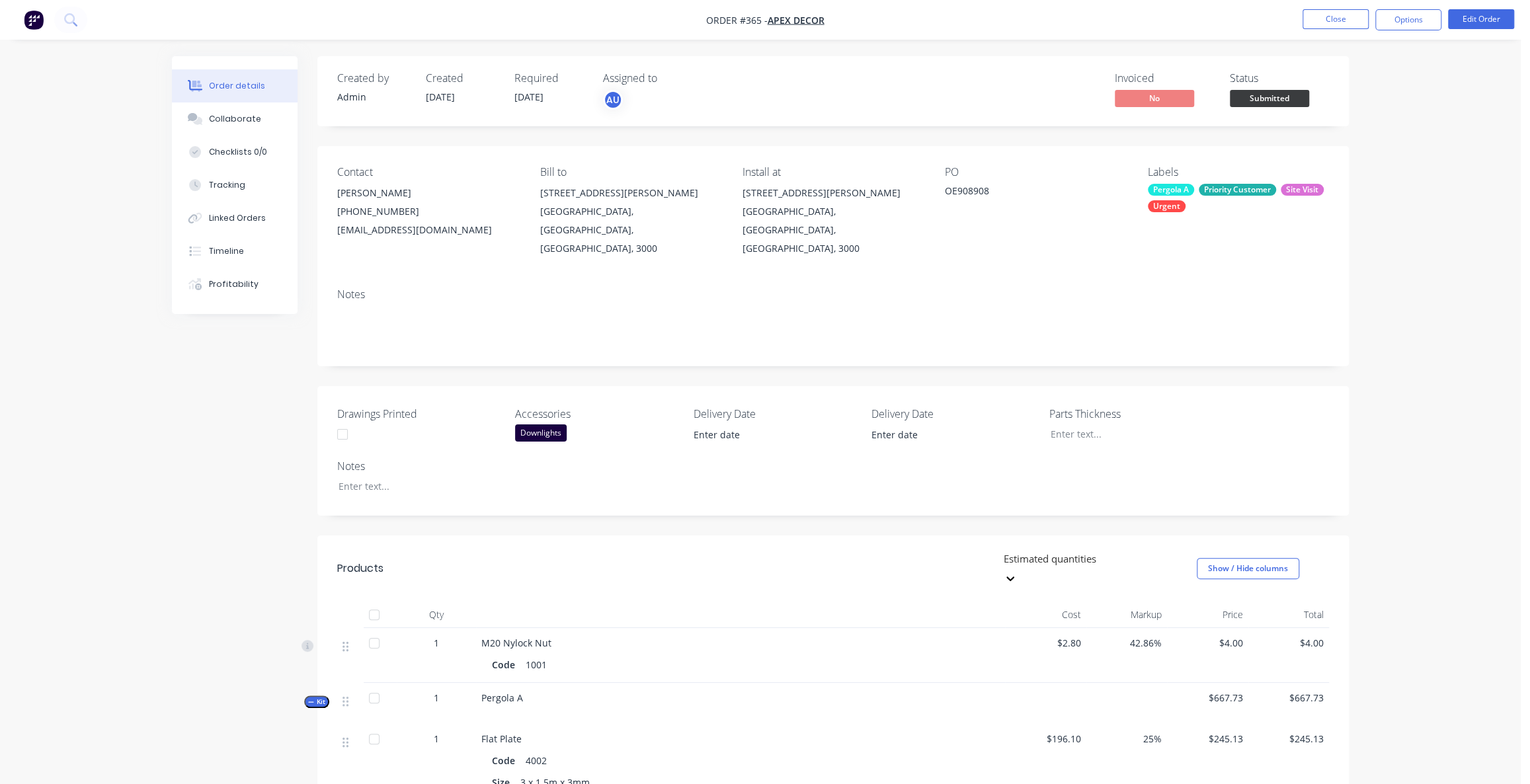
click at [236, 452] on div "Created by Admin Created [DATE] Required [DATE] Assigned to AU Invoiced No Stat…" at bounding box center [760, 766] width 1177 height 1421
click at [152, 406] on div "Order details Collaborate Checklists 0/0 Tracking Linked Orders Timeline Profit…" at bounding box center [760, 738] width 1521 height 1477
click at [156, 369] on div "Order details Collaborate Checklists 0/0 Tracking Linked Orders Timeline Profit…" at bounding box center [760, 738] width 1521 height 1477
click at [152, 373] on div "Order details Collaborate Checklists 0/0 Tracking Linked Orders Timeline Profit…" at bounding box center [760, 738] width 1521 height 1477
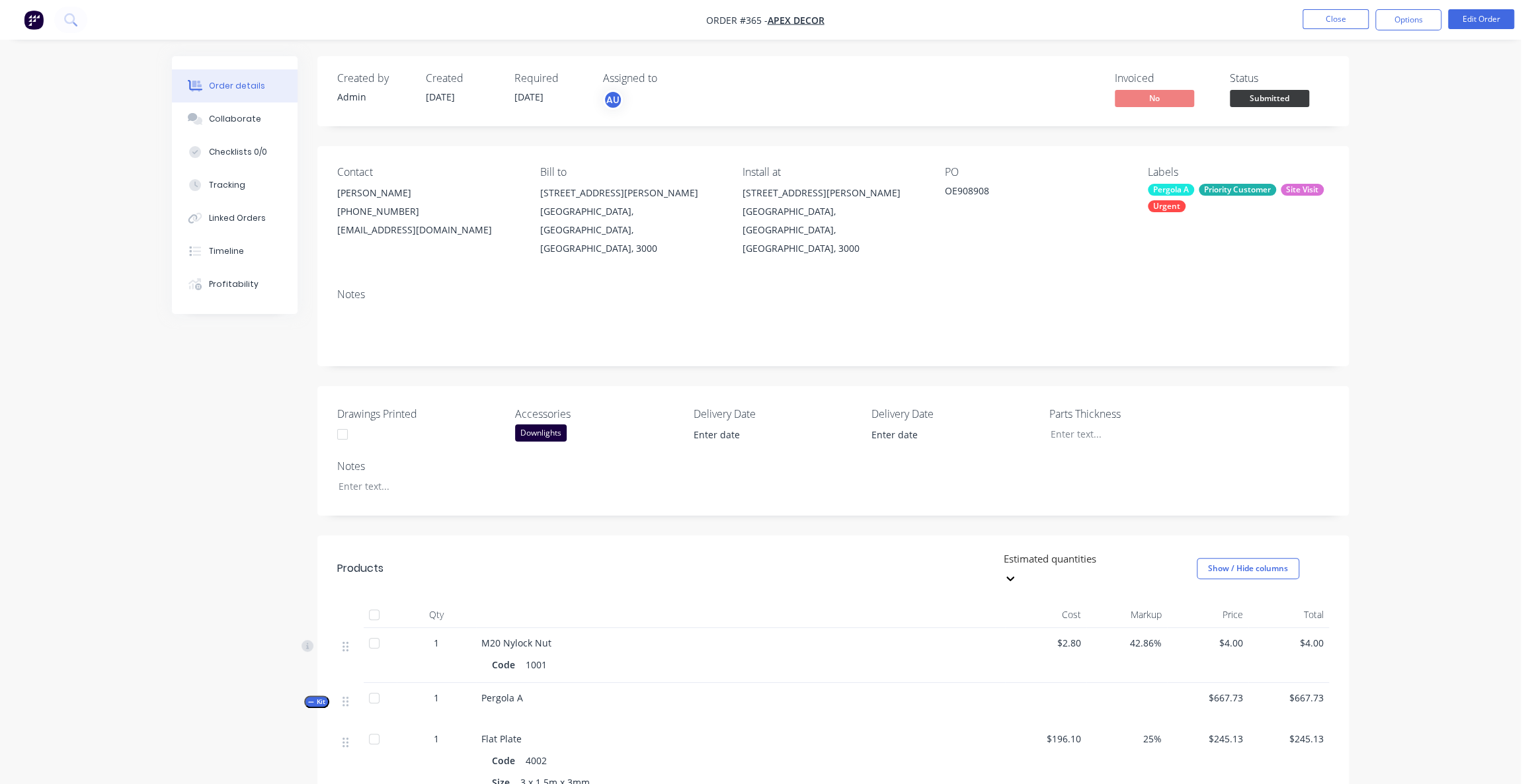
click at [150, 373] on div "Order details Collaborate Checklists 0/0 Tracking Linked Orders Timeline Profit…" at bounding box center [760, 738] width 1521 height 1477
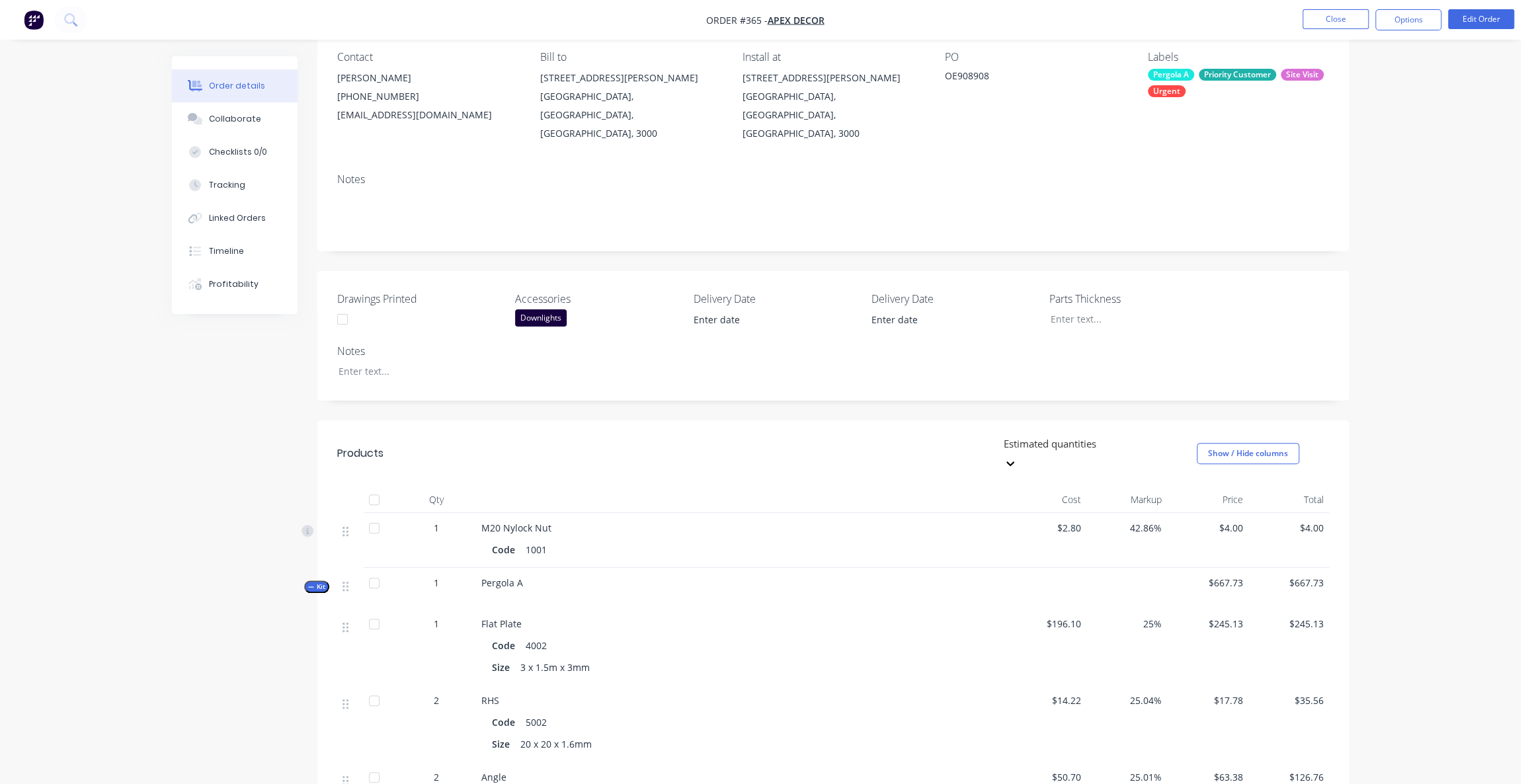
scroll to position [120, 0]
click at [1390, 16] on button "Options" at bounding box center [1408, 20] width 66 height 21
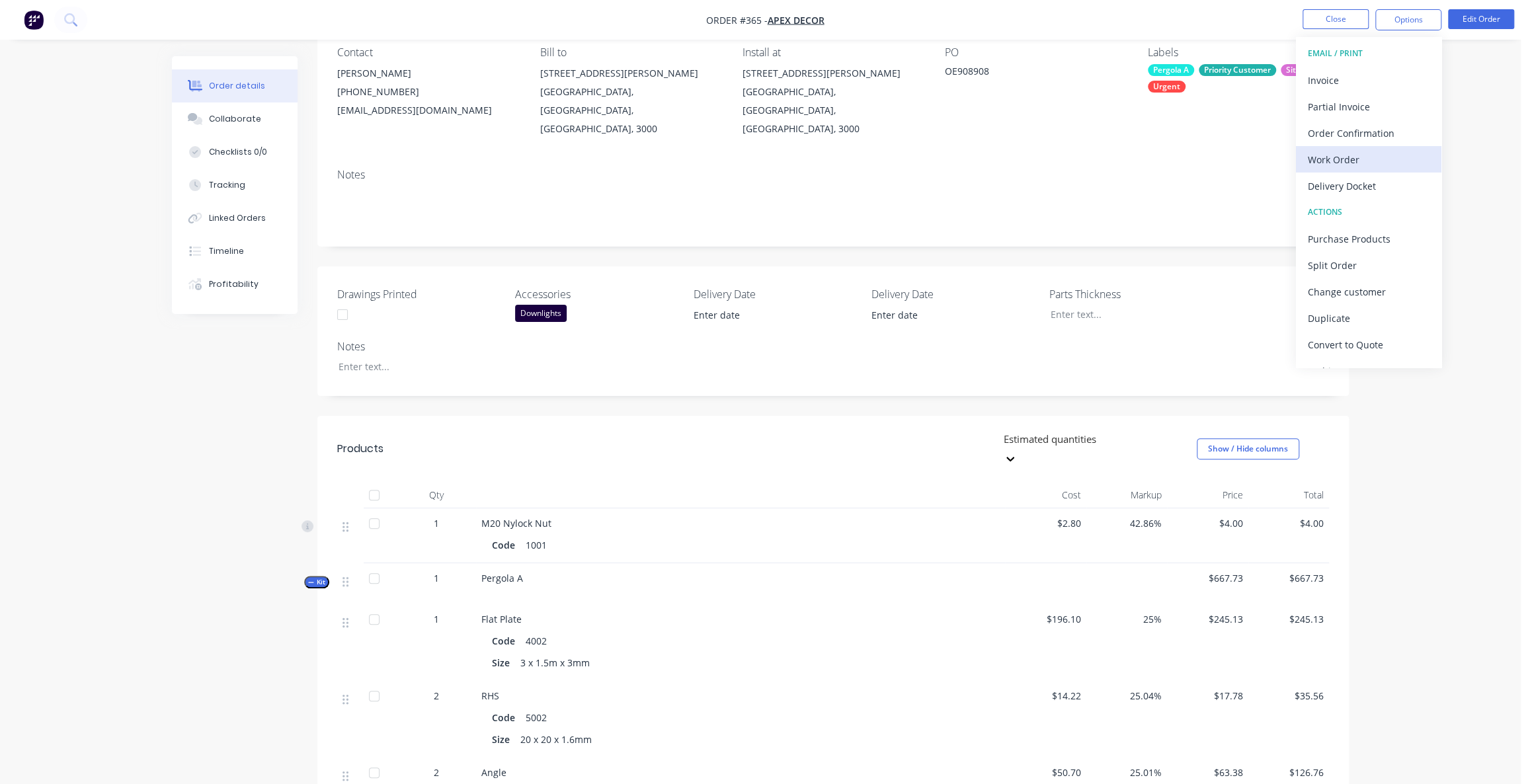
click at [1329, 152] on div "Work Order" at bounding box center [1368, 160] width 122 height 20
click at [1335, 109] on div "With pricing" at bounding box center [1368, 107] width 122 height 20
click at [1360, 154] on div "Work Order" at bounding box center [1368, 160] width 122 height 20
click at [1349, 161] on div "Custom" at bounding box center [1368, 160] width 122 height 20
click at [1363, 135] on div "Without pricing" at bounding box center [1368, 133] width 122 height 20
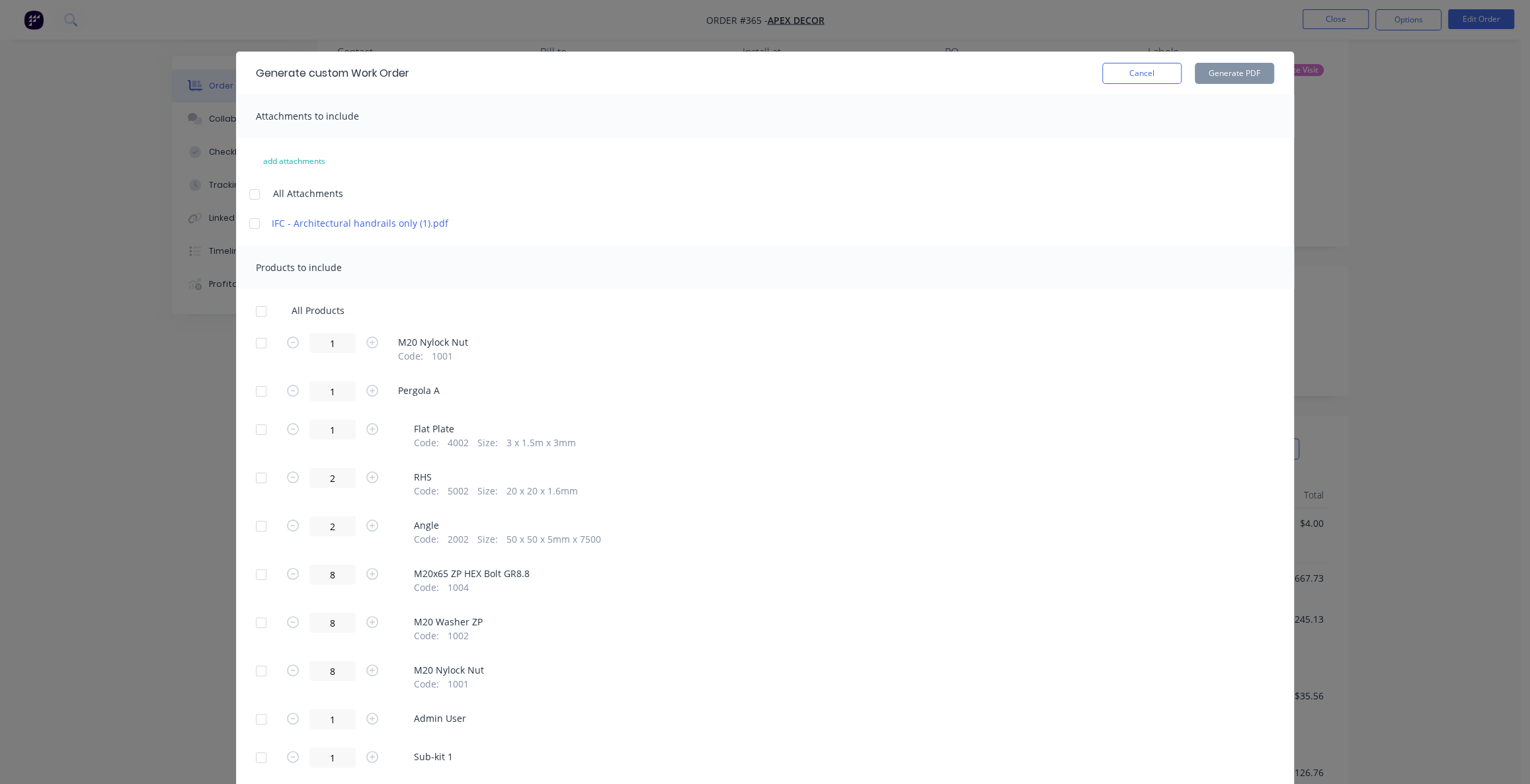
scroll to position [0, 0]
click at [1129, 73] on button "Cancel" at bounding box center [1141, 75] width 79 height 21
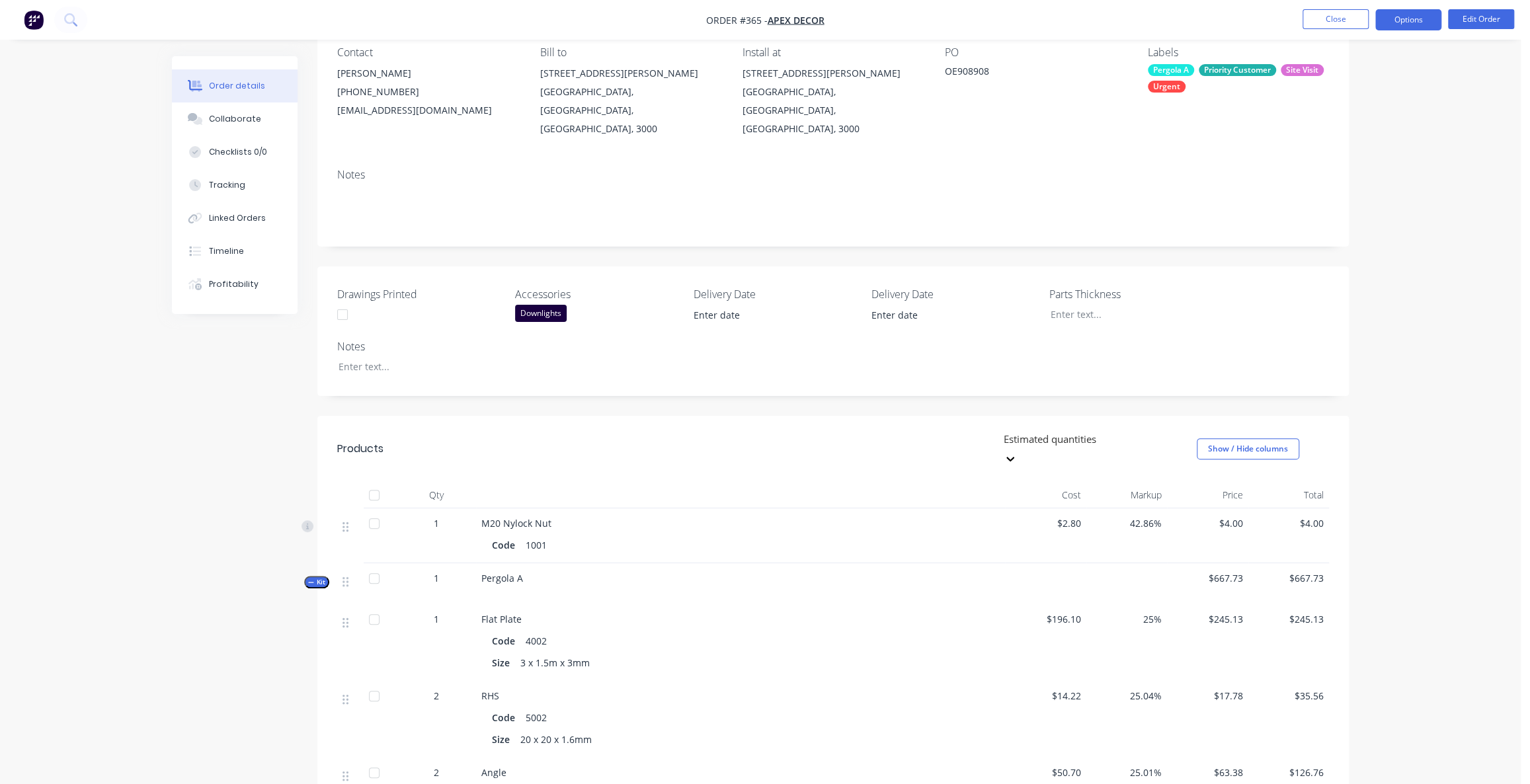
click at [1393, 15] on button "Options" at bounding box center [1408, 20] width 66 height 21
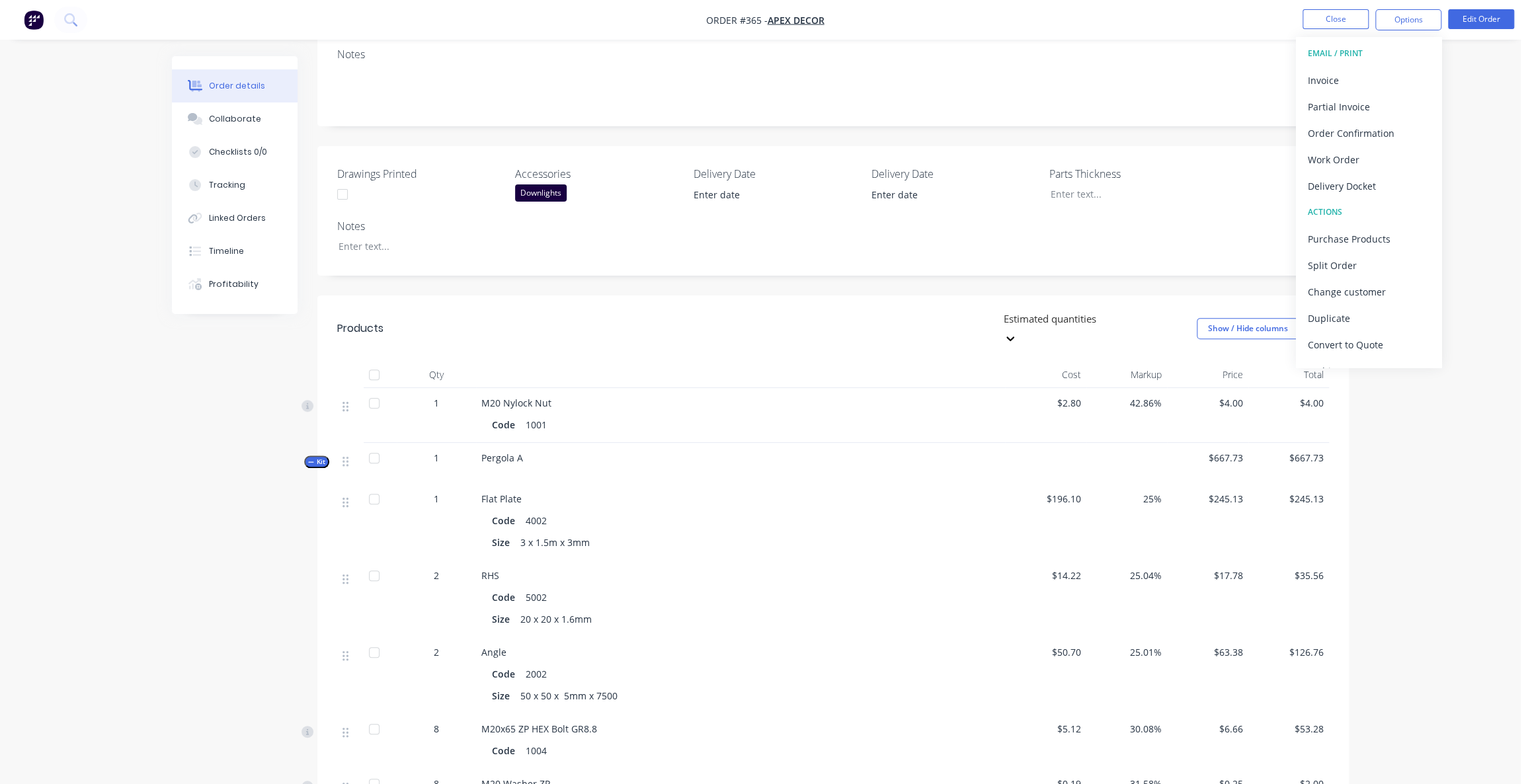
click at [1026, 311] on div at bounding box center [1098, 320] width 191 height 17
click at [1439, 251] on div "Order details Collaborate Checklists 0/0 Tracking Linked Orders Timeline Profit…" at bounding box center [760, 498] width 1521 height 1477
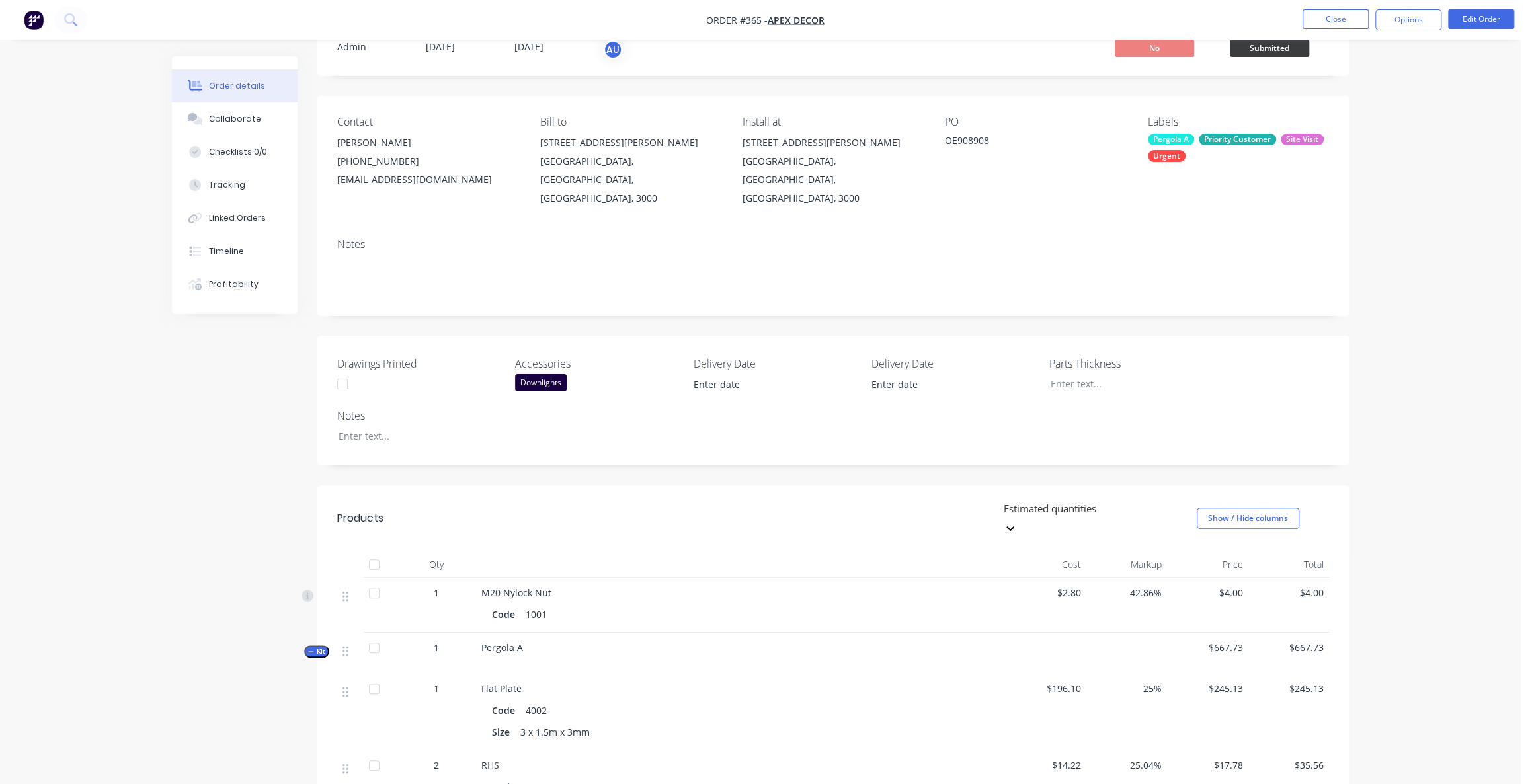
scroll to position [0, 0]
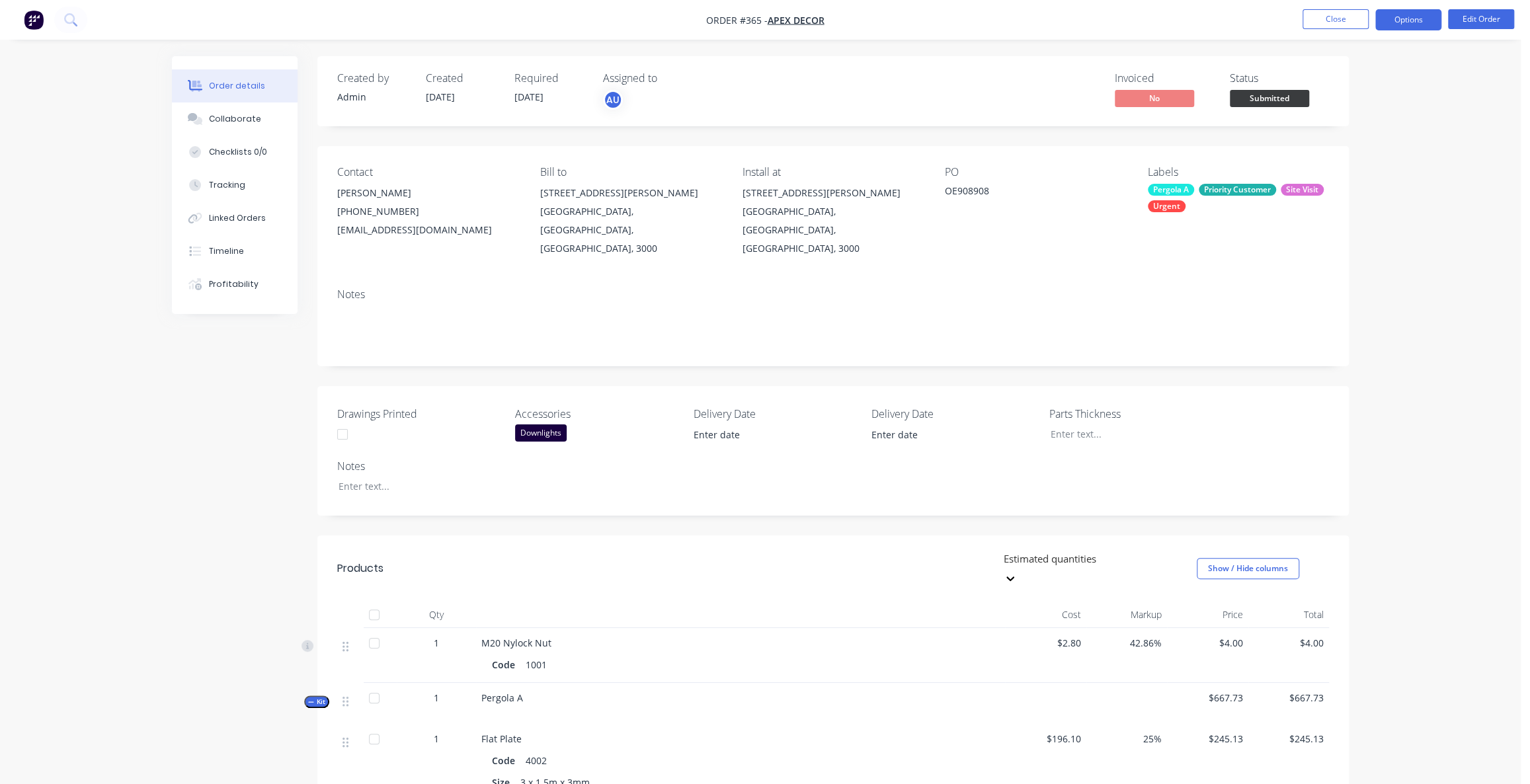
click at [1414, 22] on button "Options" at bounding box center [1408, 20] width 66 height 21
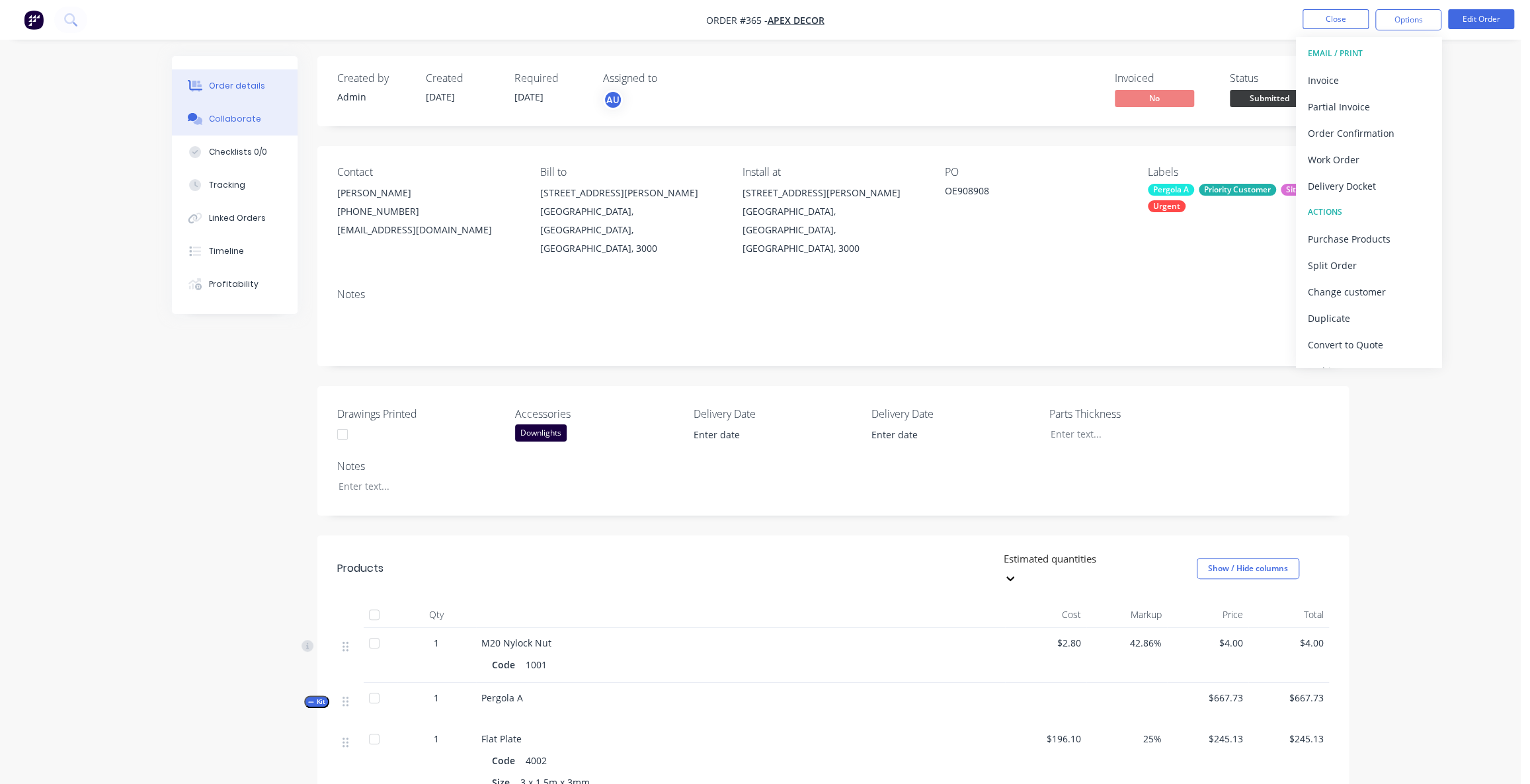
click at [216, 117] on div "Collaborate" at bounding box center [236, 119] width 52 height 12
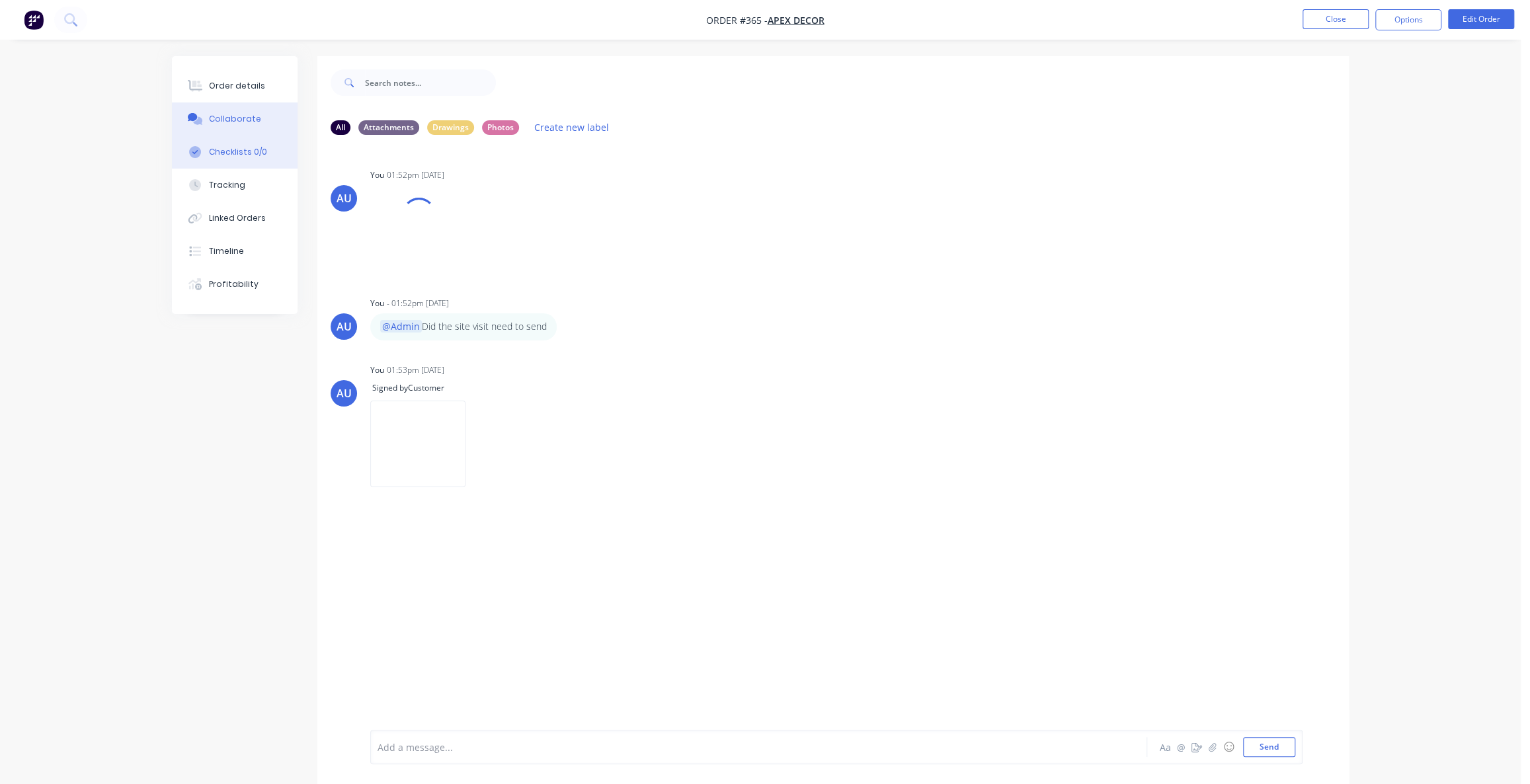
click at [230, 146] on div "Checklists 0/0" at bounding box center [238, 151] width 58 height 12
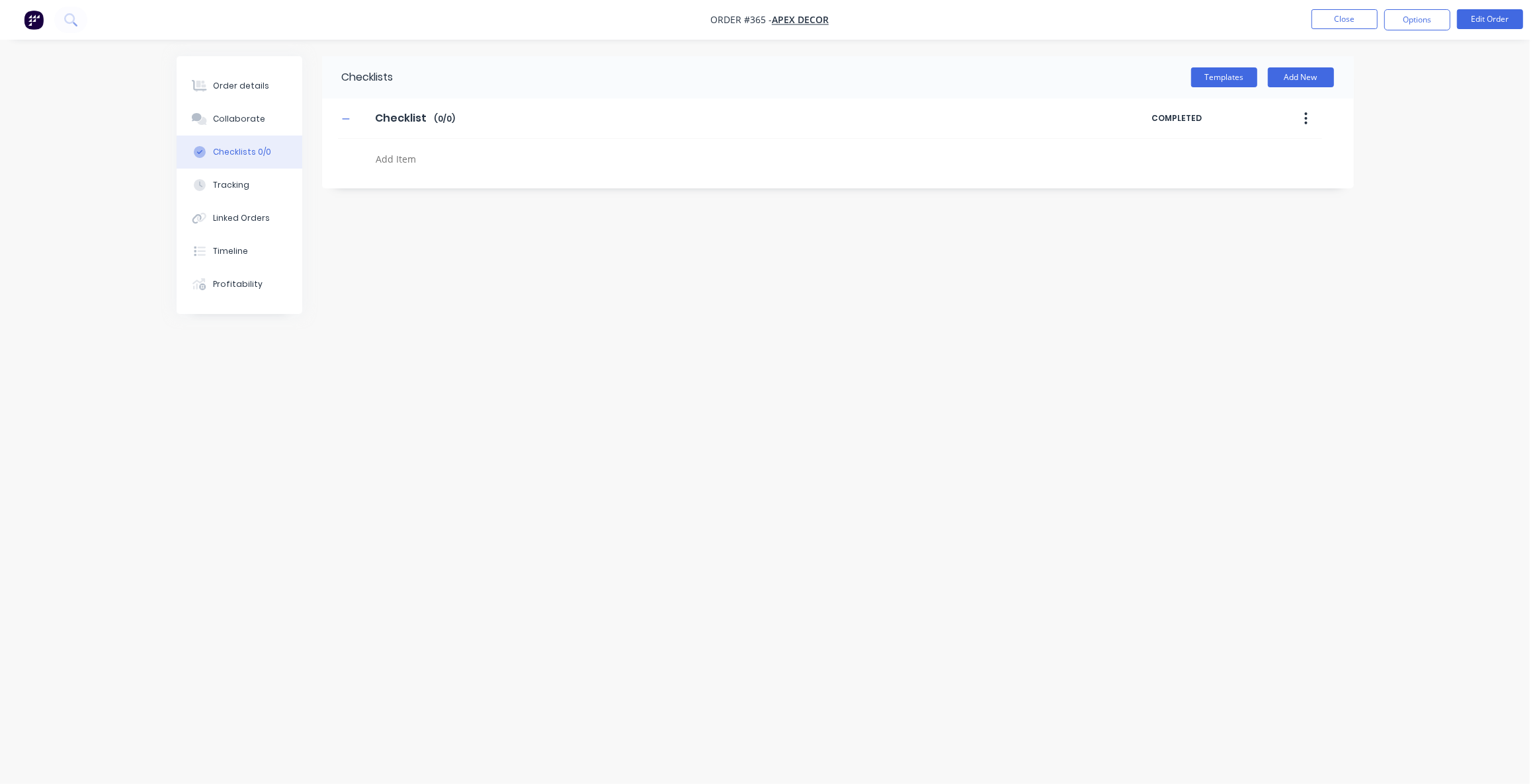
click at [498, 313] on div "Checklists Templates Add New Checklist Checklist Enter Checklist name ( 0 / 0 )…" at bounding box center [765, 366] width 1177 height 621
click at [514, 322] on div "Checklists Templates Add New Checklist Checklist Enter Checklist name ( 0 / 0 )…" at bounding box center [765, 366] width 1177 height 621
click at [1223, 80] on button "Templates" at bounding box center [1224, 77] width 66 height 20
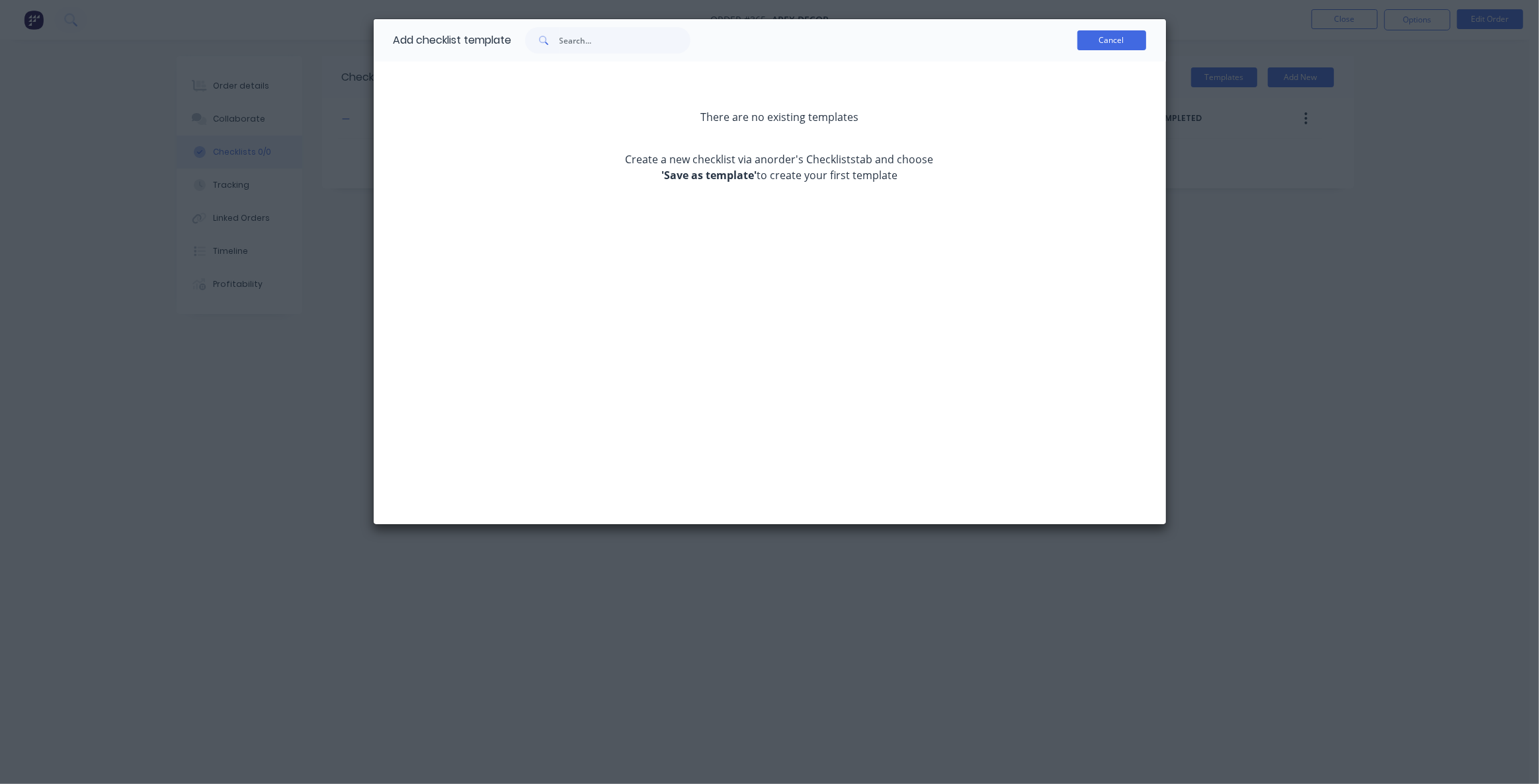
click at [1104, 39] on button "Cancel" at bounding box center [1113, 40] width 69 height 20
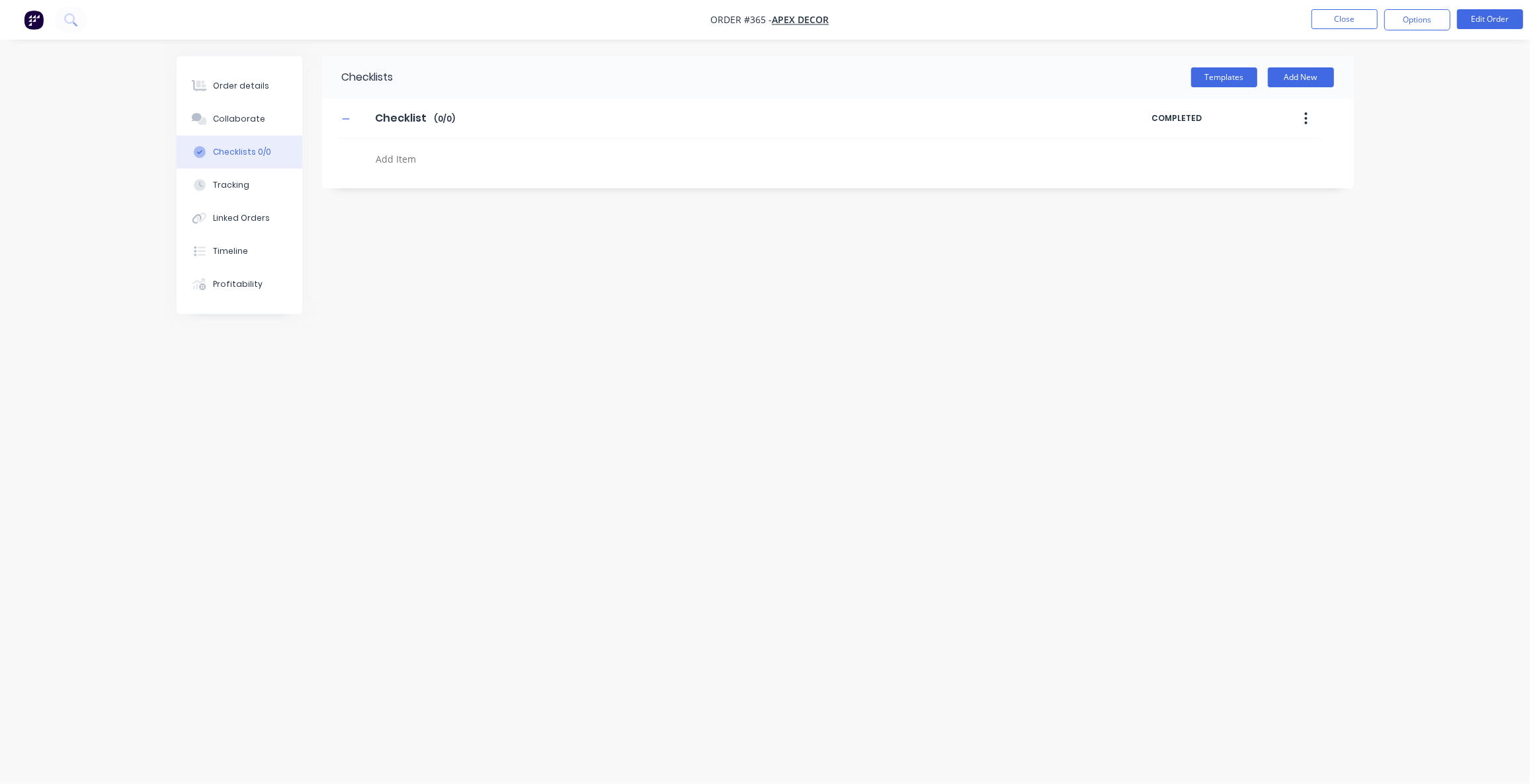
click at [471, 162] on textarea at bounding box center [688, 159] width 637 height 20
click at [409, 118] on input "Checklist" at bounding box center [400, 118] width 66 height 20
click at [410, 118] on input "Checklist" at bounding box center [400, 118] width 66 height 20
type textarea "x"
type input "H"
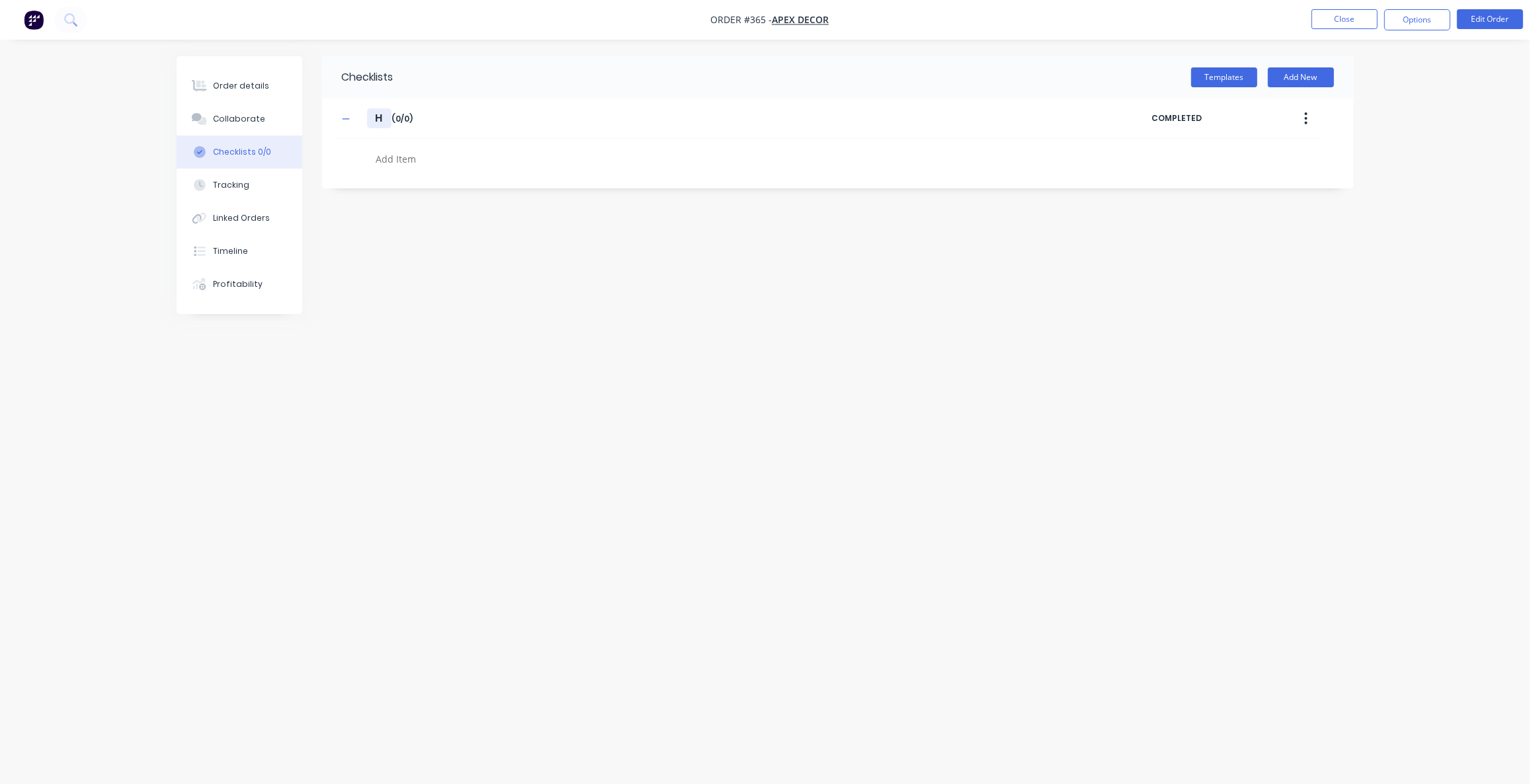
type textarea "x"
type input "H&"
type textarea "x"
type input "H&S"
click at [396, 161] on textarea at bounding box center [688, 159] width 637 height 20
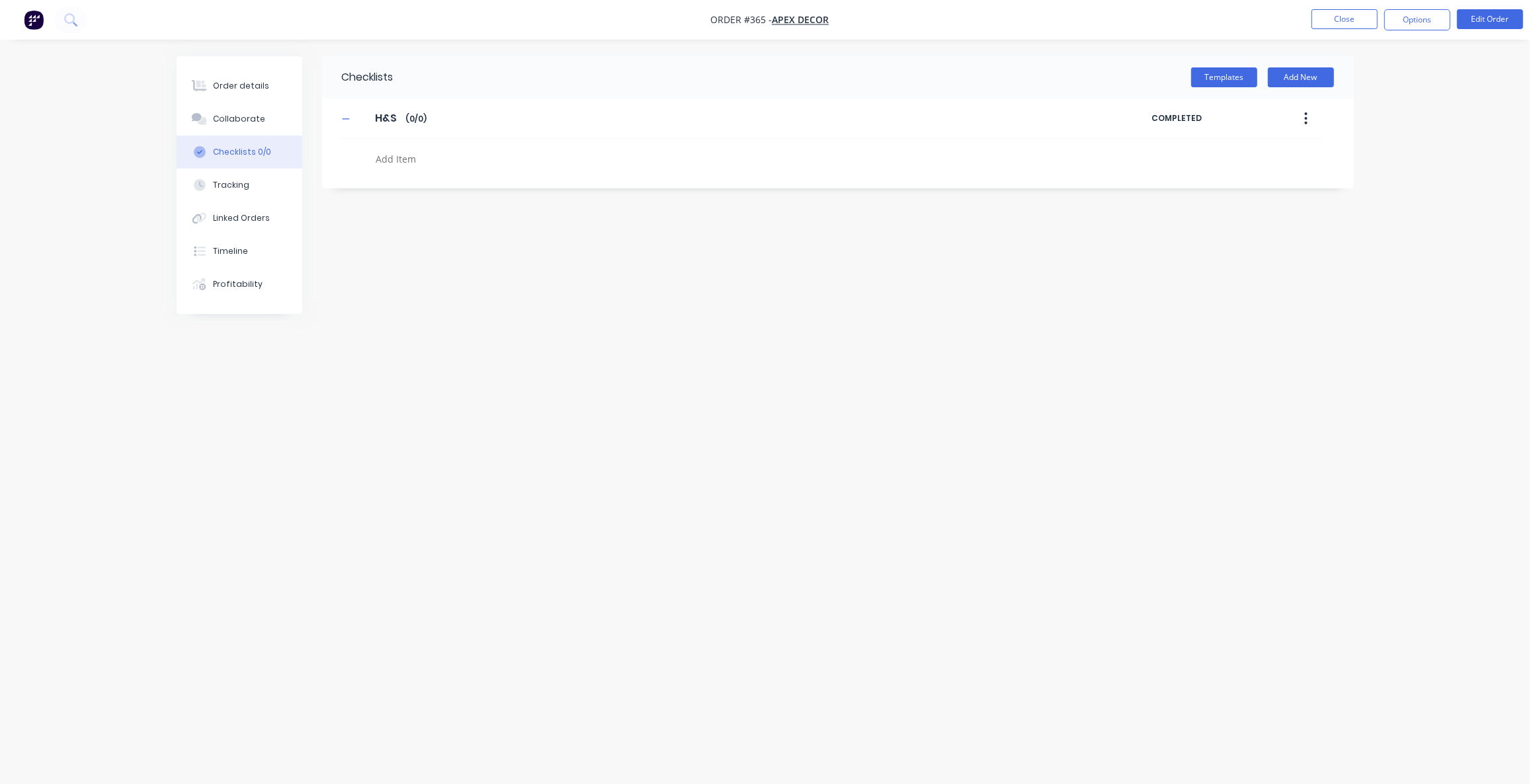
type textarea "x"
type textarea "R"
type textarea "x"
type textarea "Re"
type textarea "x"
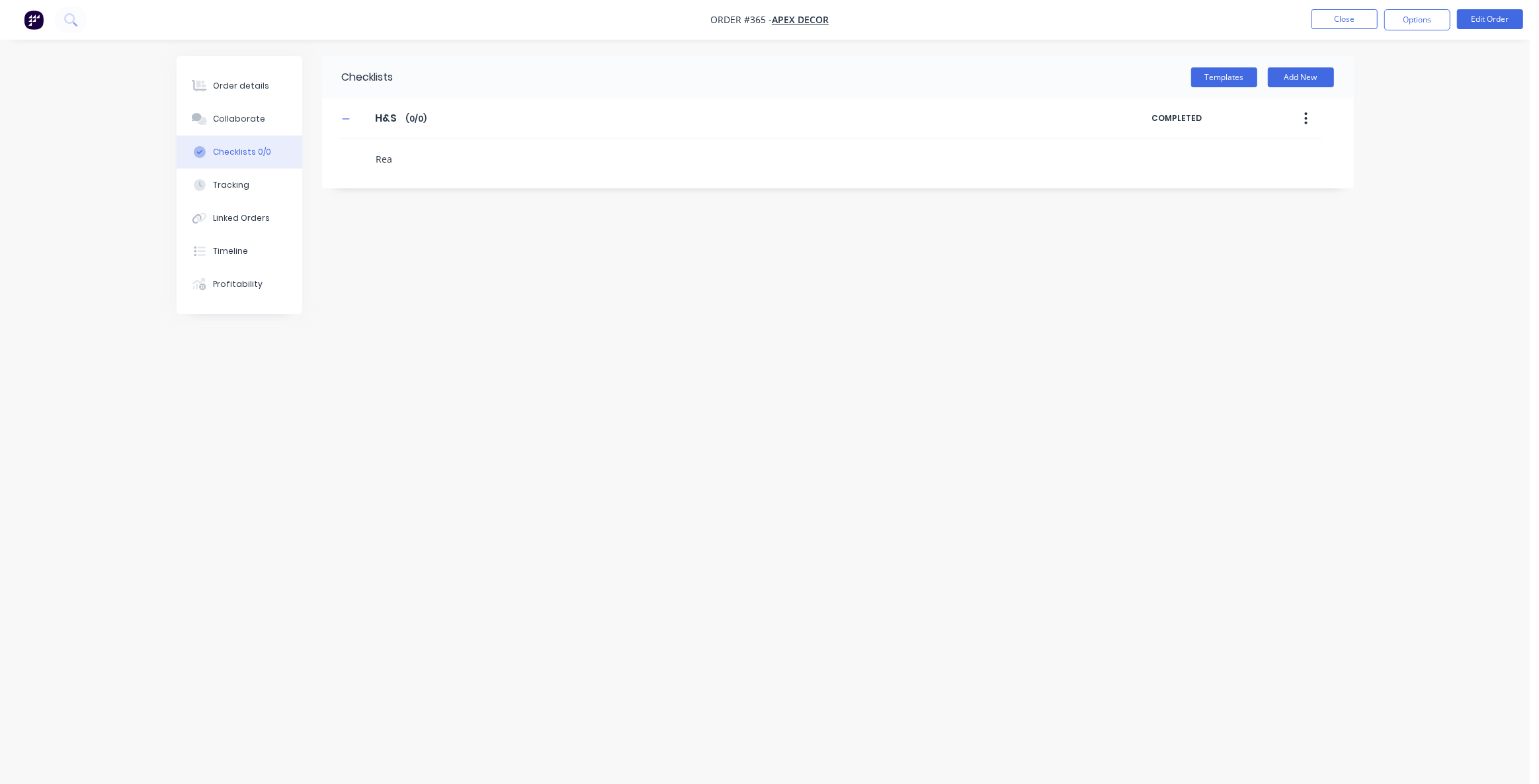
type textarea "Read"
type textarea "x"
type textarea "Read"
type textarea "x"
type textarea "Read S"
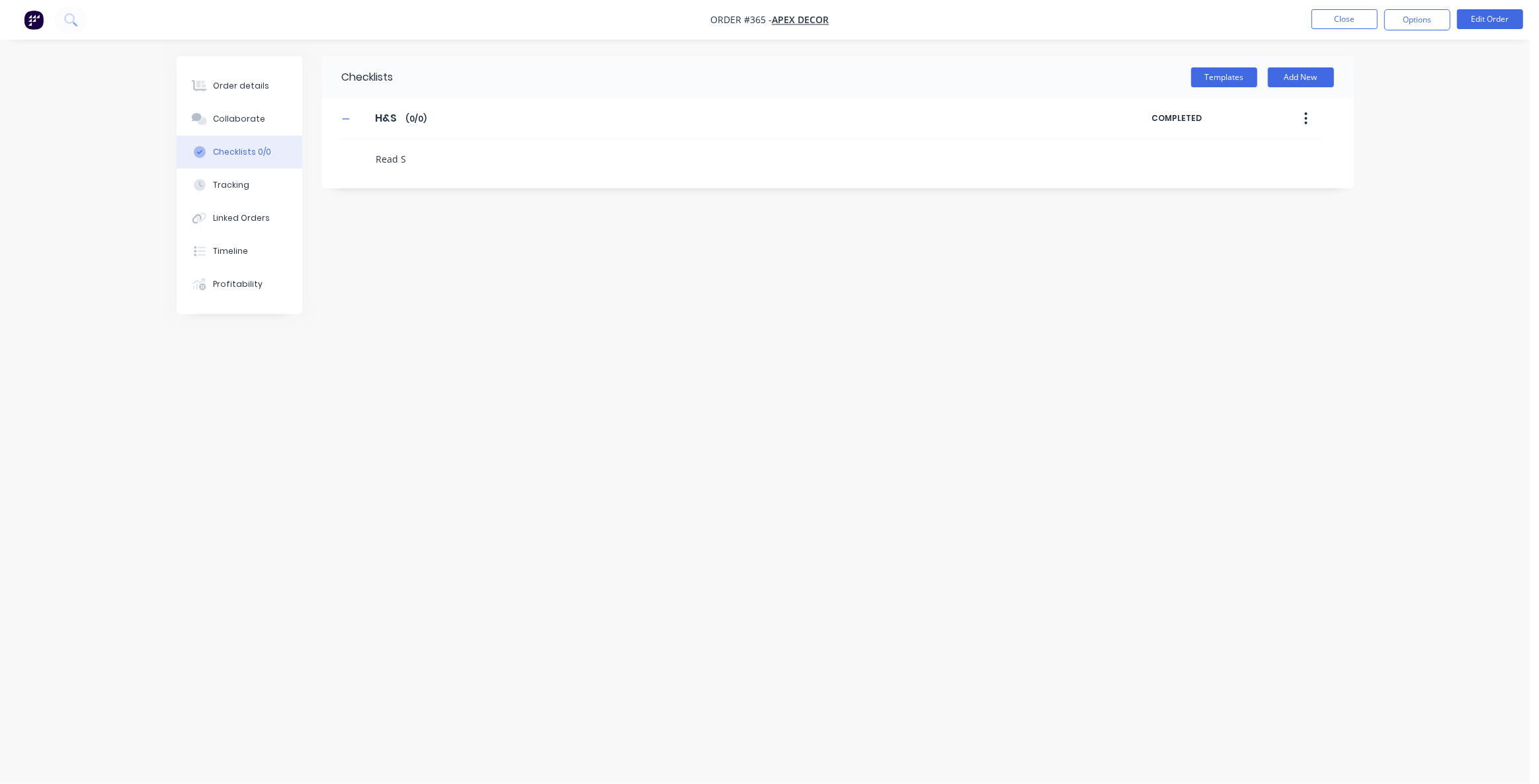
type textarea "x"
type textarea "Read Sw"
type textarea "x"
type textarea "Read Swi"
type textarea "x"
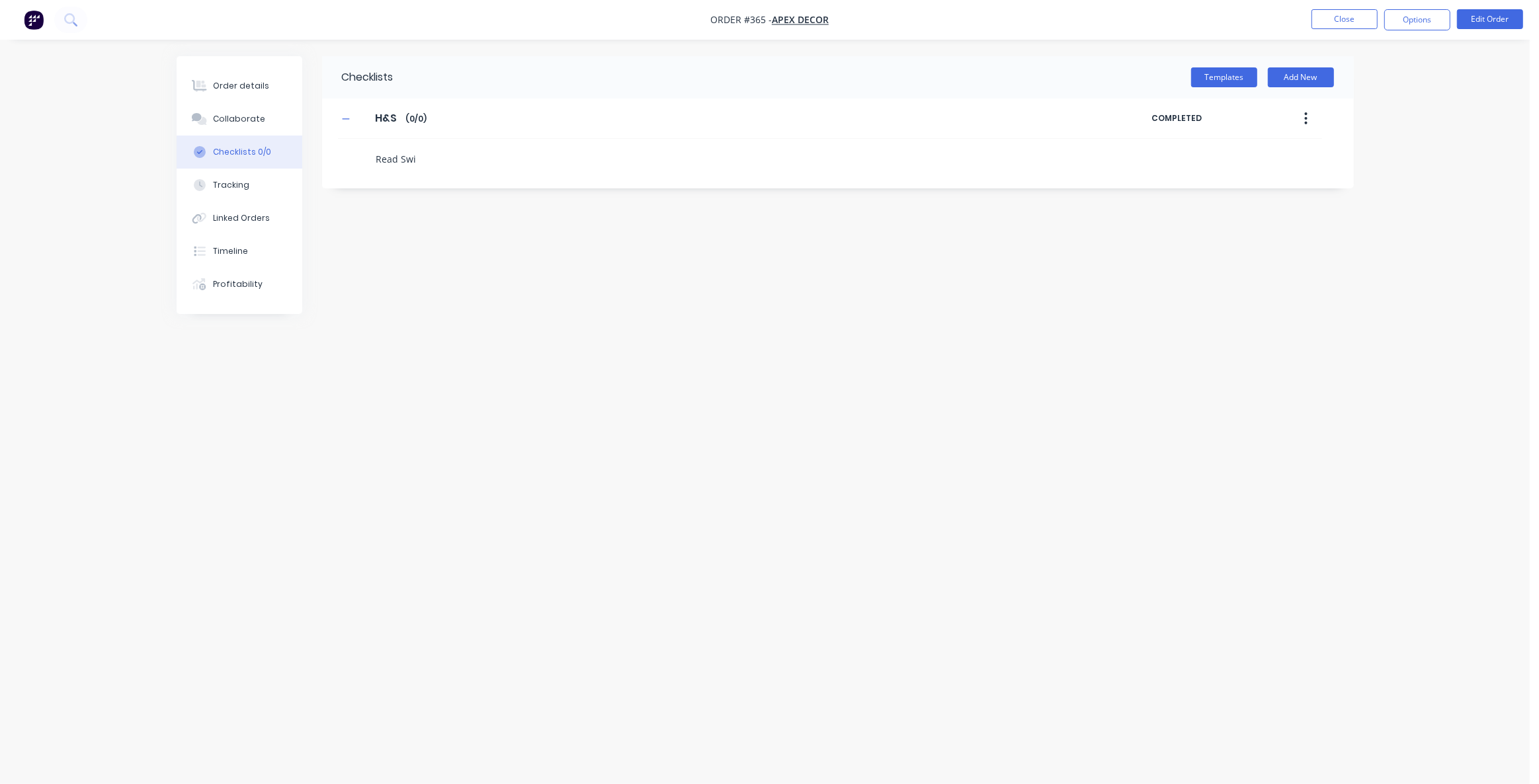
type textarea "Read Swim"
type textarea "x"
type textarea "Read Swims"
type textarea "x"
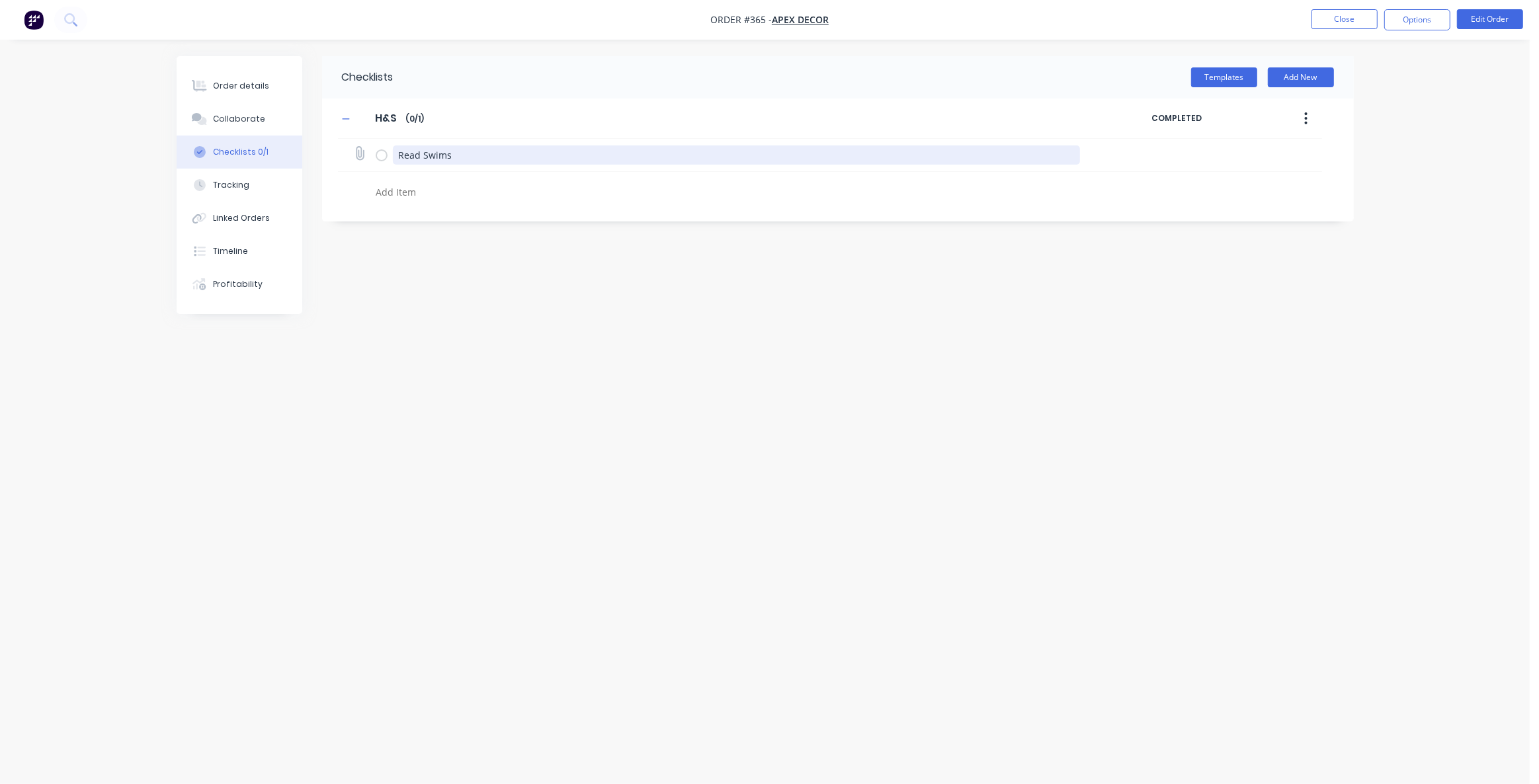
type textarea "P"
type textarea "x"
type textarea "Po"
type textarea "x"
type textarea "Pow"
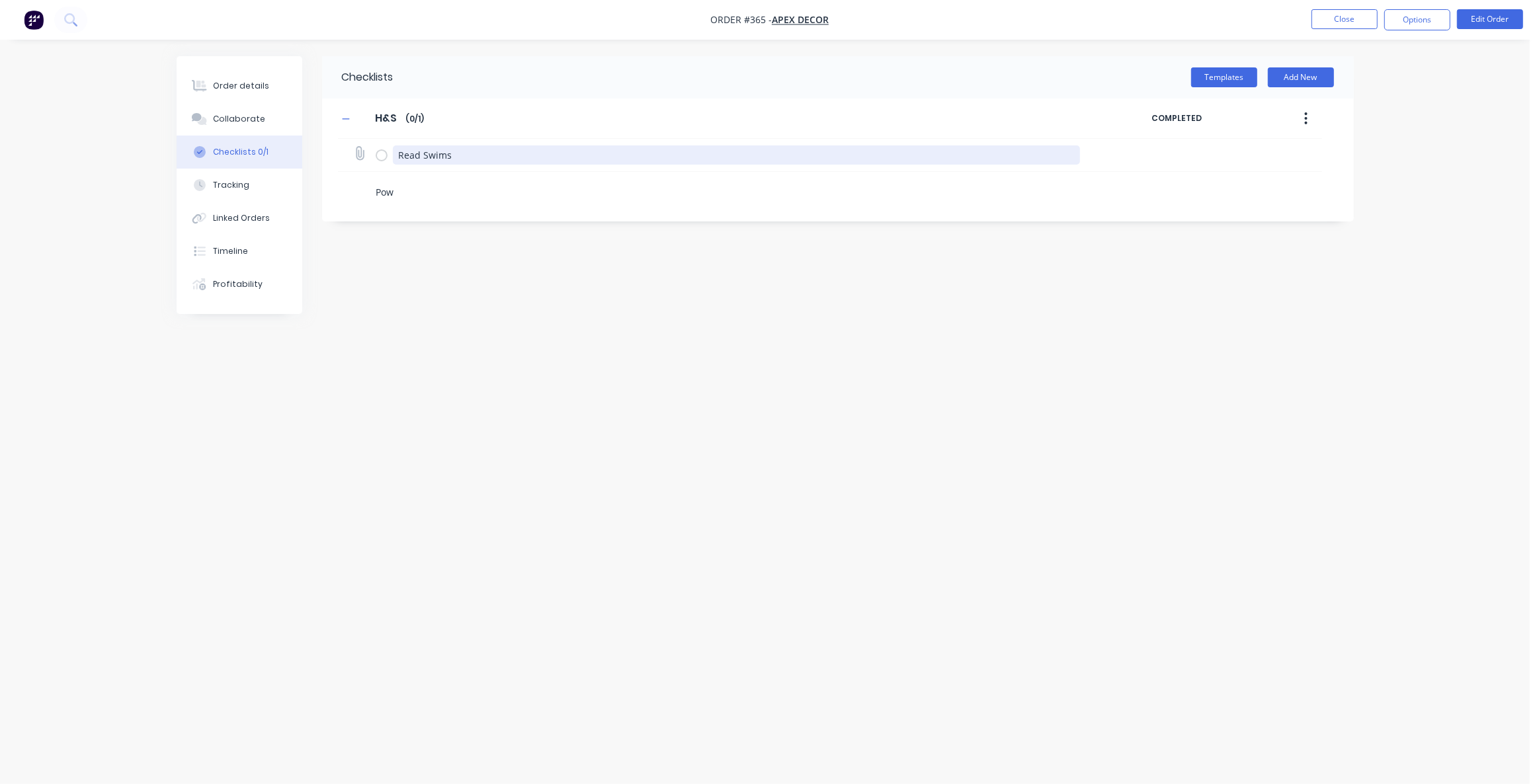
type textarea "x"
type textarea "Powd"
type textarea "x"
type textarea "Powde"
type textarea "x"
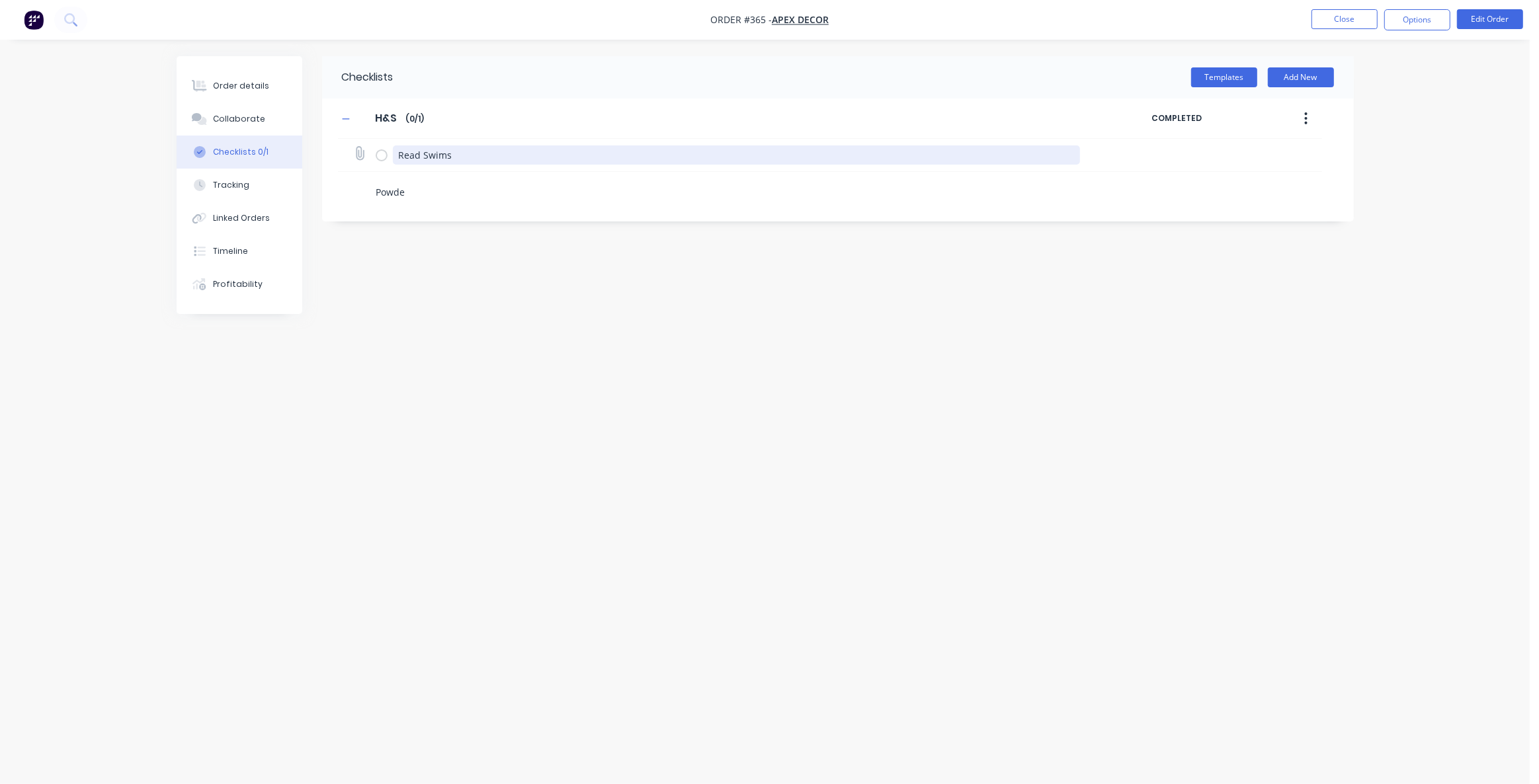
type textarea "Powder"
type textarea "x"
type textarea "Powderc"
type textarea "x"
type textarea "Powderco"
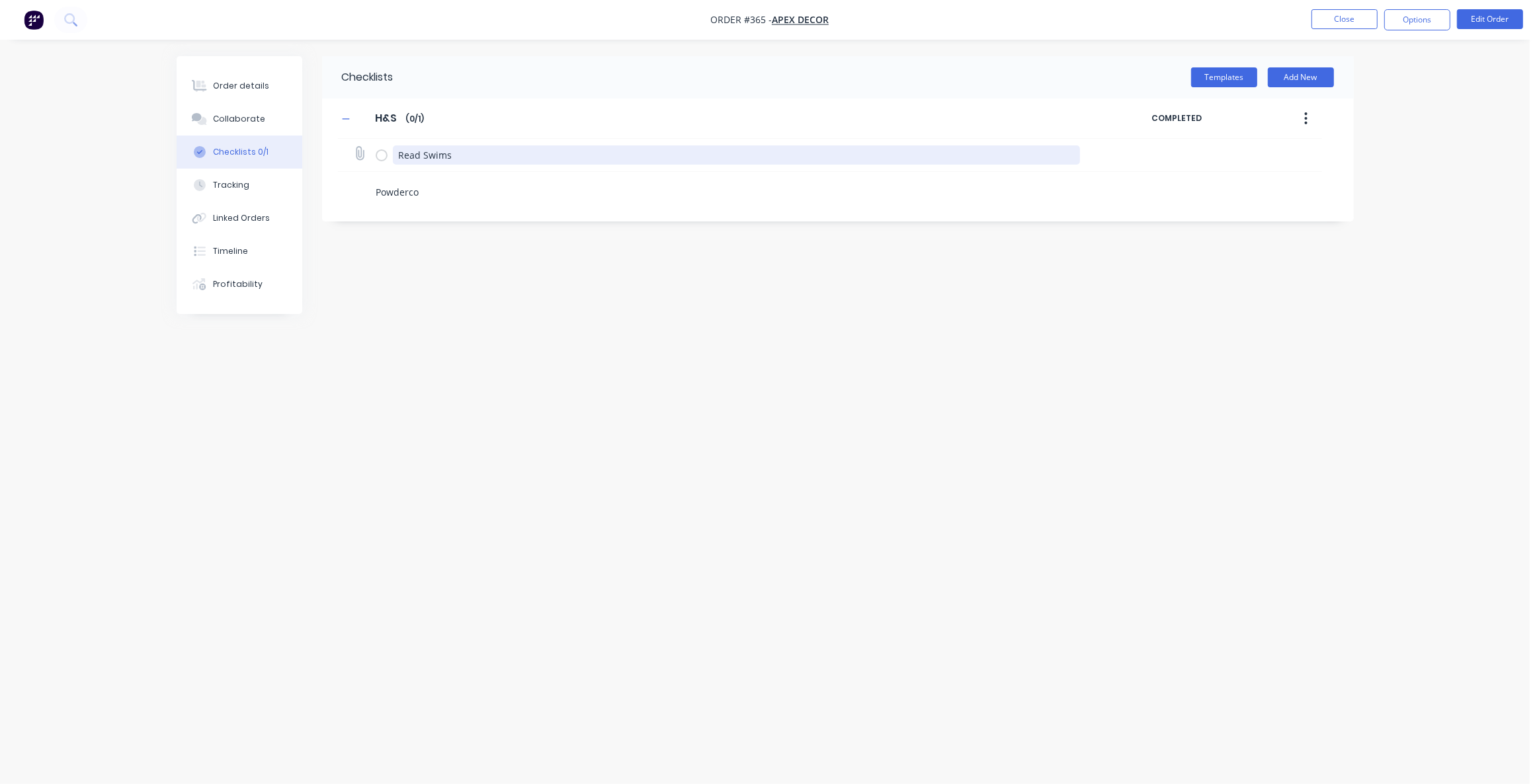
type textarea "x"
type textarea "Powdercoa"
type textarea "x"
type textarea "Powdercoat"
type textarea "x"
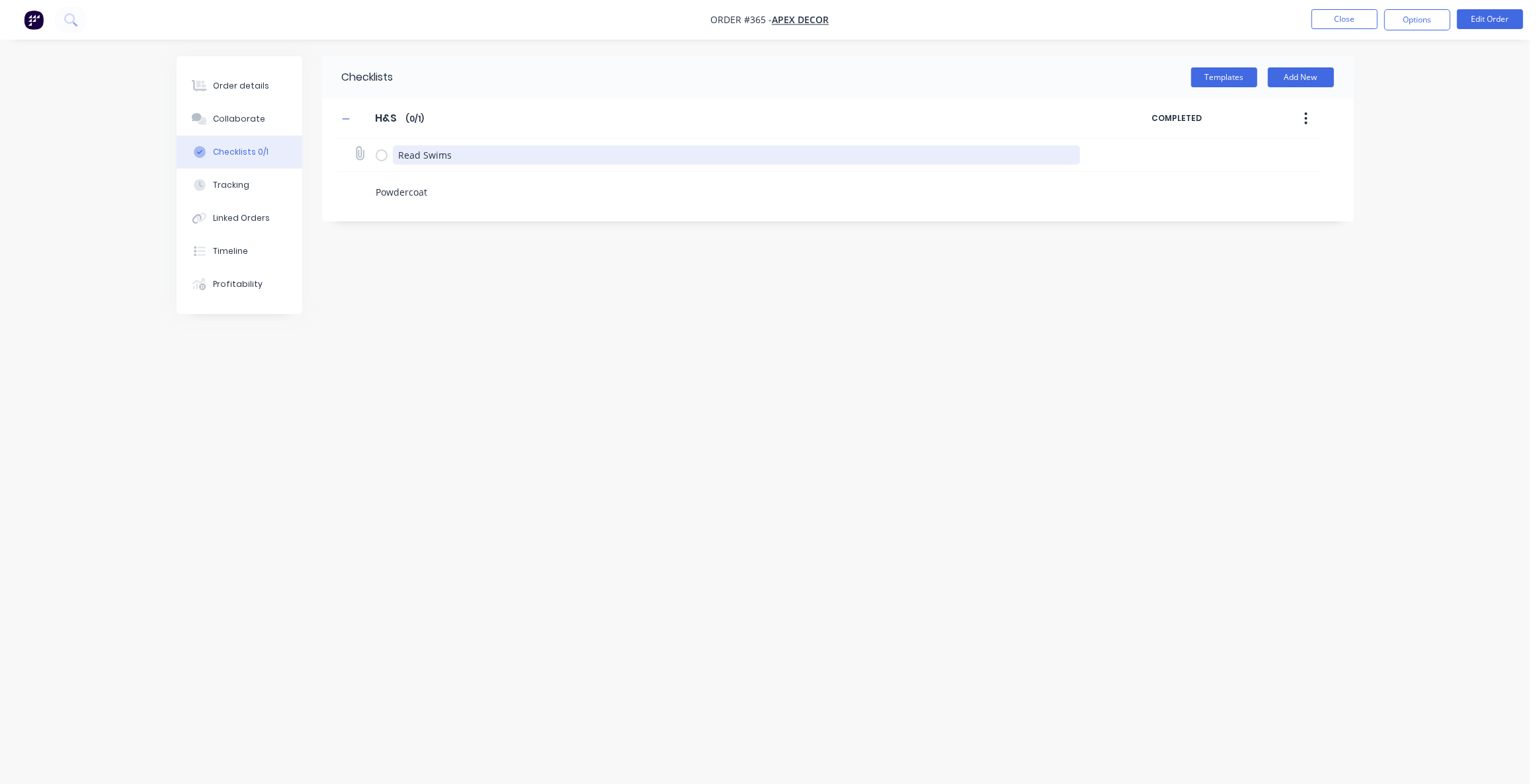
type textarea "Powdercoati"
type textarea "x"
type textarea "Powdercoatin"
type textarea "x"
type textarea "Powdercoating"
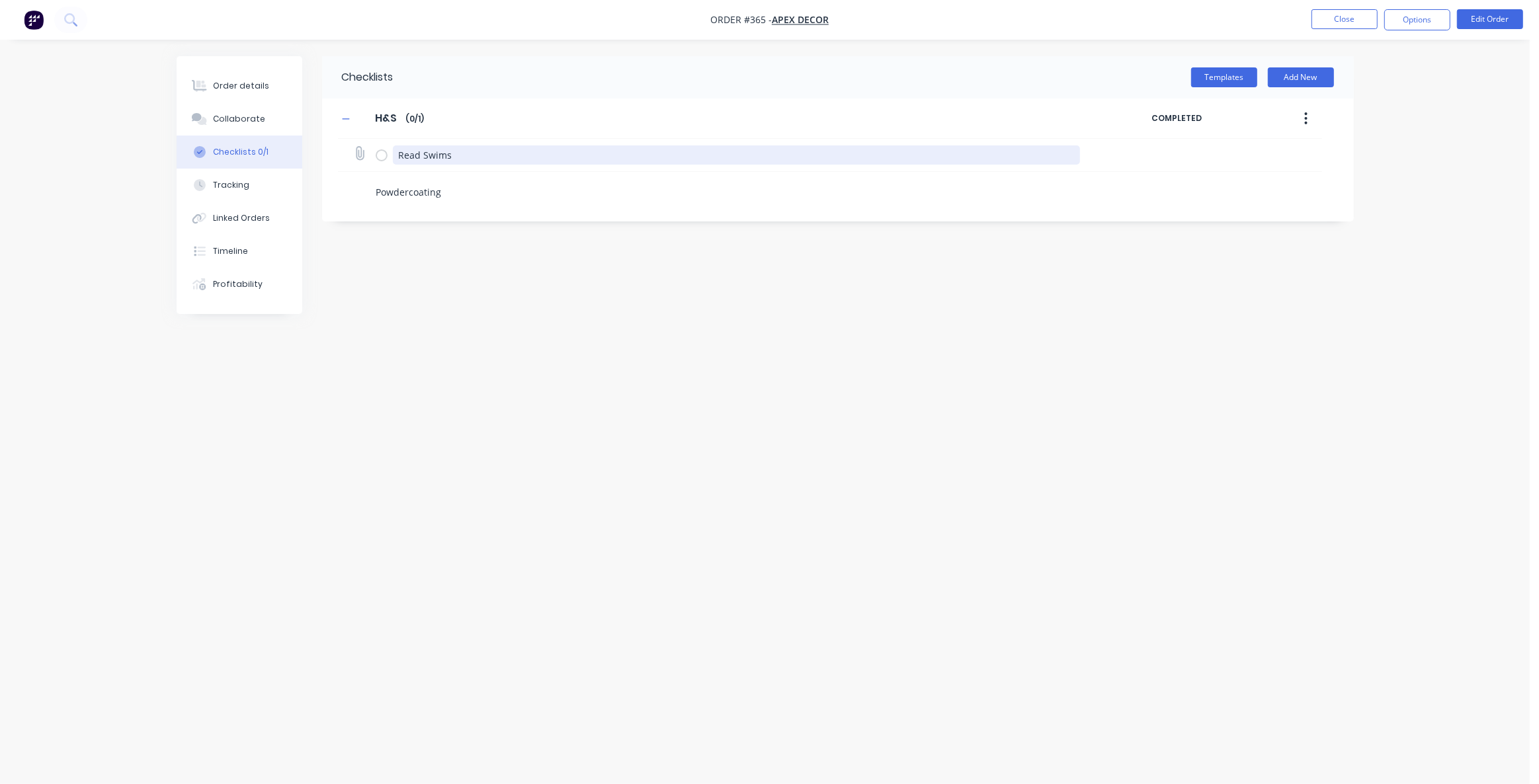
type textarea "x"
type textarea "B"
type textarea "x"
type textarea "Be"
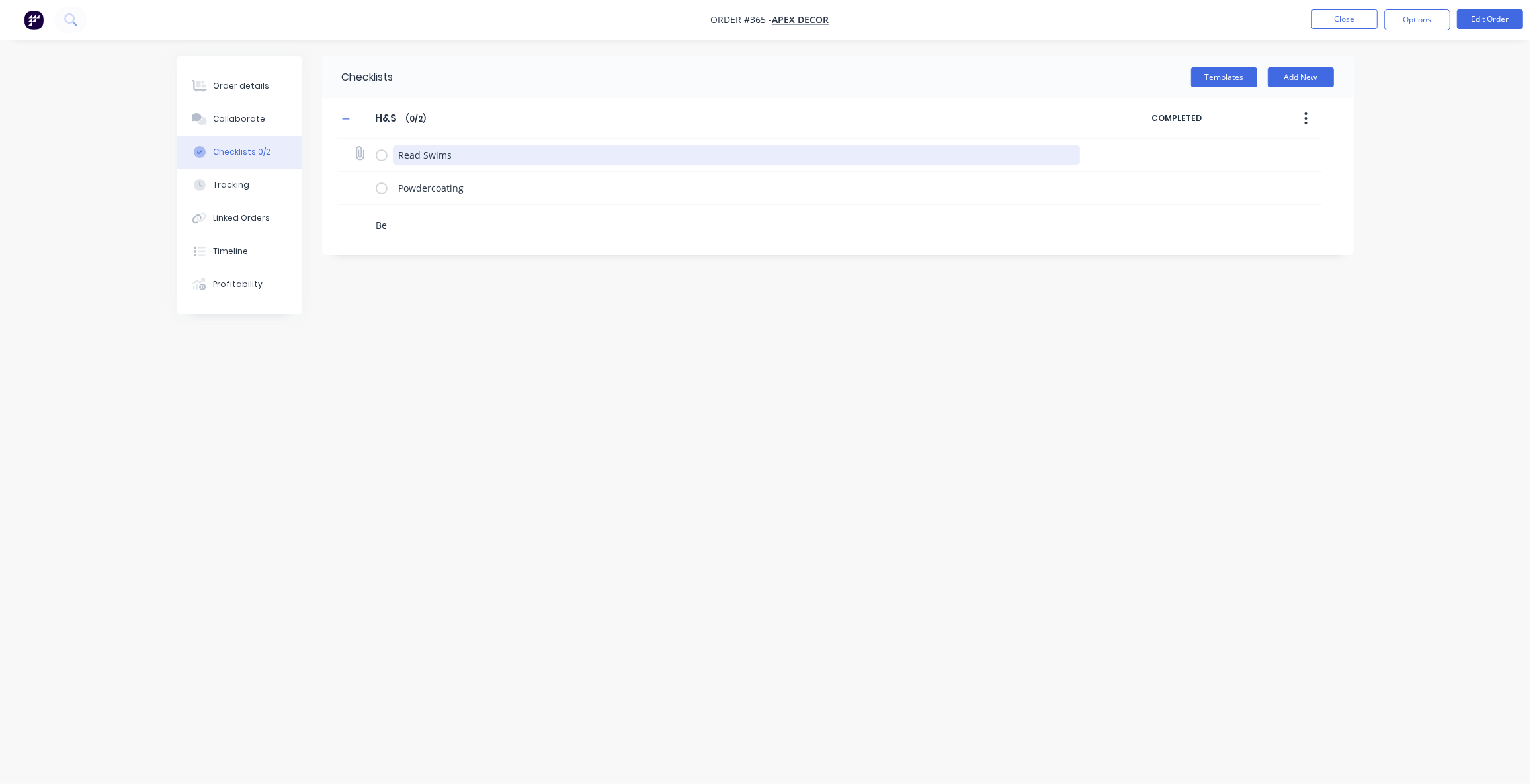
type textarea "x"
type textarea "Ben"
type textarea "x"
type textarea "Bend"
type textarea "x"
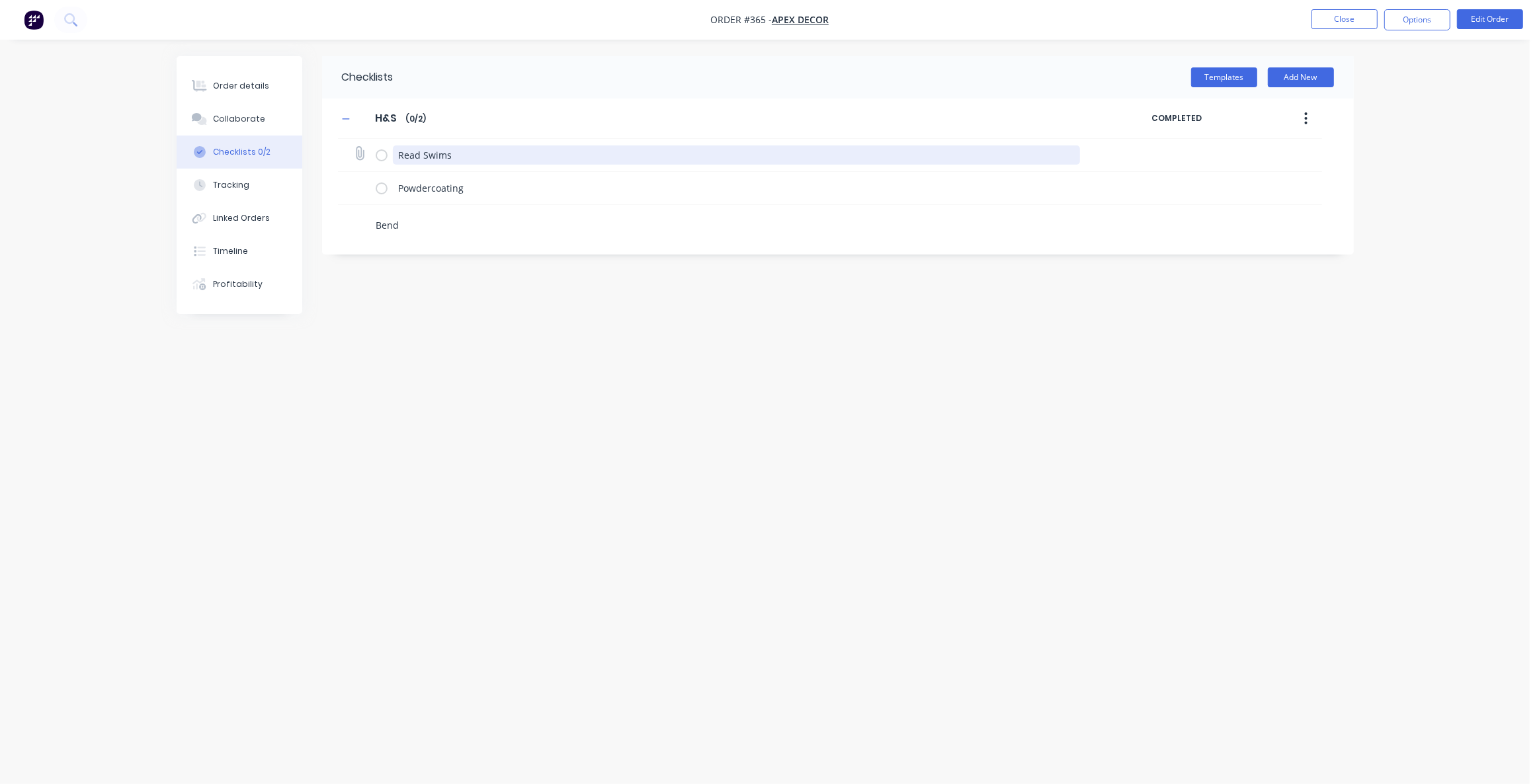
type textarea "Bendi"
type textarea "x"
type textarea "Bendin"
type textarea "x"
type textarea "Bending"
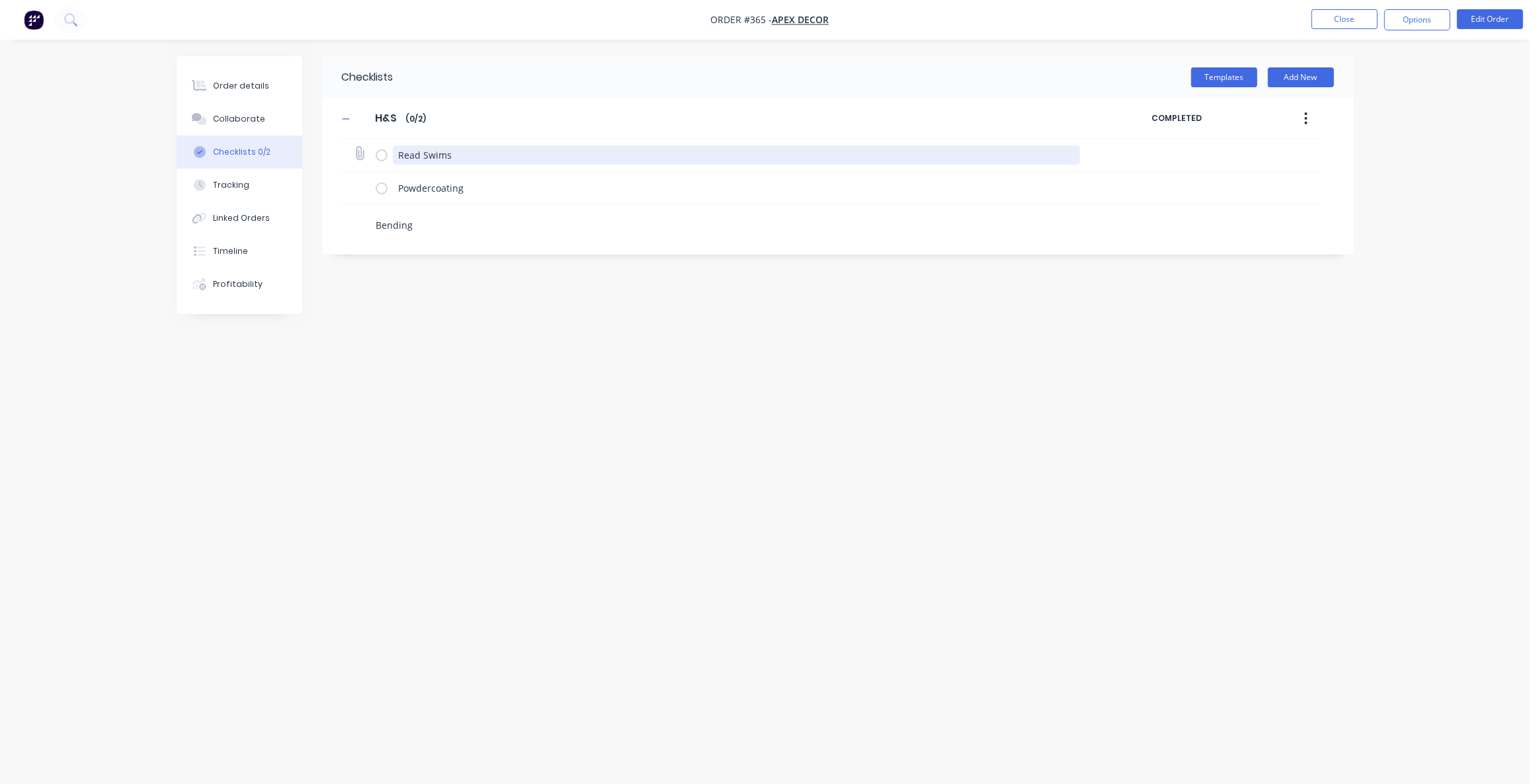
type textarea "x"
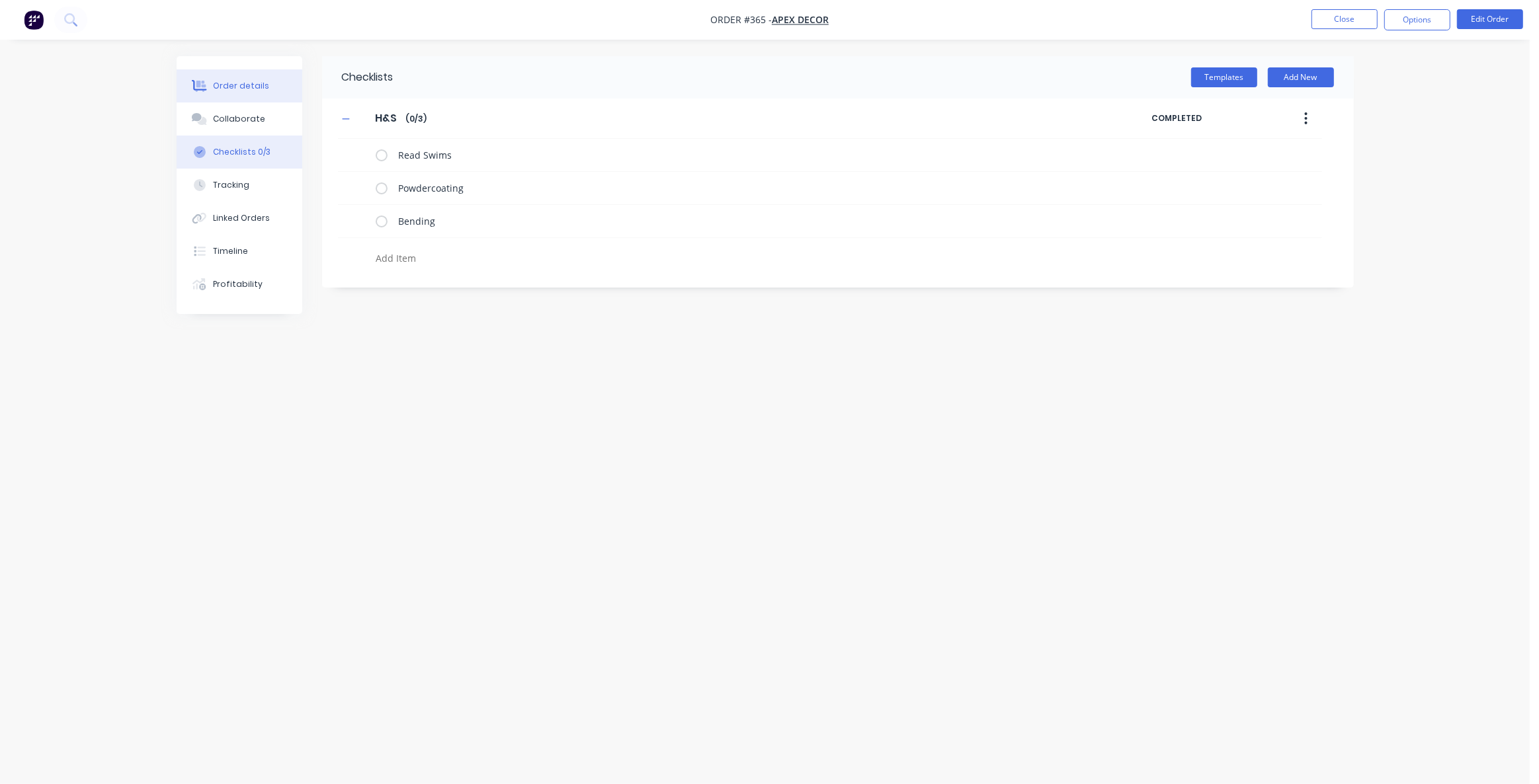
click at [267, 87] on button "Order details" at bounding box center [239, 85] width 125 height 33
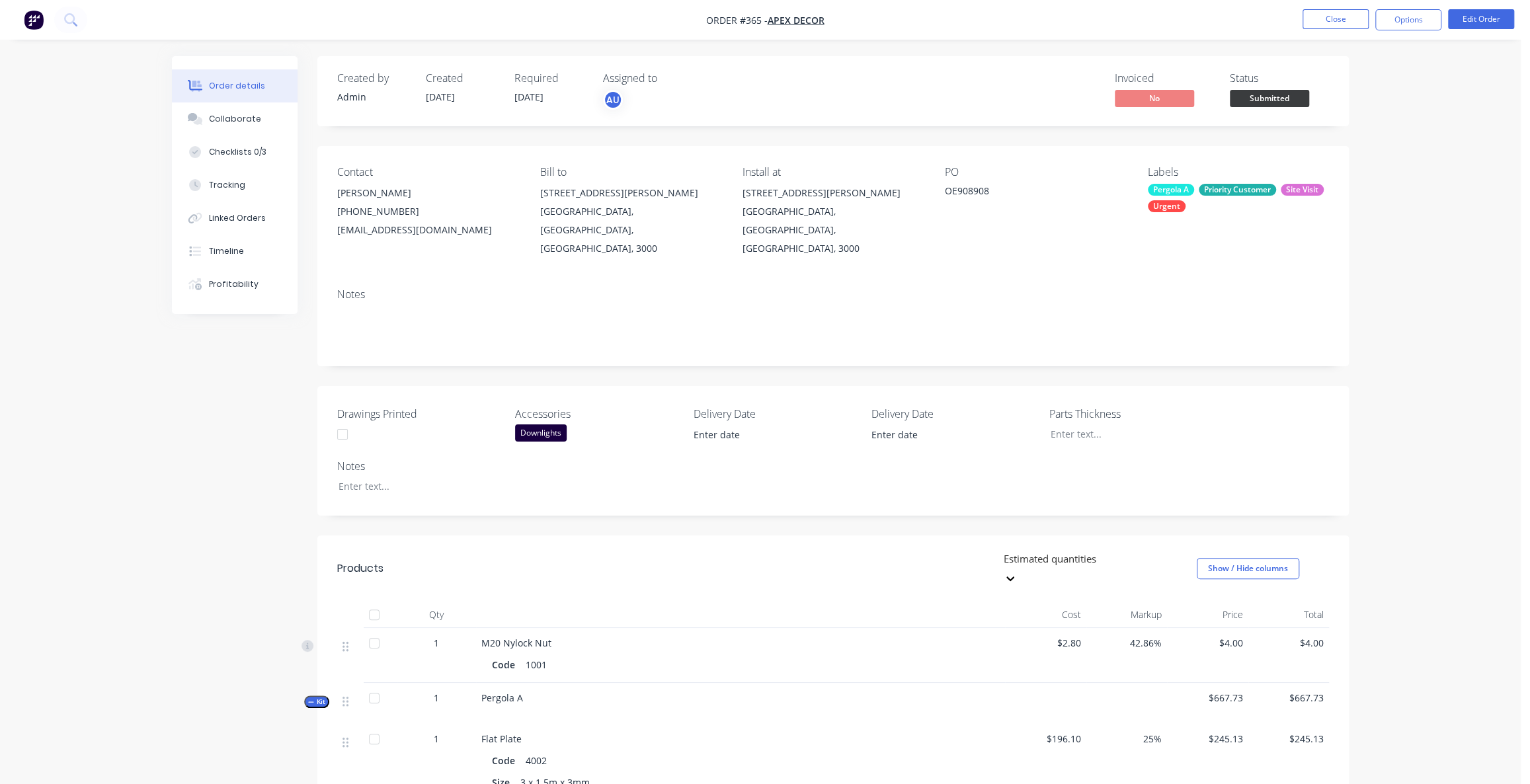
scroll to position [60, 0]
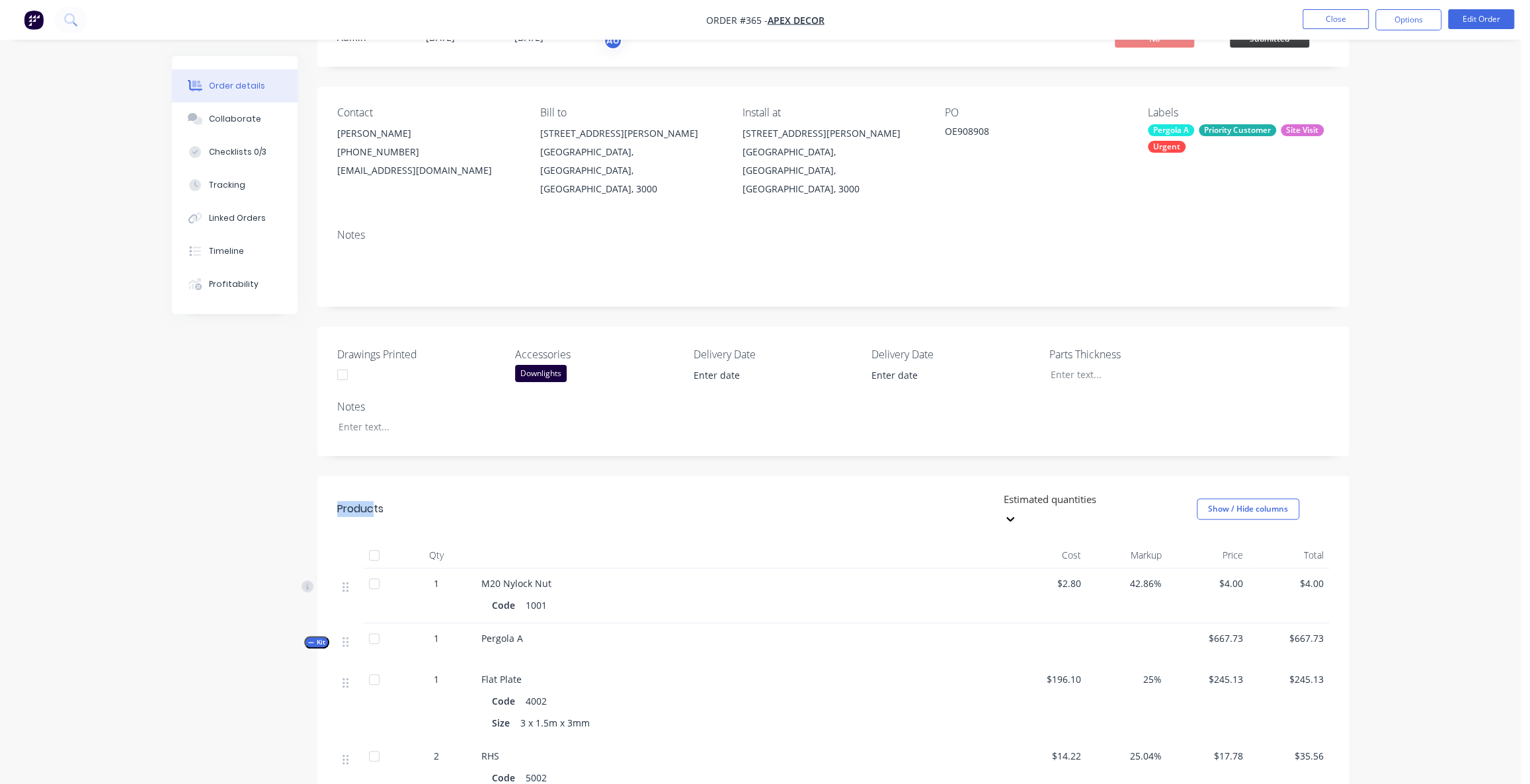
drag, startPoint x: 339, startPoint y: 478, endPoint x: 413, endPoint y: 490, distance: 75.0
click at [407, 490] on div "Products" at bounding box center [443, 509] width 211 height 39
click at [378, 447] on div "Created by Admin Created [DATE] Required [DATE] Assigned to AU Invoiced No Stat…" at bounding box center [834, 697] width 1032 height 1402
click at [356, 453] on div "Created by Admin Created [DATE] Required [DATE] Assigned to AU Invoiced No Stat…" at bounding box center [834, 697] width 1032 height 1402
click at [228, 400] on div "Created by Admin Created [DATE] Required [DATE] Assigned to AU Invoiced No Stat…" at bounding box center [760, 706] width 1177 height 1421
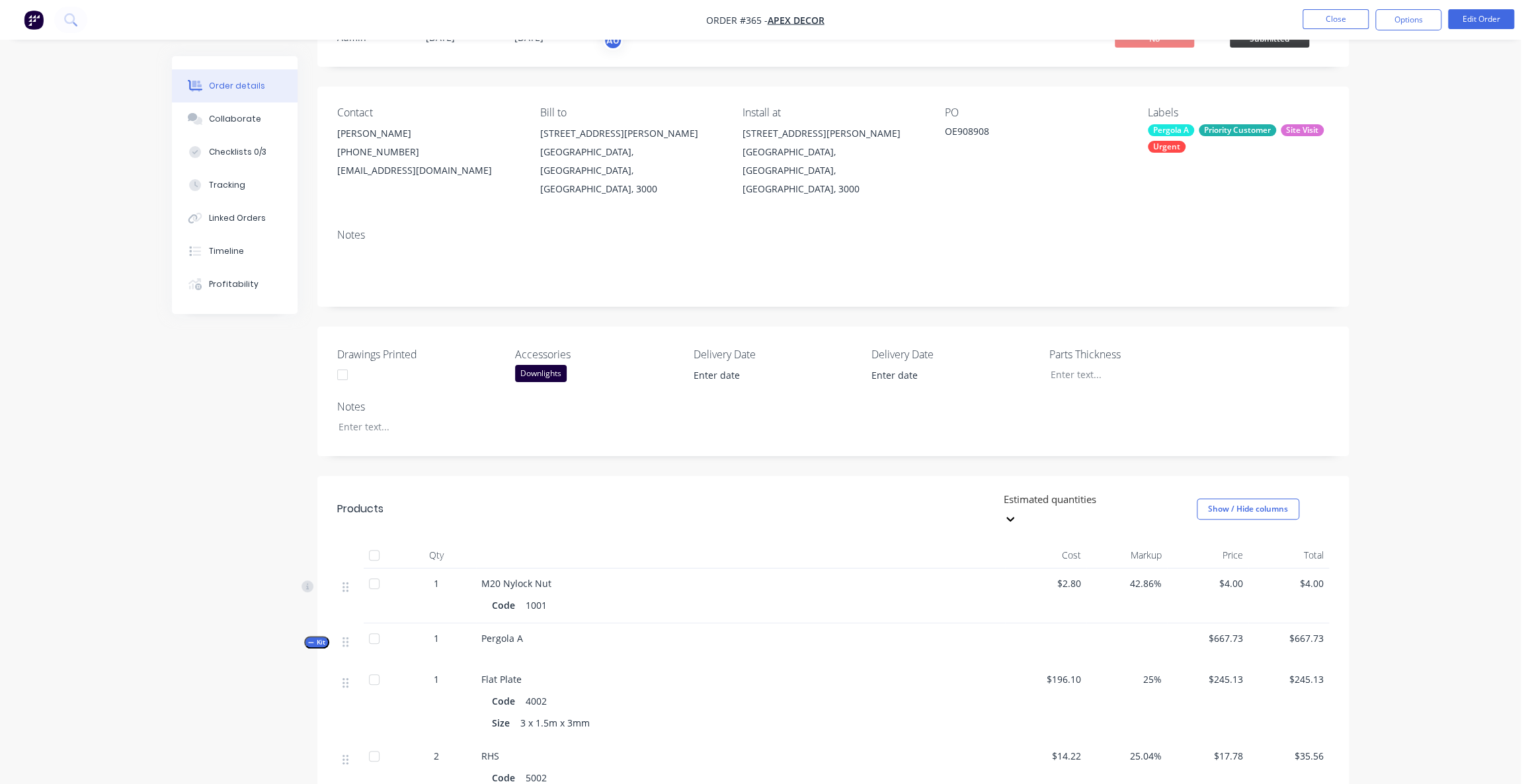
click at [220, 397] on div "Created by Admin Created [DATE] Required [DATE] Assigned to AU Invoiced No Stat…" at bounding box center [760, 706] width 1177 height 1421
click at [247, 185] on button "Tracking" at bounding box center [235, 184] width 125 height 33
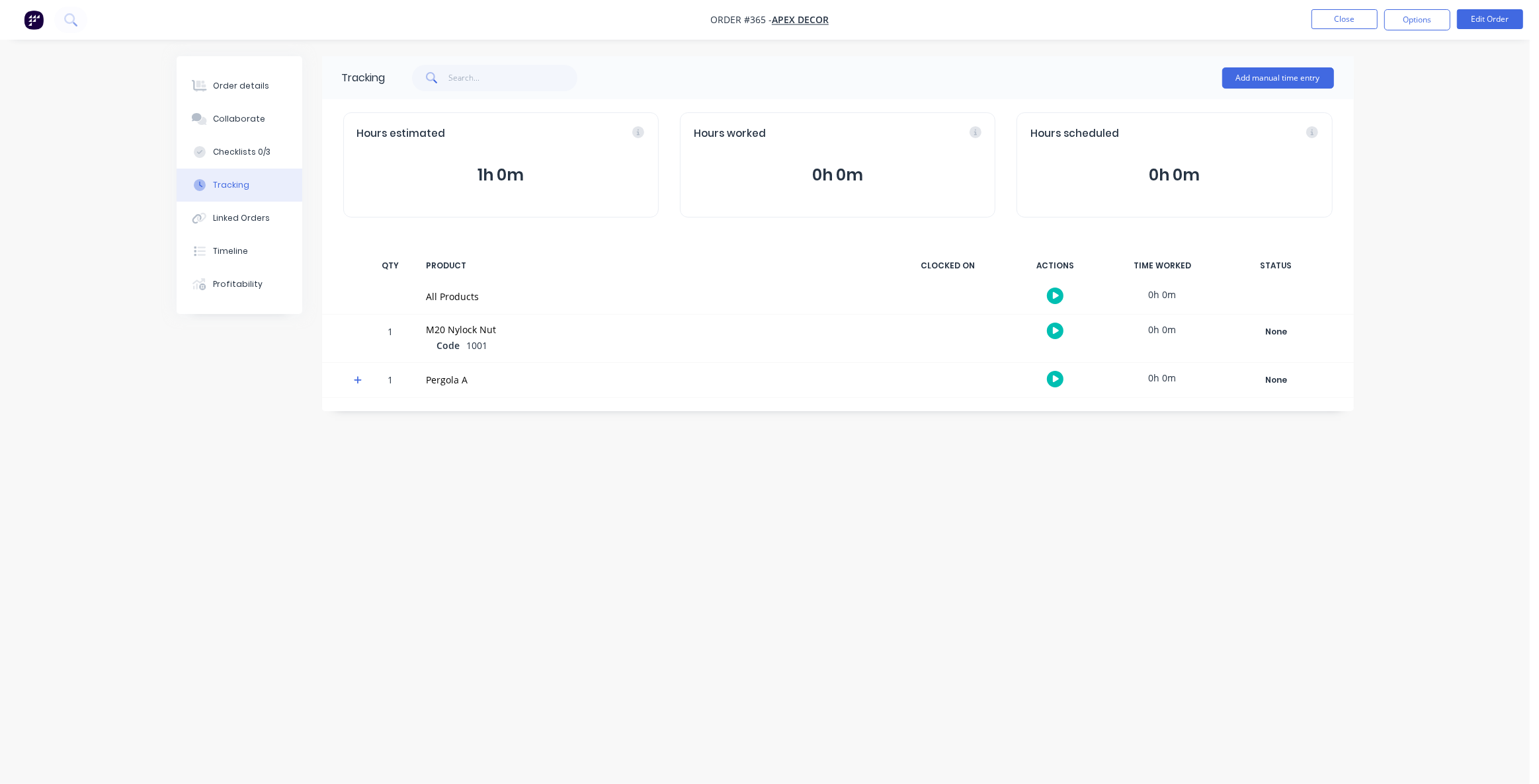
click at [245, 481] on div "Tracking Add manual time entry Hours estimated 1h 0m Hours worked 0h 0m Hours s…" at bounding box center [765, 366] width 1177 height 621
click at [297, 490] on div "Tracking Add manual time entry Hours estimated 1h 0m Hours worked 0h 0m Hours s…" at bounding box center [765, 366] width 1177 height 621
click at [636, 532] on div "Tracking Add manual time entry Hours estimated 1h 0m Hours worked 0h 0m Hours s…" at bounding box center [765, 366] width 1177 height 621
drag, startPoint x: 424, startPoint y: 536, endPoint x: 430, endPoint y: 539, distance: 6.7
click at [427, 539] on div "Tracking Add manual time entry Hours estimated 1h 0m Hours worked 0h 0m Hours s…" at bounding box center [765, 366] width 1177 height 621
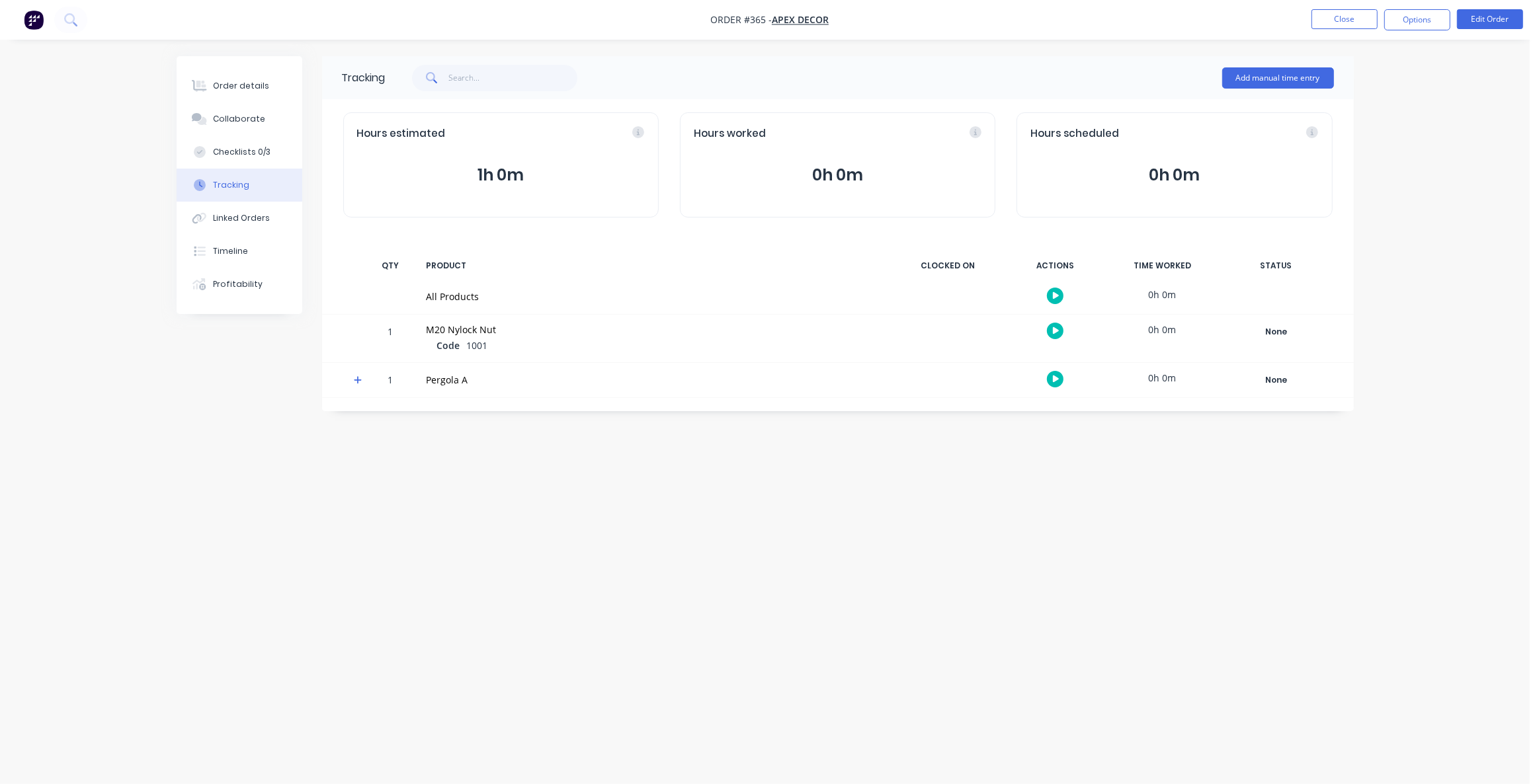
click at [922, 560] on div "Tracking Add manual time entry Hours estimated 1h 0m Hours worked 0h 0m Hours s…" at bounding box center [765, 366] width 1177 height 621
click at [909, 570] on div "Tracking Add manual time entry Hours estimated 1h 0m Hours worked 0h 0m Hours s…" at bounding box center [765, 366] width 1177 height 621
click at [798, 522] on div "Tracking Add manual time entry Hours estimated 1h 0m Hours worked 0h 0m Hours s…" at bounding box center [765, 366] width 1177 height 621
click at [842, 579] on div "Tracking Add manual time entry Hours estimated 1h 0m Hours worked 0h 0m Hours s…" at bounding box center [765, 366] width 1177 height 621
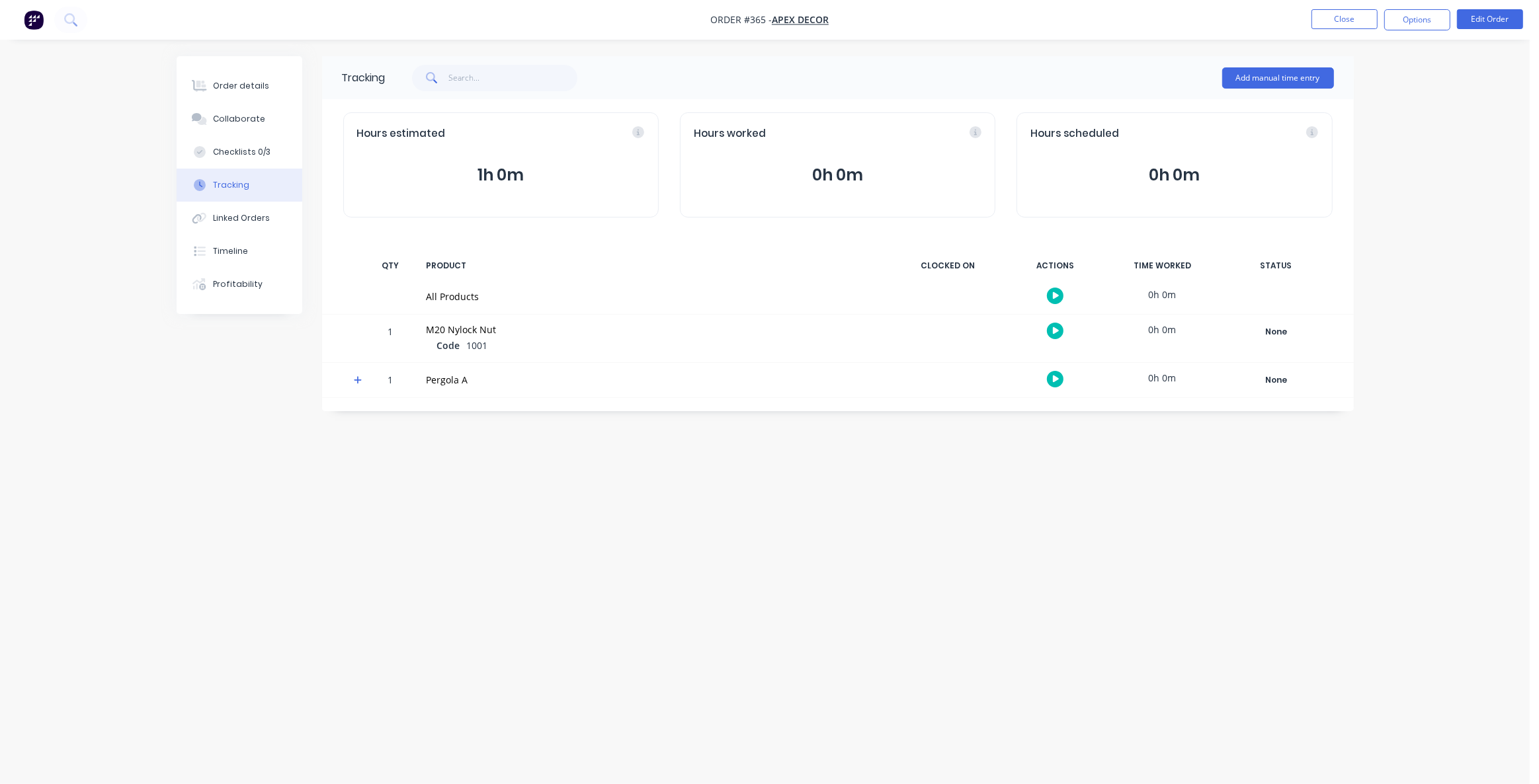
click at [802, 568] on div "Tracking Add manual time entry Hours estimated 1h 0m Hours worked 0h 0m Hours s…" at bounding box center [765, 366] width 1177 height 621
click at [258, 430] on div "Tracking Add manual time entry Hours estimated 1h 0m Hours worked 0h 0m Hours s…" at bounding box center [765, 366] width 1177 height 621
click at [232, 550] on div "Tracking Add manual time entry Hours estimated 1h 0m Hours worked 0h 0m Hours s…" at bounding box center [765, 366] width 1177 height 621
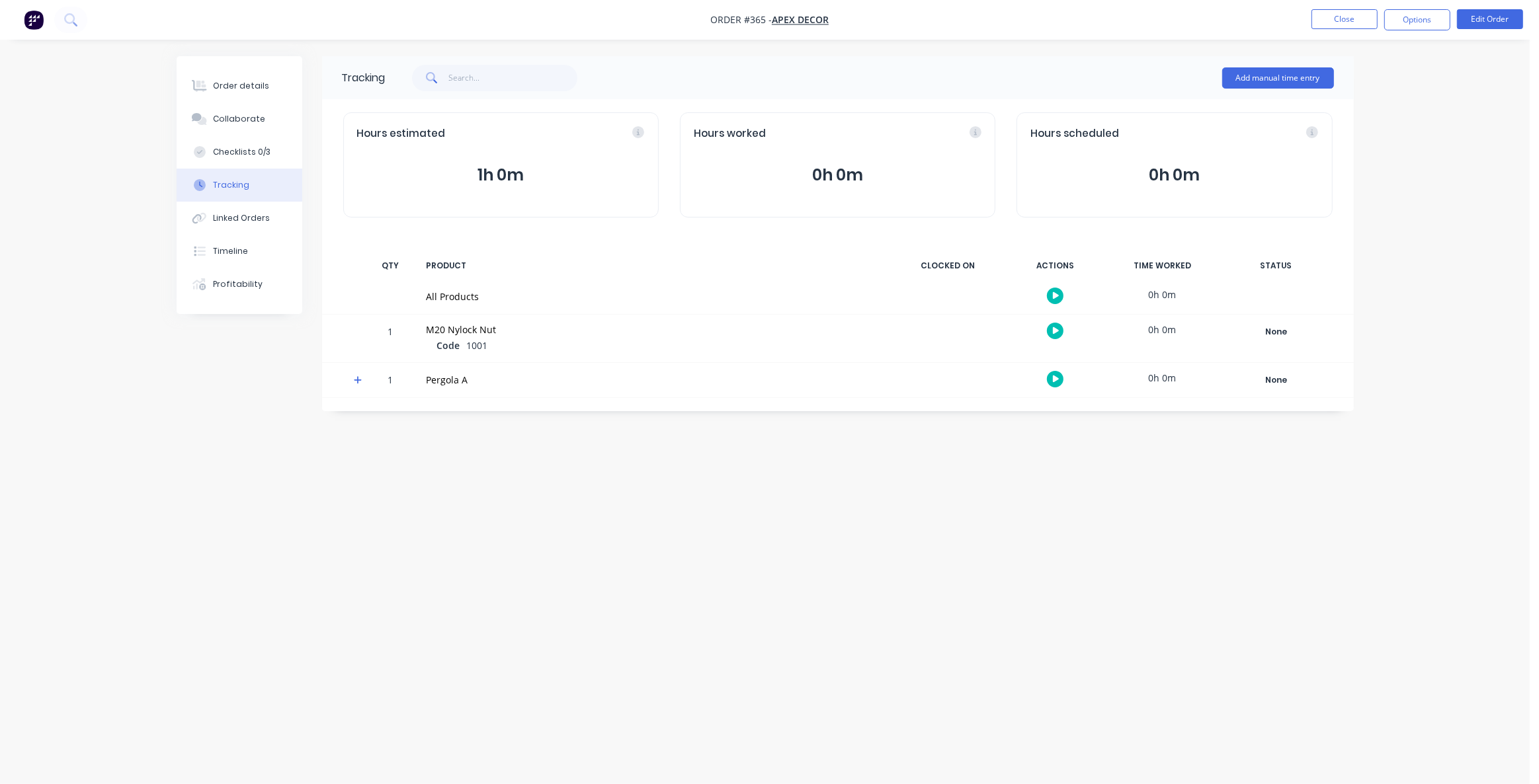
click at [243, 476] on div "Tracking Add manual time entry Hours estimated 1h 0m Hours worked 0h 0m Hours s…" at bounding box center [765, 366] width 1177 height 621
click at [587, 480] on div "Tracking Add manual time entry Hours estimated 1h 0m Hours worked 0h 0m Hours s…" at bounding box center [765, 366] width 1177 height 621
click at [1051, 536] on div "Tracking Add manual time entry Hours estimated 1h 0m Hours worked 0h 0m Hours s…" at bounding box center [765, 366] width 1177 height 621
click at [245, 158] on button "Checklists 0/3" at bounding box center [239, 151] width 125 height 33
type textarea "x"
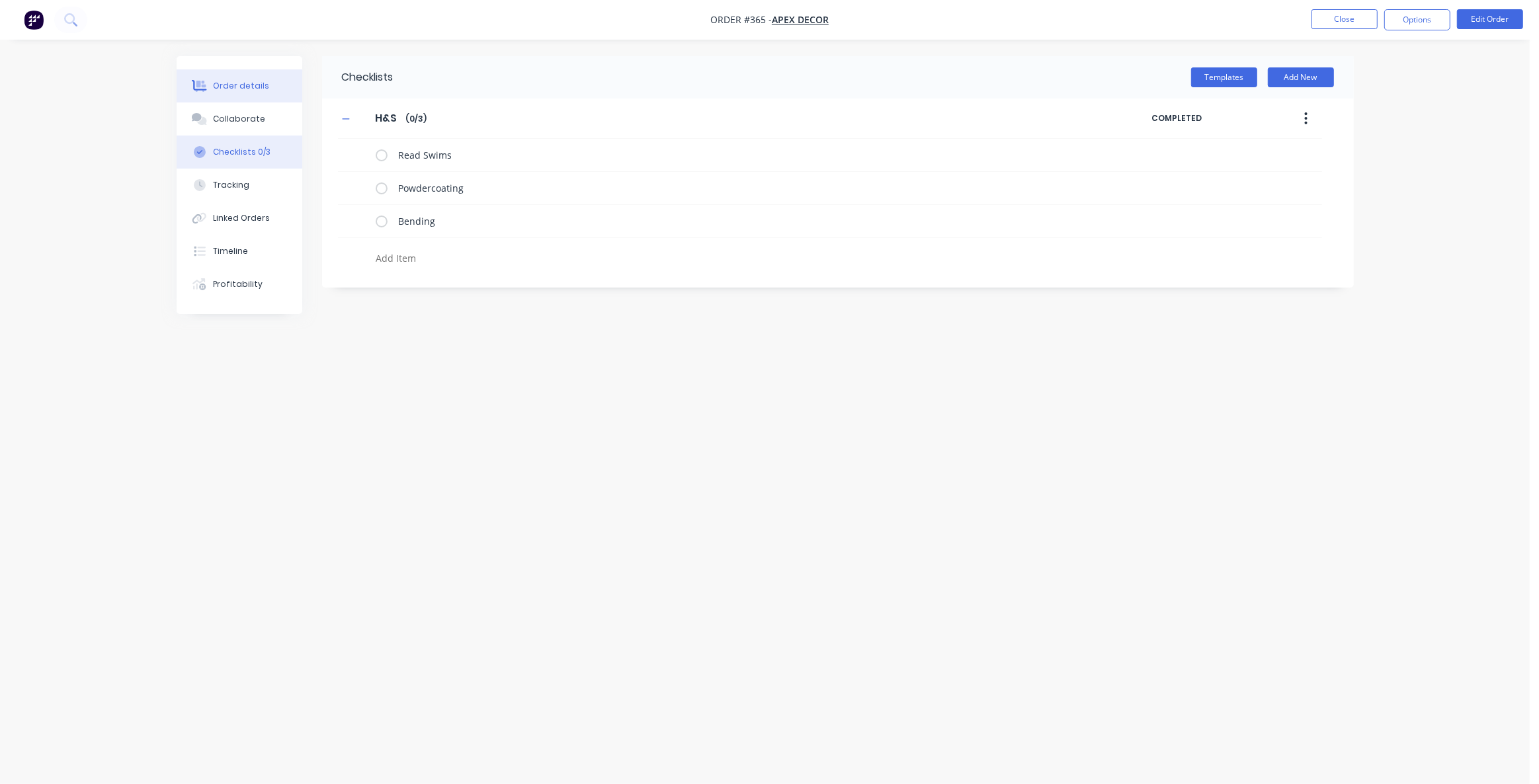
click at [236, 80] on div "Order details" at bounding box center [241, 86] width 56 height 12
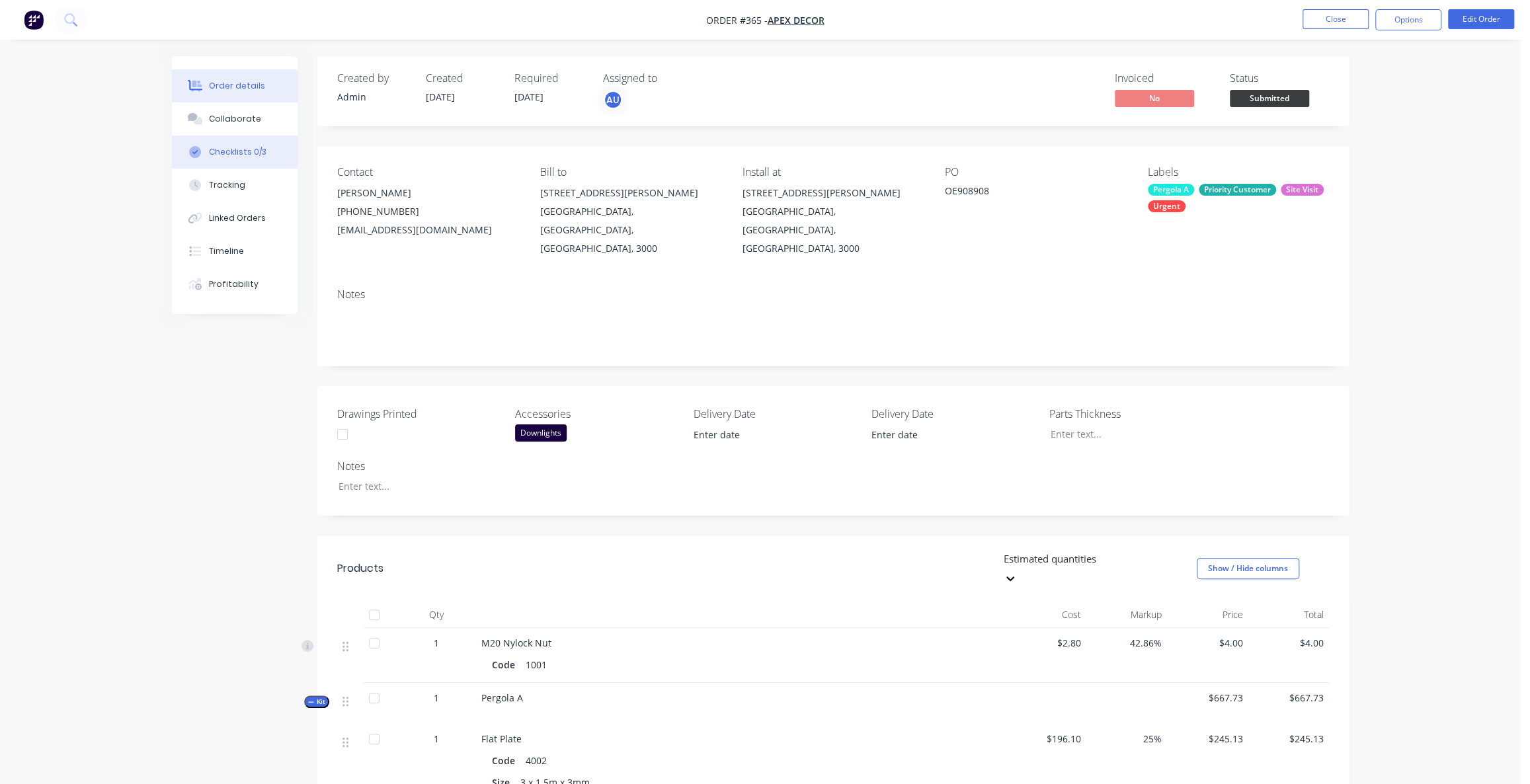
drag, startPoint x: 179, startPoint y: 474, endPoint x: 205, endPoint y: 151, distance: 324.0
click at [179, 470] on div "Created by Admin Created [DATE] Required [DATE] Assigned to AU Invoiced No Stat…" at bounding box center [760, 766] width 1177 height 1421
click at [218, 112] on button "Collaborate" at bounding box center [235, 119] width 125 height 33
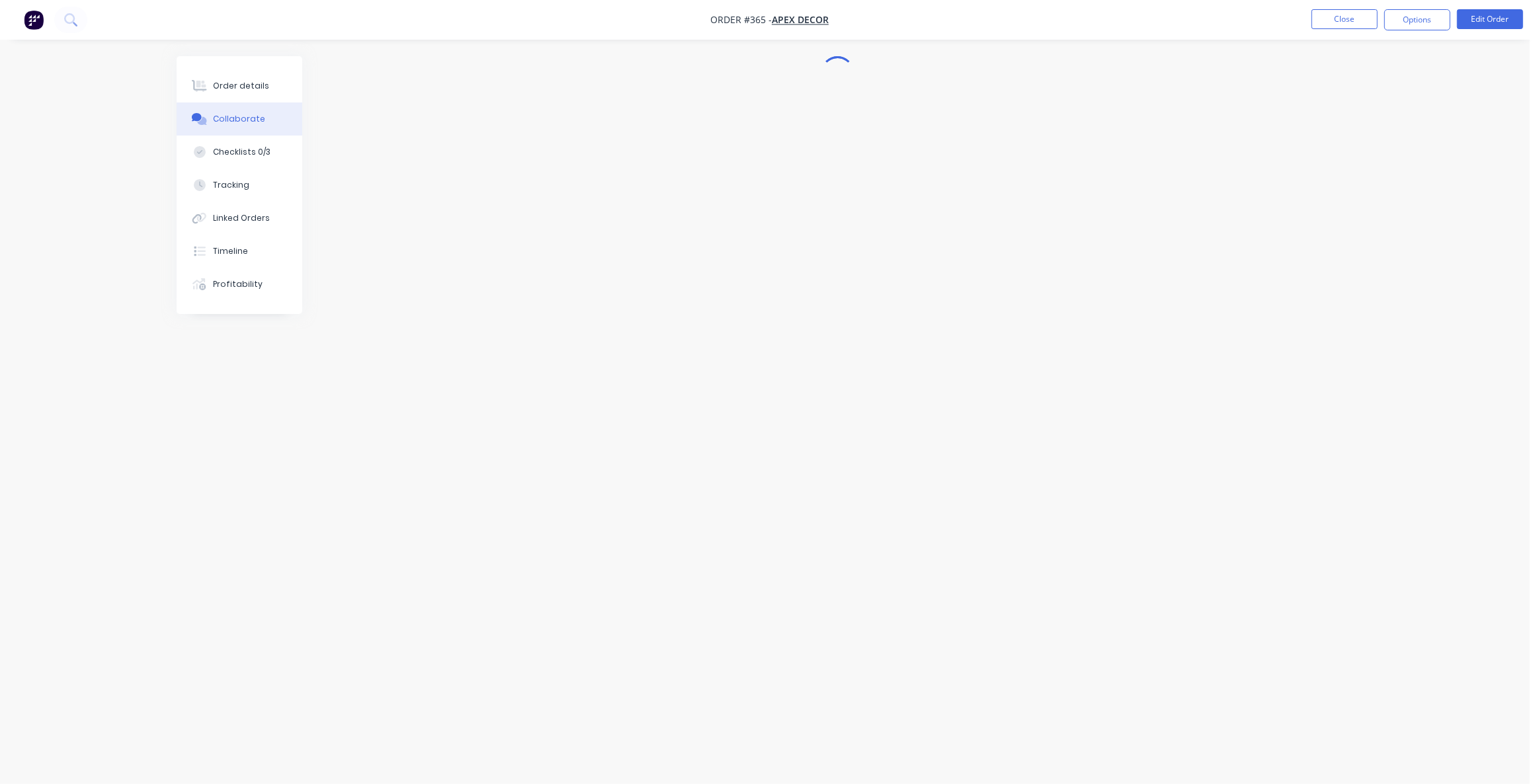
click at [175, 592] on div "Order details Collaborate Checklists 0/3 Tracking Linked Orders Timeline Profit…" at bounding box center [766, 366] width 1204 height 621
click at [241, 283] on div "Profitability" at bounding box center [237, 284] width 50 height 12
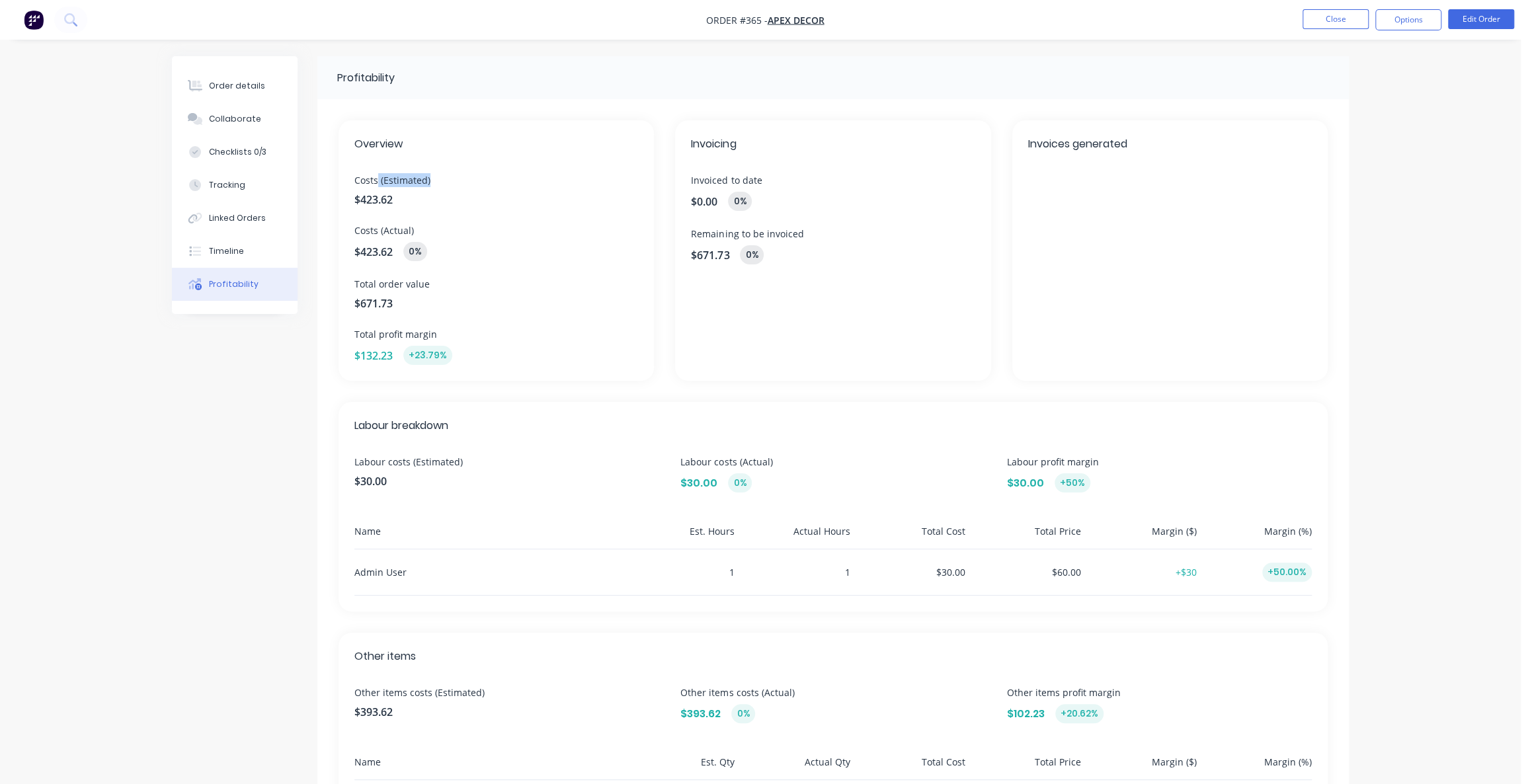
drag, startPoint x: 379, startPoint y: 183, endPoint x: 433, endPoint y: 182, distance: 54.0
click at [433, 182] on span "Costs (Estimated)" at bounding box center [496, 179] width 284 height 14
drag, startPoint x: 394, startPoint y: 234, endPoint x: 362, endPoint y: 232, distance: 32.1
click at [363, 232] on span "Costs (Actual)" at bounding box center [496, 230] width 284 height 14
click at [1389, 180] on div "Order details Collaborate Checklists 0/3 Tracking Linked Orders Timeline Profit…" at bounding box center [760, 463] width 1521 height 928
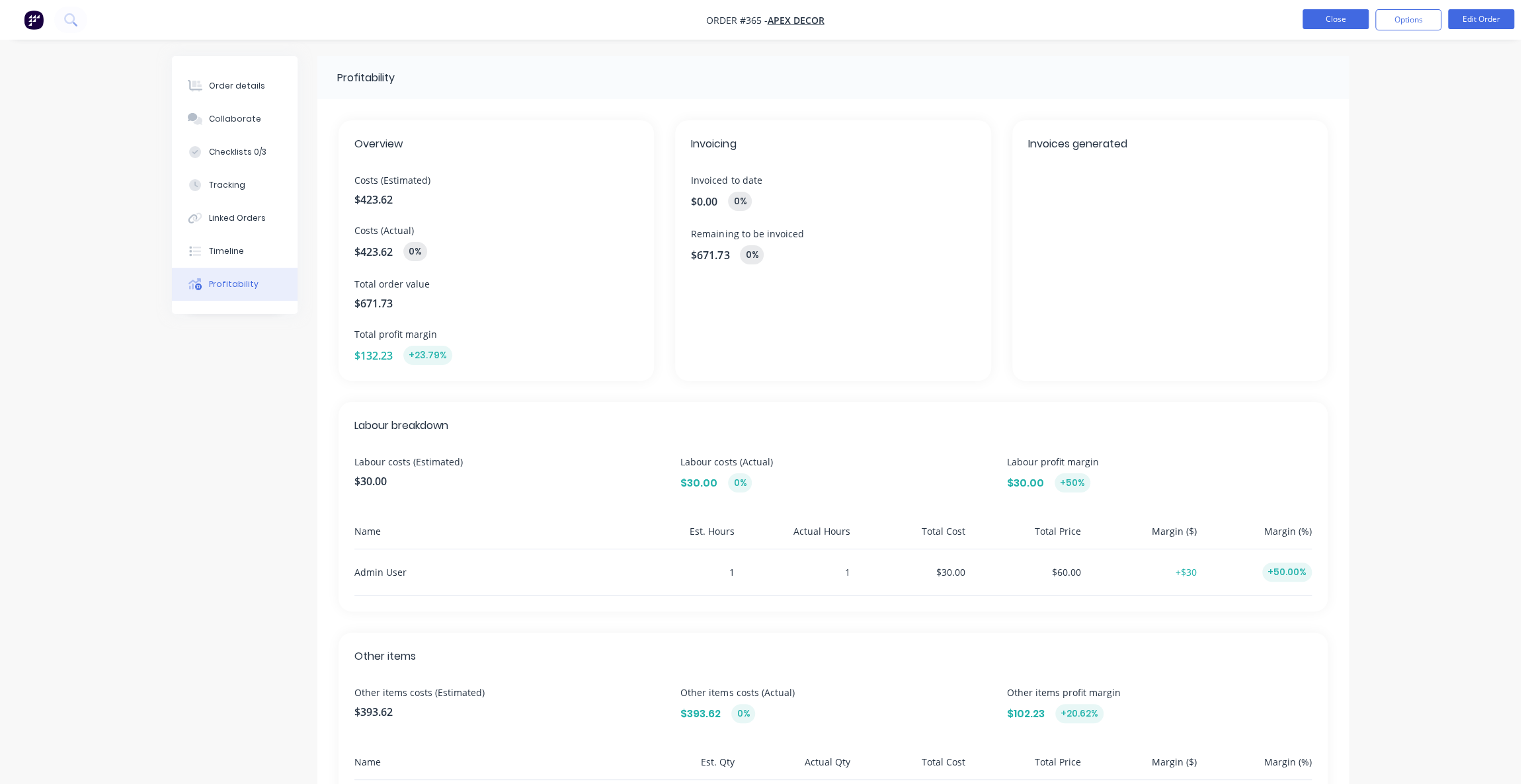
click at [1333, 26] on button "Close" at bounding box center [1336, 19] width 66 height 20
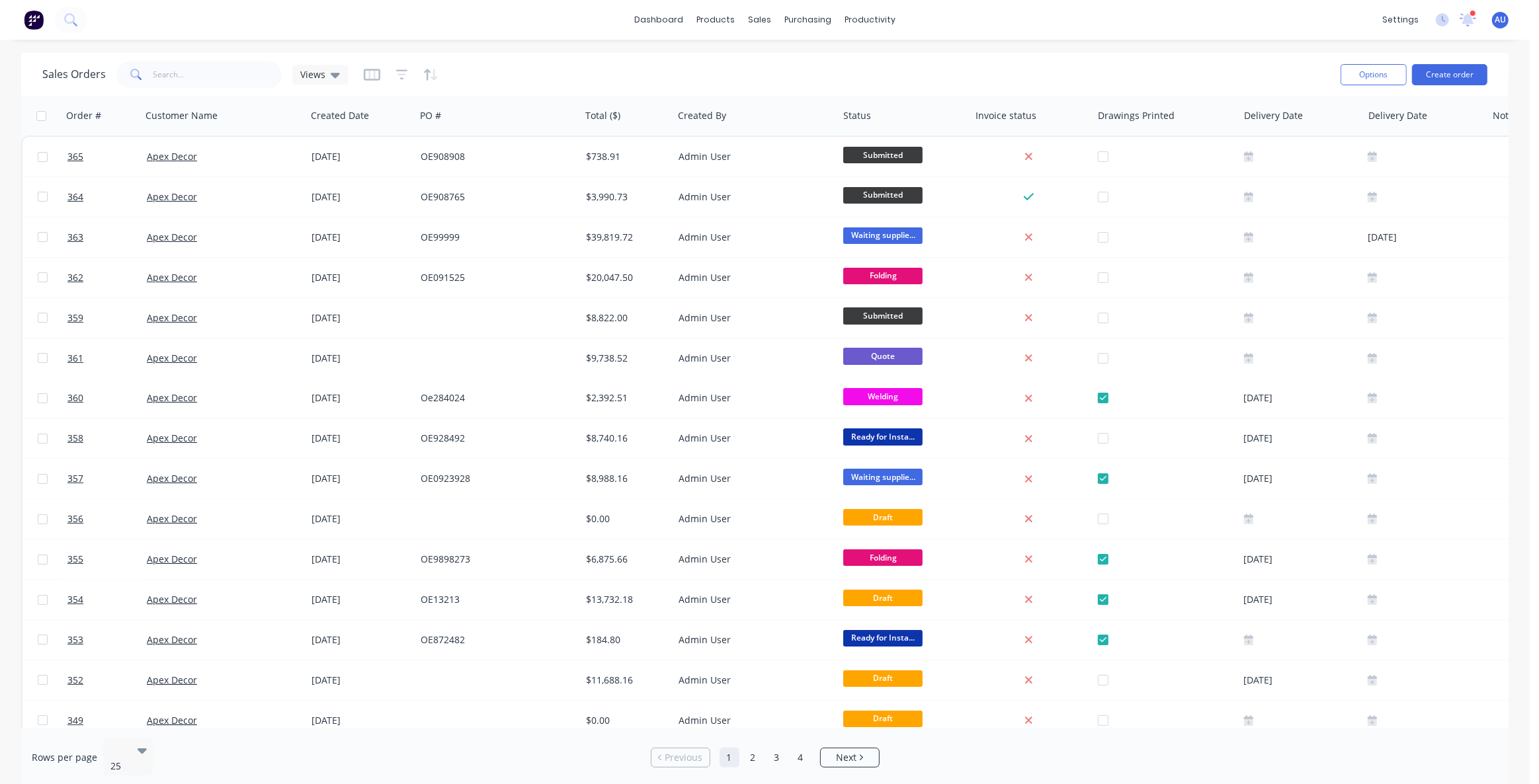
click at [949, 77] on div "Sales Orders Views" at bounding box center [686, 74] width 1288 height 33
click at [941, 66] on div "Sales Orders Views" at bounding box center [686, 74] width 1288 height 33
click at [902, 60] on div "Sales Orders Views" at bounding box center [686, 74] width 1288 height 33
click at [889, 92] on div "Planner" at bounding box center [889, 90] width 31 height 12
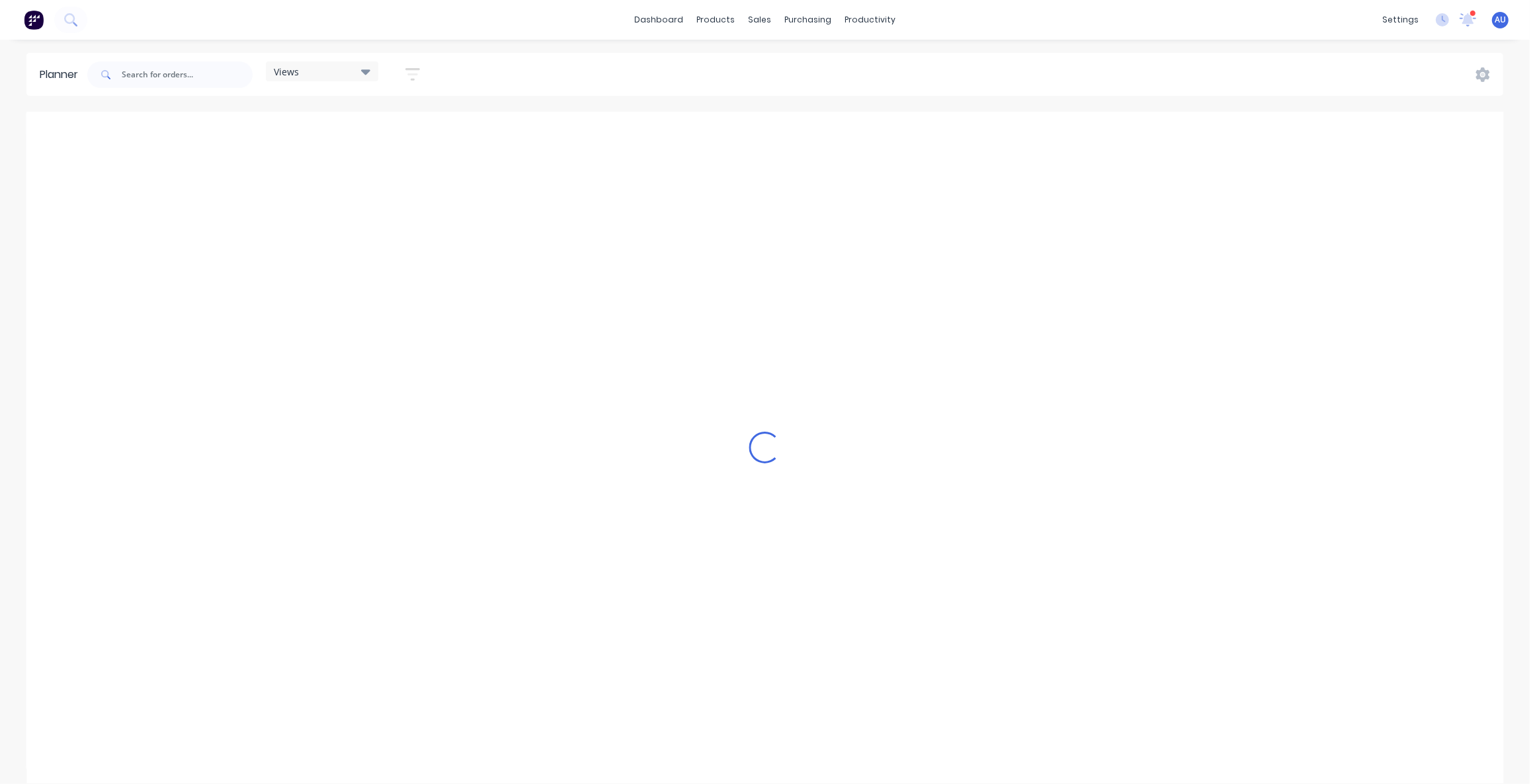
scroll to position [0, 2964]
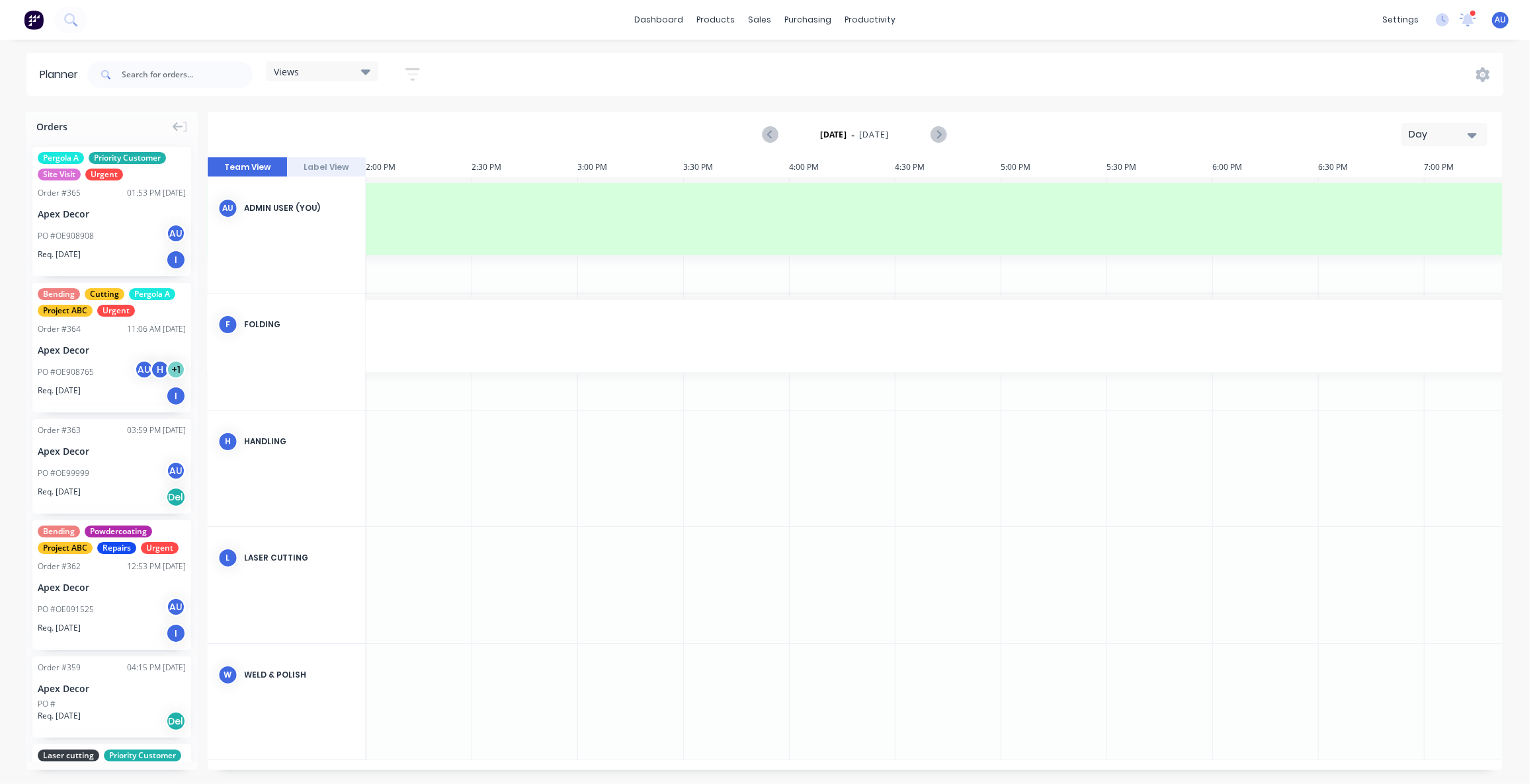
drag, startPoint x: 1008, startPoint y: 763, endPoint x: 936, endPoint y: 765, distance: 72.0
click at [936, 765] on div "2:03 PM 4:30 PM 24 Wed [DATE] 10:00 AM 10:30 AM 11:00 AM 11:30 AM 12:00 PM 12:3…" at bounding box center [855, 463] width 1295 height 613
click at [778, 131] on icon "Previous page" at bounding box center [770, 135] width 16 height 16
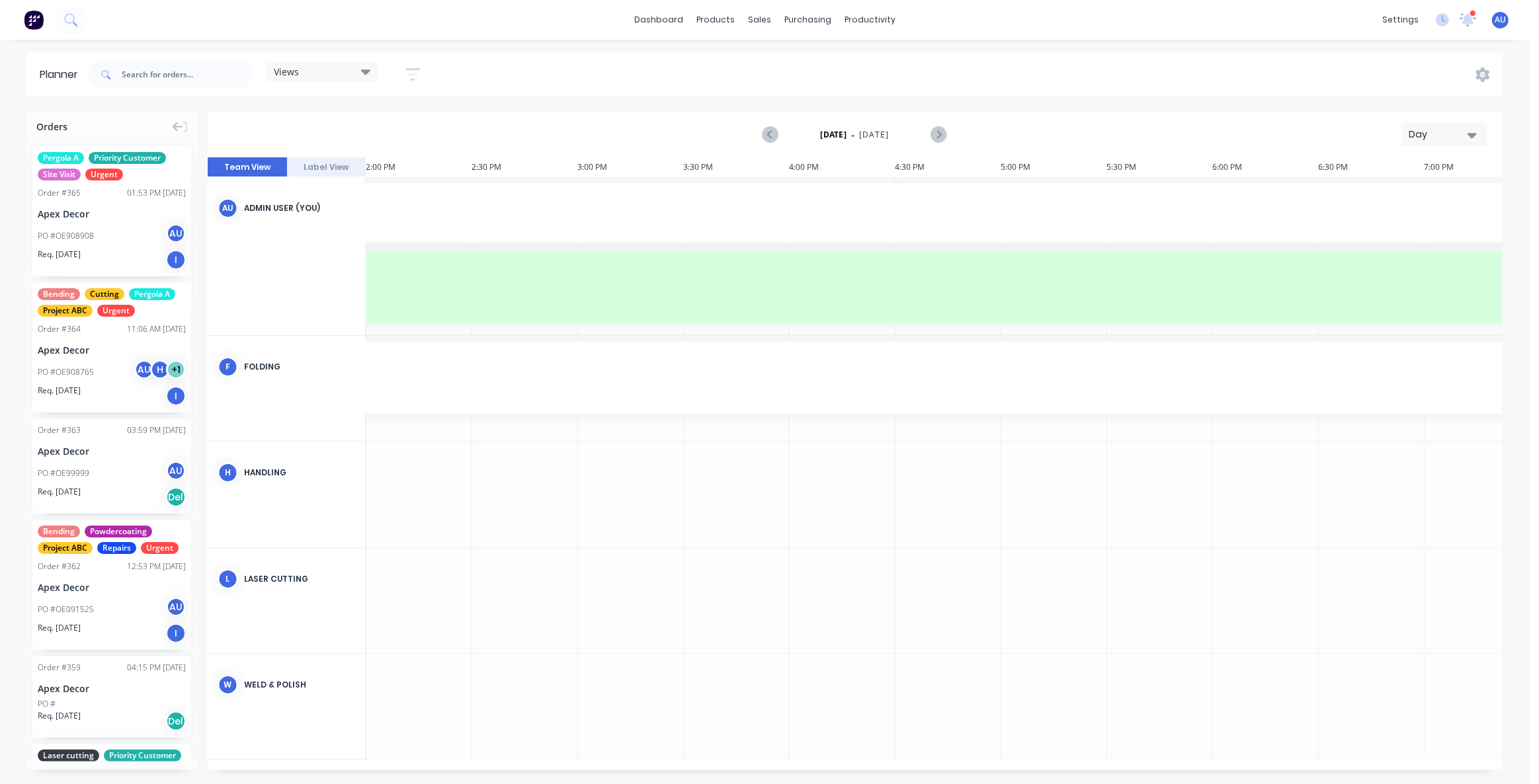
click at [1445, 136] on div "Day" at bounding box center [1439, 135] width 61 height 14
click at [1398, 190] on div "Week" at bounding box center [1421, 196] width 131 height 26
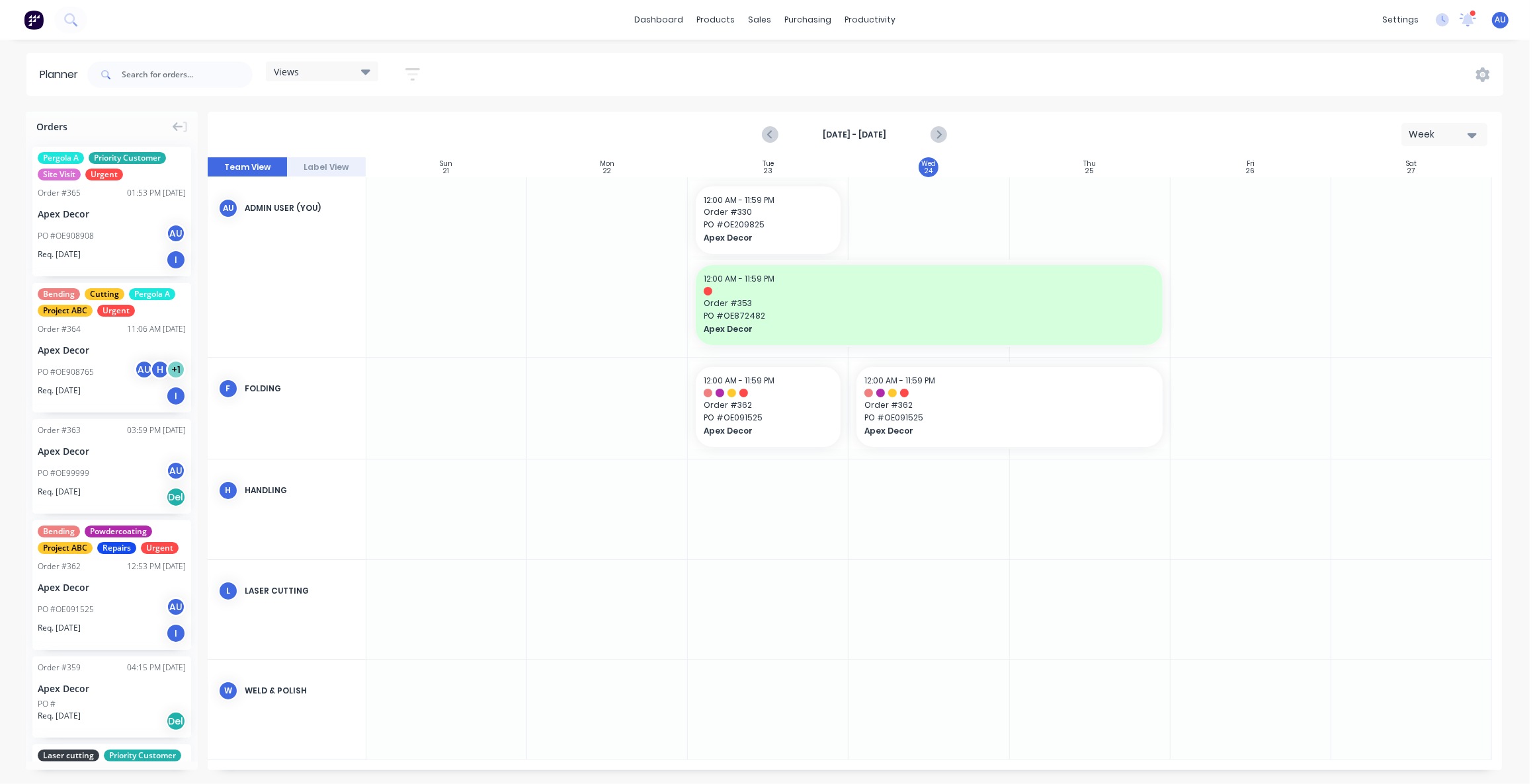
click at [1460, 131] on div "Week" at bounding box center [1439, 135] width 61 height 14
click at [1431, 229] on div "Month" at bounding box center [1421, 222] width 131 height 26
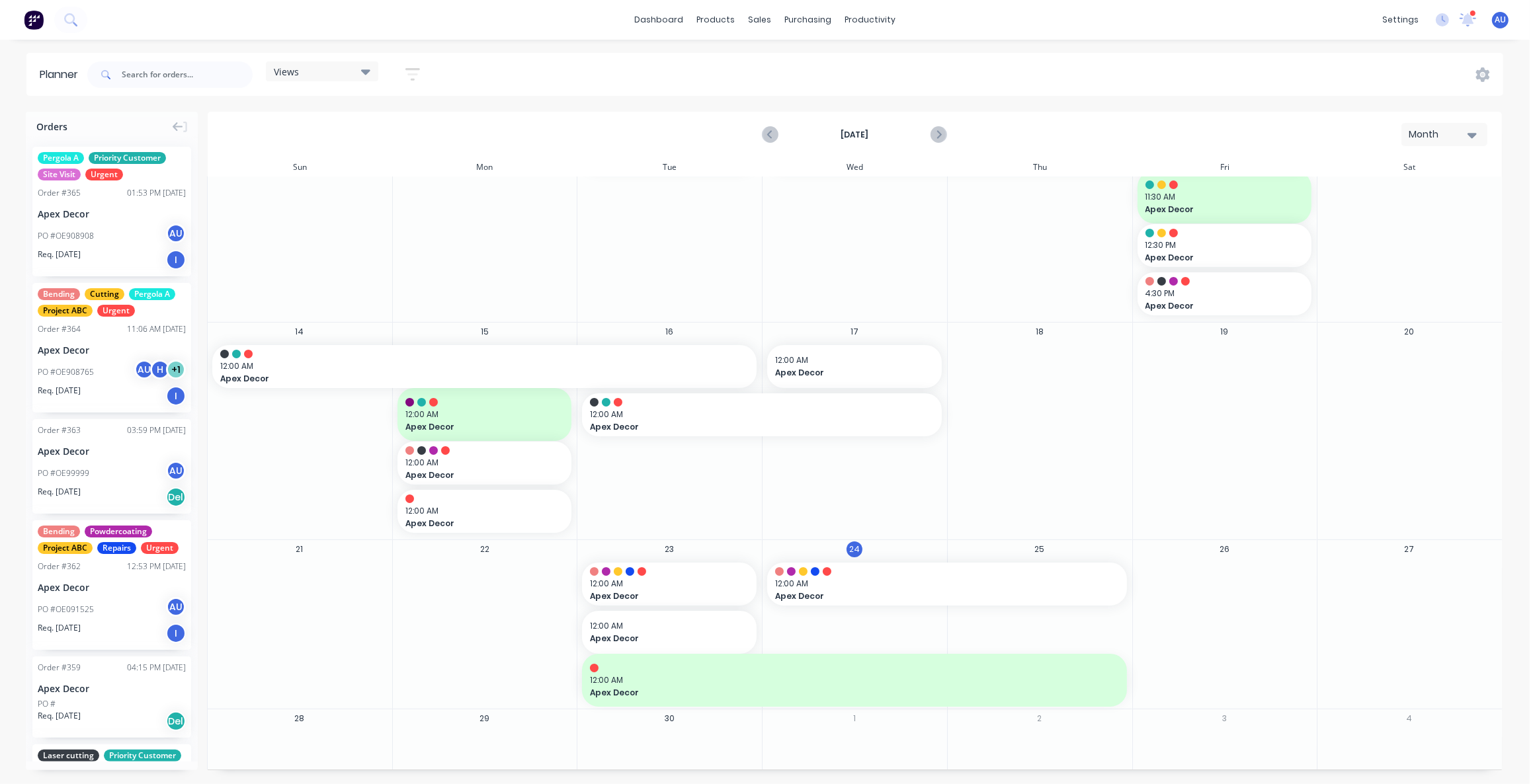
scroll to position [155, 0]
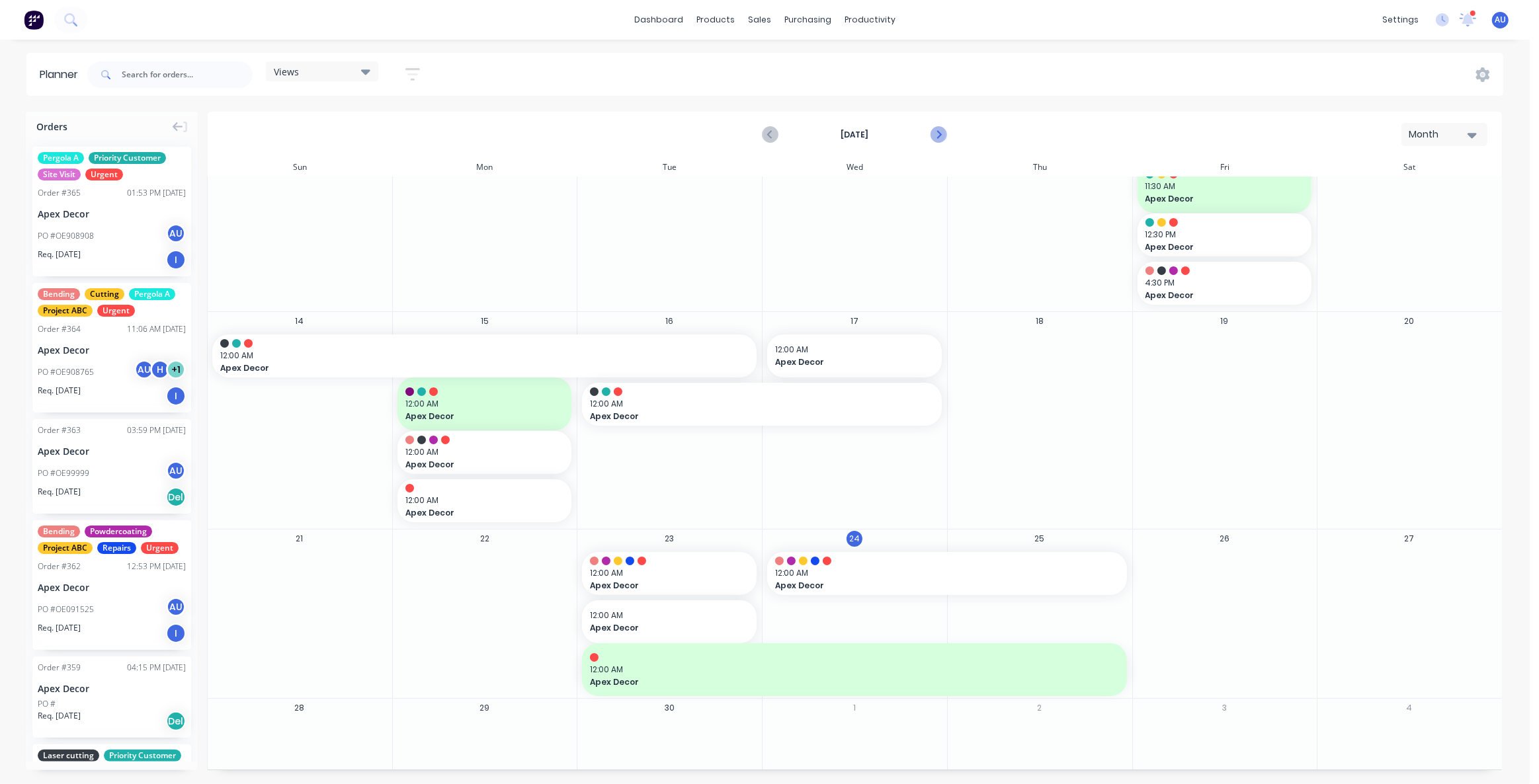
click at [946, 132] on icon "Next page" at bounding box center [938, 135] width 16 height 16
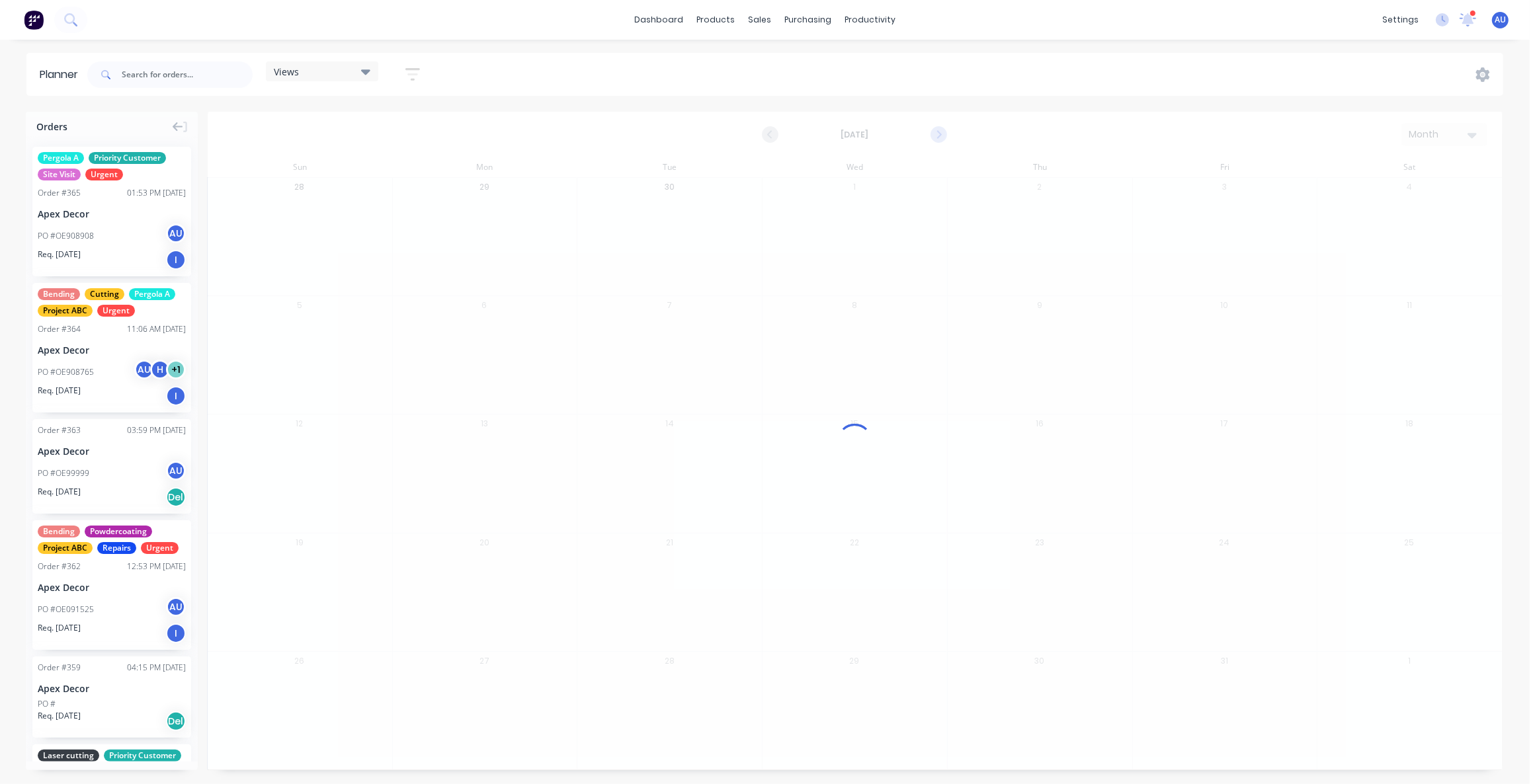
scroll to position [0, 0]
click at [777, 133] on icon "Previous page" at bounding box center [770, 135] width 16 height 16
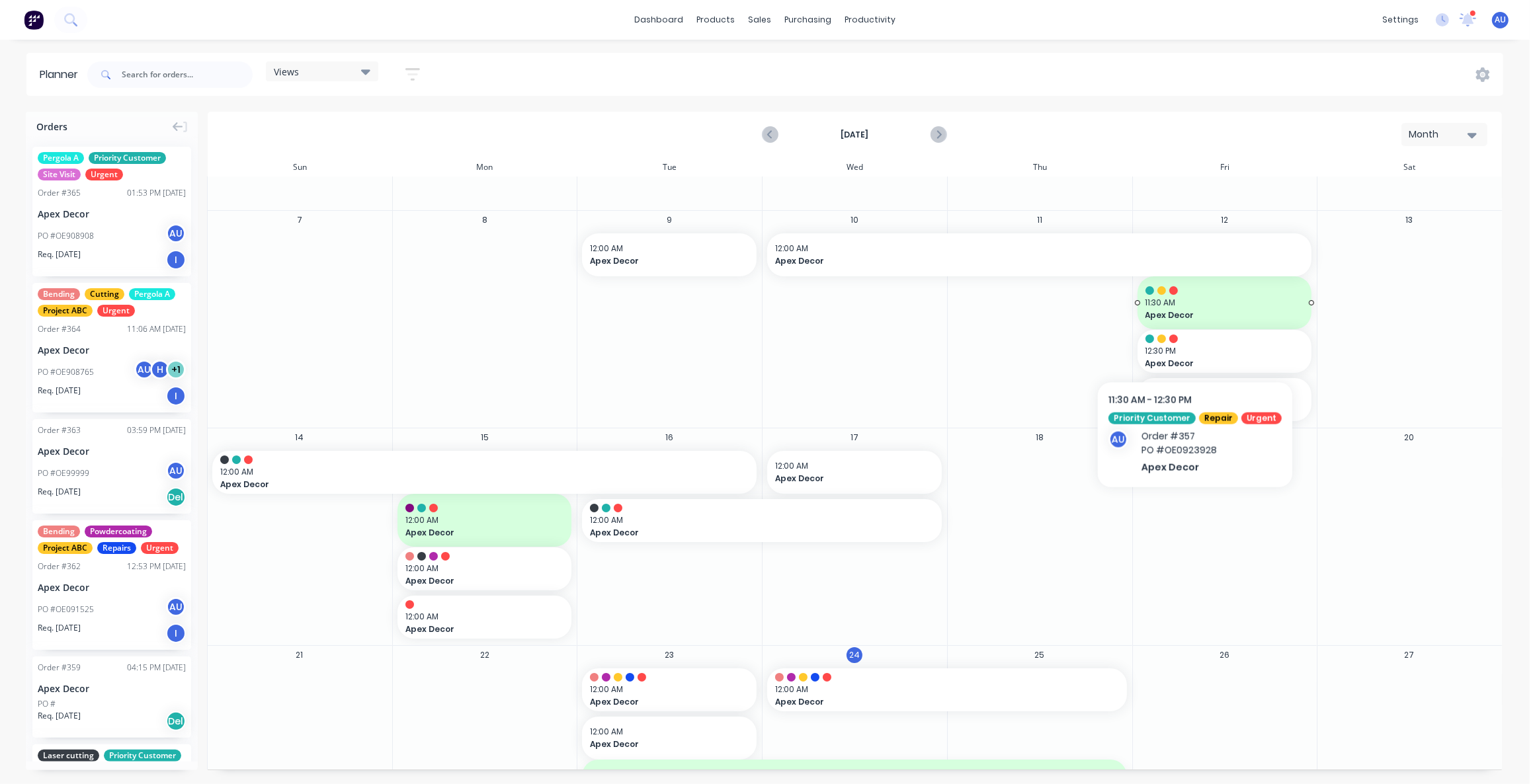
scroll to position [60, 0]
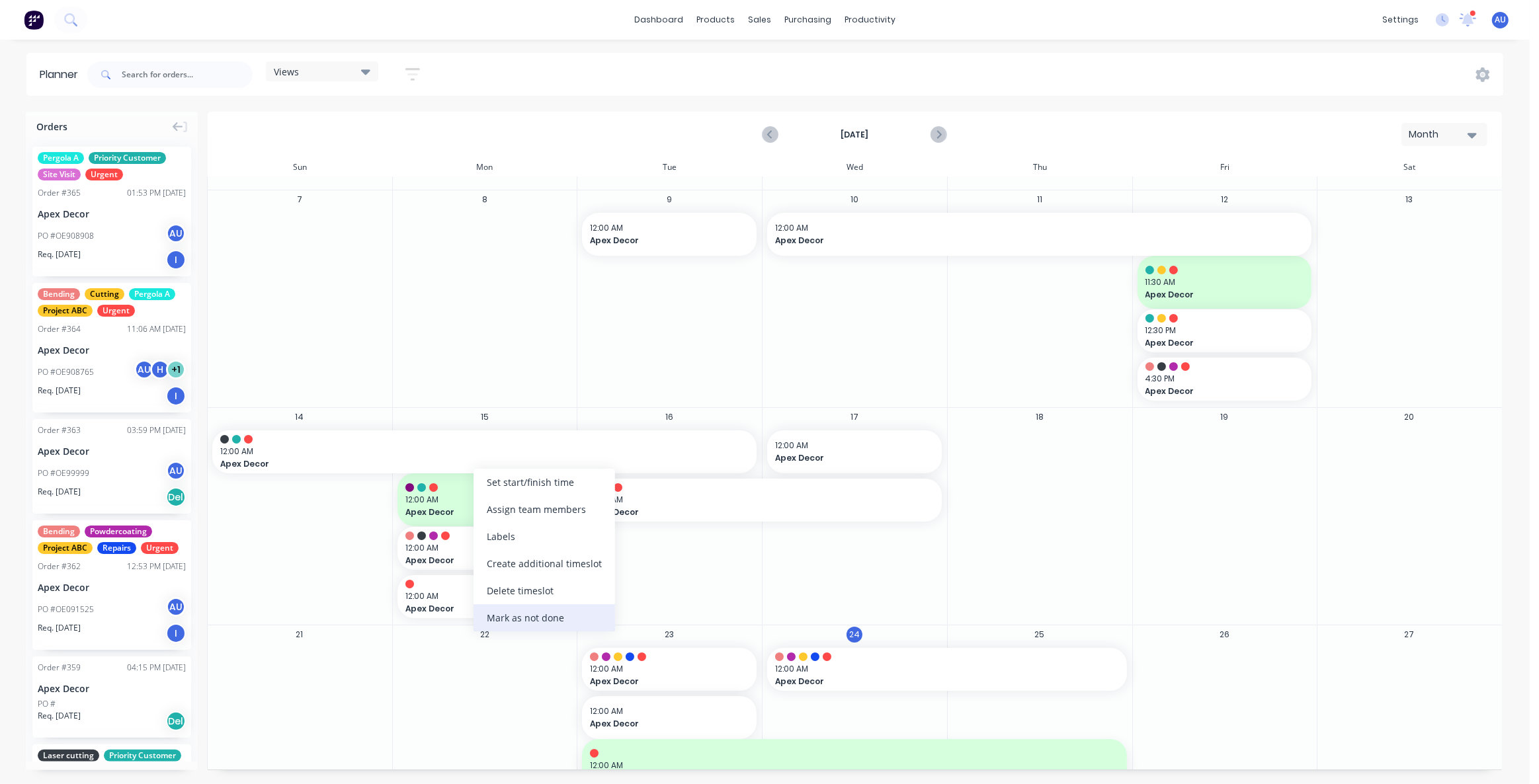
click at [518, 620] on div "Mark as not done" at bounding box center [544, 618] width 141 height 27
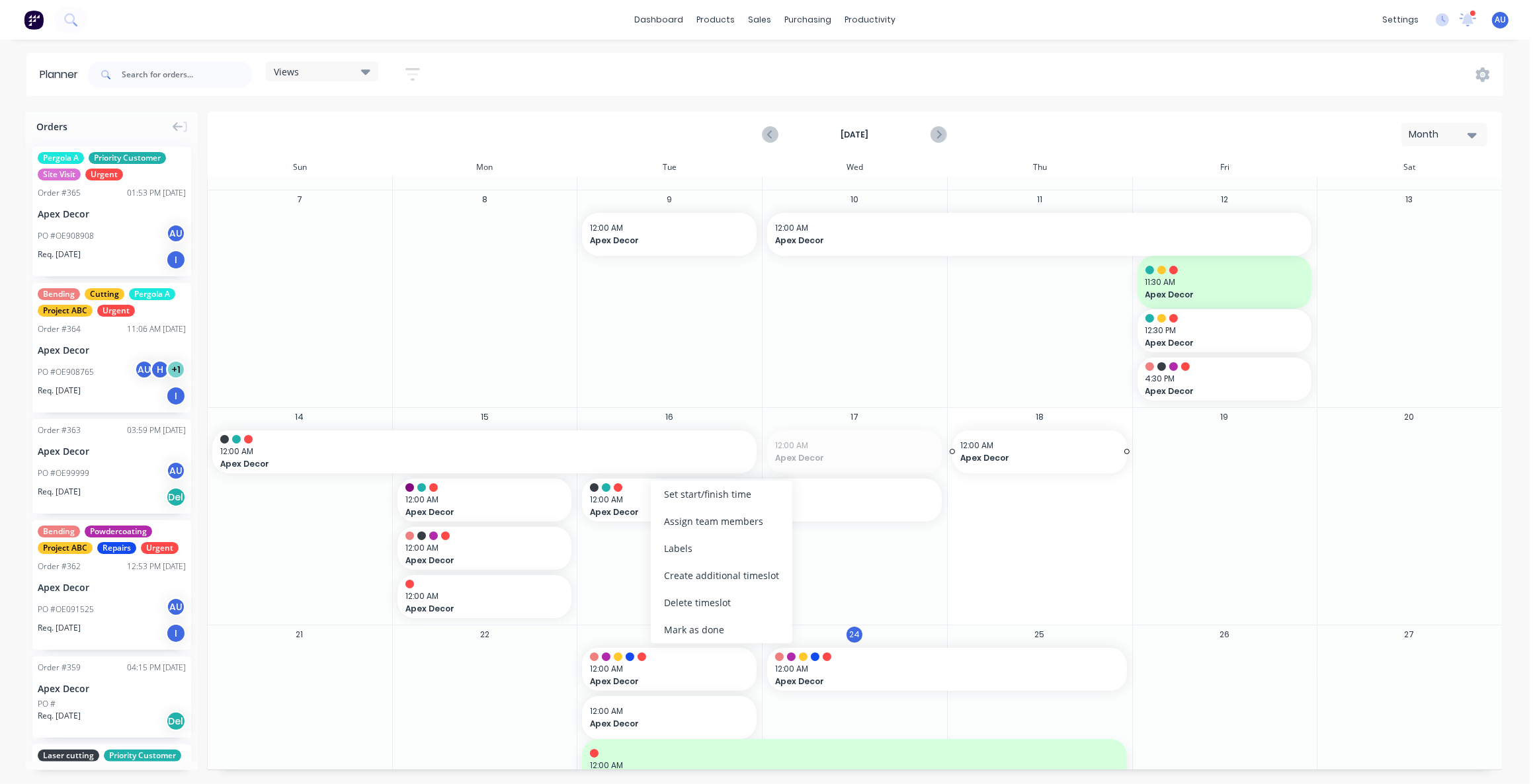
drag, startPoint x: 828, startPoint y: 447, endPoint x: 1077, endPoint y: 451, distance: 249.0
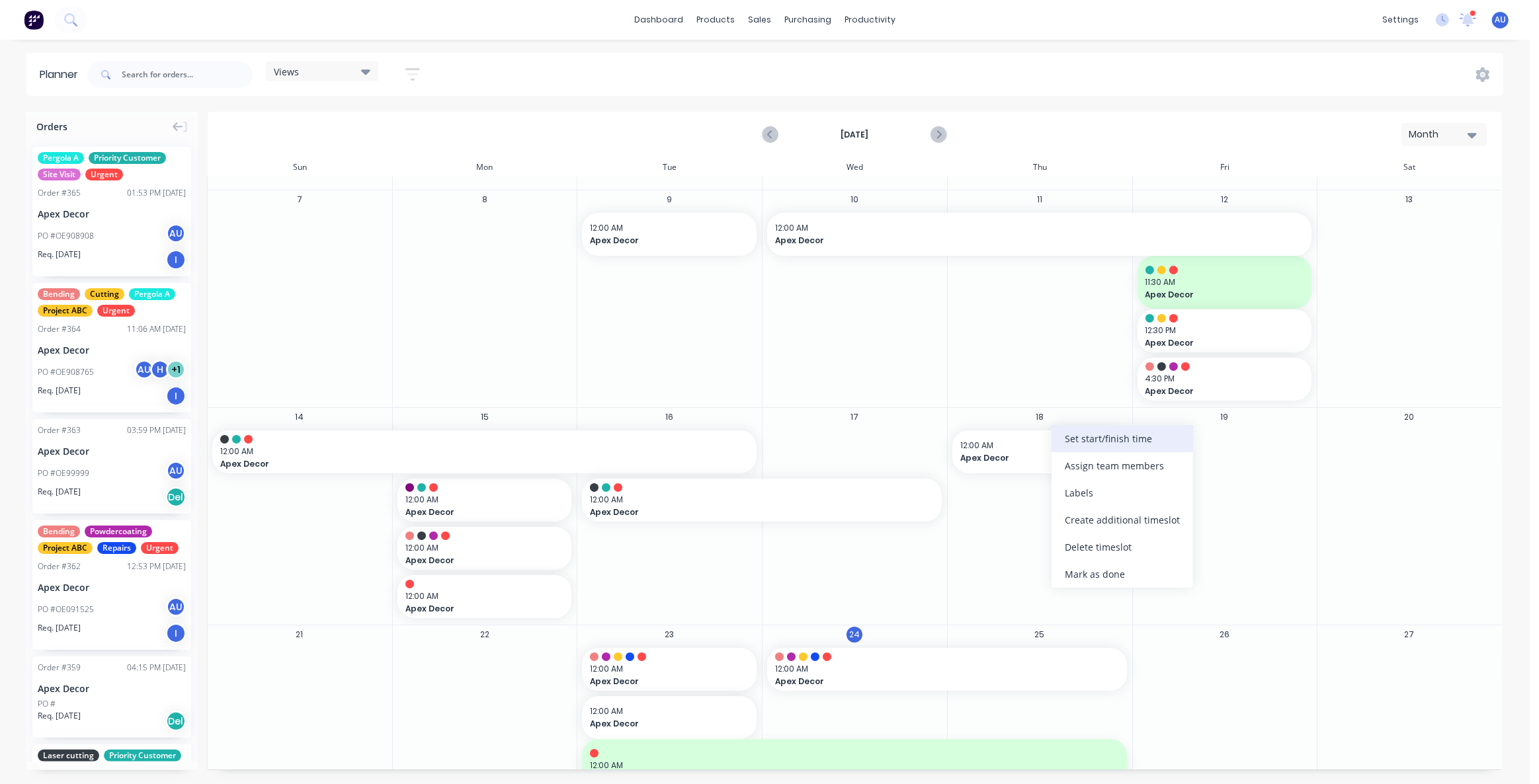
click at [1078, 442] on div "Set start/finish time" at bounding box center [1122, 438] width 141 height 27
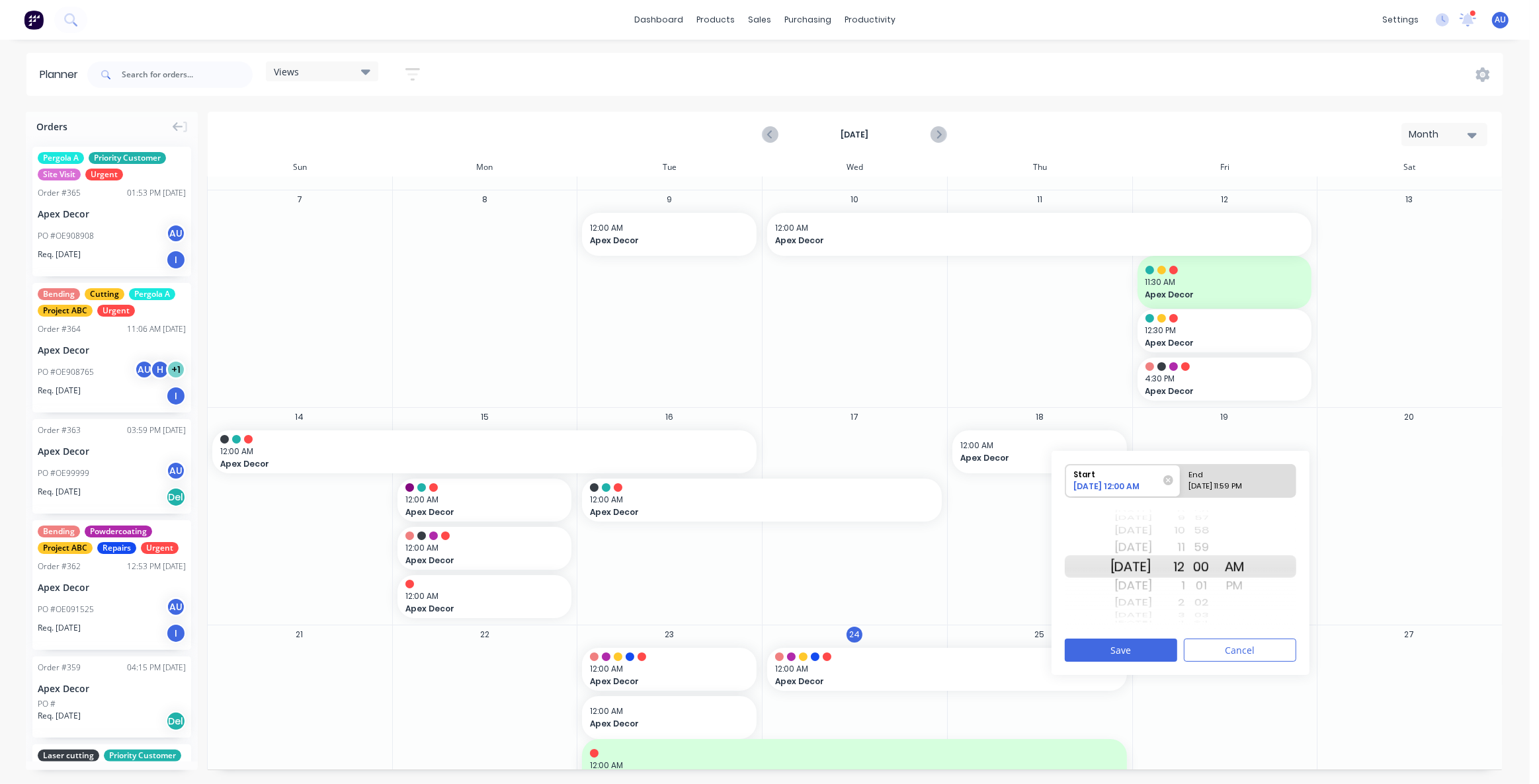
click at [1219, 487] on div "[DATE] 11:59 PM" at bounding box center [1232, 489] width 96 height 17
click at [1182, 487] on input "End [DATE] 11:59 PM" at bounding box center [1181, 480] width 1 height 33
radio input "true"
click at [1150, 566] on div "[DATE]" at bounding box center [1131, 566] width 42 height 22
click at [1132, 646] on button "Save" at bounding box center [1121, 649] width 112 height 23
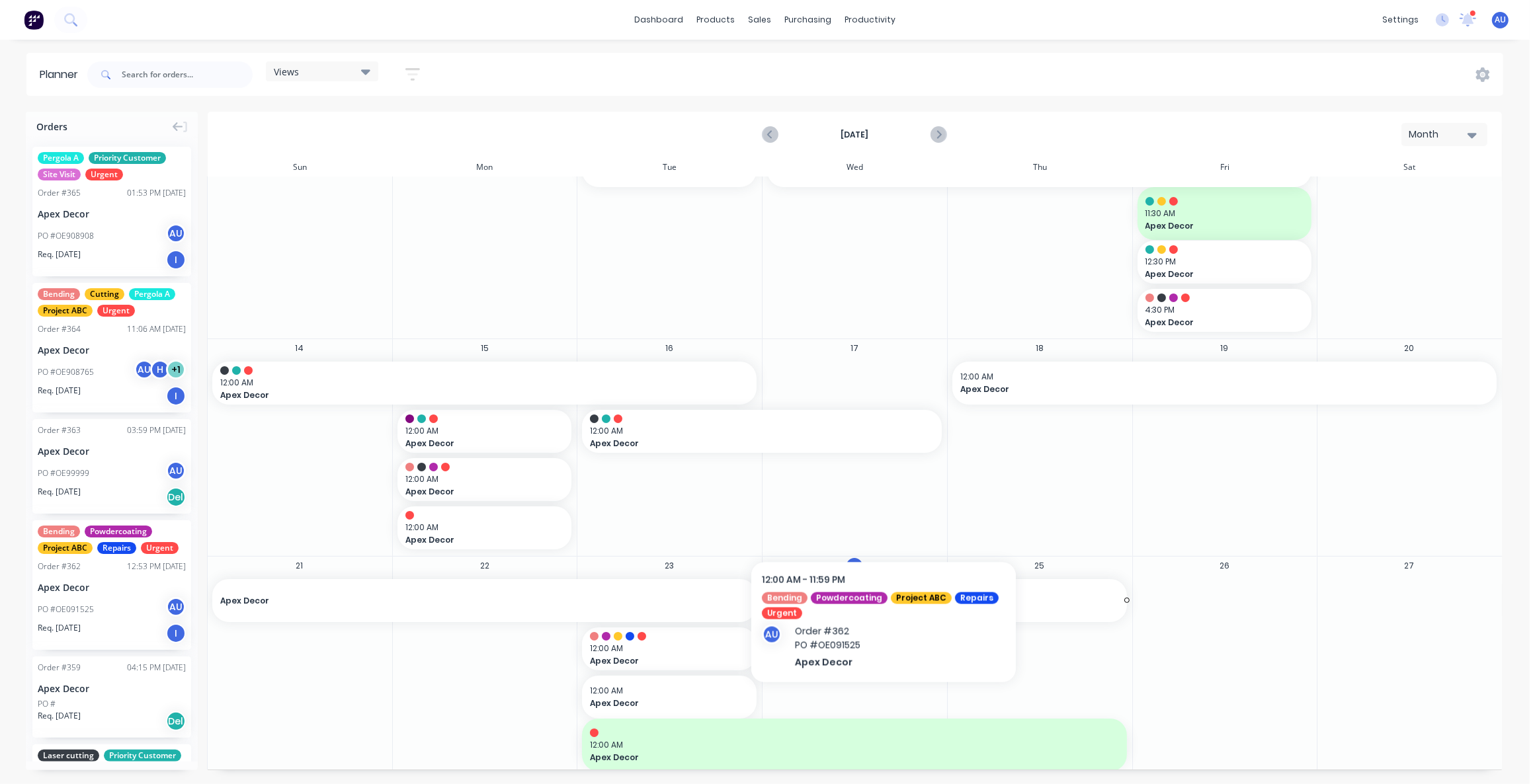
scroll to position [0, 0]
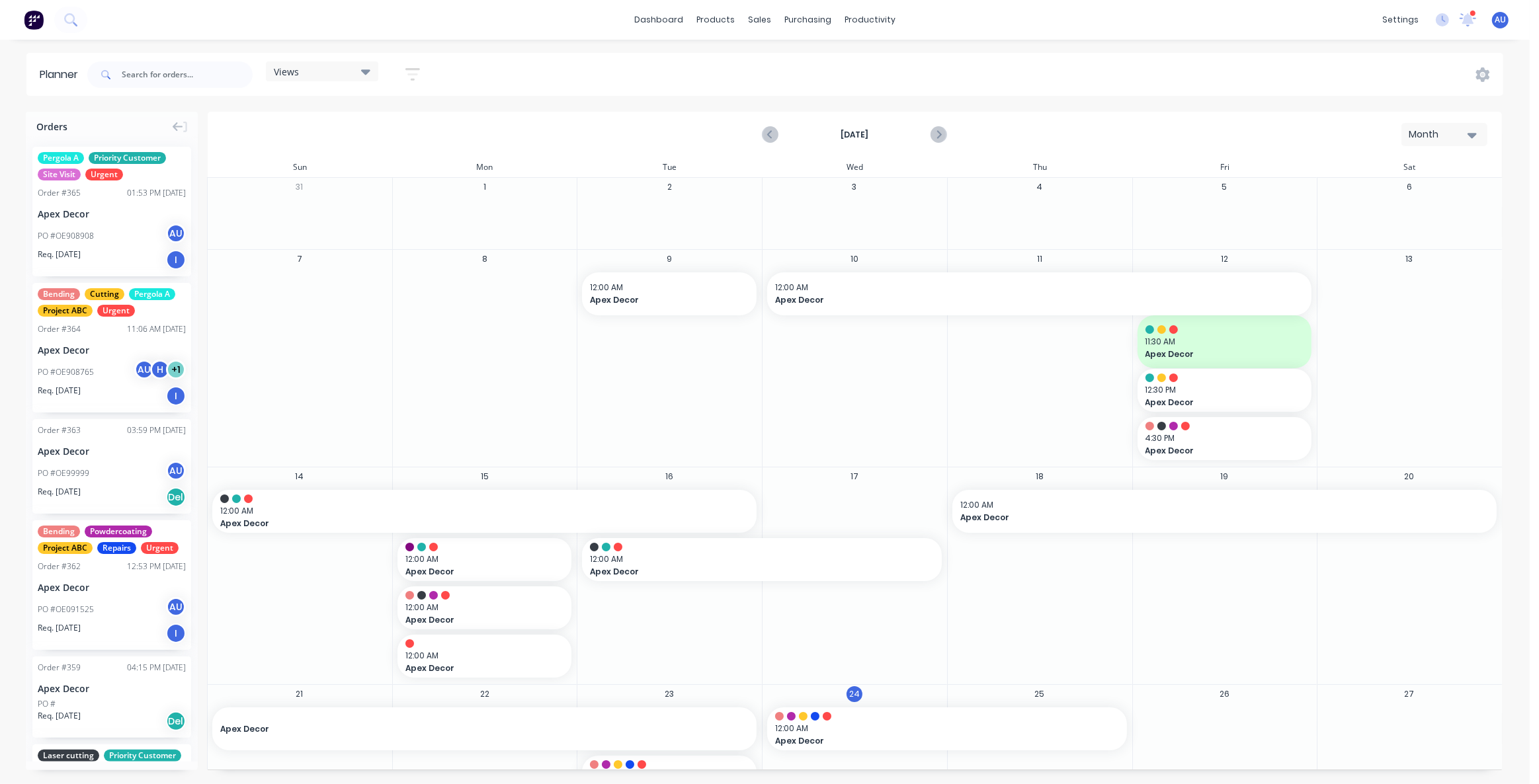
click at [482, 84] on div "Views Save new view None (Default) edit Urgent edit Show/Hide users Show/Hide o…" at bounding box center [795, 75] width 1419 height 39
click at [476, 81] on div "Views Save new view None (Default) edit Urgent edit Show/Hide users Show/Hide o…" at bounding box center [795, 75] width 1419 height 39
click at [413, 76] on icon "button" at bounding box center [413, 75] width 15 height 17
click at [363, 281] on div "Filter by labels" at bounding box center [343, 282] width 92 height 14
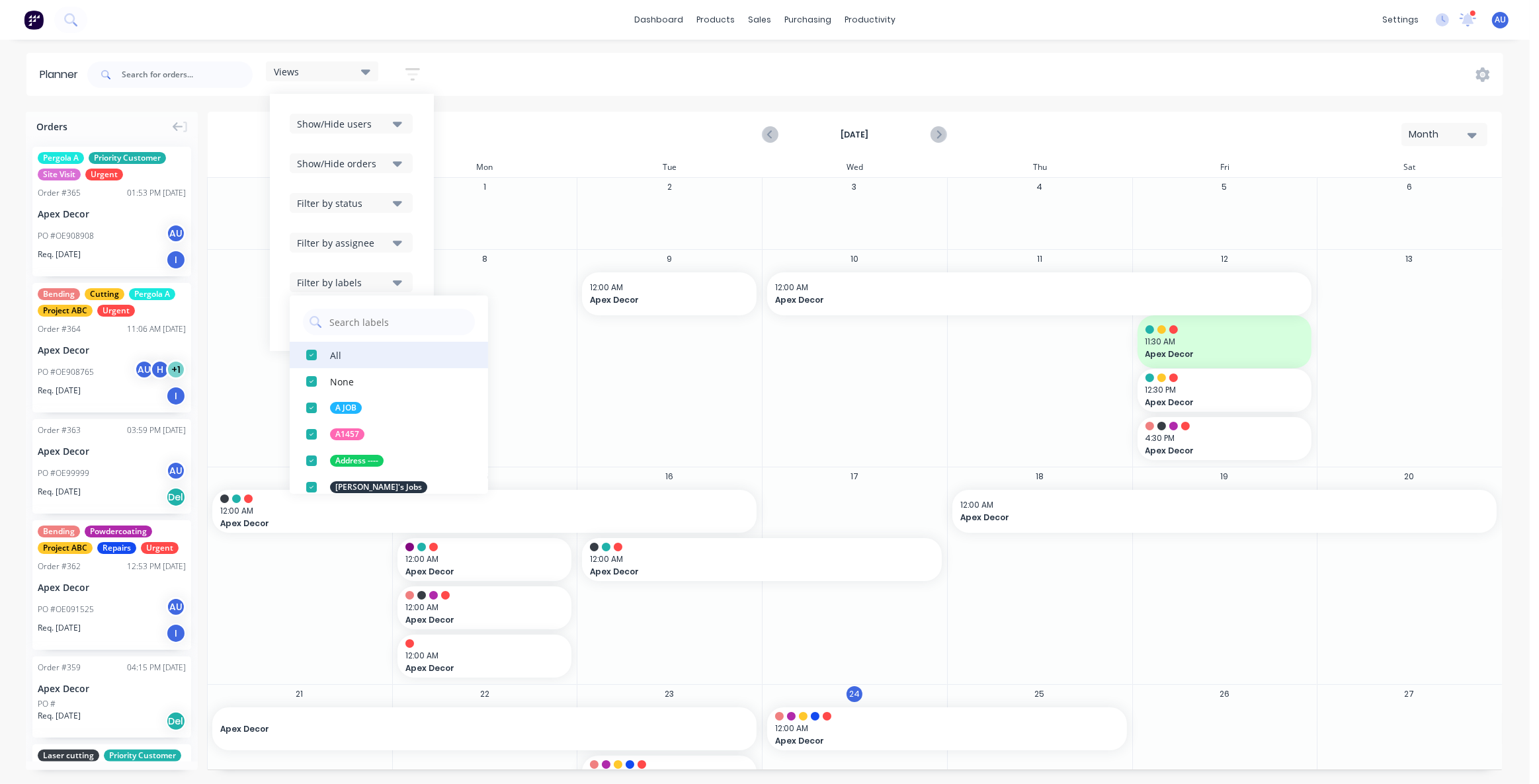
click at [309, 354] on div "button" at bounding box center [311, 355] width 26 height 26
click at [357, 325] on input "text" at bounding box center [398, 321] width 140 height 26
type input "Perg"
click at [312, 357] on div "button" at bounding box center [311, 355] width 26 height 26
click at [537, 79] on div "Views Save new view None (Default) edit Urgent edit Show/Hide users Show/Hide o…" at bounding box center [795, 75] width 1419 height 39
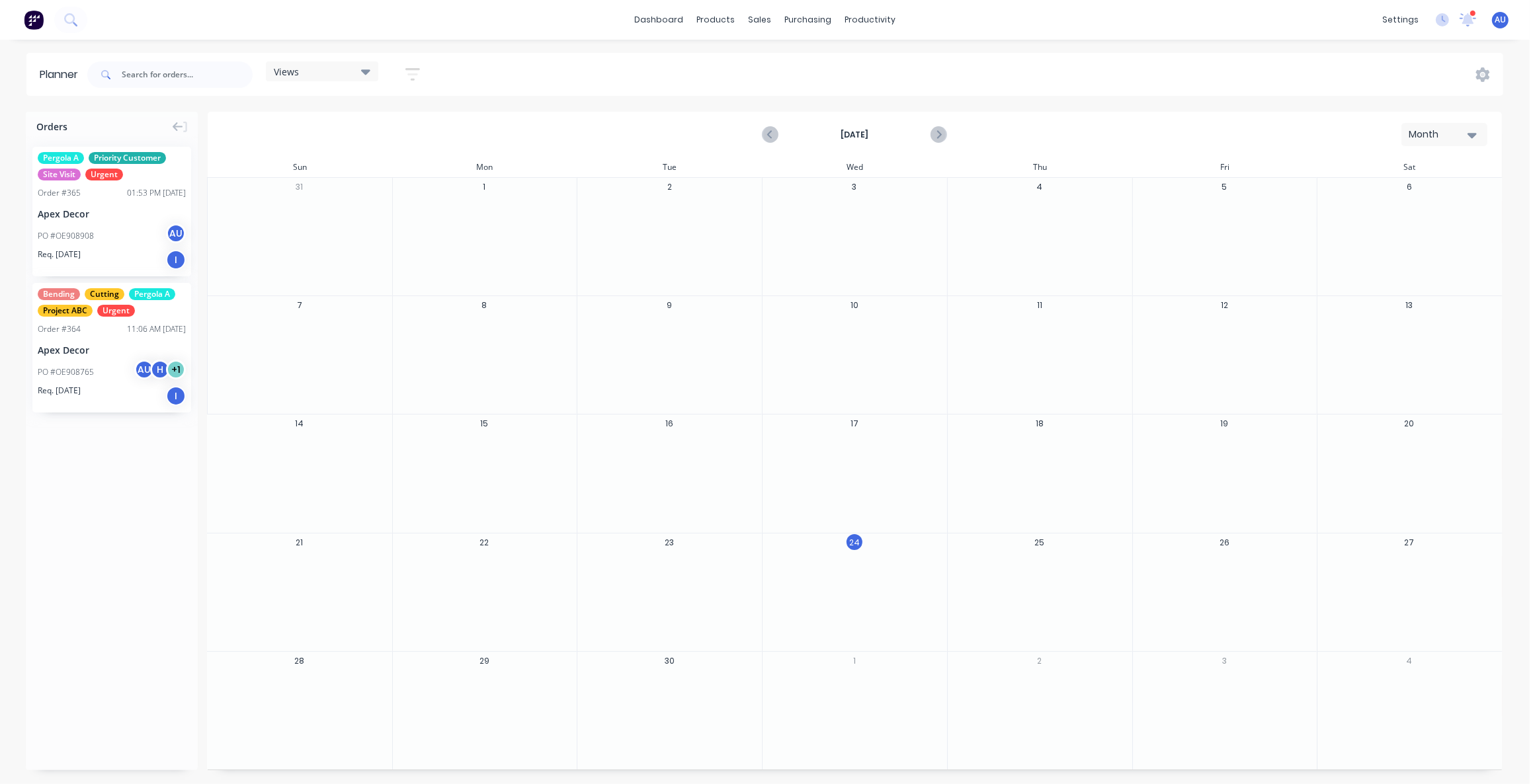
click at [320, 72] on div "Views" at bounding box center [322, 71] width 96 height 12
click at [316, 136] on button "Save new view" at bounding box center [358, 141] width 165 height 20
click at [777, 74] on div "Views Save new view None (Default) edit Urgent edit Set as your default view Sa…" at bounding box center [795, 75] width 1419 height 39
click at [294, 70] on span "Views" at bounding box center [286, 71] width 25 height 14
click at [469, 71] on div "Views Save new view None (Default) edit Urgent edit Show/Hide users Show/Hide o…" at bounding box center [795, 75] width 1419 height 39
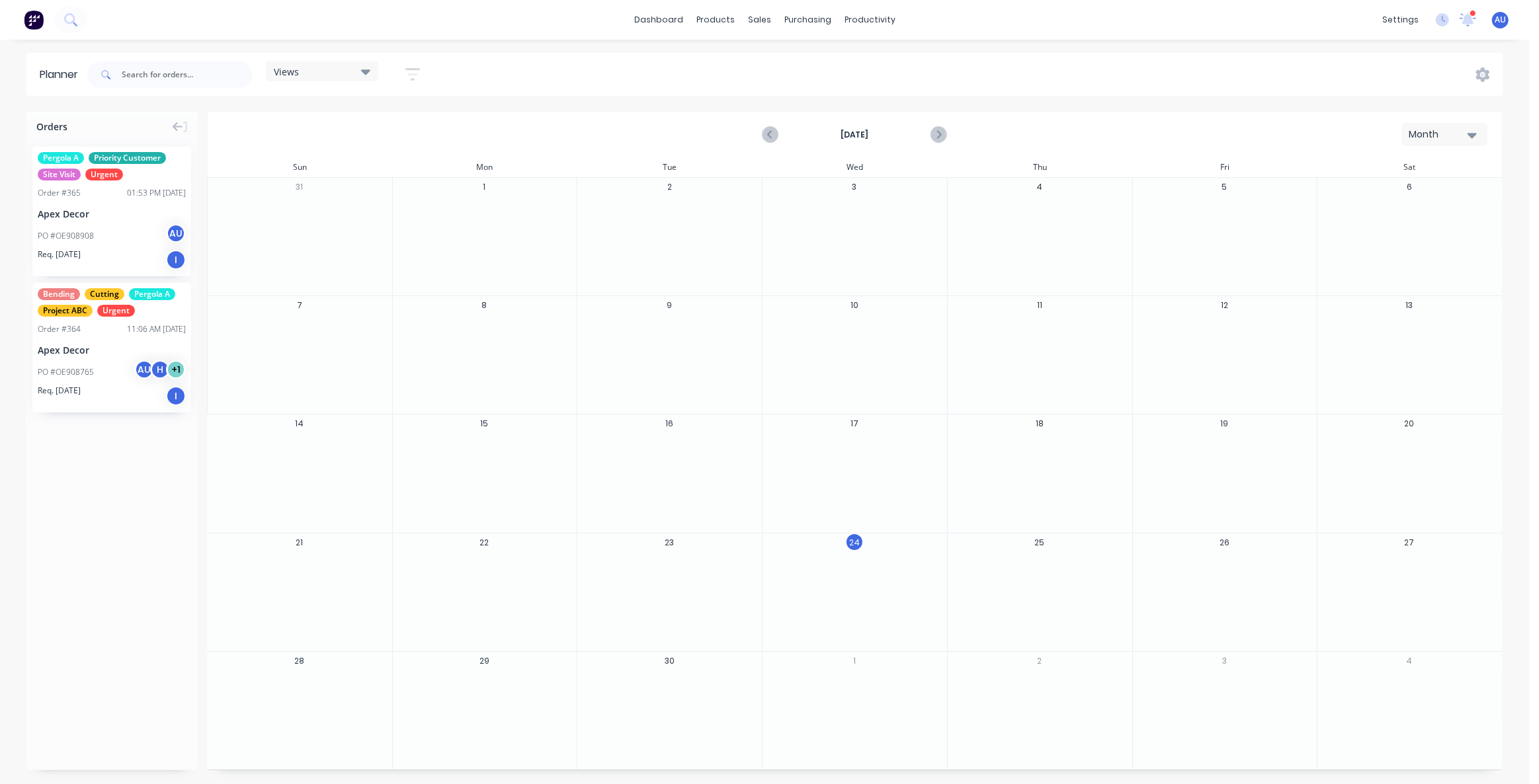
click at [340, 69] on div "Views" at bounding box center [322, 71] width 96 height 12
click at [496, 79] on div "Views Save new view None (Default) edit Urgent edit Show/Hide users Show/Hide o…" at bounding box center [795, 75] width 1419 height 39
click at [1216, 71] on div "Views Save new view None (Default) edit Urgent edit Show/Hide users Show/Hide o…" at bounding box center [795, 75] width 1419 height 39
click at [923, 119] on div "Delivery Scheduling" at bounding box center [915, 116] width 82 height 12
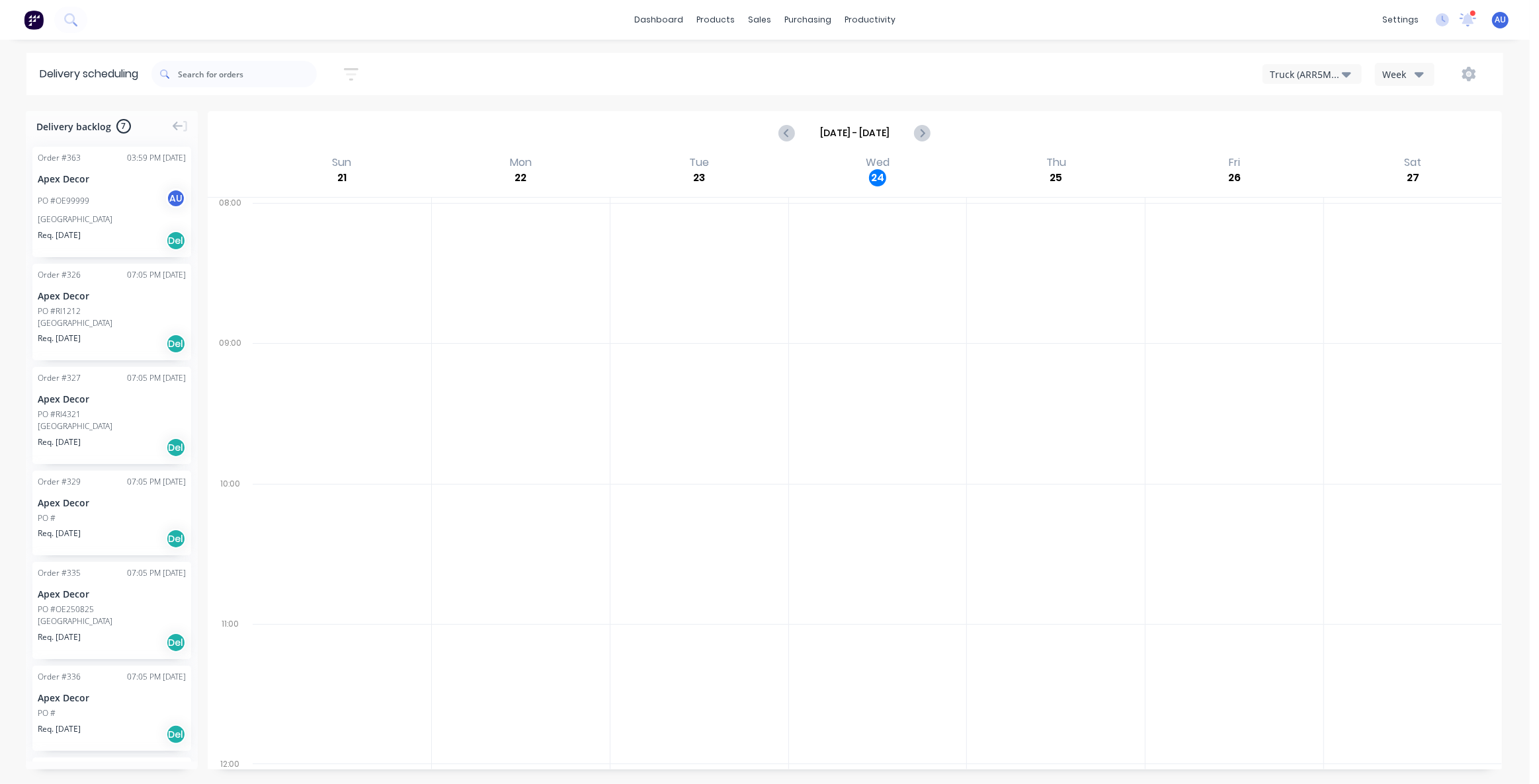
click at [1291, 71] on div "Truck (ARR5MM)" at bounding box center [1305, 74] width 72 height 14
click at [866, 70] on div "Truck (ARR5MM) Truck (ARR5MM) Truck (CHH156) Week" at bounding box center [1152, 74] width 676 height 23
click at [862, 20] on div "productivity" at bounding box center [870, 20] width 65 height 20
click at [890, 86] on div "Planner" at bounding box center [889, 90] width 31 height 12
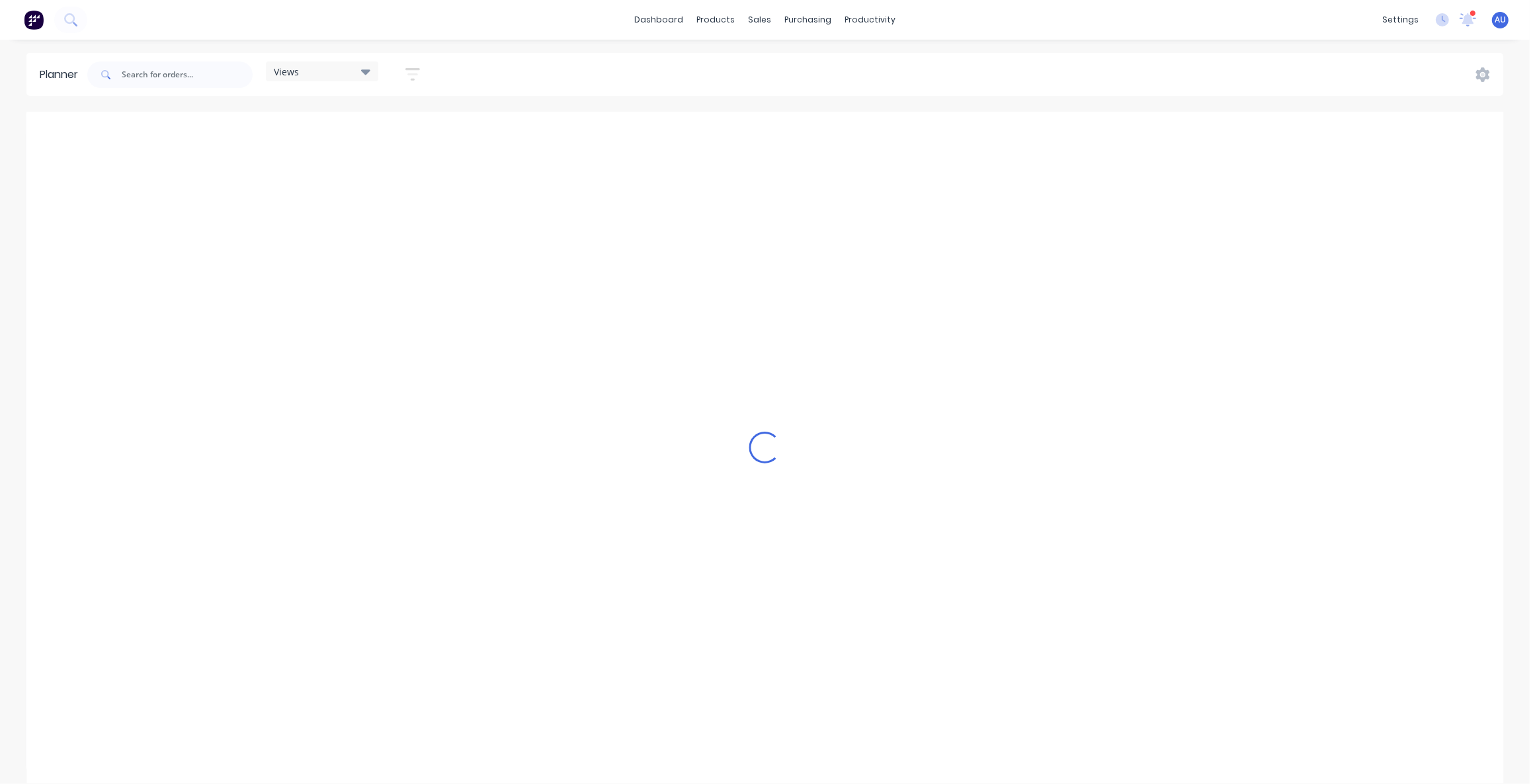
scroll to position [0, 2964]
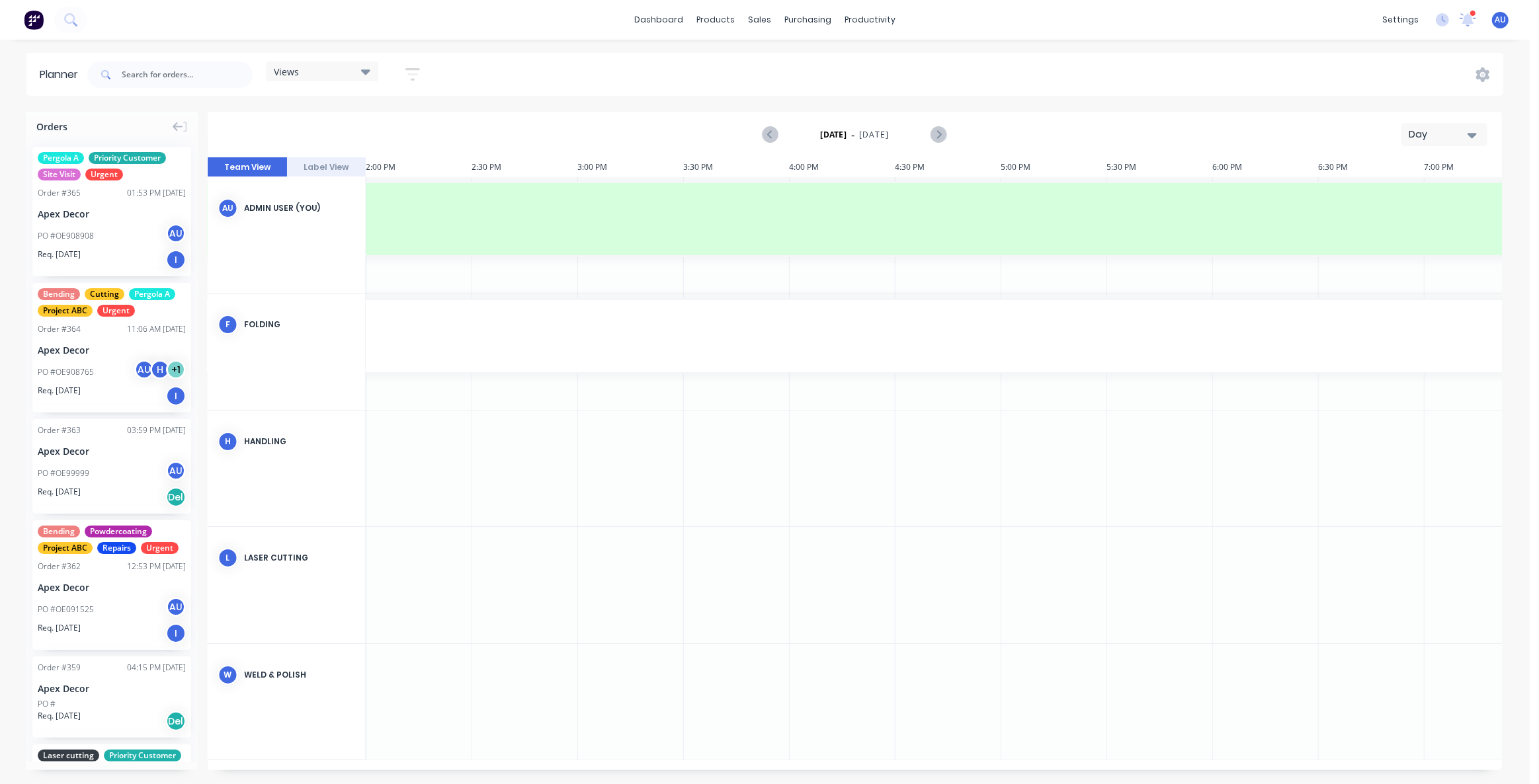
click at [1456, 135] on div "Day" at bounding box center [1439, 135] width 61 height 14
click at [1431, 192] on div "Week" at bounding box center [1421, 196] width 131 height 26
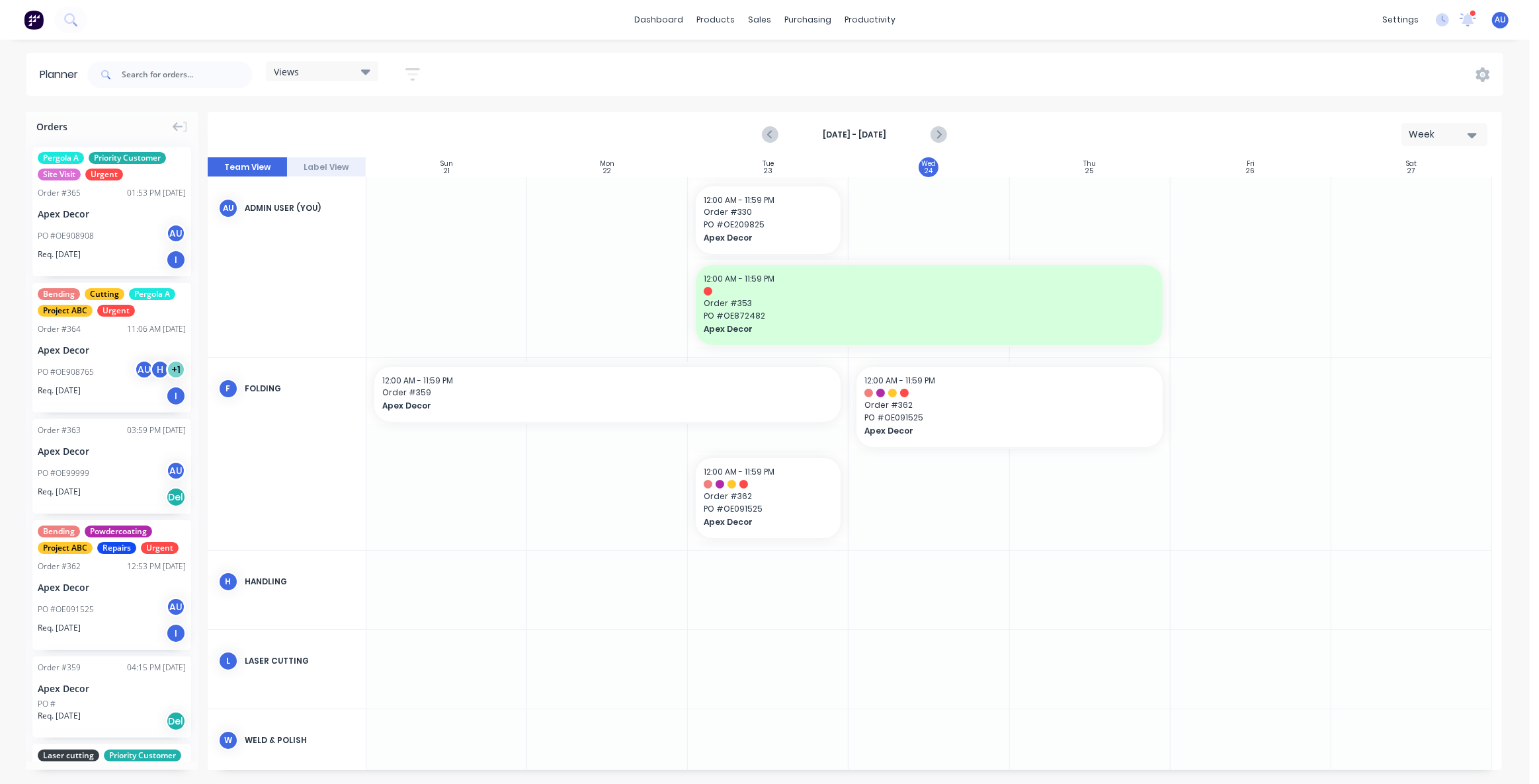
click at [523, 85] on div "Views Save new view None (Default) edit Urgent edit Show/Hide users Show/Hide o…" at bounding box center [795, 75] width 1419 height 39
drag, startPoint x: 64, startPoint y: 76, endPoint x: 46, endPoint y: 76, distance: 18.0
click at [57, 76] on div "Planner" at bounding box center [62, 74] width 45 height 16
click at [46, 76] on div "Planner" at bounding box center [62, 74] width 45 height 16
click at [49, 76] on div "Planner" at bounding box center [62, 74] width 45 height 16
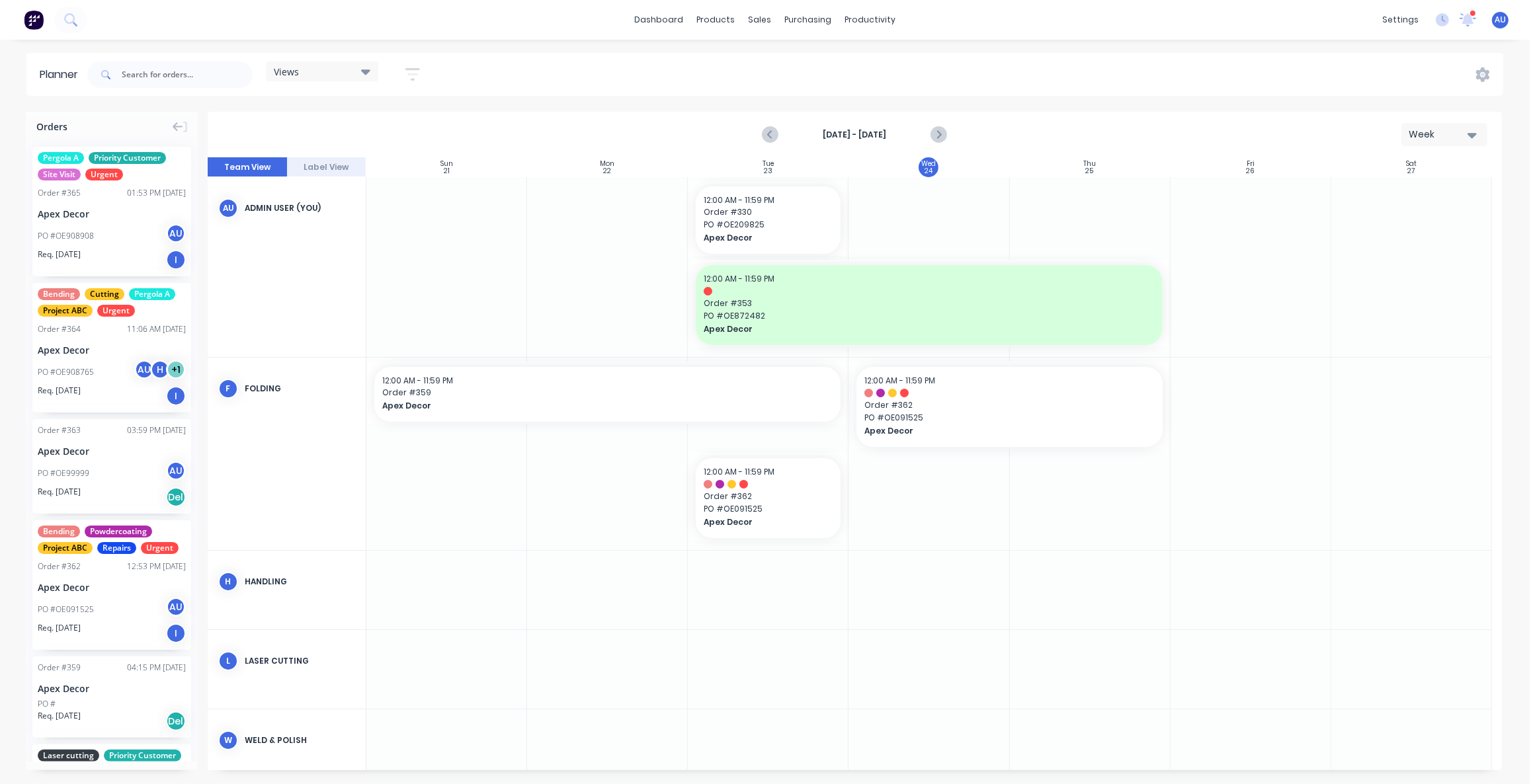
scroll to position [120, 0]
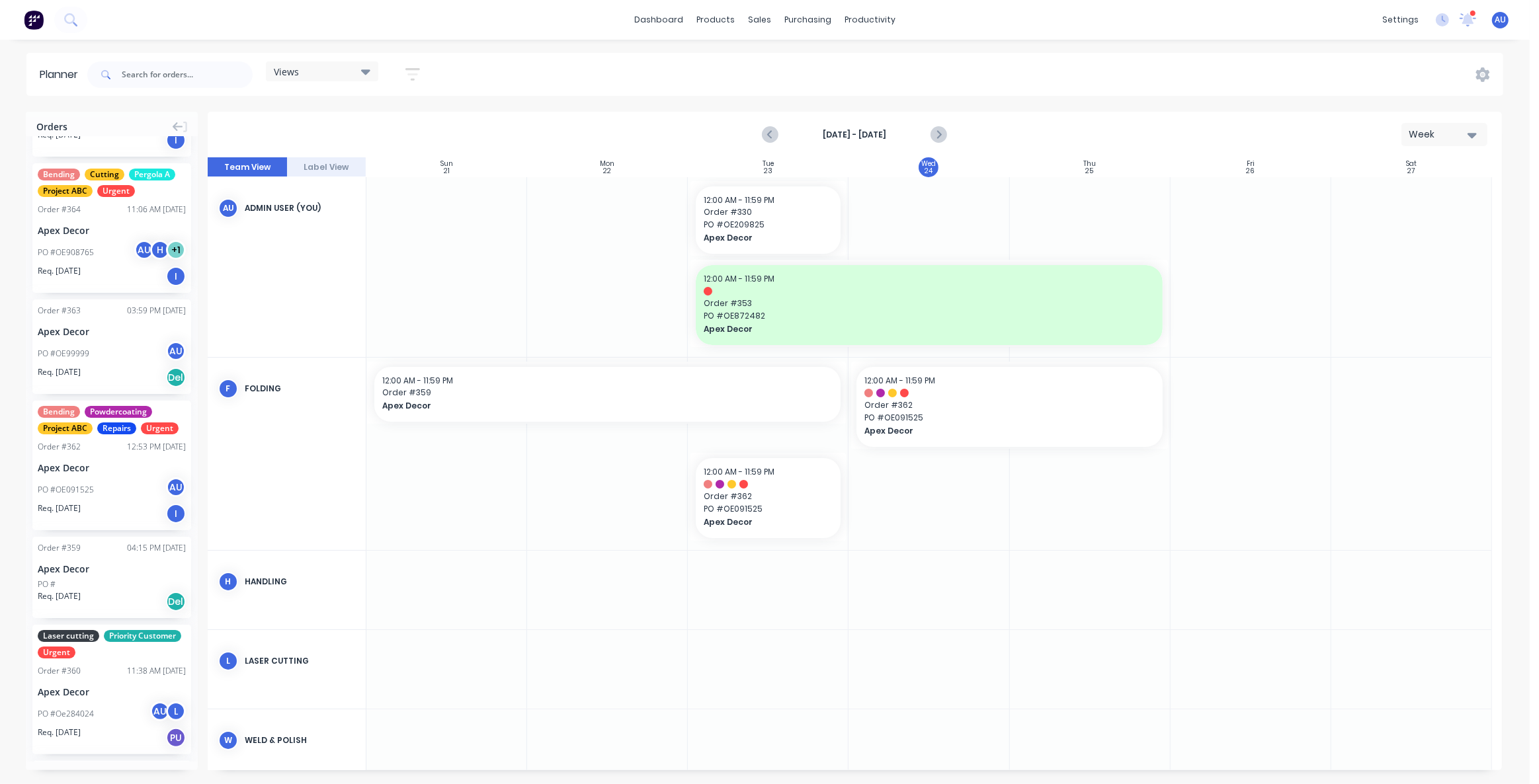
click at [338, 173] on button "Label View" at bounding box center [326, 166] width 79 height 20
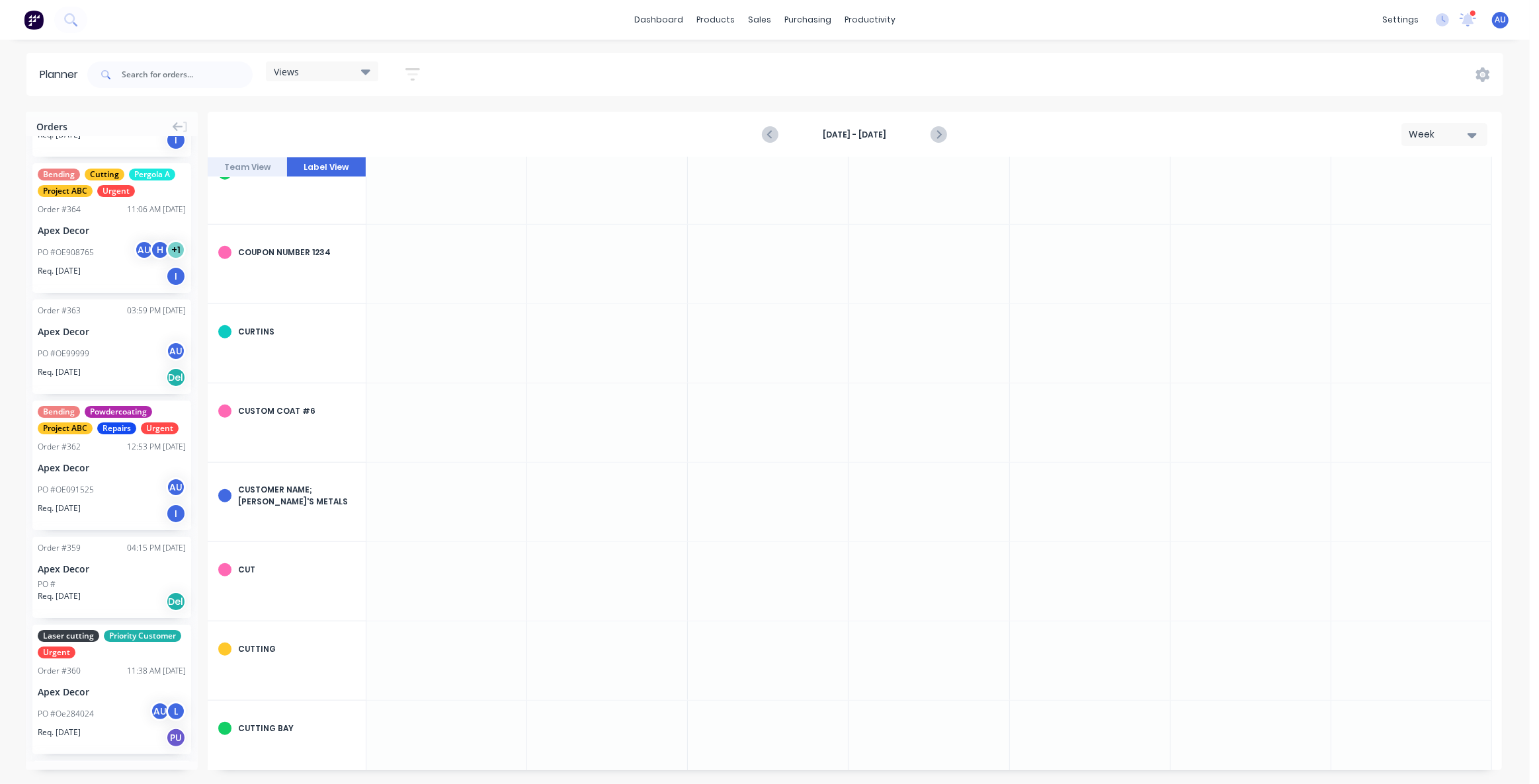
scroll to position [1382, 0]
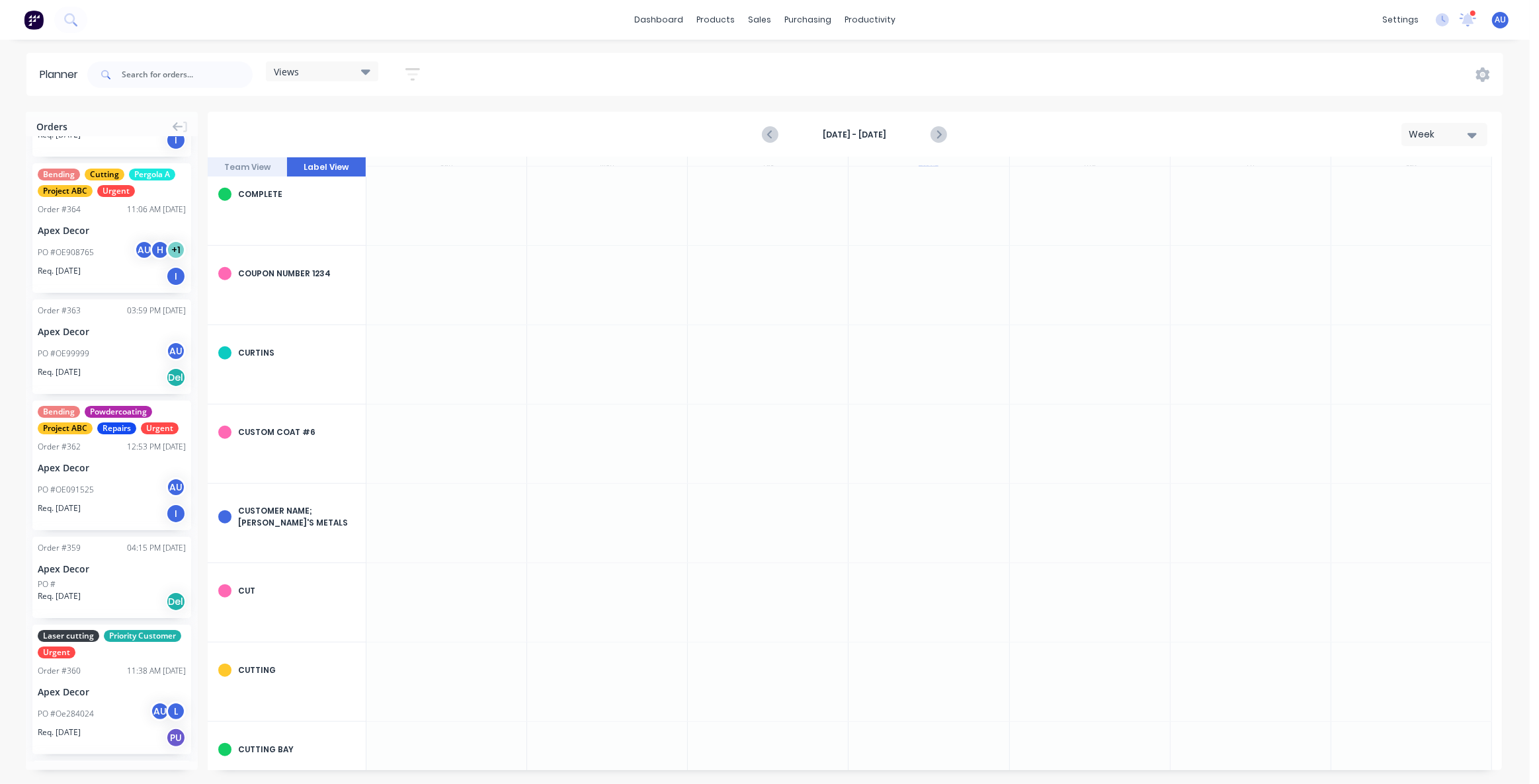
click at [251, 172] on button "Team View" at bounding box center [247, 166] width 79 height 20
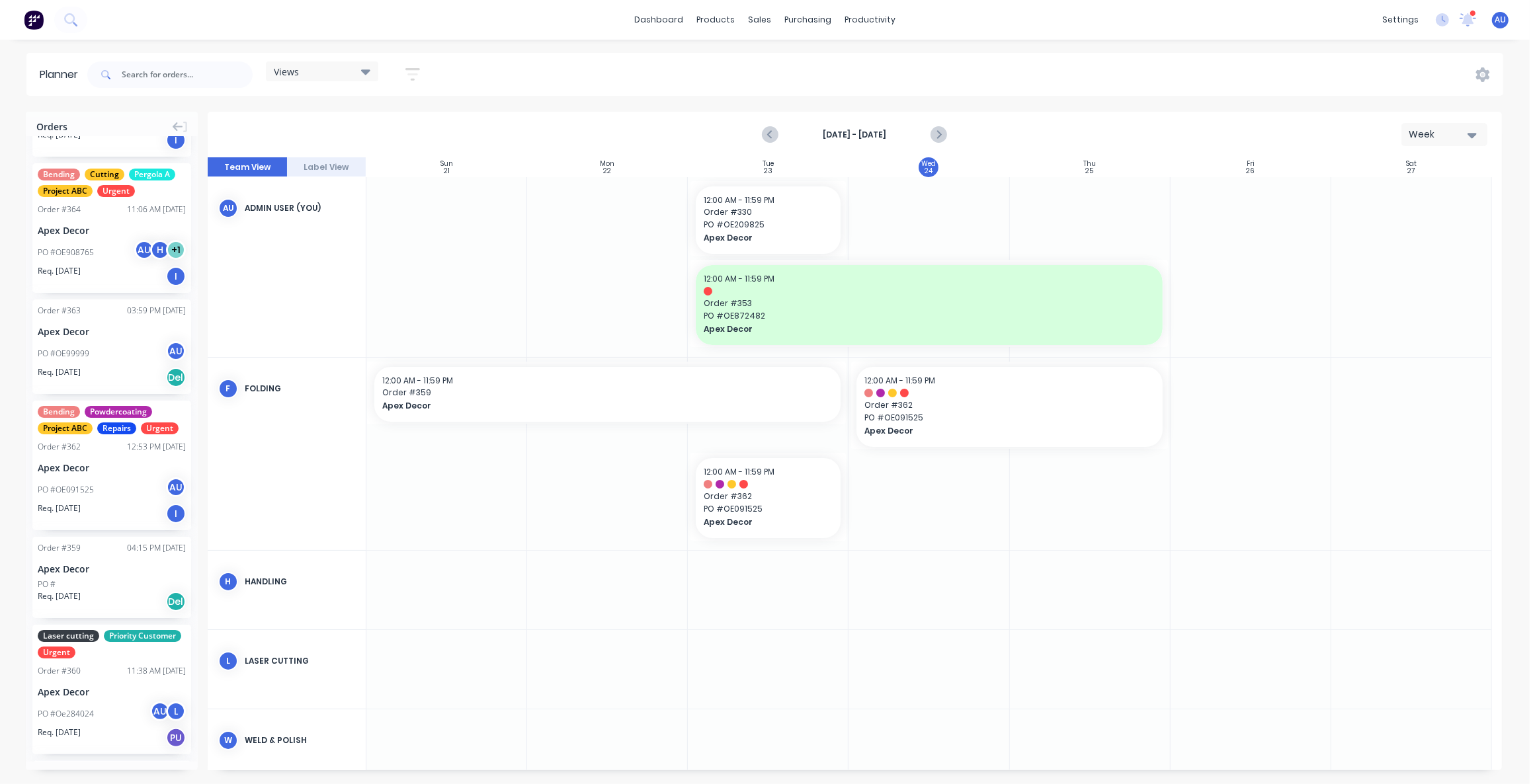
scroll to position [0, 0]
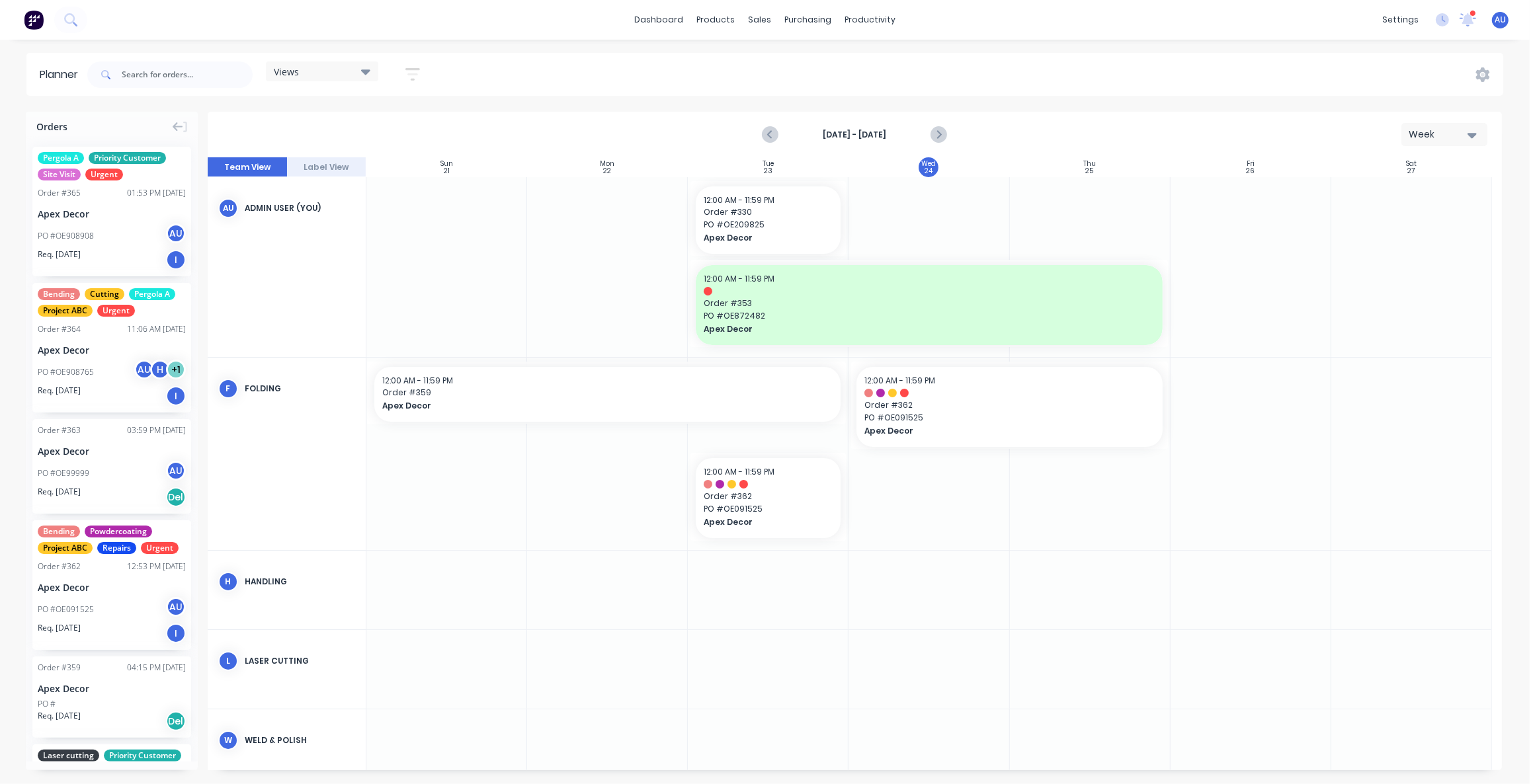
click at [295, 80] on div "Views" at bounding box center [322, 71] width 112 height 20
click at [297, 172] on button "None (Default)" at bounding box center [346, 169] width 141 height 15
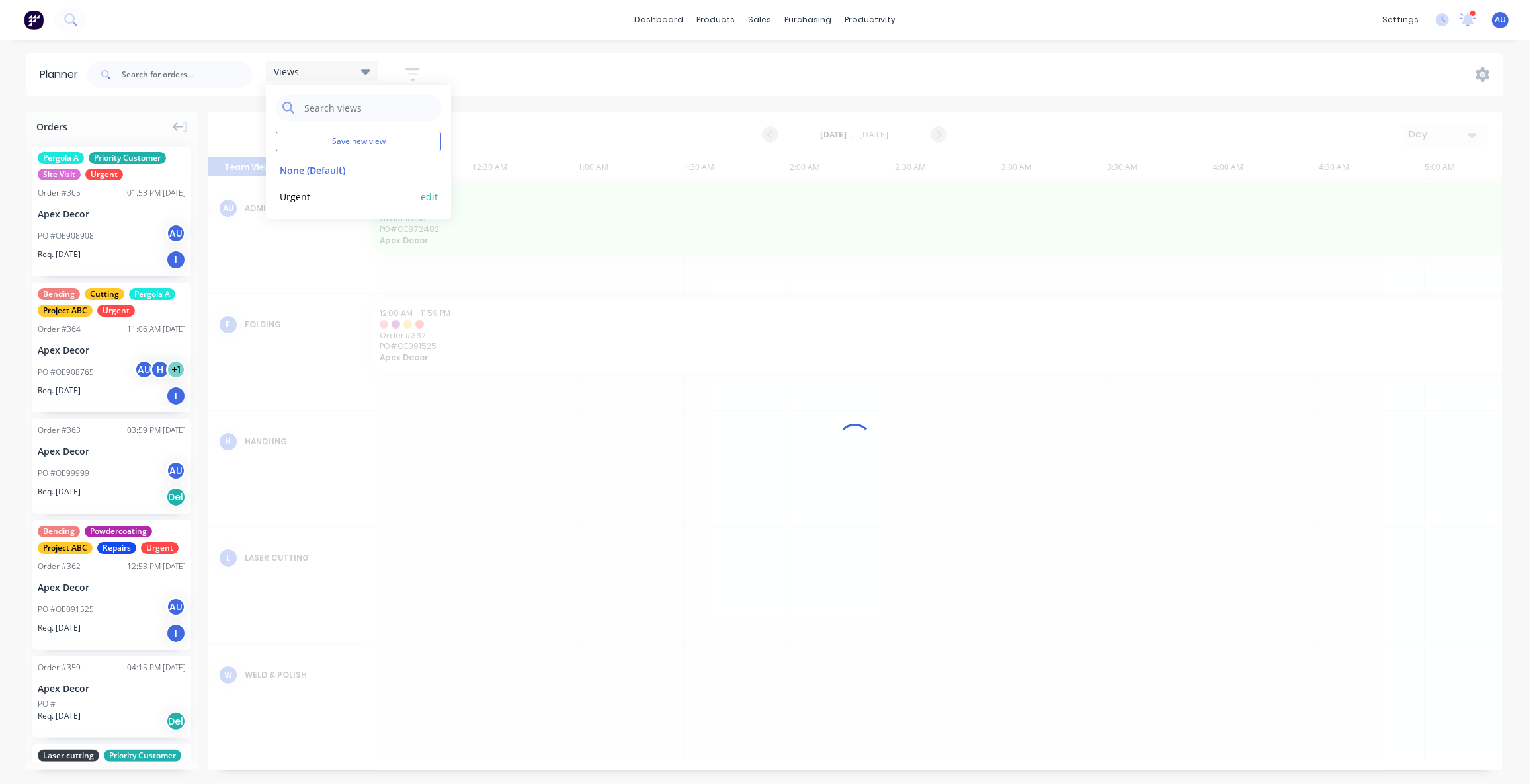
scroll to position [0, 2964]
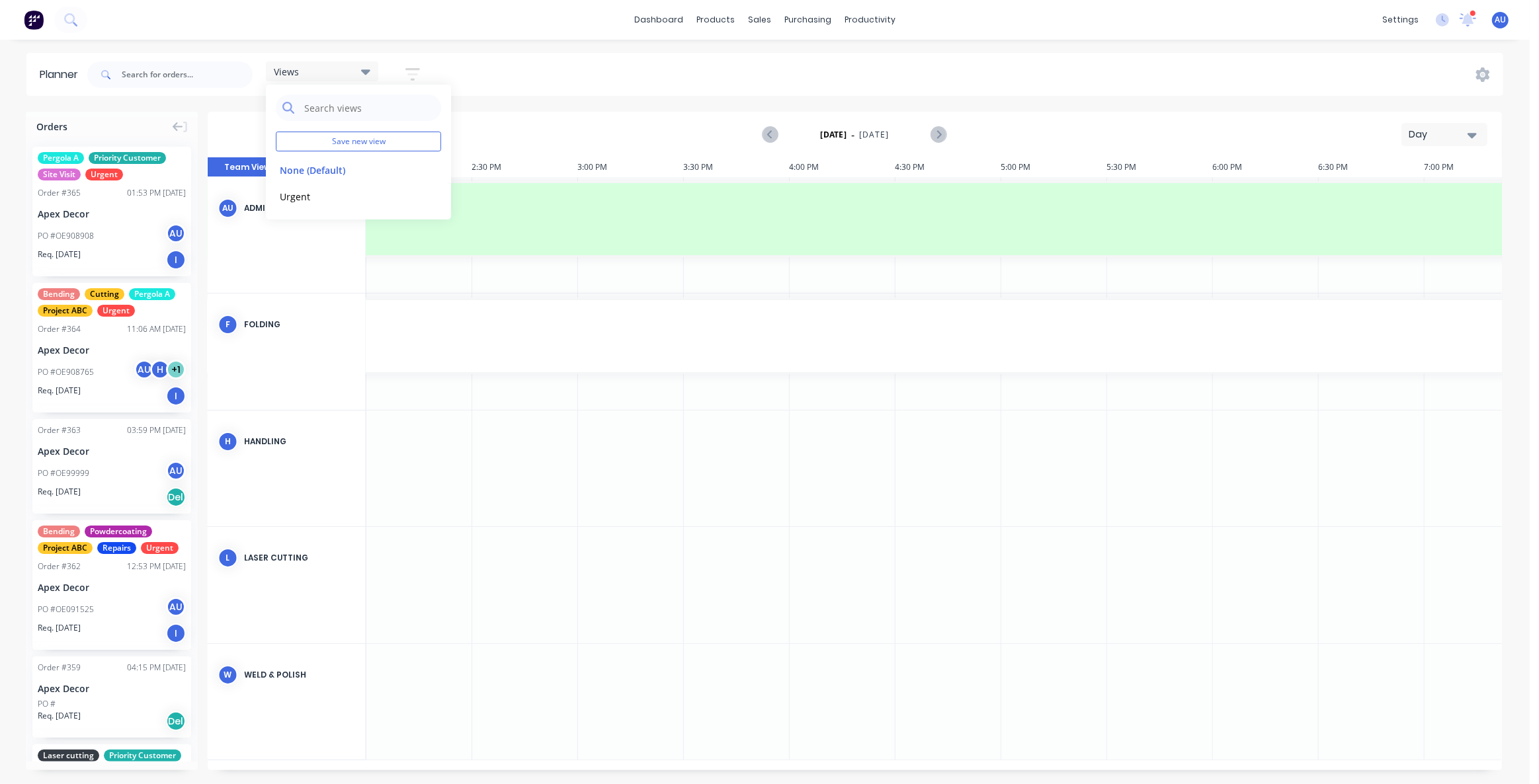
click at [1448, 133] on div "Day" at bounding box center [1439, 135] width 61 height 14
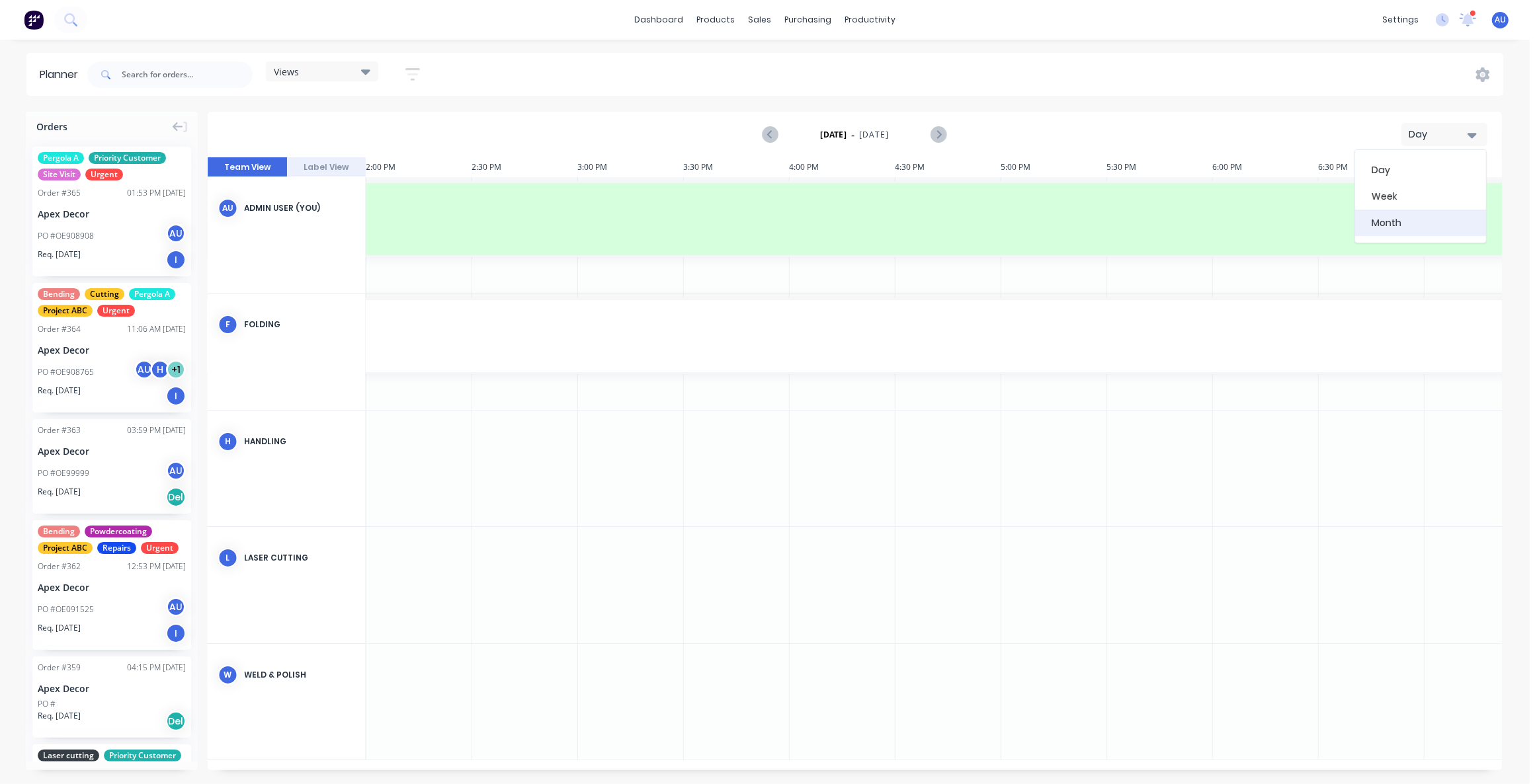
click at [1424, 229] on div "Month" at bounding box center [1421, 222] width 131 height 26
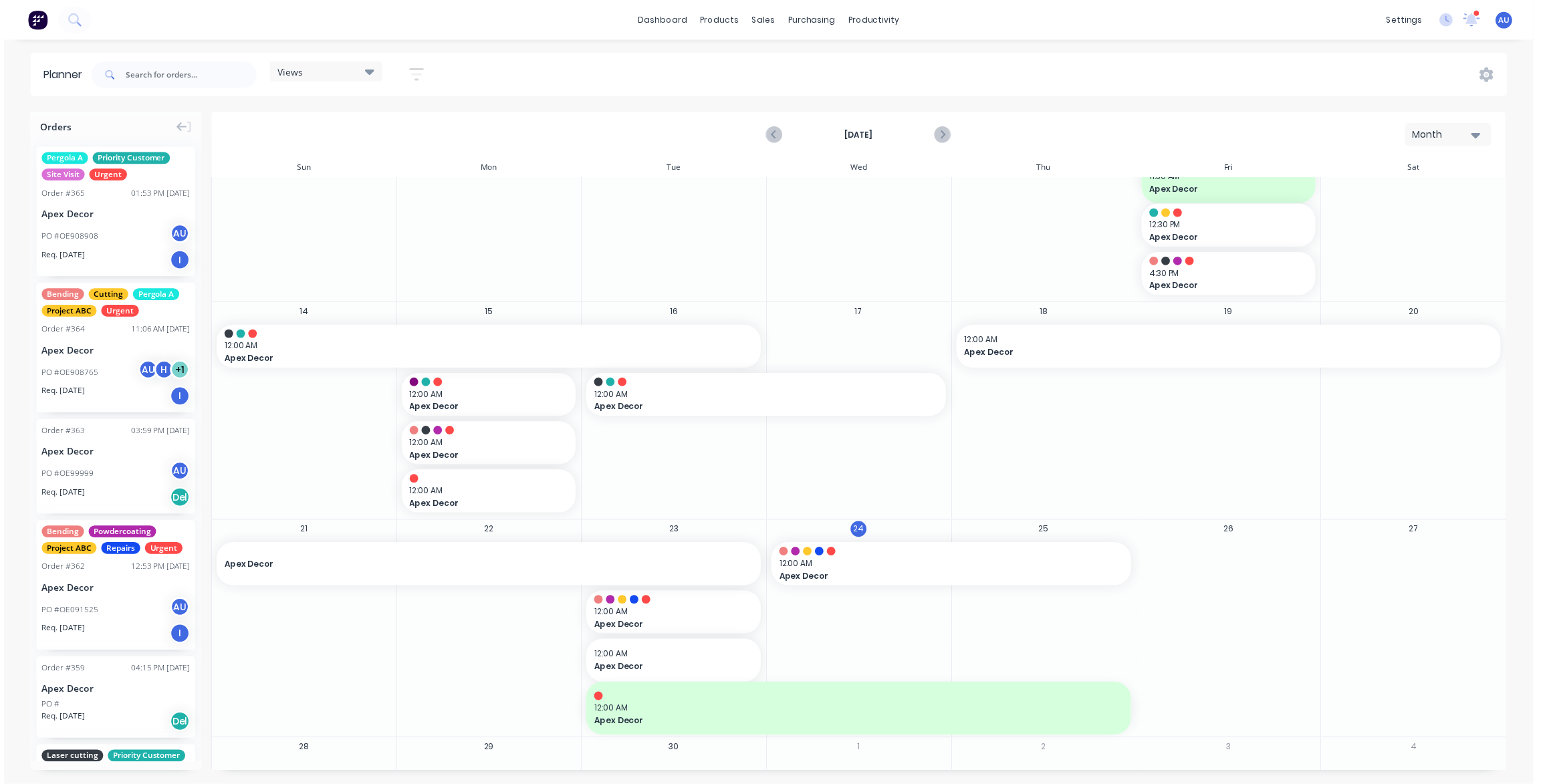
scroll to position [207, 0]
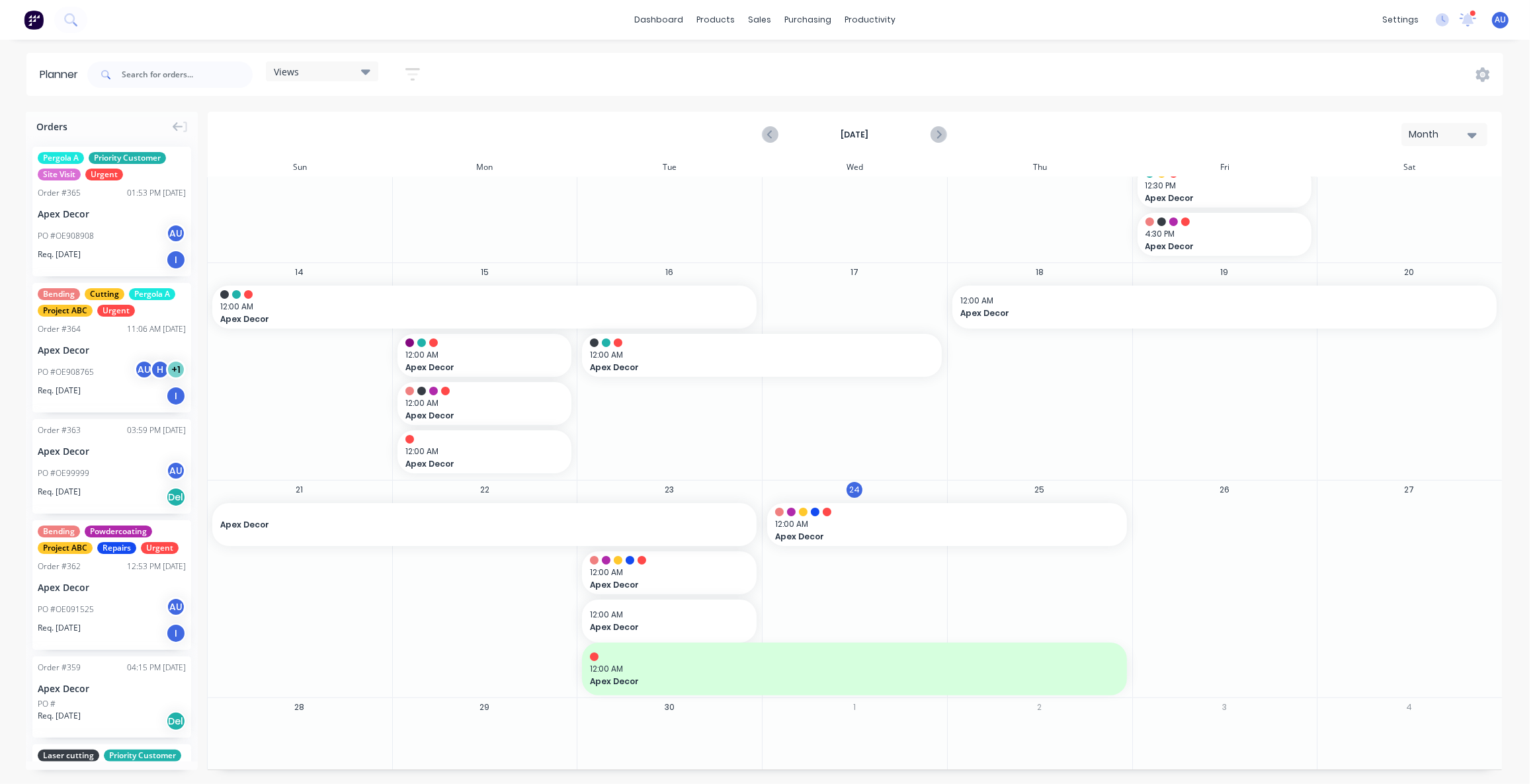
click at [800, 78] on div "Views Save new view None (Default) edit Urgent edit Show/Hide users Show/Hide o…" at bounding box center [795, 75] width 1419 height 39
click at [903, 61] on div "Workflow" at bounding box center [894, 64] width 39 height 12
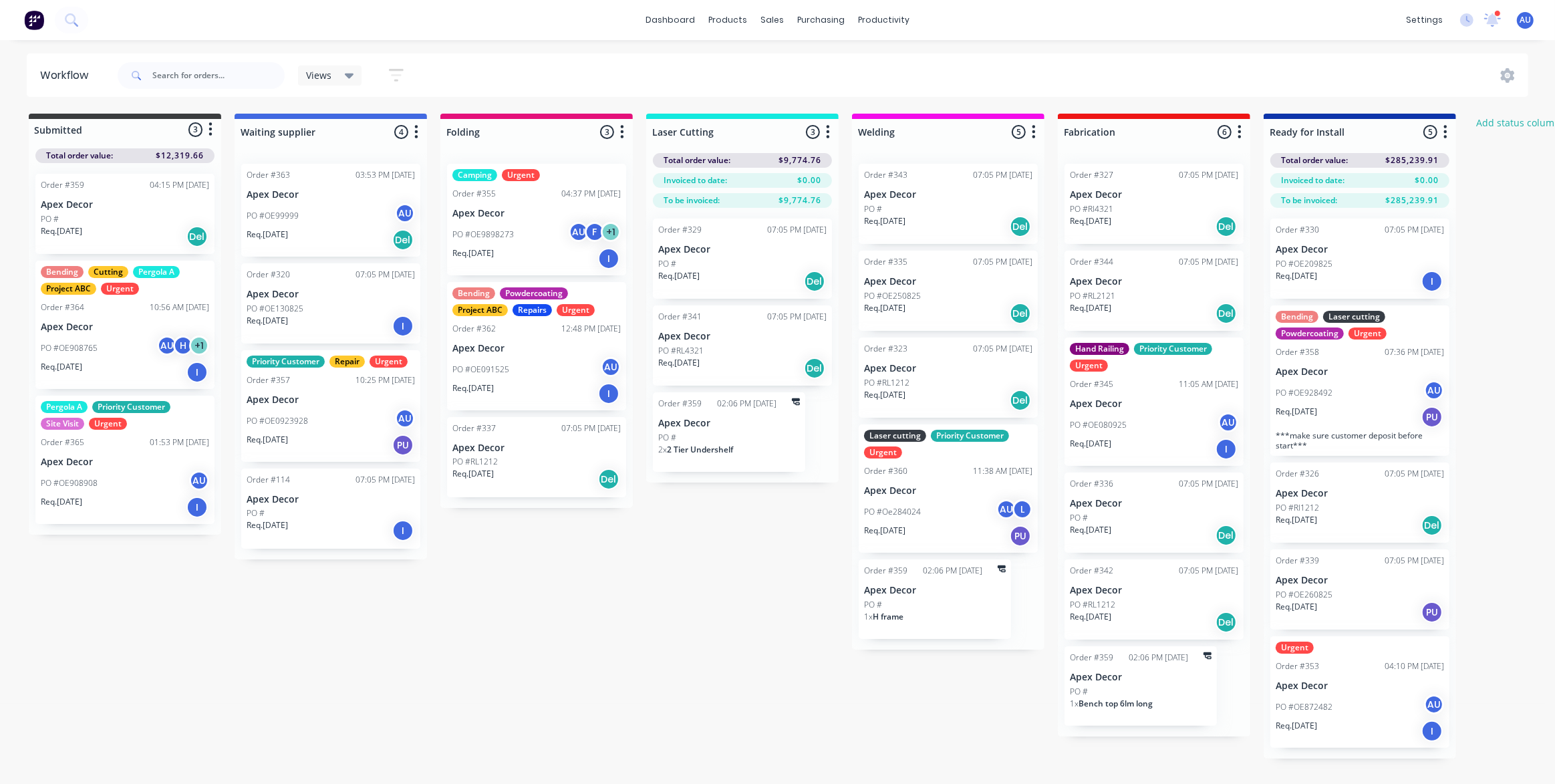
click at [670, 522] on div "Submitted 3 Status colour #3A3C3E hex #3A3C3E Save Cancel Summaries Total order…" at bounding box center [910, 435] width 1841 height 645
click at [795, 594] on div "Submitted 3 Status colour #3A3C3E hex #3A3C3E Save Cancel Summaries Total order…" at bounding box center [910, 435] width 1841 height 645
click at [762, 595] on div "Submitted 3 Status colour #3A3C3E hex #3A3C3E Save Cancel Summaries Total order…" at bounding box center [910, 435] width 1841 height 645
click at [323, 136] on div at bounding box center [331, 132] width 193 height 26
drag, startPoint x: 325, startPoint y: 134, endPoint x: 226, endPoint y: 134, distance: 99.0
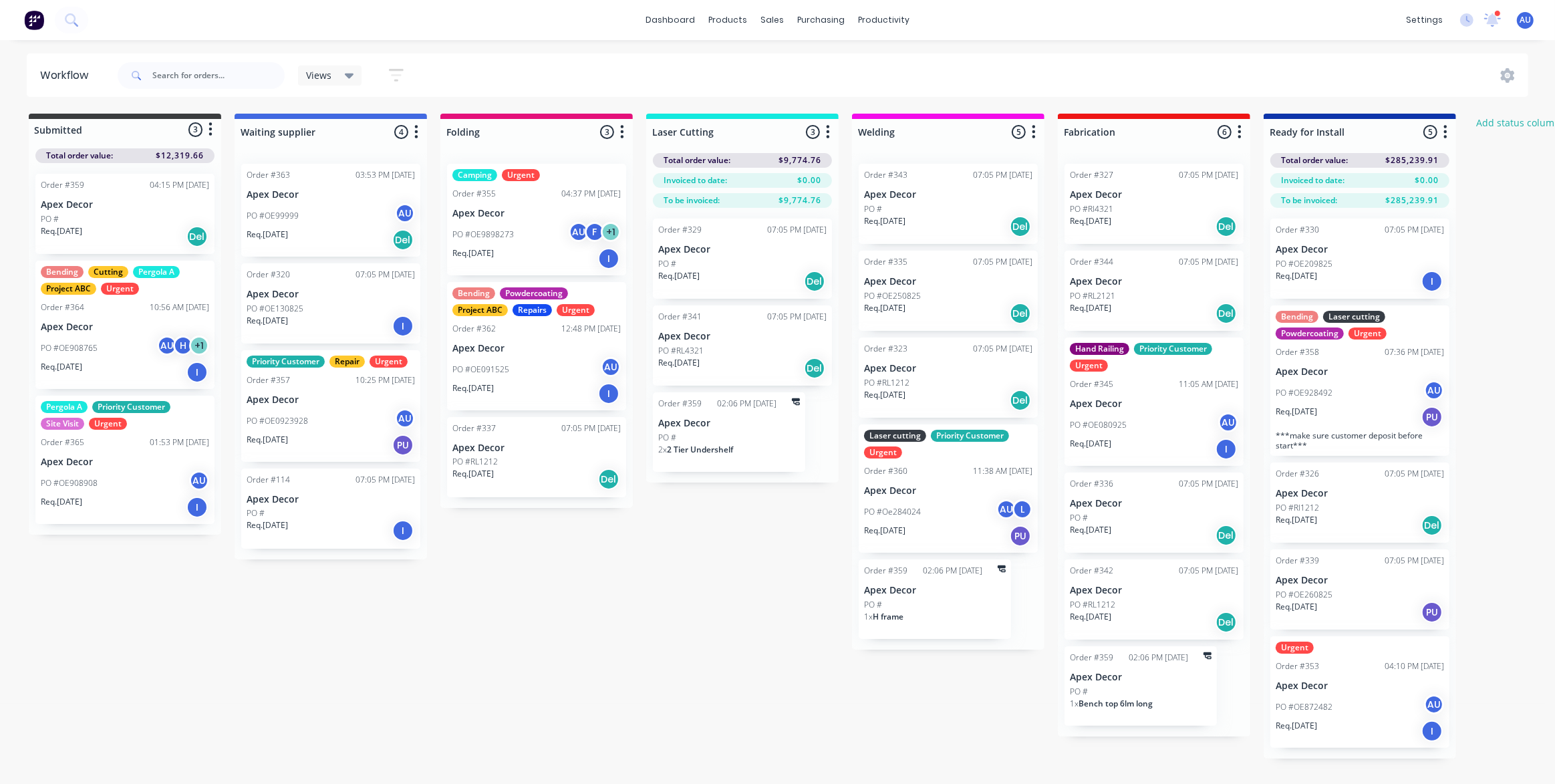
click at [226, 134] on div "Submitted 3 Status colour #3A3C3E hex #3A3C3E Save Cancel Summaries Total order…" at bounding box center [910, 435] width 1841 height 645
click at [320, 131] on input "Waiting supplier" at bounding box center [306, 131] width 131 height 14
drag, startPoint x: 373, startPoint y: 117, endPoint x: 405, endPoint y: 116, distance: 32.0
click at [402, 118] on div "Waiting supplier 4 Status colour #4169E1 hex #4169E1 Save Cancel Notifications …" at bounding box center [331, 128] width 193 height 31
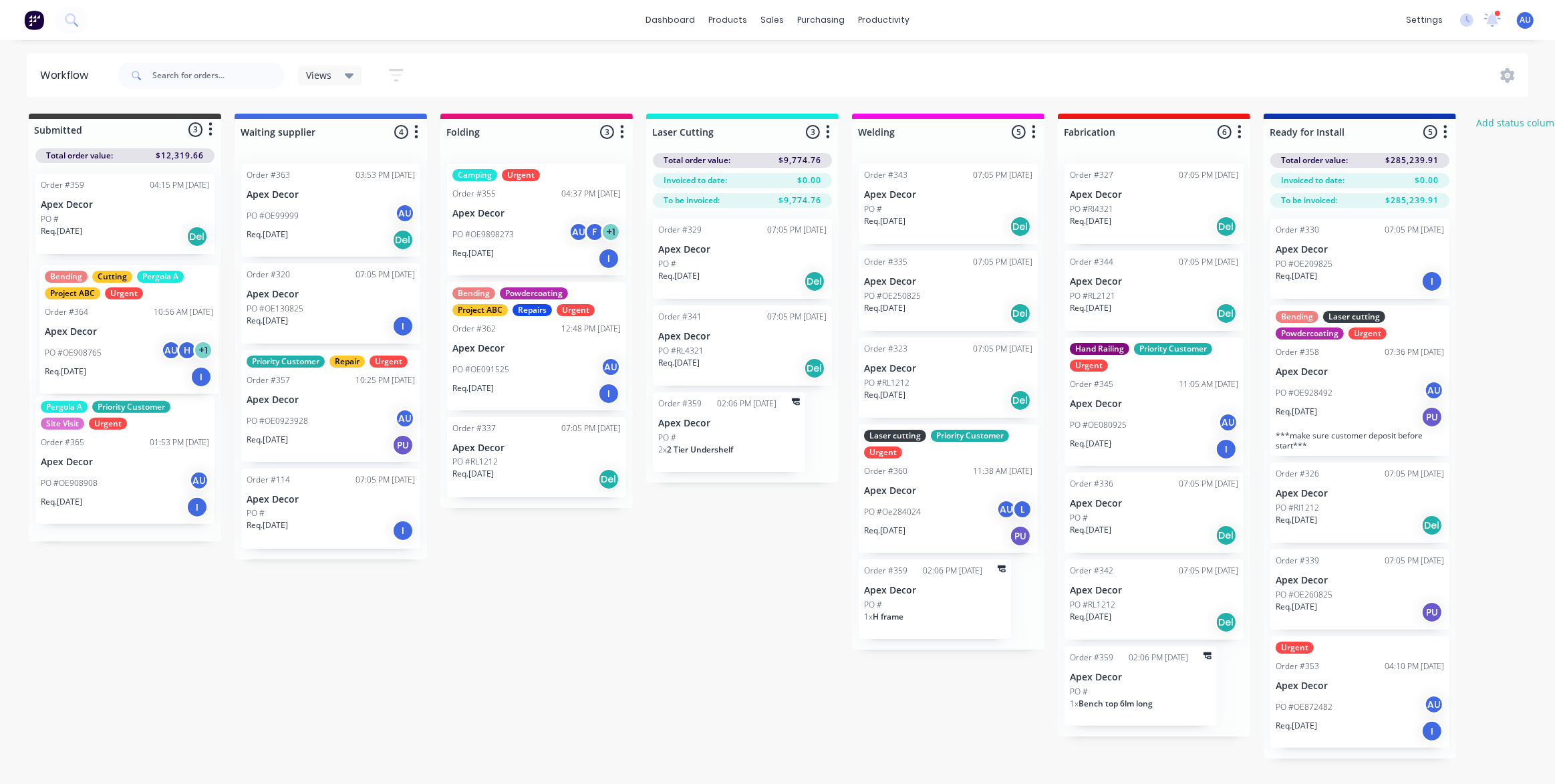
drag, startPoint x: 109, startPoint y: 319, endPoint x: 109, endPoint y: 333, distance: 14.0
click at [109, 333] on div "Order #359 04:15 PM [DATE] Apex Decor PO # Req. [DATE] Del Bending Cutting Perg…" at bounding box center [125, 352] width 193 height 378
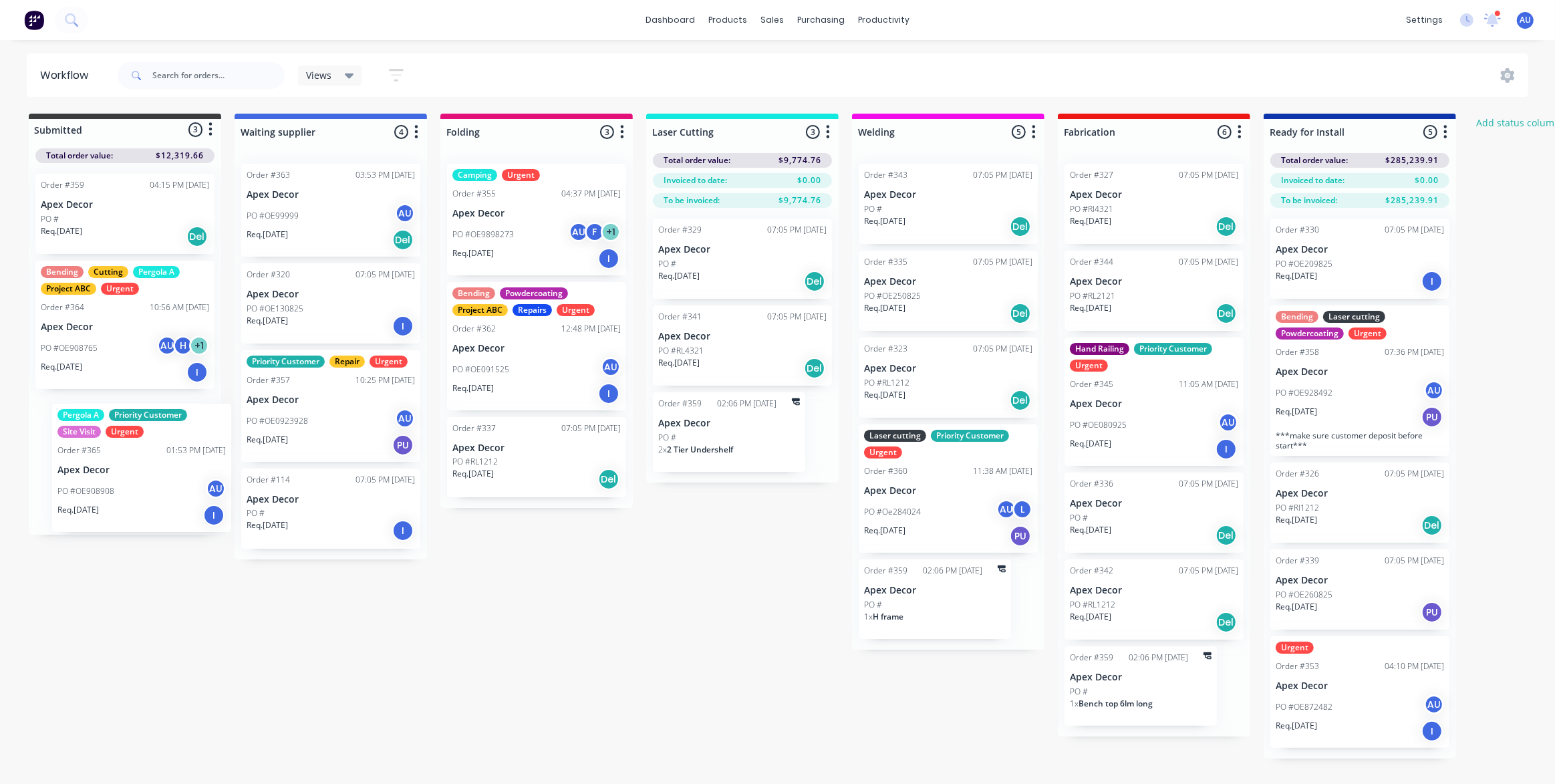
click at [101, 457] on div "Order #359 04:15 PM [DATE] Apex Decor PO # Req. [DATE] Del Bending Cutting Perg…" at bounding box center [125, 349] width 193 height 371
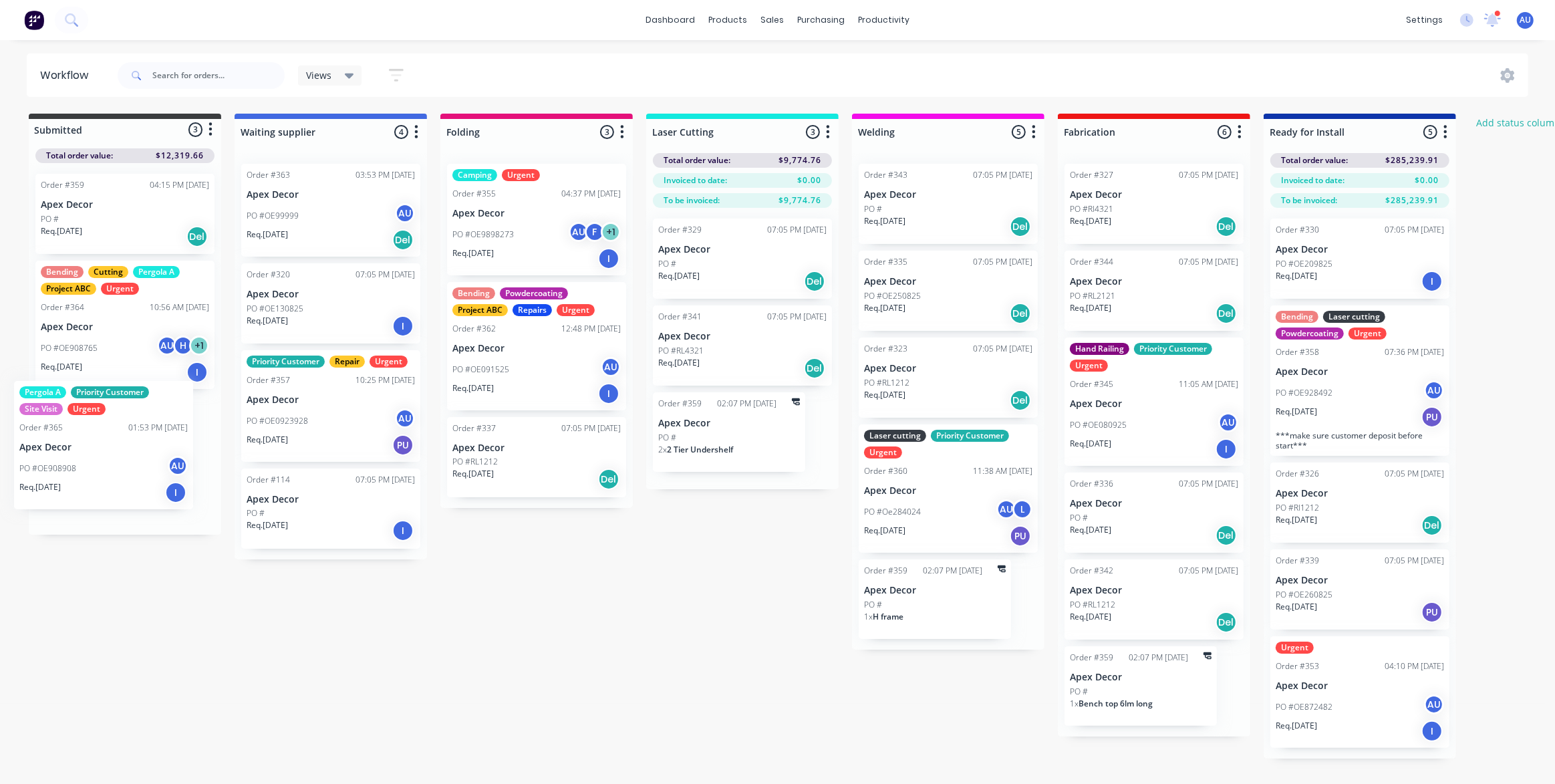
drag, startPoint x: 97, startPoint y: 459, endPoint x: 78, endPoint y: 437, distance: 29.1
click at [78, 437] on div "Order #359 04:15 PM [DATE] Apex Decor PO # Req. [DATE] Del Bending Cutting Perg…" at bounding box center [125, 349] width 193 height 371
click at [574, 628] on div "Submitted 3 Status colour #3A3C3E hex #3A3C3E Save Cancel Summaries Total order…" at bounding box center [910, 435] width 1841 height 645
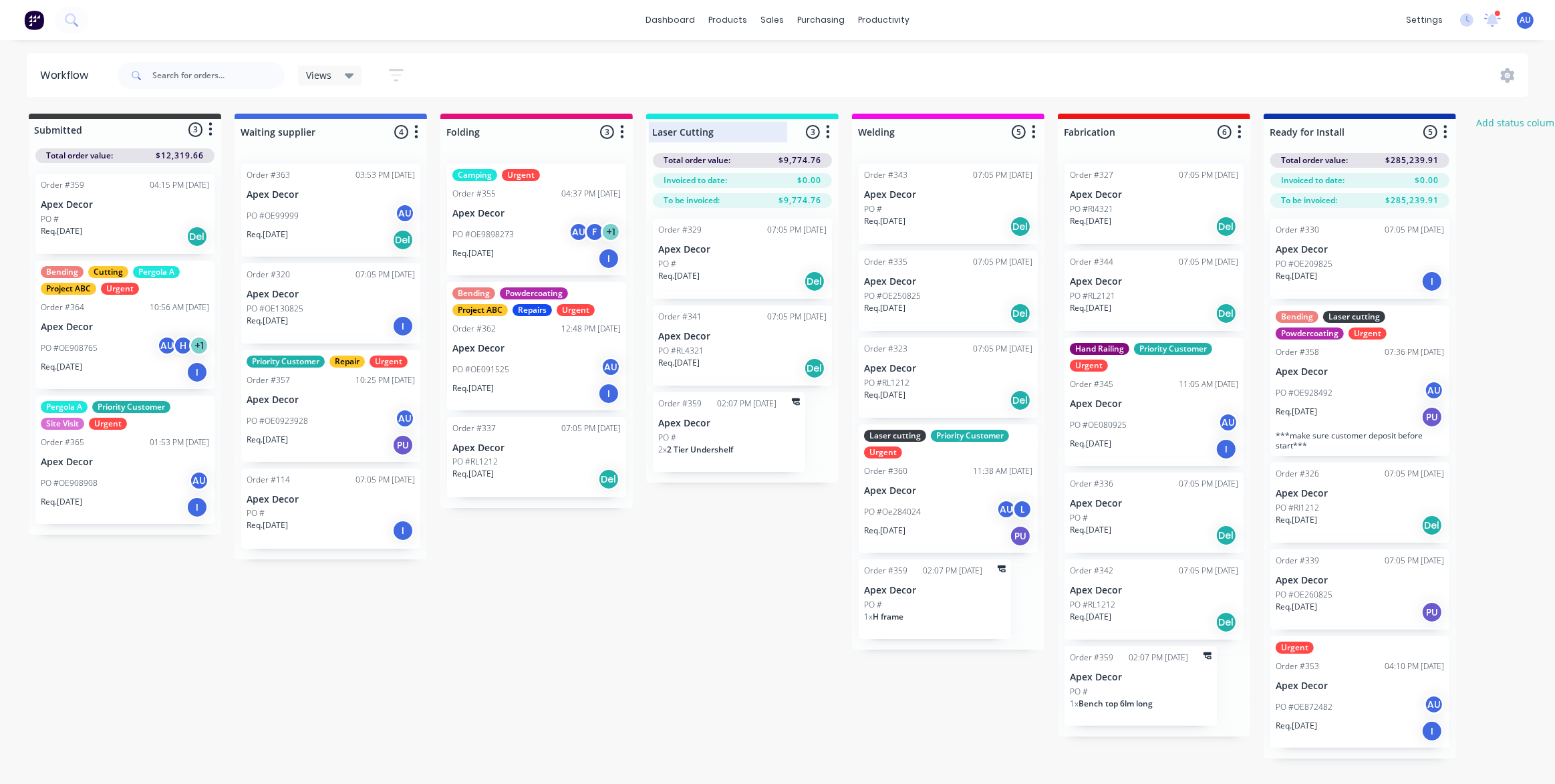
click at [726, 134] on div at bounding box center [743, 132] width 193 height 26
drag, startPoint x: 726, startPoint y: 129, endPoint x: 709, endPoint y: 128, distance: 17.0
click at [709, 128] on input "Laser Cutting" at bounding box center [718, 131] width 131 height 14
click at [419, 134] on button "button" at bounding box center [416, 132] width 16 height 16
click at [400, 184] on button "Notifications" at bounding box center [358, 182] width 134 height 22
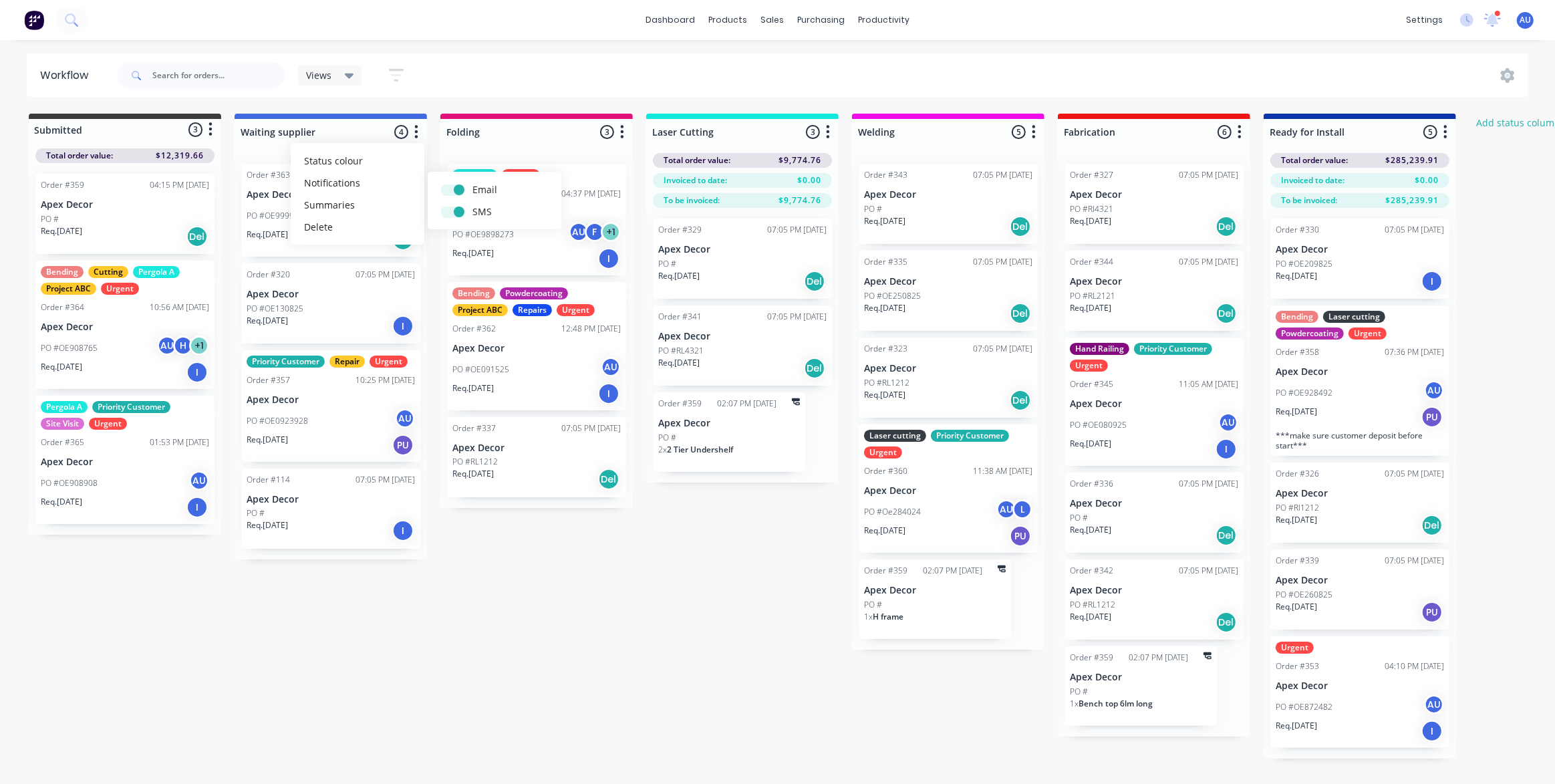
click at [511, 582] on div "Submitted 3 Status colour #3A3C3E hex #3A3C3E Save Cancel Summaries Total order…" at bounding box center [910, 435] width 1841 height 645
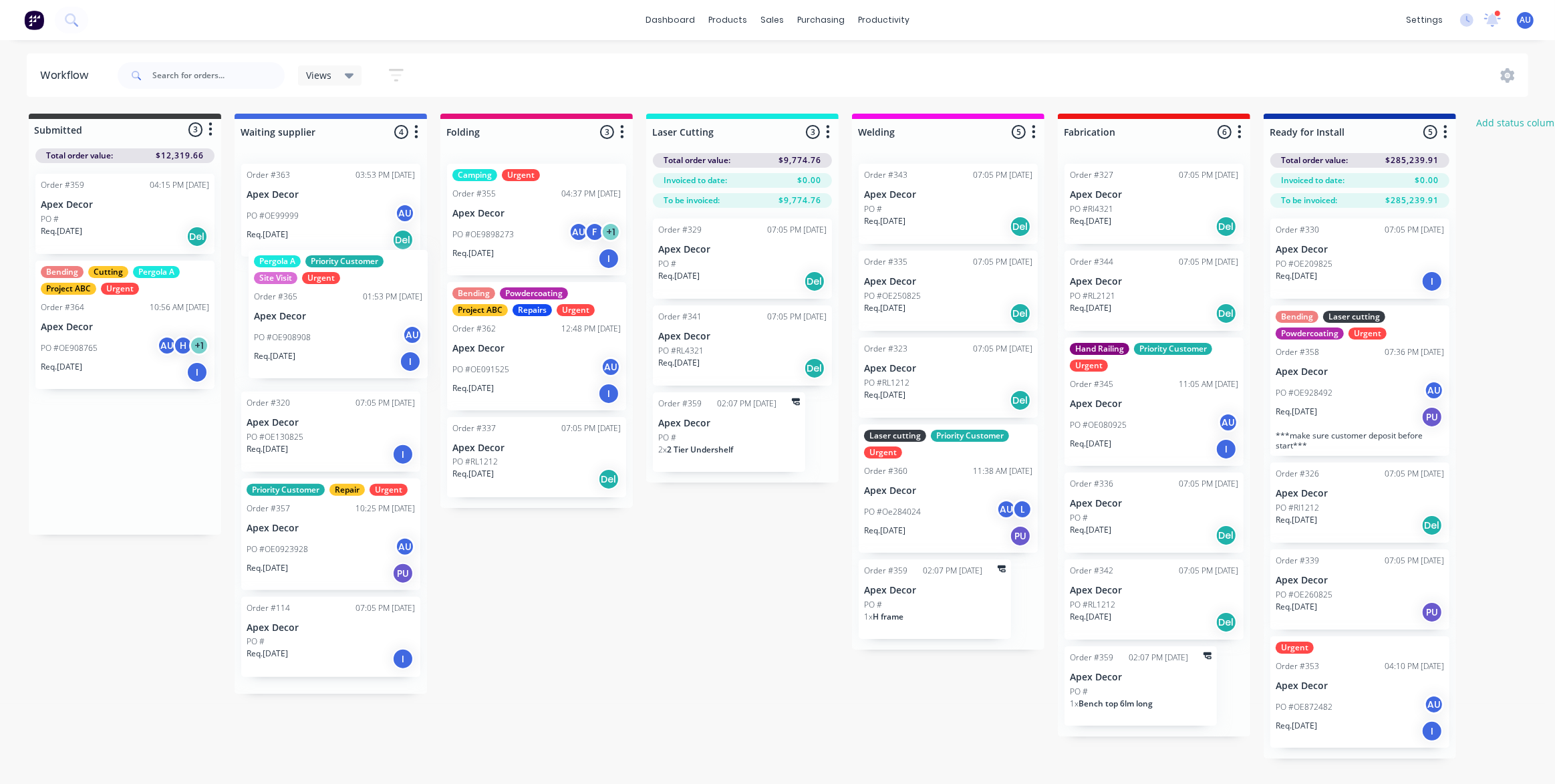
drag, startPoint x: 125, startPoint y: 475, endPoint x: 347, endPoint y: 334, distance: 263.0
click at [347, 334] on div "Submitted 3 Status colour #3A3C3E hex #3A3C3E Save Cancel Summaries Total order…" at bounding box center [910, 435] width 1841 height 645
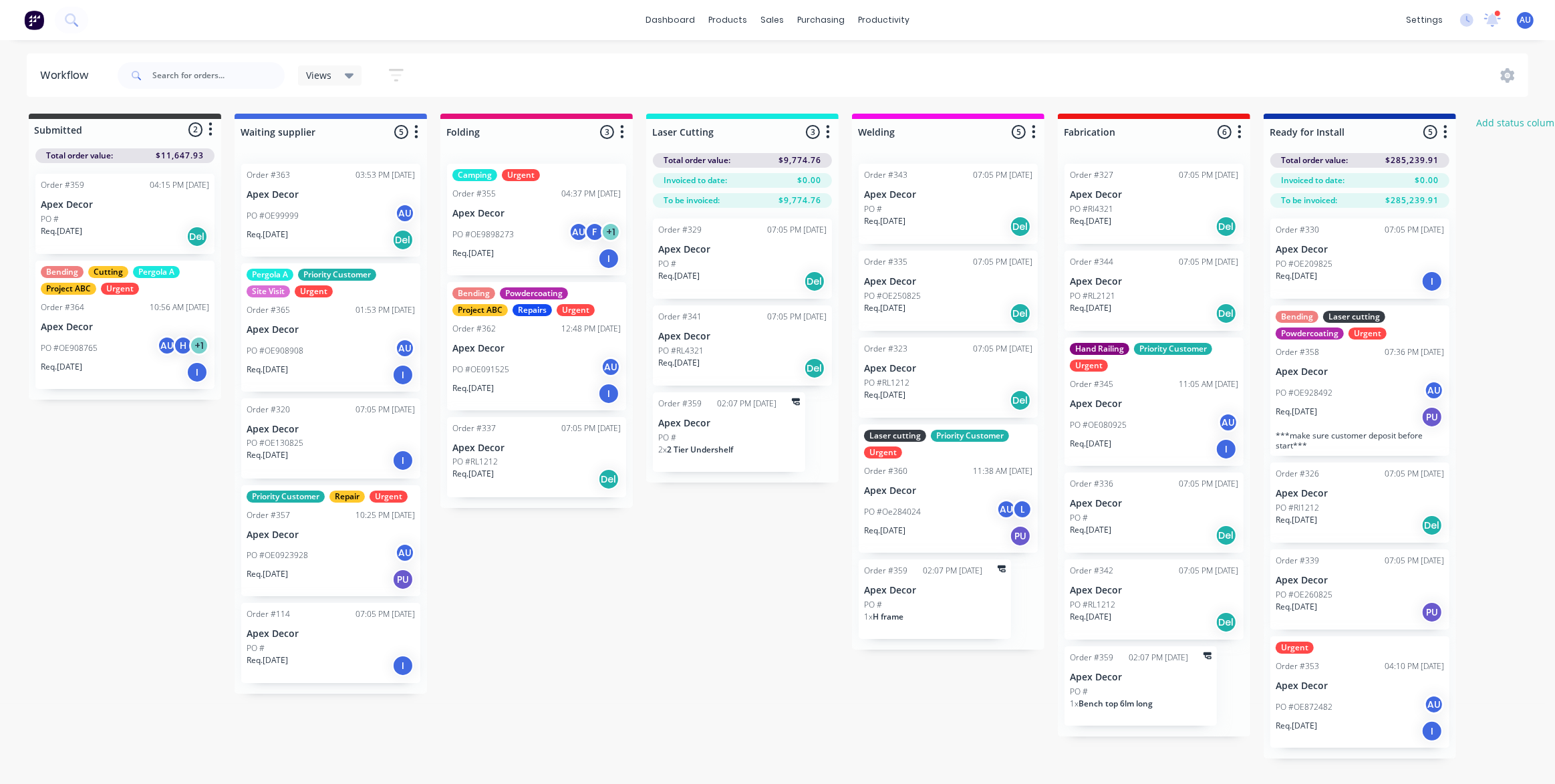
click at [417, 131] on icon "button" at bounding box center [417, 131] width 4 height 13
click at [389, 178] on button "Notifications" at bounding box center [358, 182] width 134 height 22
click at [547, 594] on div "Submitted 2 Status colour #3A3C3E hex #3A3C3E Save Cancel Summaries Total order…" at bounding box center [910, 435] width 1841 height 645
click at [625, 129] on button "button" at bounding box center [622, 132] width 16 height 16
click at [584, 179] on button "Notifications" at bounding box center [564, 182] width 134 height 22
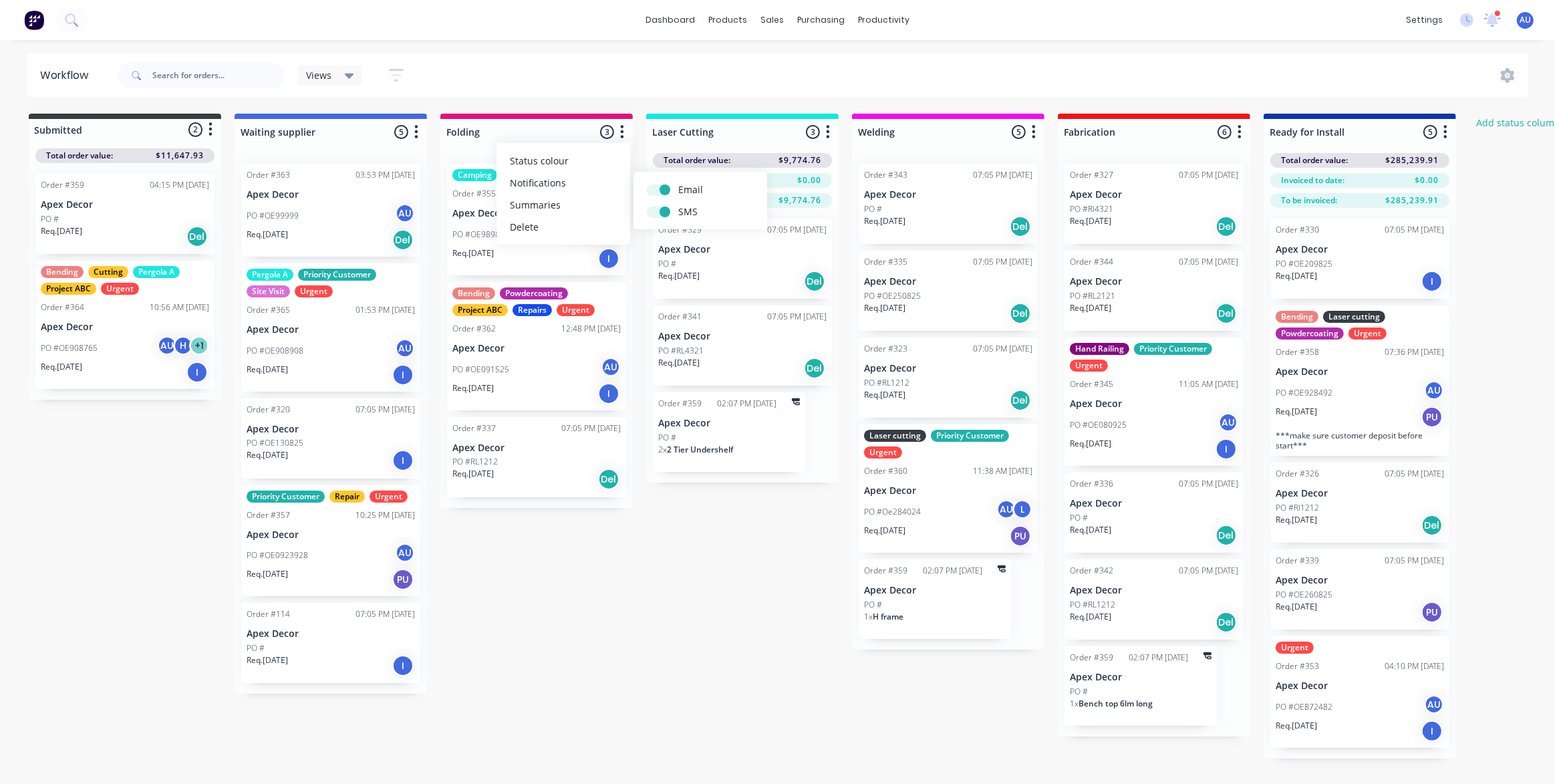
click at [742, 618] on div "Submitted 2 Status colour #3A3C3E hex #3A3C3E Save Cancel Summaries Total order…" at bounding box center [910, 435] width 1841 height 645
click at [453, 71] on div "Views Save new view None (Default) edit Priority Customer edit Urgent Jobs edit…" at bounding box center [822, 76] width 1414 height 40
click at [405, 75] on button "button" at bounding box center [396, 76] width 43 height 26
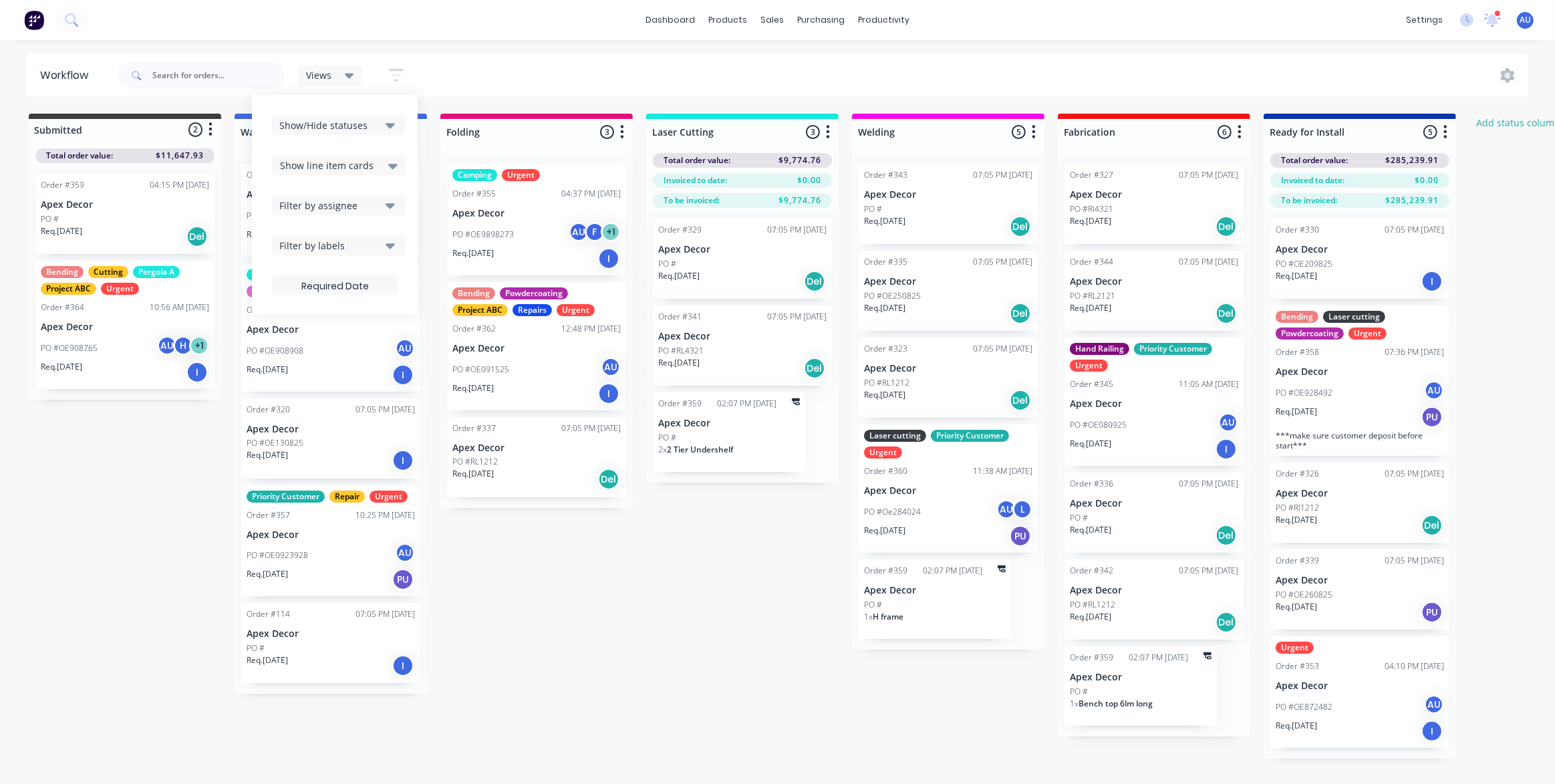
click at [344, 246] on div "Filter by labels" at bounding box center [330, 246] width 101 height 14
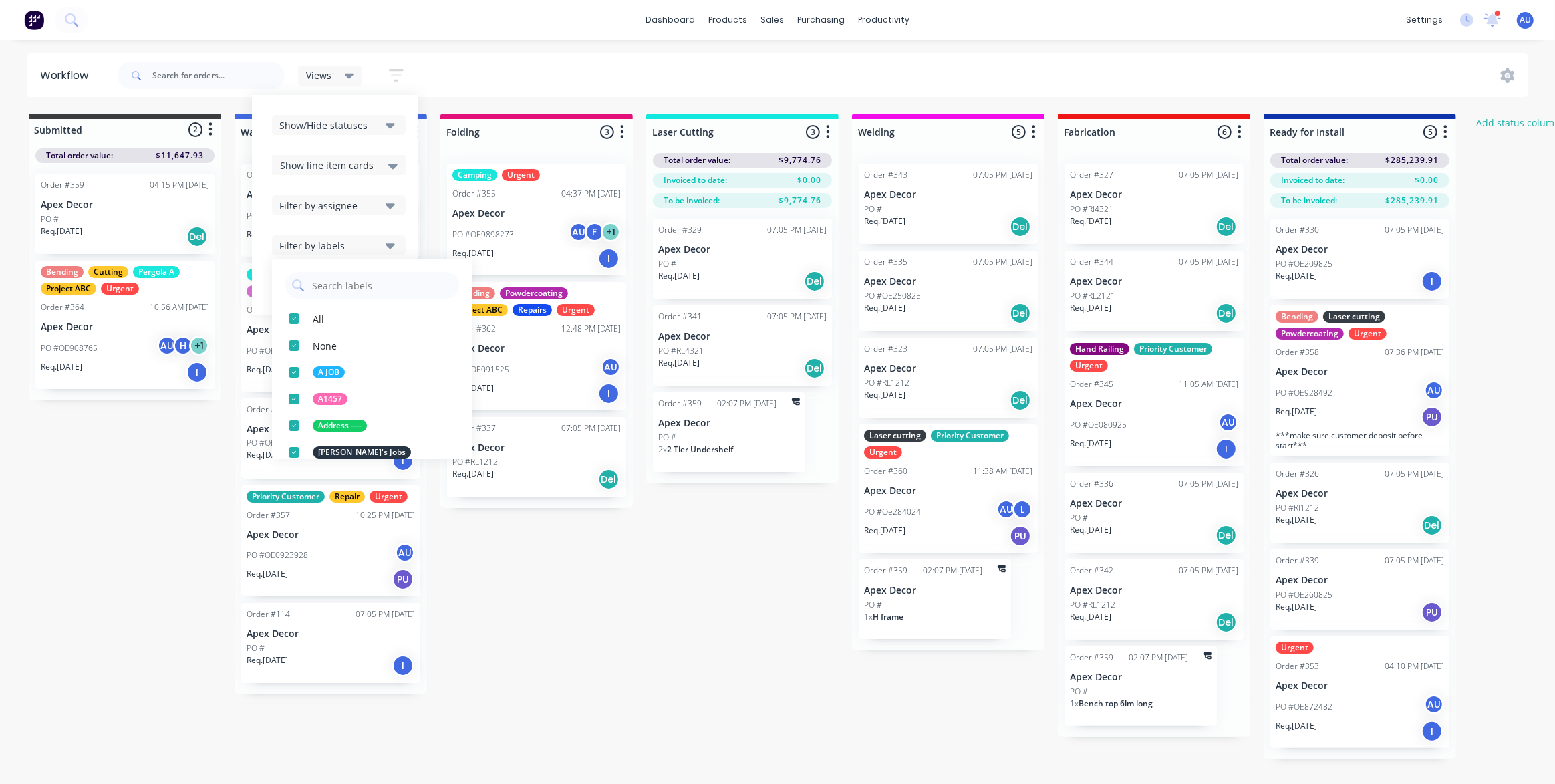
click at [343, 86] on div "Views Save new view None (Default) edit Priority Customer edit Urgent Jobs edit…" at bounding box center [358, 76] width 120 height 26
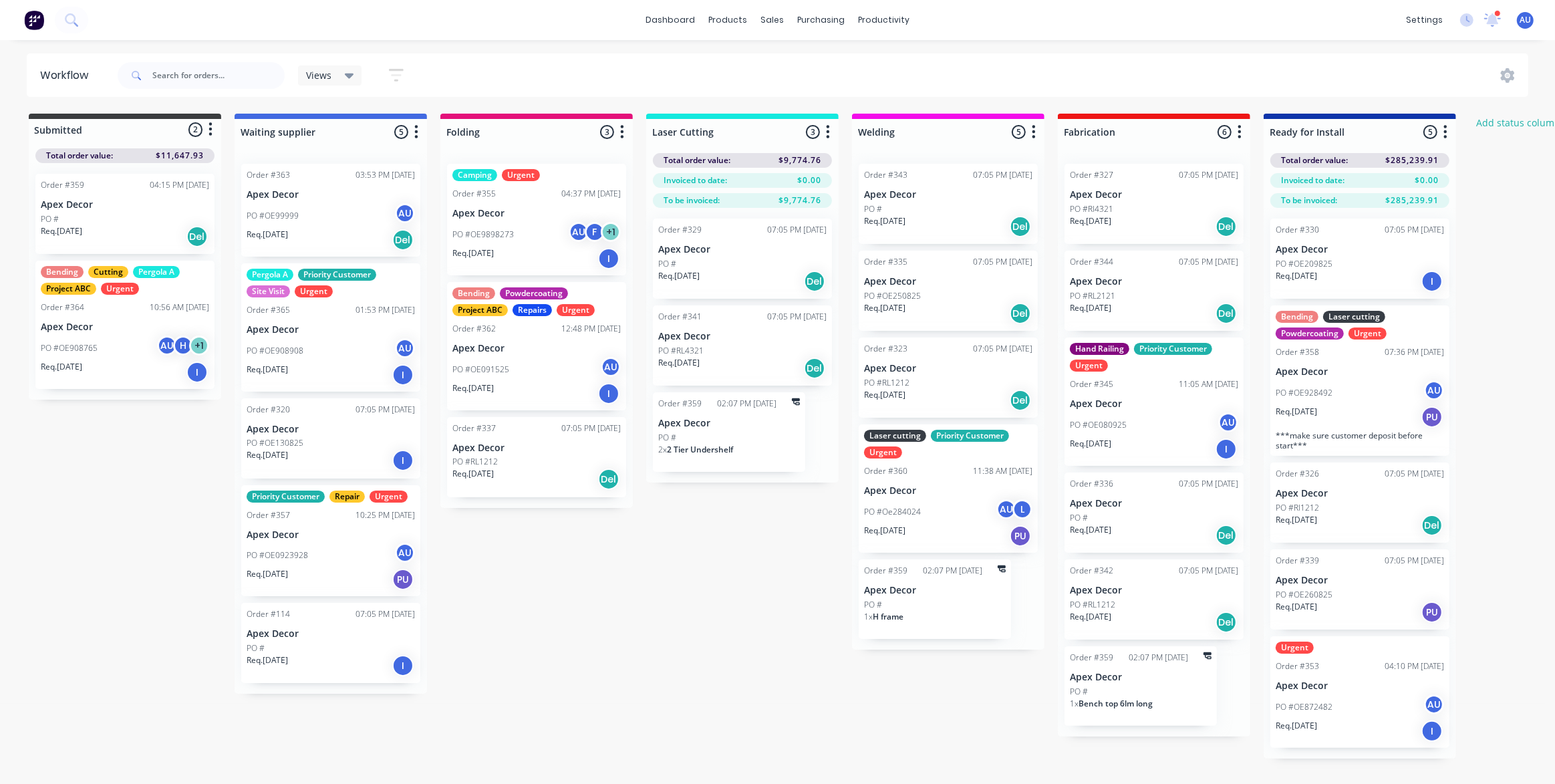
click at [339, 79] on div "Views" at bounding box center [330, 76] width 48 height 12
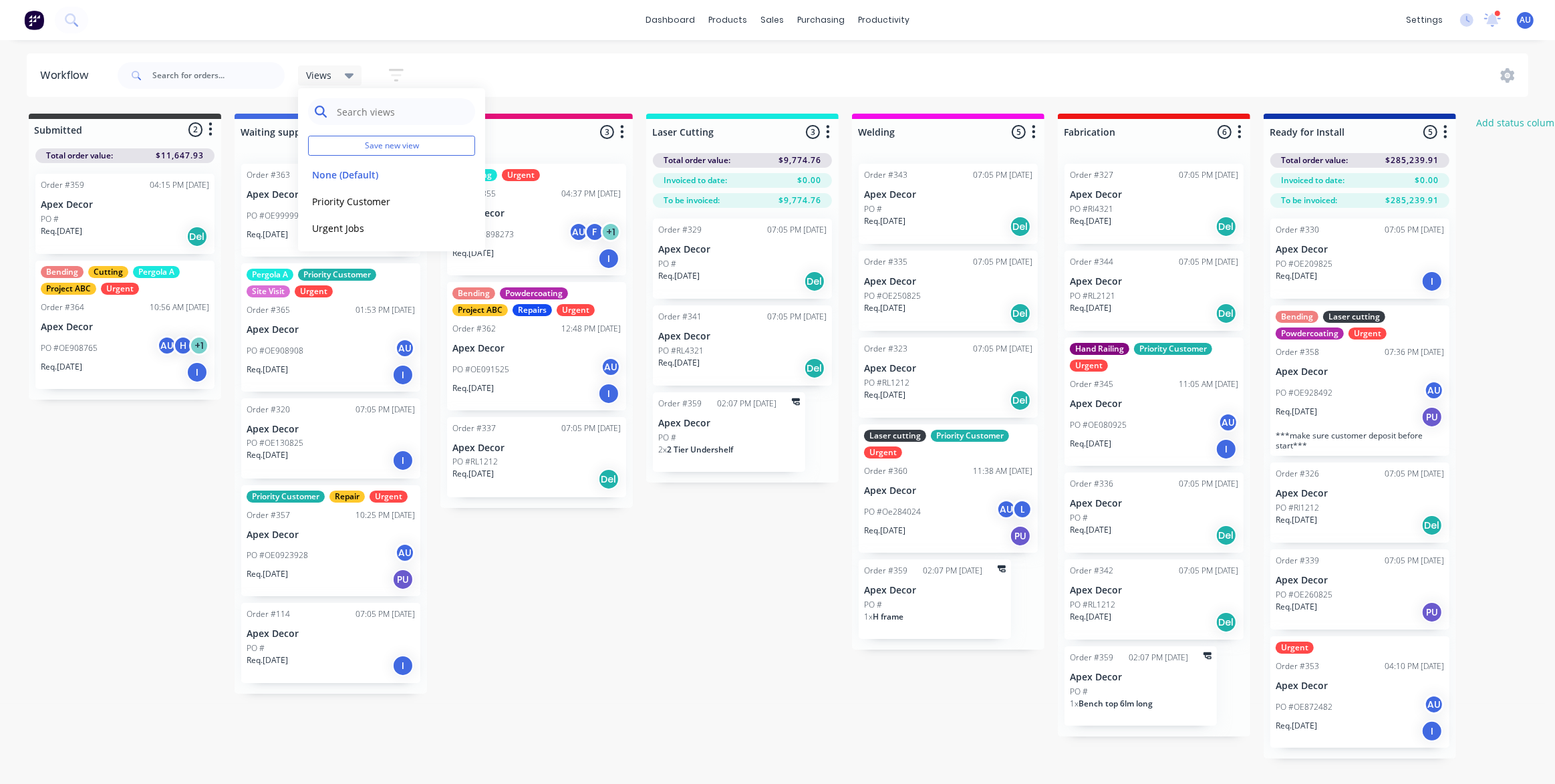
drag, startPoint x: 345, startPoint y: 101, endPoint x: 345, endPoint y: 109, distance: 8.0
drag, startPoint x: 345, startPoint y: 109, endPoint x: 326, endPoint y: 230, distance: 122.5
click at [326, 230] on button "Urgent Jobs" at bounding box center [379, 228] width 143 height 15
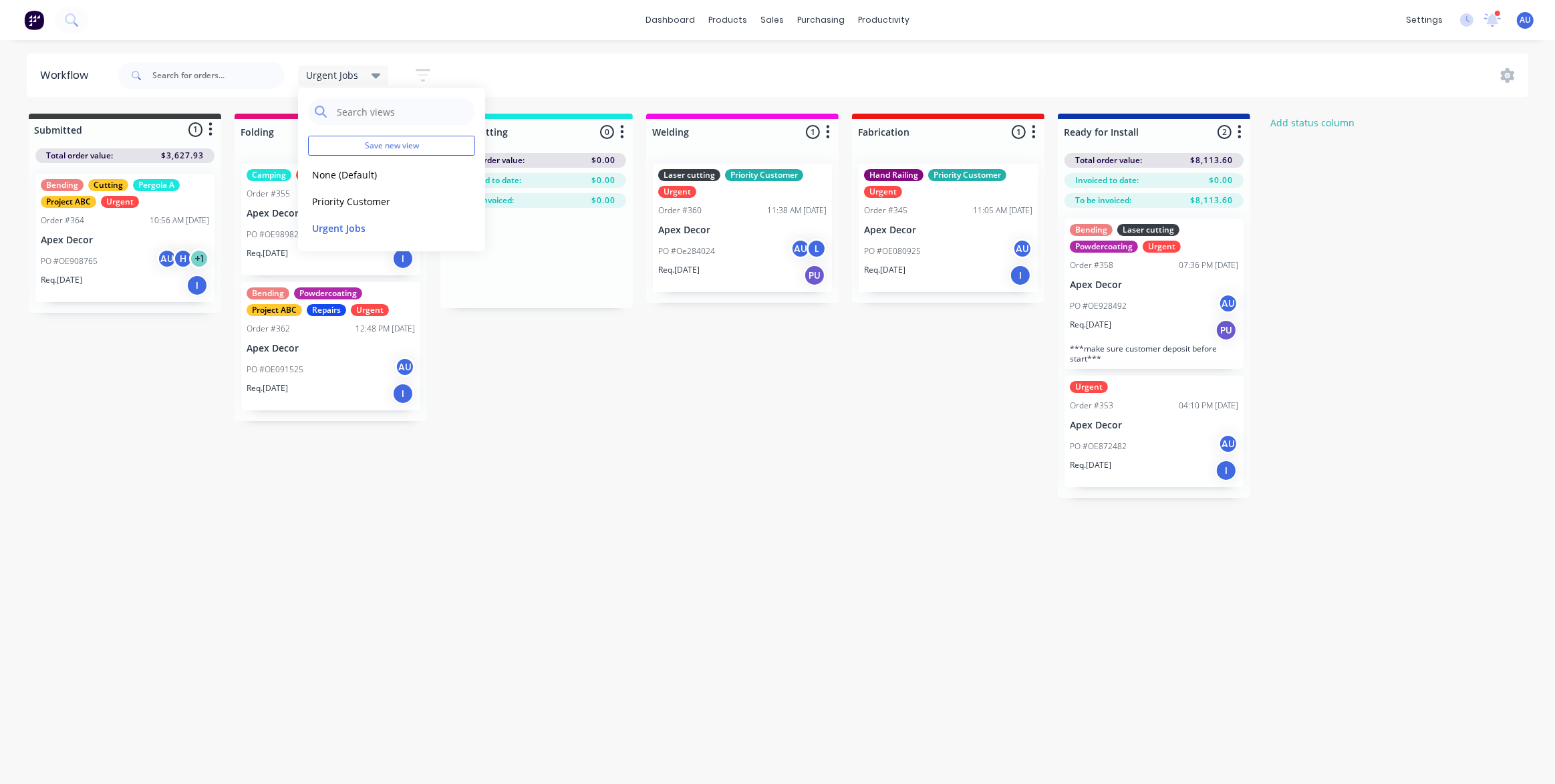
click at [893, 450] on div "Submitted 1 Status colour #3A3C3E hex #3A3C3E Save Cancel Summaries Total order…" at bounding box center [910, 305] width 1841 height 384
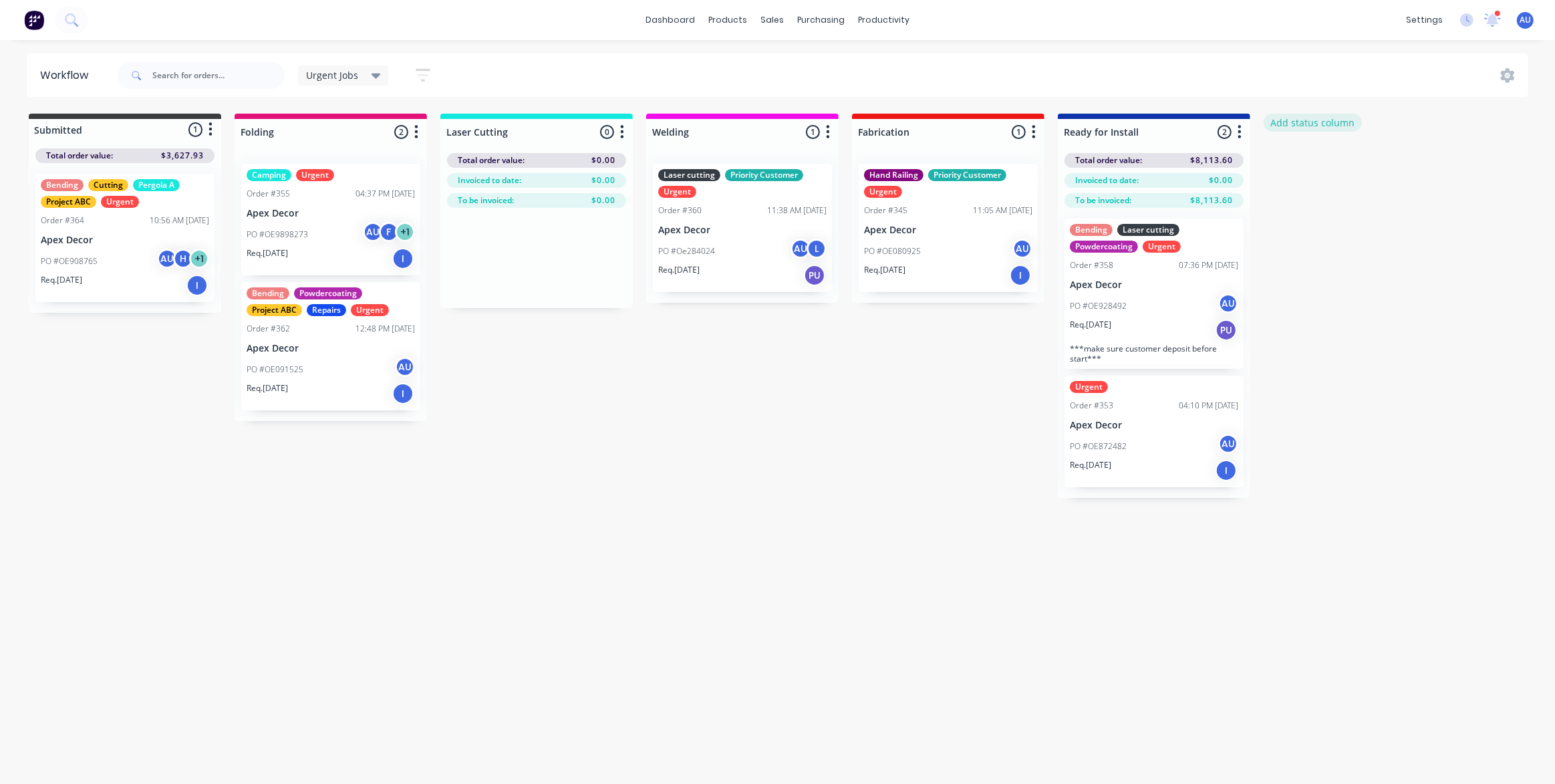
click at [1321, 122] on button "Add status column" at bounding box center [1313, 122] width 98 height 18
click at [1326, 138] on input at bounding box center [1359, 131] width 177 height 20
click at [1315, 357] on div "Submitted 1 Status colour #3A3C3E hex #3A3C3E Save Cancel Summaries Total order…" at bounding box center [910, 305] width 1841 height 384
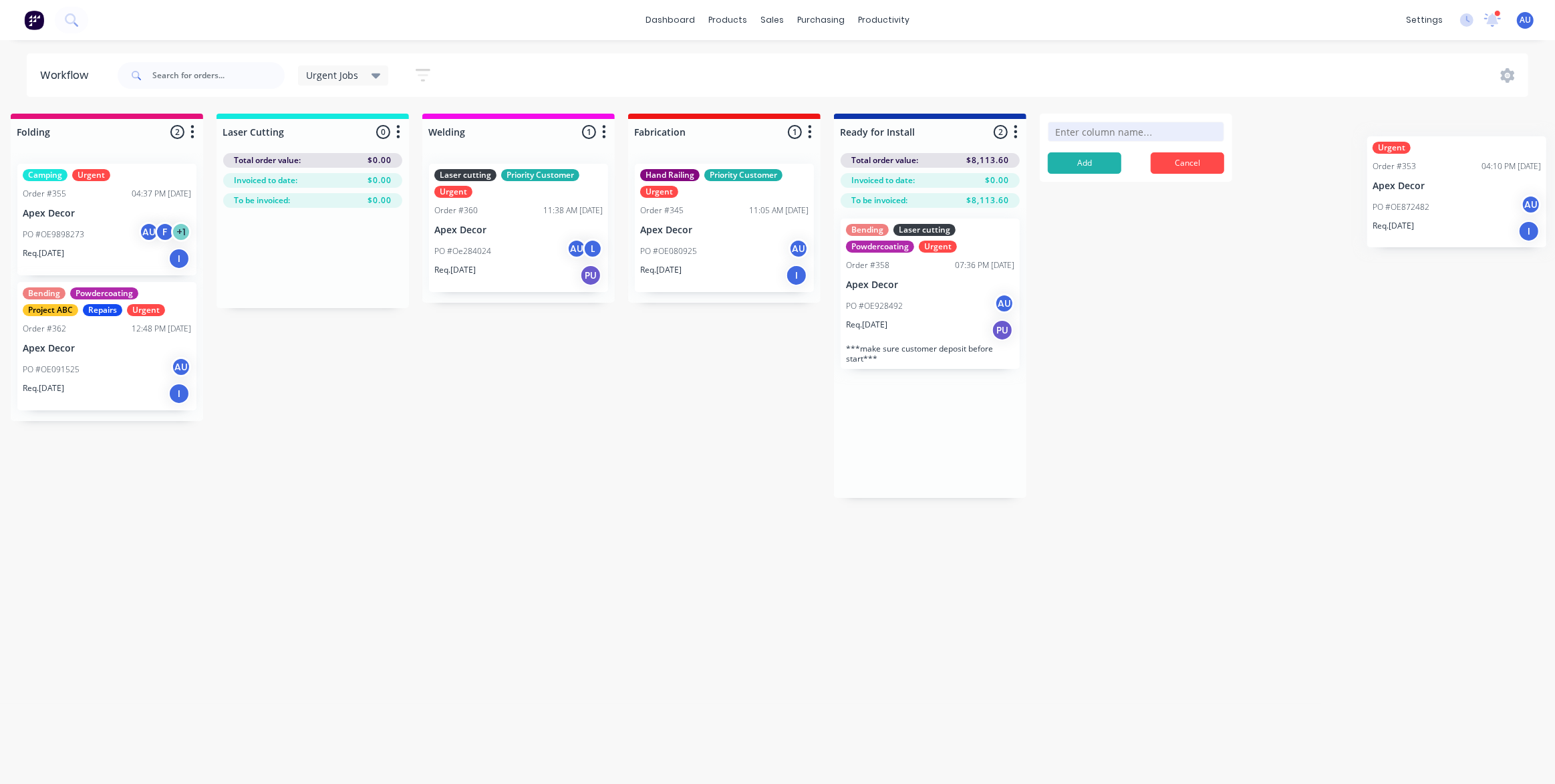
scroll to position [0, 286]
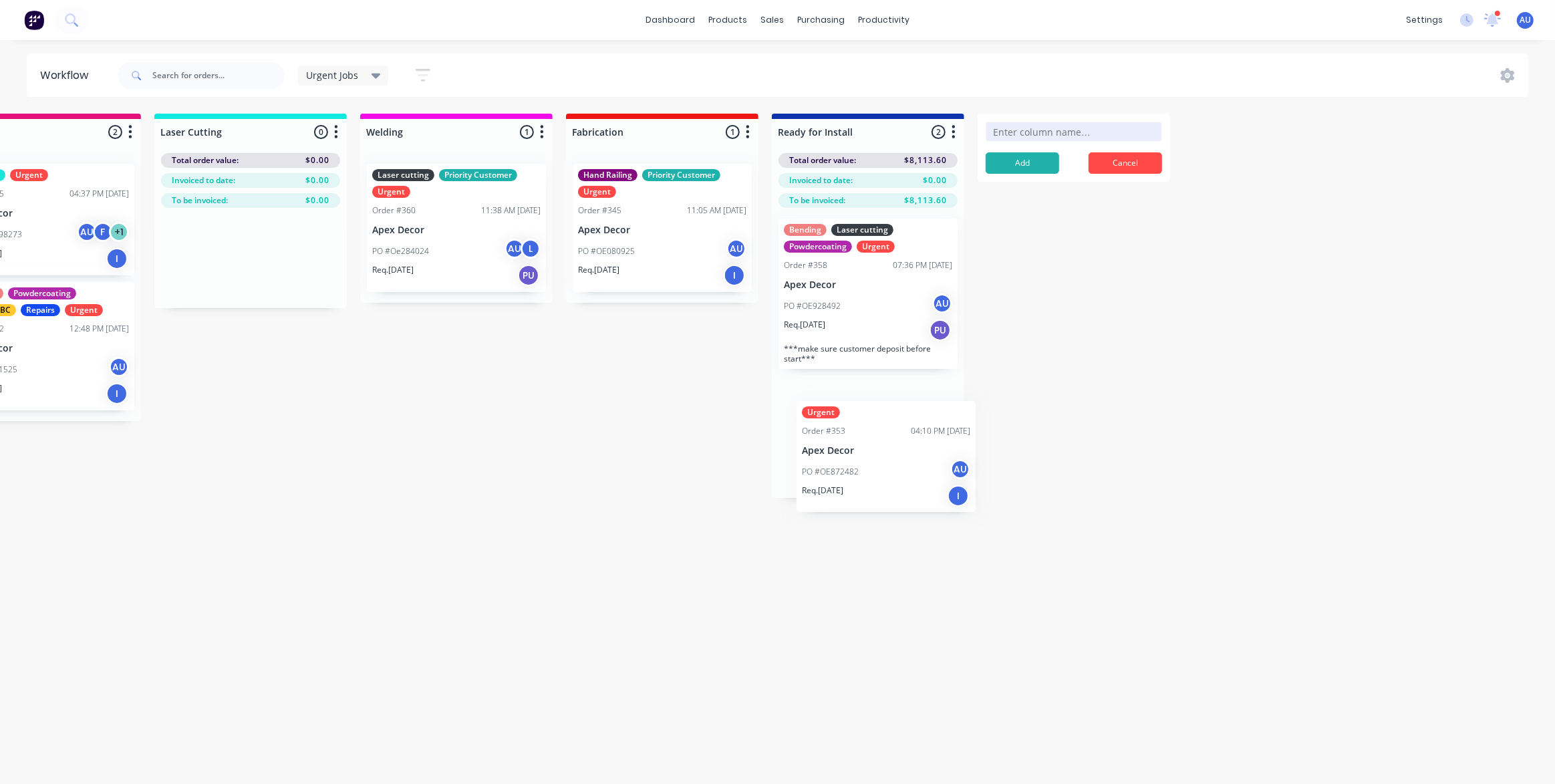
drag, startPoint x: 1121, startPoint y: 440, endPoint x: 858, endPoint y: 468, distance: 264.5
click at [858, 468] on div "Bending Laser cutting Powdercoating Urgent Order #358 07:36 PM [DATE] Apex Deco…" at bounding box center [868, 352] width 193 height 290
click at [511, 506] on div "Workflow Urgent Jobs Save new view None (Default) edit Priority Customer edit U…" at bounding box center [487, 405] width 1546 height 704
click at [555, 474] on div "Submitted 1 Status colour #3A3C3E hex #3A3C3E Save Cancel Summaries Total order…" at bounding box center [624, 305] width 1841 height 384
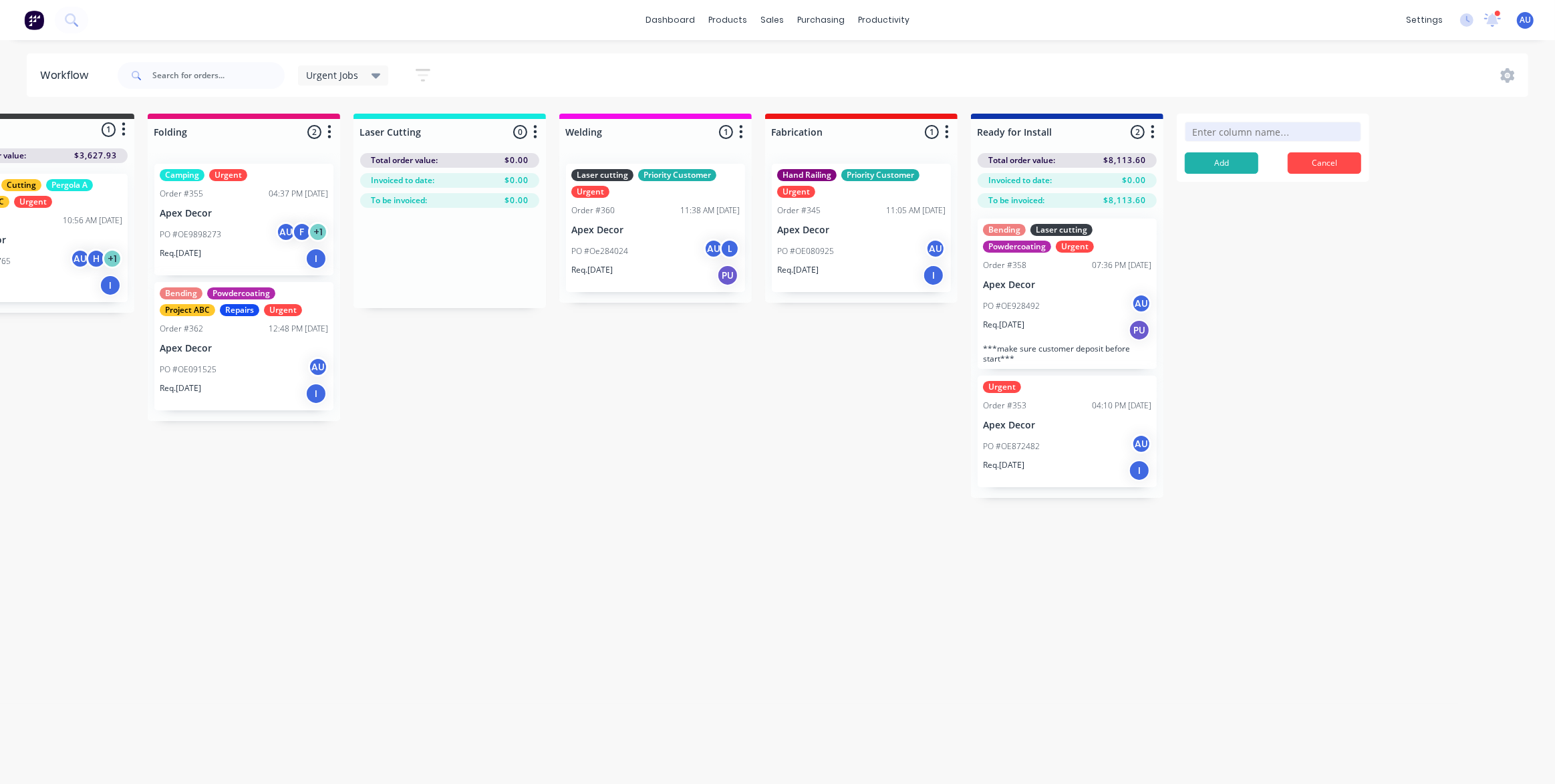
scroll to position [0, 84]
click at [714, 579] on div "Workflow Urgent Jobs Save new view None (Default) edit Priority Customer edit U…" at bounding box center [689, 405] width 1546 height 704
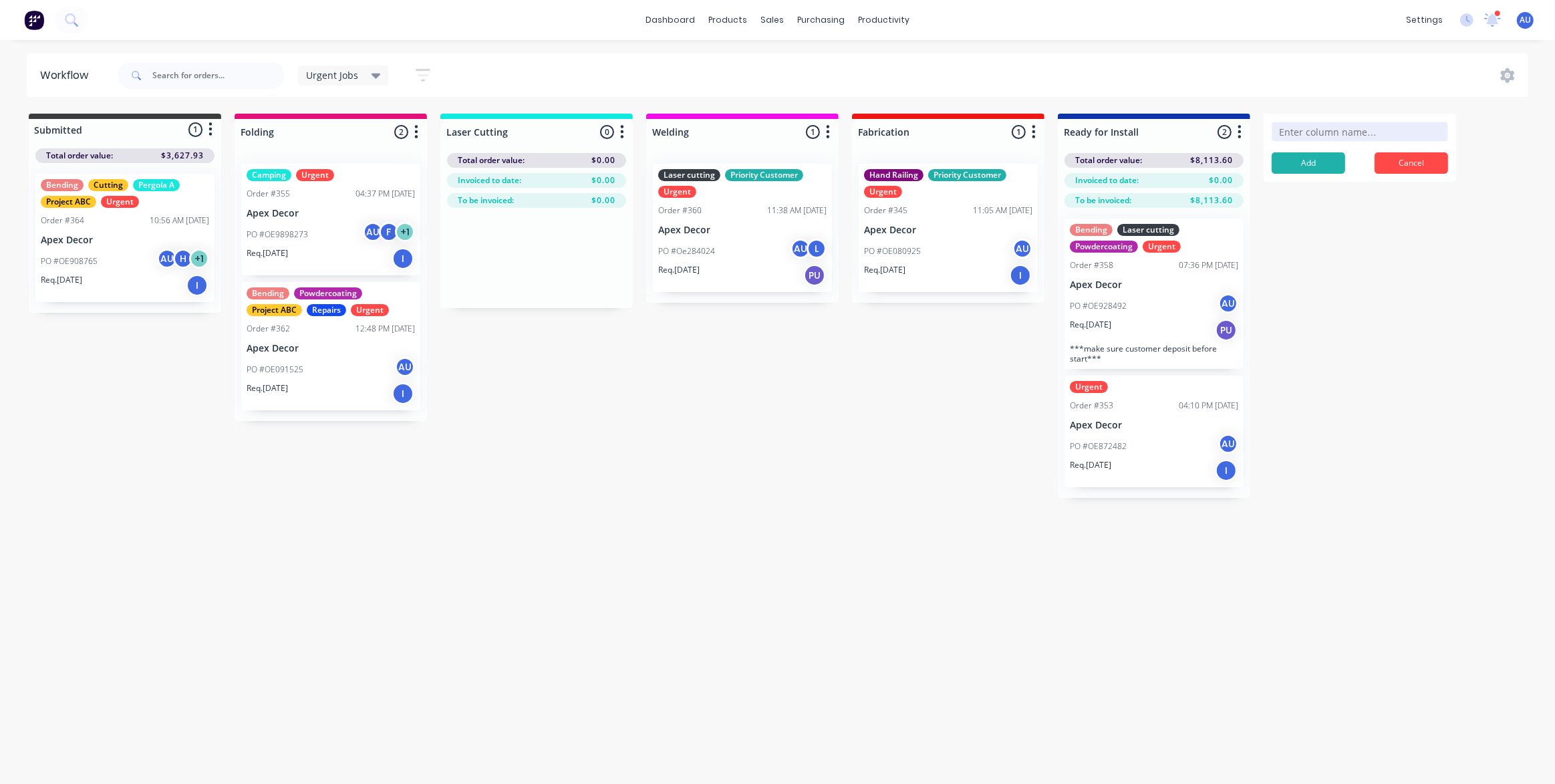
click at [818, 572] on div "Workflow Urgent Jobs Save new view None (Default) edit Priority Customer edit U…" at bounding box center [773, 405] width 1546 height 704
click at [735, 429] on div "Submitted 1 Status colour #3A3C3E hex #3A3C3E Save Cancel Summaries Total order…" at bounding box center [910, 305] width 1841 height 384
click at [835, 480] on div "Submitted 1 Status colour #3A3C3E hex #3A3C3E Save Cancel Summaries Total order…" at bounding box center [910, 305] width 1841 height 384
click at [1398, 162] on button "Cancel" at bounding box center [1411, 162] width 74 height 22
click at [681, 543] on div "Workflow Urgent Jobs Save new view None (Default) edit Priority Customer edit U…" at bounding box center [773, 405] width 1546 height 704
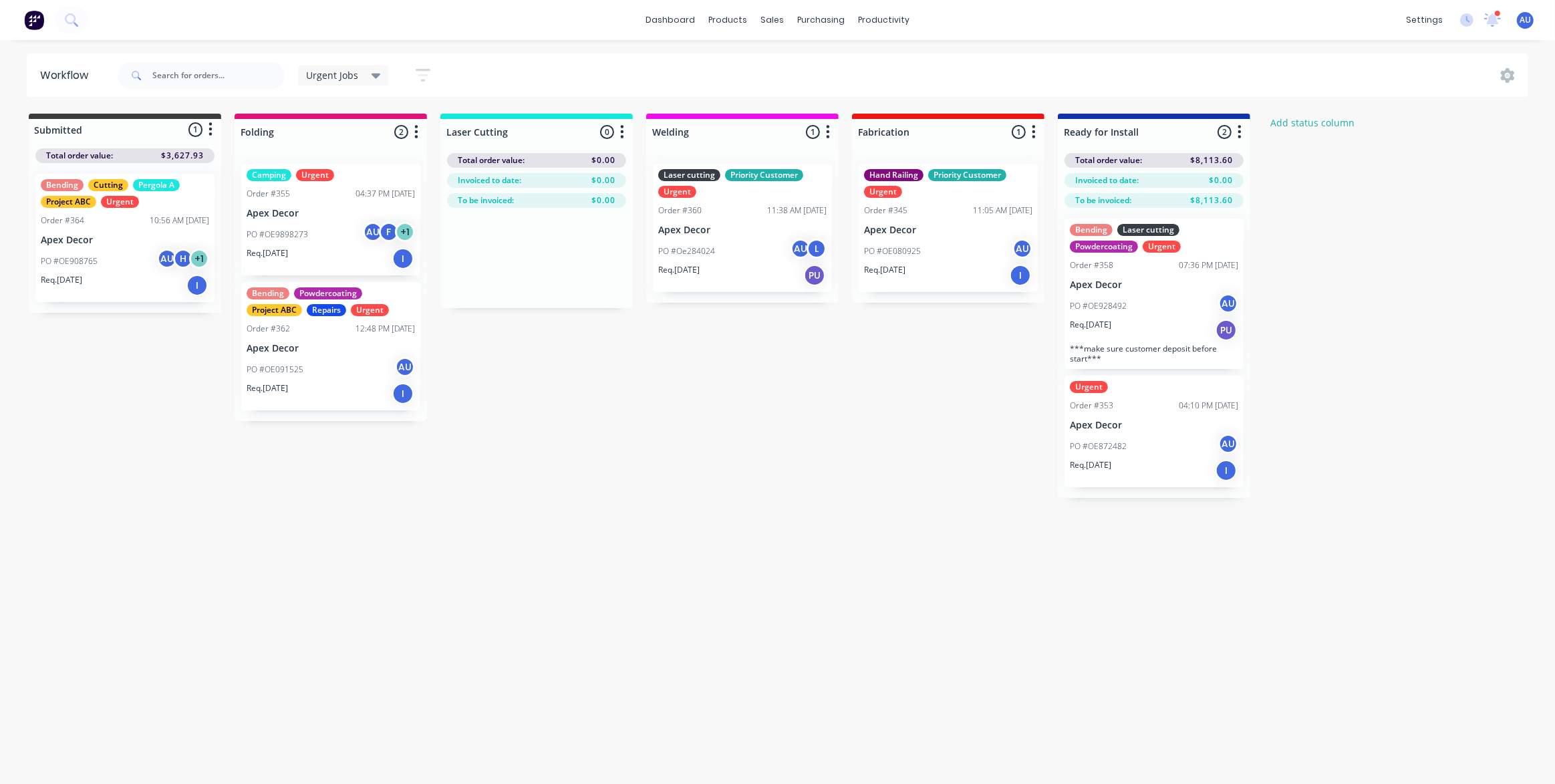
click at [625, 486] on div "Submitted 1 Status colour #3A3C3E hex #3A3C3E Save Cancel Summaries Total order…" at bounding box center [910, 305] width 1841 height 384
click at [719, 522] on div "Workflow Urgent Jobs Save new view None (Default) edit Priority Customer edit U…" at bounding box center [773, 405] width 1546 height 704
click at [344, 76] on span "Urgent Jobs" at bounding box center [332, 75] width 52 height 14
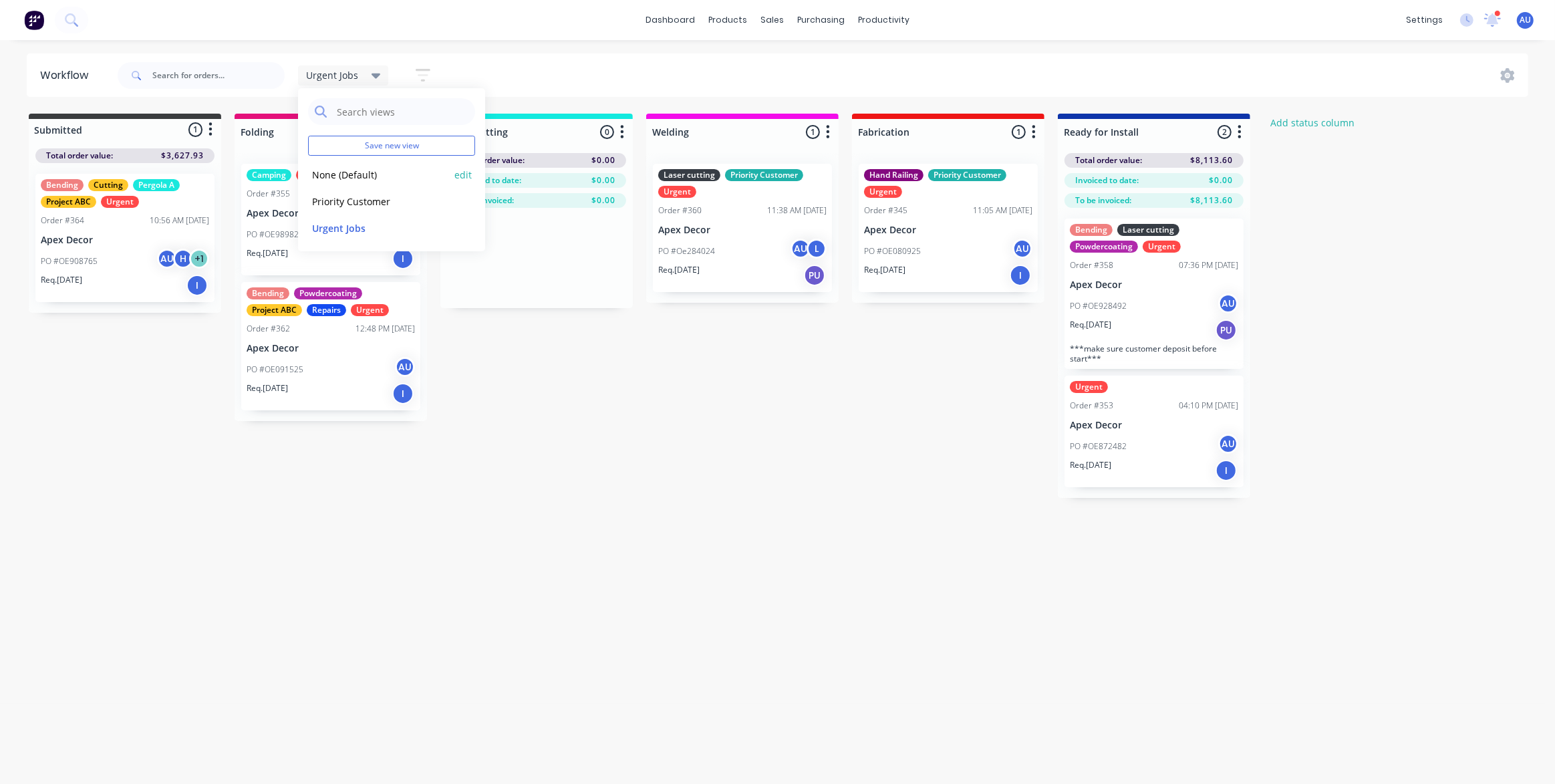
click at [355, 177] on button "None (Default)" at bounding box center [379, 175] width 143 height 15
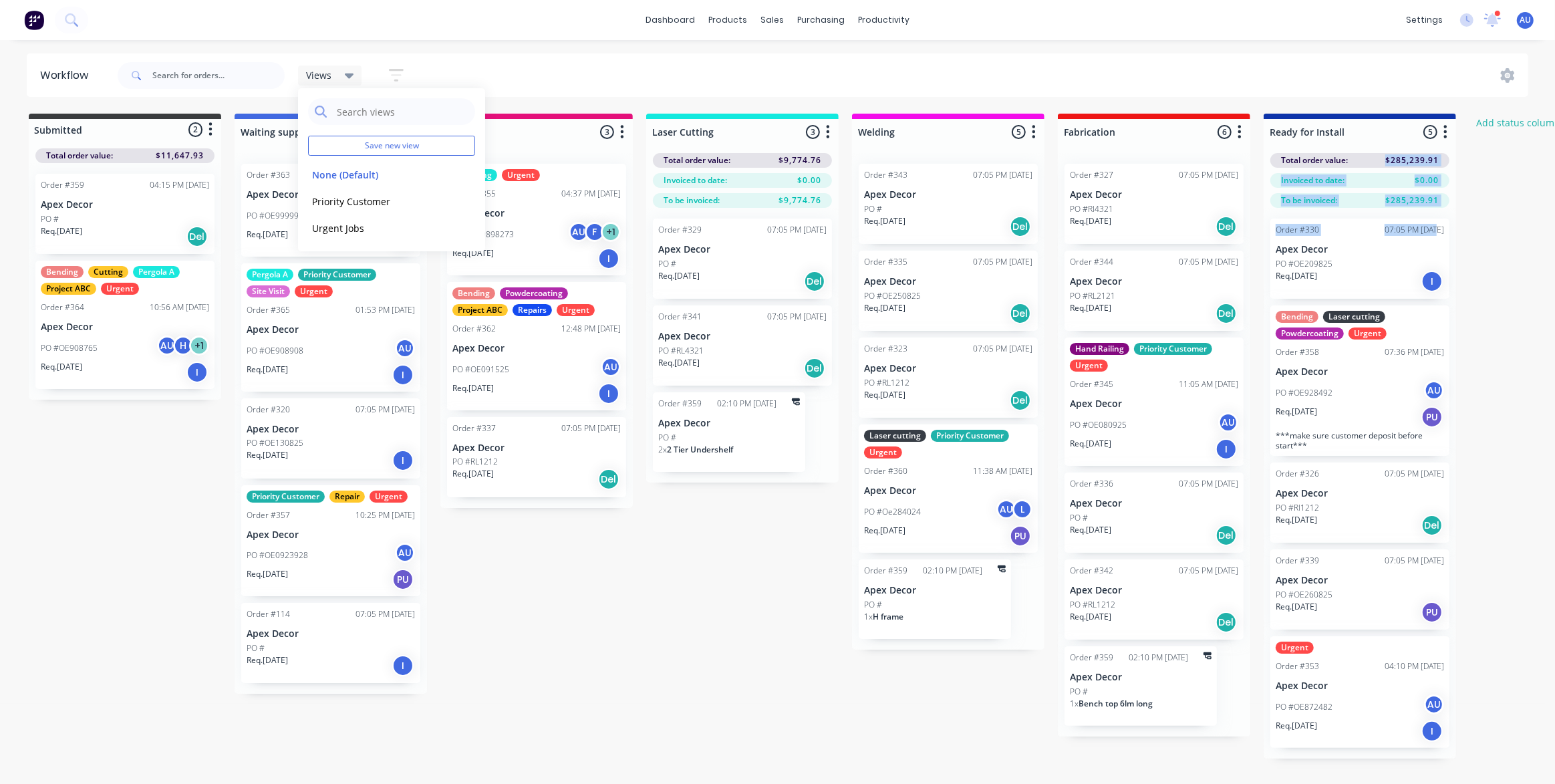
drag, startPoint x: 1386, startPoint y: 158, endPoint x: 1429, endPoint y: 207, distance: 65.2
click at [1429, 207] on div "Ready for Install 5 Status colour #0D34AA hex #0D34AA Save Cancel Notifications…" at bounding box center [1360, 435] width 193 height 645
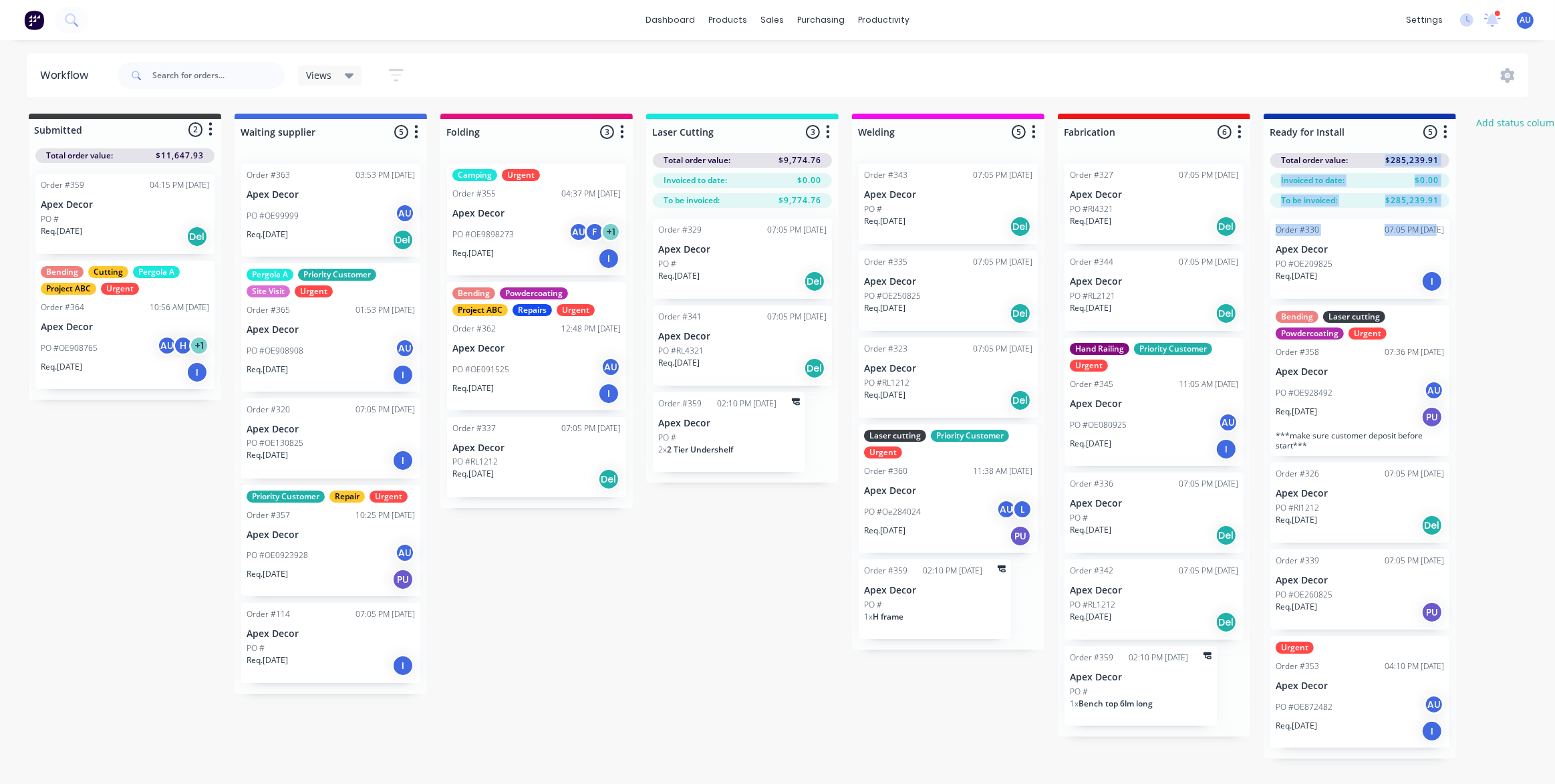
click at [1445, 129] on icon "button" at bounding box center [1445, 132] width 4 height 17
click at [1514, 193] on div "Submitted 2 Status colour #3A3C3E hex #3A3C3E Save Cancel Summaries Total order…" at bounding box center [910, 435] width 1841 height 645
drag, startPoint x: 77, startPoint y: 648, endPoint x: 111, endPoint y: 465, distance: 186.1
click at [77, 648] on div "Submitted 2 Status colour #3A3C3E hex #3A3C3E Save Cancel Summaries Total order…" at bounding box center [910, 435] width 1841 height 645
